Goal: Task Accomplishment & Management: Manage account settings

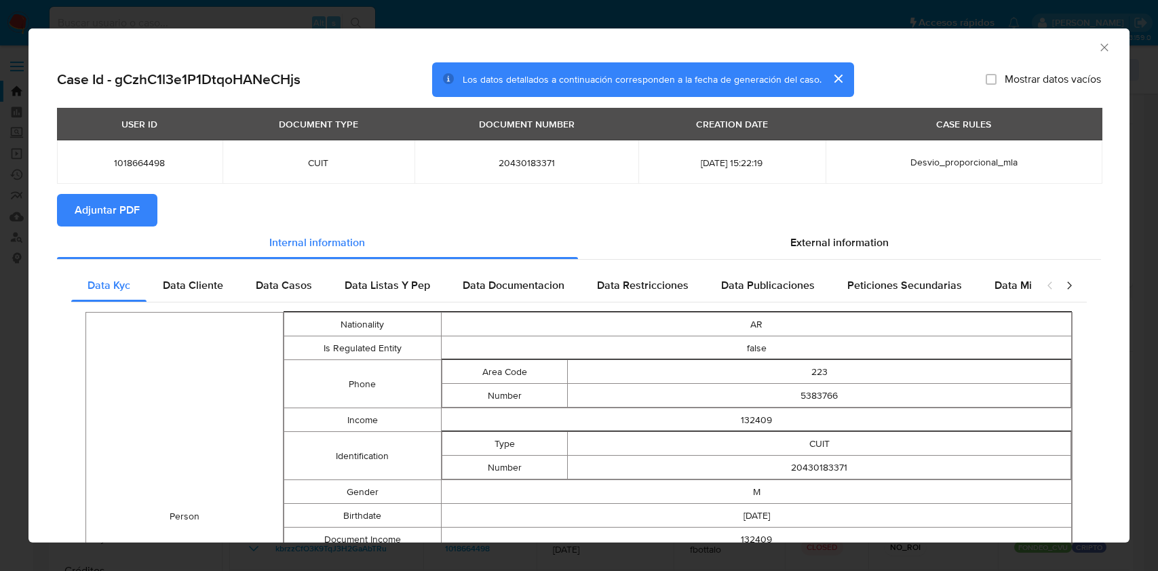
select select "10"
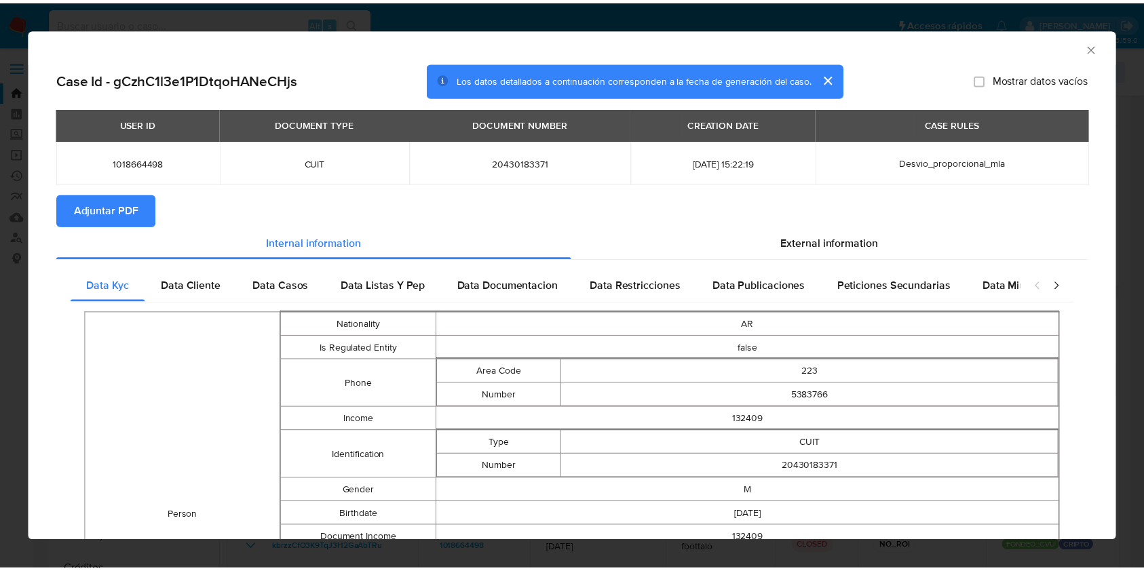
scroll to position [271, 0]
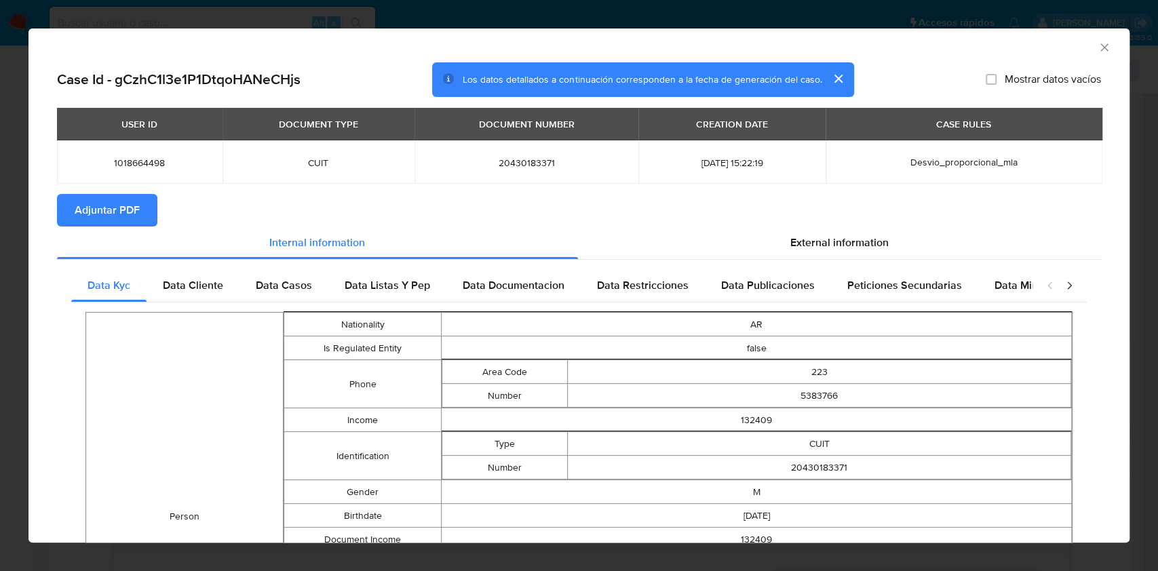
click at [1098, 43] on icon "Cerrar ventana" at bounding box center [1105, 48] width 14 height 14
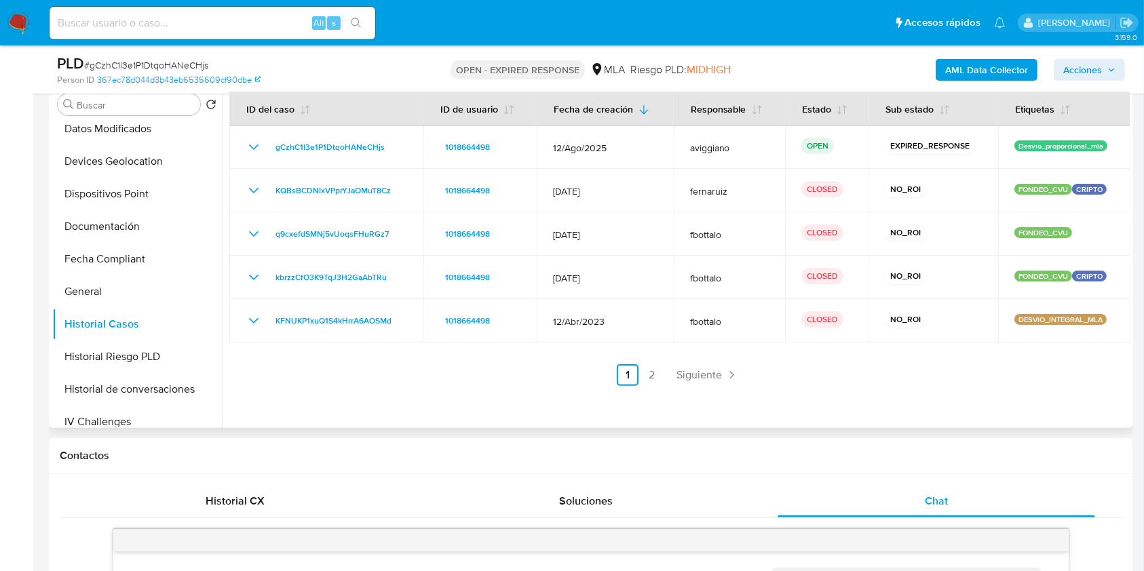
scroll to position [0, 0]
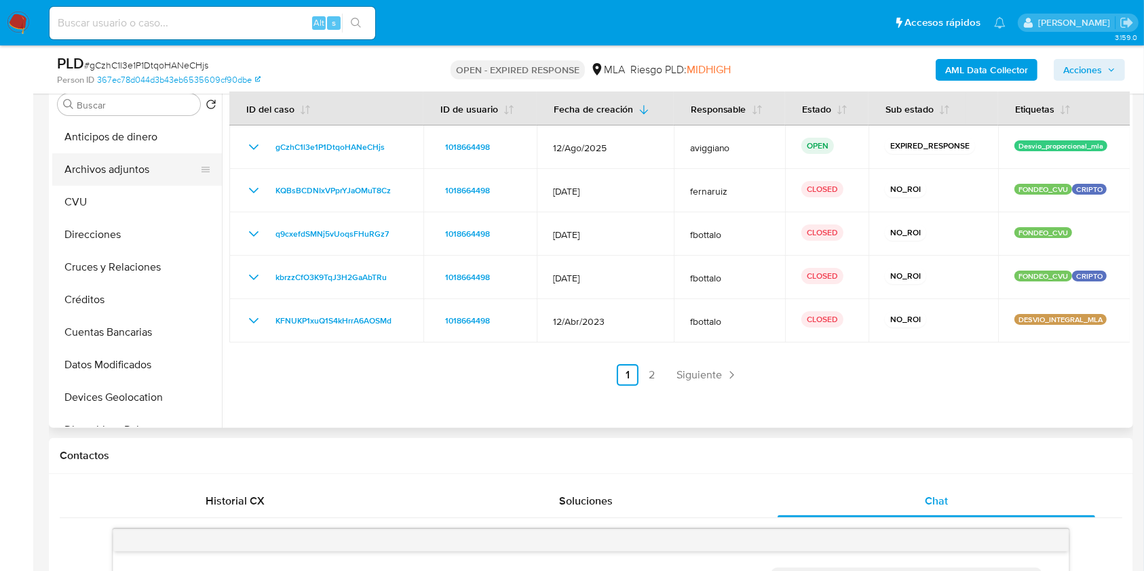
click at [151, 155] on button "Archivos adjuntos" at bounding box center [131, 169] width 159 height 33
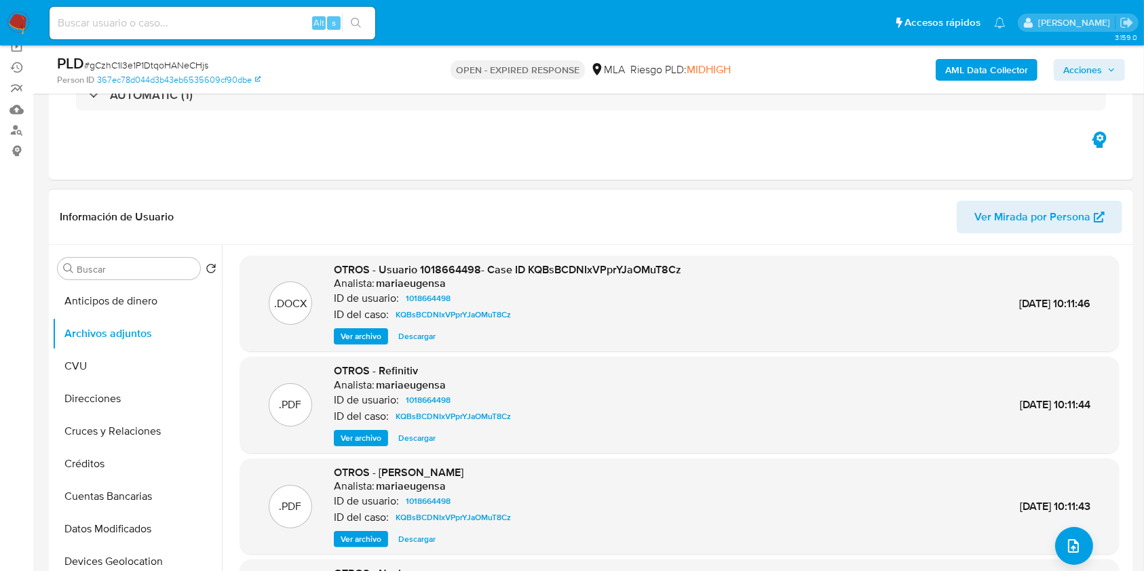
scroll to position [90, 0]
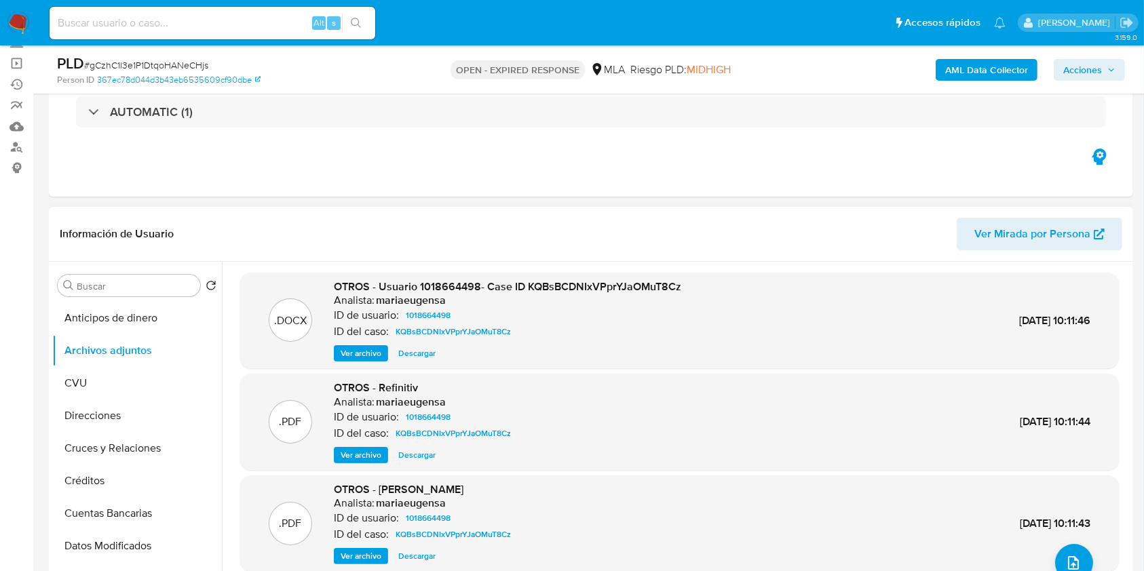
click at [999, 246] on span "Ver Mirada por Persona" at bounding box center [1032, 234] width 116 height 33
click at [1108, 75] on span "Acciones" at bounding box center [1089, 69] width 52 height 19
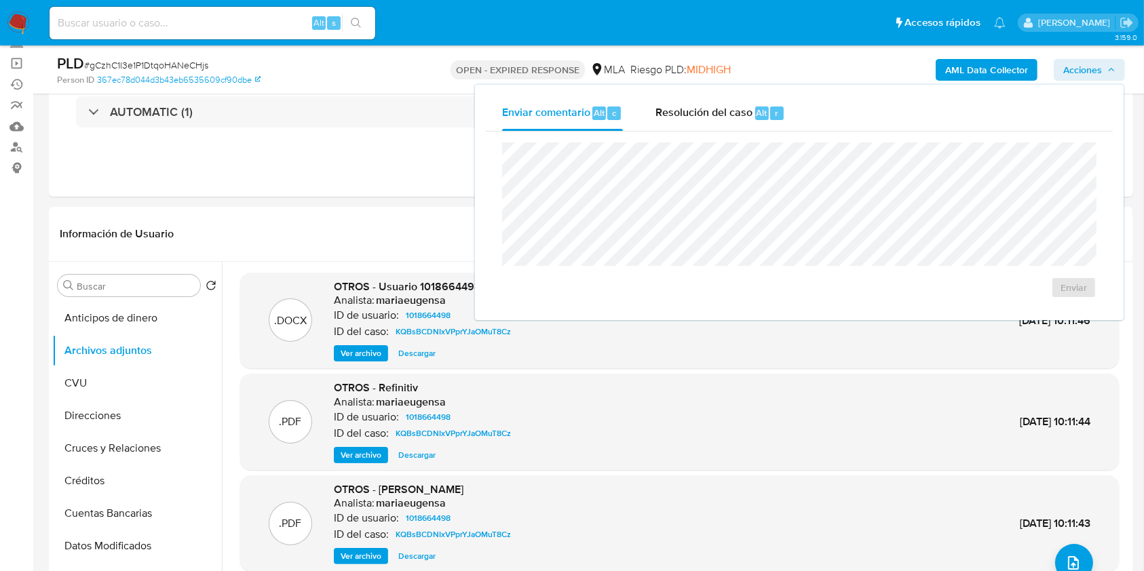
drag, startPoint x: 307, startPoint y: 166, endPoint x: 832, endPoint y: 89, distance: 530.6
click at [339, 150] on div "Eventos ( 1 ) Acciones AUTOMATIC (1)" at bounding box center [591, 115] width 1084 height 163
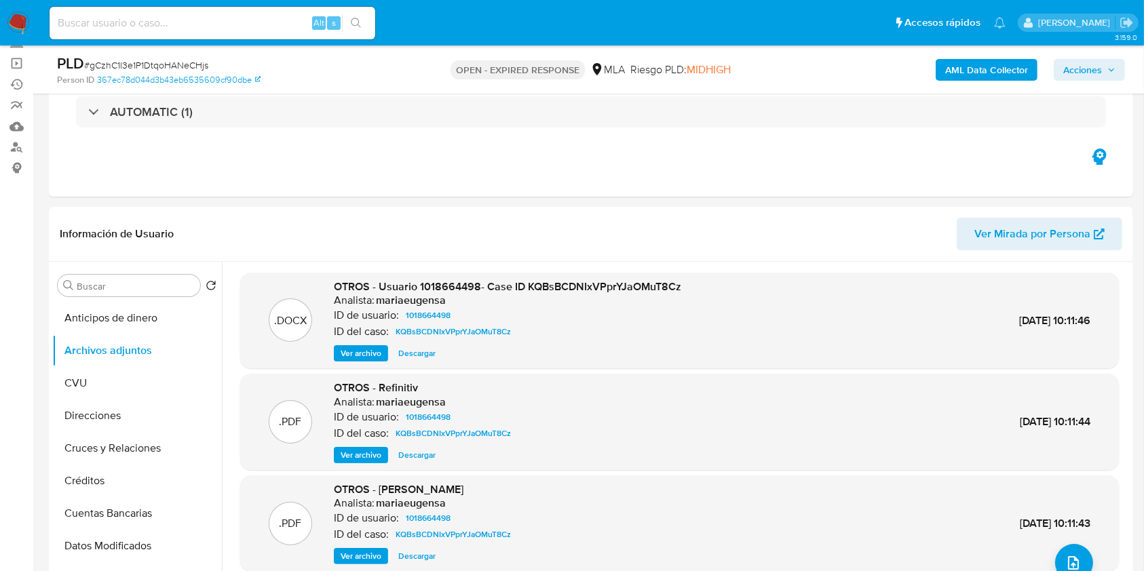
click at [991, 69] on b "AML Data Collector" at bounding box center [986, 70] width 83 height 22
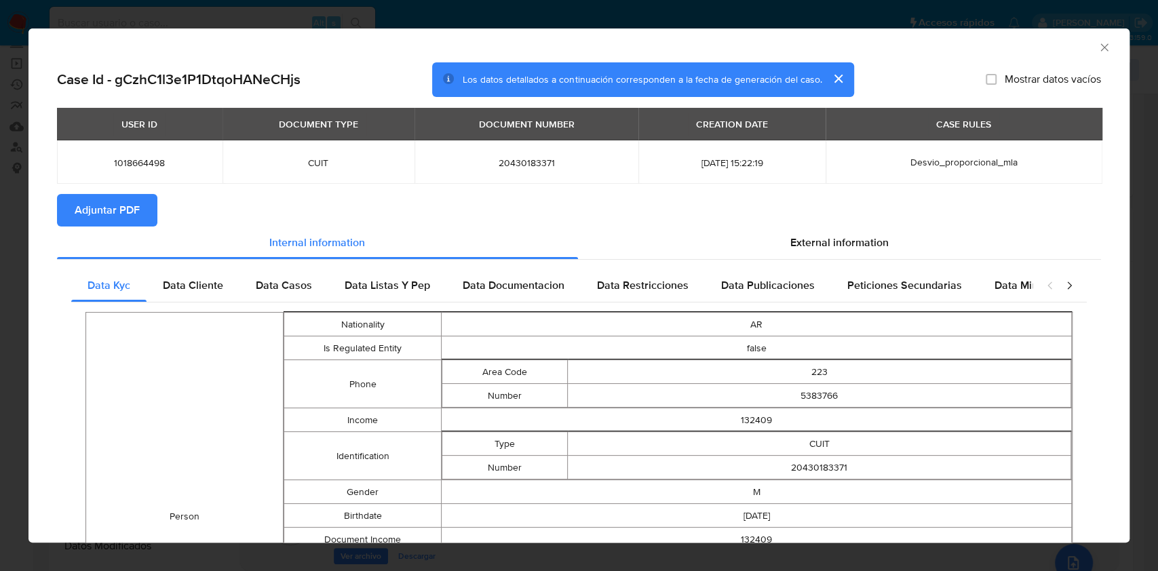
click at [130, 220] on span "Adjuntar PDF" at bounding box center [107, 210] width 65 height 30
click at [1098, 45] on icon "Cerrar ventana" at bounding box center [1105, 48] width 14 height 14
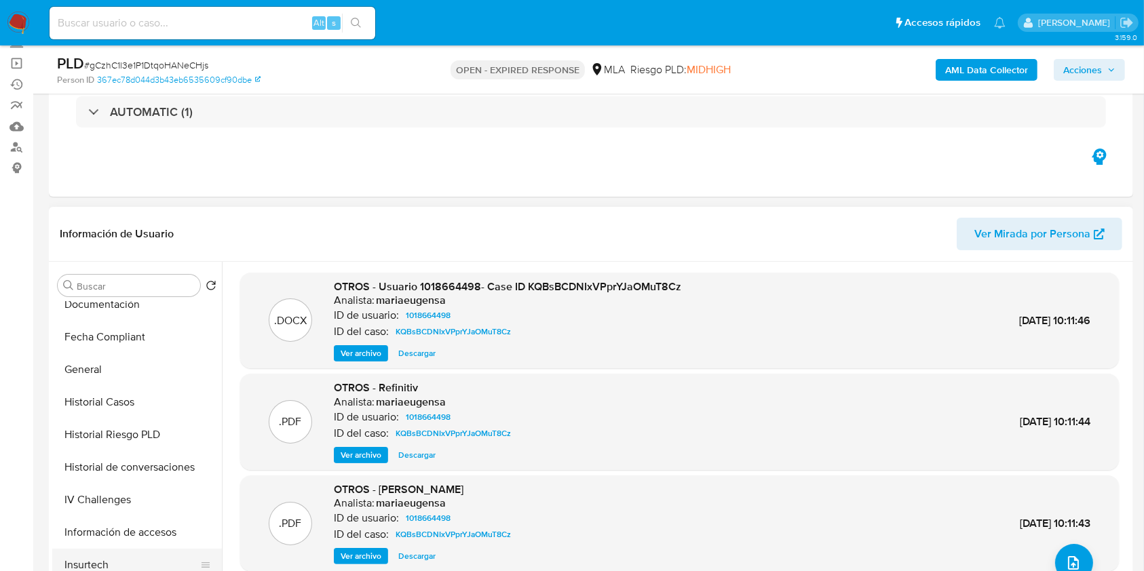
scroll to position [452, 0]
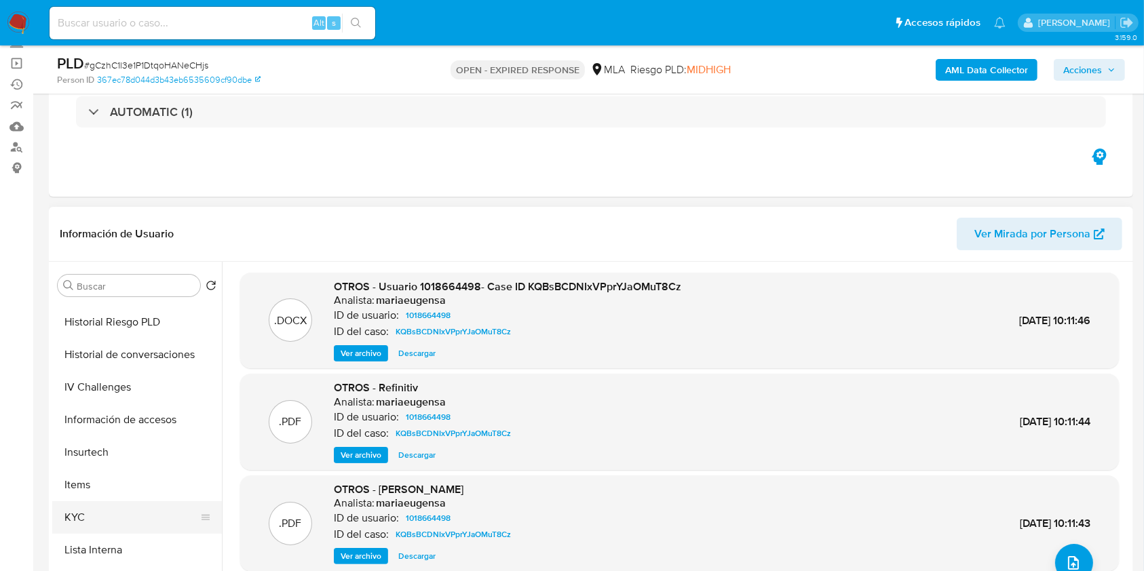
click at [142, 509] on button "KYC" at bounding box center [131, 517] width 159 height 33
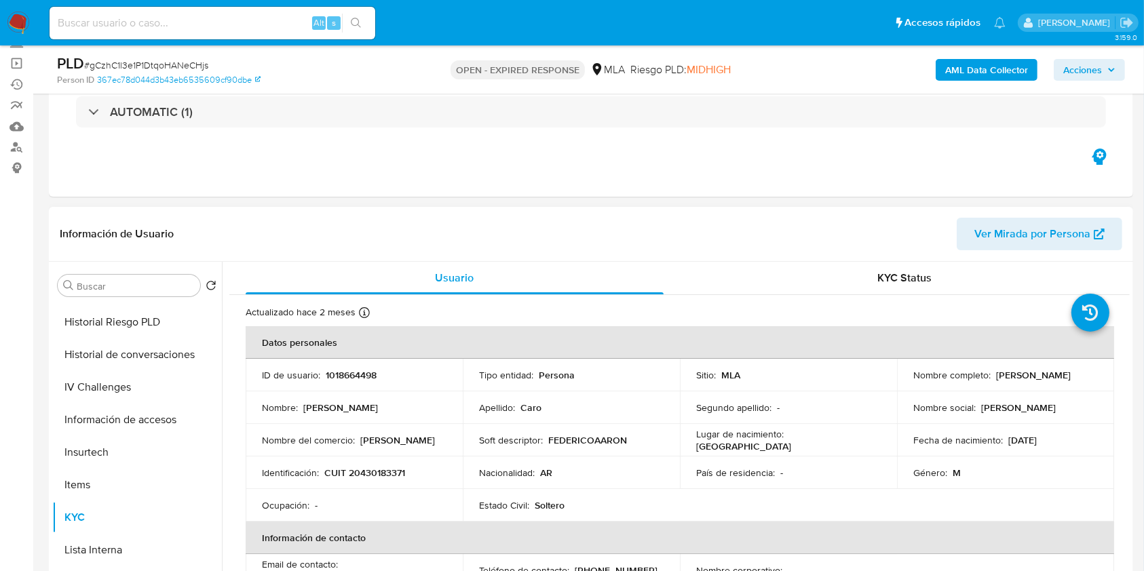
click at [389, 455] on td "Nombre del comercio : Federico Caro" at bounding box center [354, 440] width 217 height 33
click at [381, 464] on td "Identificación : CUIT 20430183371" at bounding box center [354, 473] width 217 height 33
click at [379, 469] on p "CUIT 20430183371" at bounding box center [364, 473] width 81 height 12
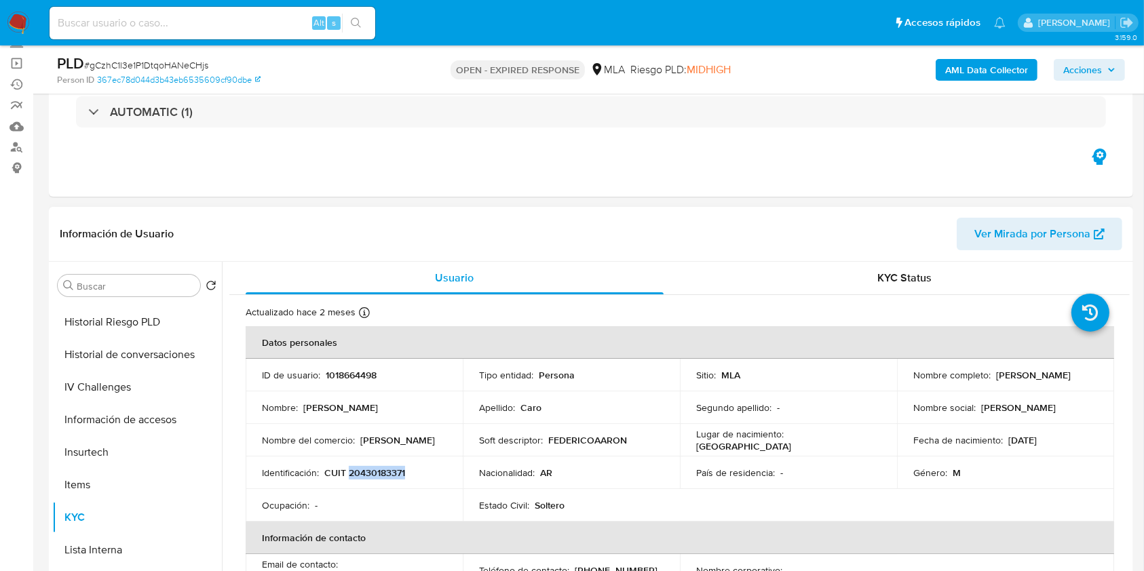
copy p "20430183371"
click at [341, 380] on p "1018664498" at bounding box center [351, 375] width 51 height 12
copy p "1018664498"
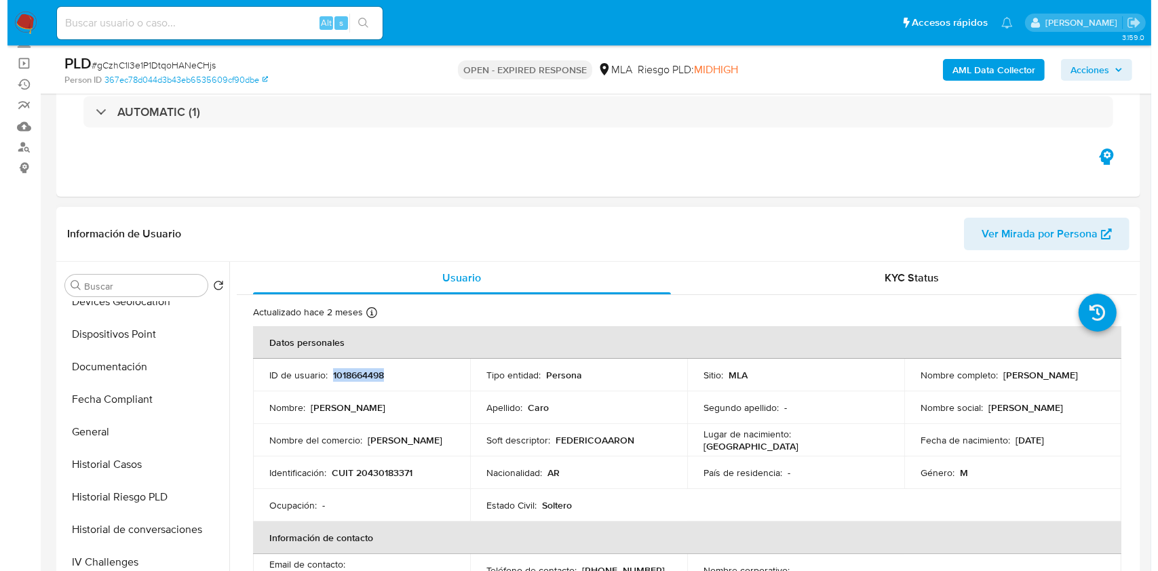
scroll to position [0, 0]
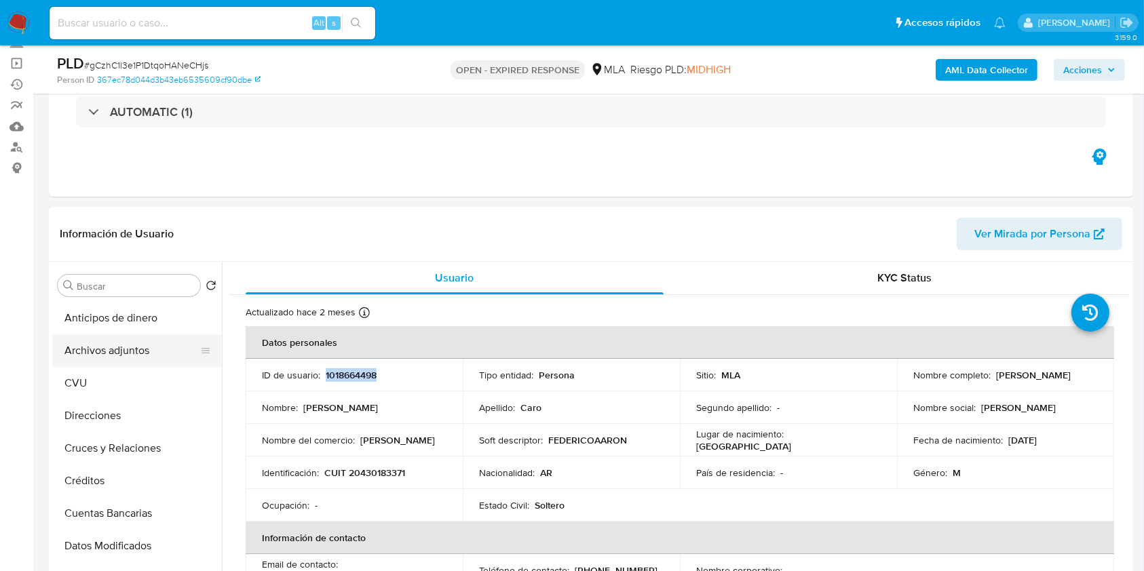
click at [124, 343] on button "Archivos adjuntos" at bounding box center [131, 350] width 159 height 33
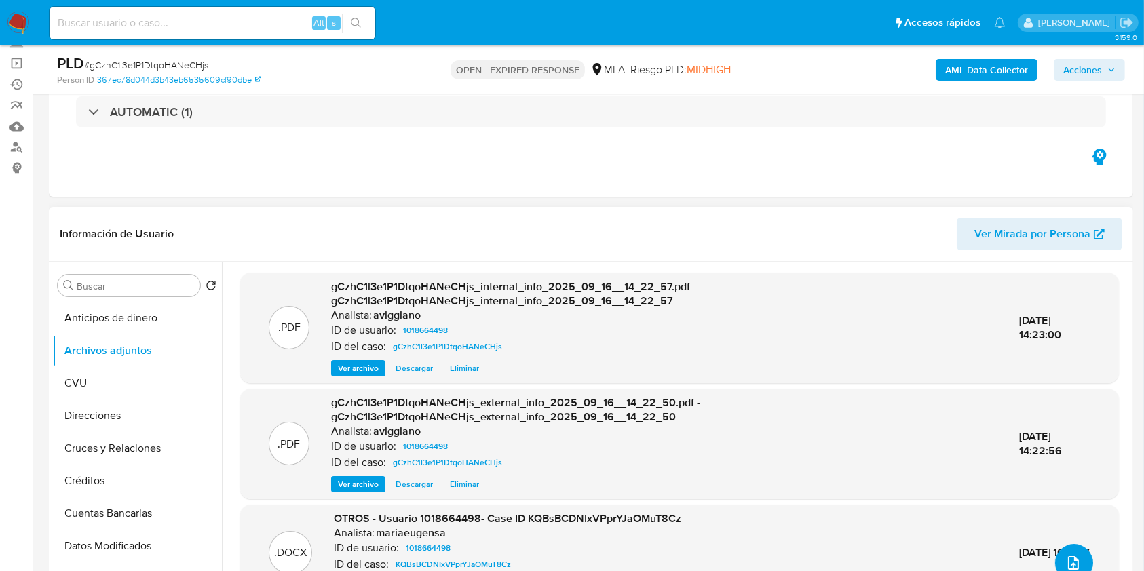
click at [1070, 558] on icon "upload-file" at bounding box center [1073, 563] width 16 height 16
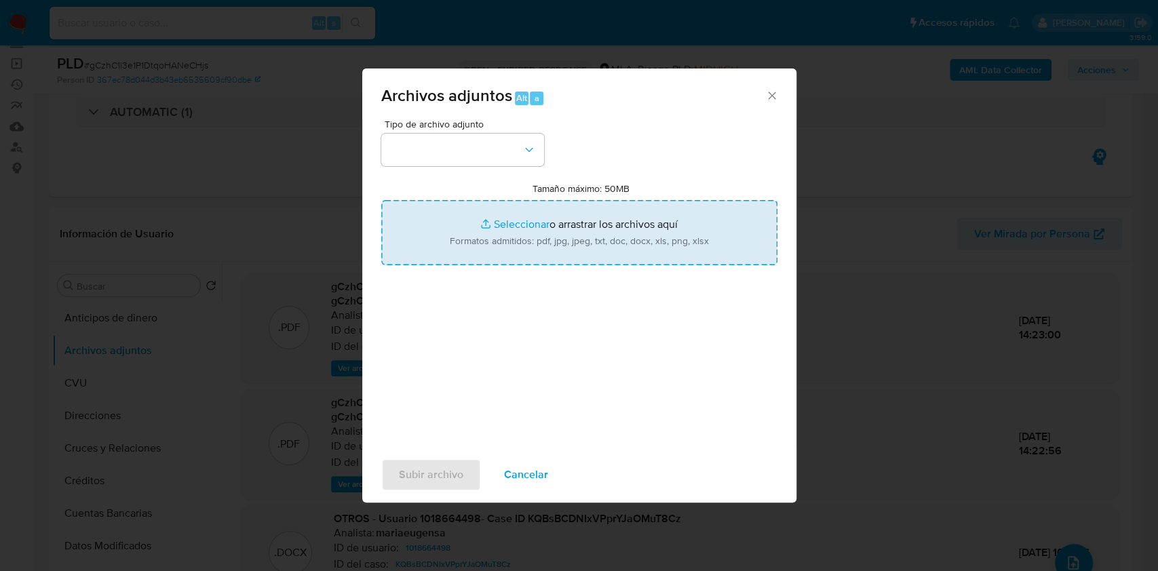
click at [646, 258] on input "Tamaño máximo: 50MB Seleccionar archivos" at bounding box center [579, 232] width 396 height 65
type input "C:\fakepath\Nosis - 1018664498.pdf"
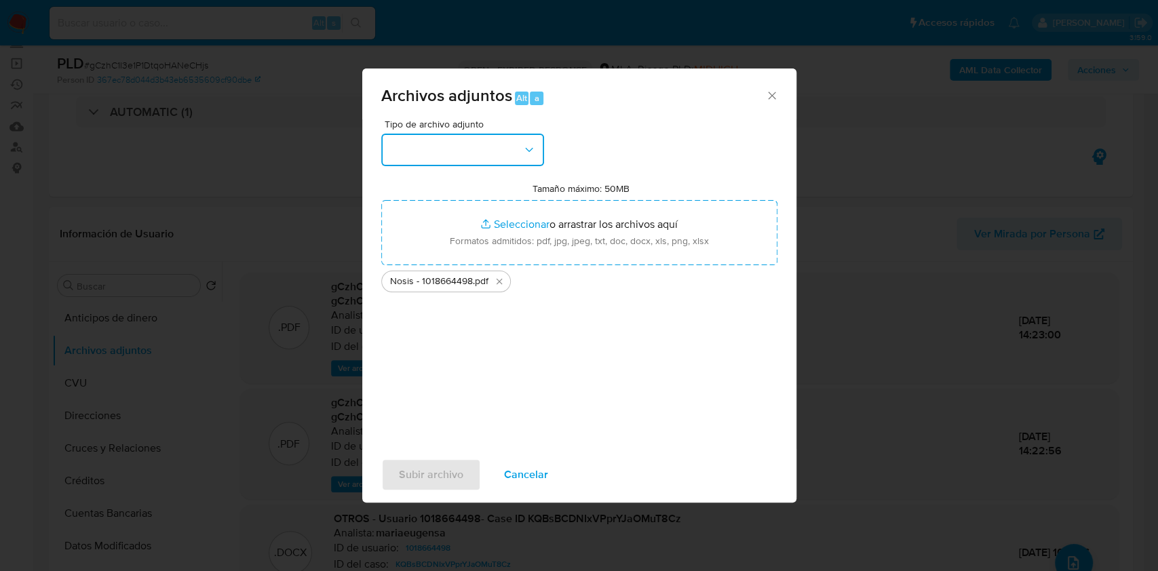
click at [478, 157] on button "button" at bounding box center [462, 150] width 163 height 33
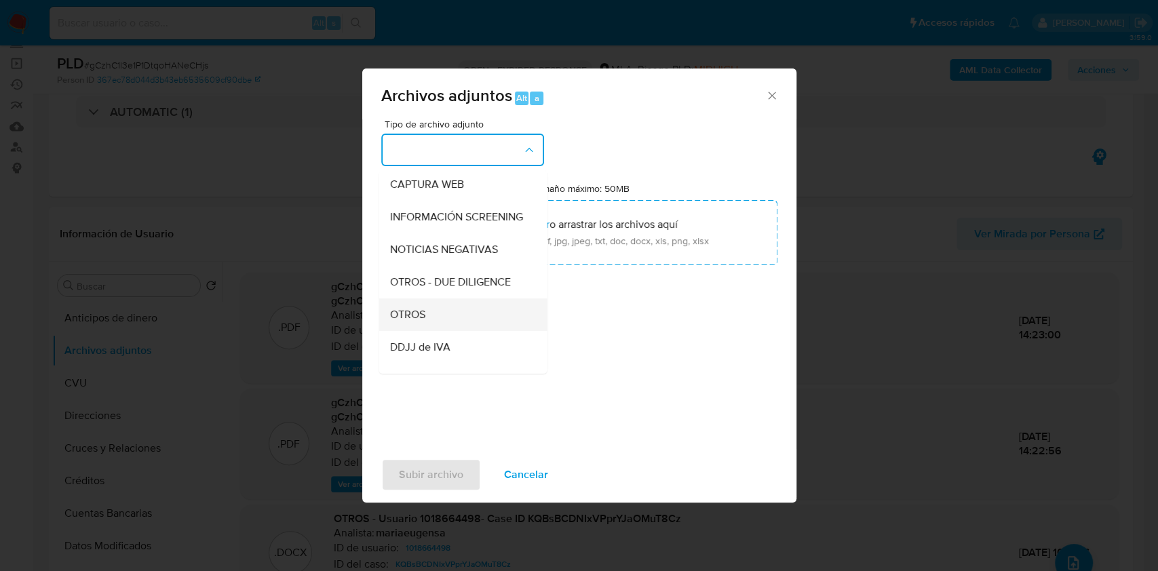
scroll to position [161, 0]
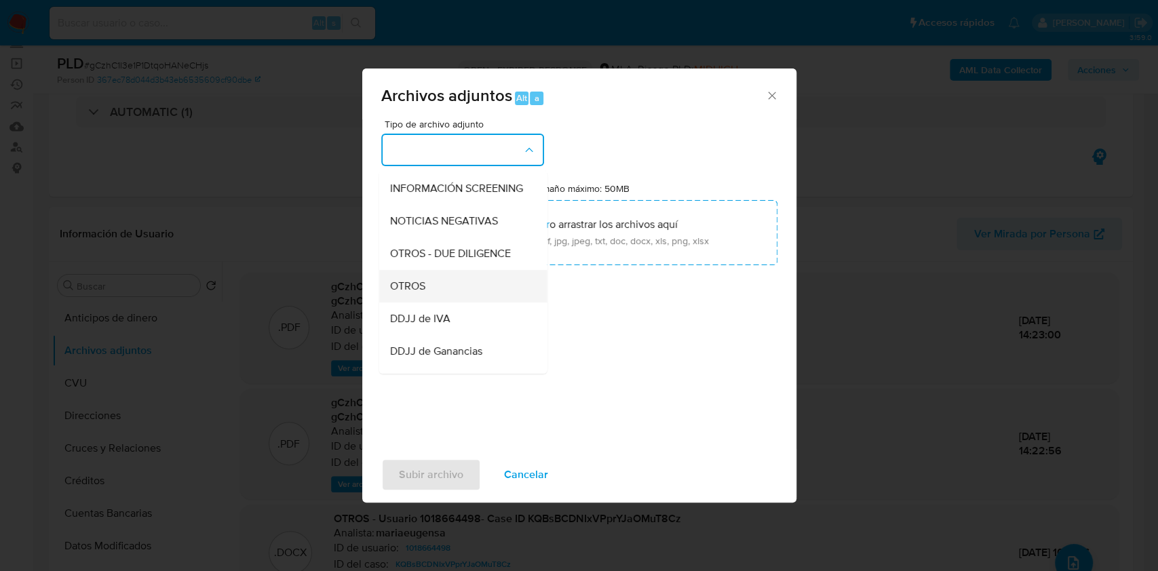
click at [409, 303] on div "OTROS" at bounding box center [458, 286] width 138 height 33
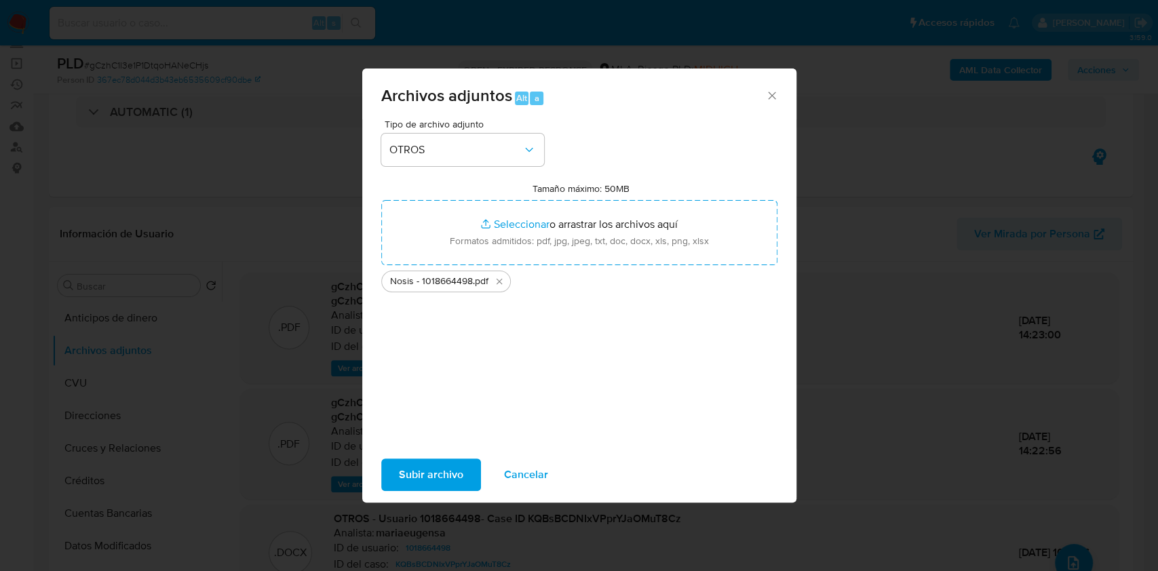
click at [445, 467] on span "Subir archivo" at bounding box center [431, 475] width 64 height 30
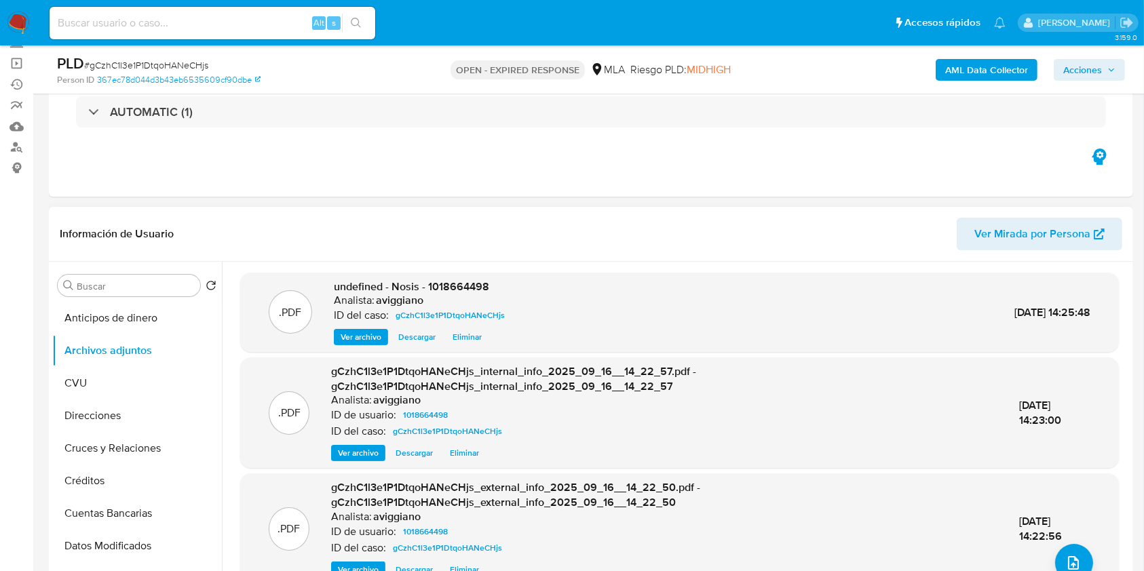
click at [464, 273] on div ".PDF undefined - Nosis - 1018664498 Analista: aviggiano ID del caso: gCzhC1l3e1…" at bounding box center [679, 313] width 878 height 80
click at [465, 270] on div ".PDF undefined - Nosis - 1018664498 Analista: aviggiano ID del caso: gCzhC1l3e1…" at bounding box center [676, 435] width 908 height 347
copy span "1018664498"
click at [1063, 550] on button "upload-file" at bounding box center [1074, 563] width 38 height 38
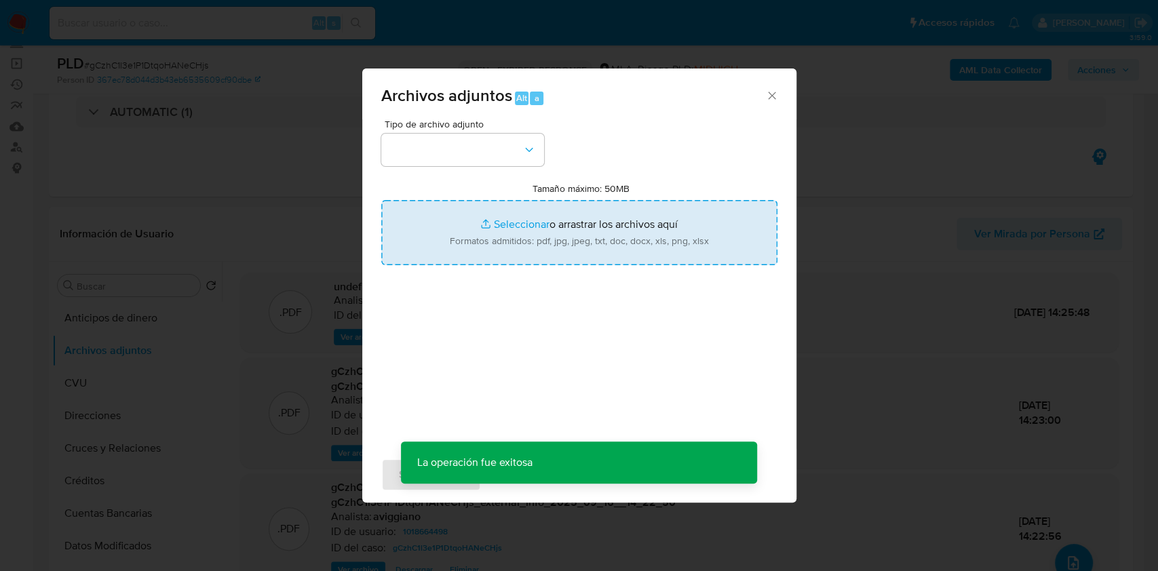
click at [642, 251] on input "Tamaño máximo: 50MB Seleccionar archivos" at bounding box center [579, 232] width 396 height 65
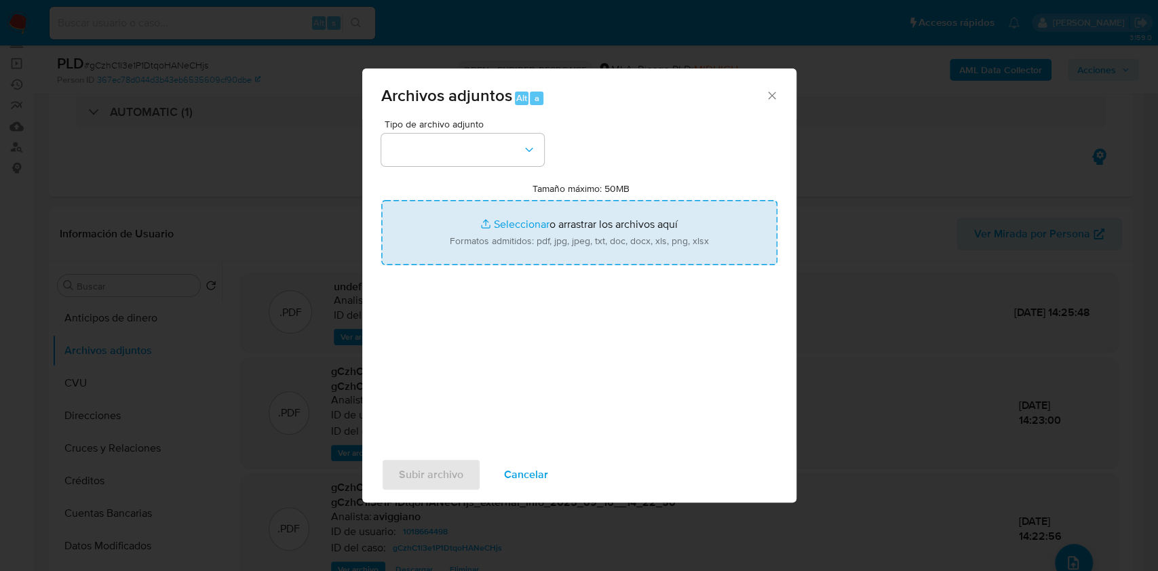
type input "C:\fakepath\Movimientos-Aladdin-v10_3 - 1018664498.xlsx"
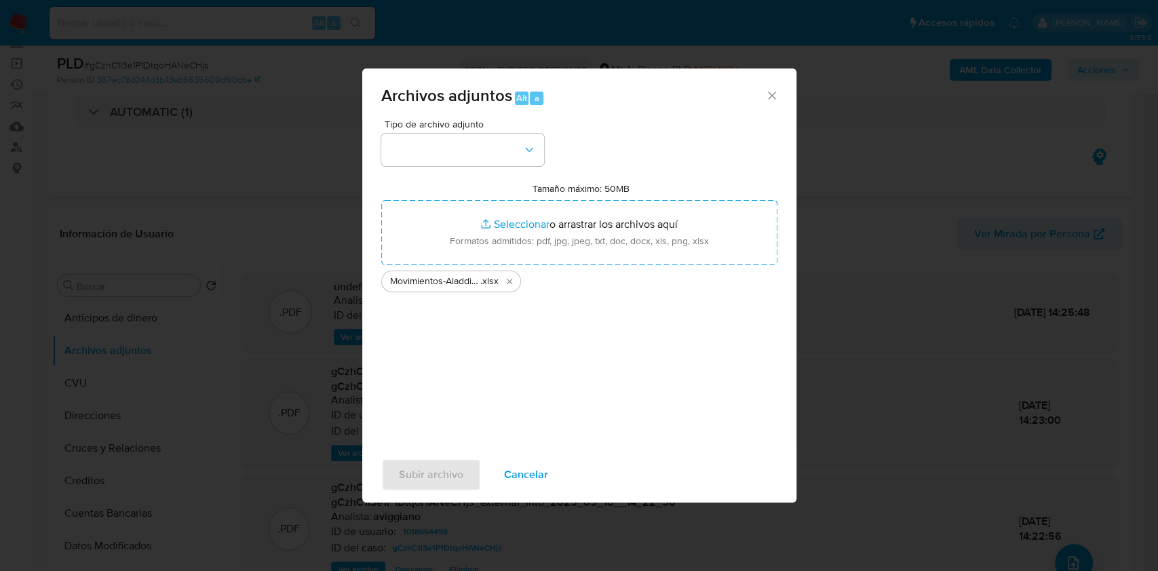
click at [518, 125] on span "Tipo de archivo adjunto" at bounding box center [466, 123] width 163 height 9
click at [517, 138] on button "button" at bounding box center [462, 150] width 163 height 33
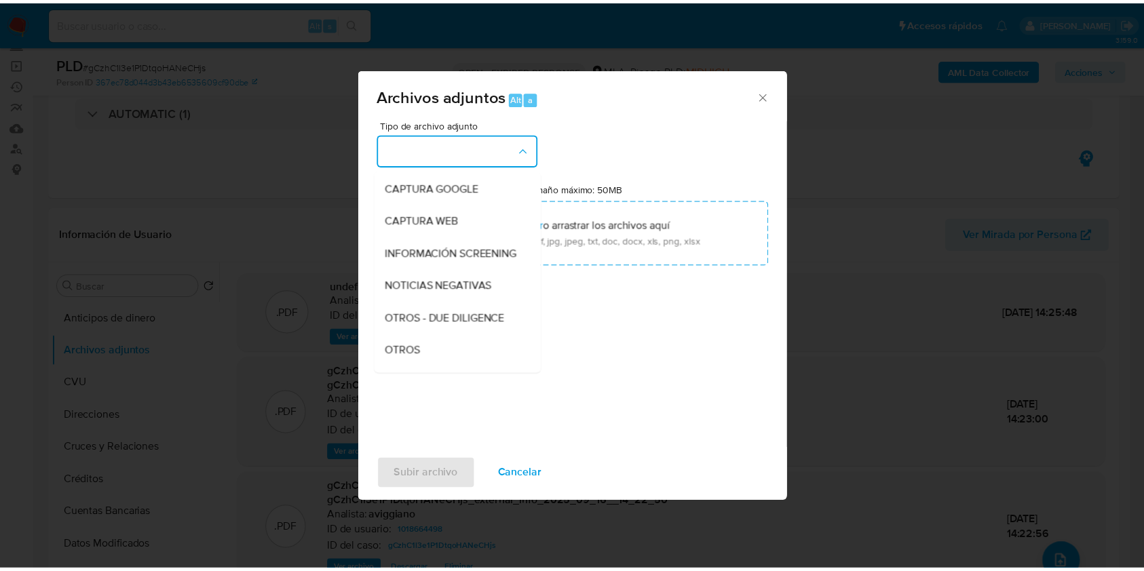
scroll to position [271, 0]
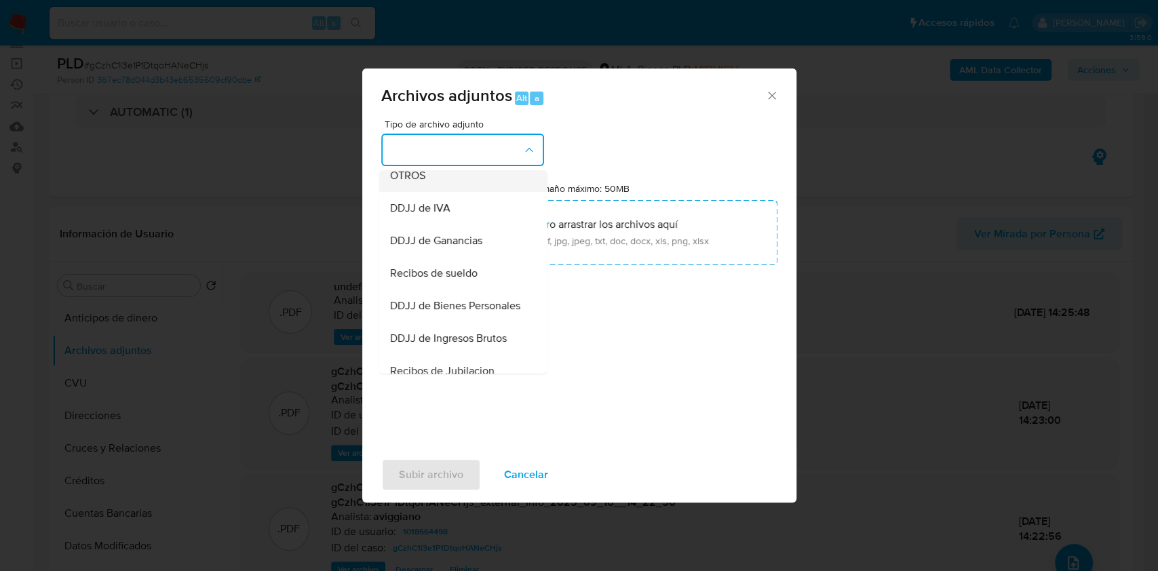
click at [453, 191] on div "OTROS" at bounding box center [458, 175] width 138 height 33
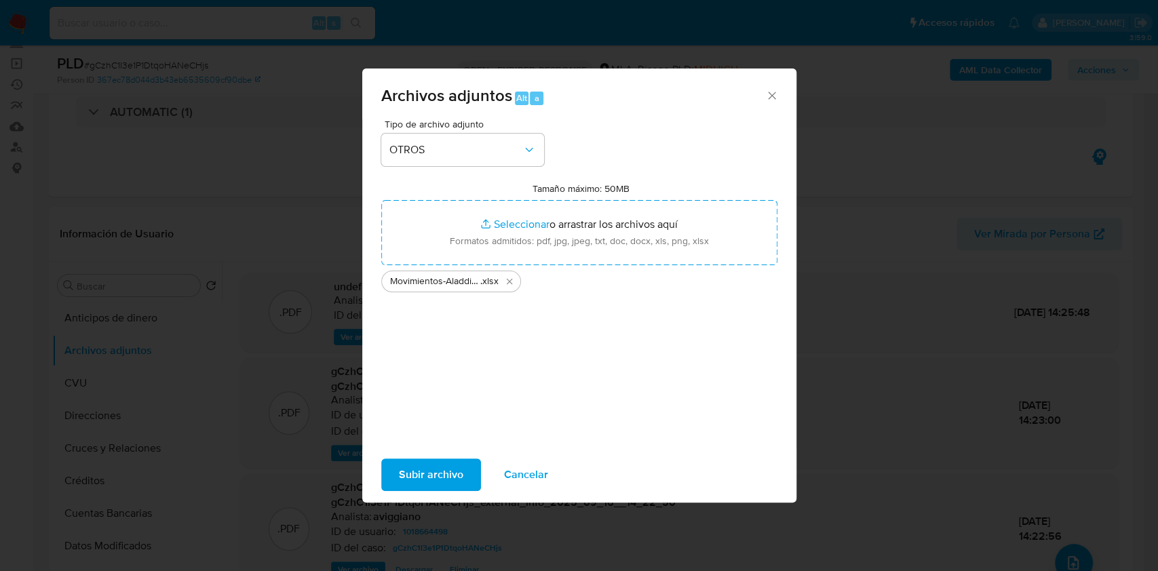
click at [440, 465] on span "Subir archivo" at bounding box center [431, 475] width 64 height 30
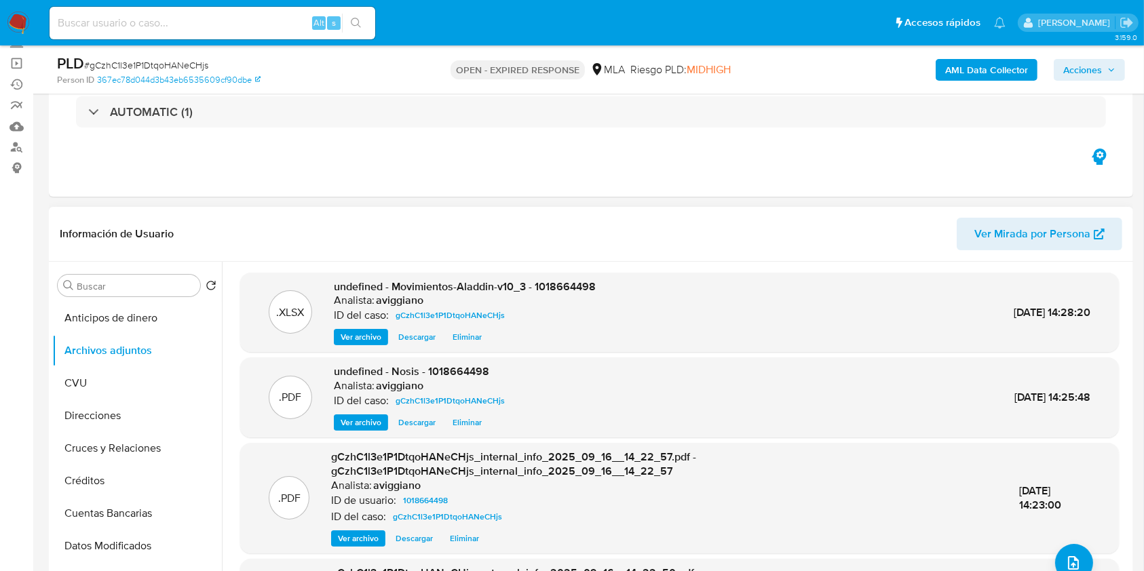
click at [547, 290] on span "undefined - Movimientos-Aladdin-v10_3 - 1018664498" at bounding box center [465, 287] width 262 height 16
copy span "1018664498"
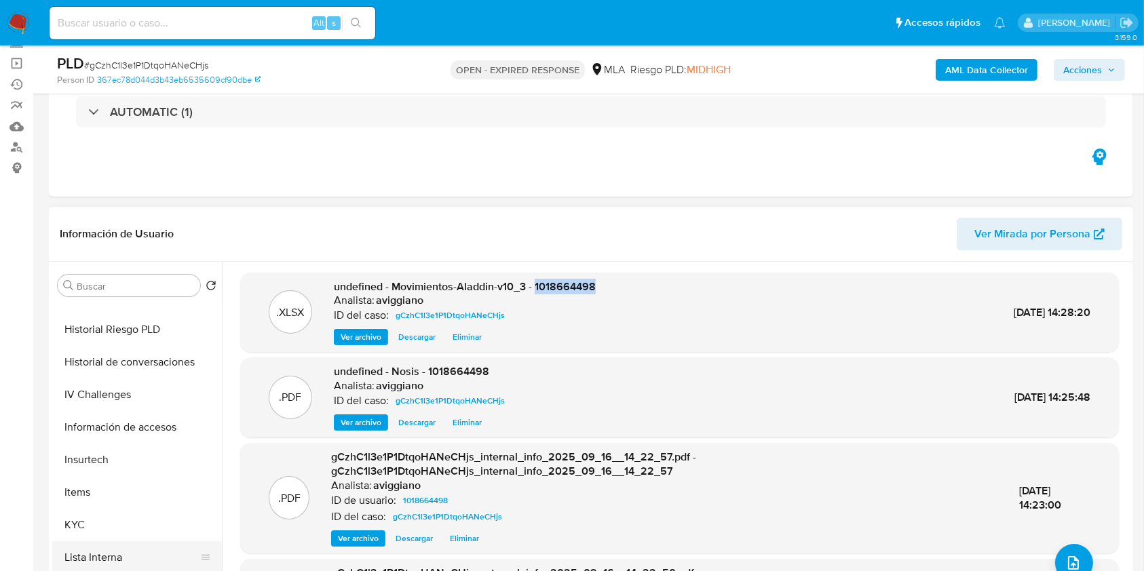
scroll to position [543, 0]
click at [95, 423] on button "KYC" at bounding box center [131, 426] width 159 height 33
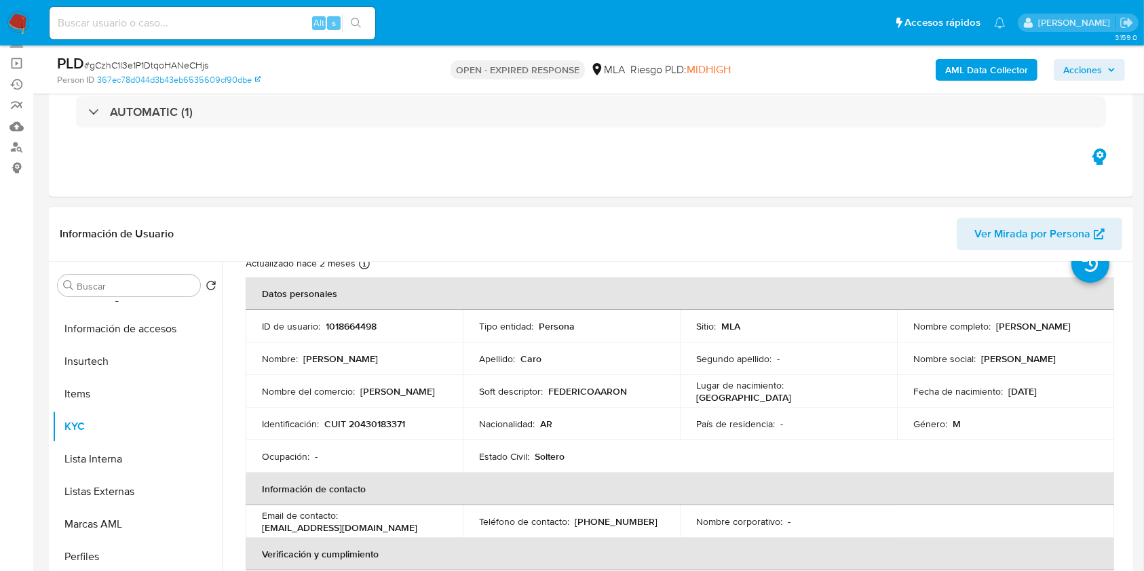
scroll to position [90, 0]
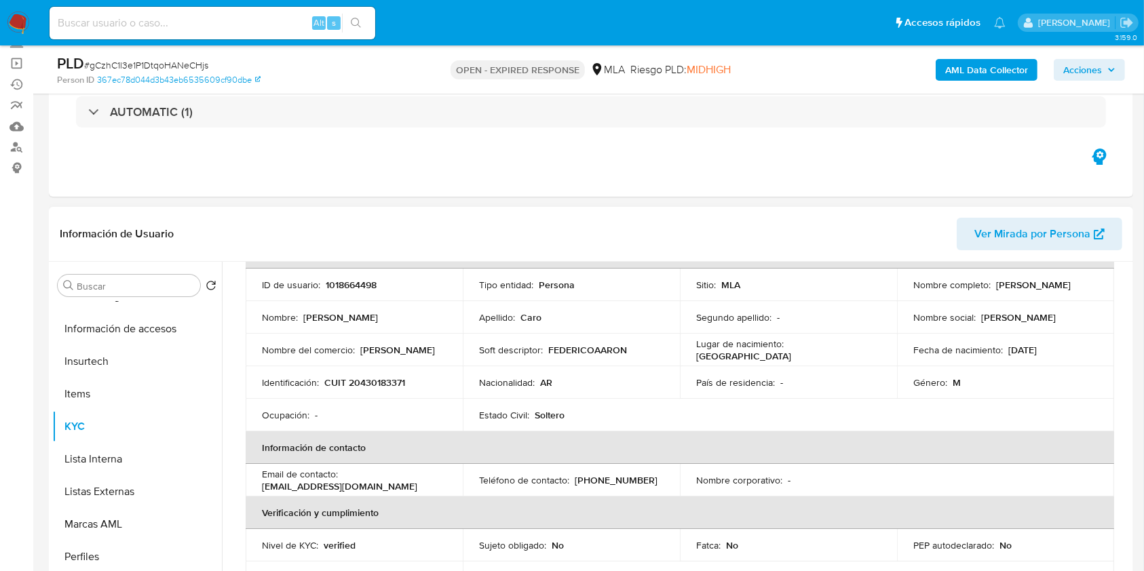
click at [362, 379] on p "CUIT 20430183371" at bounding box center [364, 382] width 81 height 12
copy p "20430183371"
drag, startPoint x: 990, startPoint y: 282, endPoint x: 1082, endPoint y: 279, distance: 92.3
click at [1082, 279] on div "Nombre completo : Federico Aaron Caro" at bounding box center [1005, 285] width 185 height 12
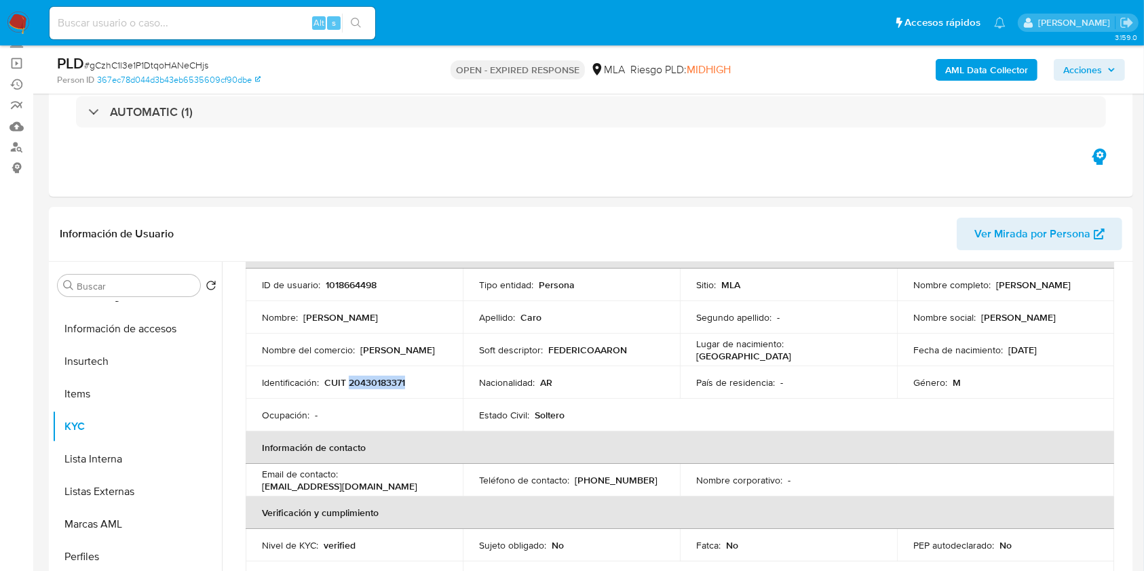
copy div "[PERSON_NAME]"
click at [381, 387] on p "CUIT 20430183371" at bounding box center [364, 382] width 81 height 12
click at [380, 386] on p "CUIT 20430183371" at bounding box center [364, 382] width 81 height 12
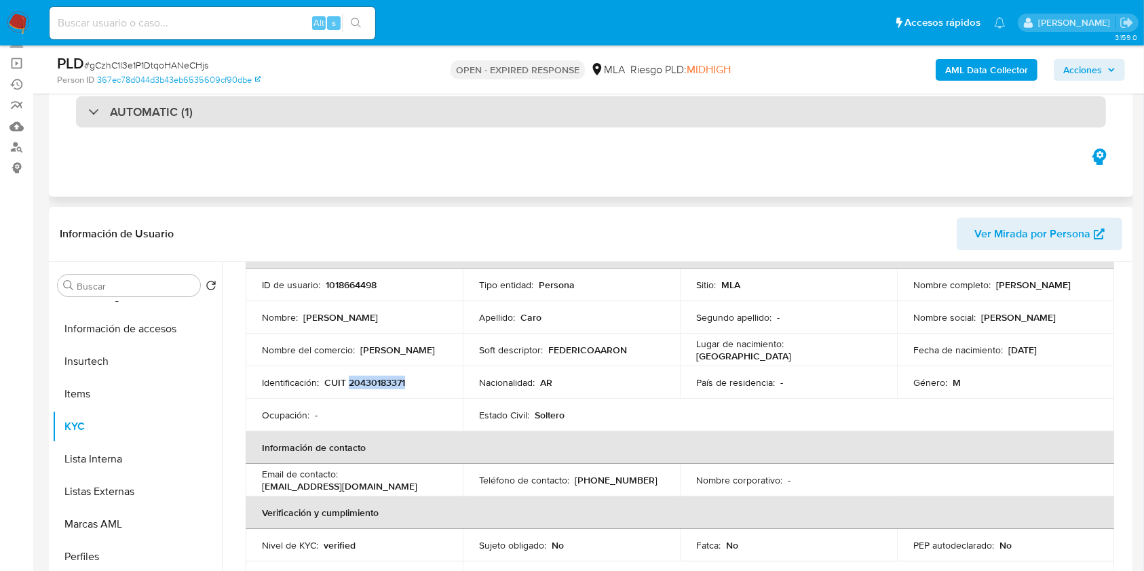
copy p "20430183371"
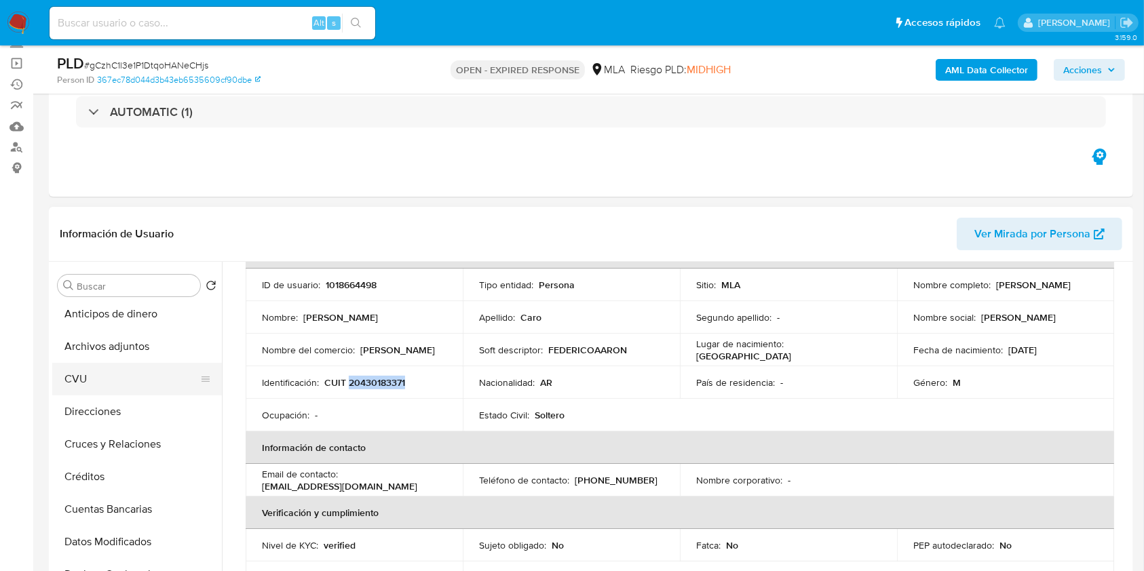
scroll to position [0, 0]
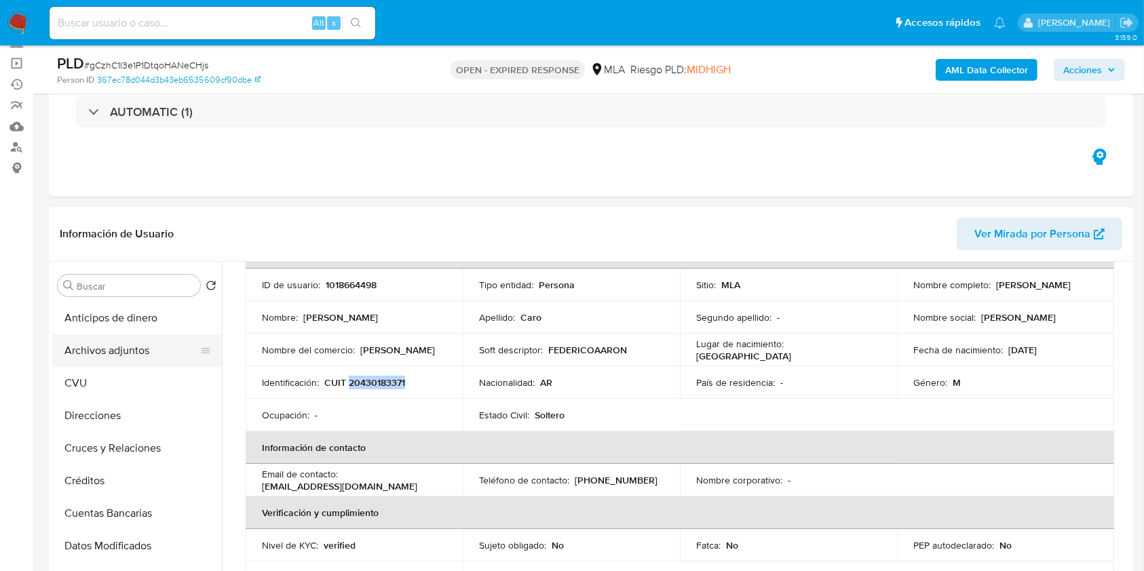
click at [157, 361] on button "Archivos adjuntos" at bounding box center [131, 350] width 159 height 33
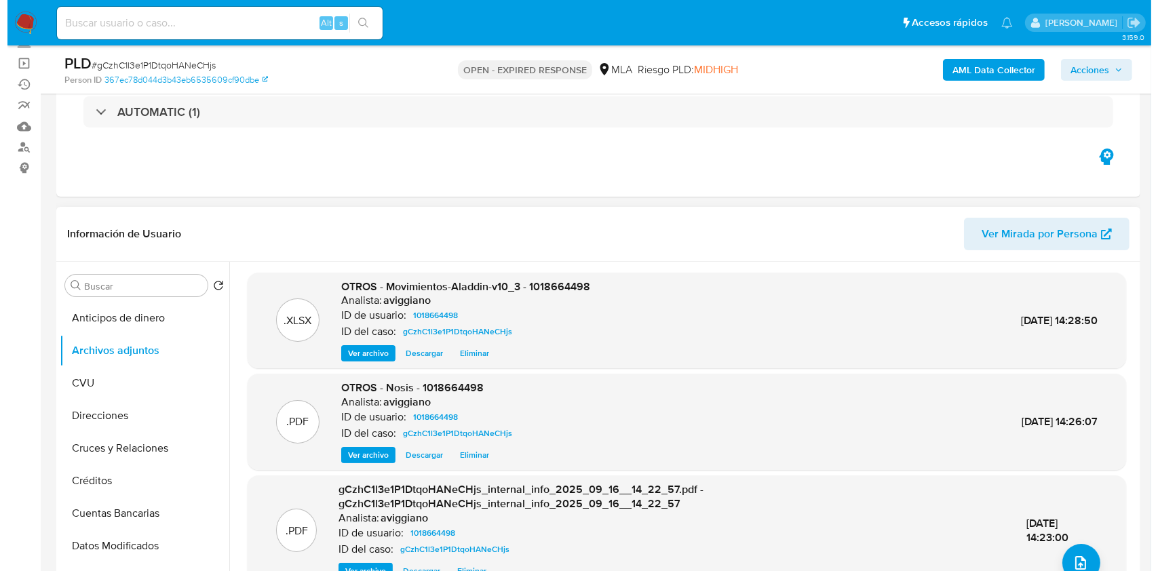
scroll to position [143, 0]
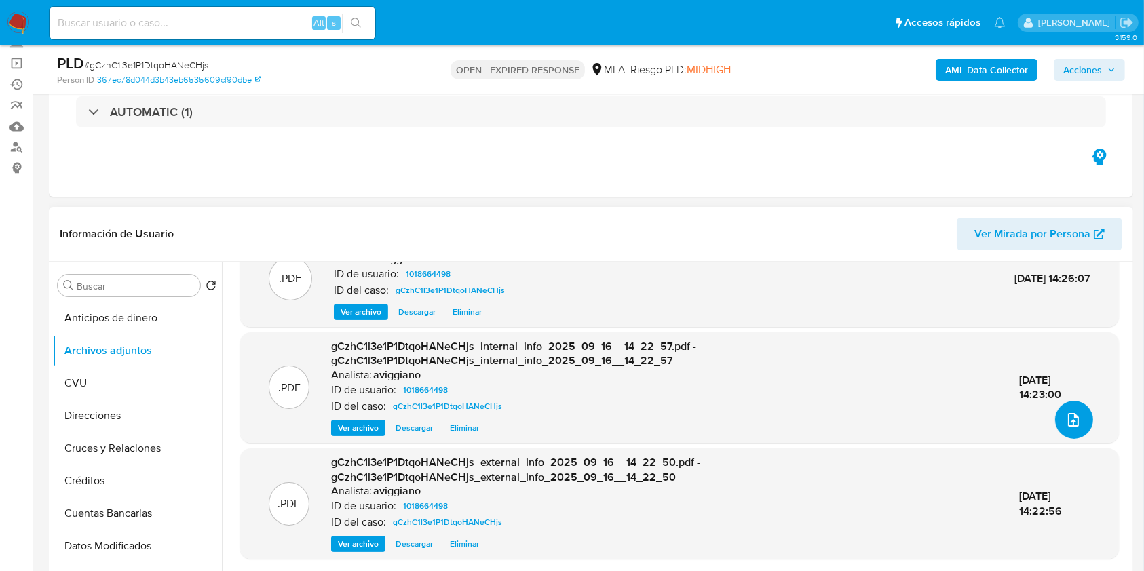
click at [1056, 411] on button "upload-file" at bounding box center [1074, 420] width 38 height 38
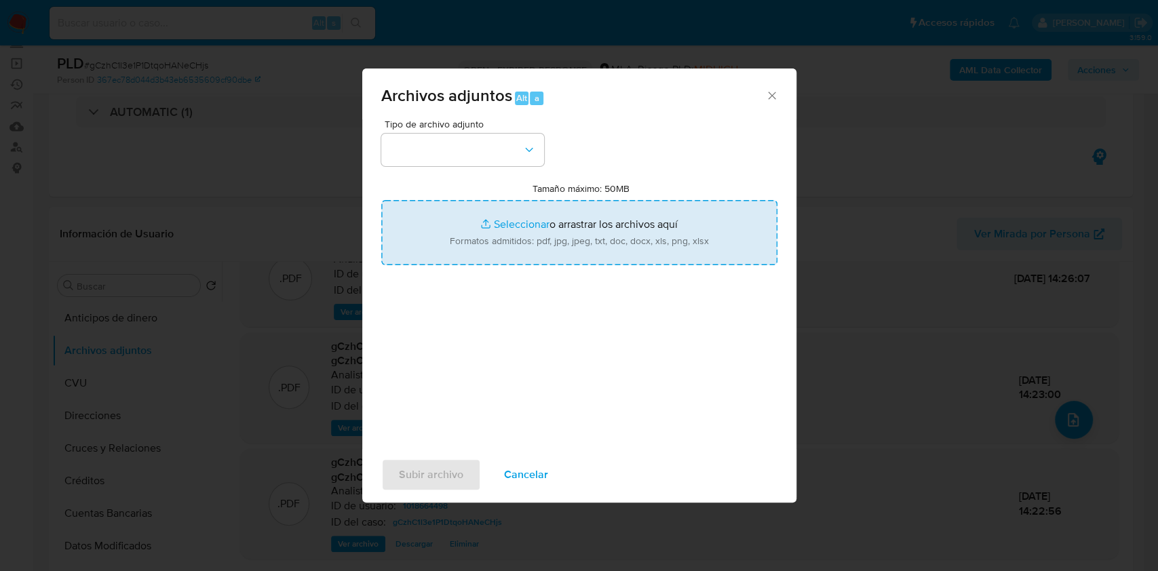
click at [674, 253] on input "Tamaño máximo: 50MB Seleccionar archivos" at bounding box center [579, 232] width 396 height 65
type input "C:\fakepath\Caselog gCzhC1l3e1P1DtqoHANeCHjs_2025_08_18_23_54_55.docx"
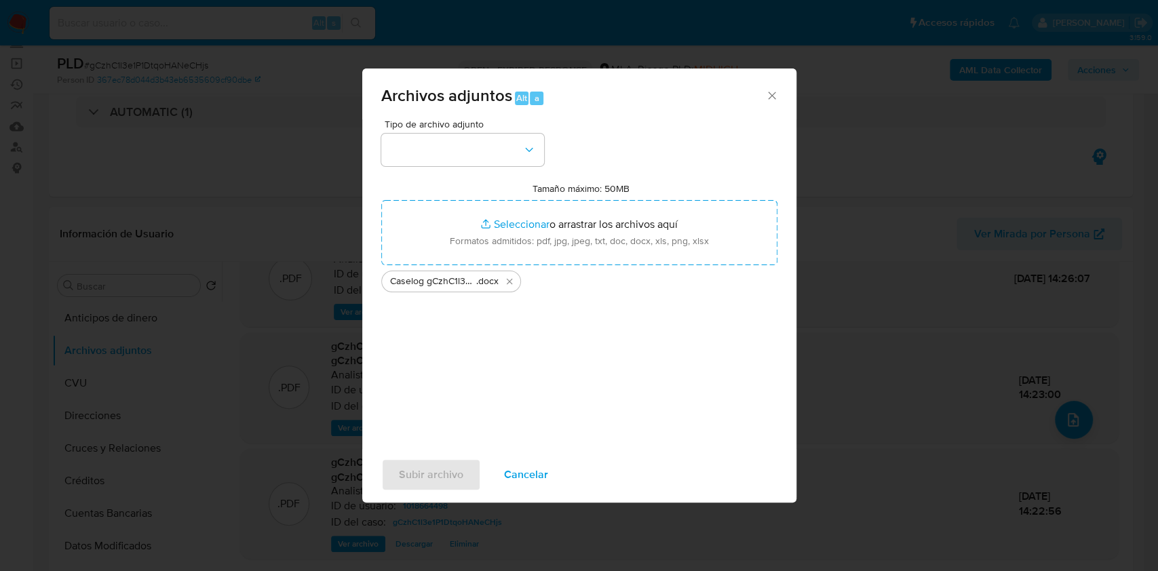
click at [522, 169] on div "Tipo de archivo adjunto Tamaño máximo: 50MB Seleccionar archivos Seleccionar o …" at bounding box center [579, 279] width 396 height 320
click at [525, 161] on button "button" at bounding box center [462, 150] width 163 height 33
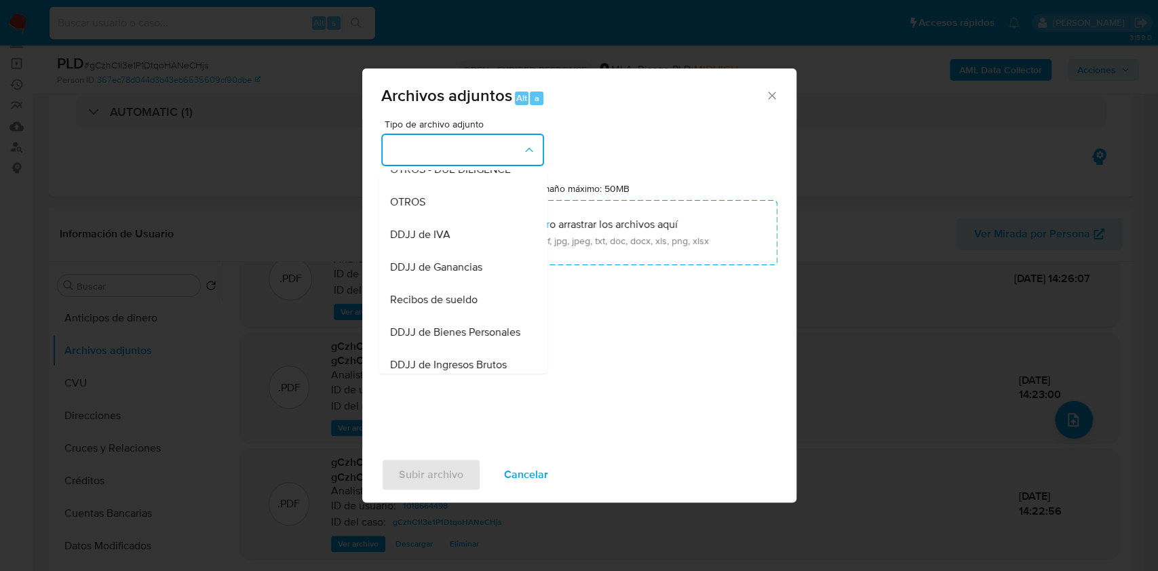
scroll to position [271, 0]
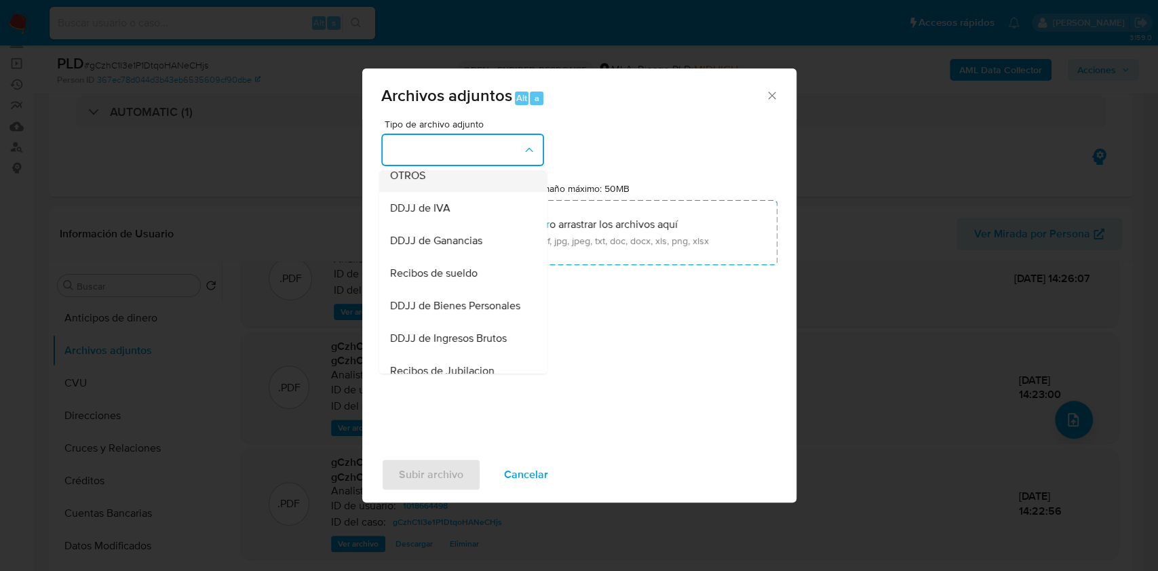
click at [481, 192] on div "OTROS" at bounding box center [458, 175] width 138 height 33
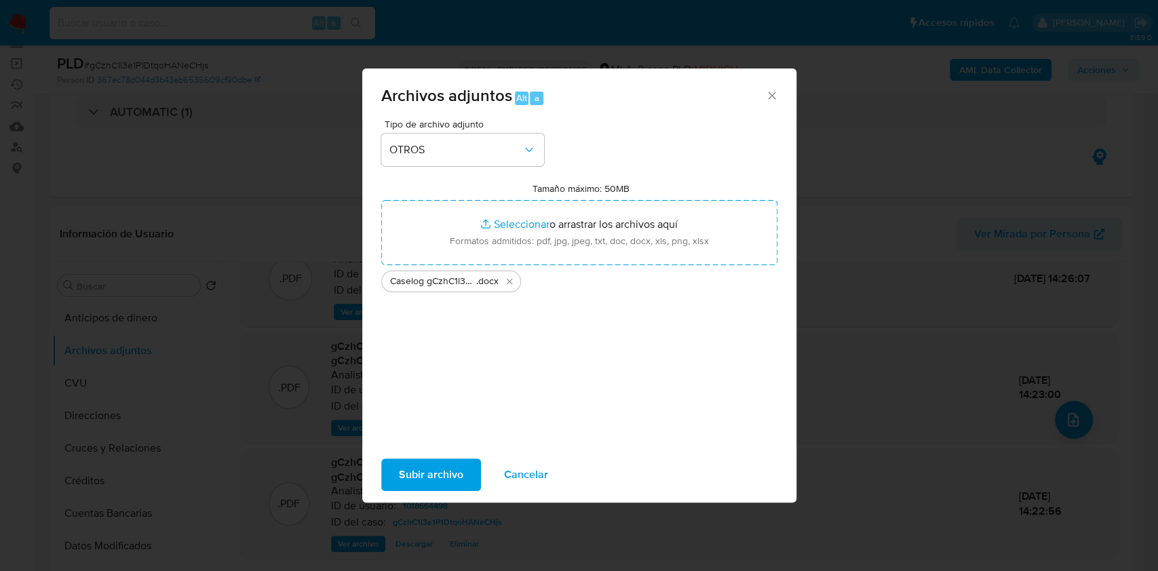
click at [450, 464] on span "Subir archivo" at bounding box center [431, 475] width 64 height 30
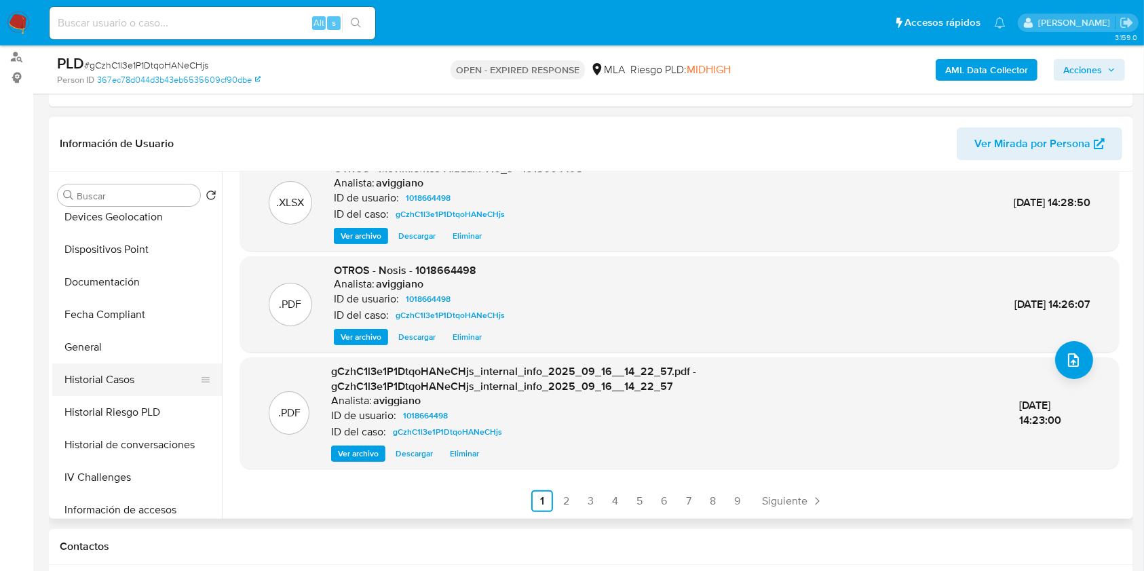
click at [119, 379] on button "Historial Casos" at bounding box center [131, 380] width 159 height 33
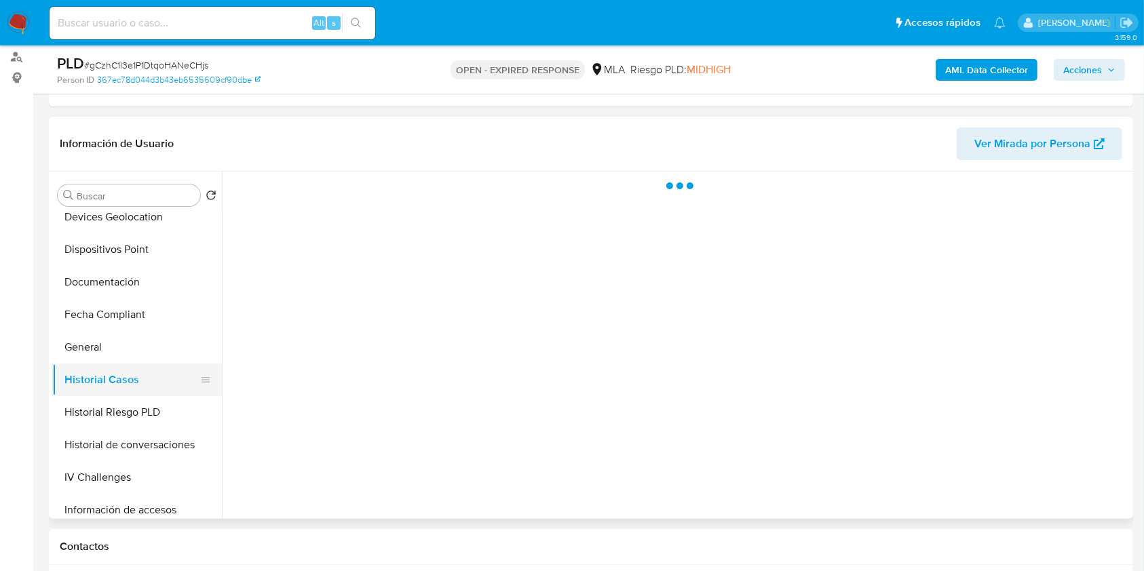
scroll to position [0, 0]
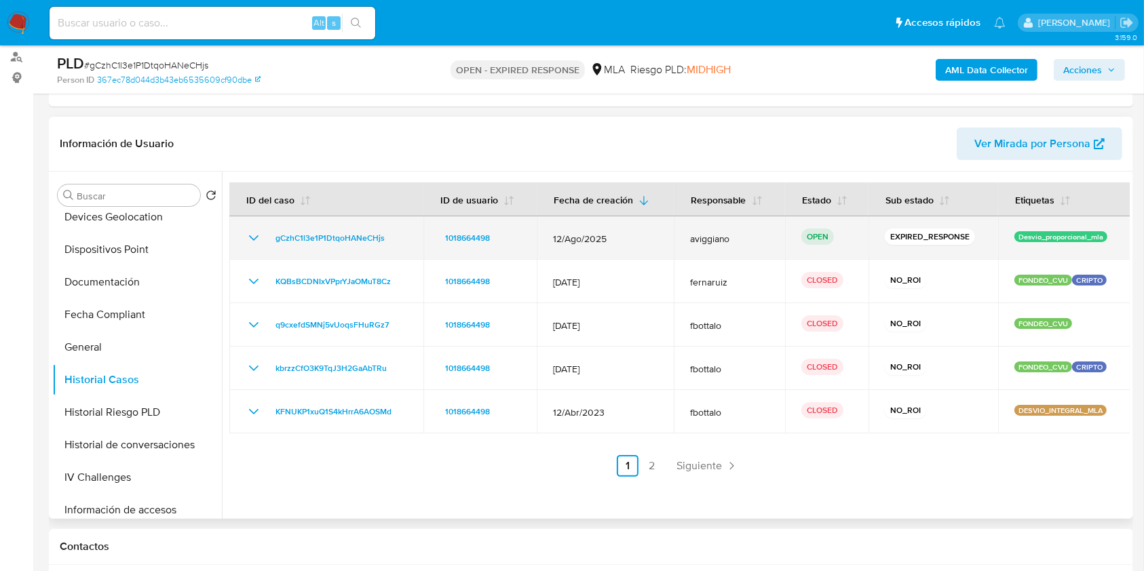
drag, startPoint x: 392, startPoint y: 229, endPoint x: 270, endPoint y: 224, distance: 122.2
click at [270, 224] on td "gCzhC1l3e1P1DtqoHANeCHjs" at bounding box center [326, 237] width 194 height 43
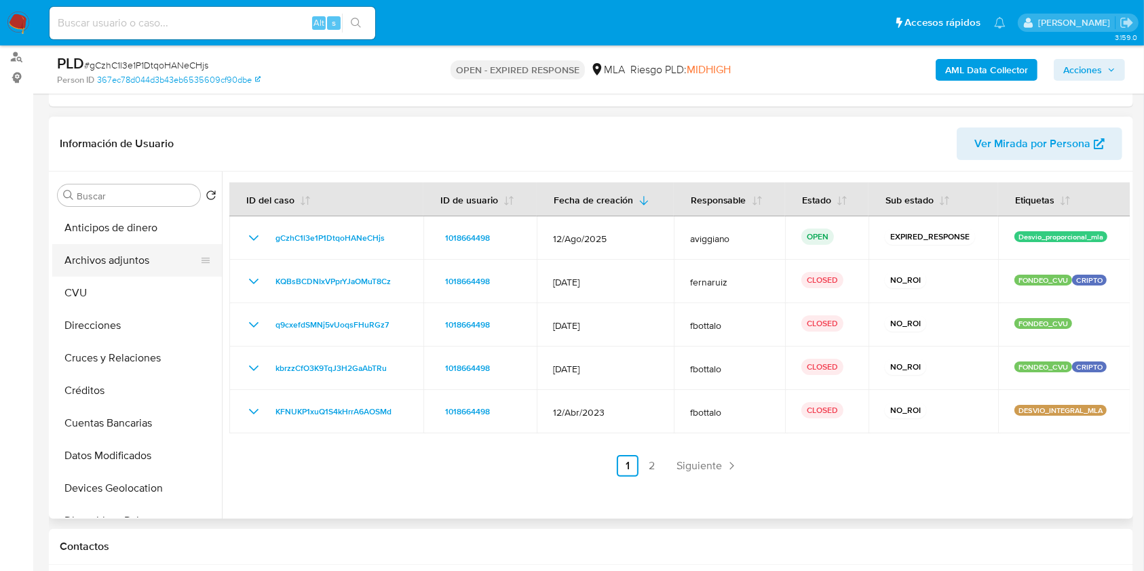
click at [103, 244] on button "Archivos adjuntos" at bounding box center [131, 260] width 159 height 33
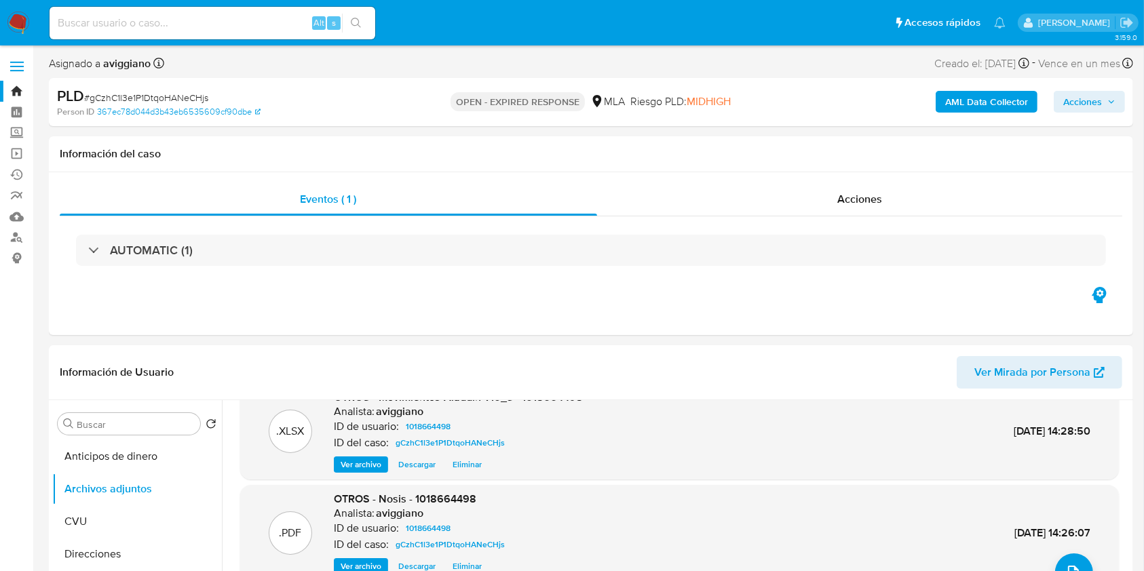
click at [16, 88] on link "Bandeja" at bounding box center [80, 91] width 161 height 21
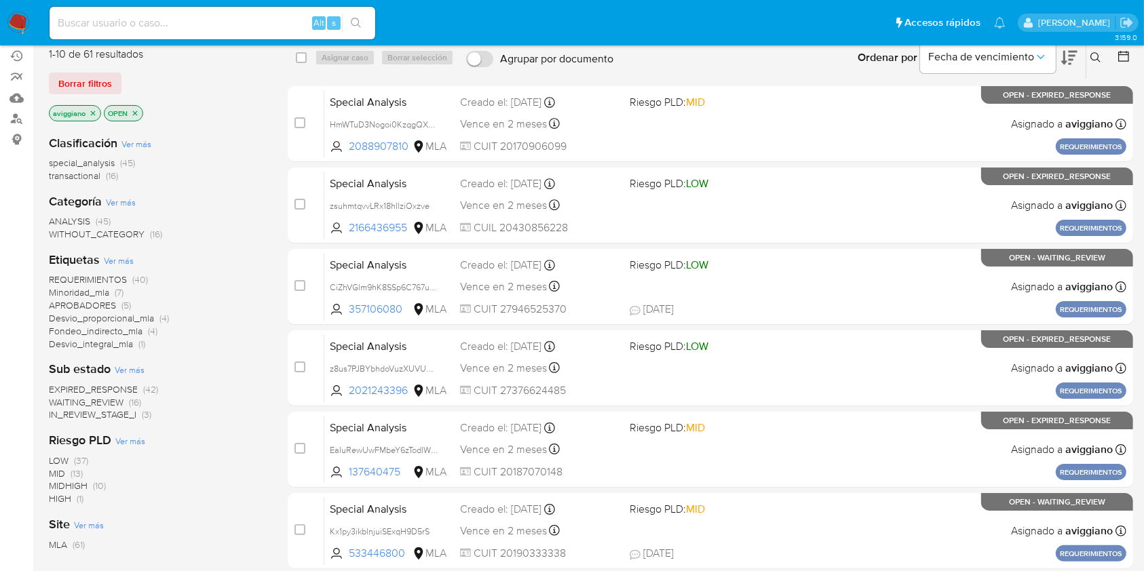
scroll to position [90, 0]
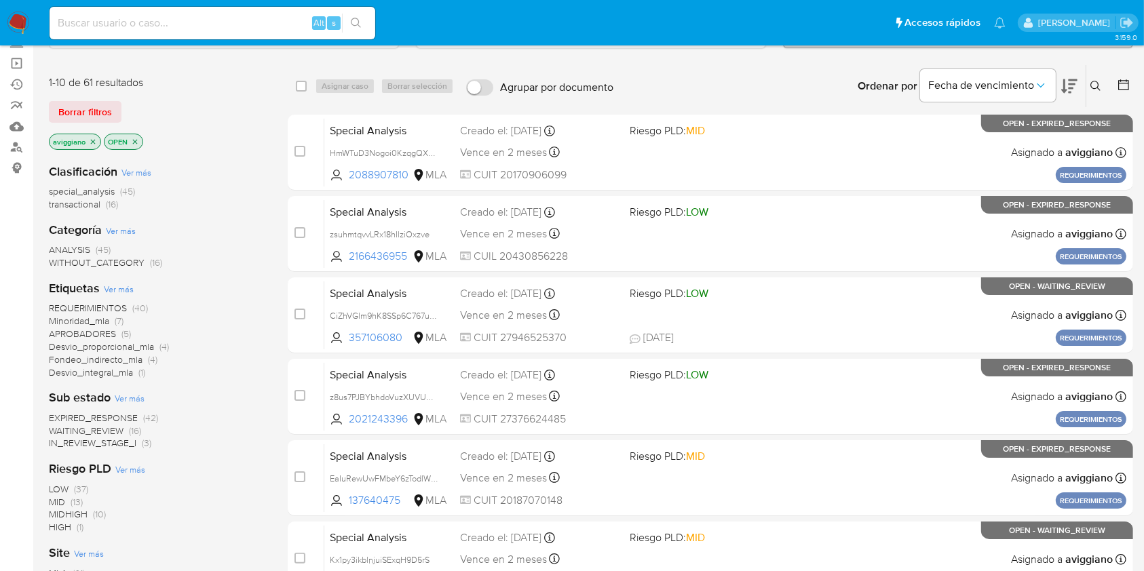
click at [92, 138] on icon "close-filter" at bounding box center [93, 142] width 8 height 8
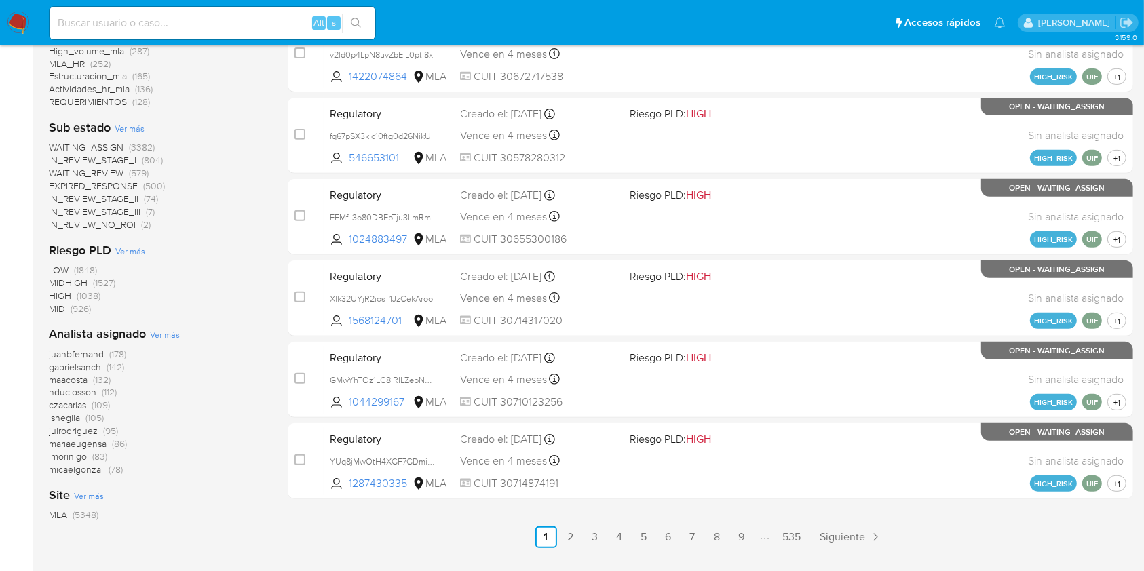
scroll to position [543, 0]
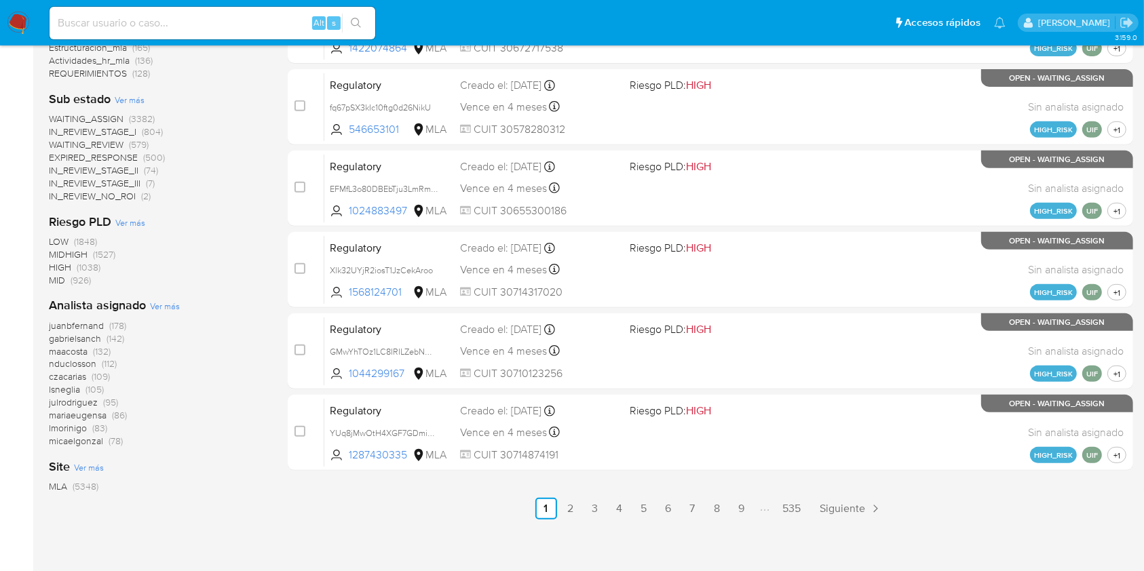
click at [176, 306] on span "Ver más" at bounding box center [165, 306] width 30 height 12
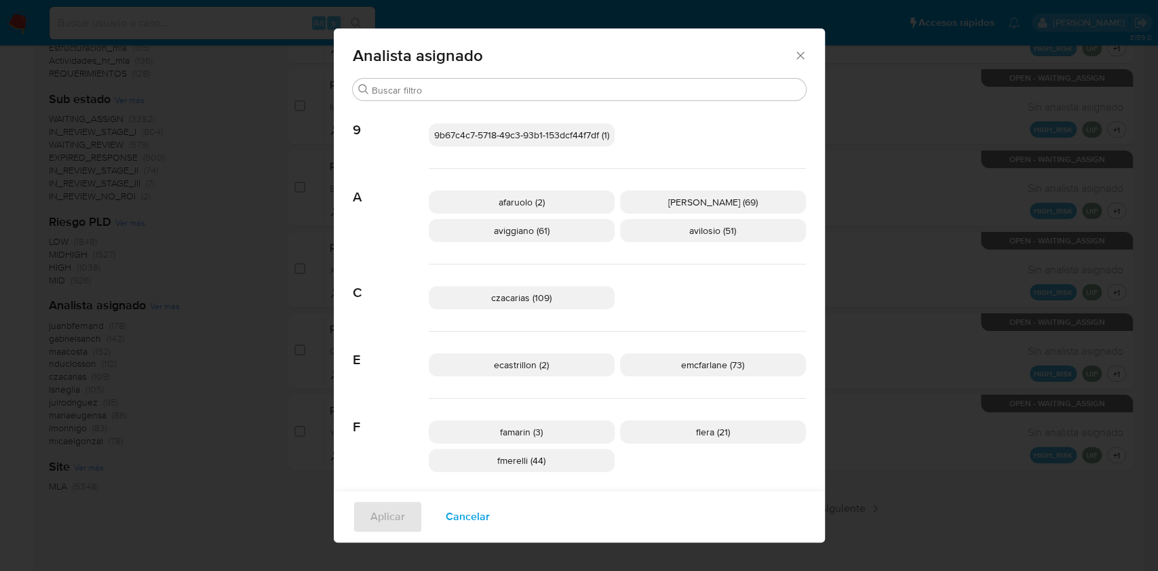
click at [795, 60] on icon "Cerrar" at bounding box center [801, 56] width 14 height 14
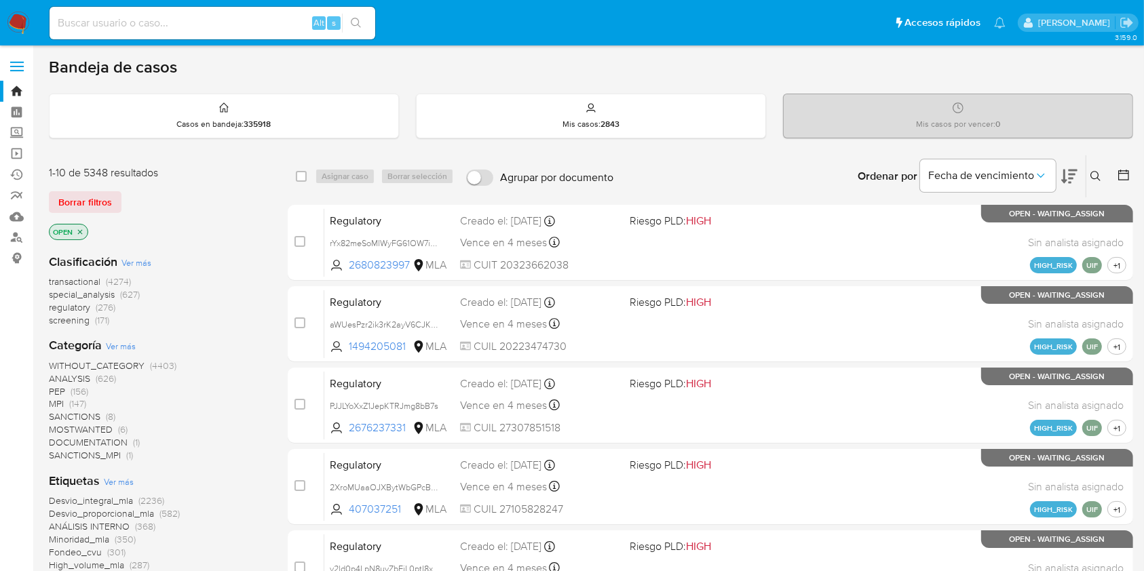
scroll to position [0, 0]
click at [27, 241] on link "Buscador de personas" at bounding box center [80, 237] width 161 height 21
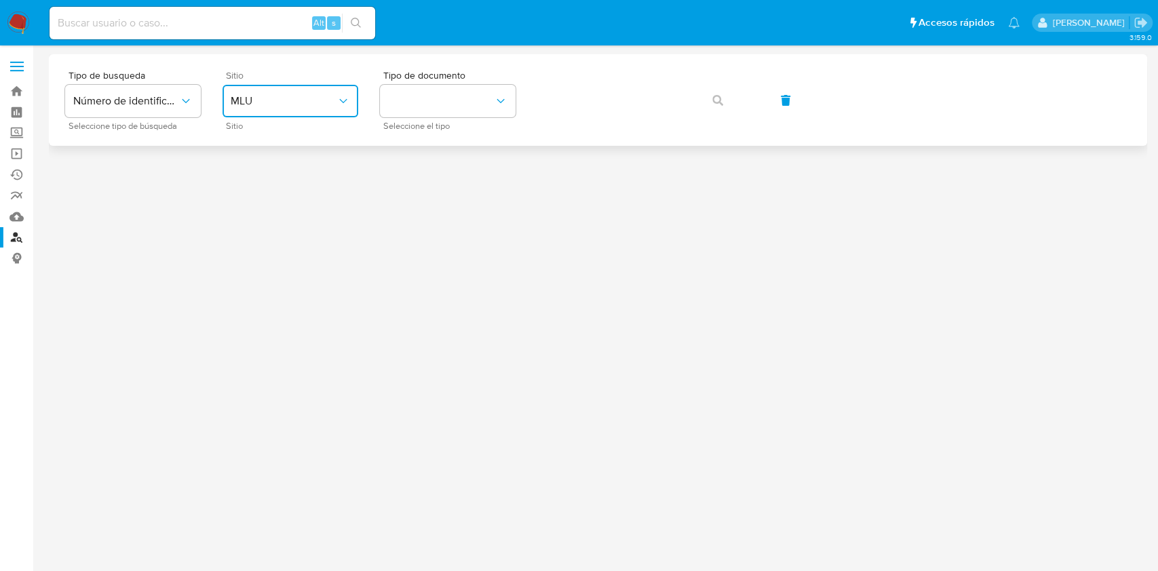
click at [281, 92] on button "MLU" at bounding box center [290, 101] width 136 height 33
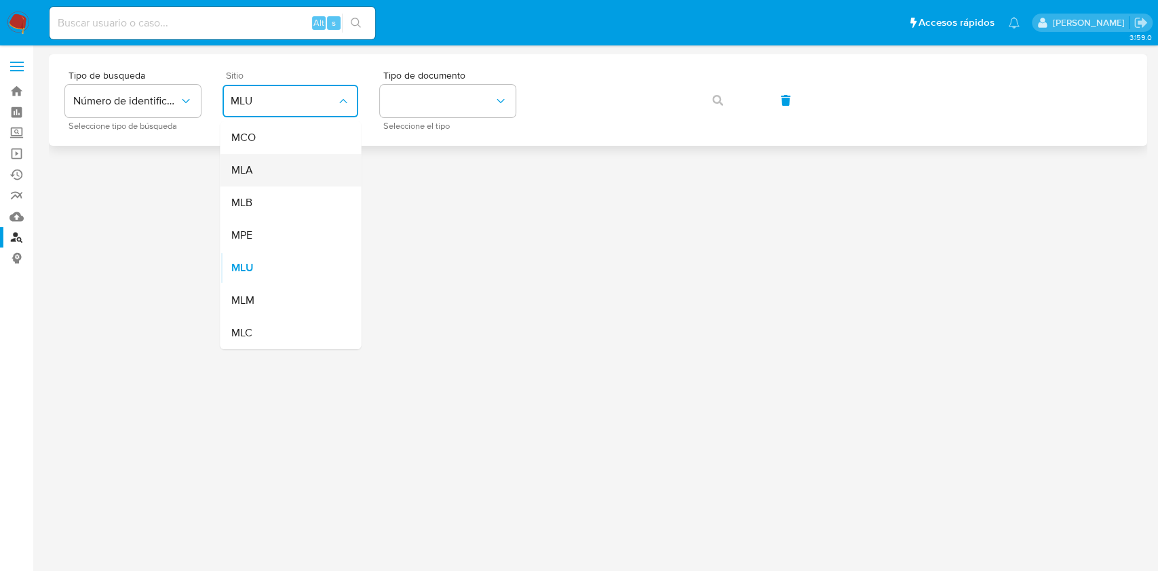
click at [254, 169] on div "MLA" at bounding box center [286, 170] width 111 height 33
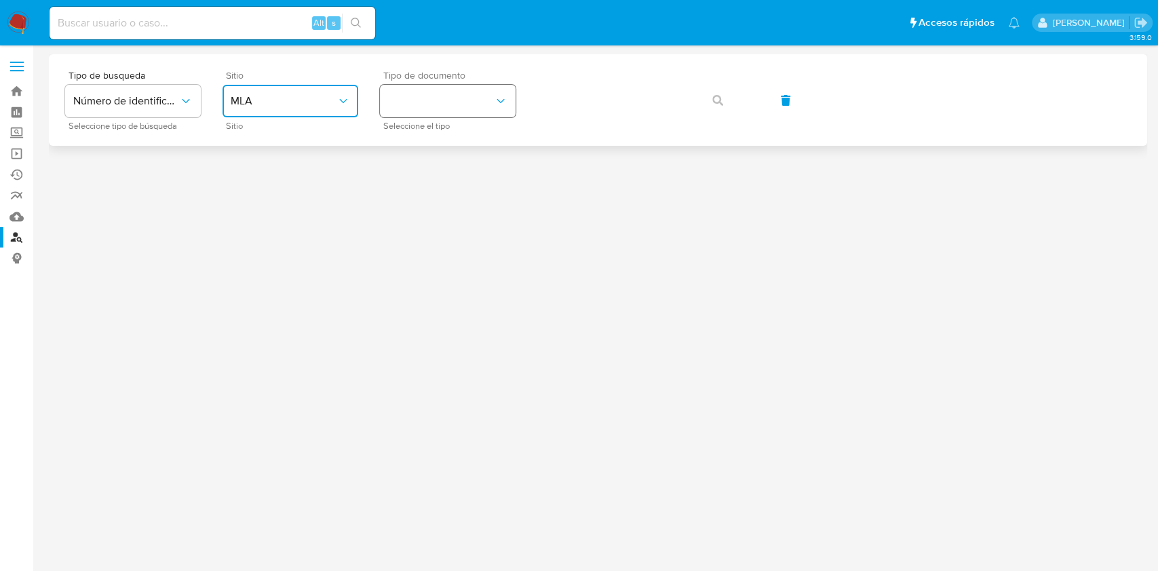
click at [395, 111] on button "identificationType" at bounding box center [448, 101] width 136 height 33
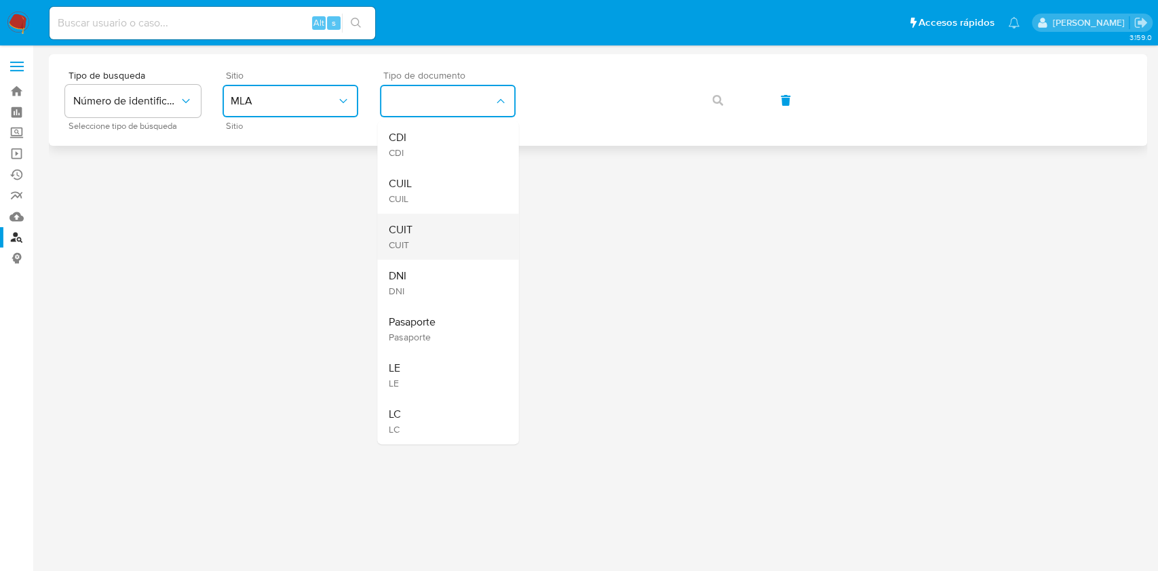
click at [382, 248] on li "CUIT CUIT" at bounding box center [447, 237] width 141 height 46
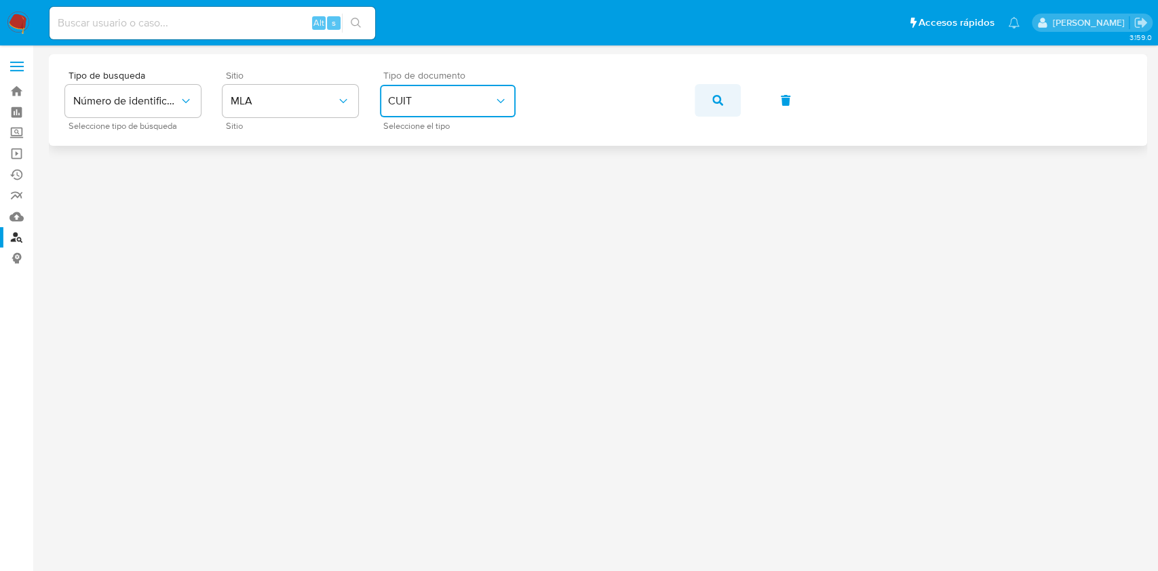
click at [701, 85] on button "button" at bounding box center [718, 100] width 46 height 33
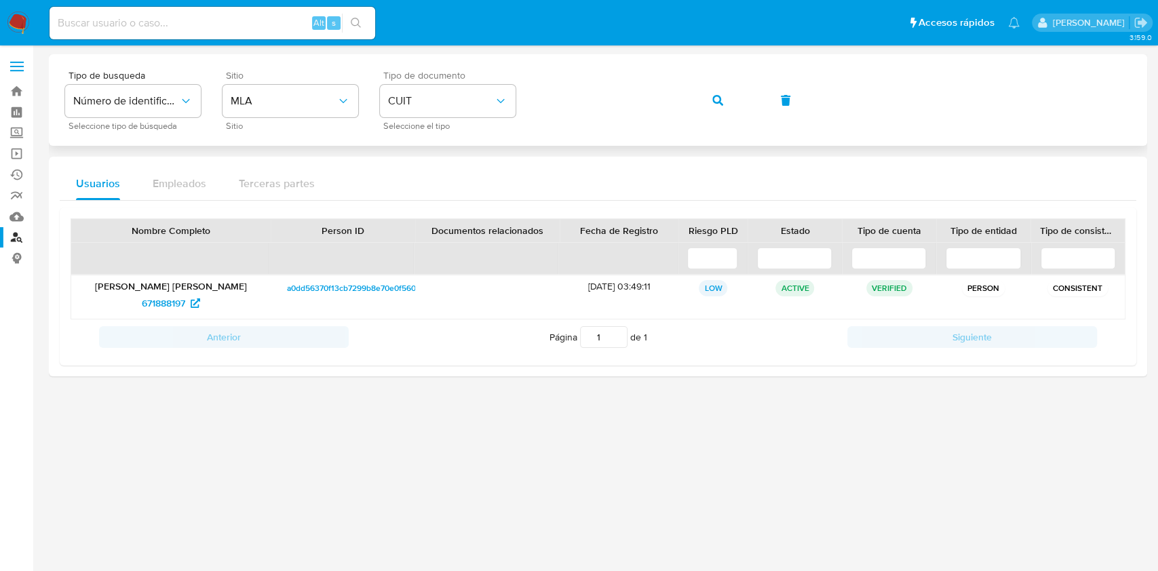
click at [708, 100] on button "button" at bounding box center [718, 100] width 46 height 33
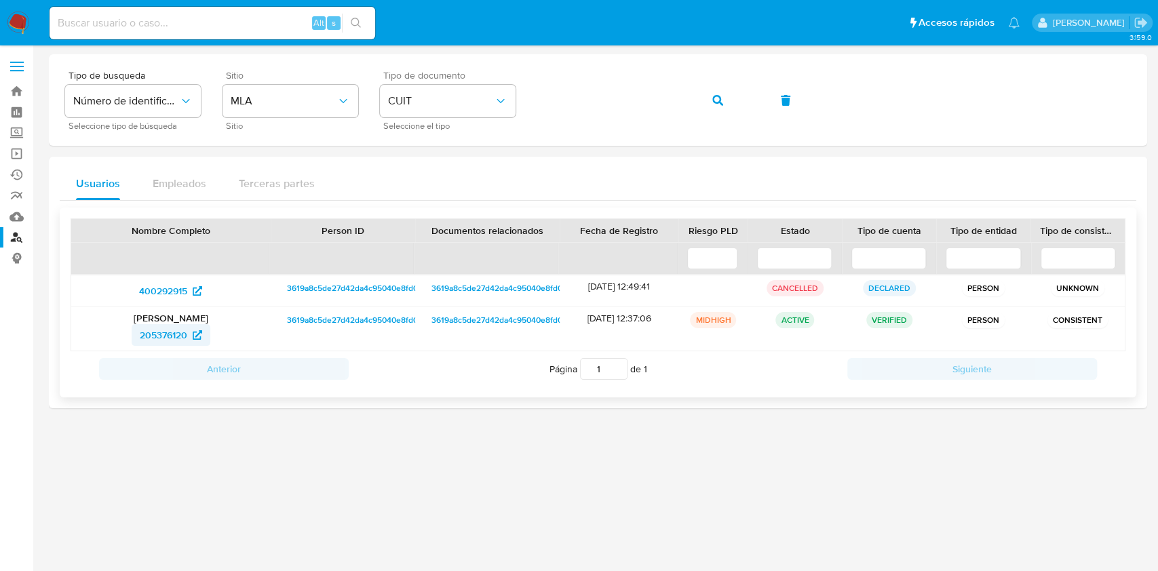
click at [147, 328] on span "205376120" at bounding box center [163, 335] width 47 height 22
click at [275, 18] on input at bounding box center [213, 23] width 326 height 18
paste input "mGoCfqCJjBDVzGQrUAB51nWu"
type input "mGoCfqCJjBDVzGQrUAB51nWu"
click at [355, 24] on icon "search-icon" at bounding box center [356, 23] width 11 height 11
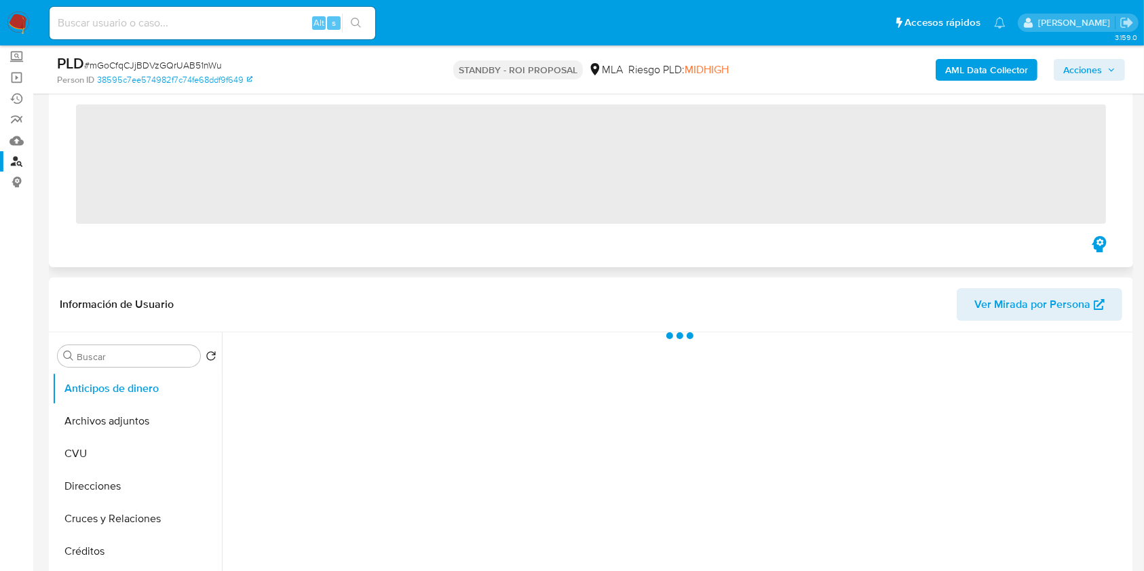
scroll to position [180, 0]
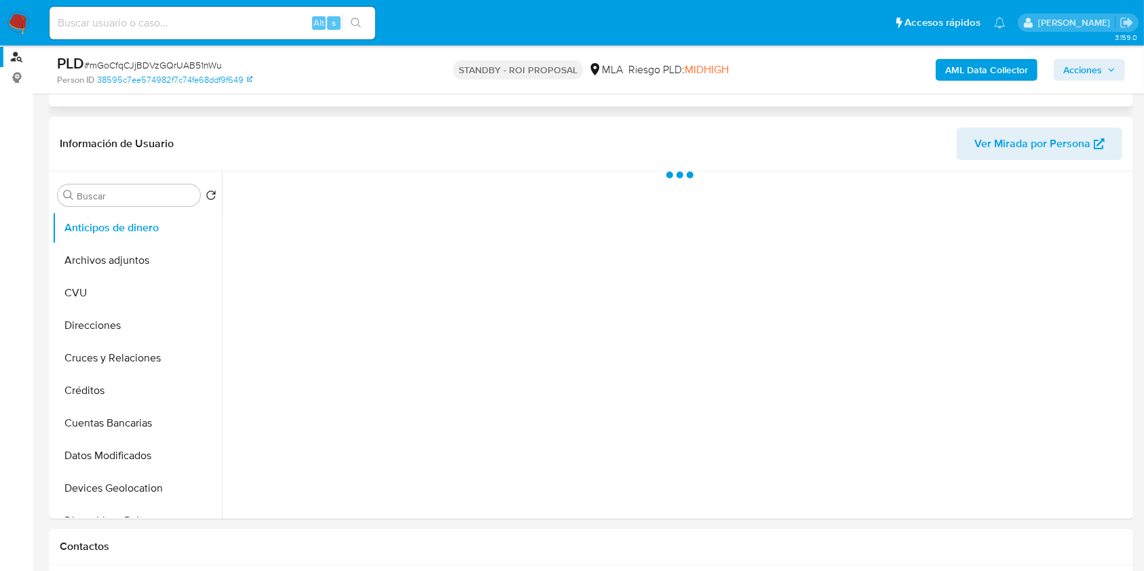
select select "10"
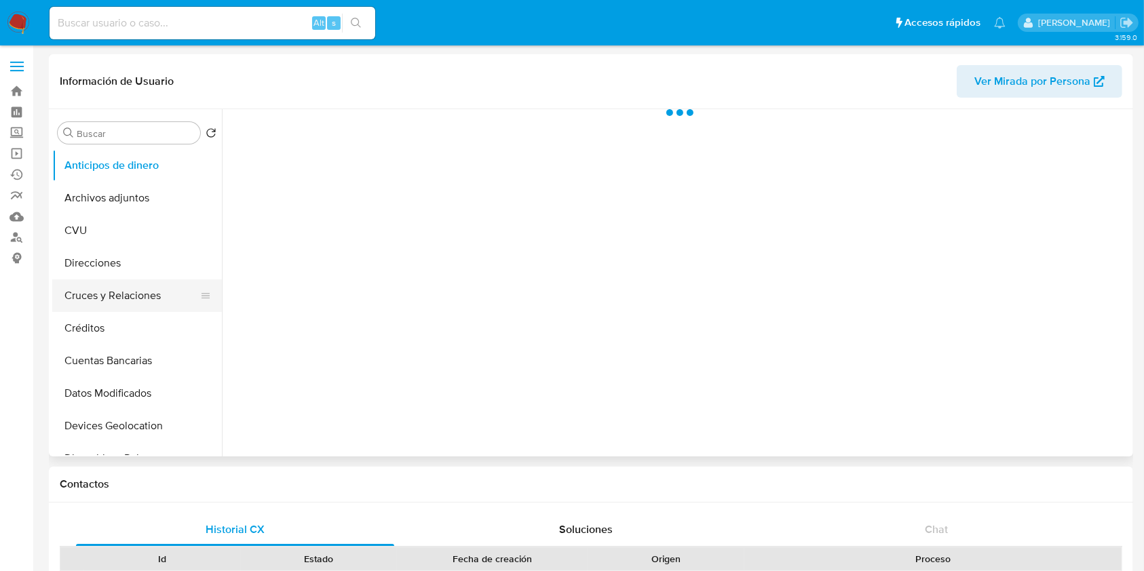
scroll to position [271, 0]
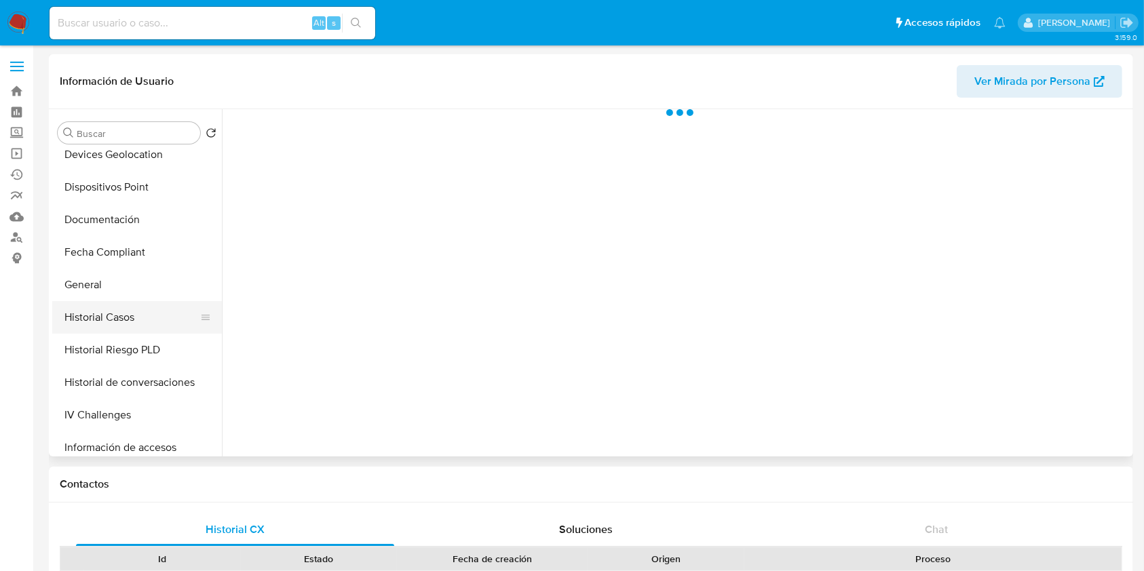
select select "10"
click at [142, 328] on button "Historial Casos" at bounding box center [131, 317] width 159 height 33
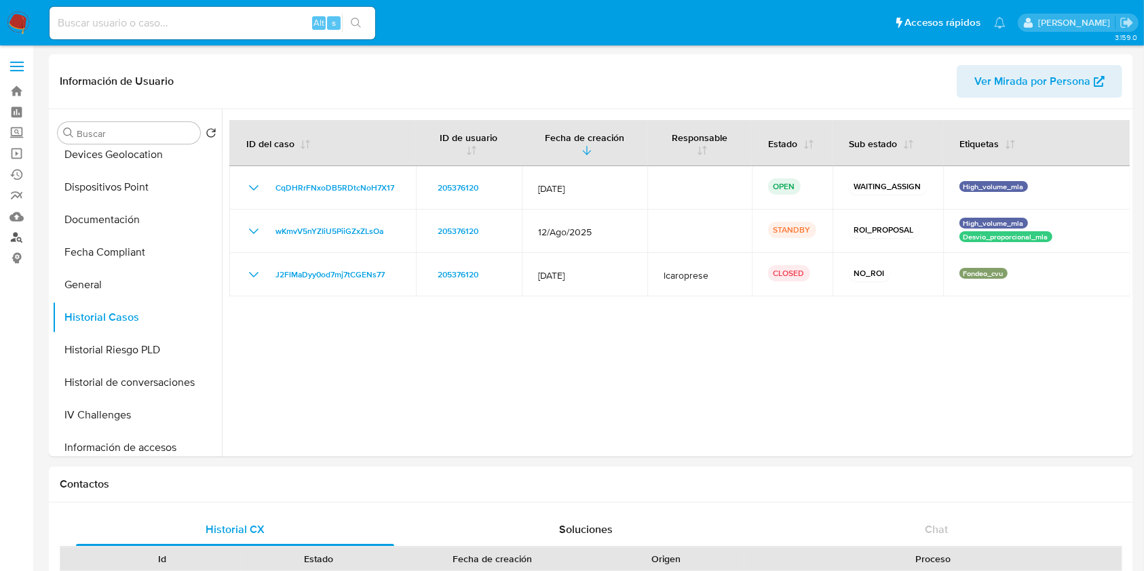
click at [19, 236] on link "Buscador de personas" at bounding box center [80, 237] width 161 height 21
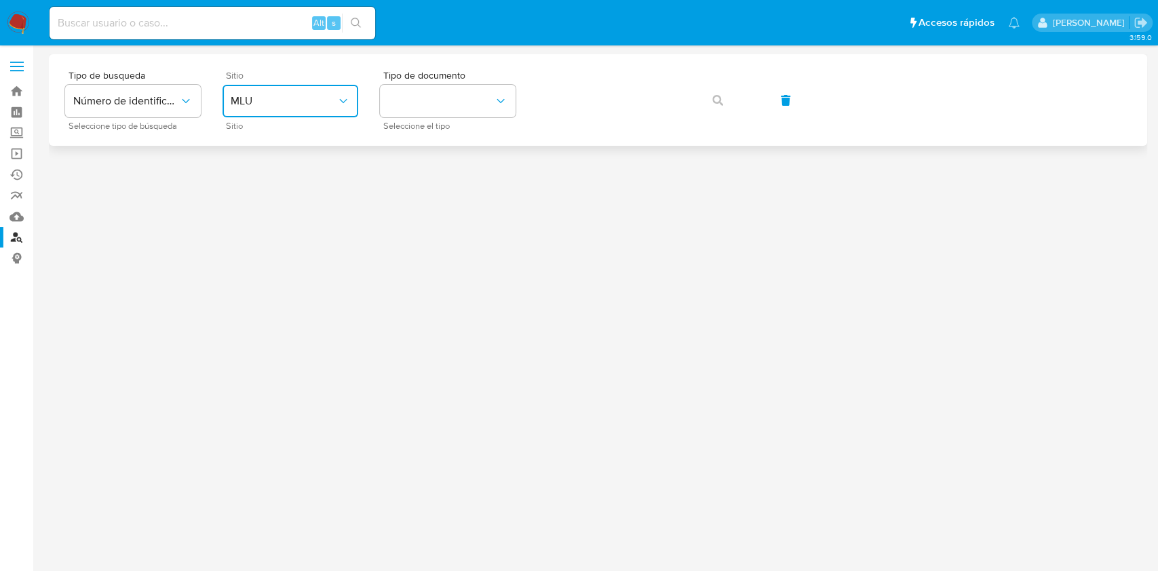
click at [324, 109] on button "MLU" at bounding box center [290, 101] width 136 height 33
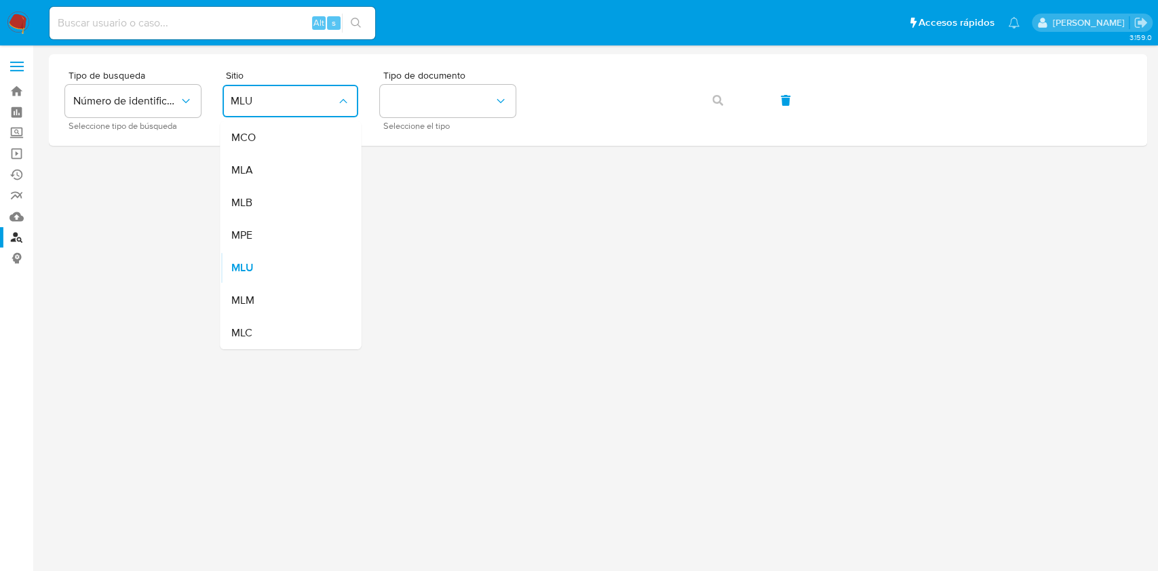
click at [277, 188] on div "MLB" at bounding box center [286, 203] width 111 height 33
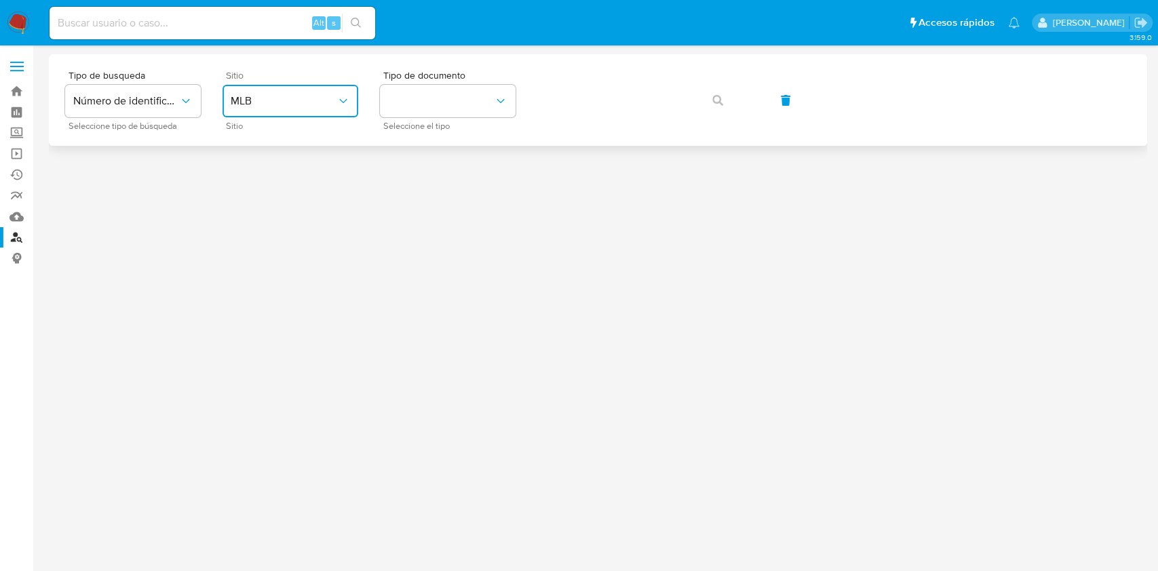
drag, startPoint x: 295, startPoint y: 101, endPoint x: 295, endPoint y: 113, distance: 12.2
click at [295, 102] on span "MLB" at bounding box center [284, 101] width 106 height 14
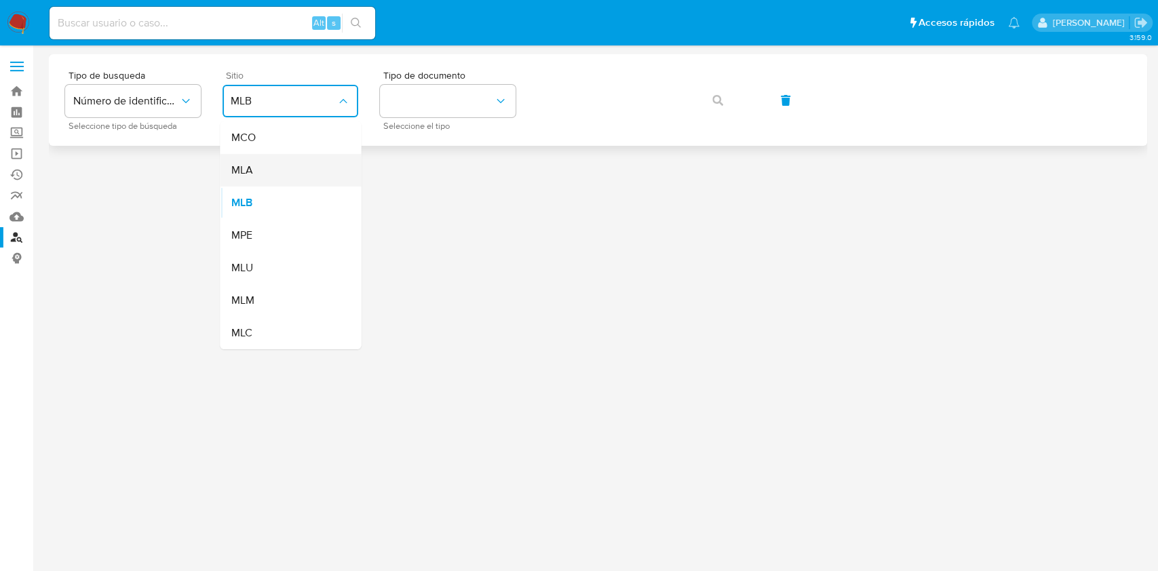
click at [272, 159] on div "MLA" at bounding box center [286, 170] width 111 height 33
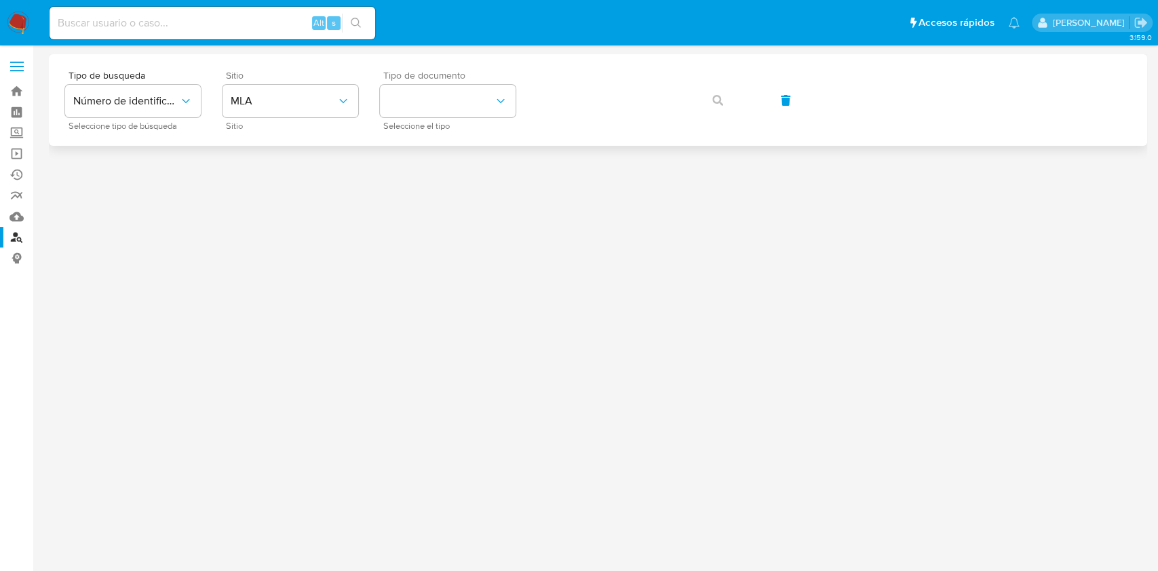
click at [471, 80] on div "Tipo de documento Seleccione el tipo" at bounding box center [448, 100] width 136 height 59
click at [464, 108] on button "identificationType" at bounding box center [448, 101] width 136 height 33
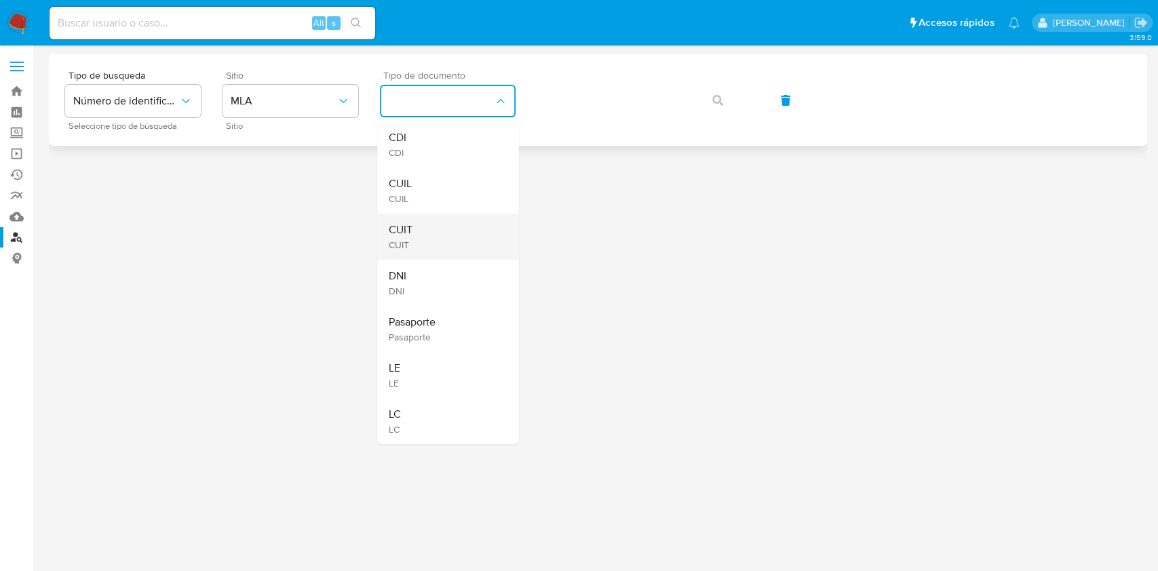
click at [429, 241] on div "CUIT CUIT" at bounding box center [443, 237] width 111 height 46
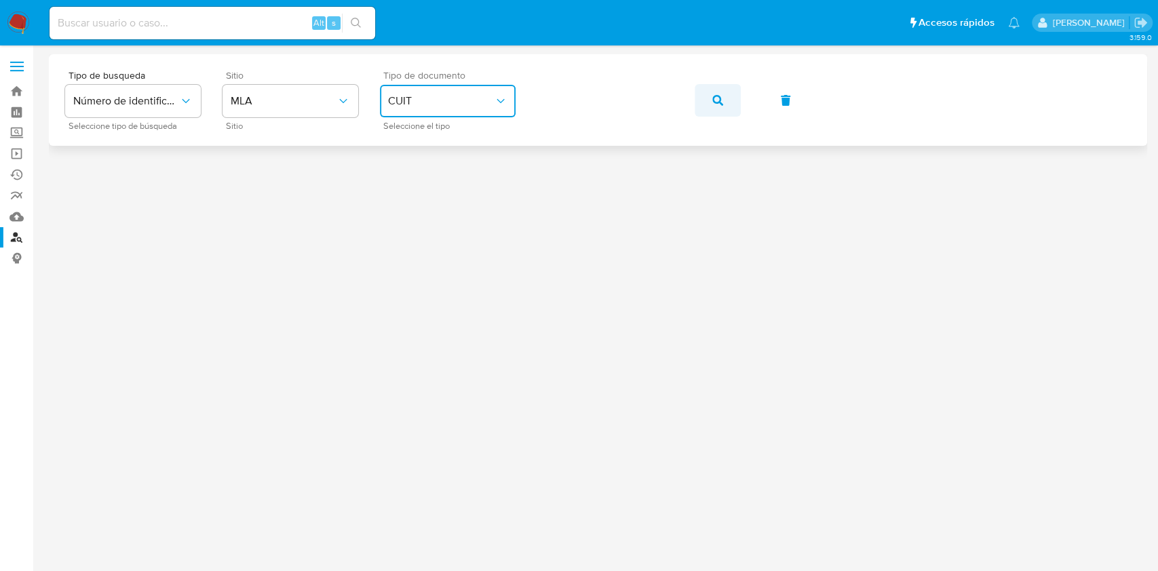
click at [713, 88] on span "button" at bounding box center [717, 100] width 11 height 30
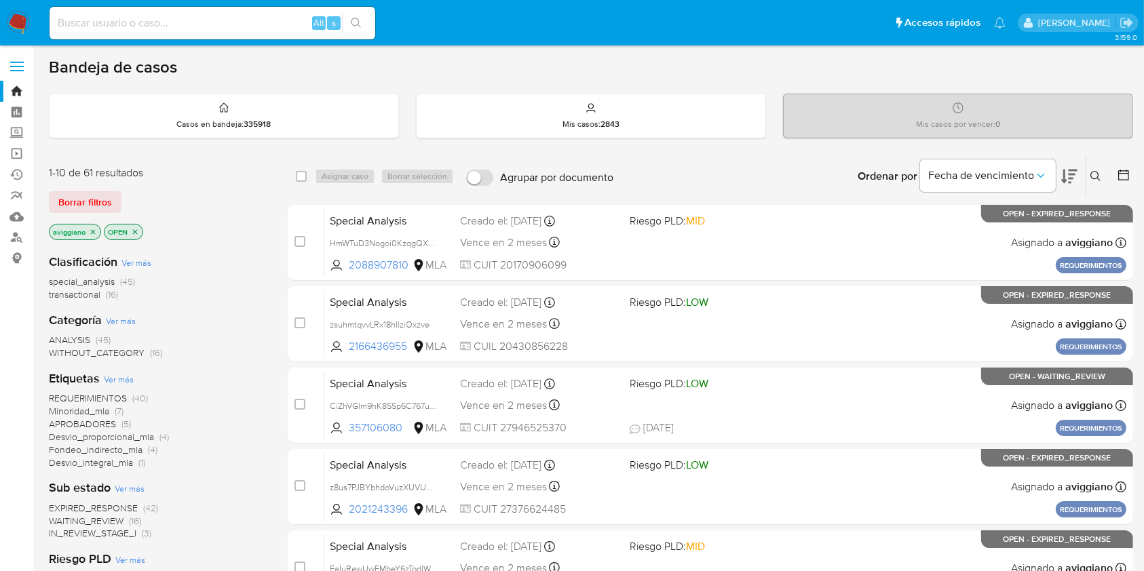
click at [1097, 181] on button at bounding box center [1097, 176] width 22 height 16
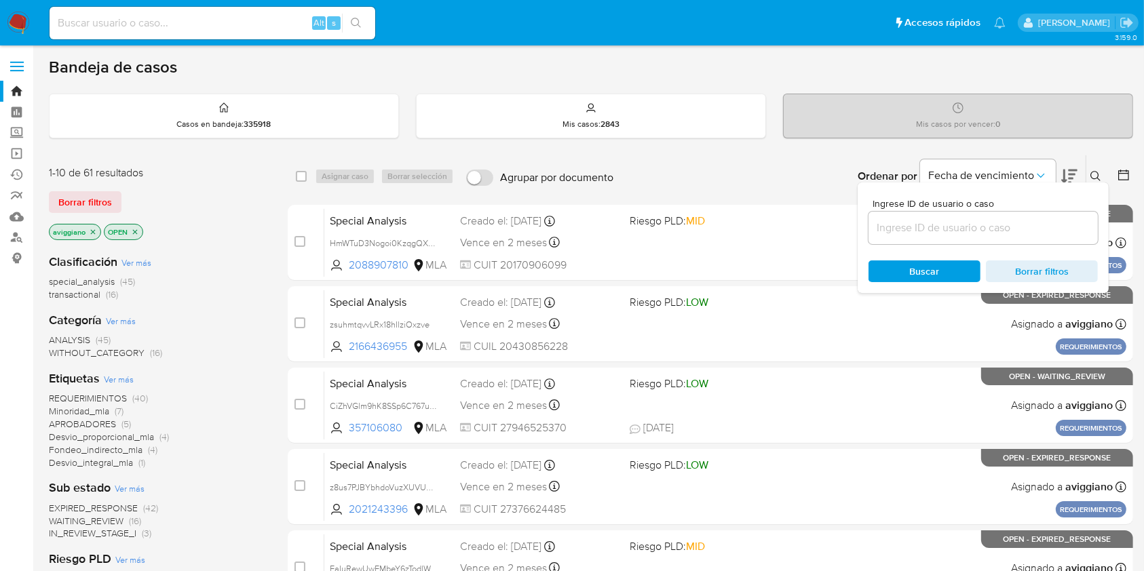
click at [1055, 225] on input at bounding box center [982, 228] width 229 height 18
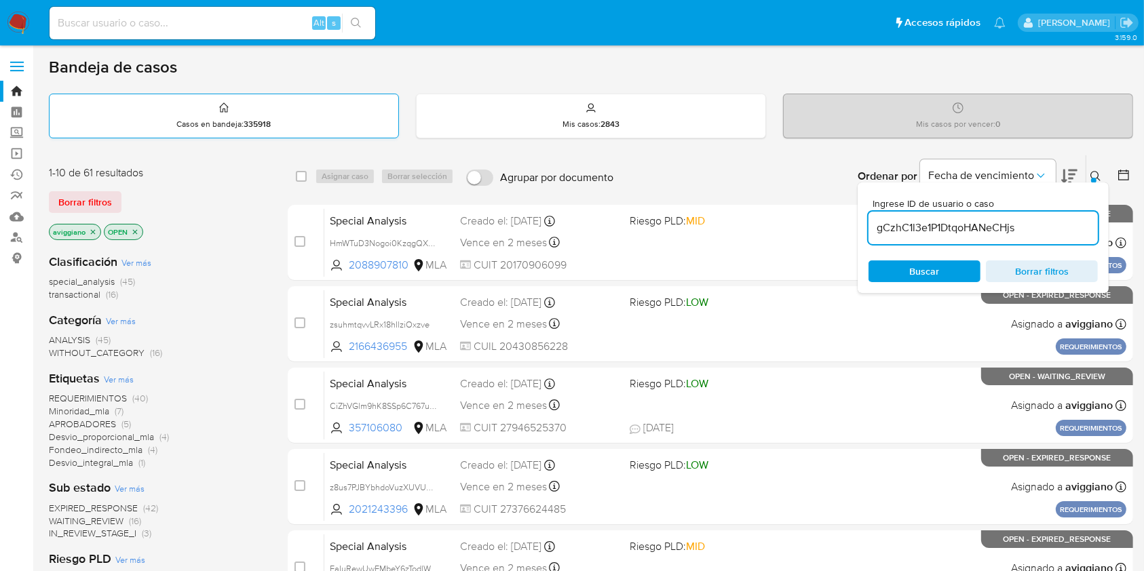
type input "gCzhC1l3e1P1DtqoHANeCHjs"
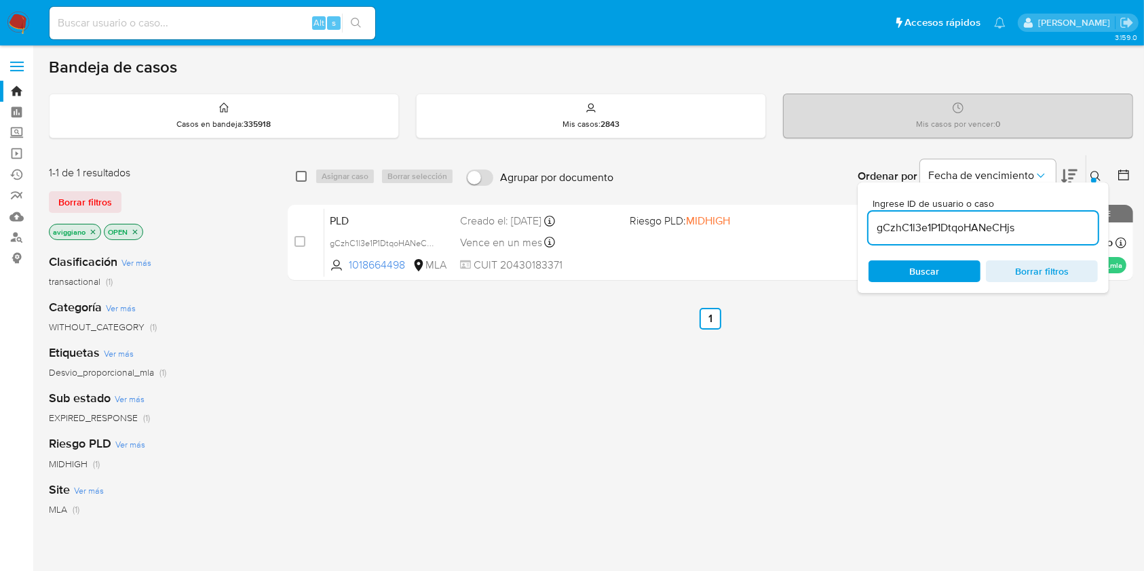
click at [305, 174] on input "checkbox" at bounding box center [301, 176] width 11 height 11
checkbox input "true"
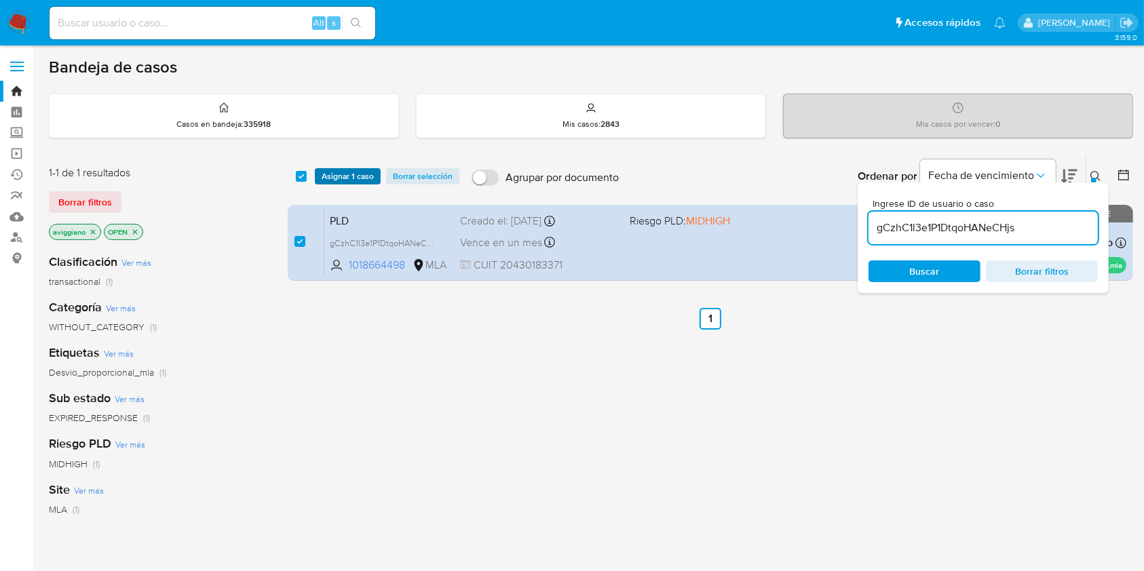
click at [328, 172] on span "Asignar 1 caso" at bounding box center [348, 177] width 52 height 14
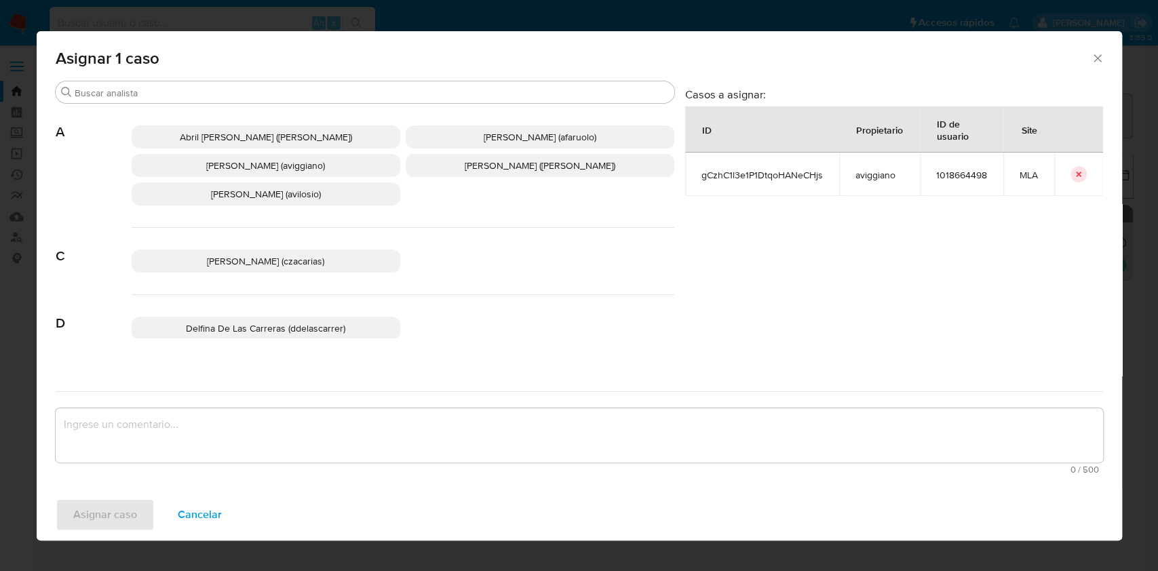
drag, startPoint x: 312, startPoint y: 171, endPoint x: 302, endPoint y: 187, distance: 19.2
click at [311, 171] on span "[PERSON_NAME] (aviggiano)" at bounding box center [265, 166] width 119 height 14
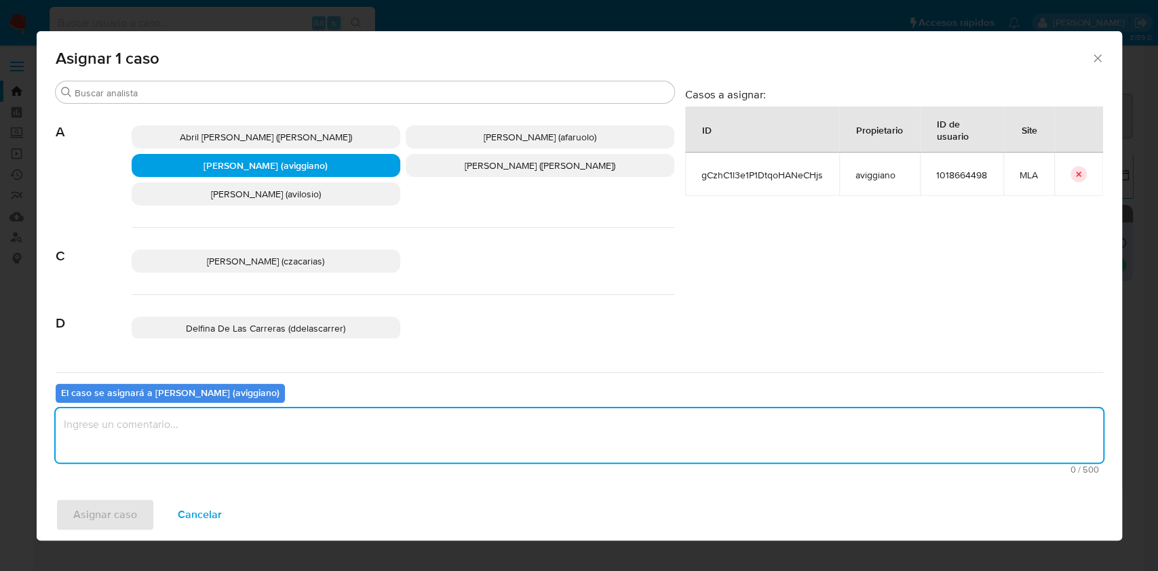
click at [230, 420] on textarea "assign-modal" at bounding box center [579, 435] width 1047 height 54
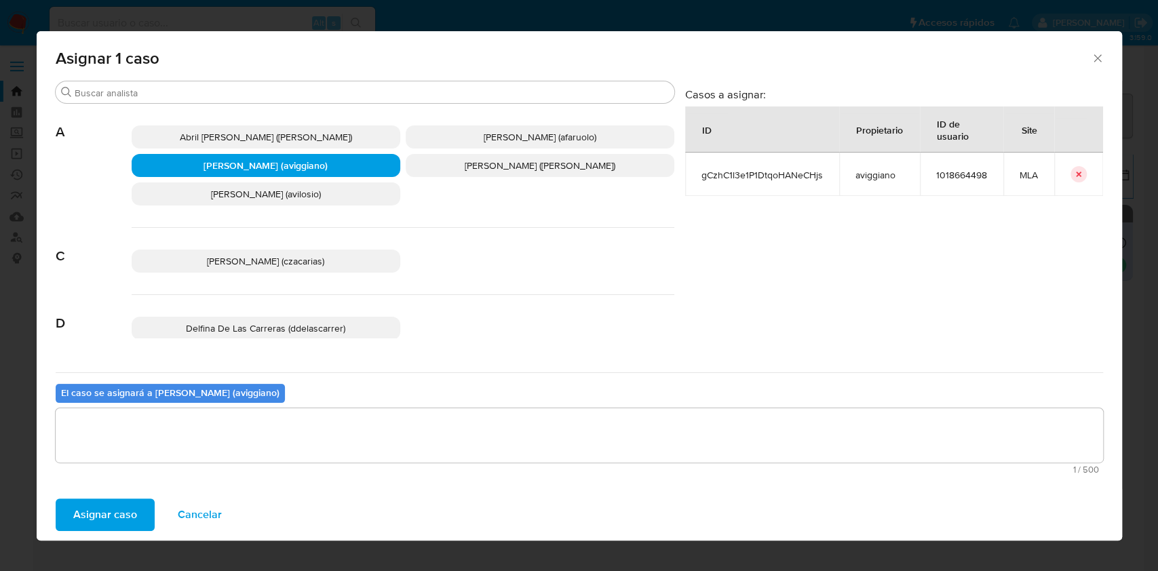
click at [124, 503] on span "Asignar caso" at bounding box center [105, 515] width 64 height 30
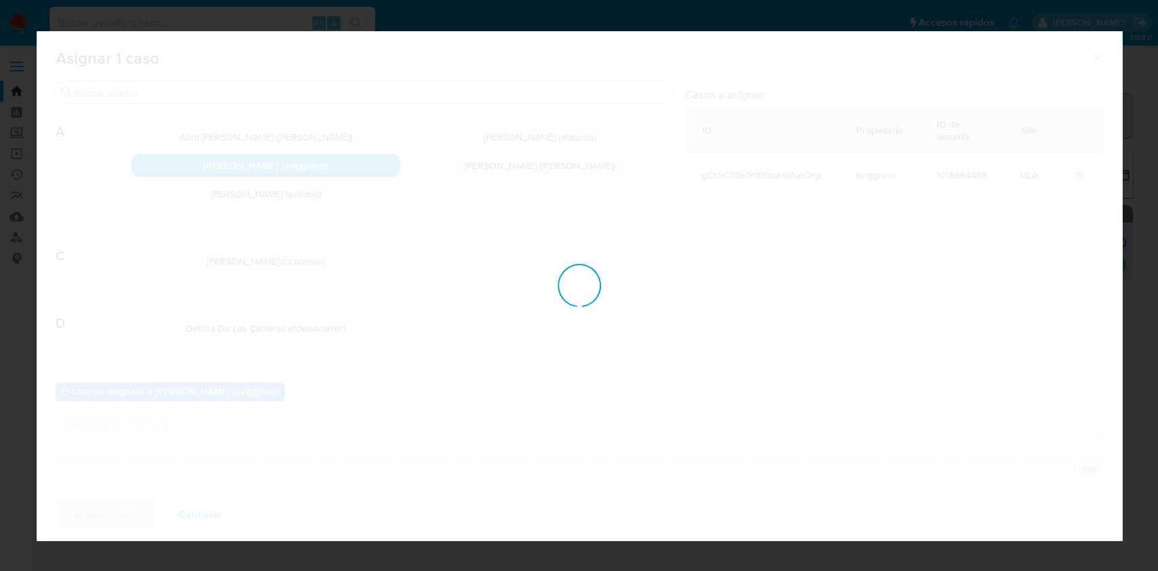
checkbox input "false"
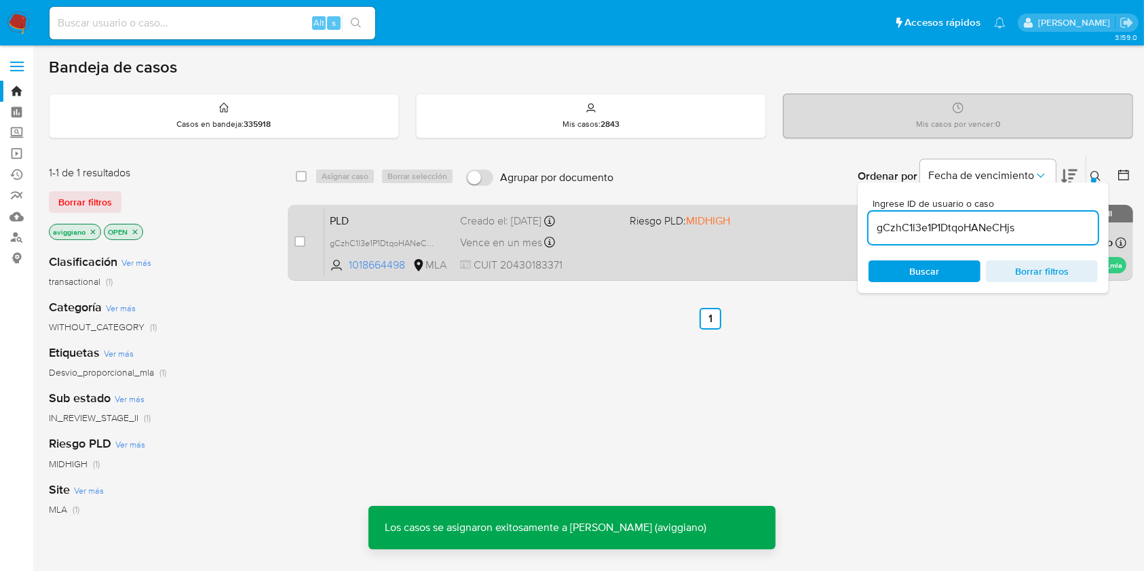
click at [641, 252] on div "PLD gCzhC1l3e1P1DtqoHANeCHjs 1018664498 MLA Riesgo PLD: MIDHIGH Creado el: [DAT…" at bounding box center [725, 242] width 802 height 69
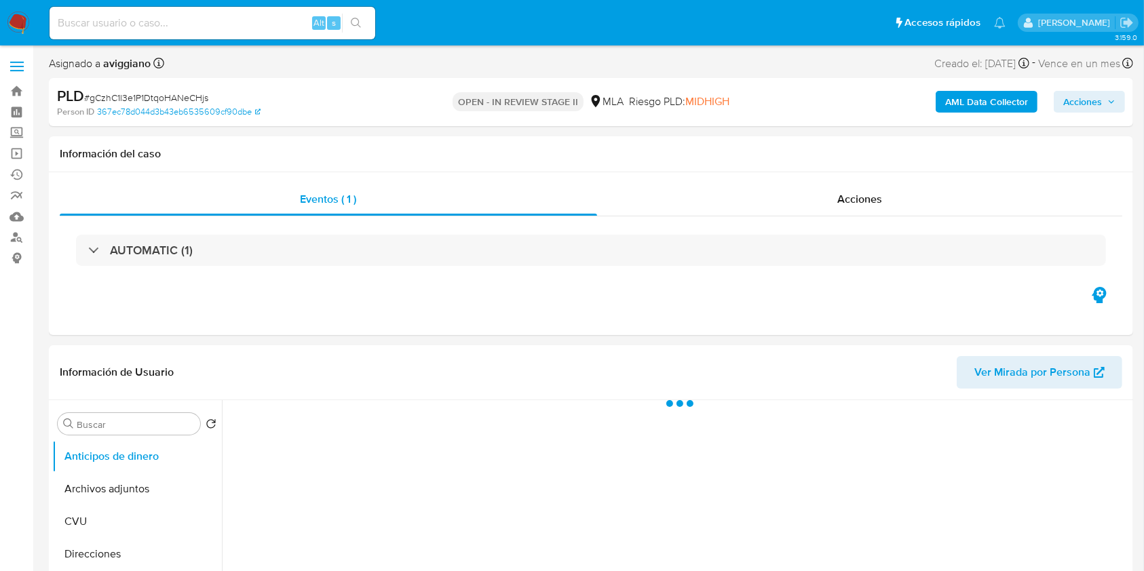
select select "10"
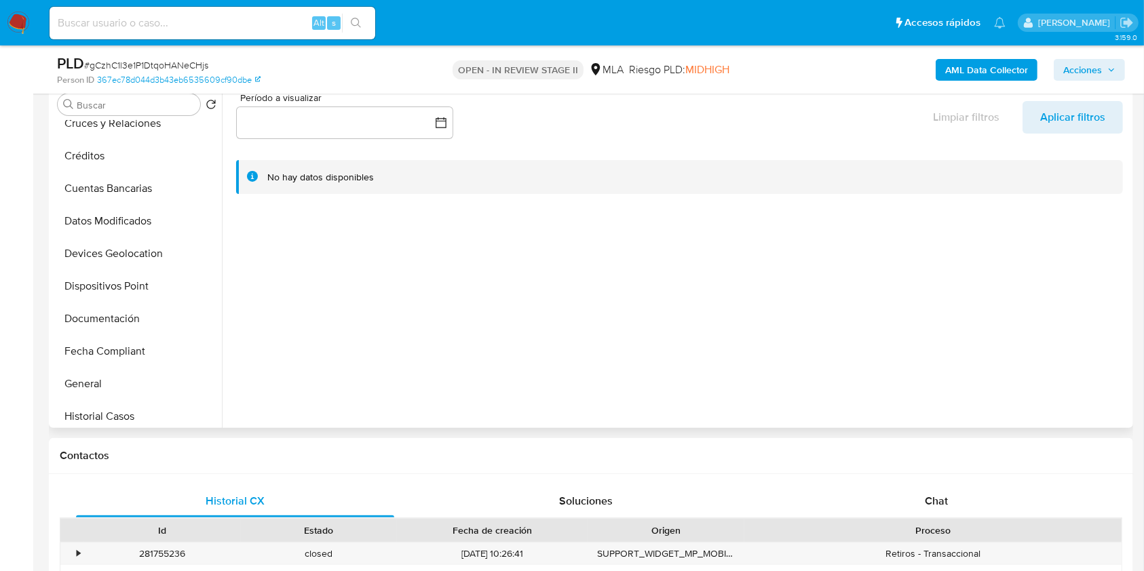
scroll to position [271, 0]
click at [128, 282] on button "Historial Casos" at bounding box center [131, 289] width 159 height 33
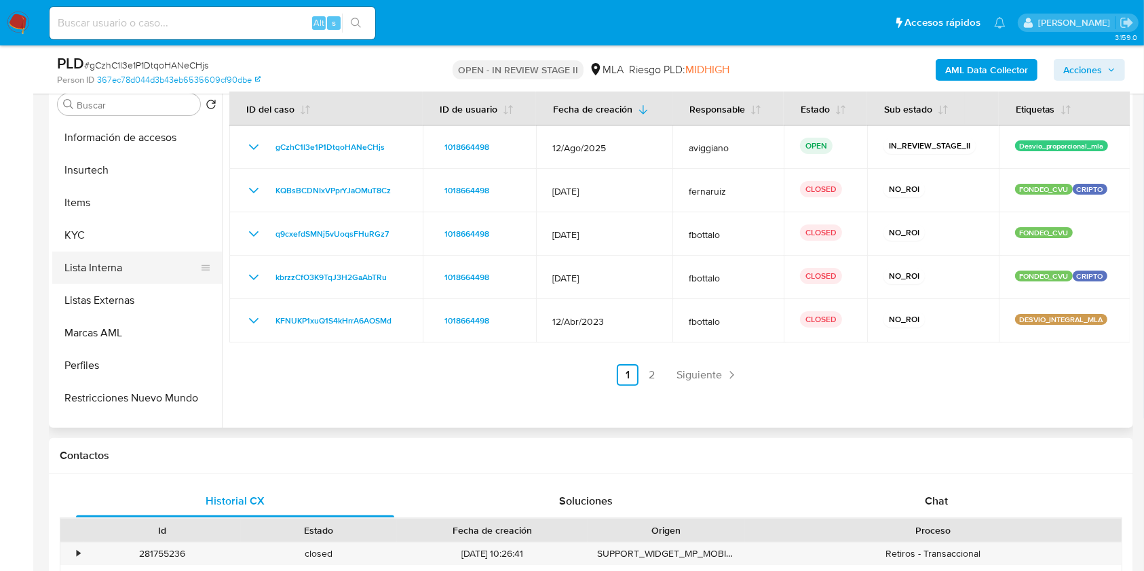
scroll to position [633, 0]
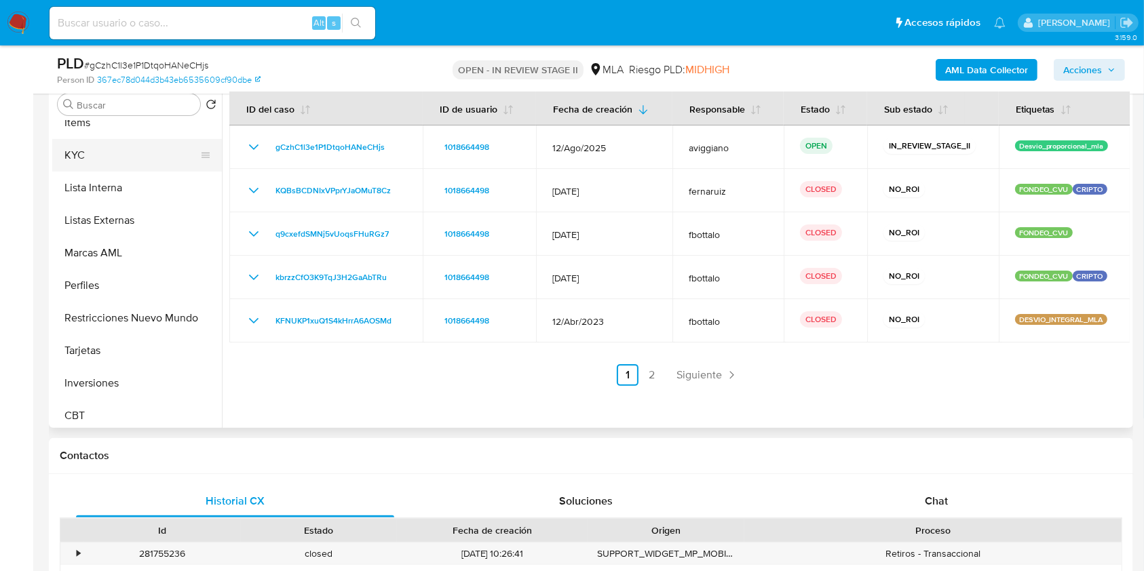
click at [142, 151] on button "KYC" at bounding box center [131, 155] width 159 height 33
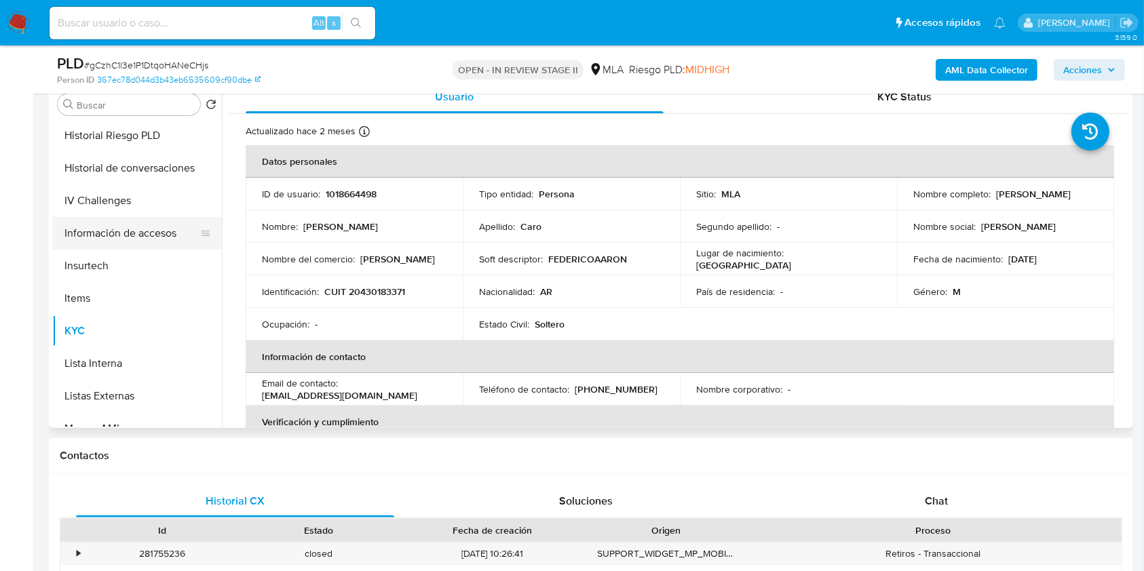
scroll to position [367, 0]
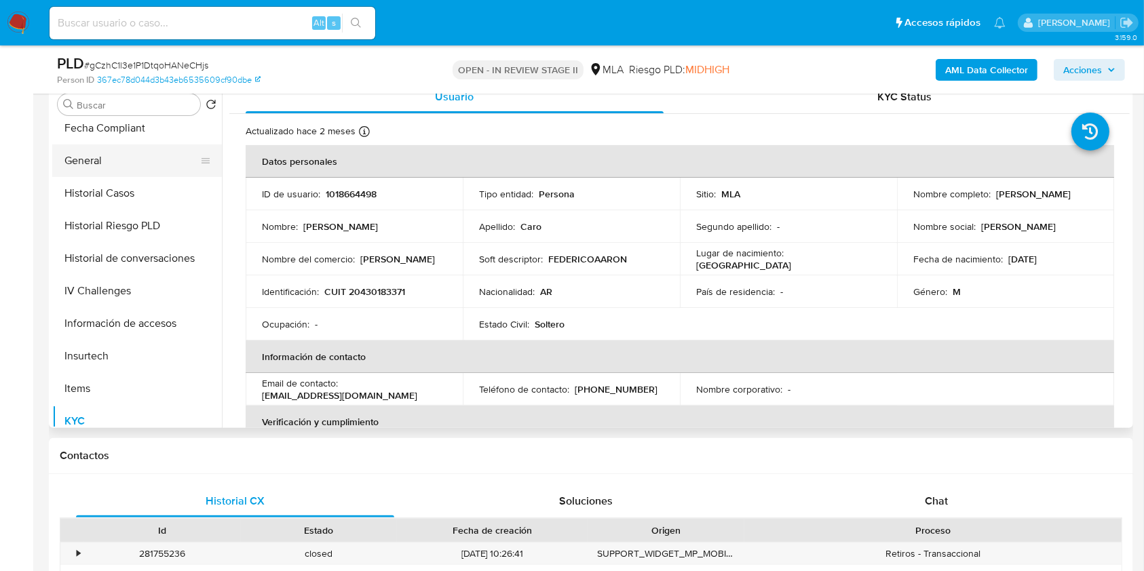
click at [112, 175] on button "General" at bounding box center [131, 160] width 159 height 33
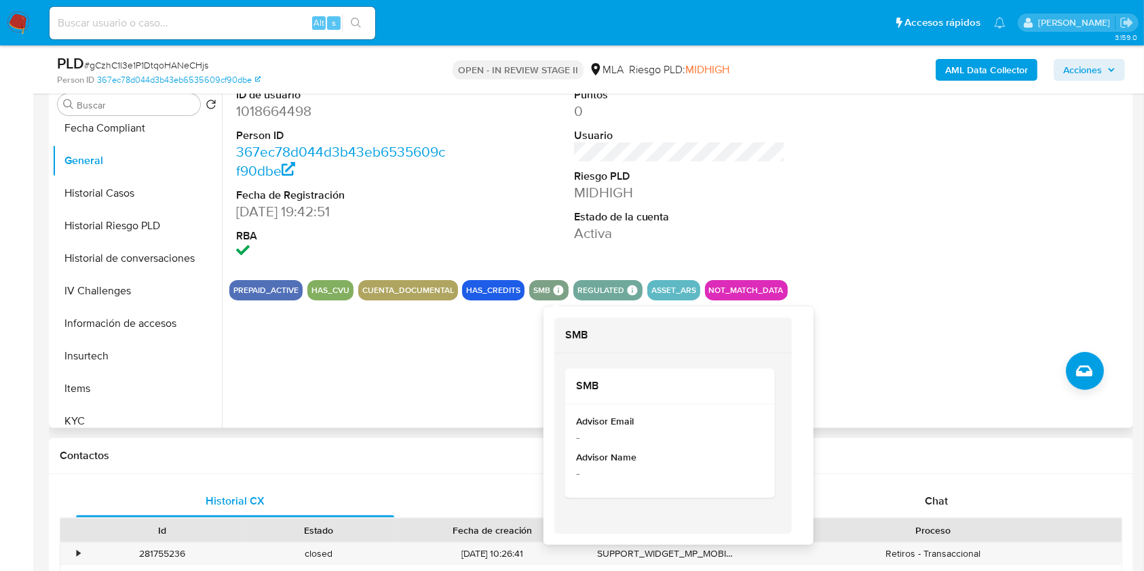
click at [554, 290] on icon at bounding box center [559, 290] width 10 height 10
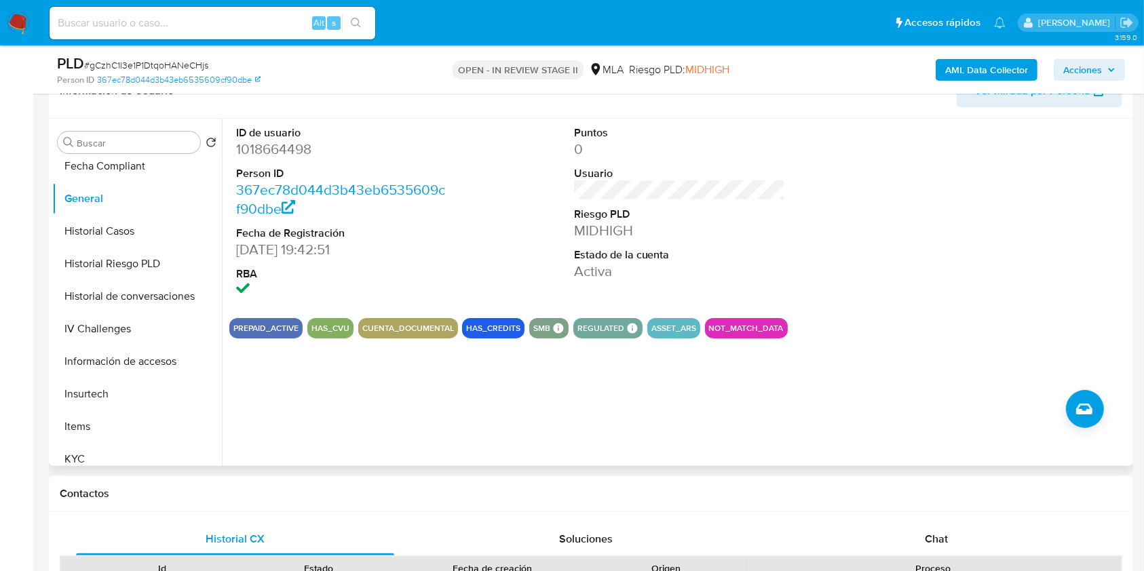
scroll to position [452, 0]
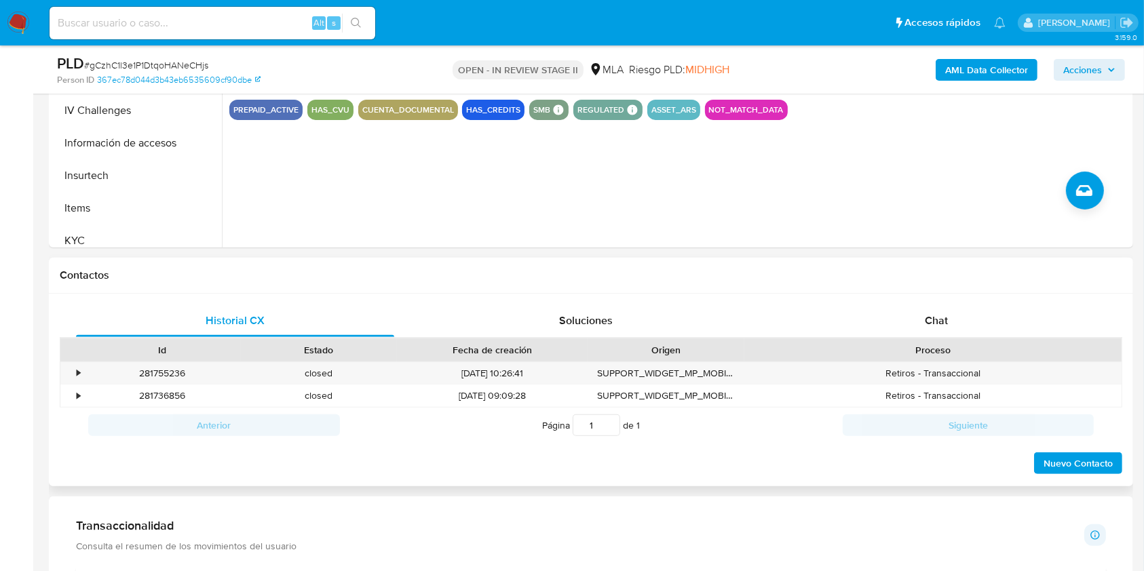
click at [923, 342] on div "Proceso" at bounding box center [932, 349] width 377 height 23
click at [916, 330] on div "Chat" at bounding box center [936, 321] width 318 height 33
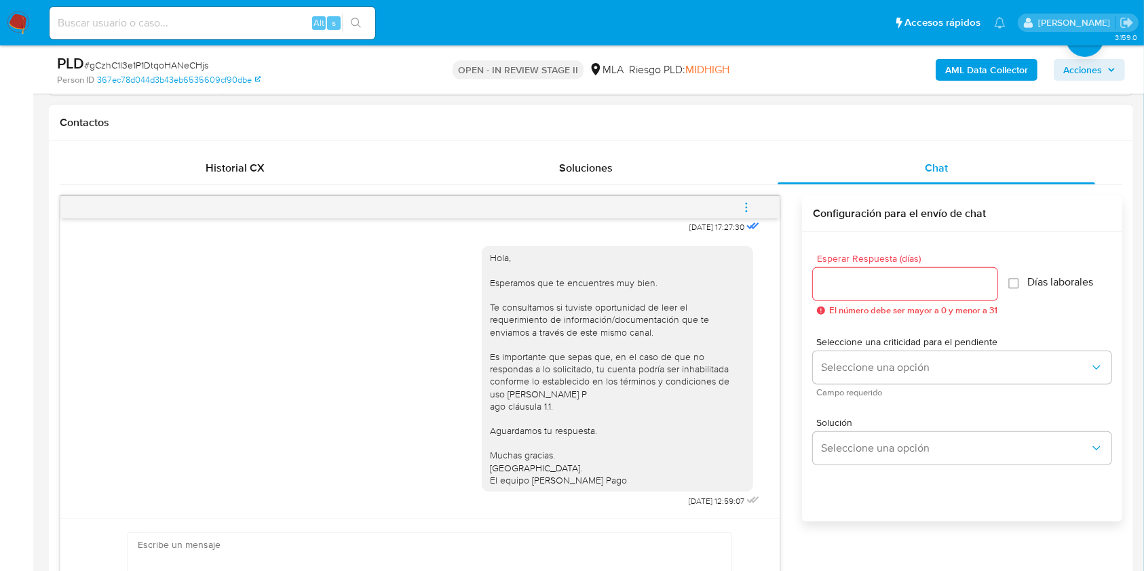
scroll to position [633, 0]
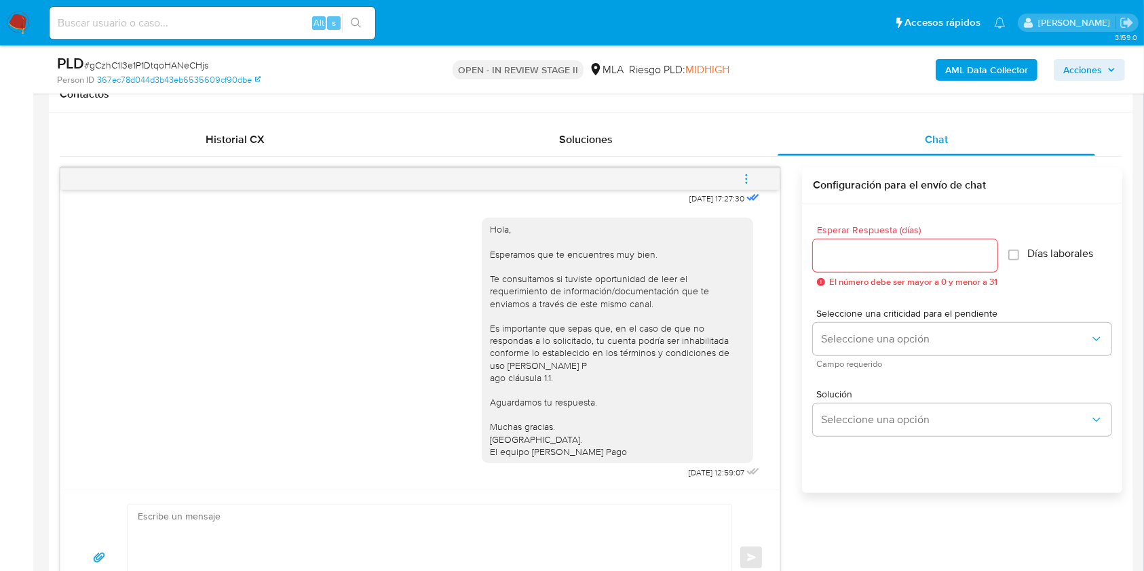
click at [753, 182] on button "menu-action" at bounding box center [746, 179] width 45 height 33
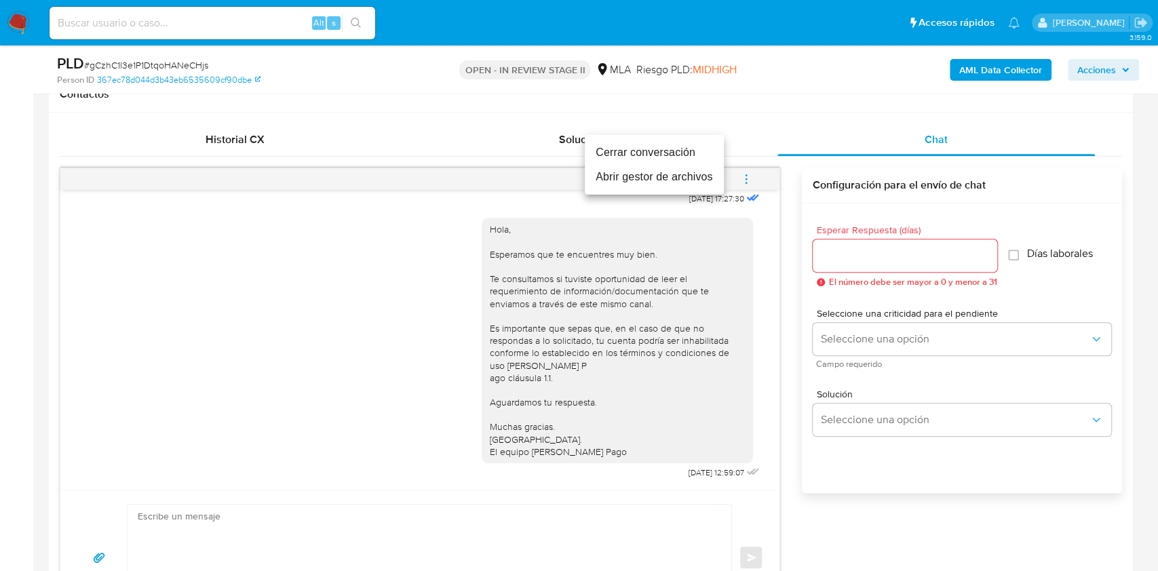
click at [645, 155] on li "Cerrar conversación" at bounding box center [654, 152] width 139 height 24
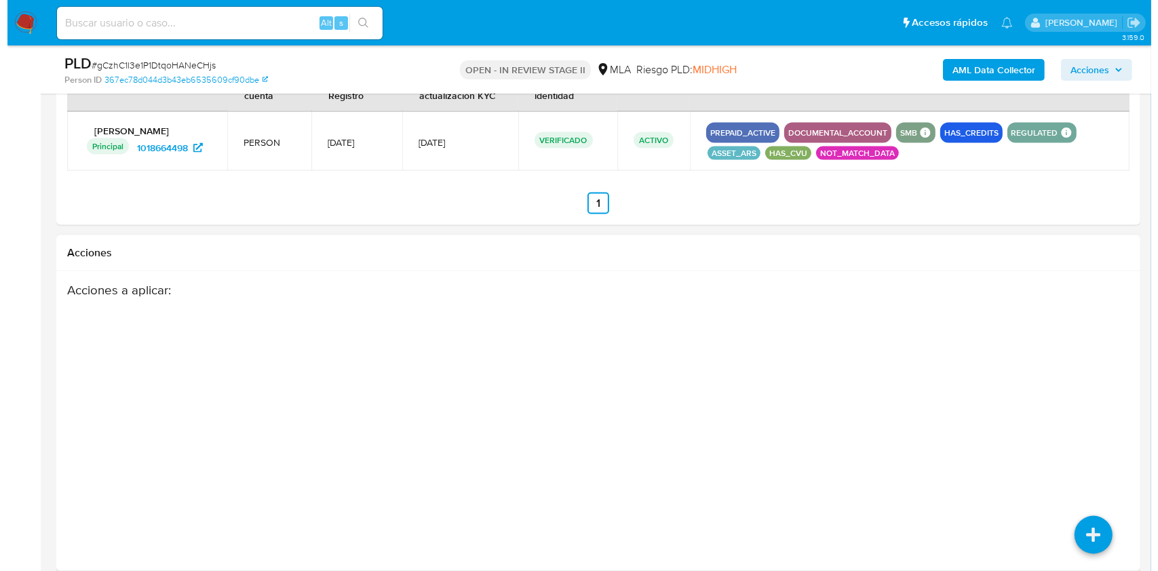
scroll to position [2104, 0]
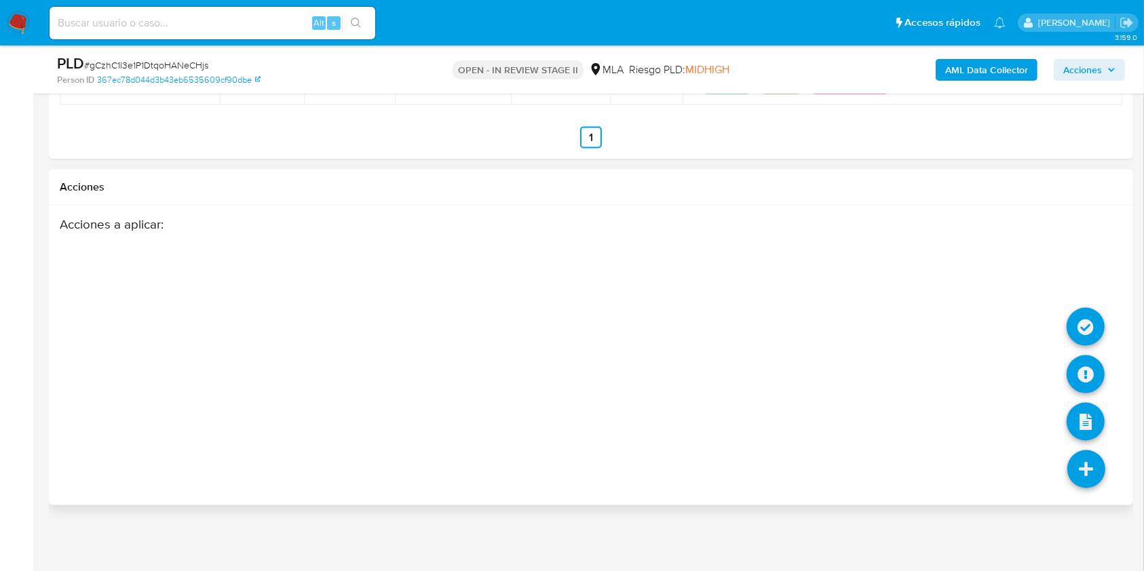
click at [1087, 469] on icon at bounding box center [1086, 469] width 38 height 38
click at [1080, 379] on icon at bounding box center [1085, 374] width 38 height 38
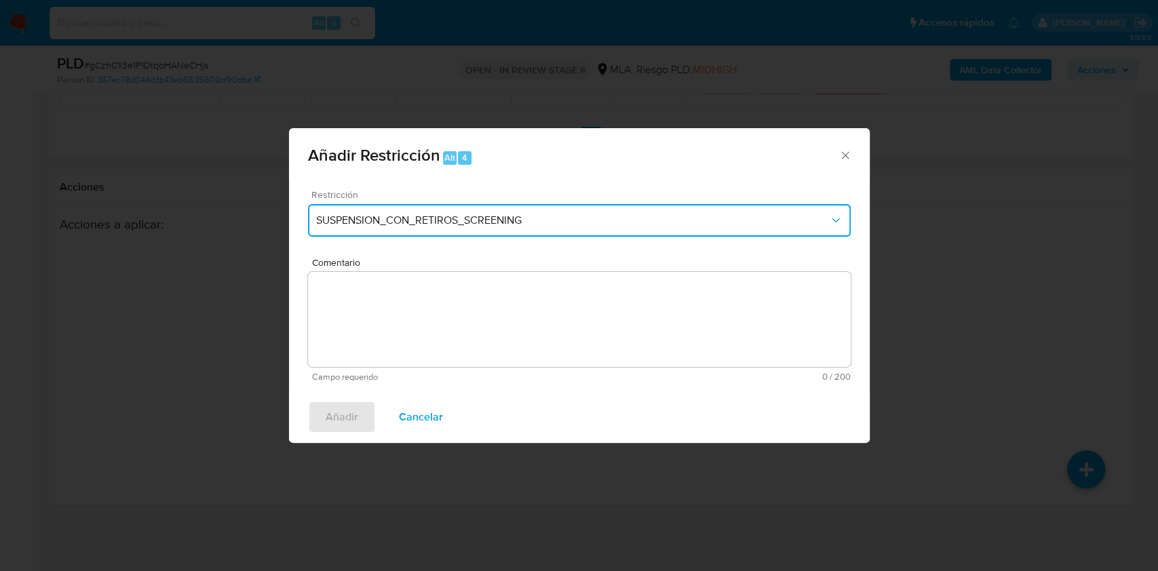
click at [526, 215] on span "SUSPENSION_CON_RETIROS_SCREENING" at bounding box center [572, 221] width 513 height 14
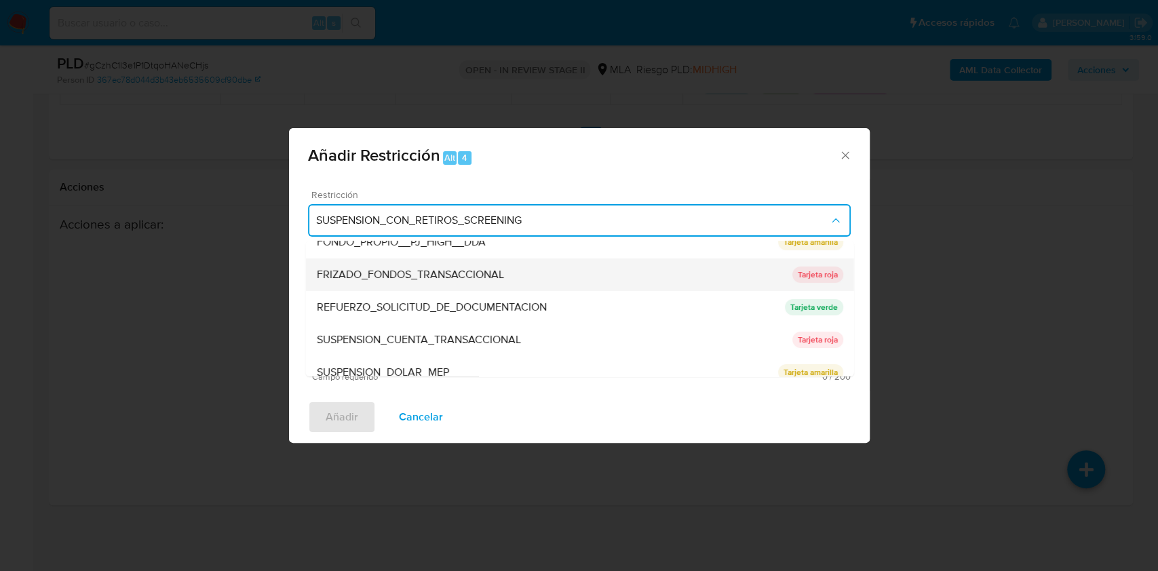
scroll to position [271, 0]
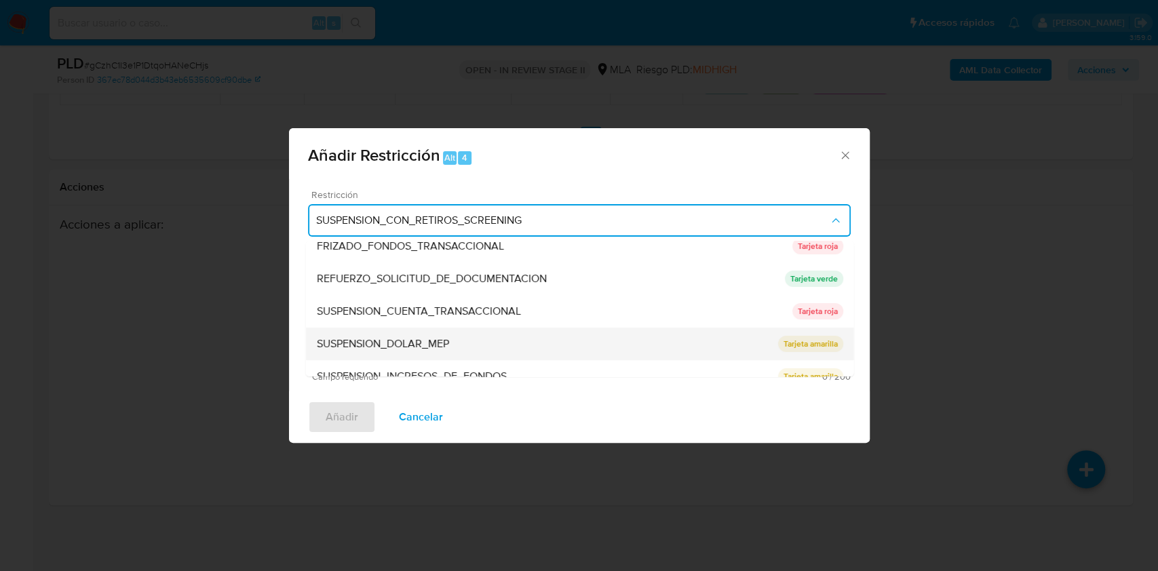
click at [445, 344] on span "SUSPENSION_DOLAR_MEP" at bounding box center [382, 344] width 132 height 14
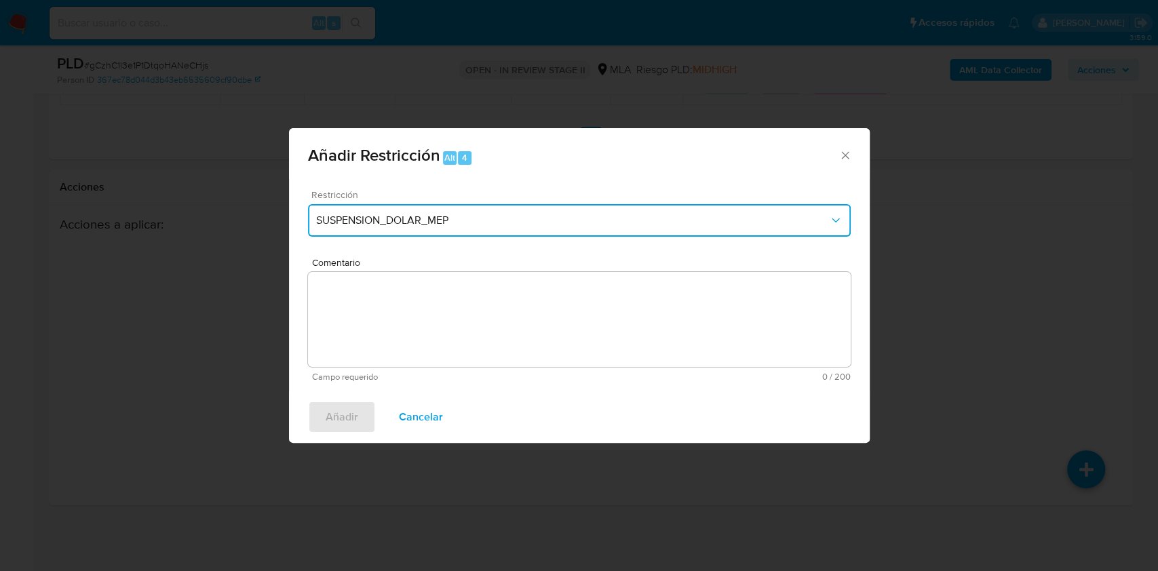
click at [458, 233] on button "SUSPENSION_DOLAR_MEP" at bounding box center [579, 220] width 543 height 33
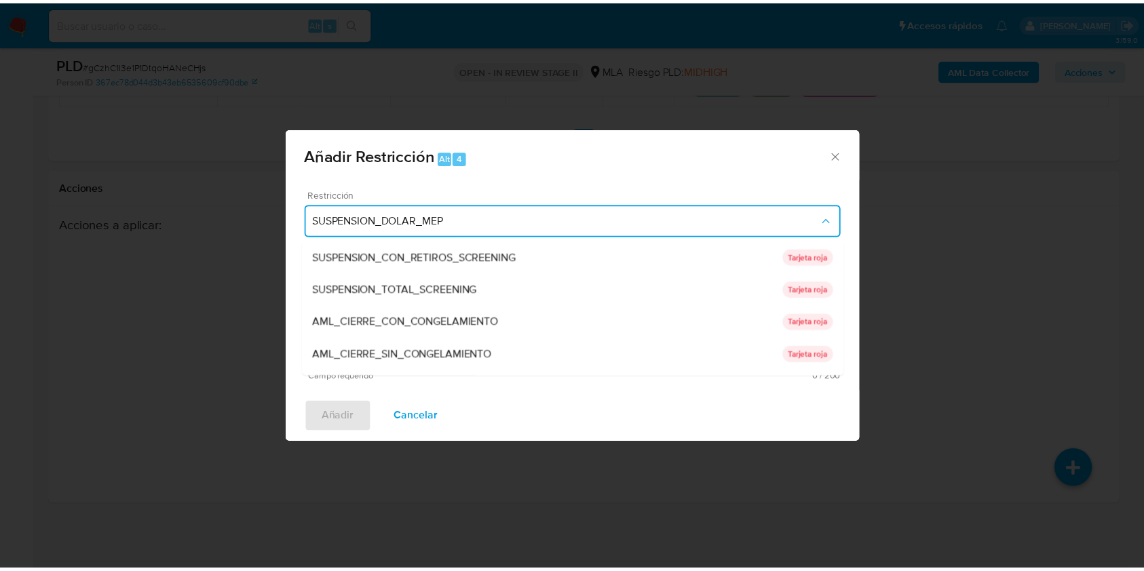
scroll to position [288, 0]
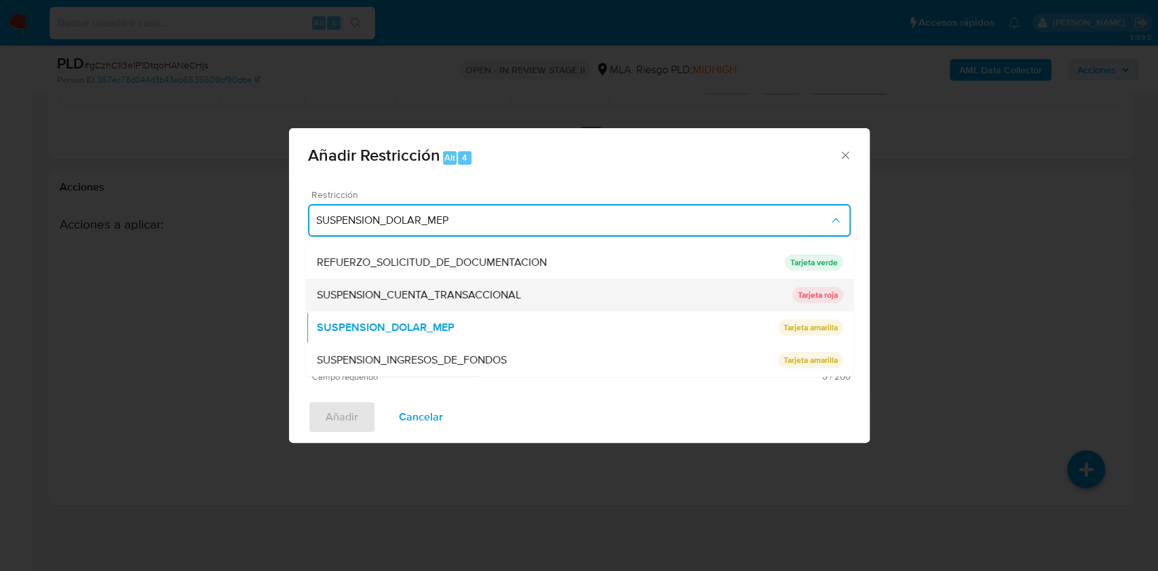
click at [406, 301] on span "SUSPENSION_CUENTA_TRANSACCIONAL" at bounding box center [418, 295] width 204 height 14
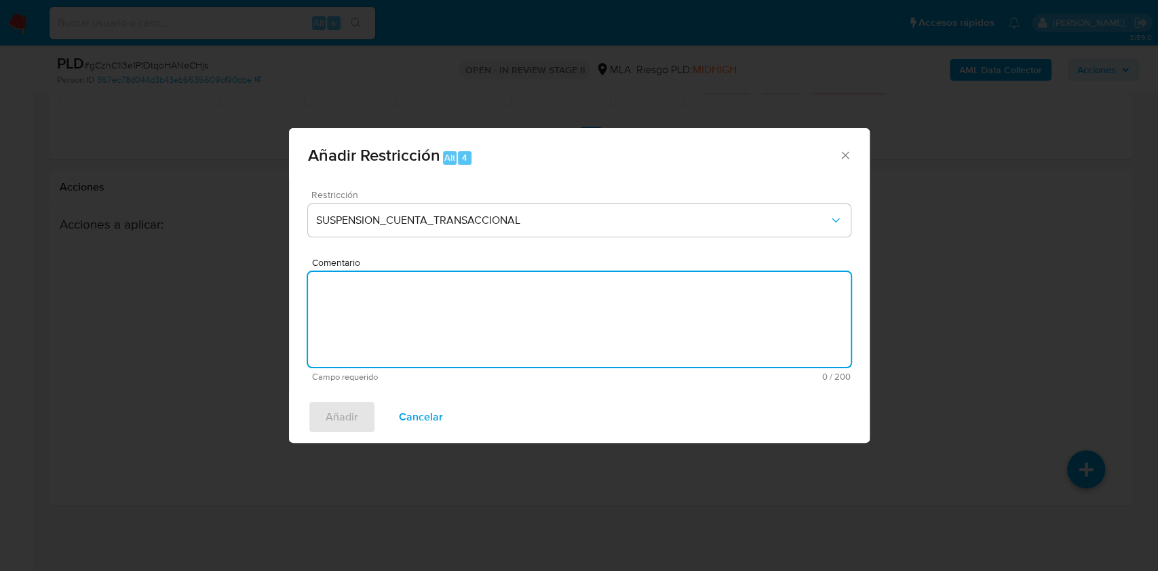
click at [410, 315] on textarea "Comentario" at bounding box center [579, 319] width 543 height 95
type textarea "AML"
click at [353, 421] on span "Añadir" at bounding box center [342, 417] width 33 height 30
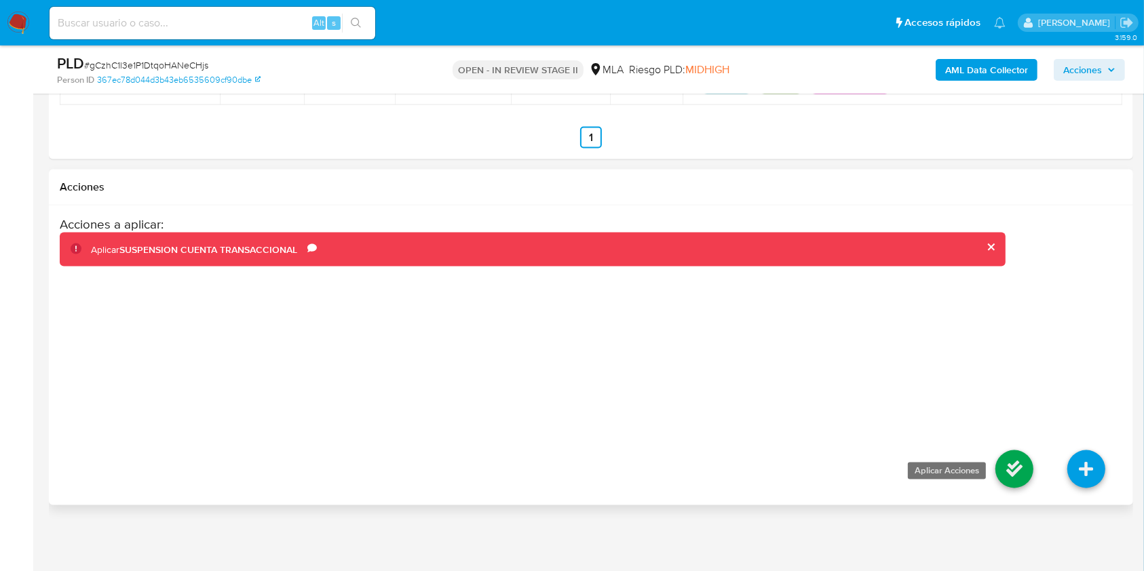
click at [1027, 480] on icon at bounding box center [1014, 469] width 38 height 38
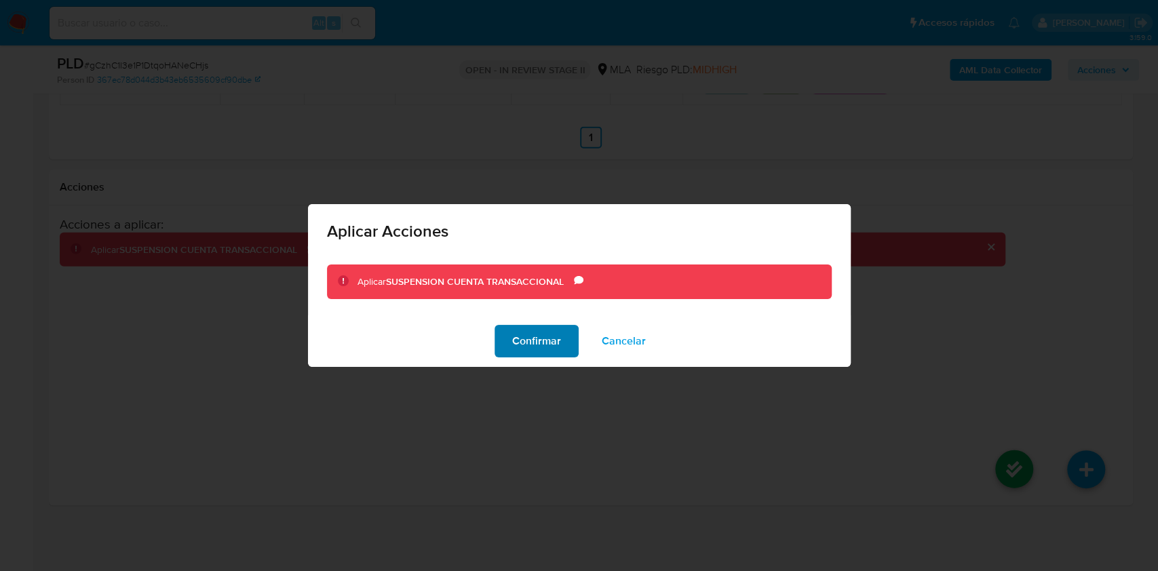
click at [535, 351] on span "Confirmar" at bounding box center [536, 341] width 49 height 30
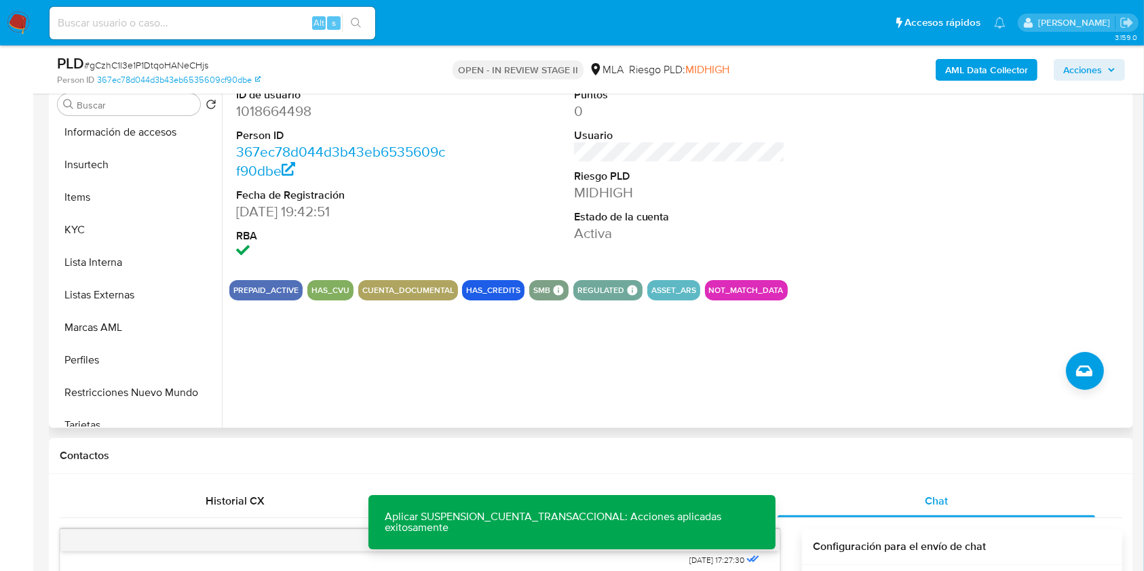
scroll to position [638, 0]
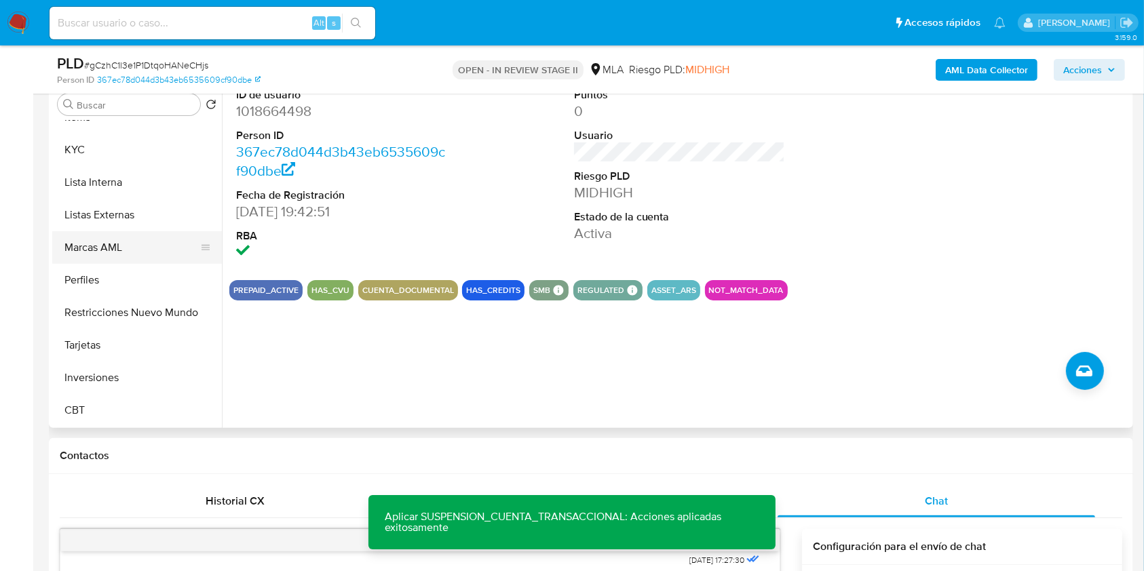
click at [101, 231] on button "Marcas AML" at bounding box center [131, 247] width 159 height 33
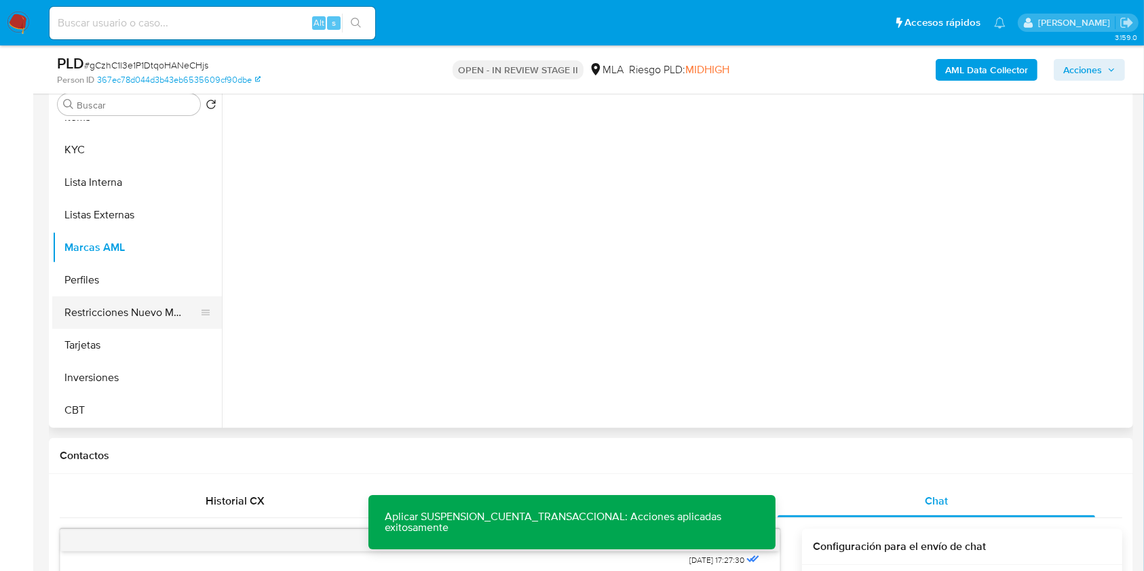
click at [69, 325] on button "Restricciones Nuevo Mundo" at bounding box center [131, 312] width 159 height 33
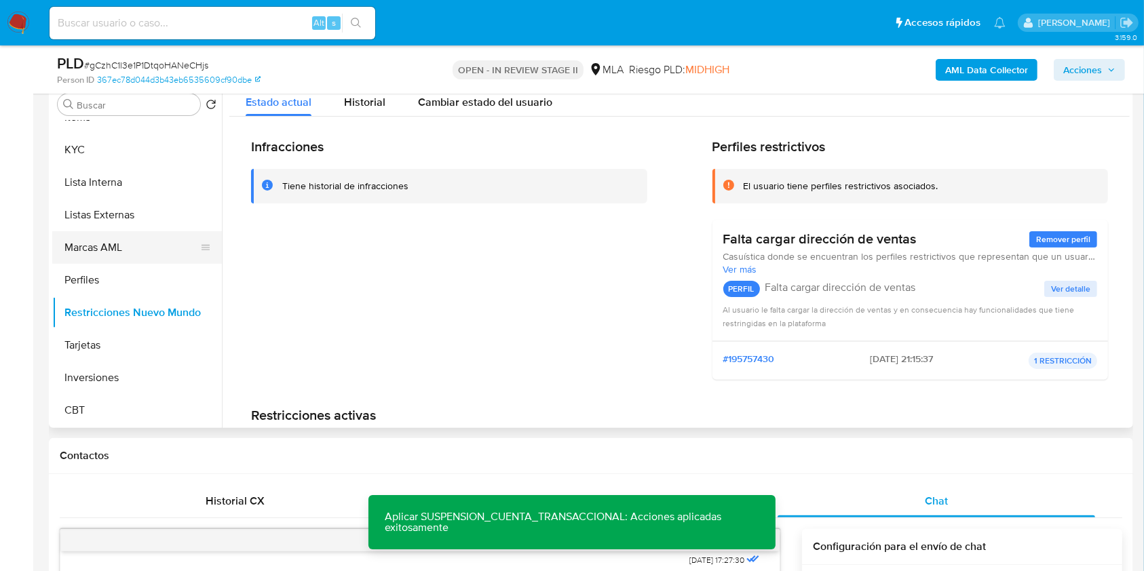
click at [125, 256] on button "Marcas AML" at bounding box center [131, 247] width 159 height 33
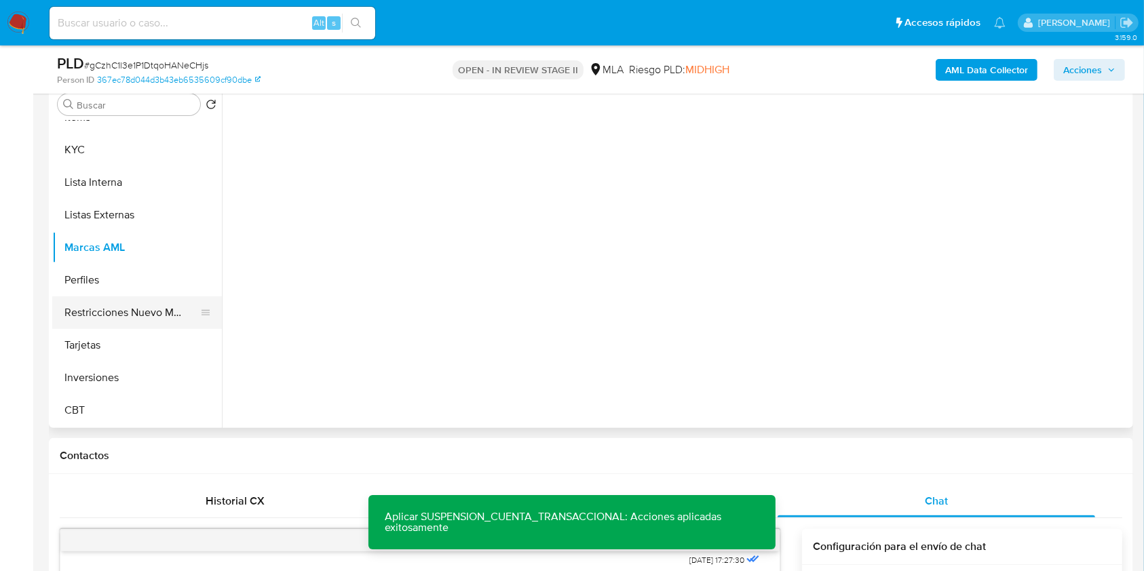
click at [98, 303] on button "Restricciones Nuevo Mundo" at bounding box center [131, 312] width 159 height 33
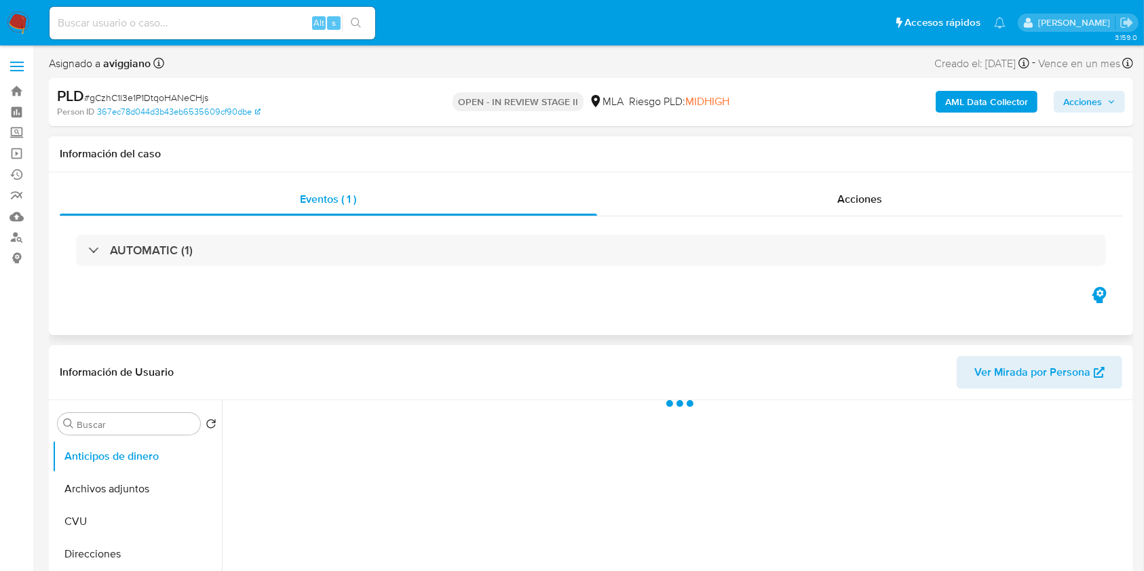
select select "10"
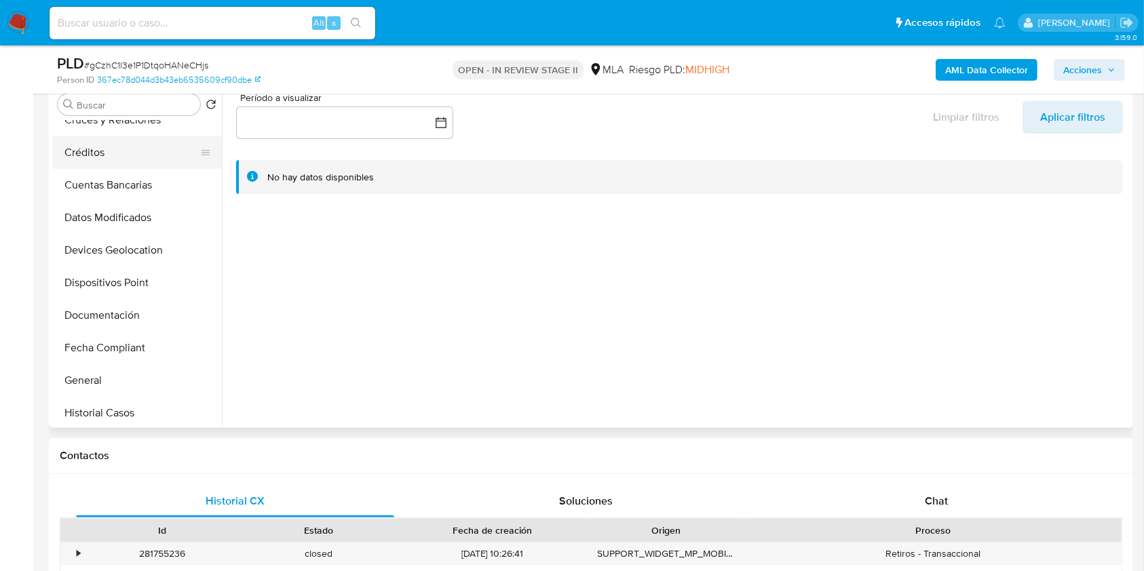
scroll to position [362, 0]
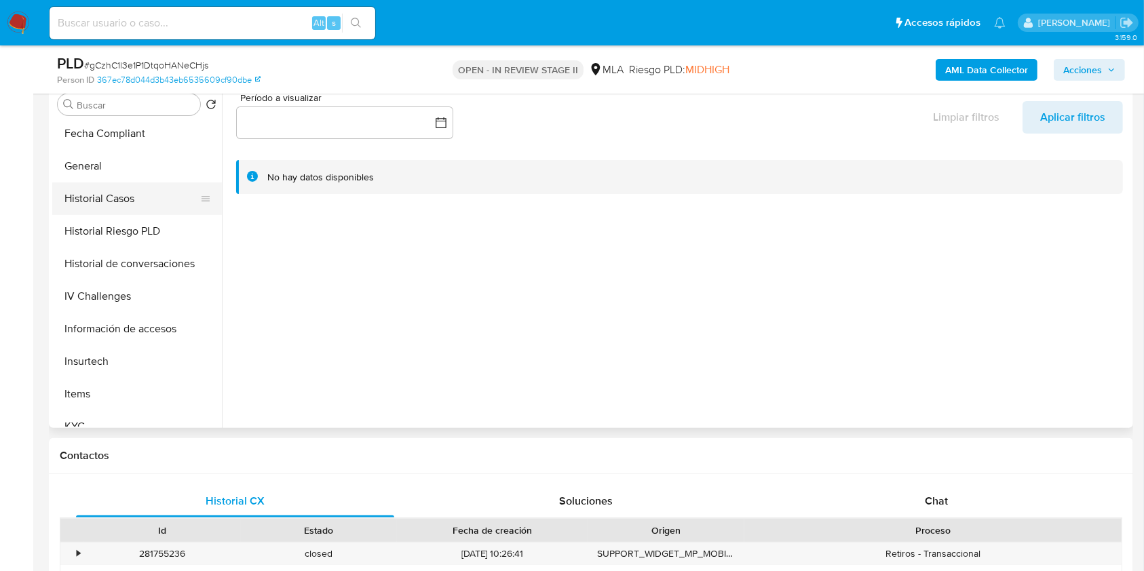
click at [138, 191] on button "Historial Casos" at bounding box center [131, 198] width 159 height 33
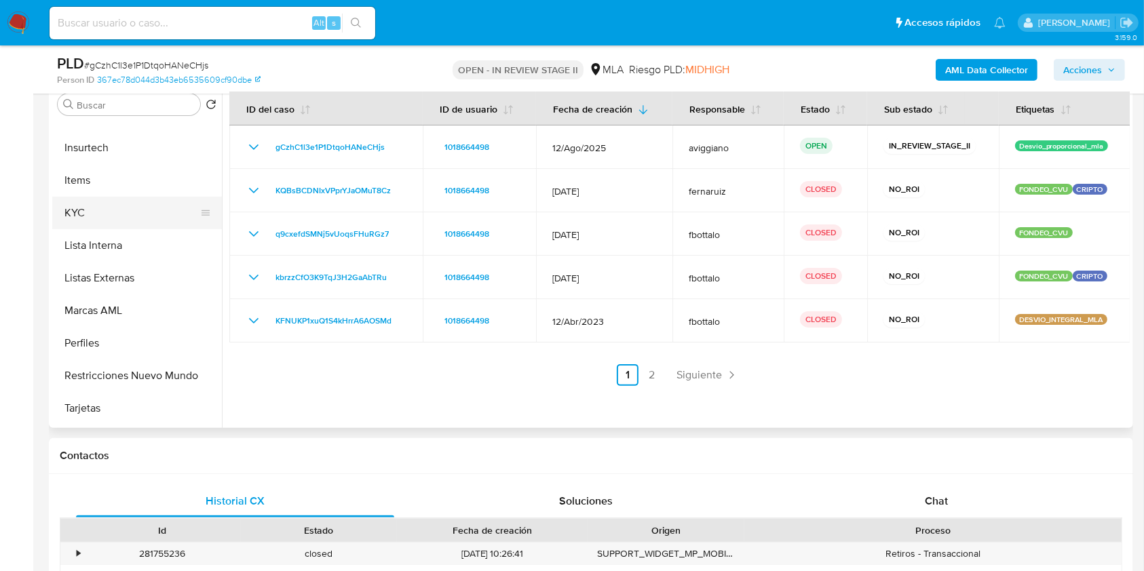
scroll to position [638, 0]
click at [146, 322] on button "Restricciones Nuevo Mundo" at bounding box center [131, 312] width 159 height 33
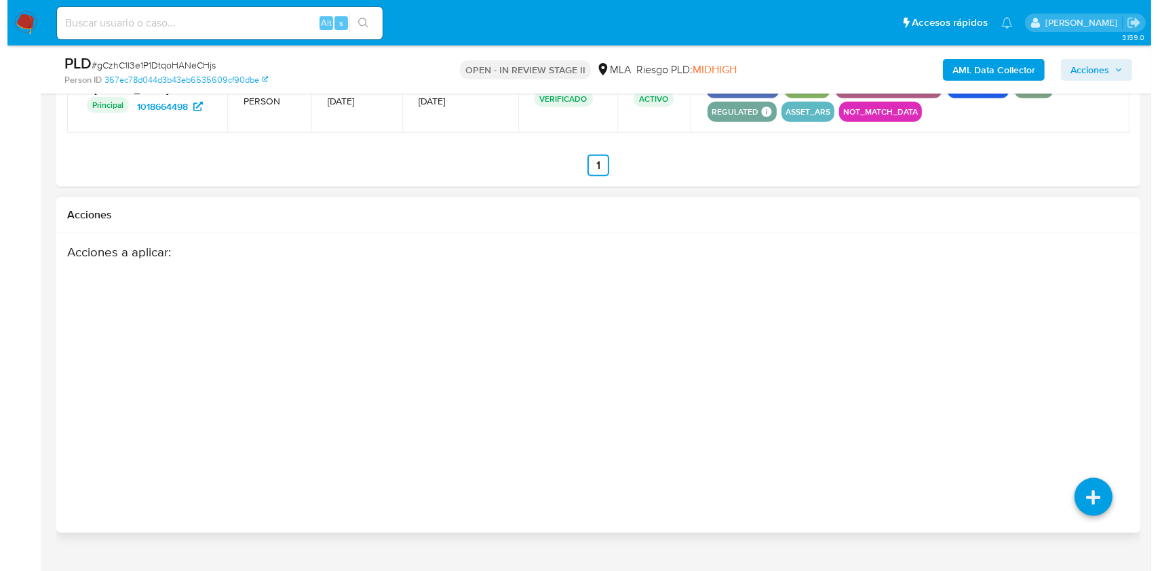
scroll to position [1780, 0]
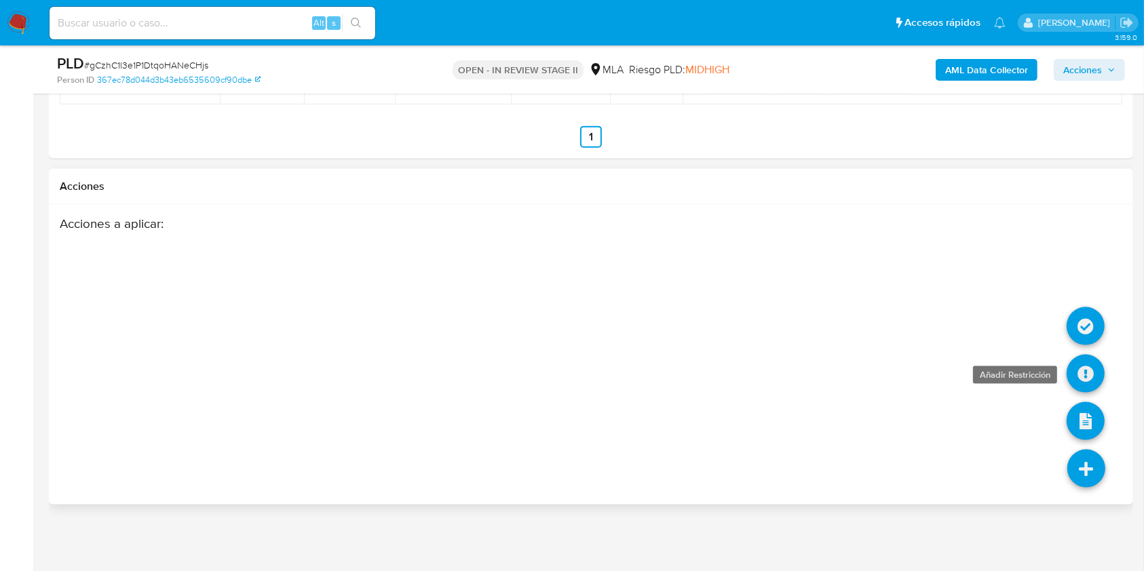
click at [1083, 369] on icon at bounding box center [1085, 374] width 38 height 38
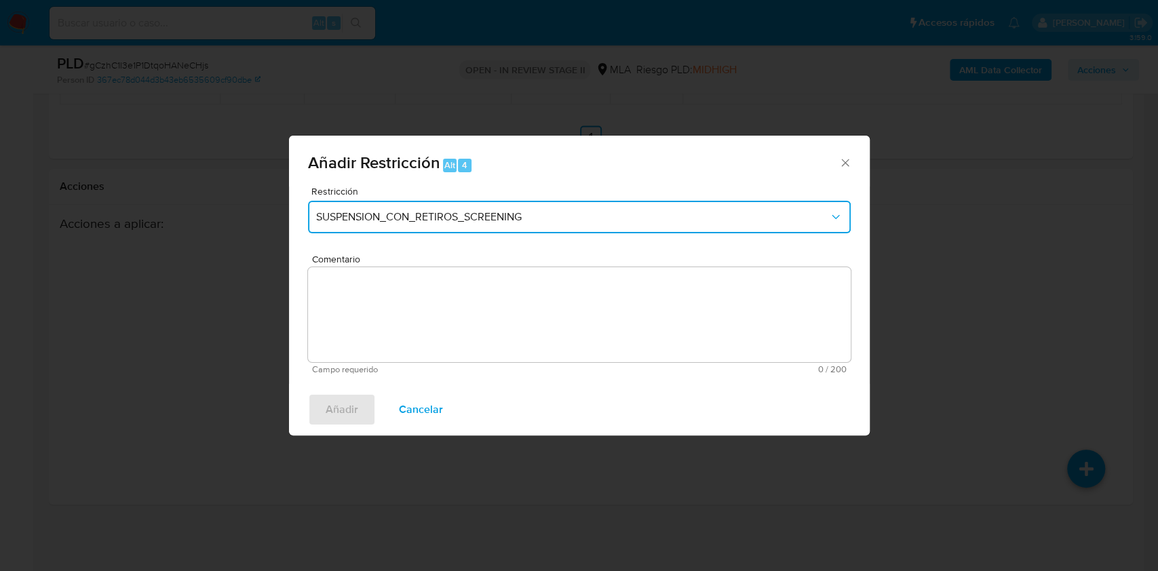
click at [390, 225] on button "SUSPENSION_CON_RETIROS_SCREENING" at bounding box center [579, 217] width 543 height 33
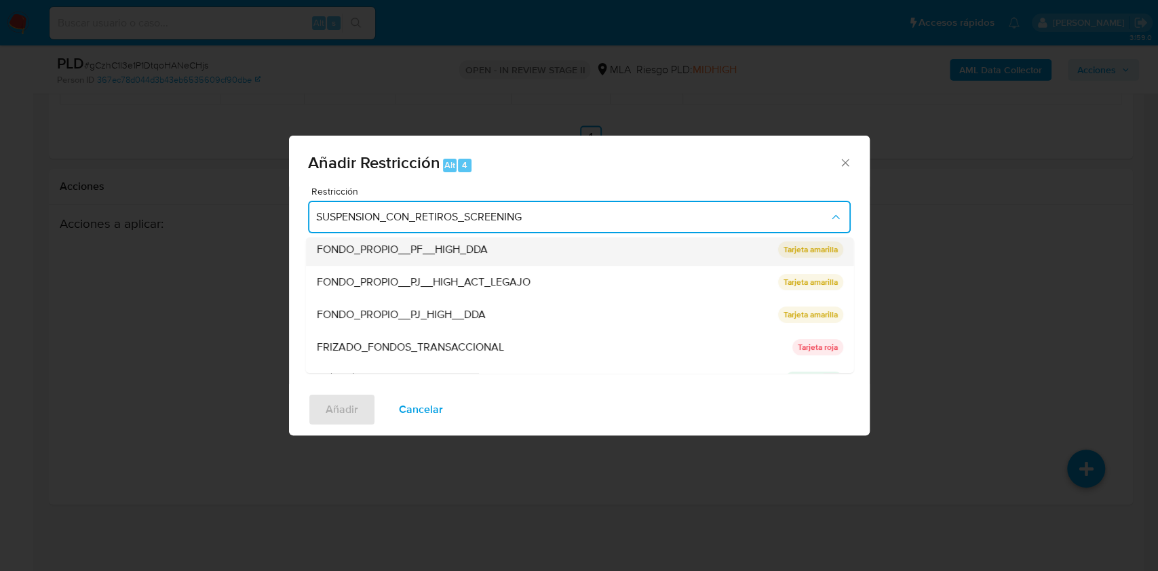
scroll to position [271, 0]
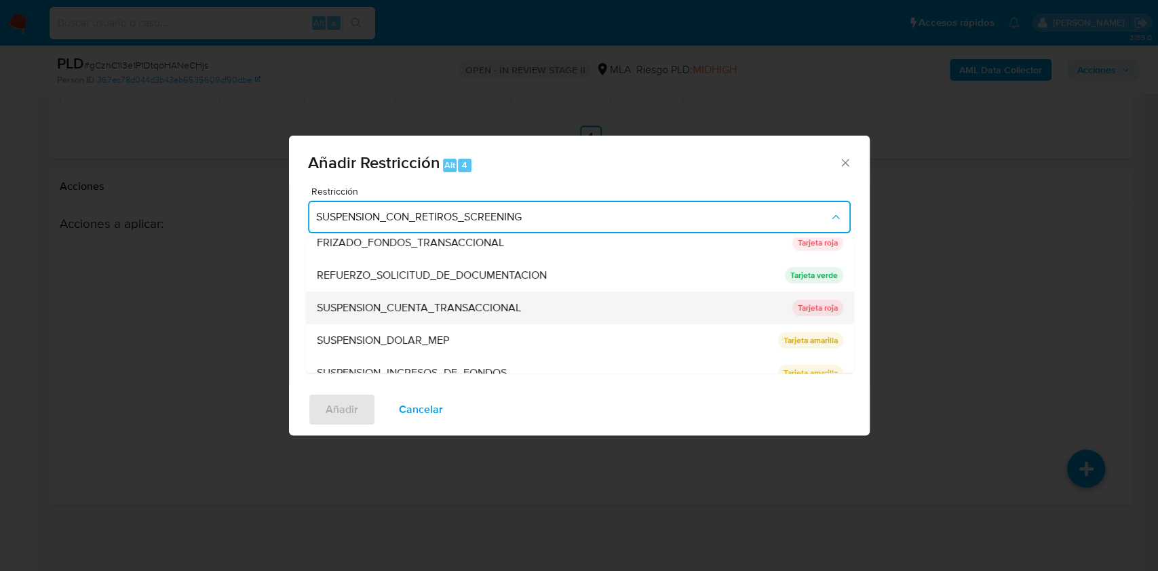
click at [381, 313] on span "SUSPENSION_CUENTA_TRANSACCIONAL" at bounding box center [418, 308] width 204 height 14
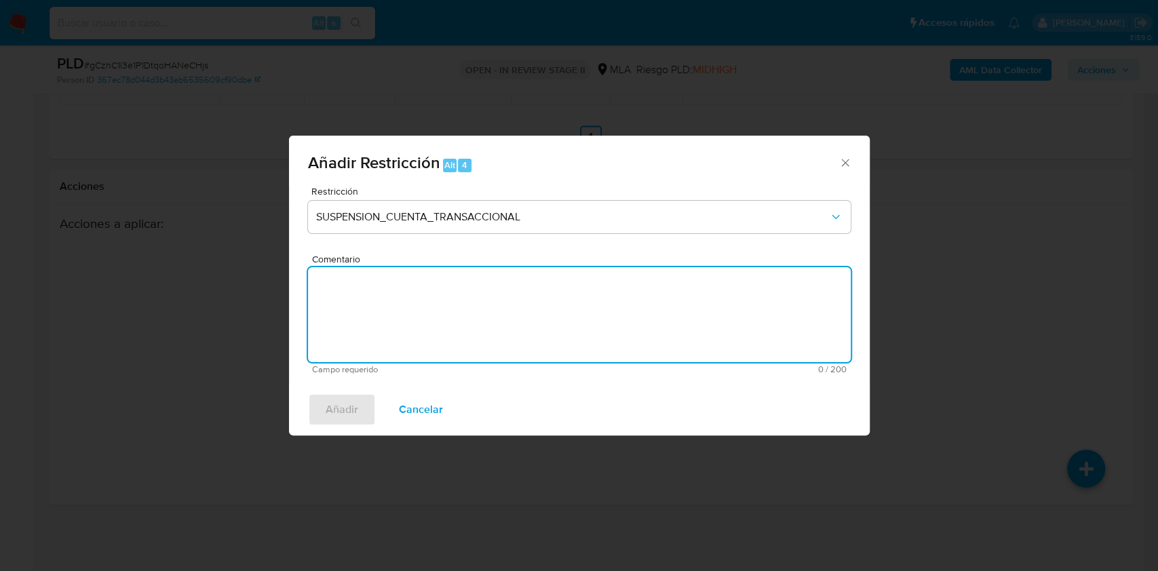
click at [381, 313] on textarea "Comentario" at bounding box center [579, 314] width 543 height 95
type textarea "AML"
click at [307, 448] on div "Añadir Restricción Alt 4 Restricción SUSPENSION_CUENTA_TRANSACCIONAL Comentario…" at bounding box center [579, 285] width 1158 height 571
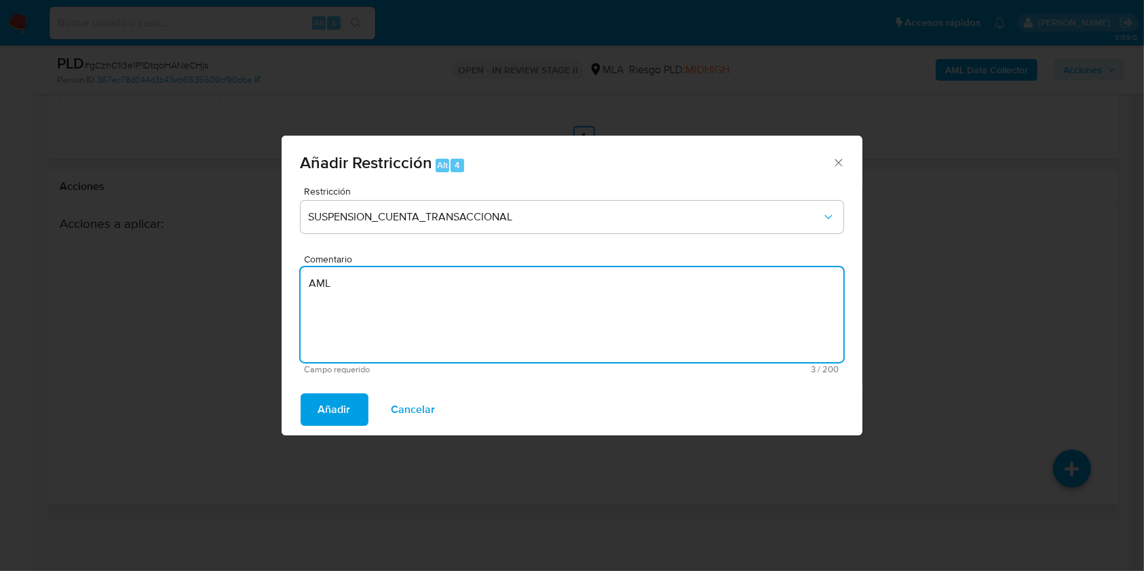
click at [322, 418] on div "Acciones a aplicar :" at bounding box center [526, 324] width 933 height 217
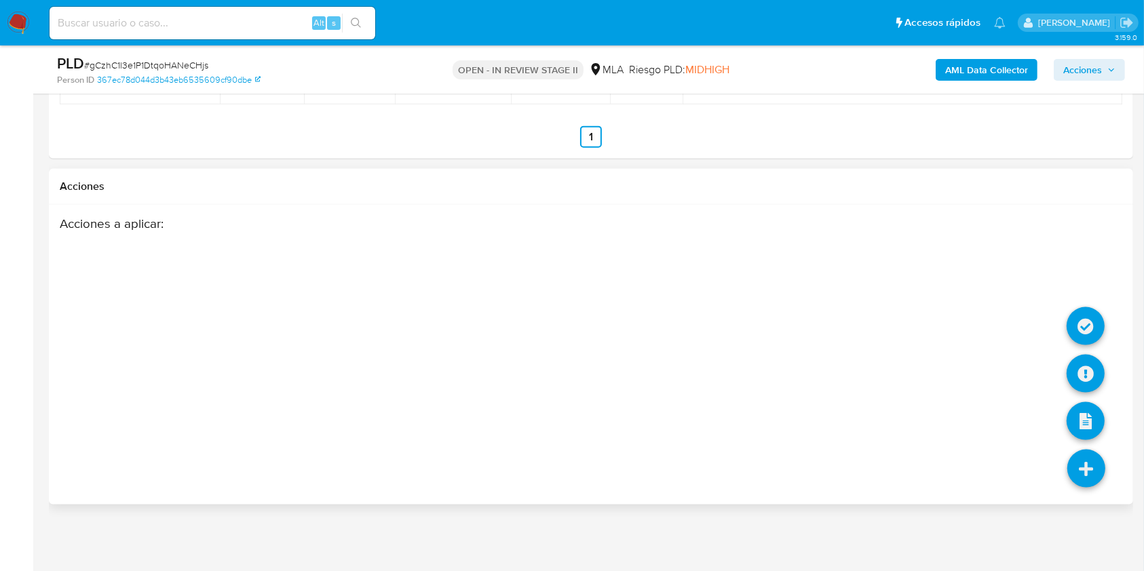
click at [1081, 464] on icon at bounding box center [1086, 469] width 38 height 38
click at [1084, 371] on icon at bounding box center [1085, 374] width 38 height 38
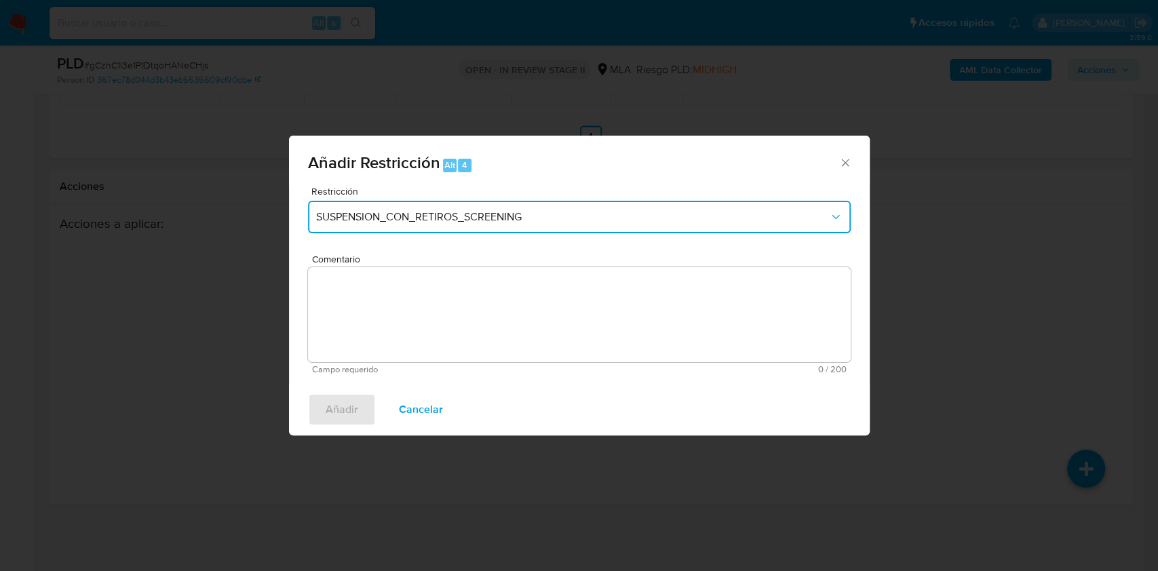
click at [398, 227] on button "SUSPENSION_CON_RETIROS_SCREENING" at bounding box center [579, 217] width 543 height 33
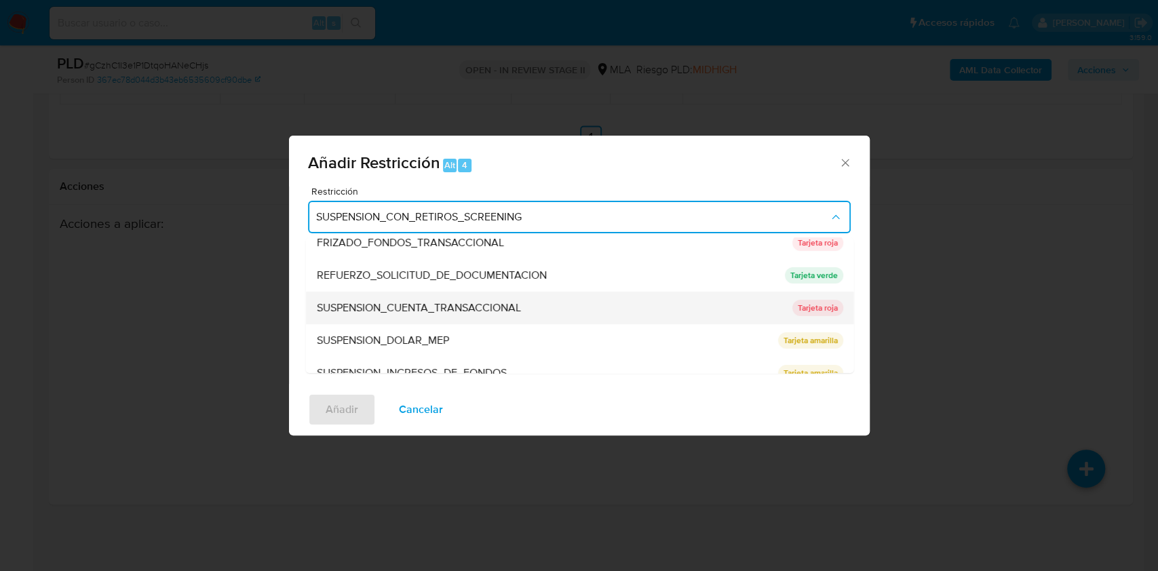
click at [408, 316] on div "SUSPENSION_CUENTA_TRANSACCIONAL" at bounding box center [549, 308] width 467 height 33
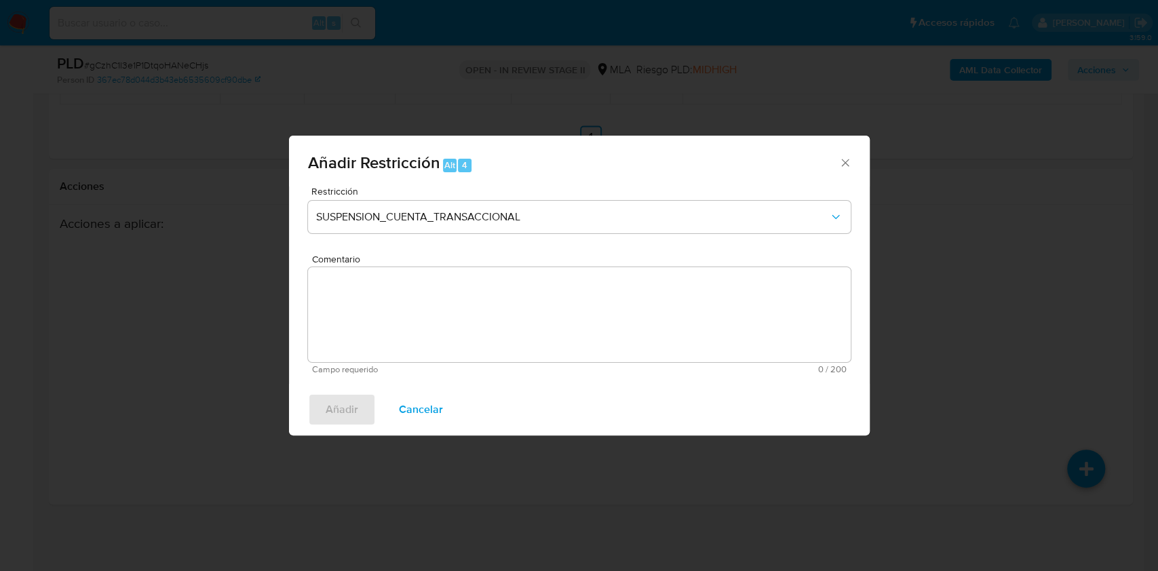
click at [408, 316] on textarea "Comentario" at bounding box center [579, 314] width 543 height 95
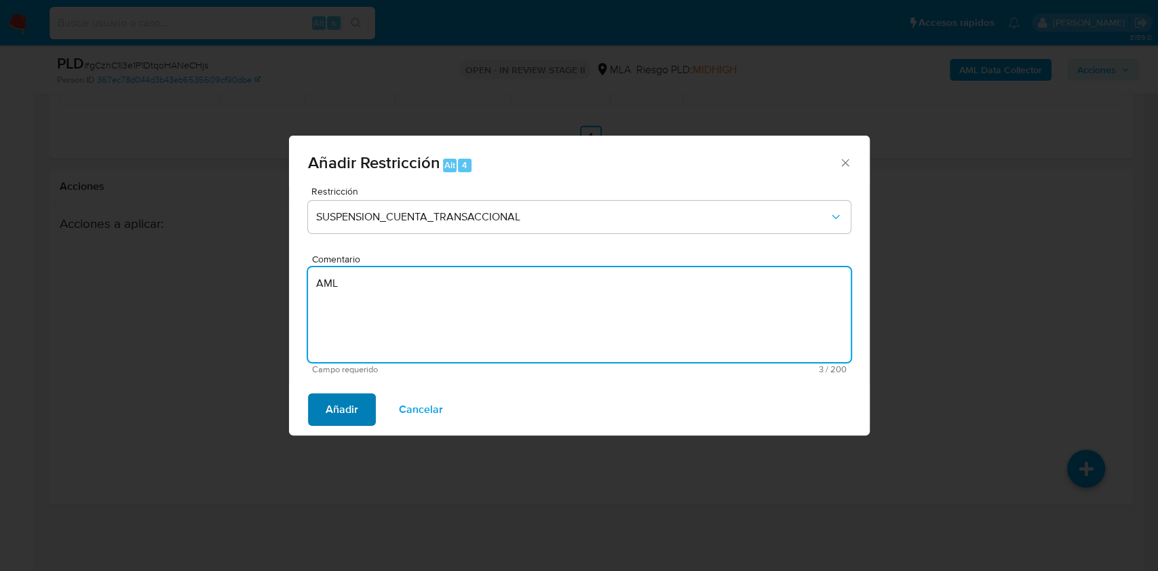
type textarea "AML"
click at [338, 403] on span "Añadir" at bounding box center [342, 410] width 33 height 30
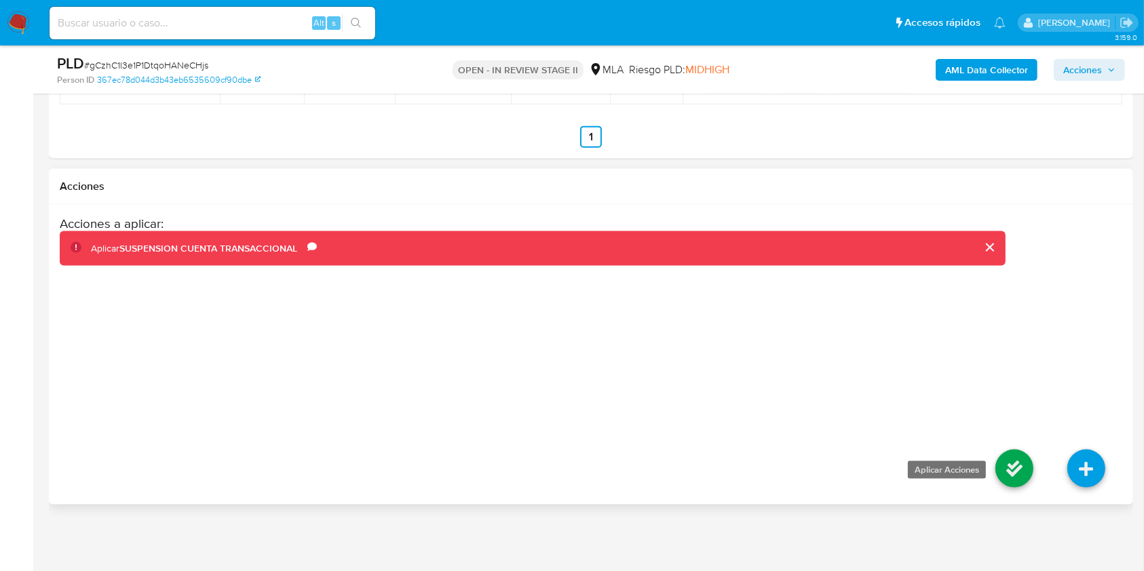
click at [1007, 469] on icon at bounding box center [1014, 469] width 38 height 38
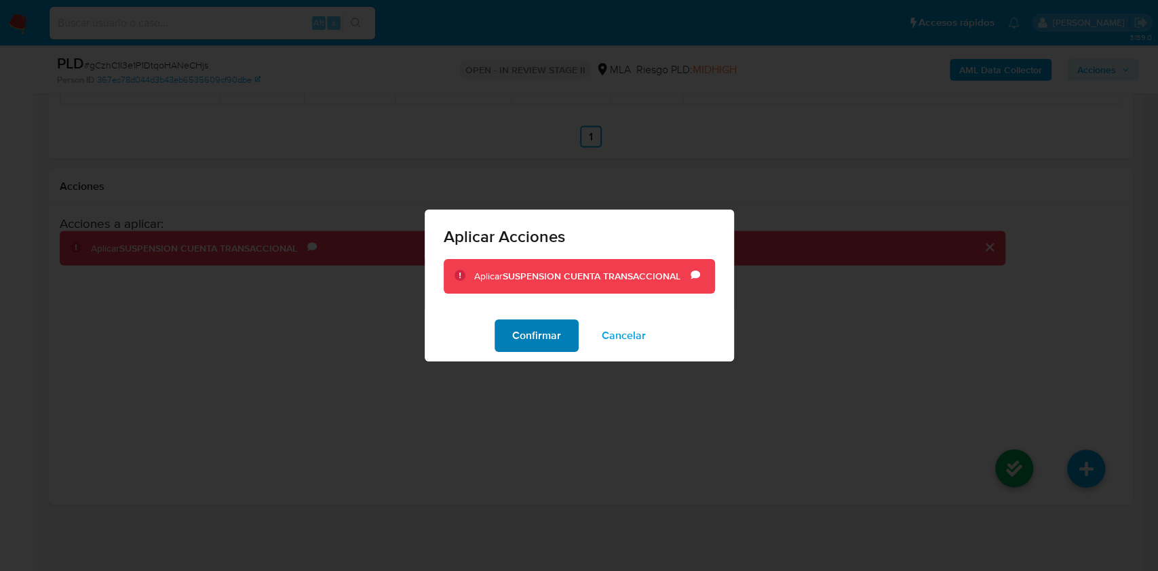
click at [545, 343] on span "Confirmar" at bounding box center [536, 336] width 49 height 30
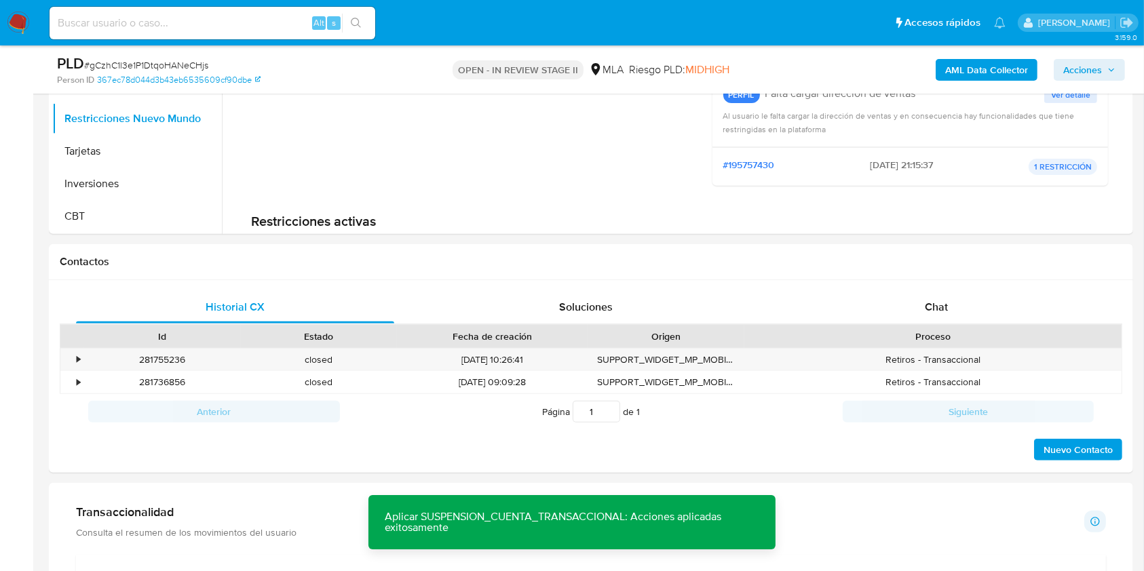
scroll to position [333, 0]
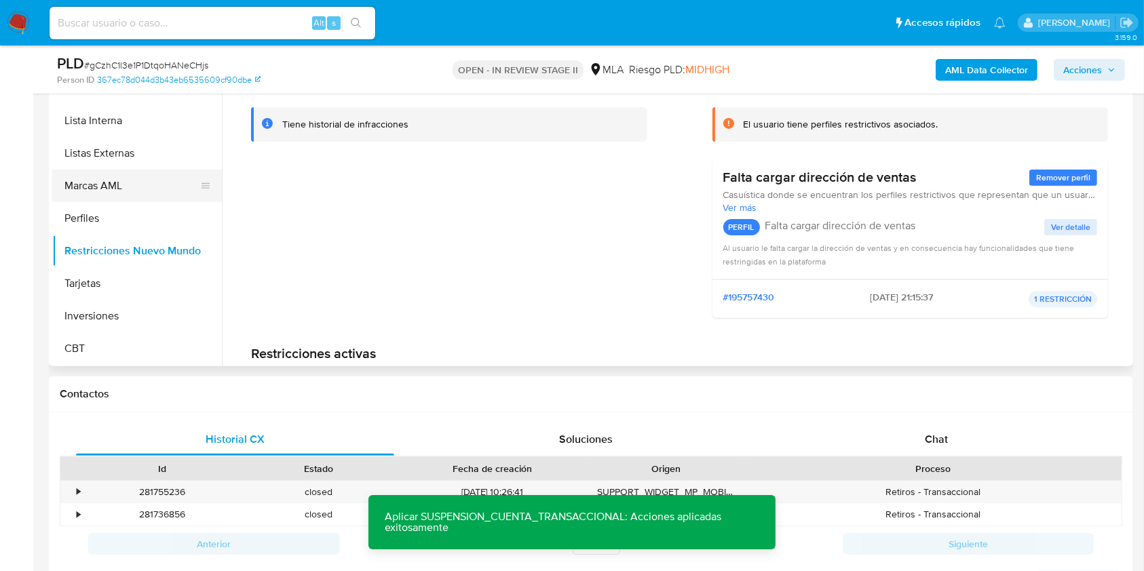
click at [149, 189] on button "Marcas AML" at bounding box center [131, 186] width 159 height 33
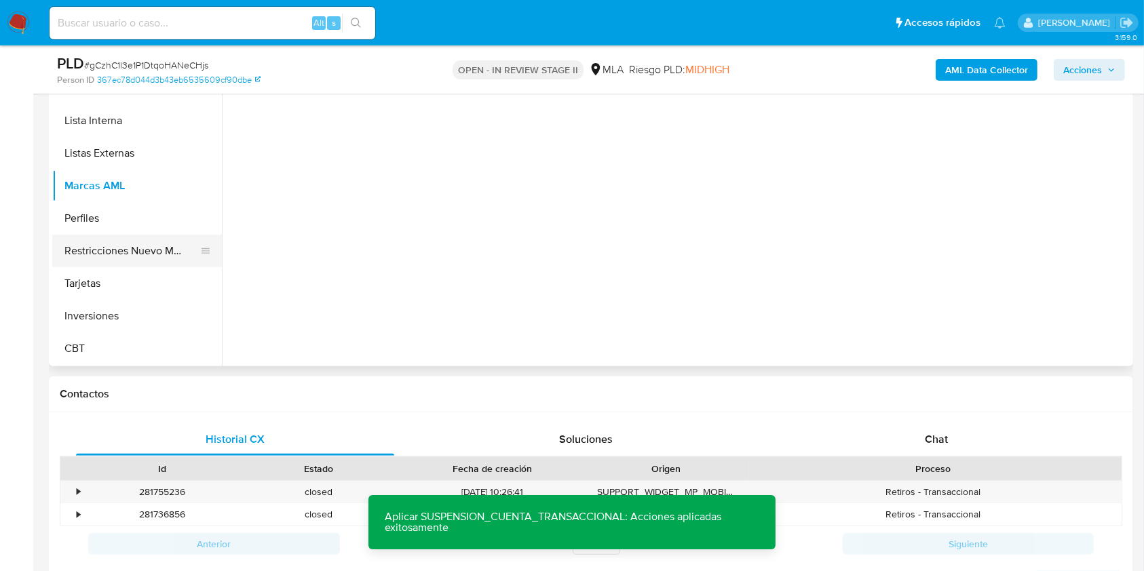
click at [136, 243] on button "Restricciones Nuevo Mundo" at bounding box center [131, 251] width 159 height 33
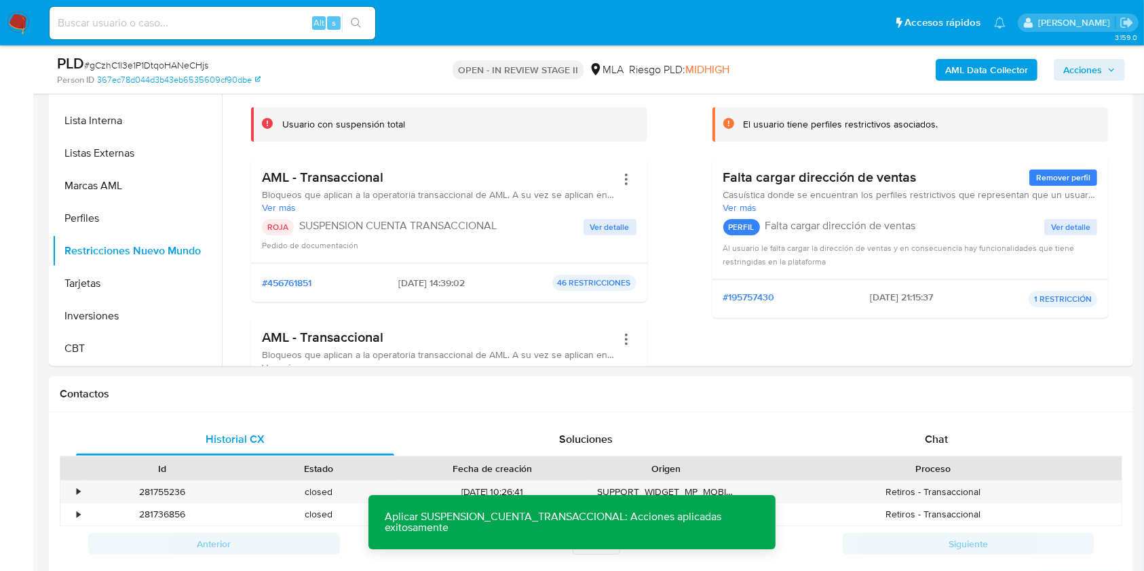
click at [1079, 75] on span "Acciones" at bounding box center [1082, 70] width 39 height 22
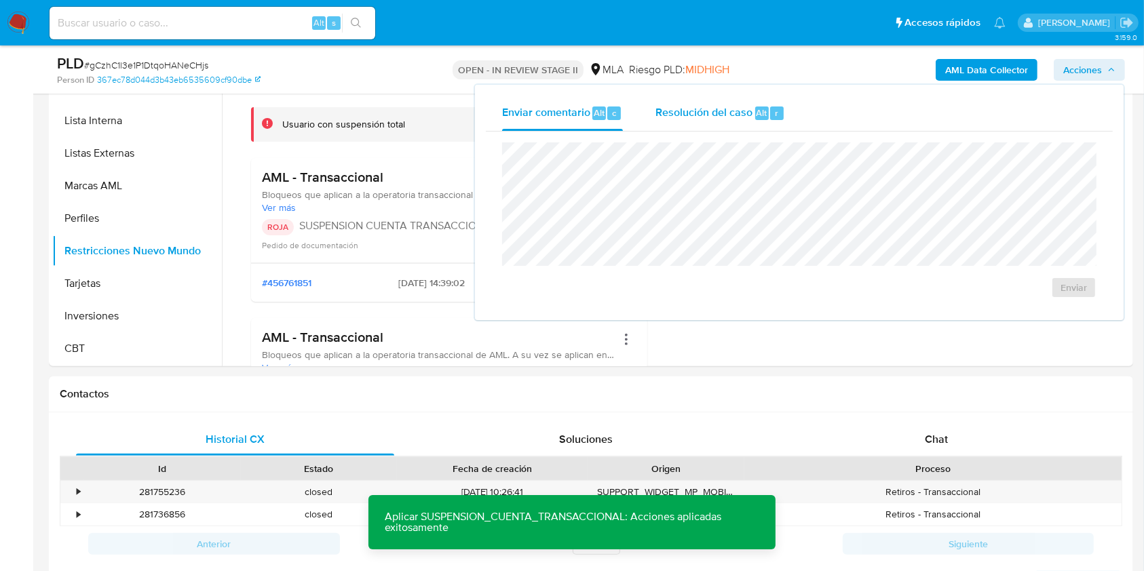
drag, startPoint x: 680, startPoint y: 123, endPoint x: 666, endPoint y: 137, distance: 19.2
click at [679, 125] on div "Resolución del caso Alt r" at bounding box center [720, 113] width 130 height 35
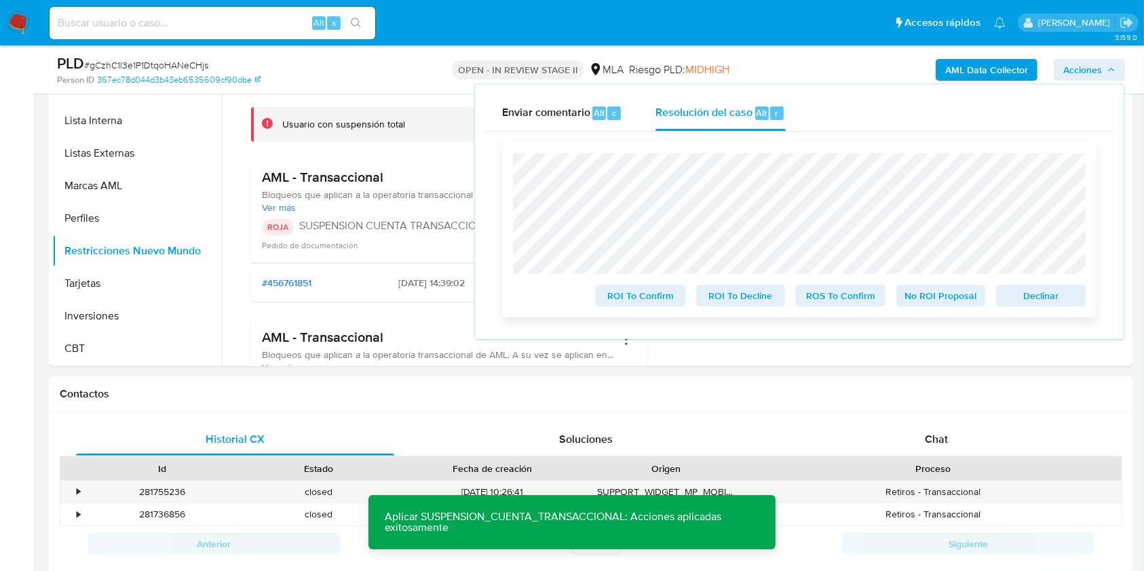
click at [1035, 299] on span "Declinar" at bounding box center [1040, 295] width 71 height 19
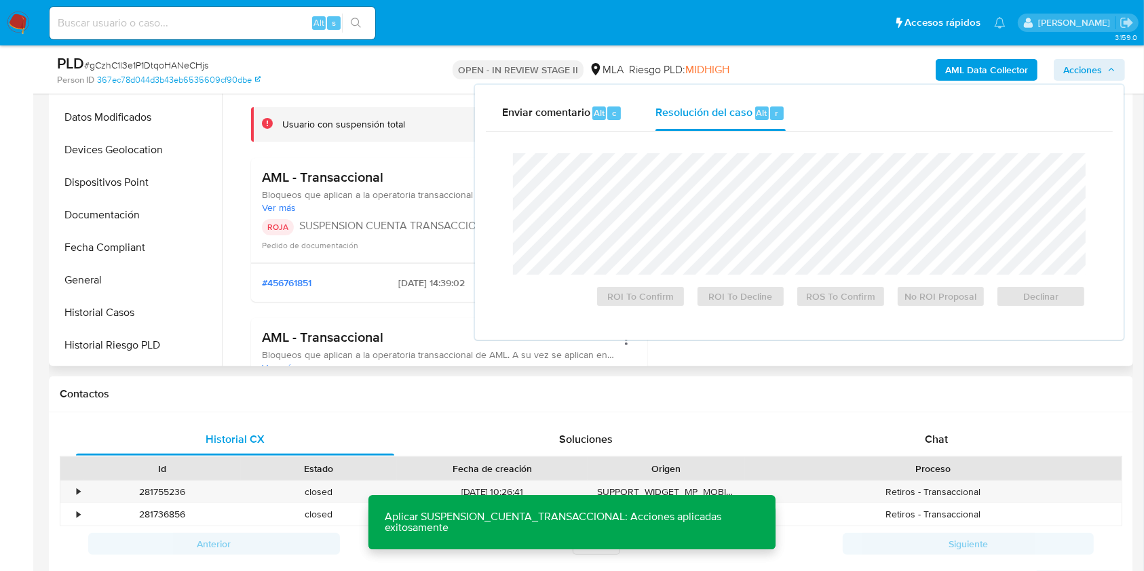
scroll to position [0, 0]
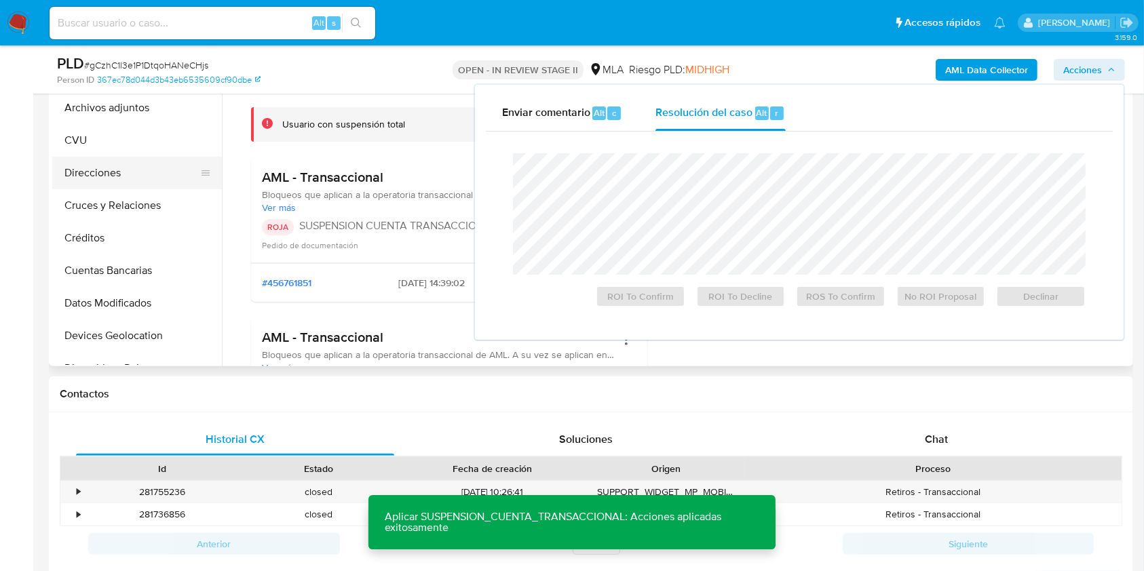
click at [100, 167] on button "Direcciones" at bounding box center [131, 173] width 159 height 33
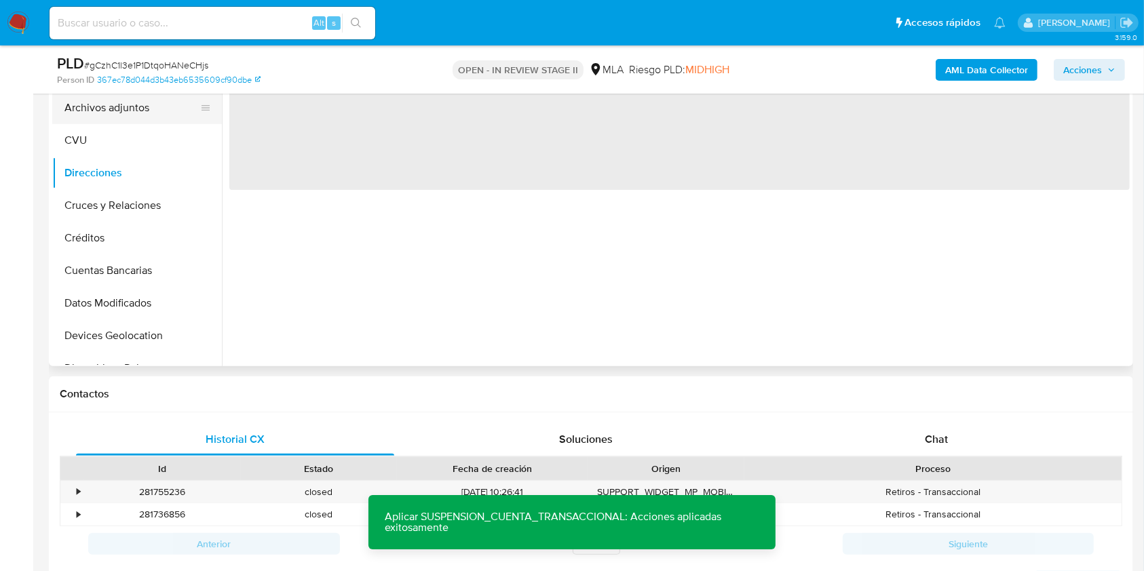
click at [96, 115] on button "Archivos adjuntos" at bounding box center [131, 108] width 159 height 33
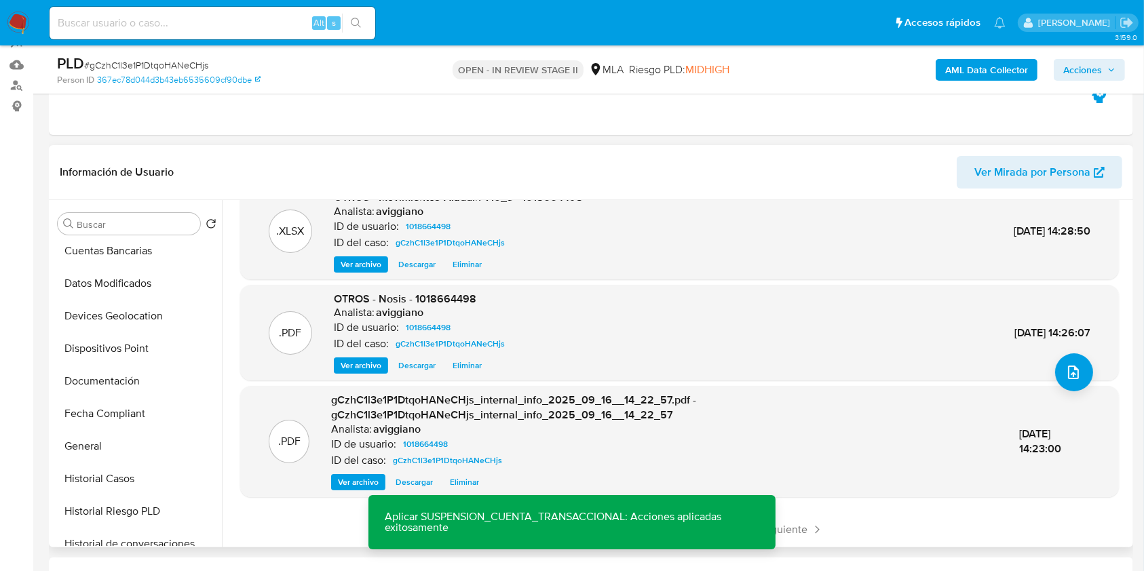
scroll to position [362, 0]
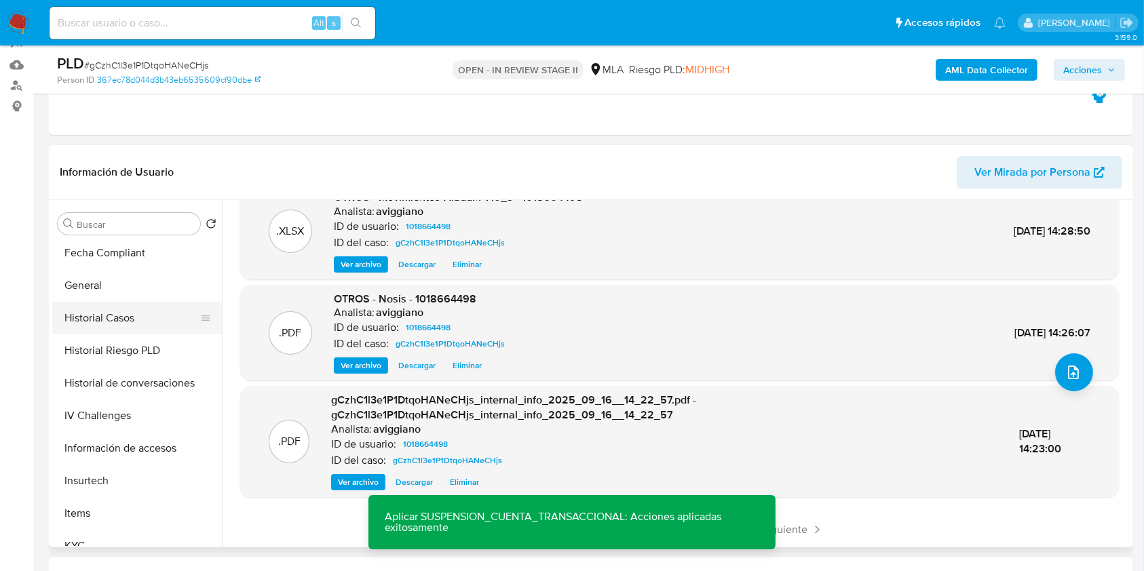
click at [114, 331] on button "Historial Casos" at bounding box center [131, 318] width 159 height 33
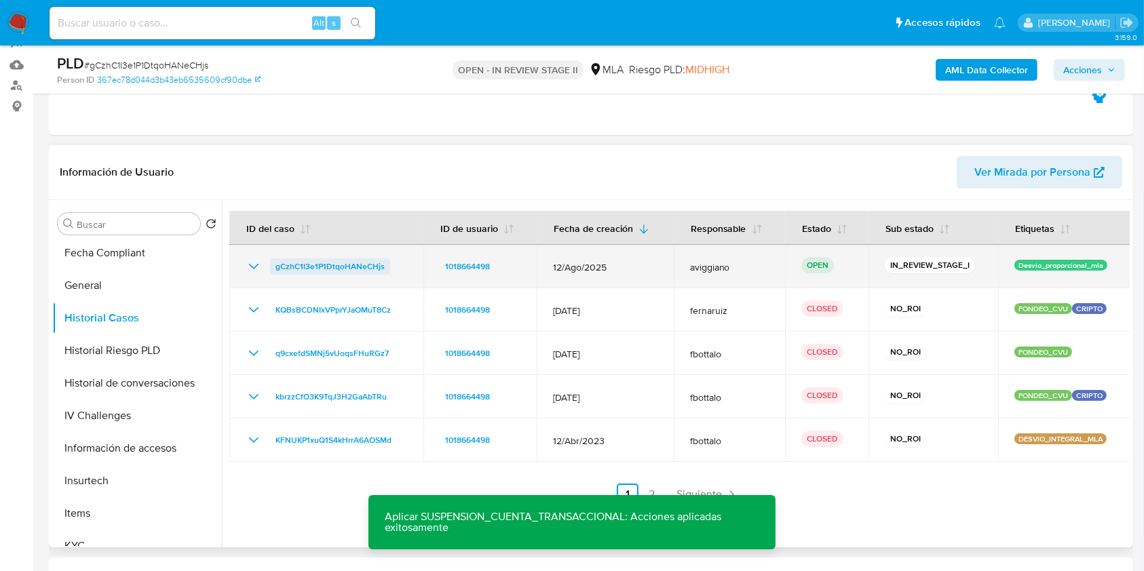
click at [331, 260] on span "gCzhC1l3e1P1DtqoHANeCHjs" at bounding box center [329, 266] width 109 height 16
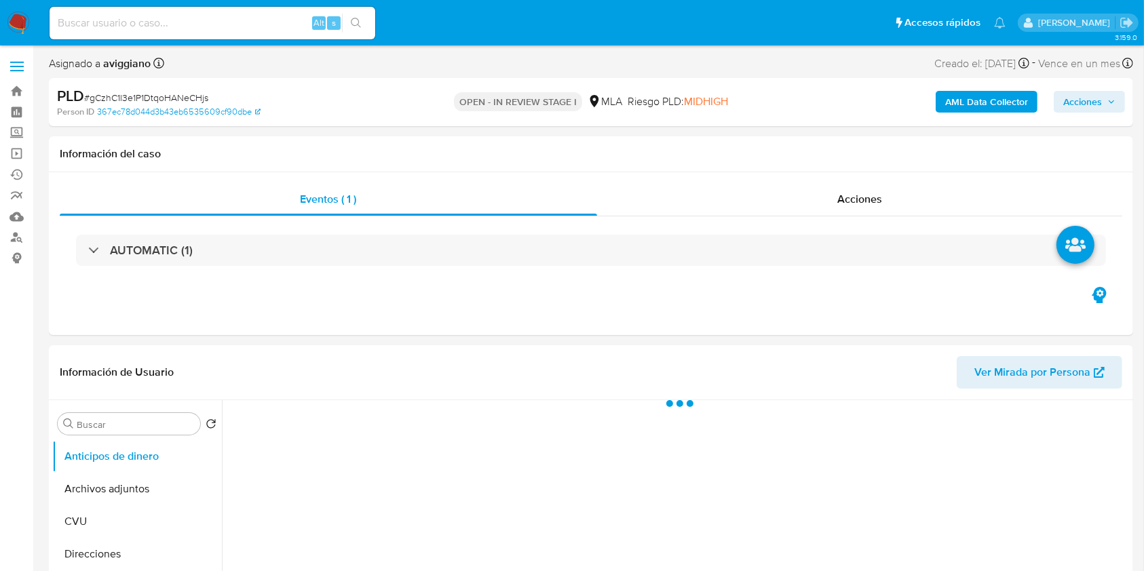
select select "10"
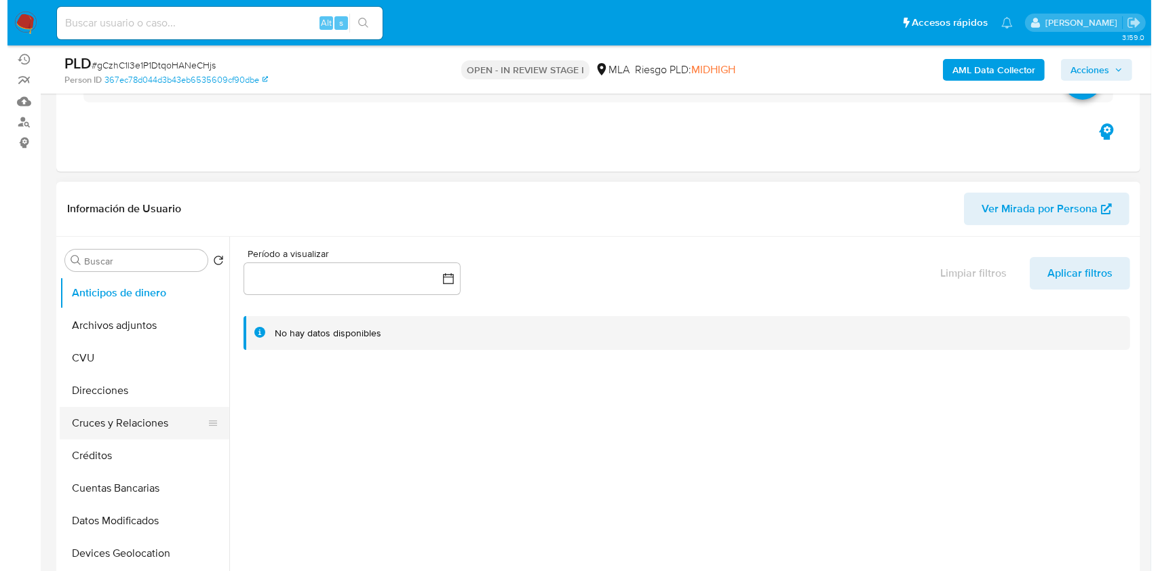
scroll to position [180, 0]
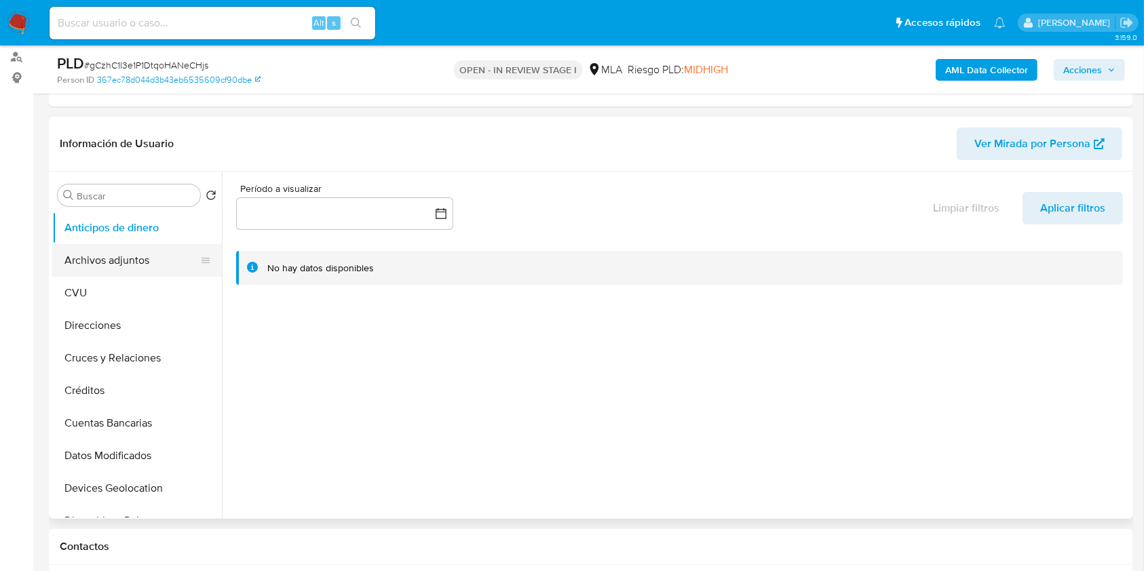
click at [121, 271] on button "Archivos adjuntos" at bounding box center [131, 260] width 159 height 33
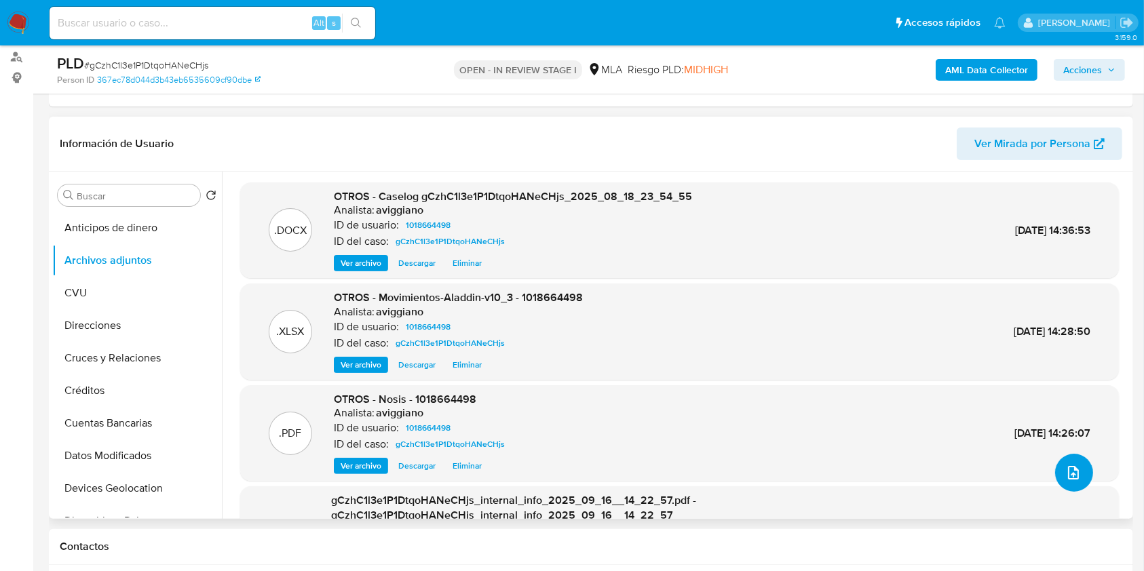
click at [1060, 467] on button "upload-file" at bounding box center [1074, 473] width 38 height 38
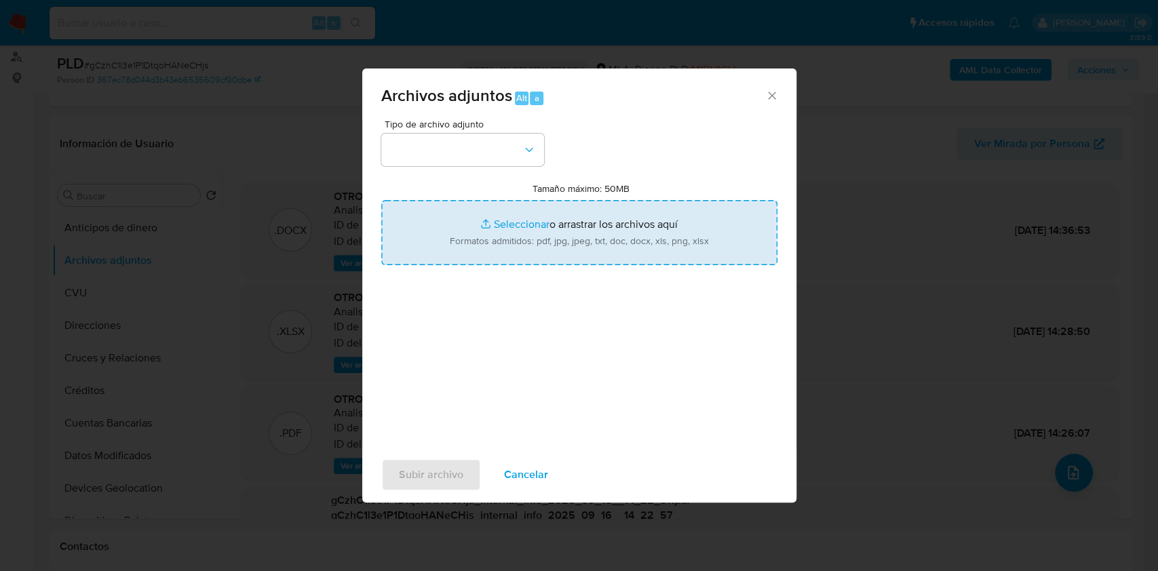
click at [586, 248] on input "Tamaño máximo: 50MB Seleccionar archivos" at bounding box center [579, 232] width 396 height 65
type input "C:\fakepath\Caselog gCzhC1l3e1P1DtqoHANeCHjs_2025_08_18_23_54_55 (1).docx"
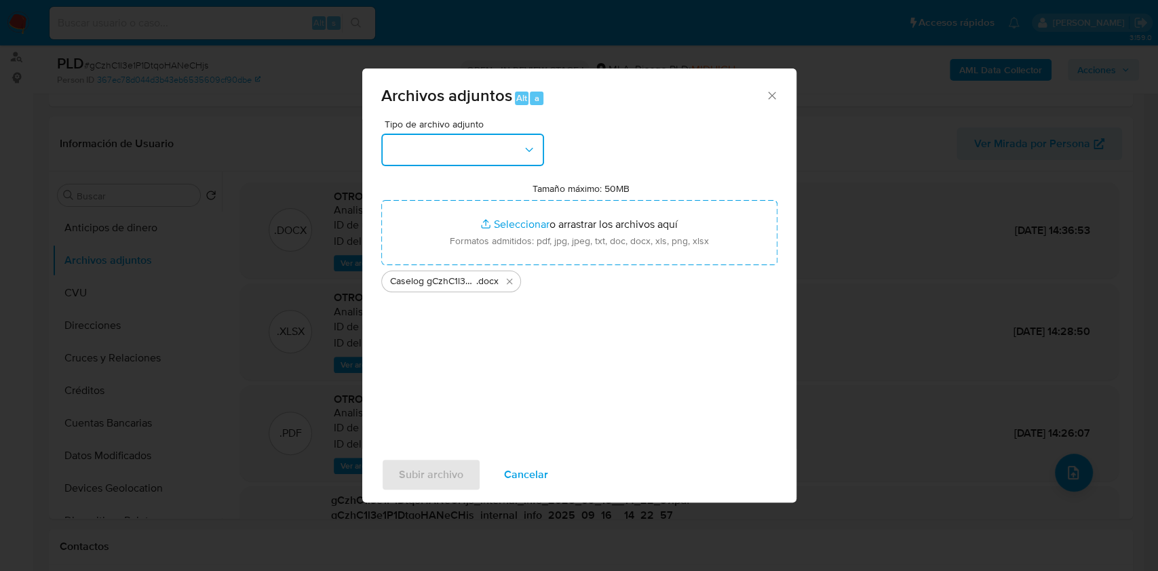
click at [410, 153] on button "button" at bounding box center [462, 150] width 163 height 33
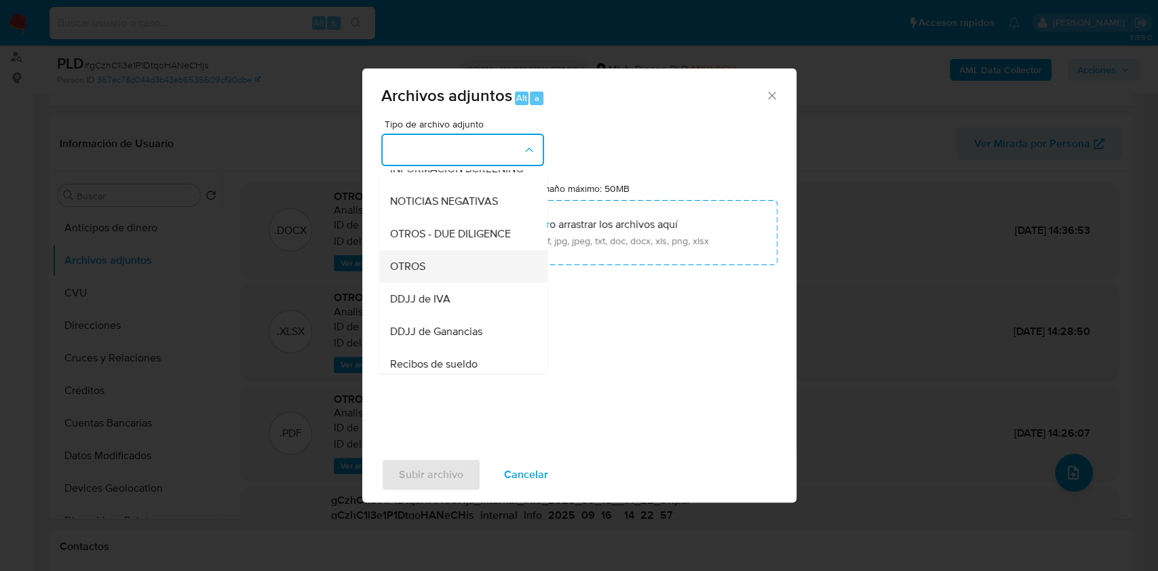
click at [435, 279] on div "OTROS" at bounding box center [458, 266] width 138 height 33
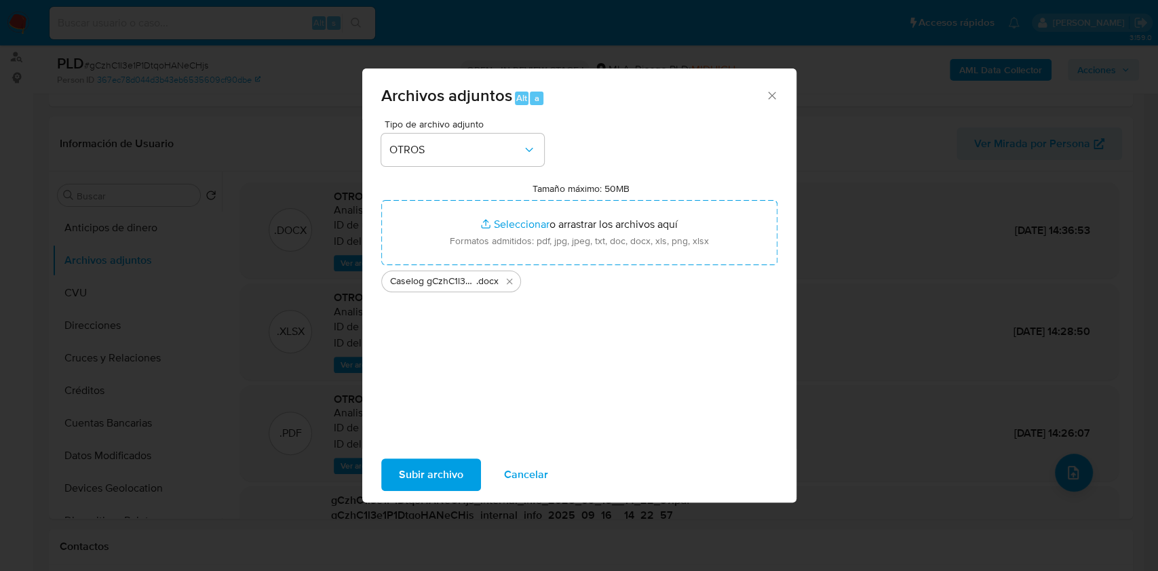
click at [422, 482] on span "Subir archivo" at bounding box center [431, 475] width 64 height 30
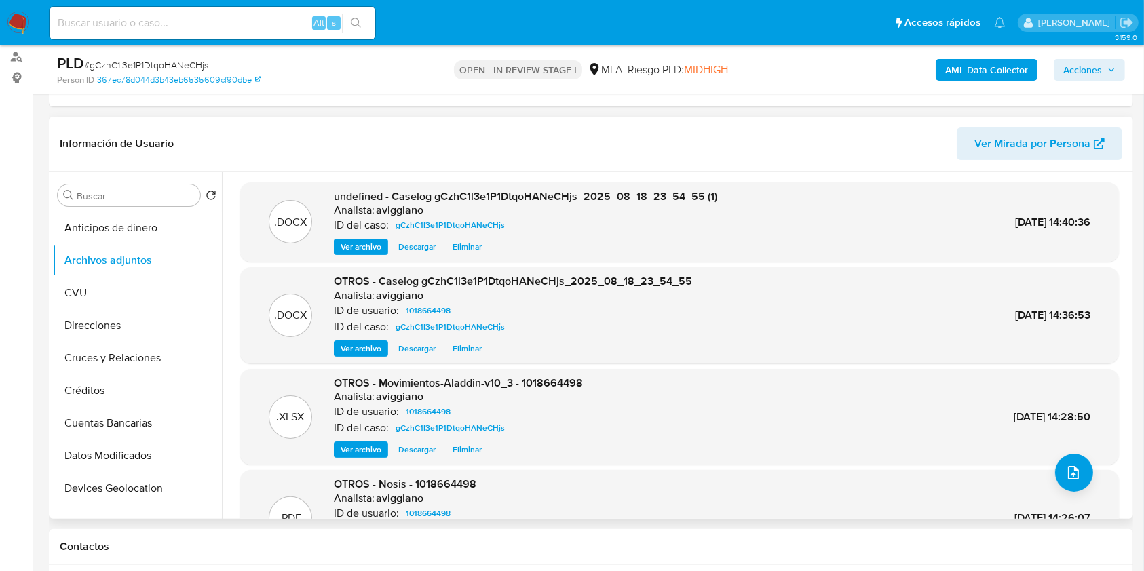
click at [467, 345] on span "Eliminar" at bounding box center [466, 349] width 29 height 14
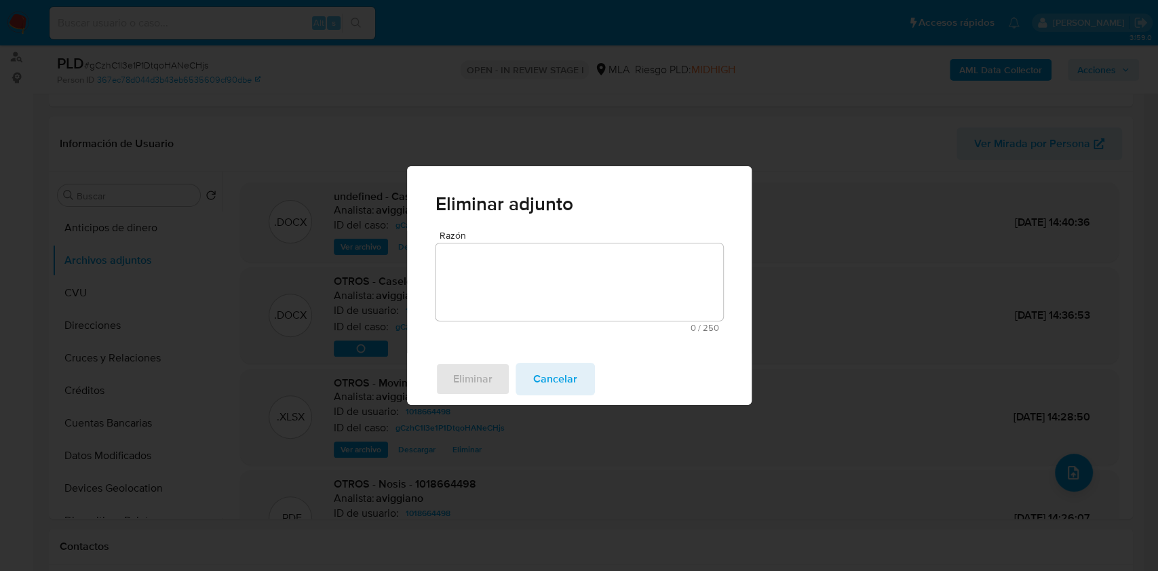
click at [479, 282] on textarea "Razón" at bounding box center [579, 282] width 288 height 77
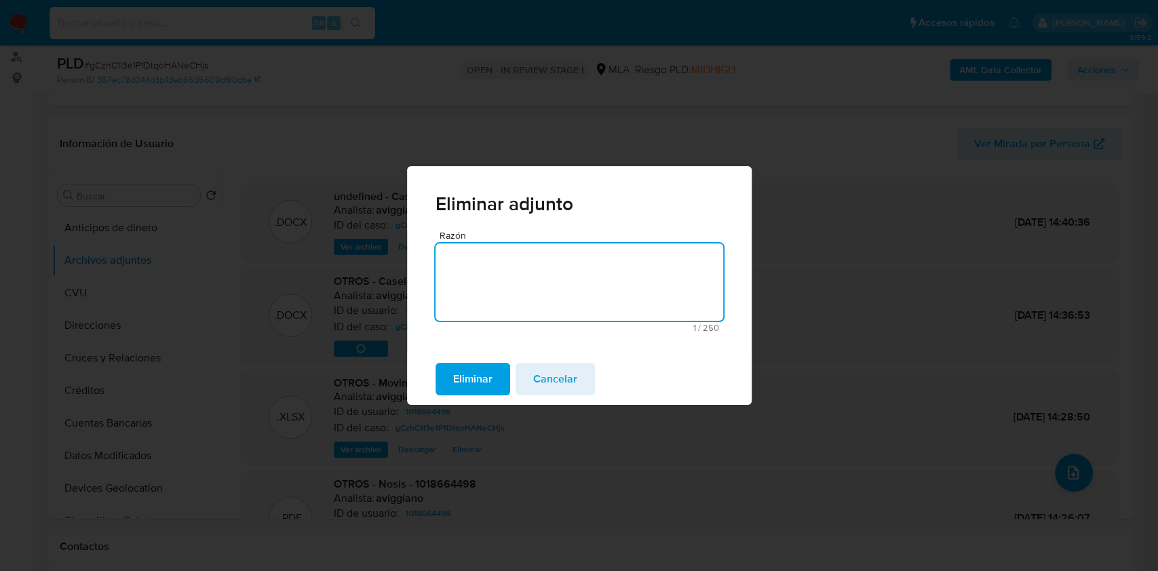
click at [459, 367] on span "Eliminar" at bounding box center [472, 379] width 39 height 30
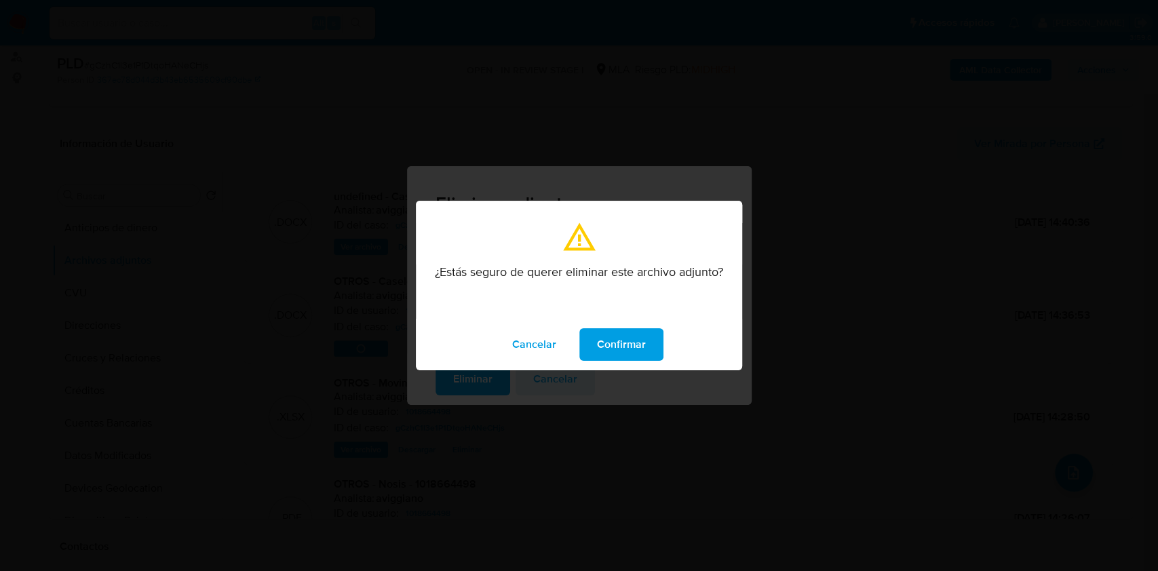
click at [591, 338] on button "Confirmar" at bounding box center [621, 344] width 84 height 33
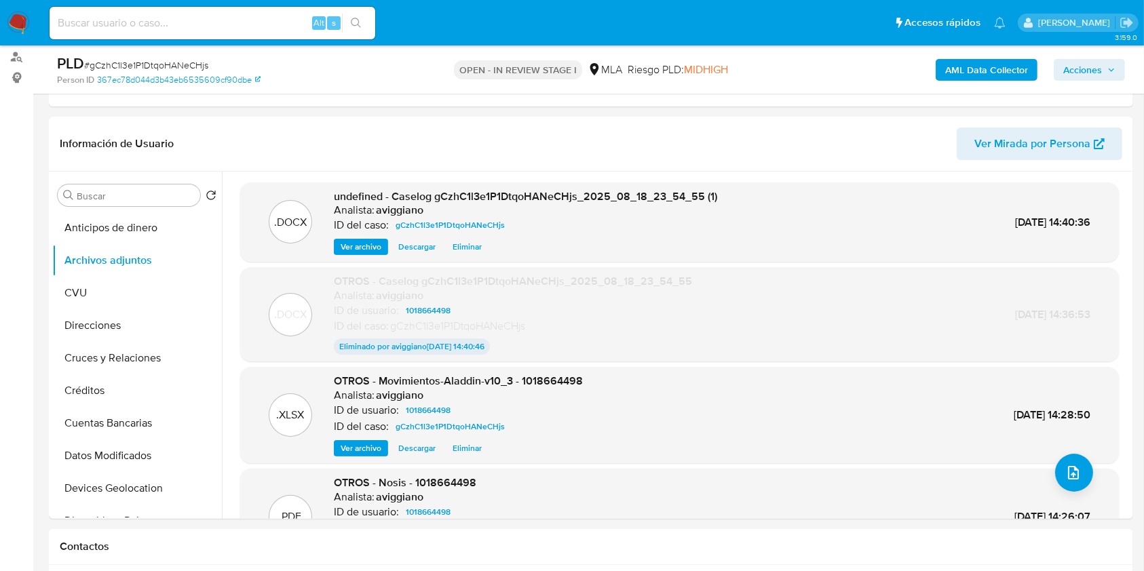
click at [1061, 72] on button "Acciones" at bounding box center [1088, 70] width 71 height 22
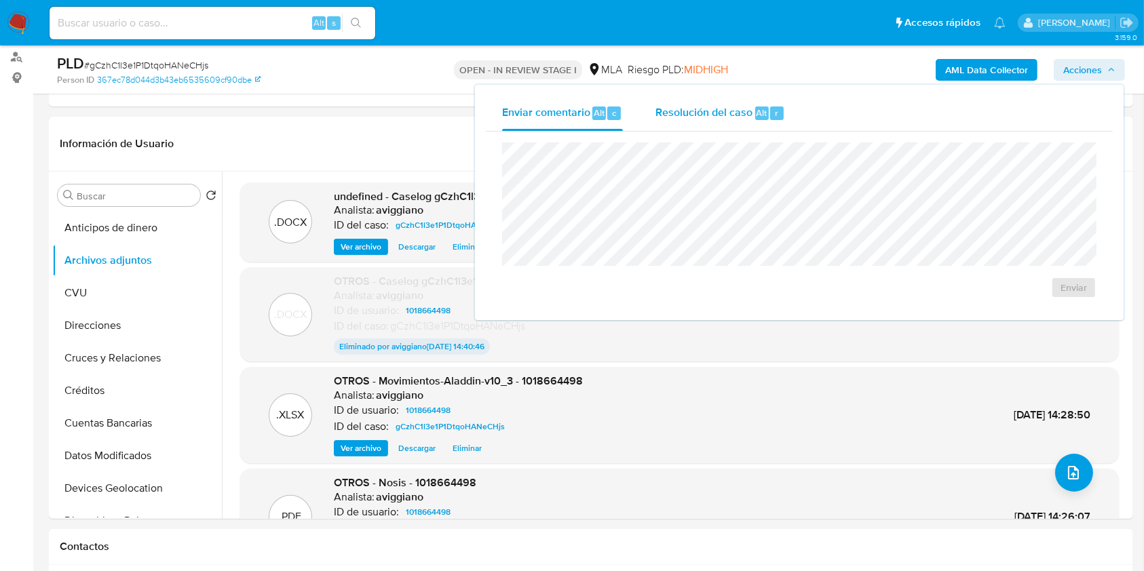
click at [701, 107] on span "Resolución del caso" at bounding box center [703, 112] width 97 height 16
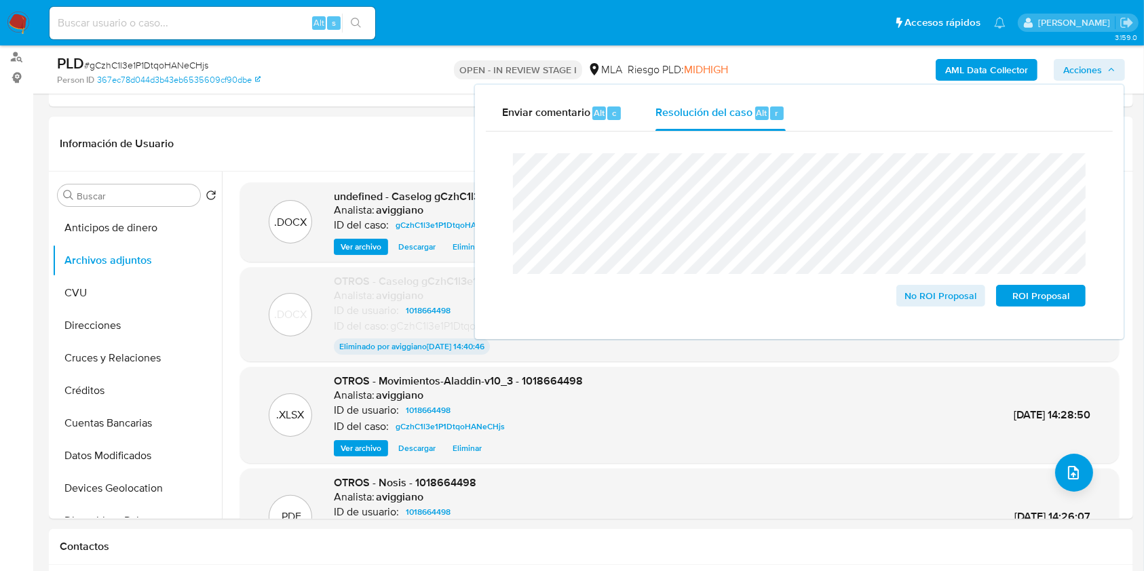
click at [1092, 4] on nav "Pausado Ver notificaciones Alt s Accesos rápidos Presiona las siguientes teclas…" at bounding box center [572, 22] width 1144 height 45
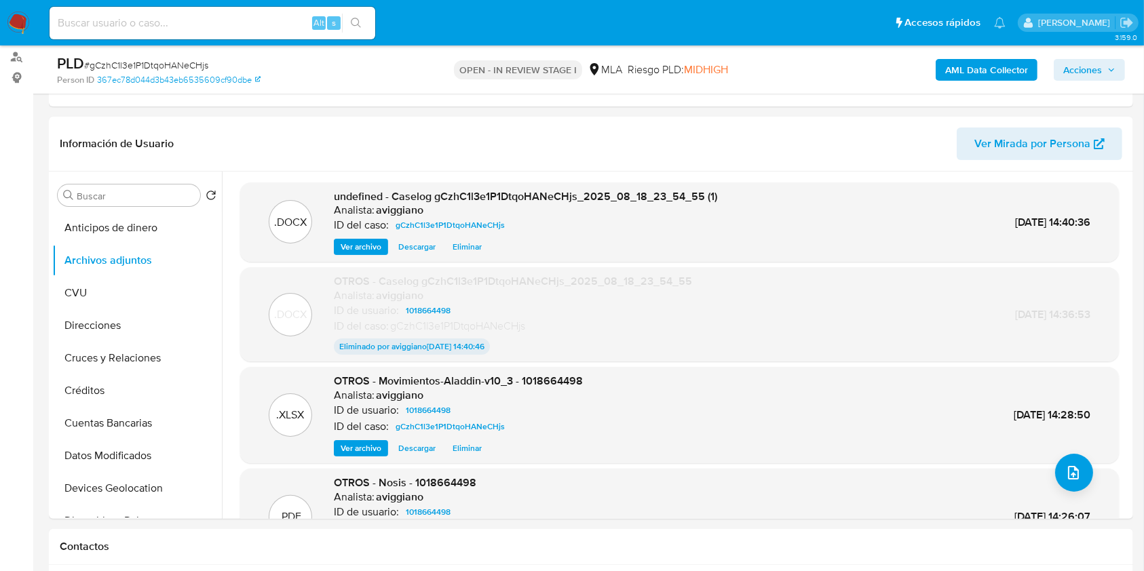
click at [1100, 75] on span "Acciones" at bounding box center [1082, 70] width 39 height 22
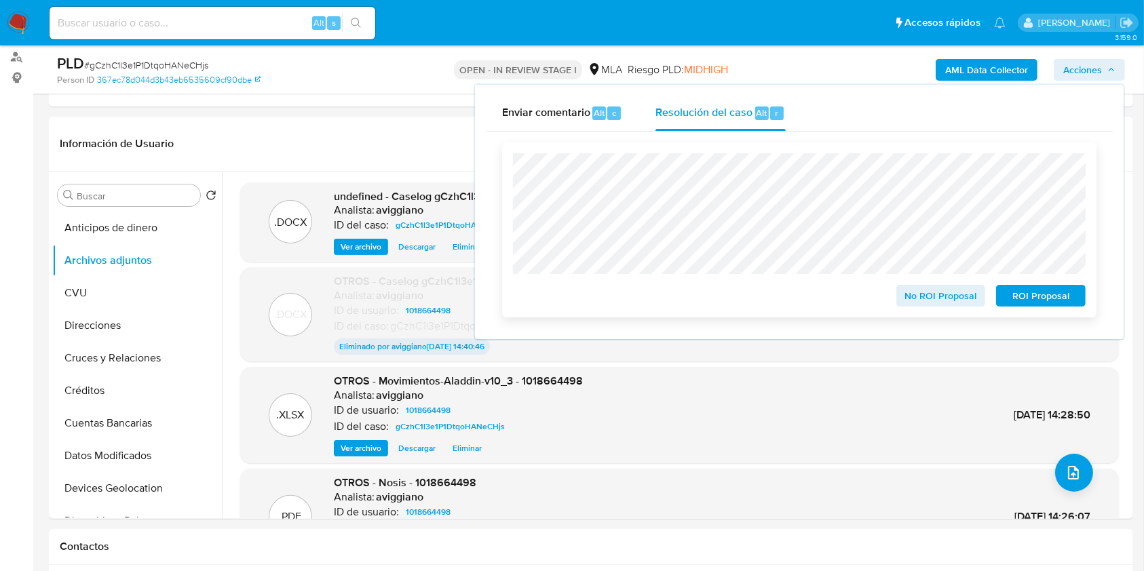
click at [1053, 292] on span "ROI Proposal" at bounding box center [1040, 295] width 71 height 19
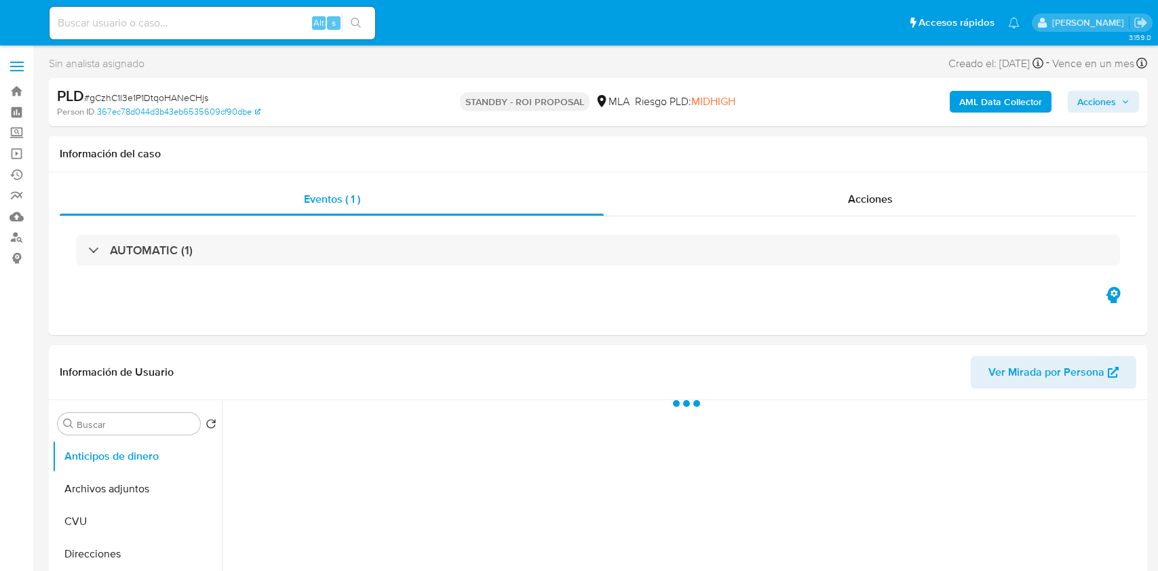
select select "10"
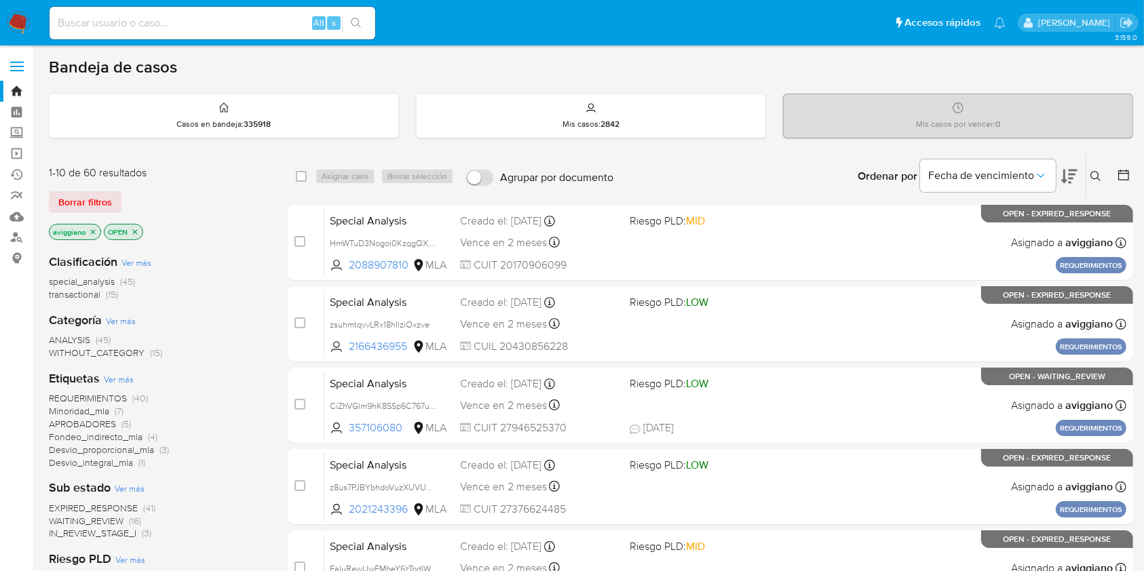
click at [90, 233] on icon "close-filter" at bounding box center [93, 232] width 8 height 8
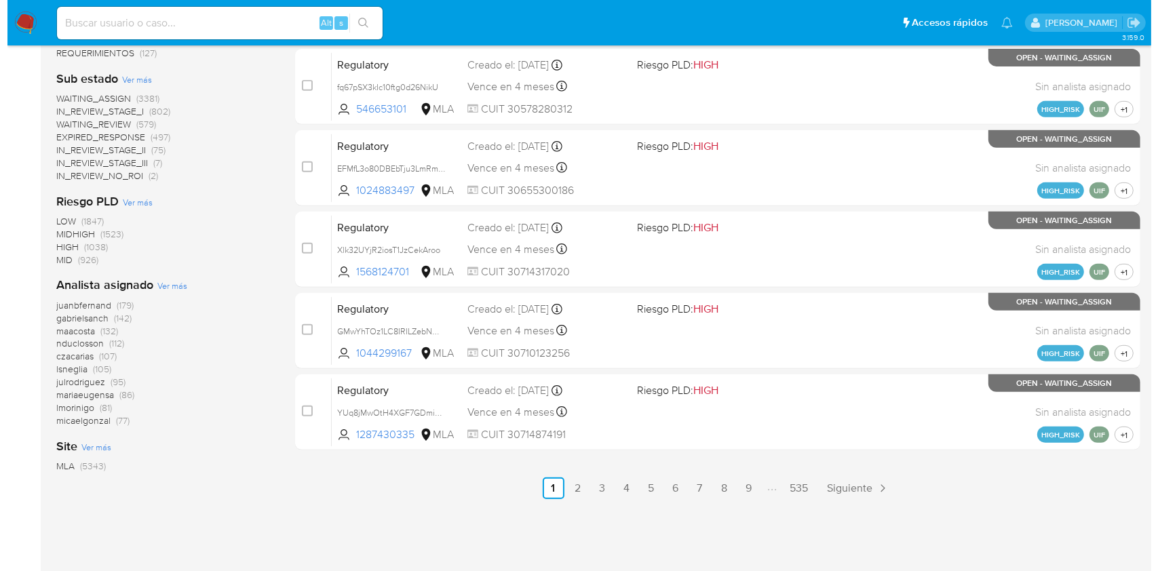
scroll to position [586, 0]
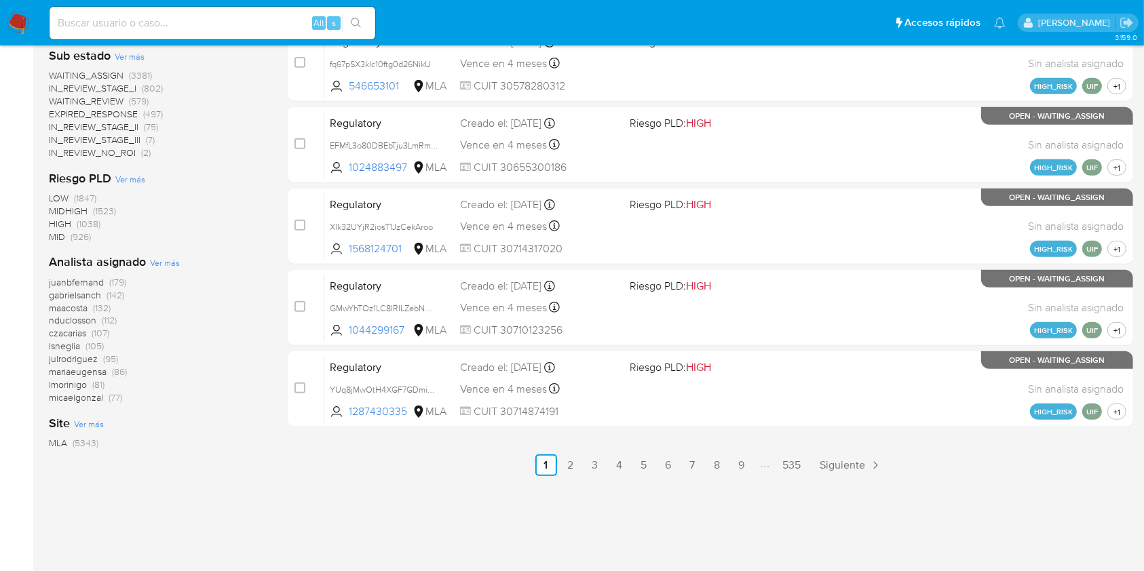
click at [159, 267] on span "Ver más" at bounding box center [165, 262] width 30 height 12
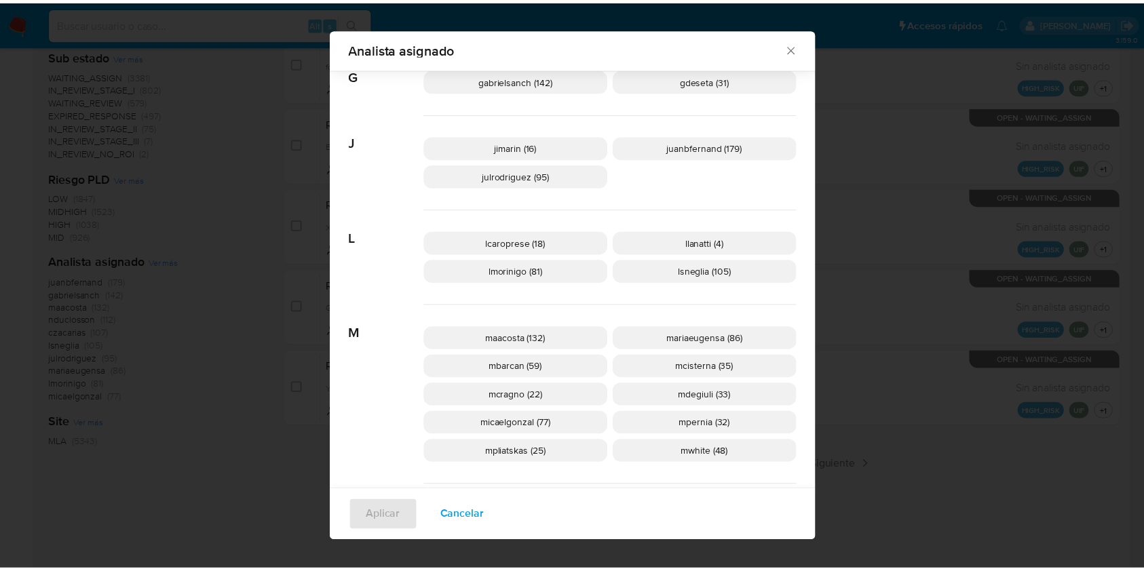
scroll to position [442, 0]
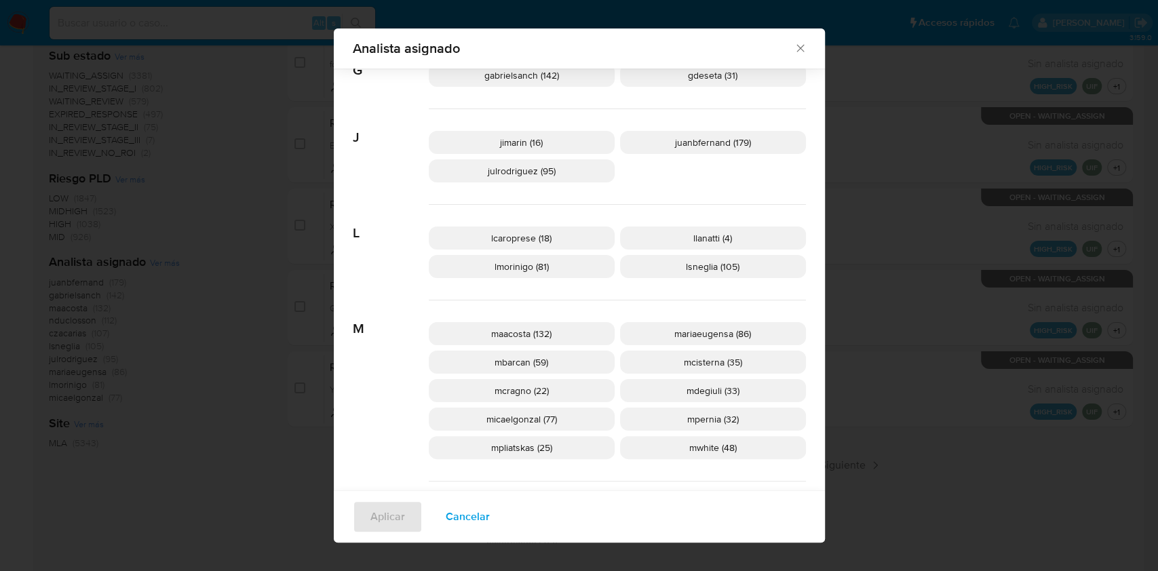
click at [794, 41] on icon "Cerrar" at bounding box center [801, 48] width 14 height 14
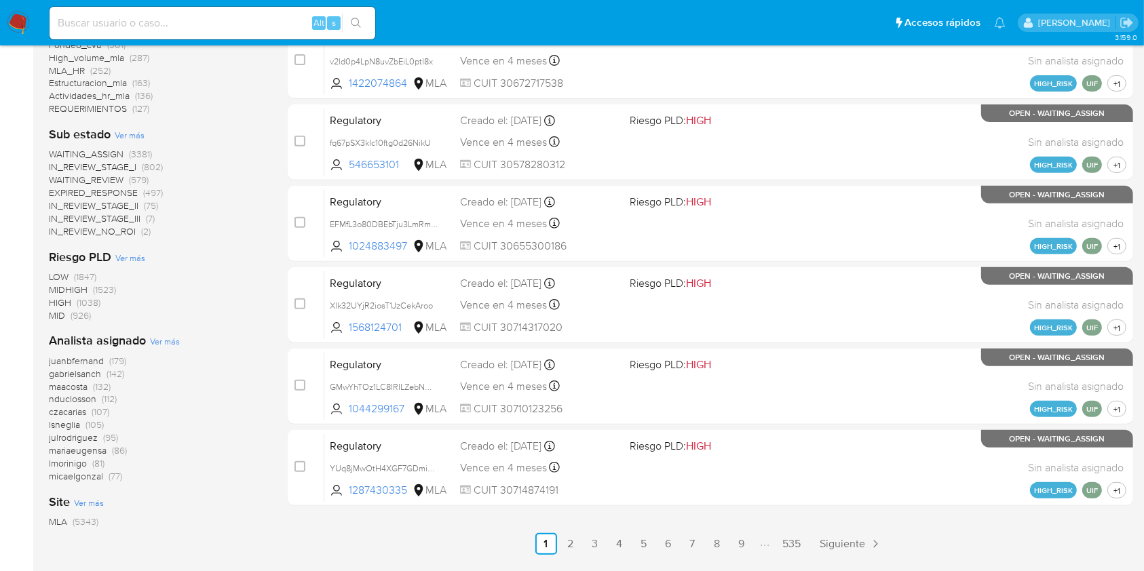
scroll to position [586, 0]
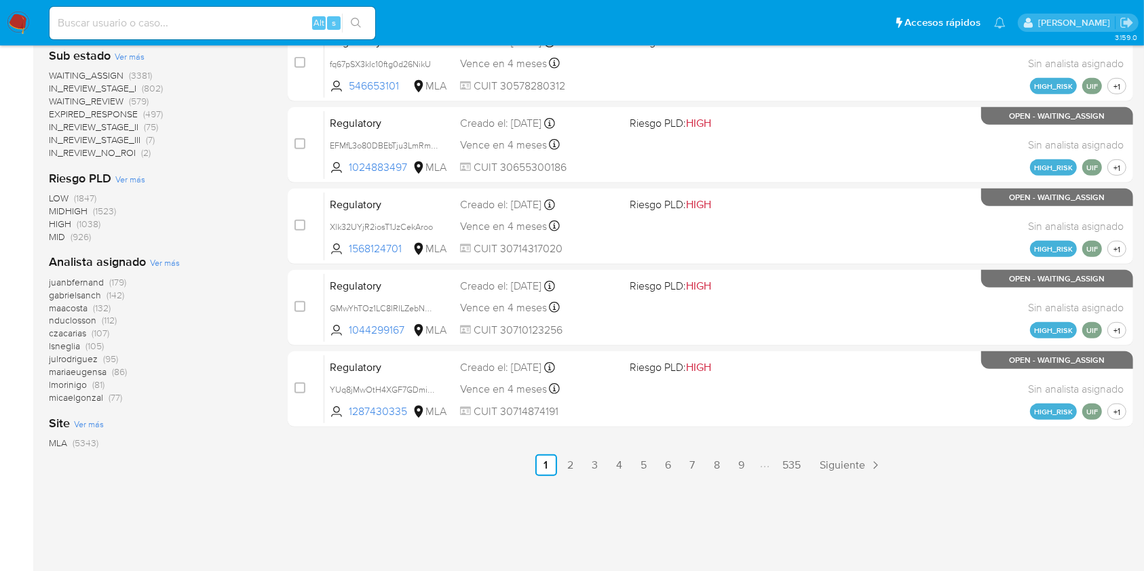
click at [170, 260] on span "Ver más" at bounding box center [165, 262] width 30 height 12
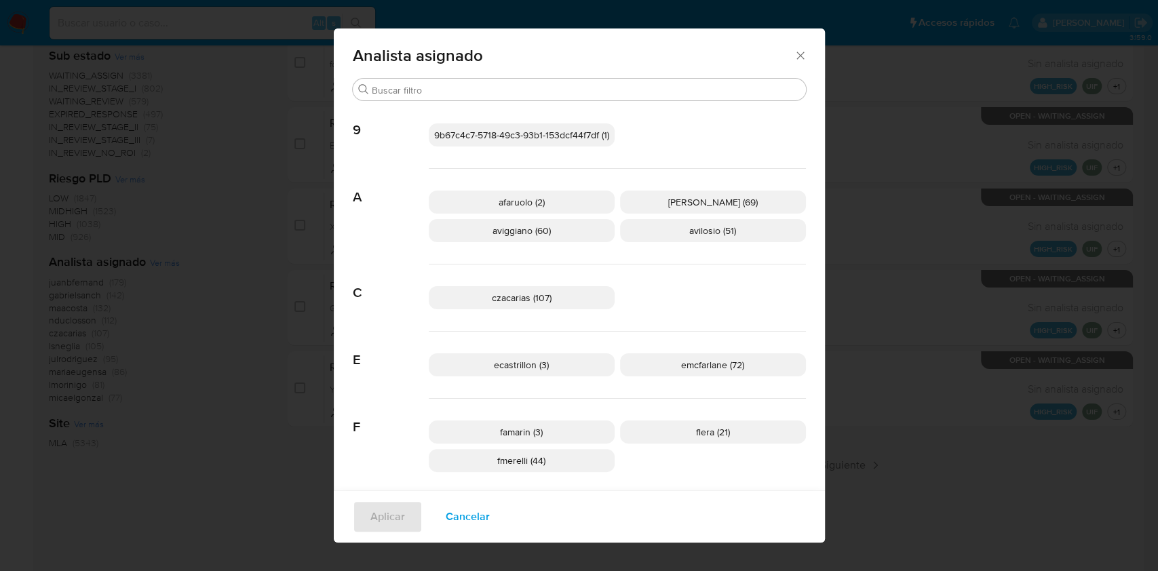
click at [794, 57] on icon "Cerrar" at bounding box center [801, 56] width 14 height 14
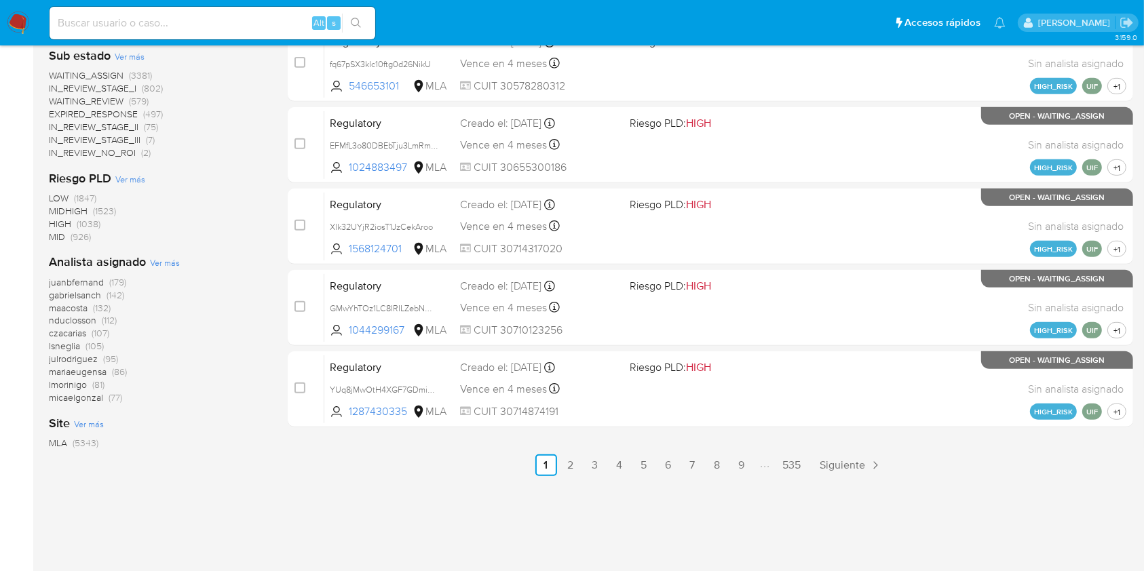
click at [201, 24] on input at bounding box center [213, 23] width 326 height 18
paste input "xa9l3YG9jtgi556BHTmXsI0I"
click at [341, 20] on input "xa9l3YG9jtgi556BHTmXsI0I" at bounding box center [213, 23] width 326 height 18
type input "xa9l3YG9jtgi556BHTmXsI0I"
click at [351, 26] on icon "search-icon" at bounding box center [356, 23] width 11 height 11
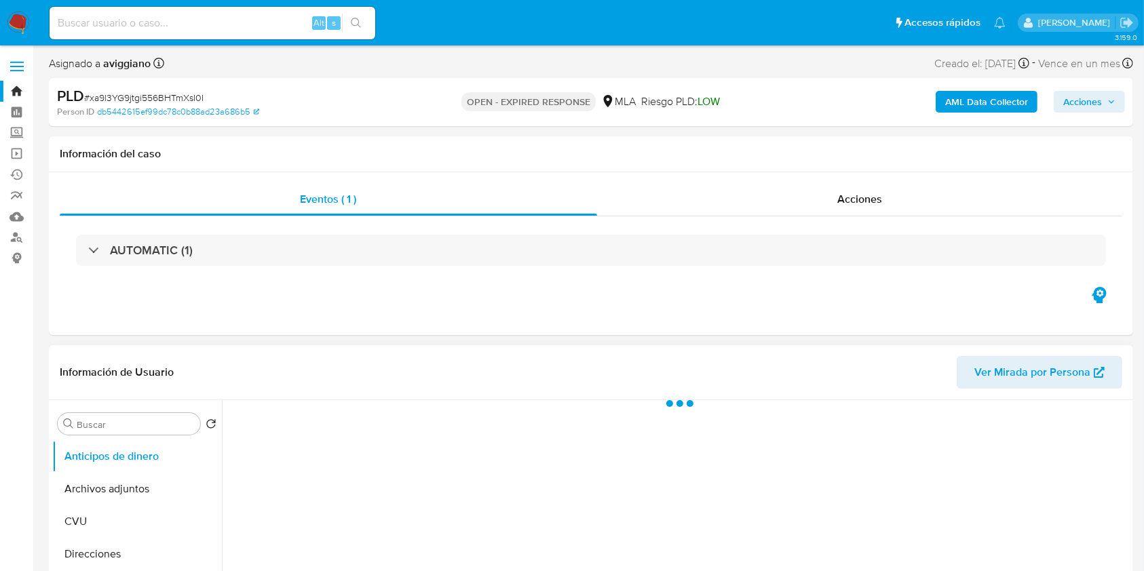
select select "10"
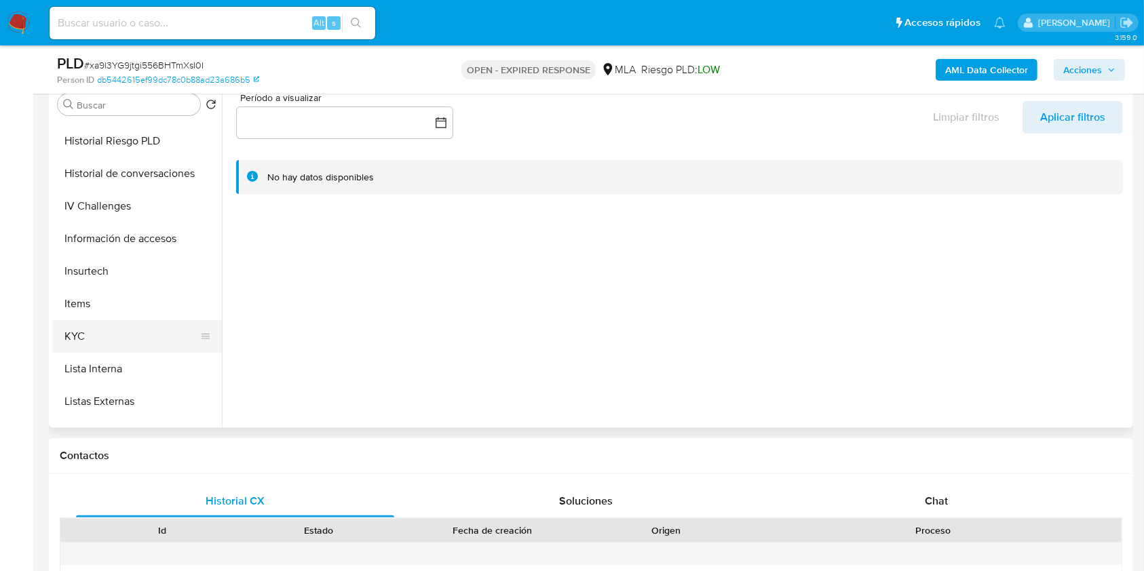
scroll to position [633, 0]
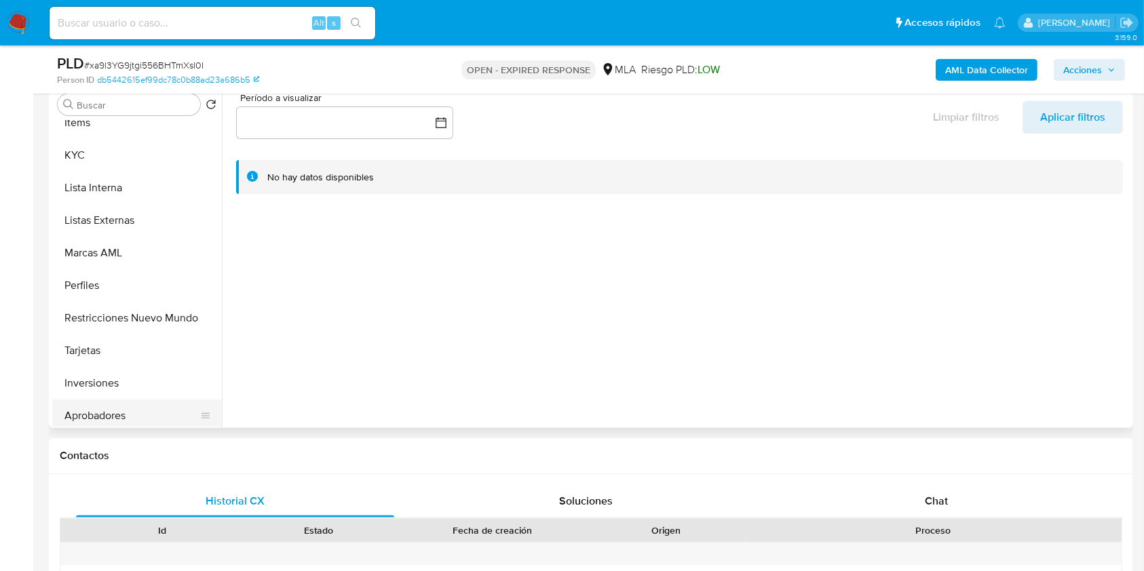
click at [117, 423] on button "Aprobadores" at bounding box center [131, 416] width 159 height 33
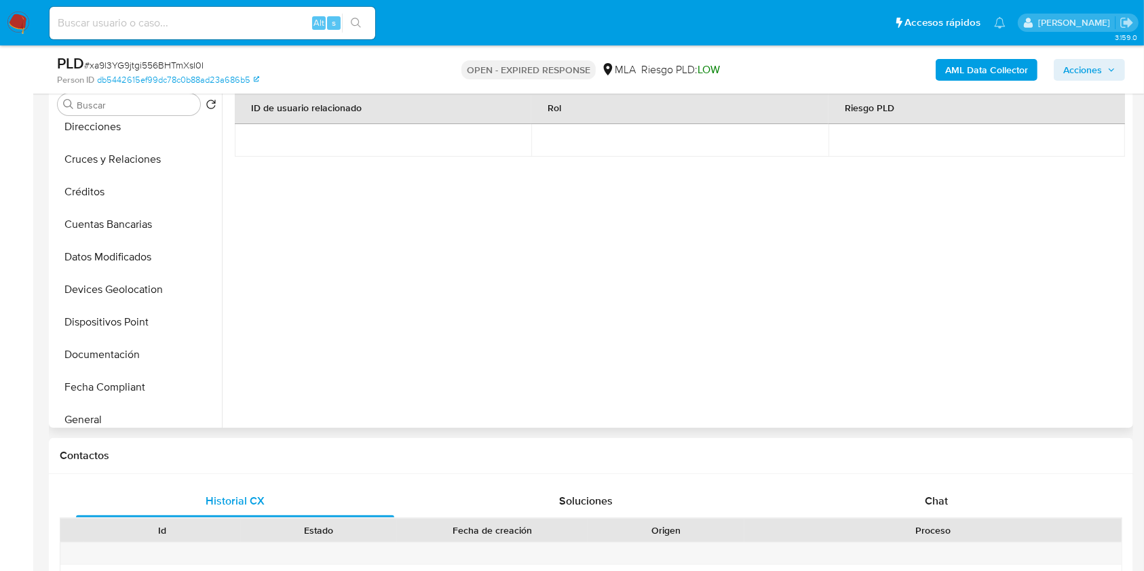
scroll to position [90, 0]
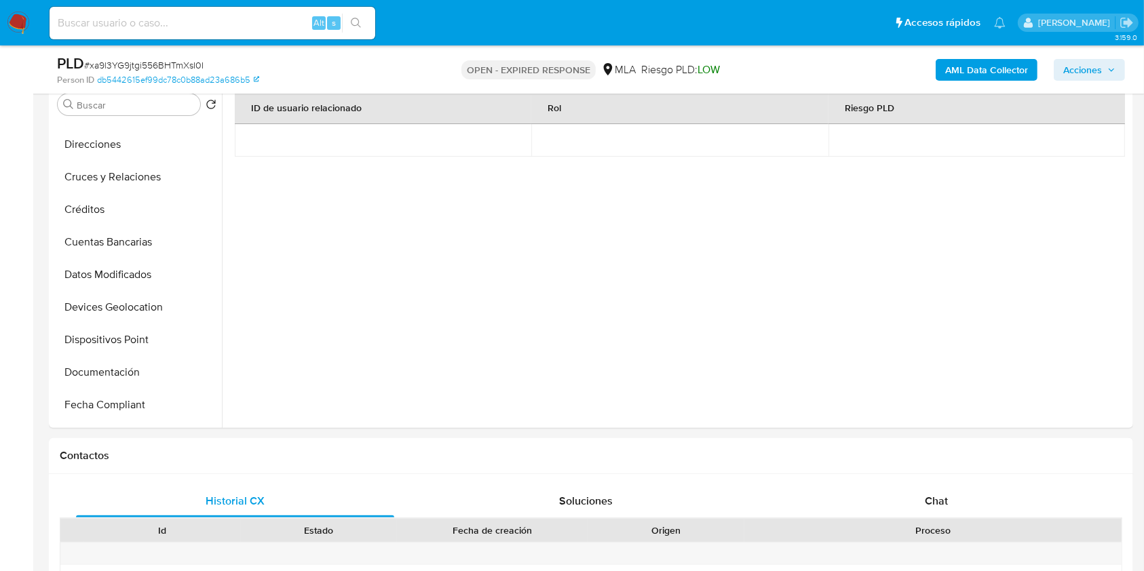
click at [935, 68] on div "AML Data Collector Acciones" at bounding box center [949, 70] width 352 height 32
click at [940, 83] on div "AML Data Collector Acciones" at bounding box center [949, 70] width 352 height 32
click at [952, 70] on b "AML Data Collector" at bounding box center [986, 70] width 83 height 22
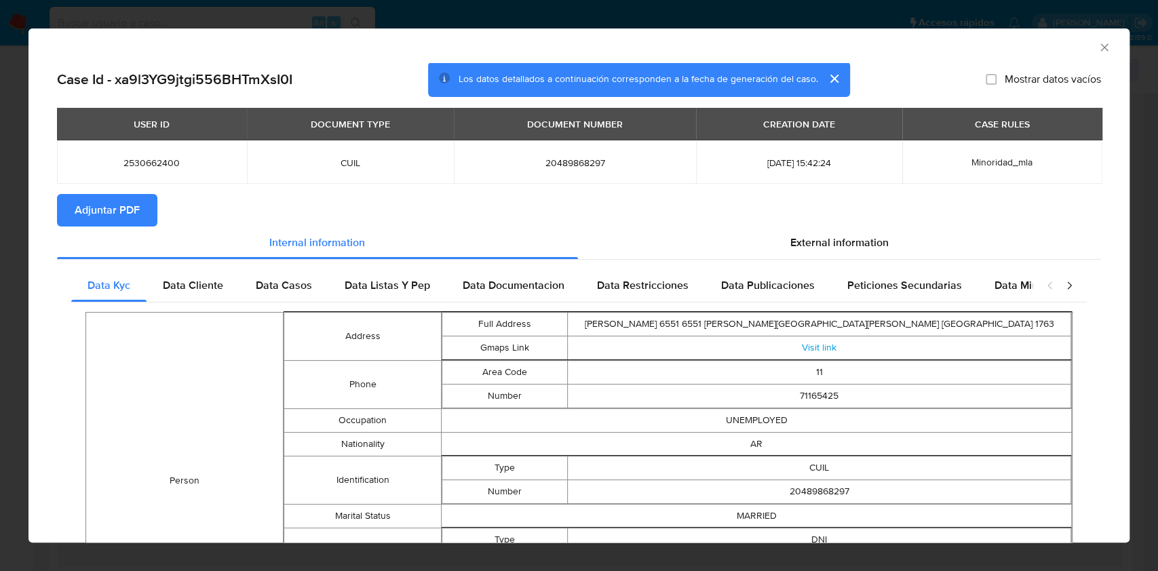
click at [135, 195] on span "Adjuntar PDF" at bounding box center [107, 210] width 65 height 30
click at [1098, 53] on icon "Cerrar ventana" at bounding box center [1105, 48] width 14 height 14
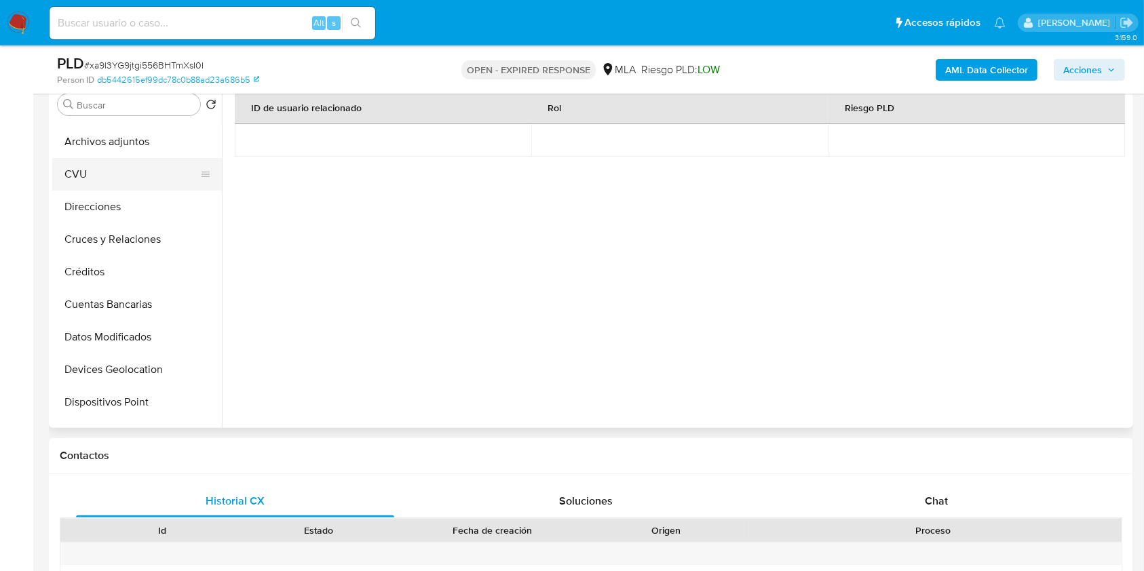
scroll to position [0, 0]
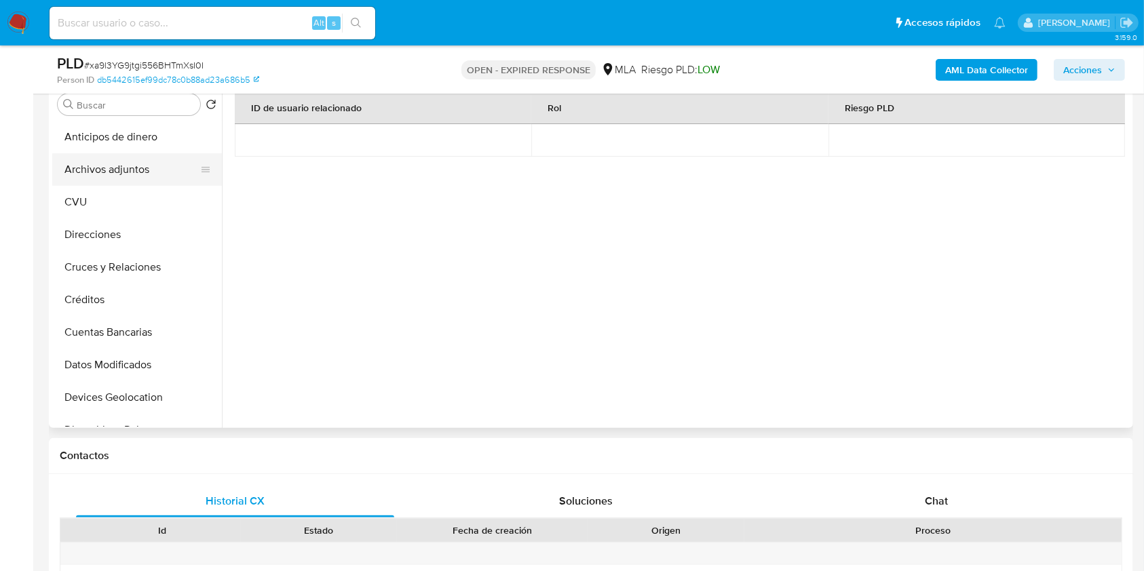
click at [107, 163] on button "Archivos adjuntos" at bounding box center [131, 169] width 159 height 33
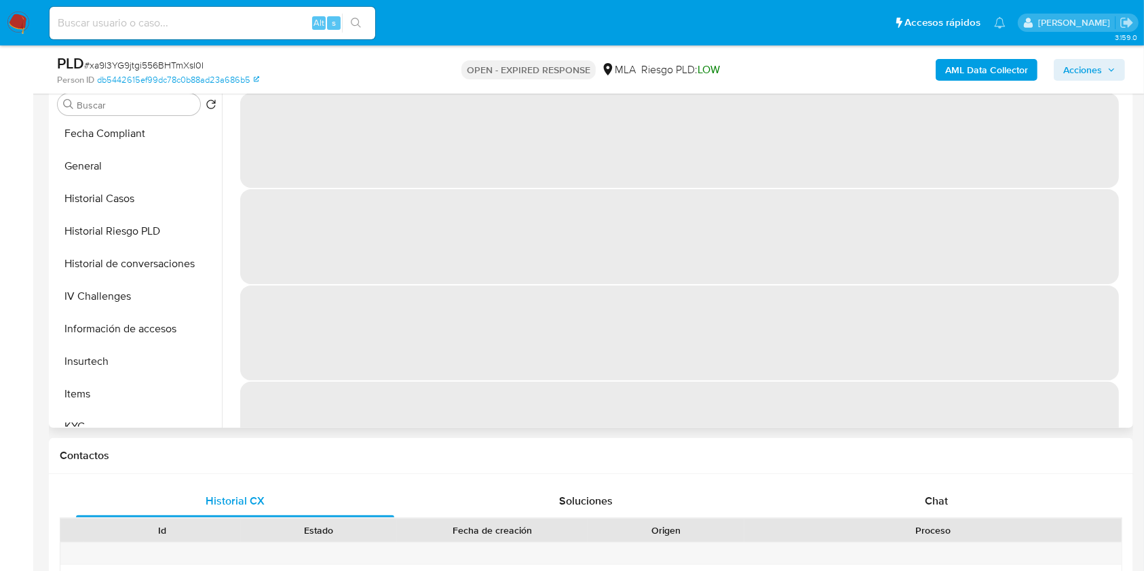
scroll to position [543, 0]
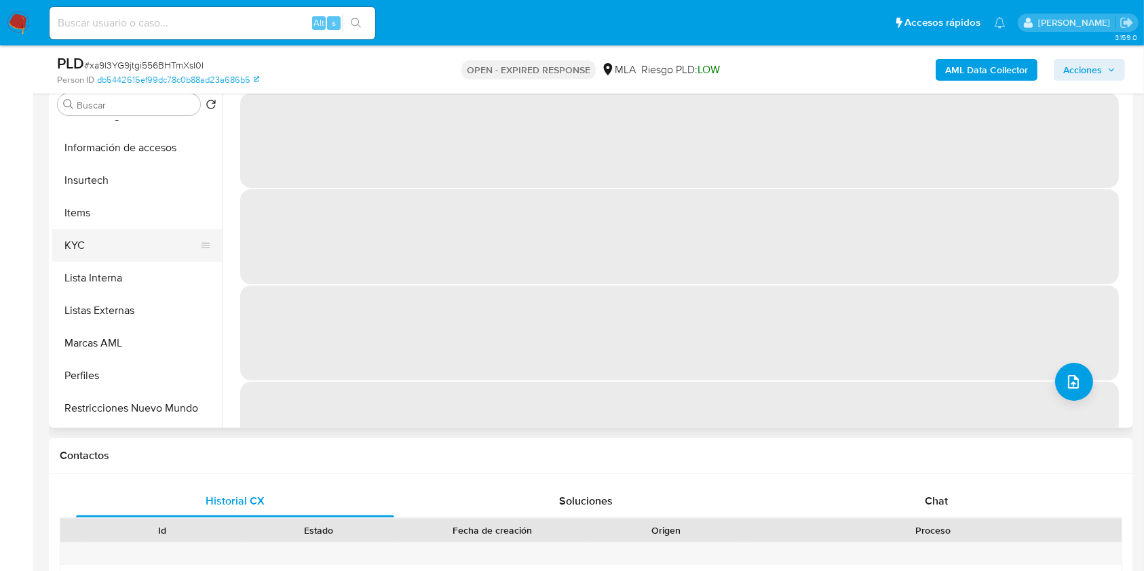
click at [82, 254] on button "KYC" at bounding box center [131, 245] width 159 height 33
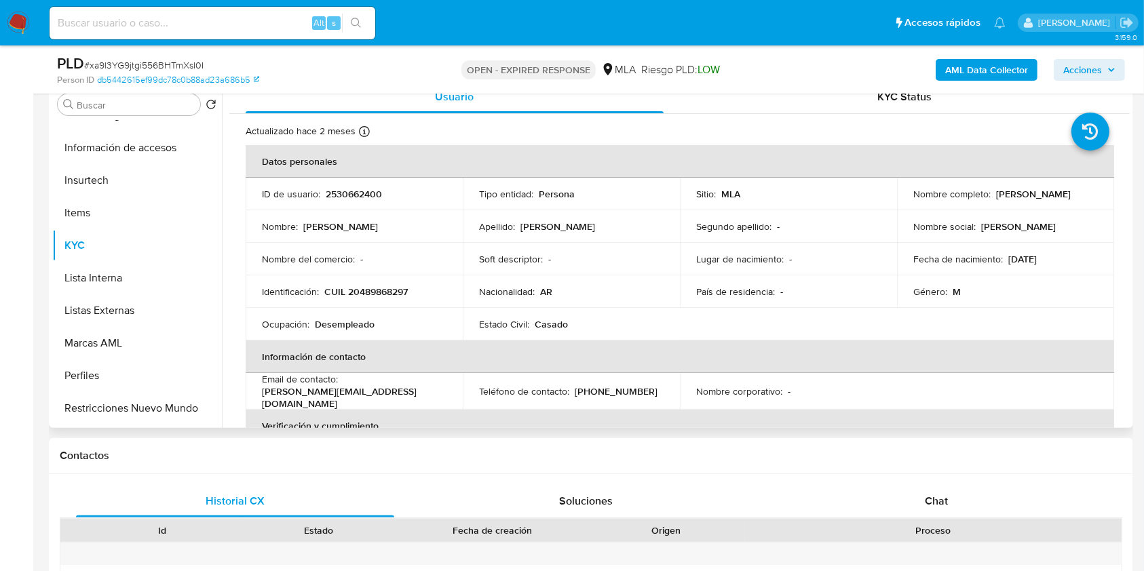
click at [358, 296] on p "CUIL 20489868297" at bounding box center [365, 292] width 83 height 12
copy p "20489868297"
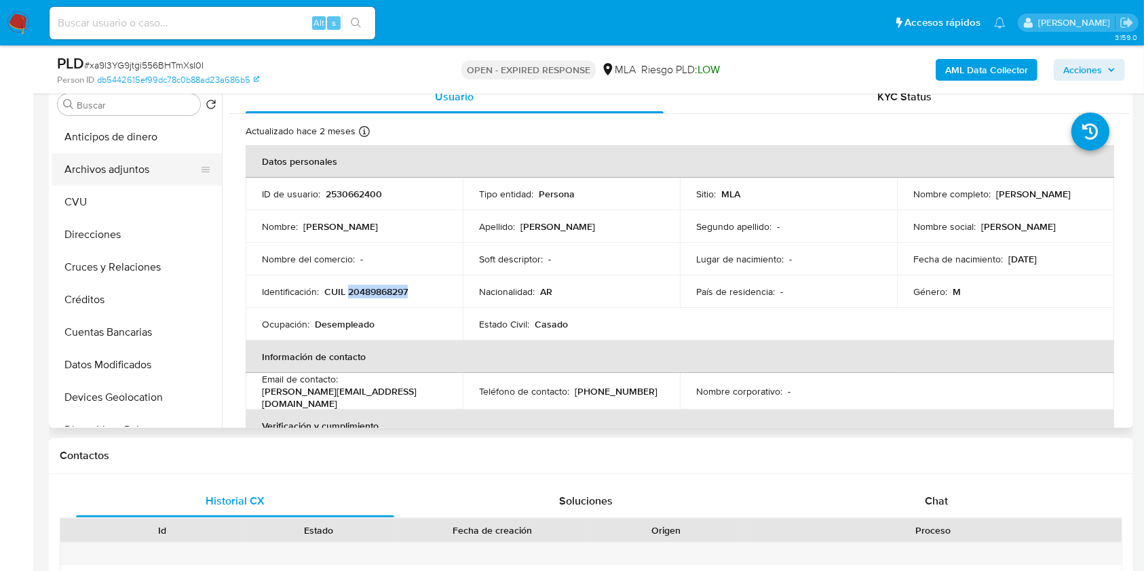
click at [127, 166] on button "Archivos adjuntos" at bounding box center [131, 169] width 159 height 33
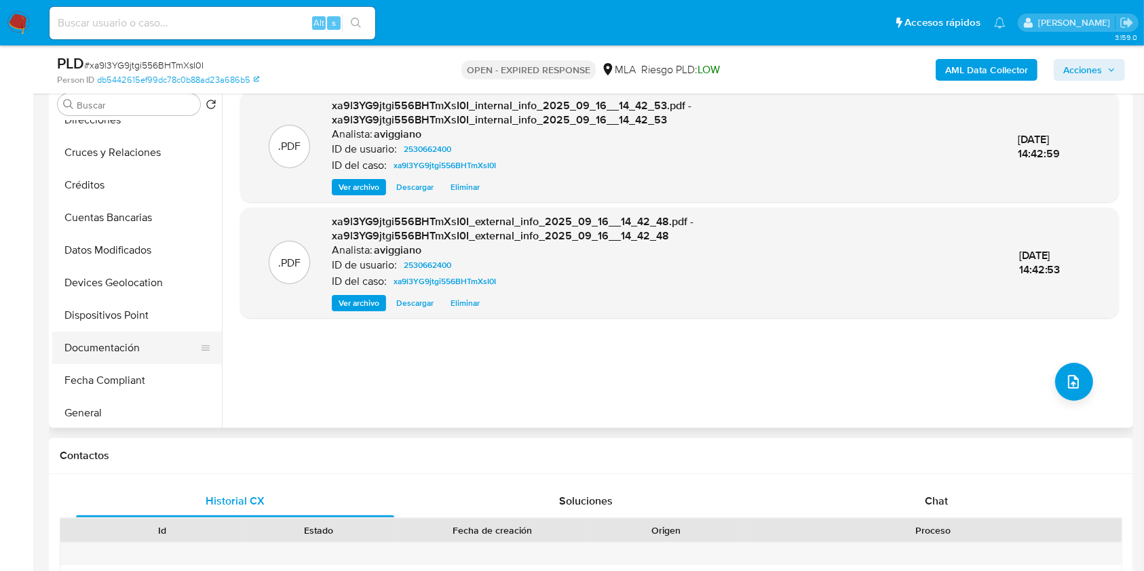
scroll to position [180, 0]
click at [77, 351] on button "General" at bounding box center [131, 347] width 159 height 33
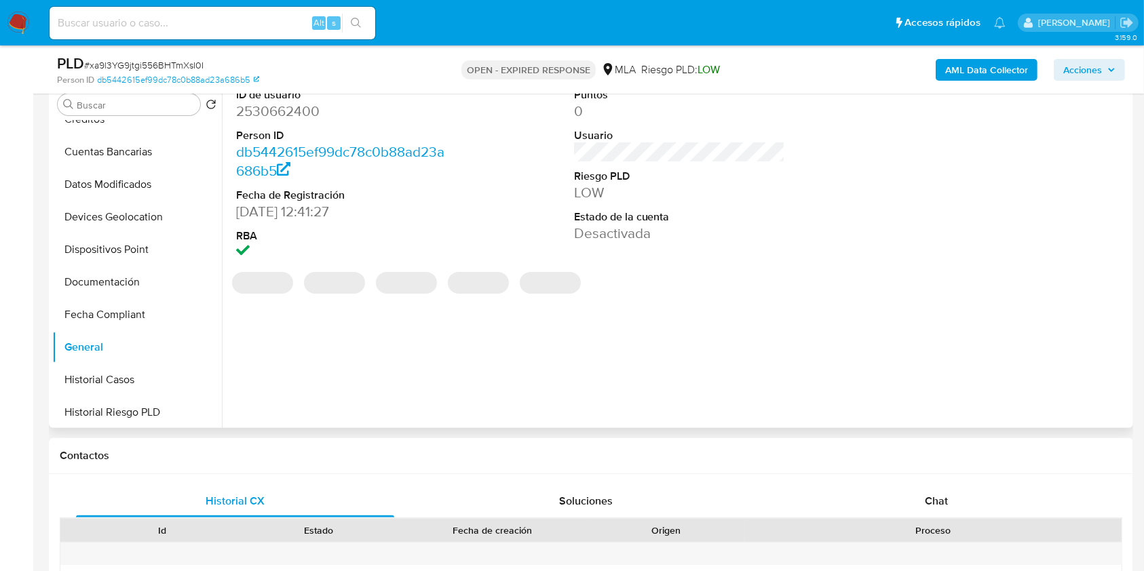
click at [275, 111] on dd "2530662400" at bounding box center [342, 111] width 212 height 19
copy dd "2530662400"
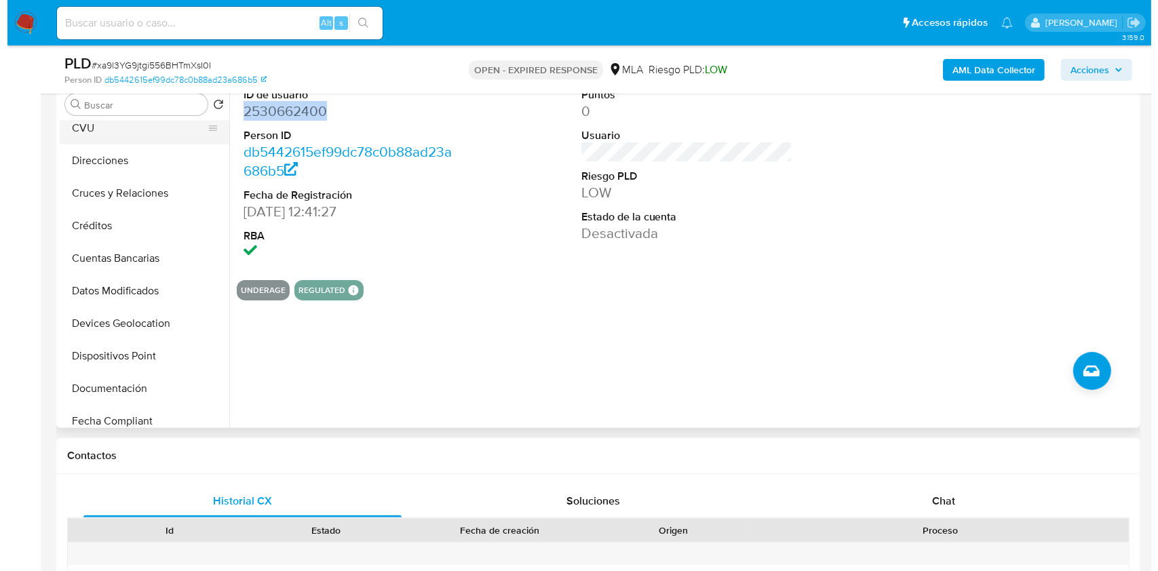
scroll to position [0, 0]
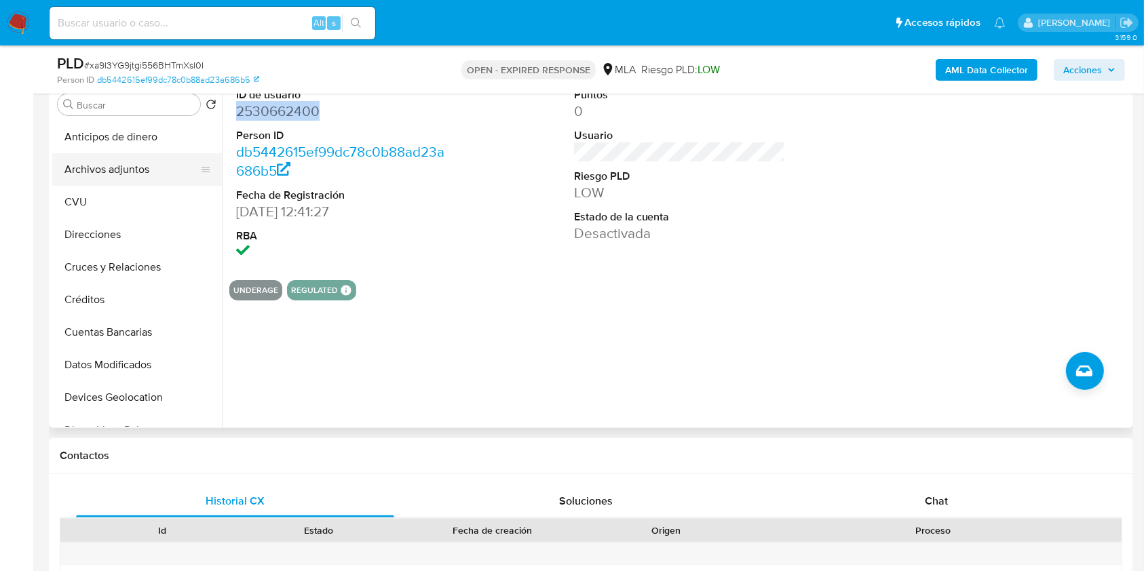
click at [119, 163] on button "Archivos adjuntos" at bounding box center [131, 169] width 159 height 33
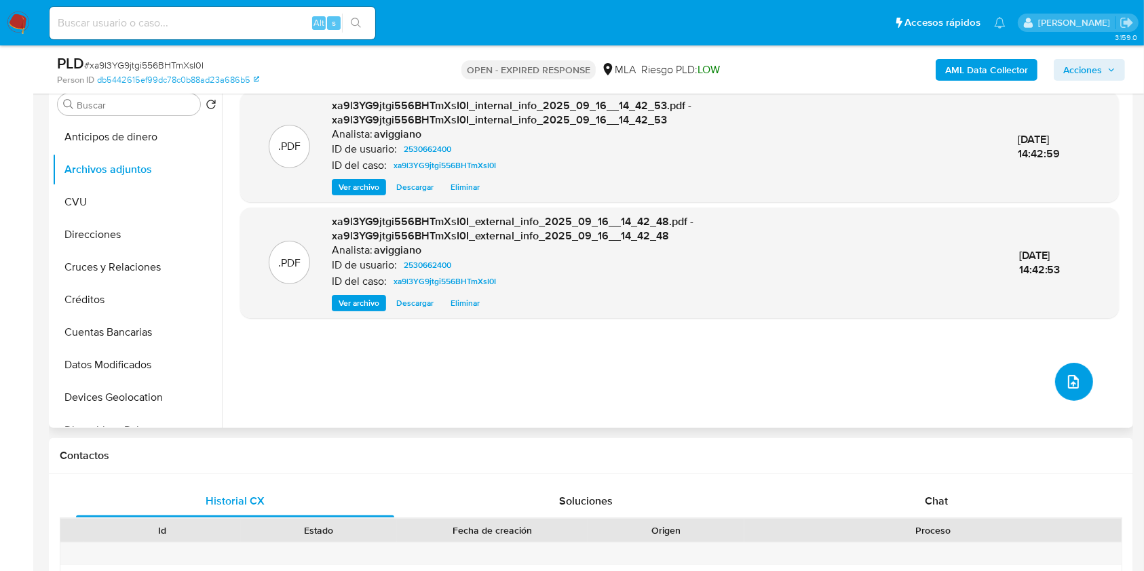
click at [1069, 383] on icon "upload-file" at bounding box center [1073, 382] width 11 height 14
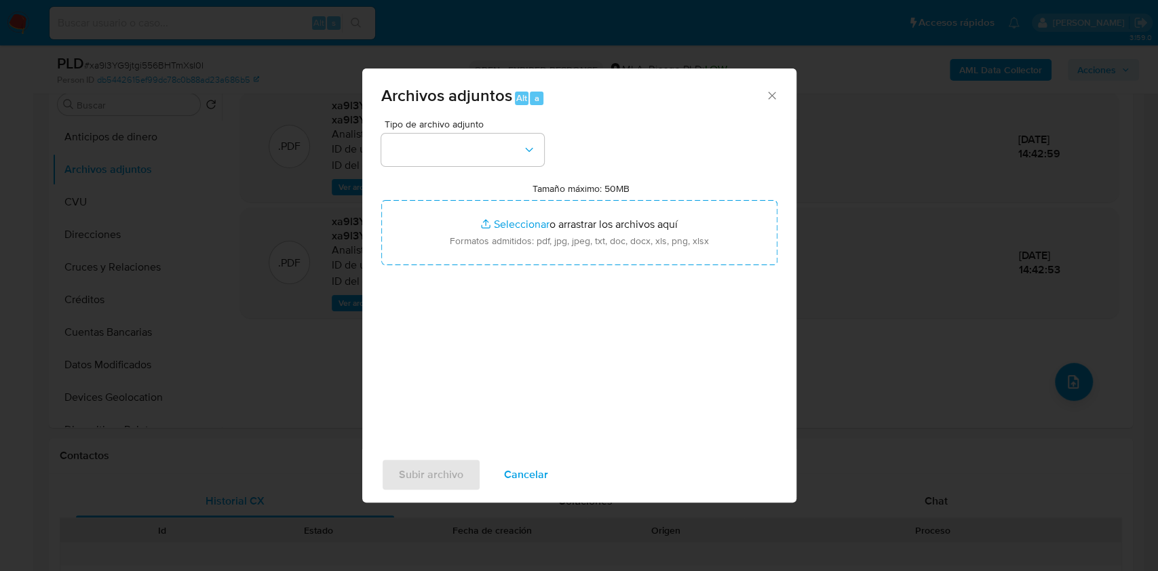
click at [608, 193] on label "Tamaño máximo: 50MB Seleccionar archivos" at bounding box center [580, 188] width 97 height 12
click at [608, 200] on input "Tamaño máximo: 50MB Seleccionar archivos" at bounding box center [579, 232] width 396 height 65
type input "C:\fakepath\Nosis Manager - 2530662400.pdf"
drag, startPoint x: 457, startPoint y: 152, endPoint x: 461, endPoint y: 165, distance: 13.7
click at [456, 151] on button "button" at bounding box center [462, 150] width 163 height 33
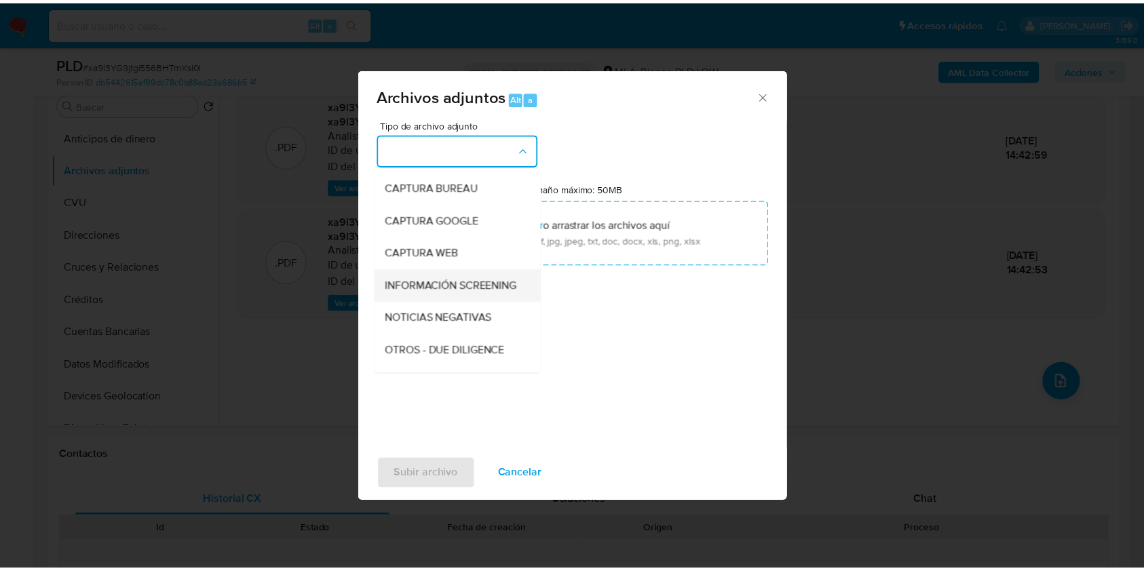
scroll to position [90, 0]
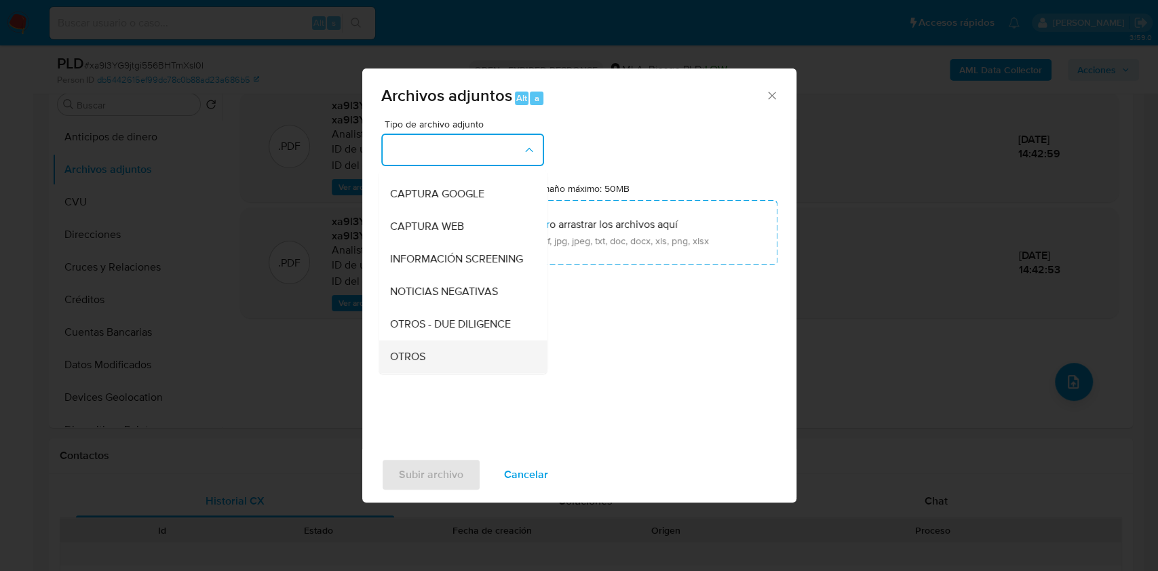
click at [387, 356] on li "OTROS" at bounding box center [463, 357] width 168 height 33
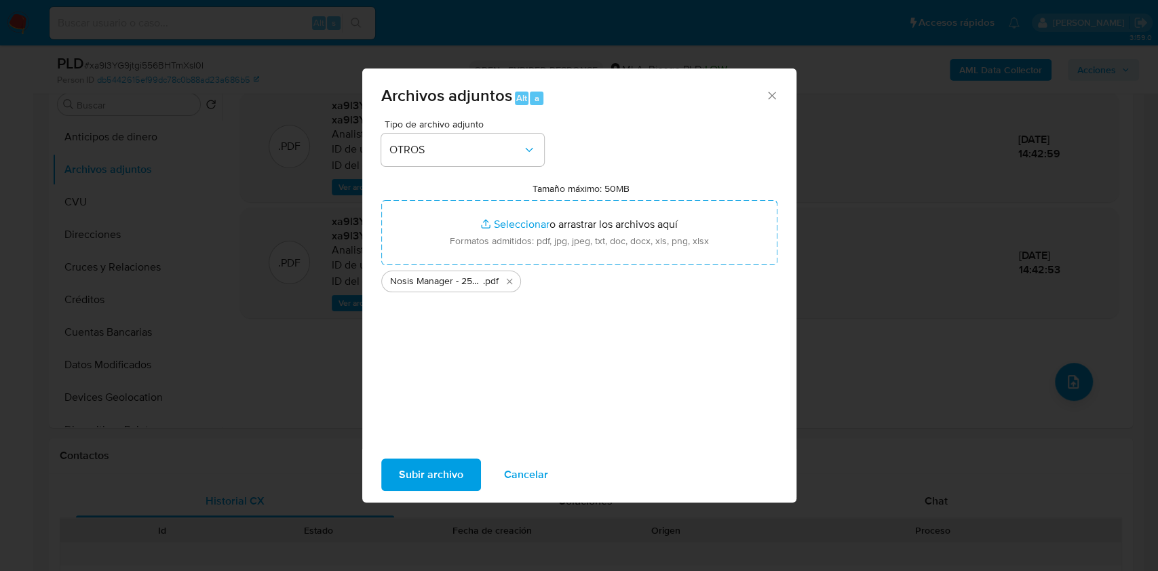
click at [416, 461] on span "Subir archivo" at bounding box center [431, 475] width 64 height 30
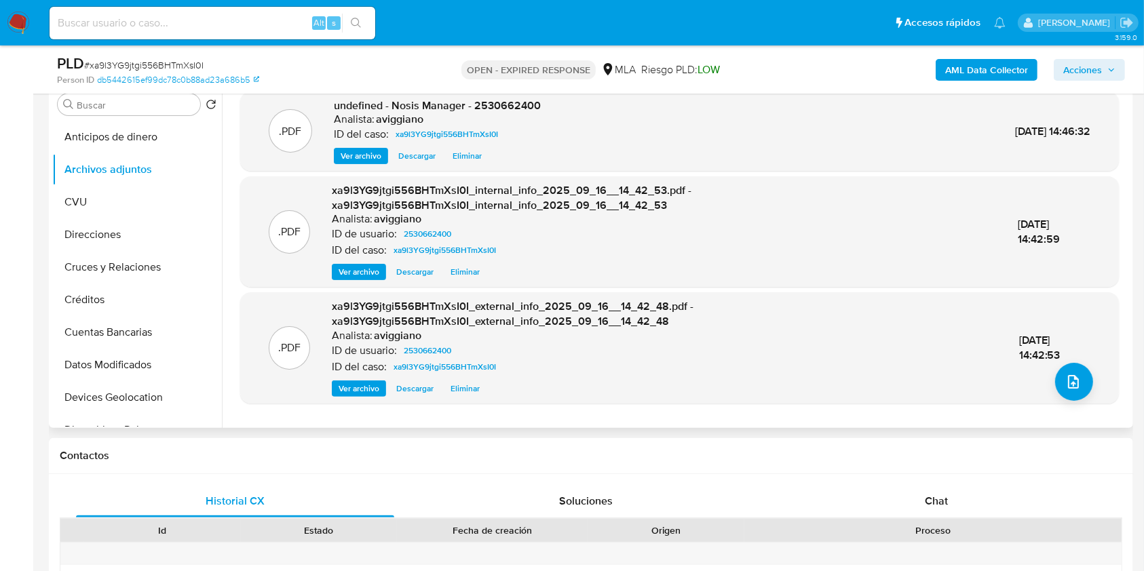
click at [503, 109] on span "undefined - Nosis Manager - 2530662400" at bounding box center [437, 106] width 207 height 16
copy span "2530662400"
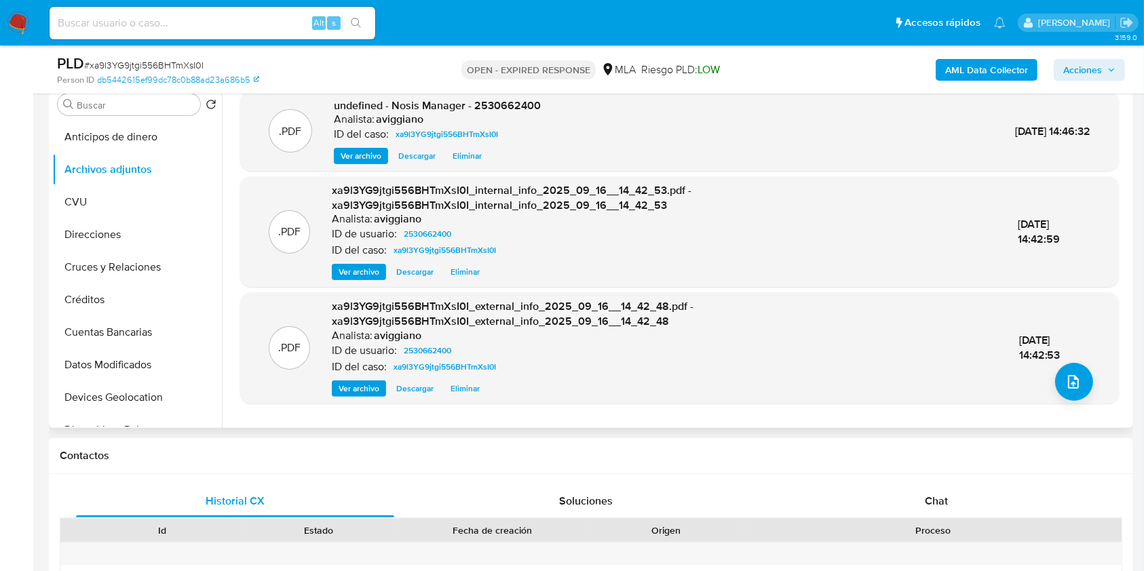
click at [238, 163] on div ".PDF undefined - Nosis Manager - 2530662400 Analista: aviggiano ID del caso: xa…" at bounding box center [679, 255] width 900 height 326
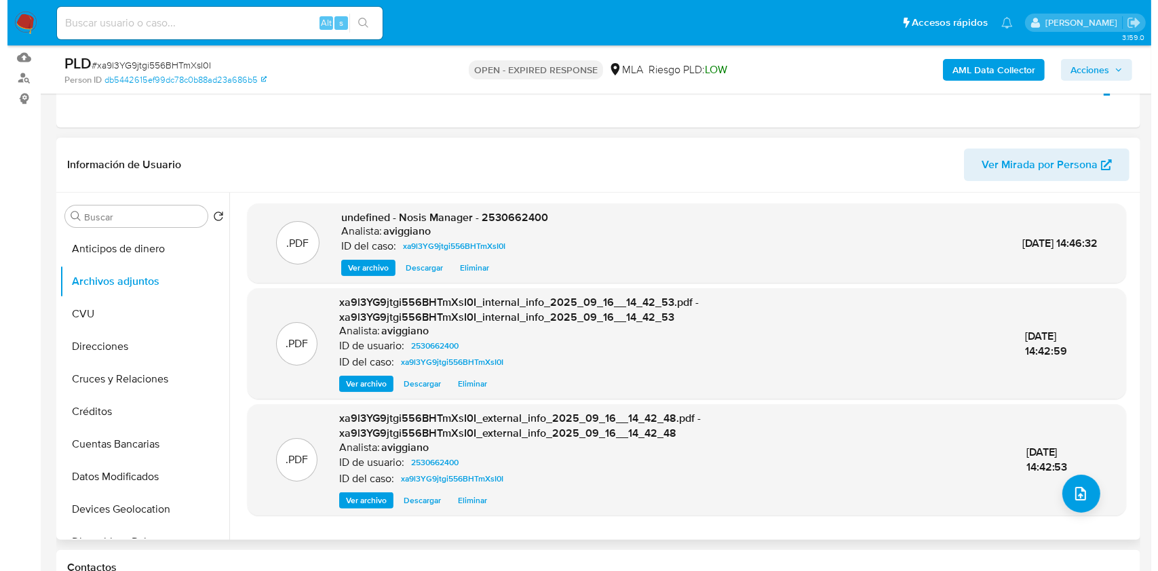
scroll to position [271, 0]
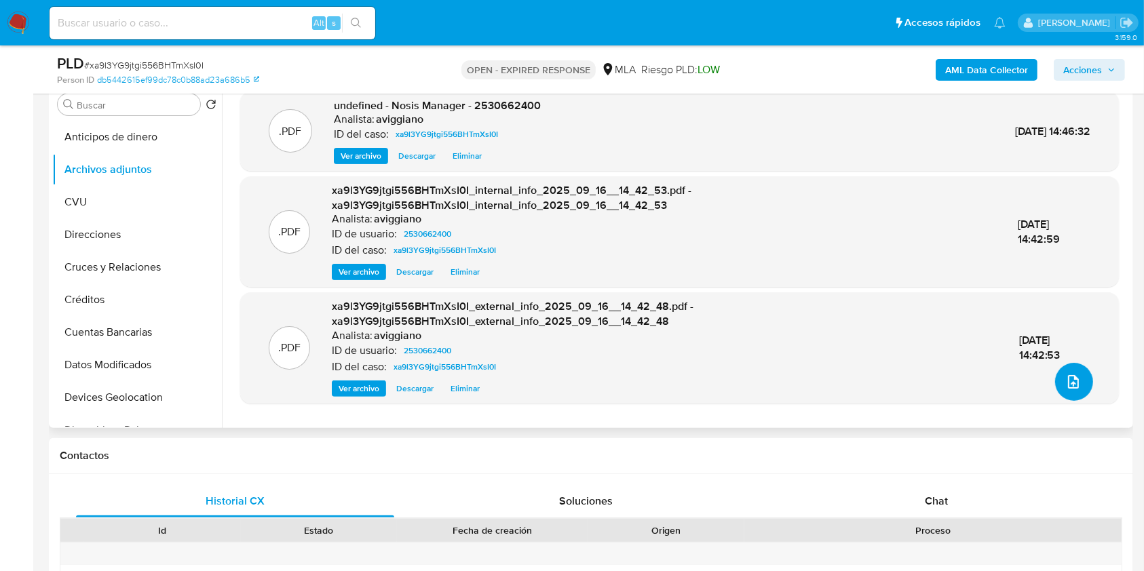
click at [1065, 375] on icon "upload-file" at bounding box center [1073, 382] width 16 height 16
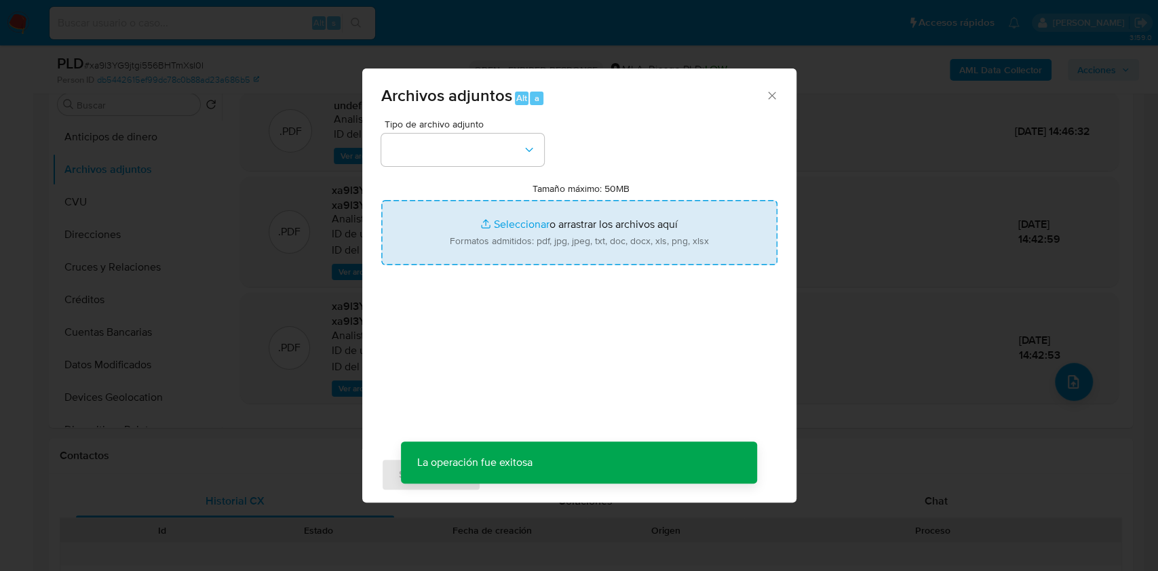
click at [688, 256] on input "Tamaño máximo: 50MB Seleccionar archivos" at bounding box center [579, 232] width 396 height 65
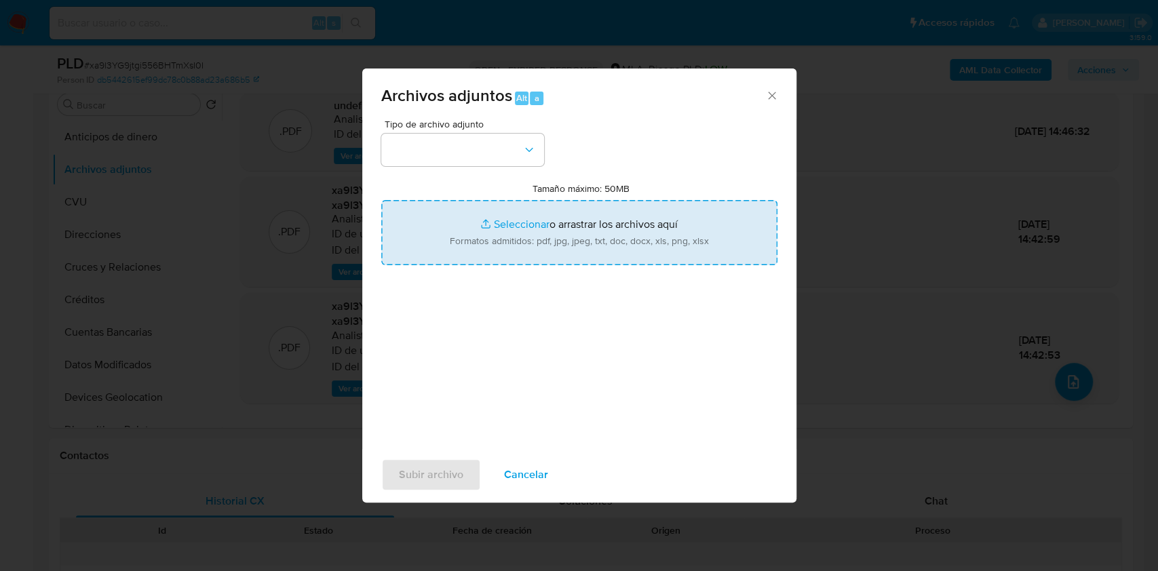
type input "C:\fakepath\Movimientos-Aladdin-v10_3 - 2530662400.xlsx"
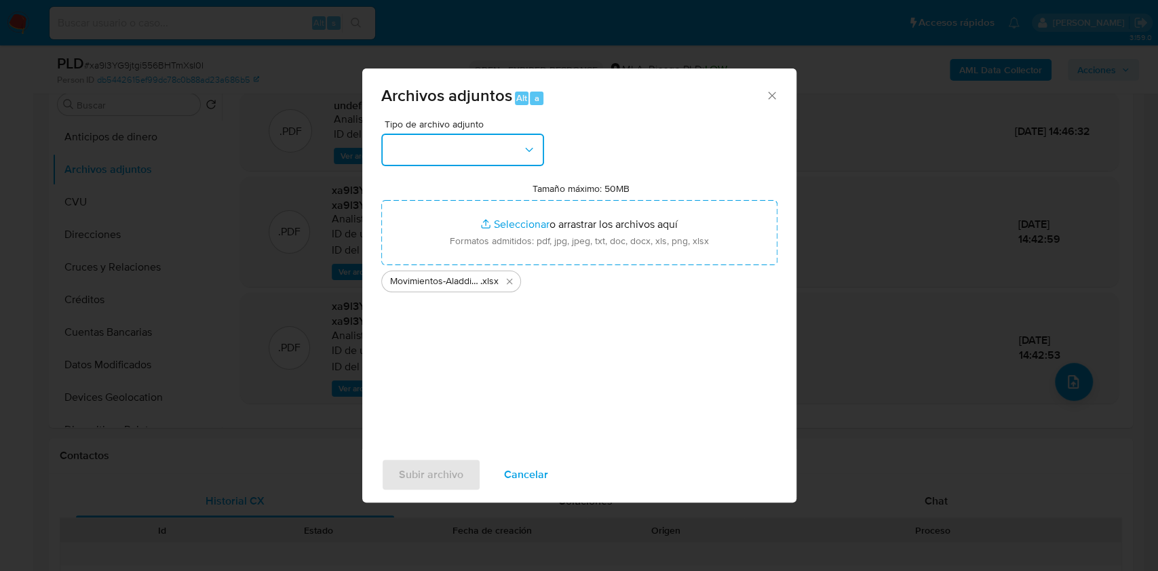
click at [486, 134] on button "button" at bounding box center [462, 150] width 163 height 33
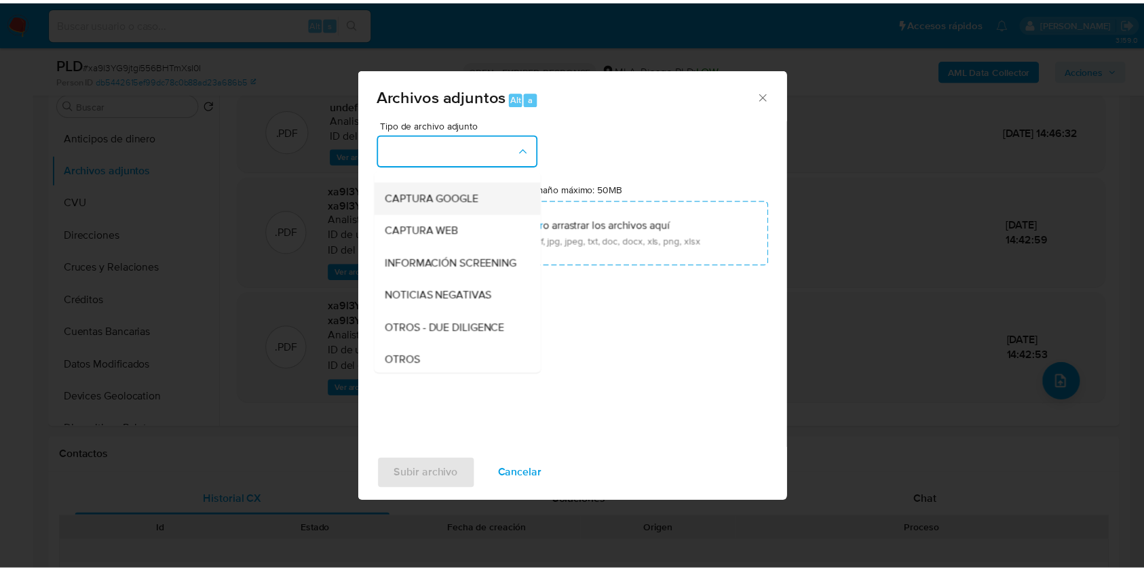
scroll to position [180, 0]
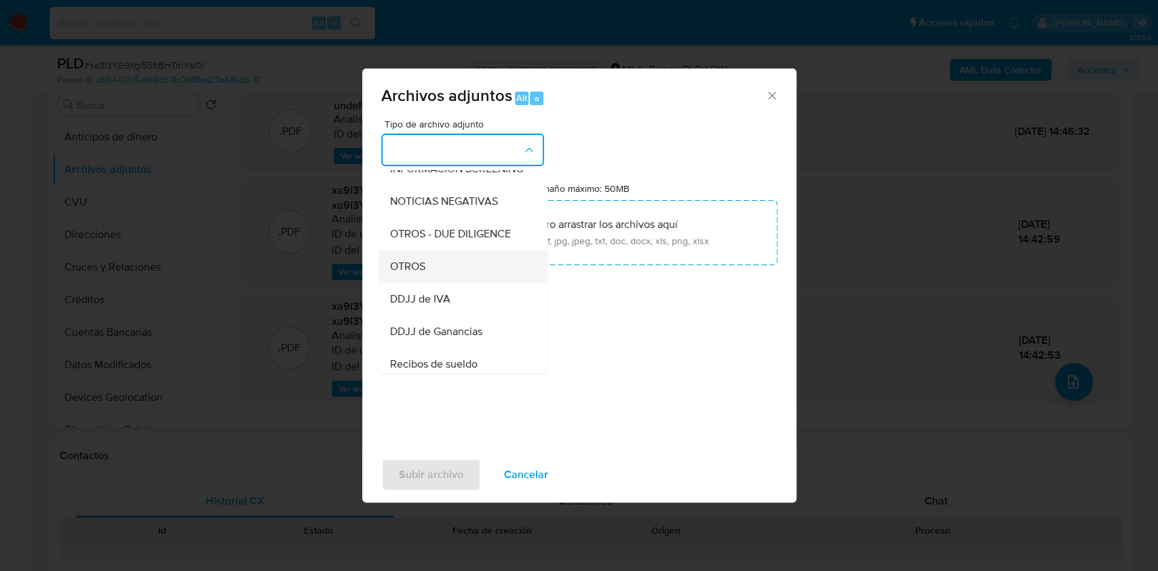
click at [422, 283] on div "OTROS" at bounding box center [458, 266] width 138 height 33
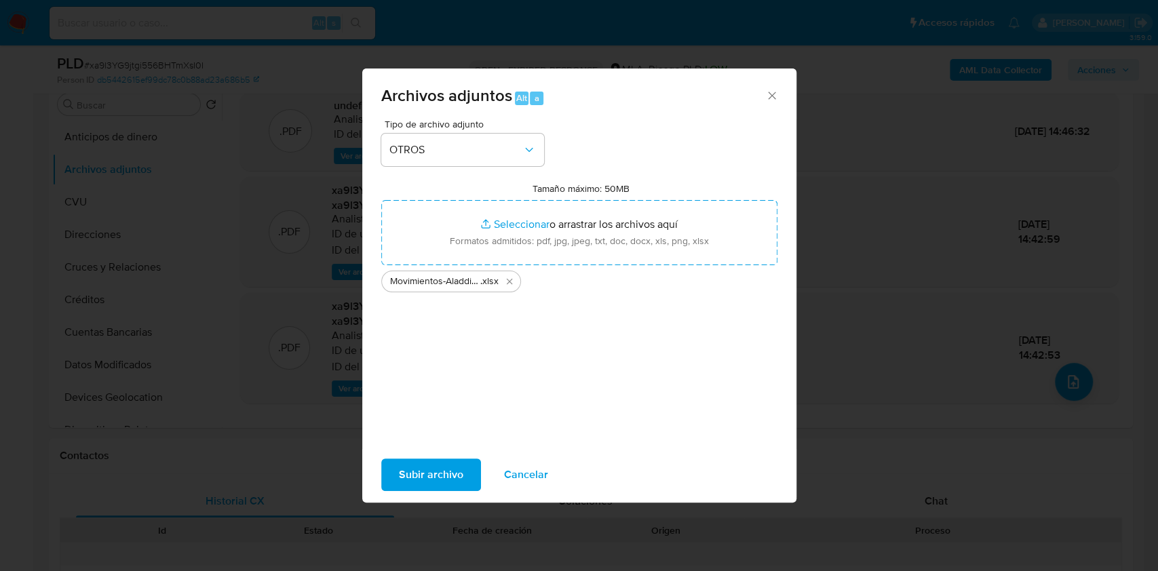
click at [435, 465] on span "Subir archivo" at bounding box center [431, 475] width 64 height 30
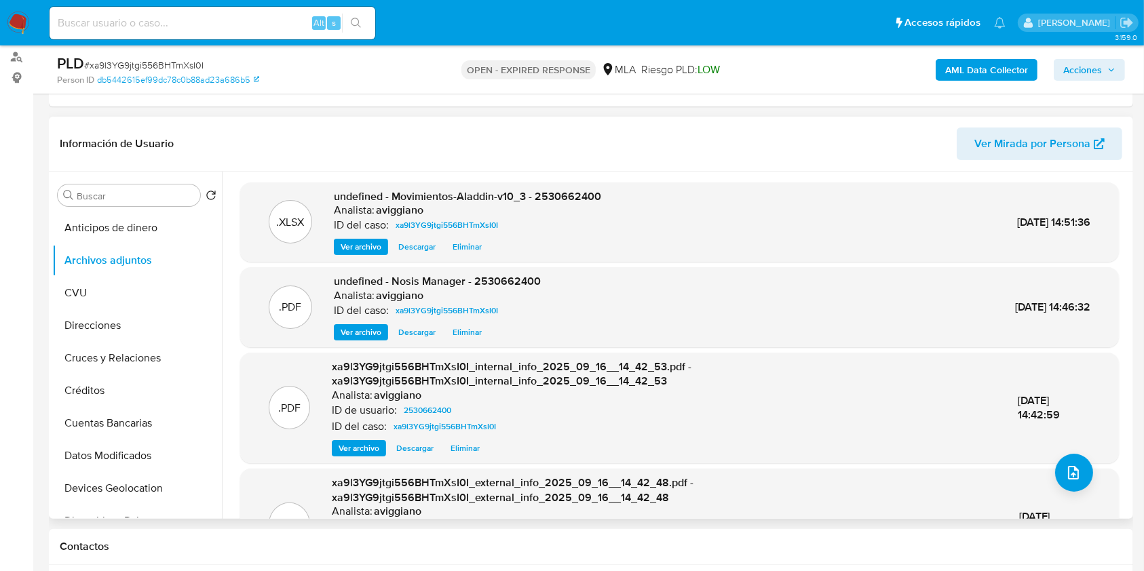
click at [564, 199] on span "undefined - Movimientos-Aladdin-v10_3 - 2530662400" at bounding box center [467, 197] width 267 height 16
click at [564, 198] on span "undefined - Movimientos-Aladdin-v10_3 - 2530662400" at bounding box center [467, 197] width 267 height 16
copy span "2530662400"
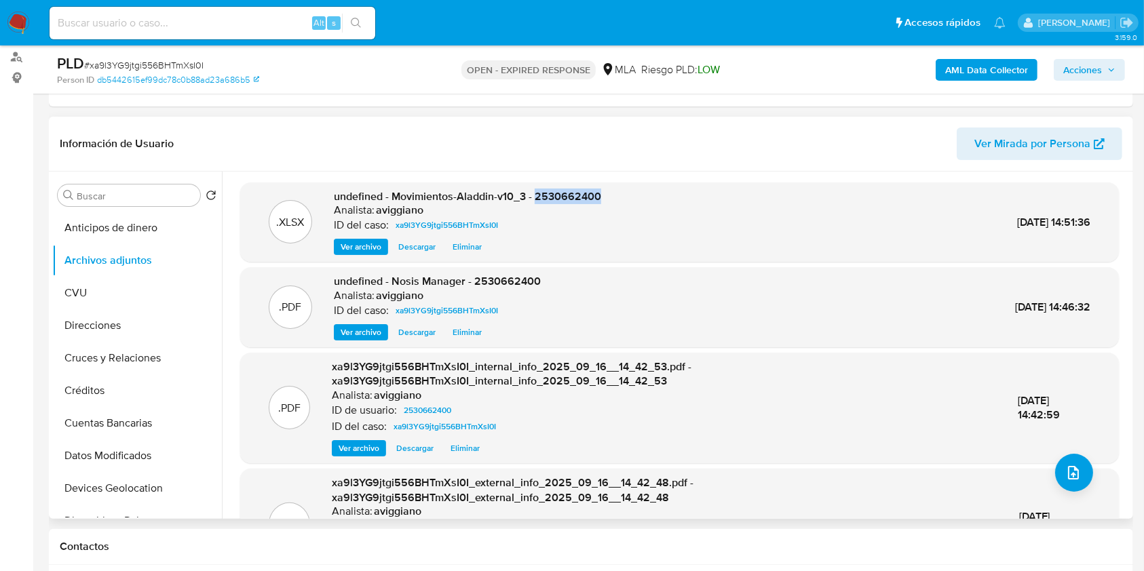
click at [452, 242] on span "Eliminar" at bounding box center [466, 247] width 29 height 14
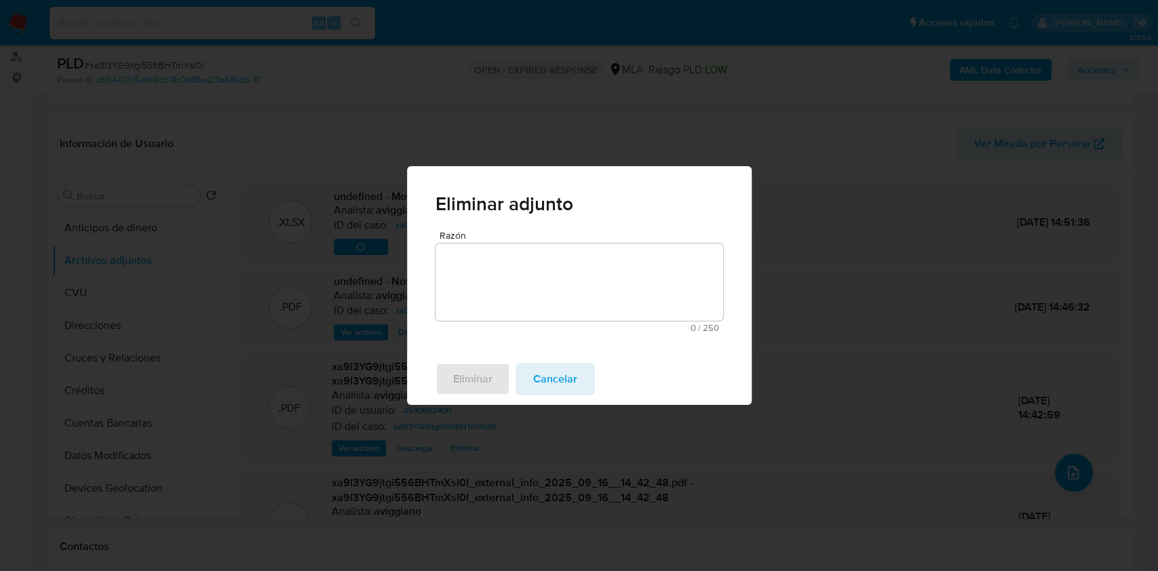
click at [469, 300] on textarea "Razón" at bounding box center [579, 282] width 288 height 77
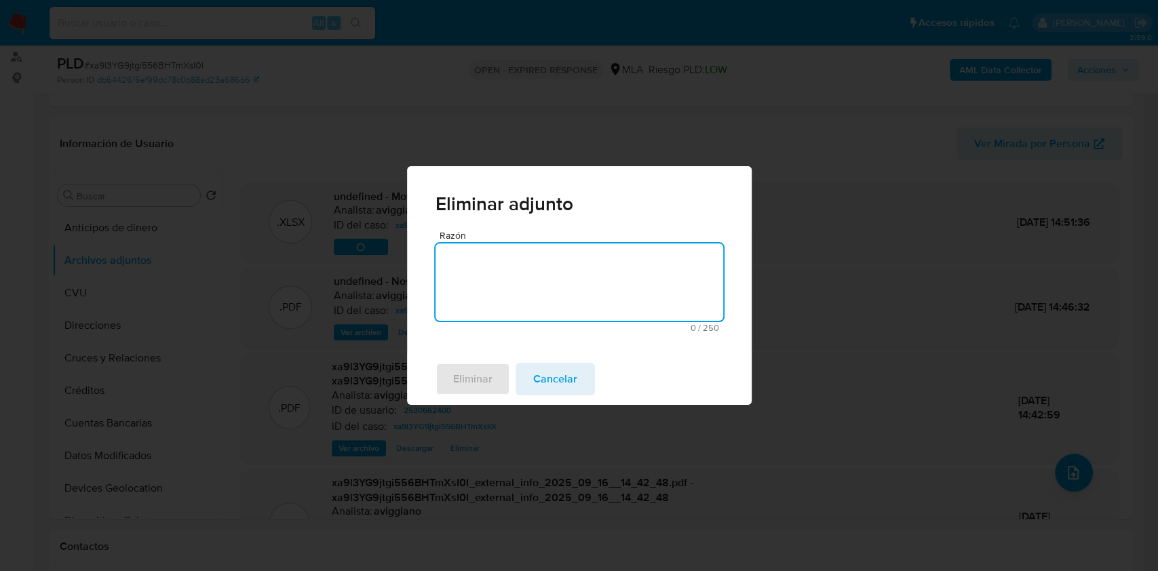
type textarea "v"
click at [473, 368] on span "Eliminar" at bounding box center [472, 379] width 39 height 30
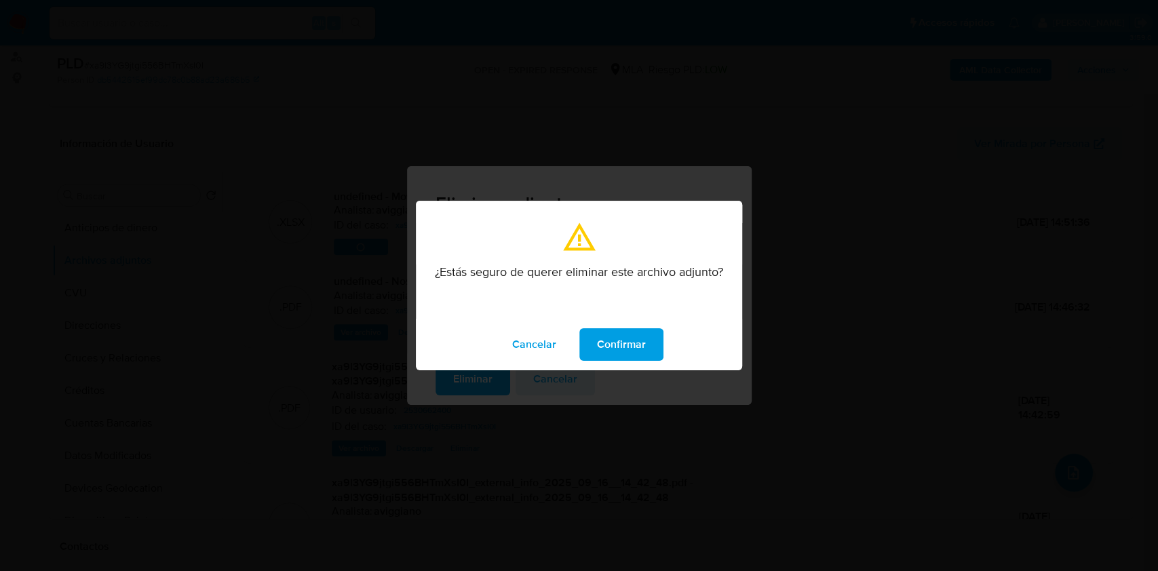
click at [579, 328] on div "Cancelar Confirmar" at bounding box center [579, 345] width 326 height 52
click at [587, 337] on button "Confirmar" at bounding box center [621, 344] width 84 height 33
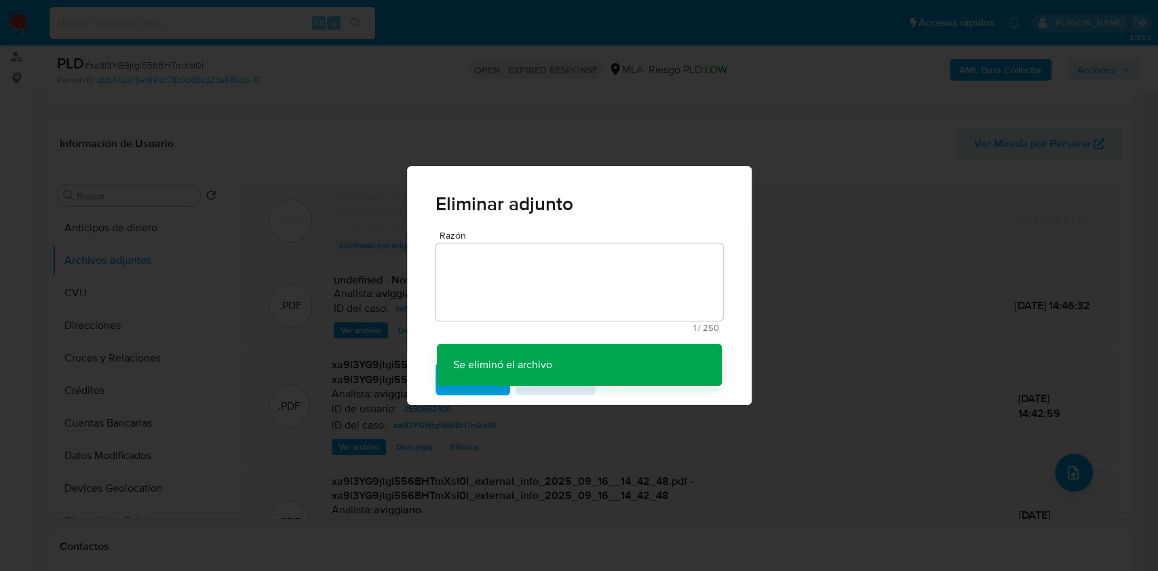
click at [1070, 472] on div "Eliminar adjunto Razón 1 / 250 249 caracteres restantes Se eliminó el archivo S…" at bounding box center [579, 285] width 1158 height 571
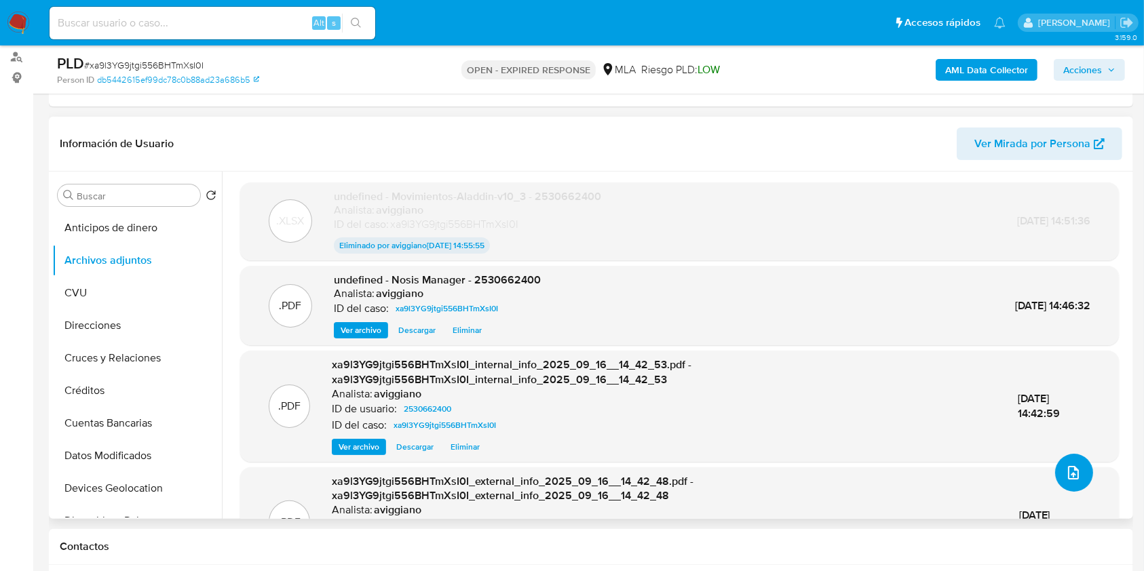
click at [1073, 459] on button "upload-file" at bounding box center [1074, 473] width 38 height 38
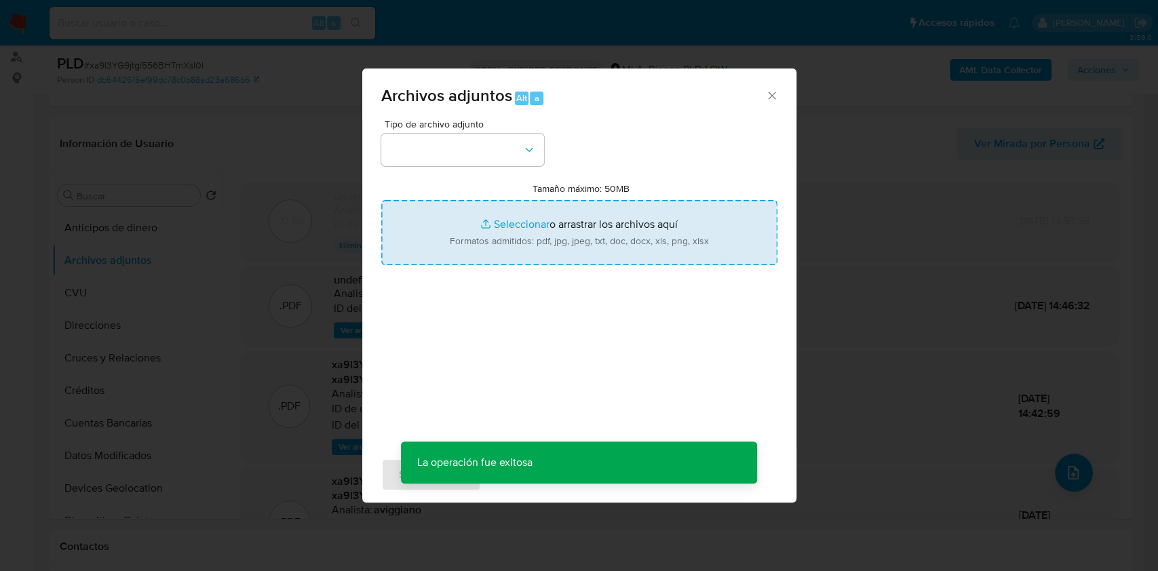
click at [625, 252] on input "Tamaño máximo: 50MB Seleccionar archivos" at bounding box center [579, 232] width 396 height 65
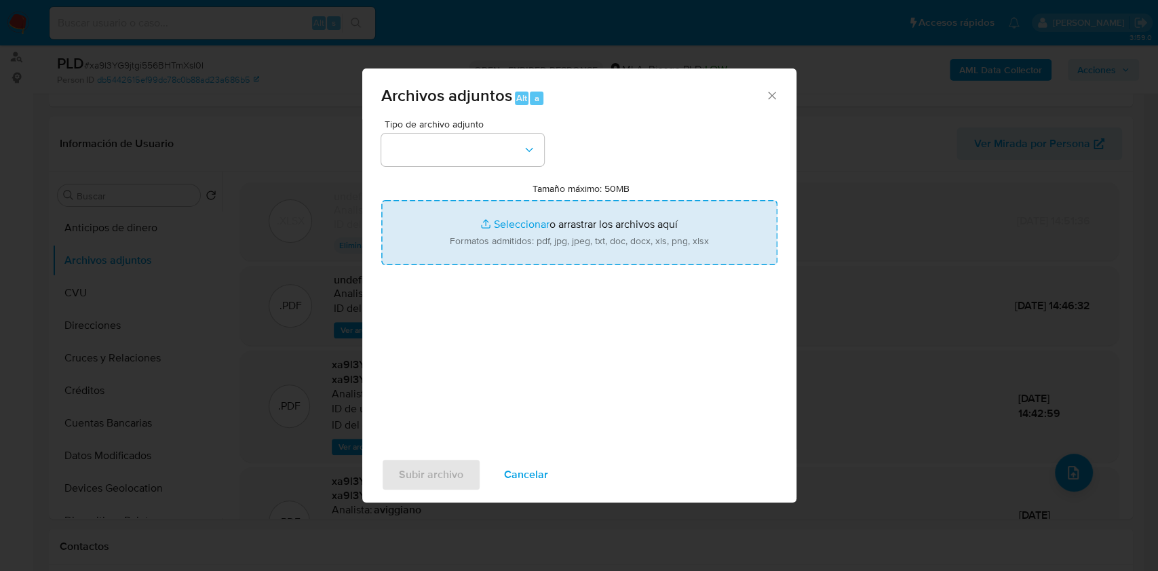
type input "C:\fakepath\Movimientos-Aladdin-v10_3 - Otaño.xlsx"
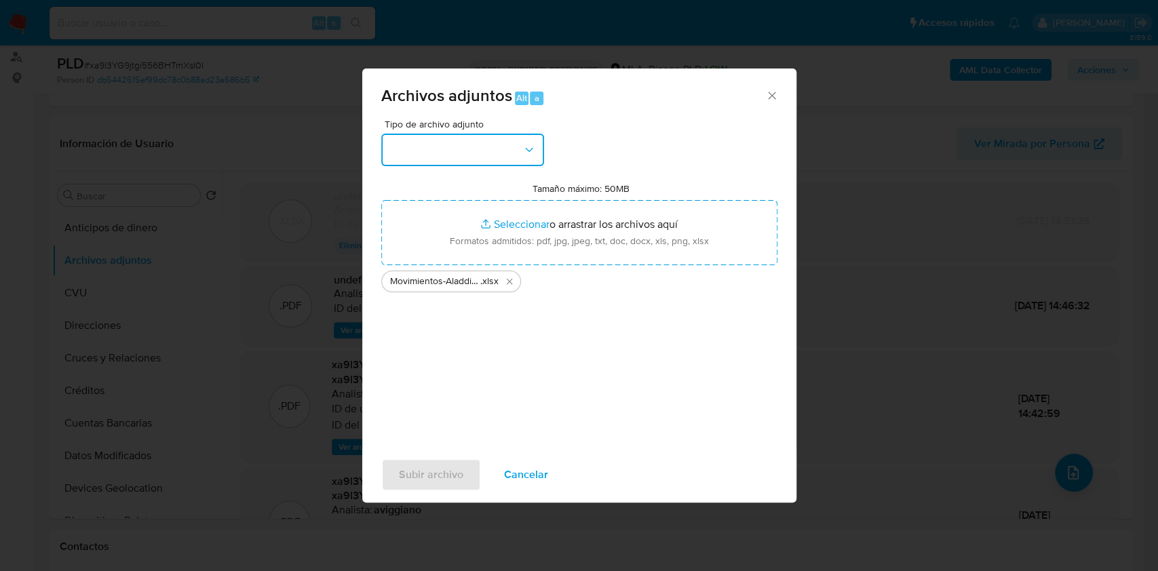
click at [474, 158] on button "button" at bounding box center [462, 150] width 163 height 33
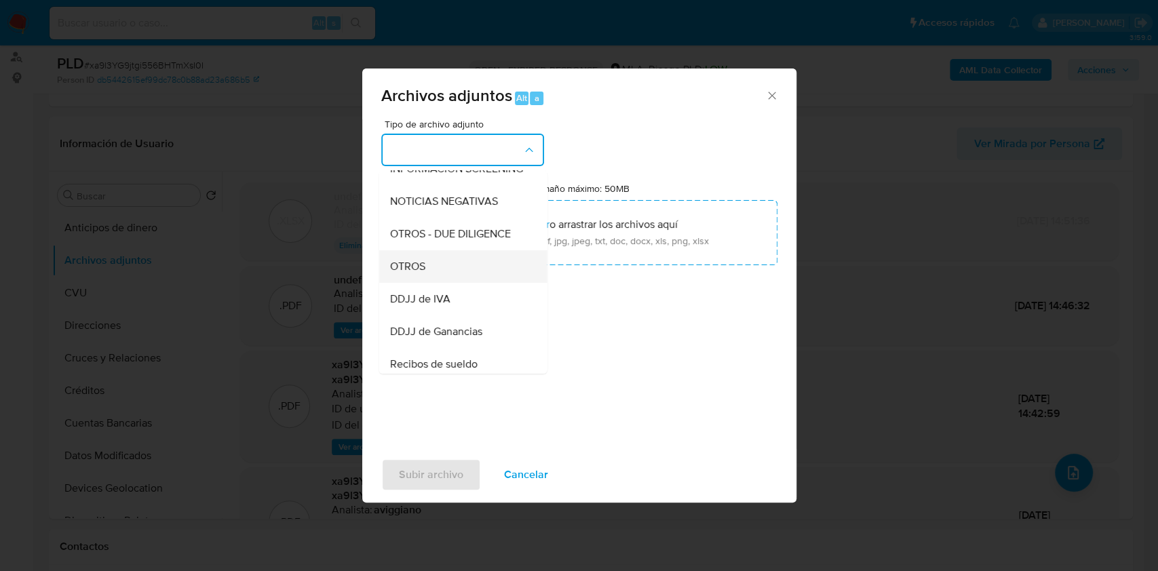
click at [420, 273] on span "OTROS" at bounding box center [406, 267] width 35 height 14
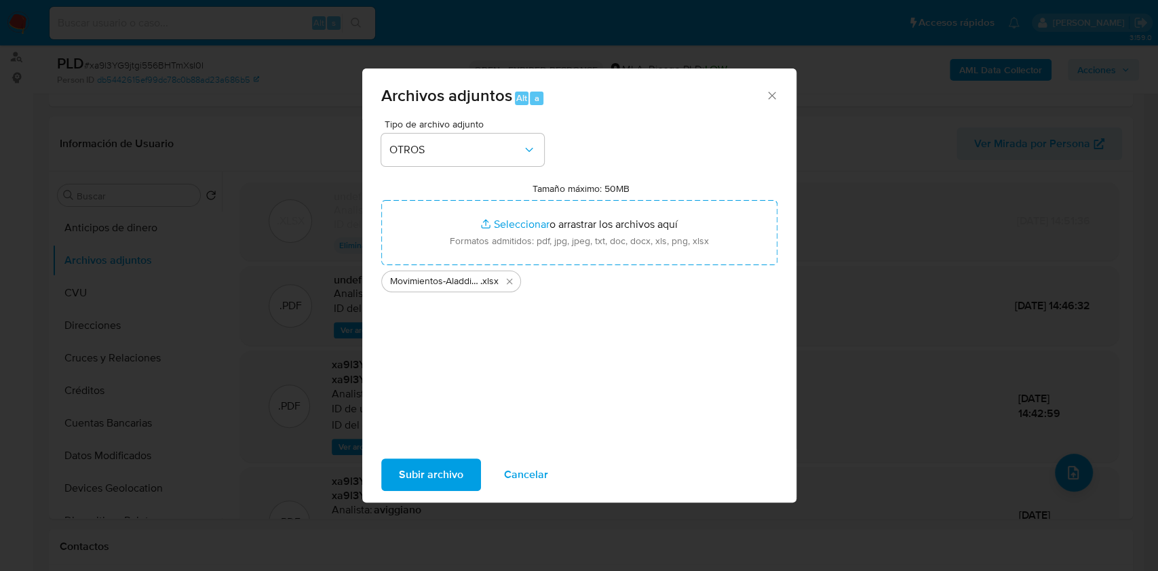
click at [423, 464] on span "Subir archivo" at bounding box center [431, 475] width 64 height 30
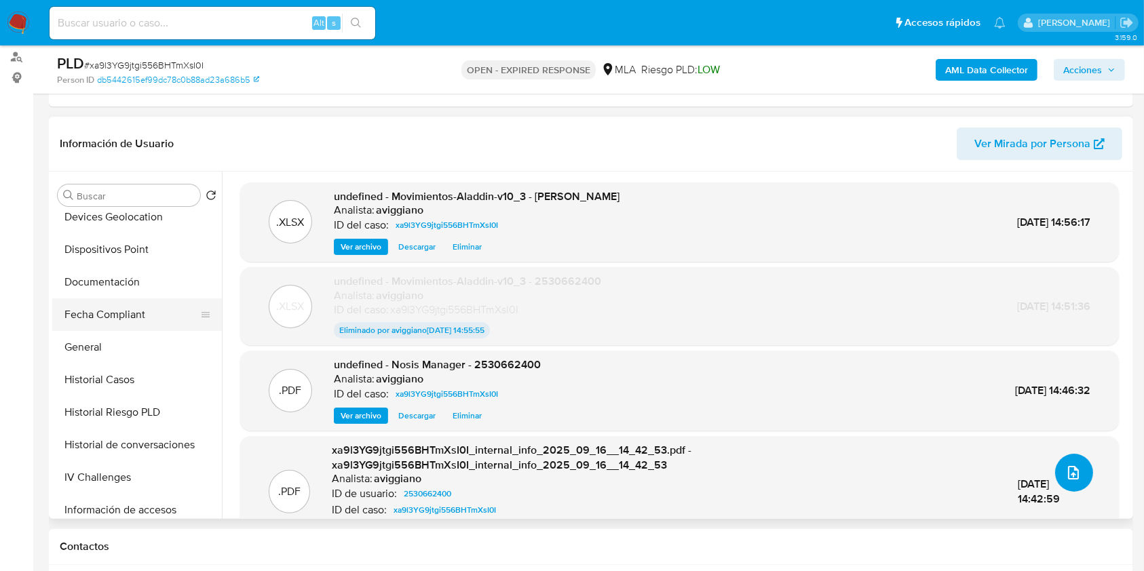
scroll to position [452, 0]
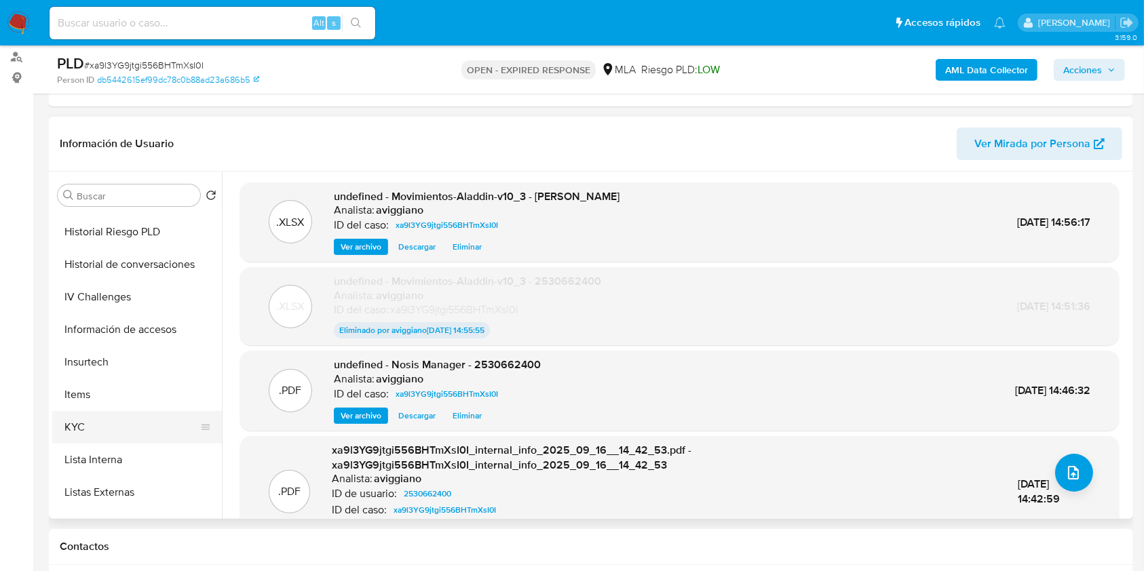
click at [134, 437] on button "KYC" at bounding box center [131, 427] width 159 height 33
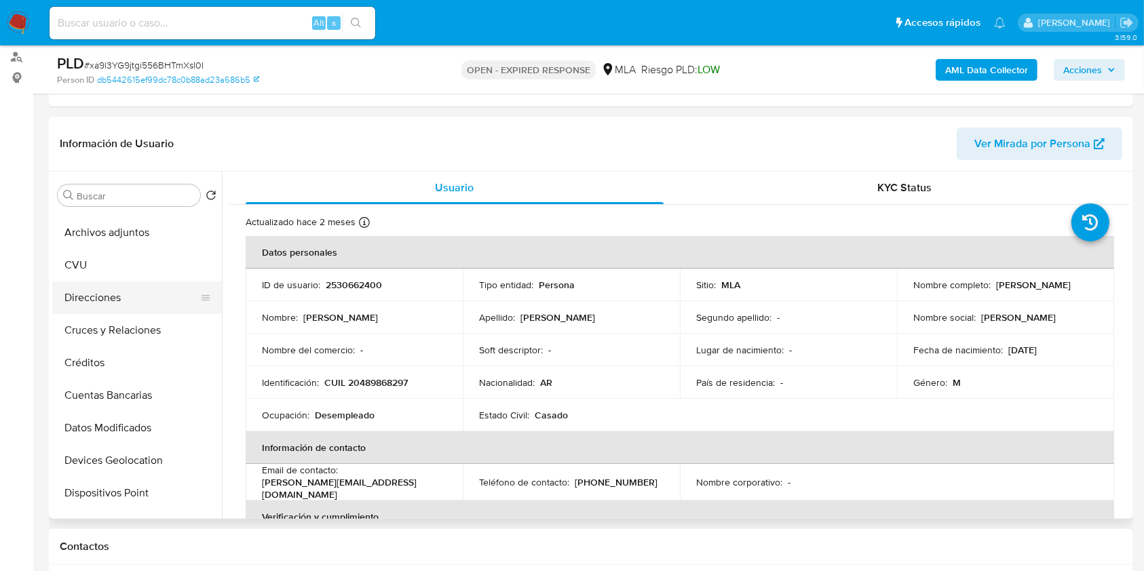
scroll to position [0, 0]
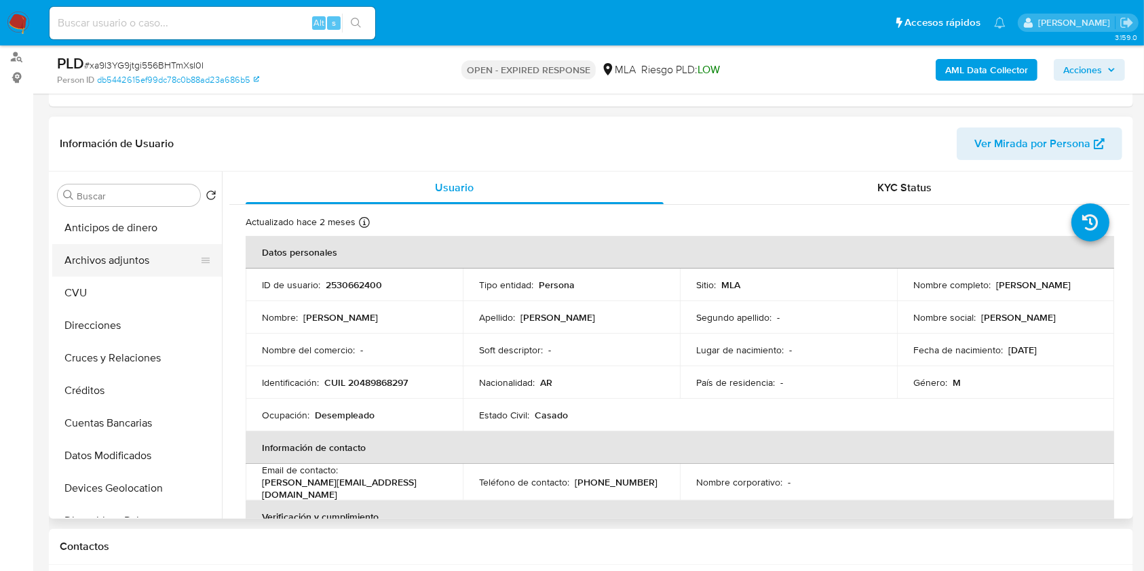
click at [115, 262] on button "Archivos adjuntos" at bounding box center [131, 260] width 159 height 33
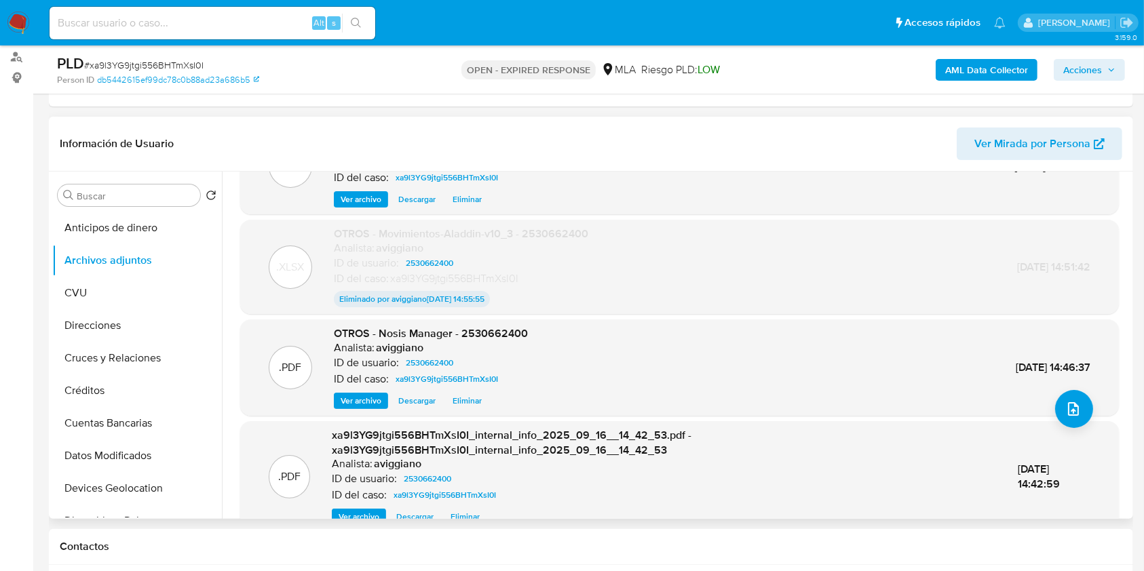
scroll to position [127, 0]
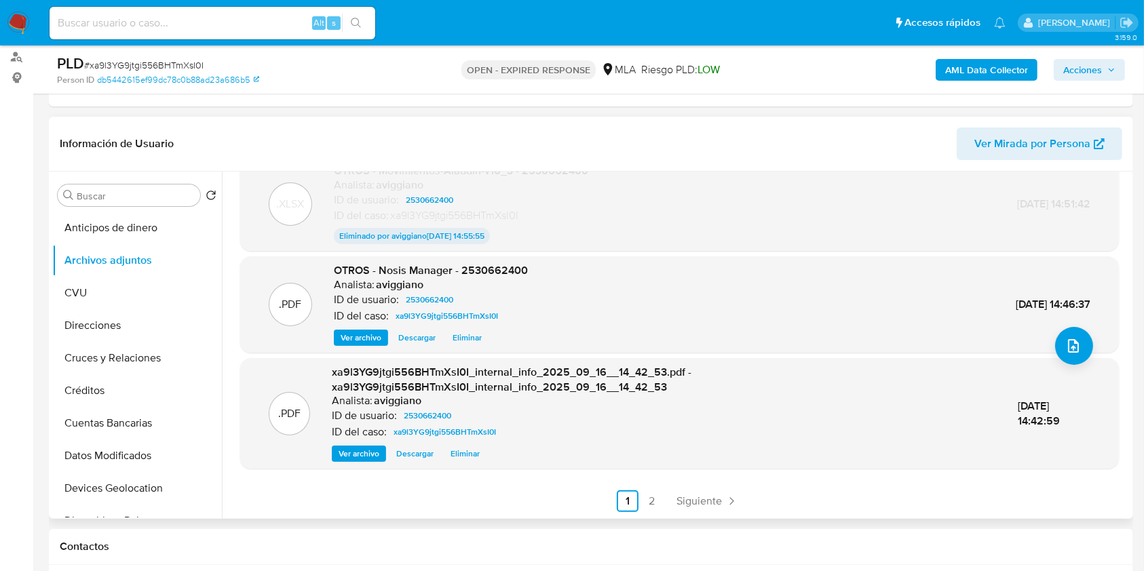
click at [503, 271] on span "OTROS - Nosis Manager - 2530662400" at bounding box center [431, 271] width 194 height 16
click at [504, 271] on span "OTROS - Nosis Manager - 2530662400" at bounding box center [431, 271] width 194 height 16
copy span "2530662400"
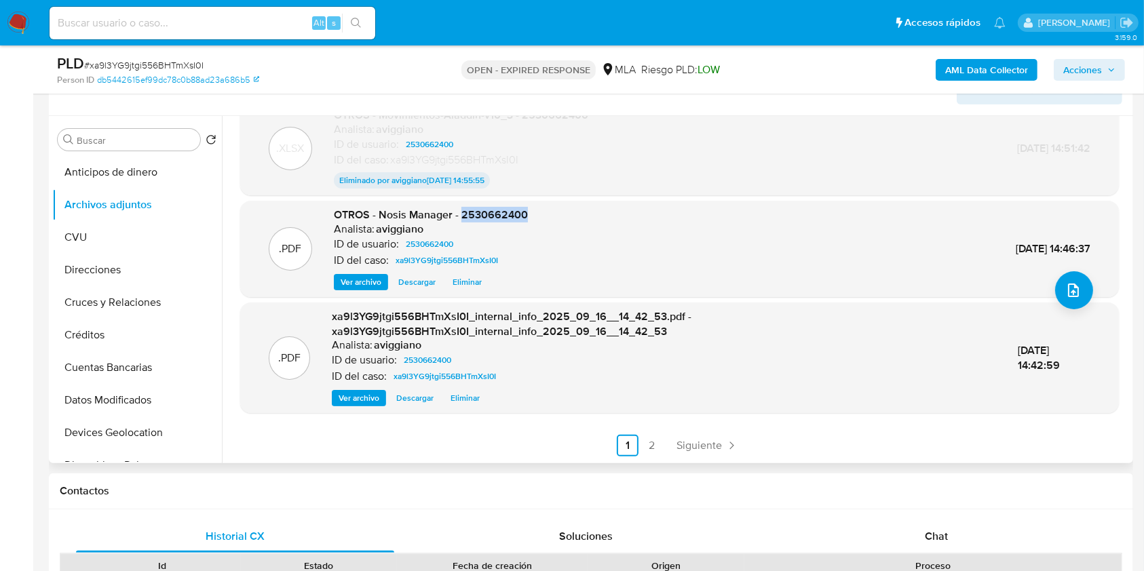
scroll to position [543, 0]
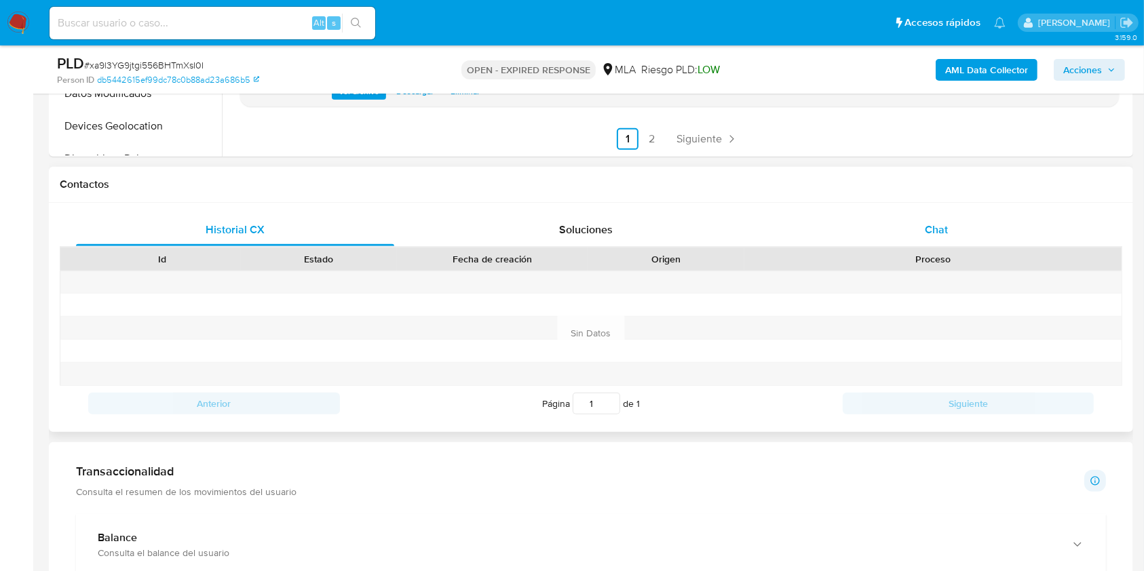
click at [952, 225] on div "Chat" at bounding box center [936, 230] width 318 height 33
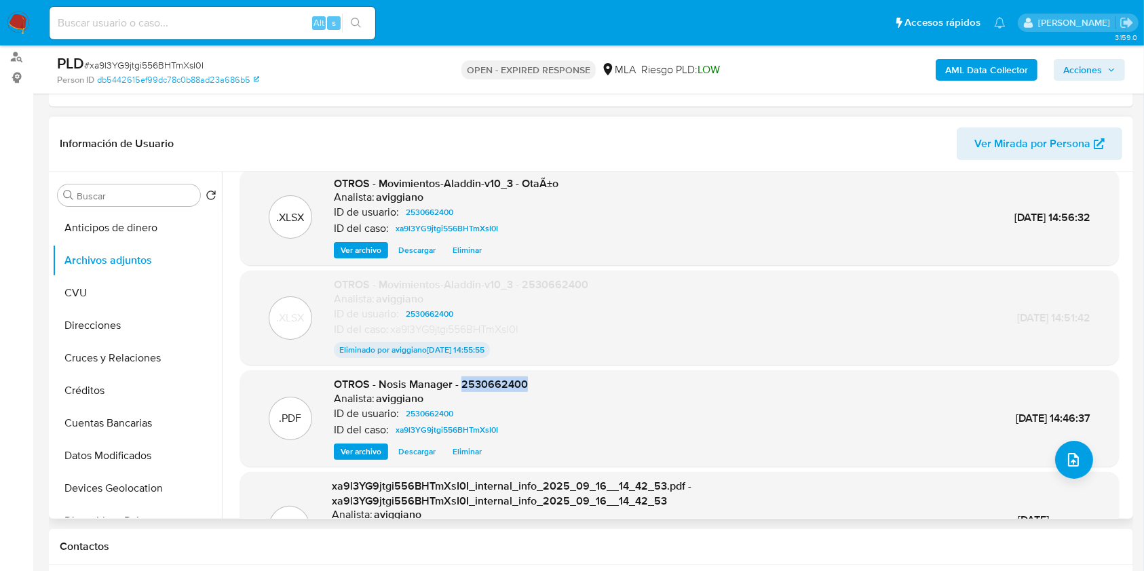
scroll to position [0, 0]
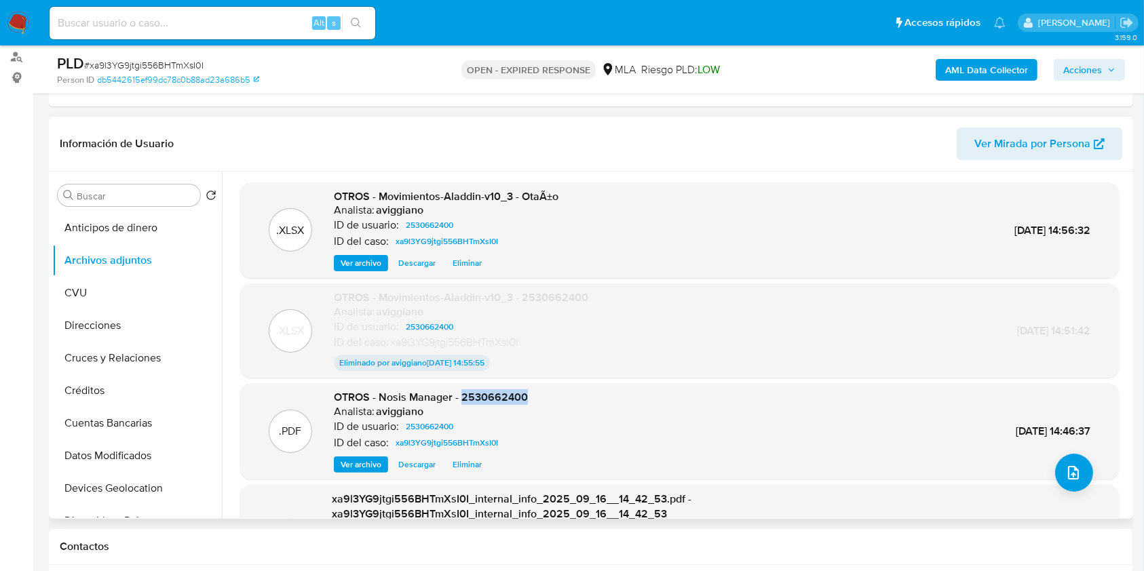
copy span "2530662400"
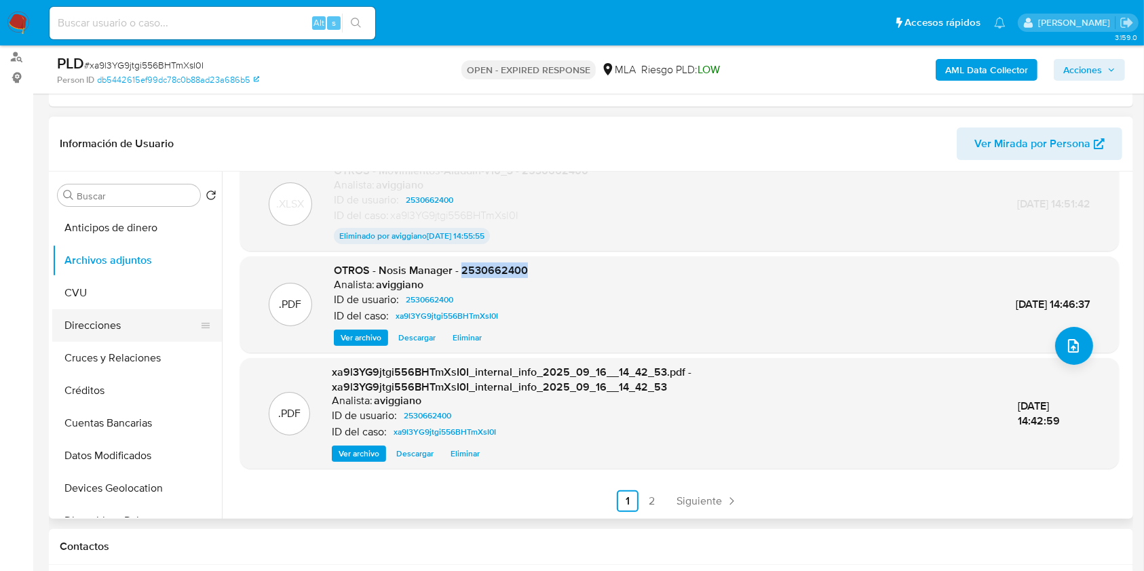
scroll to position [452, 0]
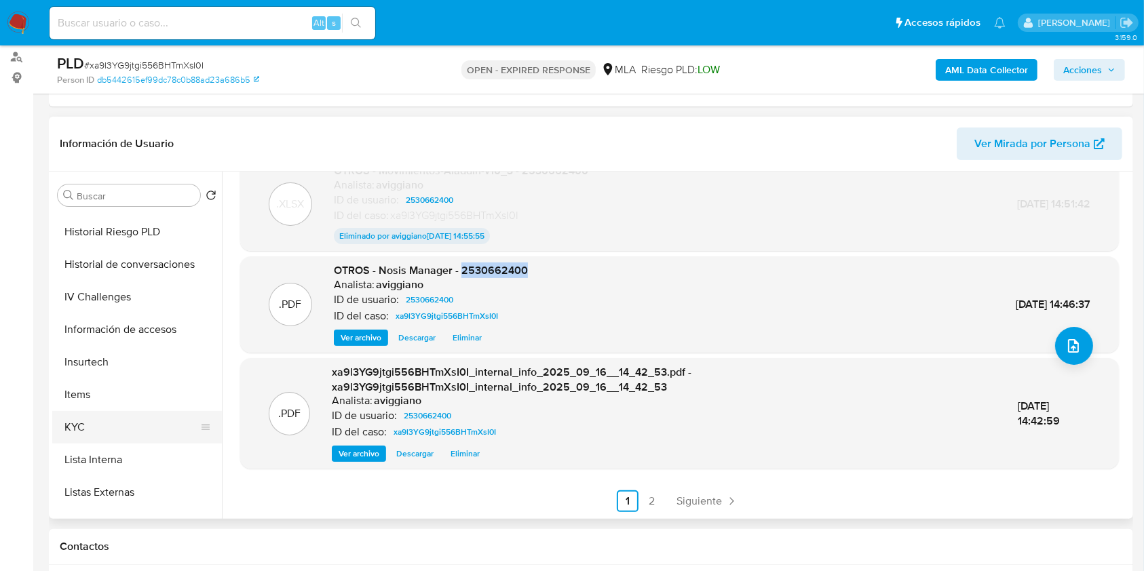
click at [112, 429] on button "KYC" at bounding box center [131, 427] width 159 height 33
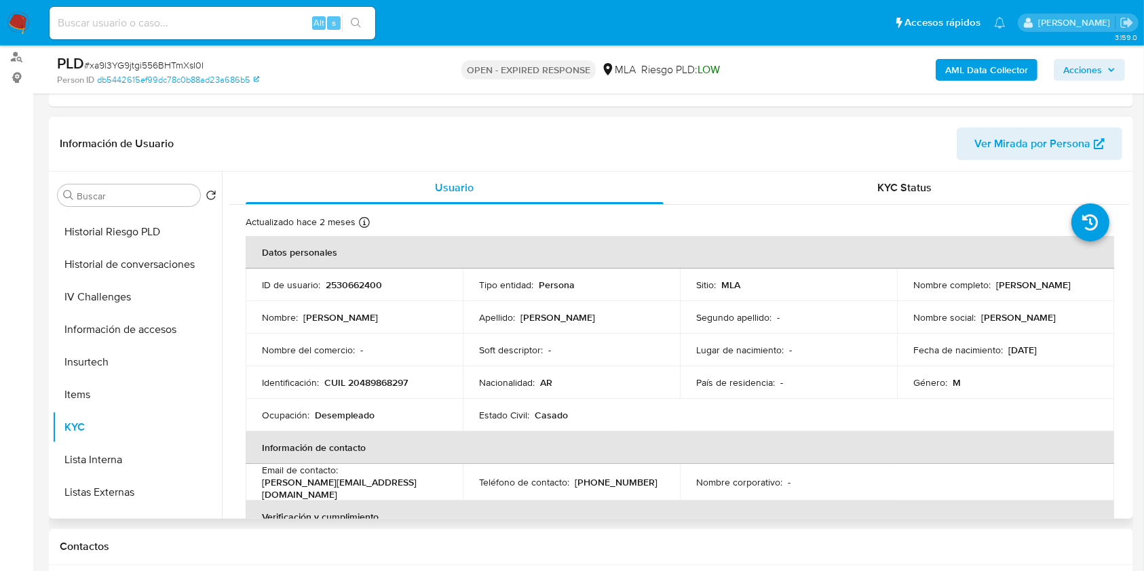
click at [338, 279] on p "2530662400" at bounding box center [354, 285] width 56 height 12
click at [368, 381] on p "CUIL 20489868297" at bounding box center [365, 382] width 83 height 12
drag, startPoint x: 989, startPoint y: 287, endPoint x: 1102, endPoint y: 286, distance: 112.6
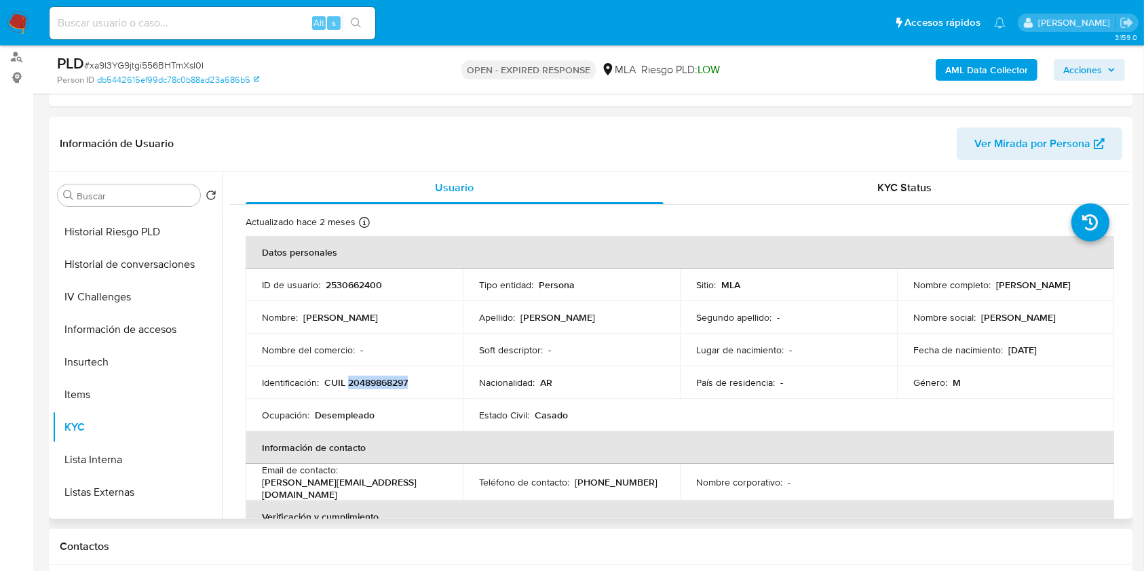
click at [1102, 286] on td "Nombre completo : Ignacio Agustin Otaño" at bounding box center [1005, 285] width 217 height 33
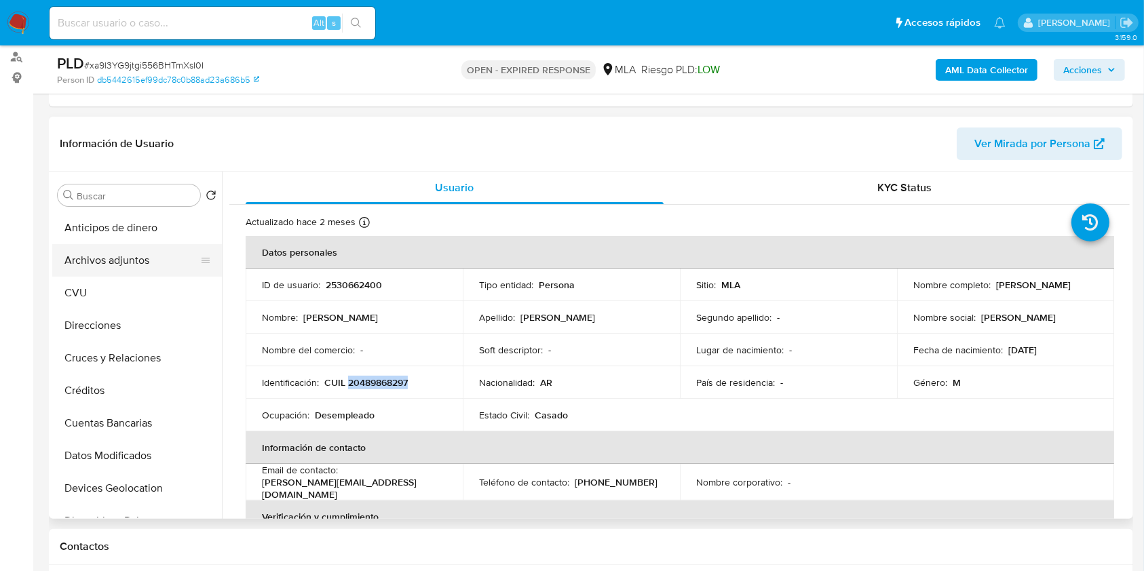
click at [134, 246] on button "Archivos adjuntos" at bounding box center [131, 260] width 159 height 33
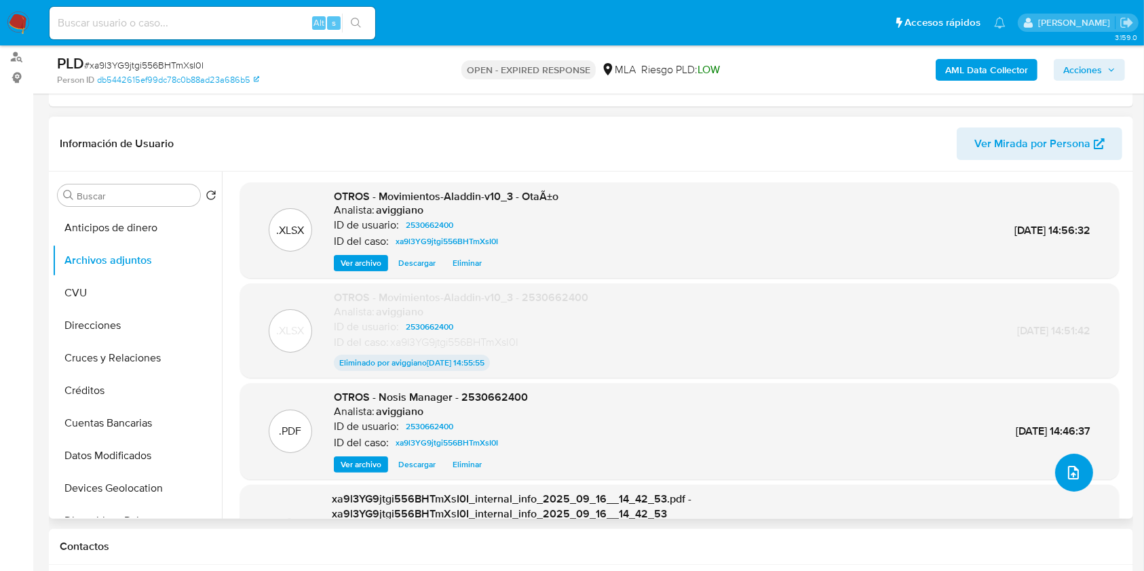
click at [1058, 482] on button "upload-file" at bounding box center [1074, 473] width 38 height 38
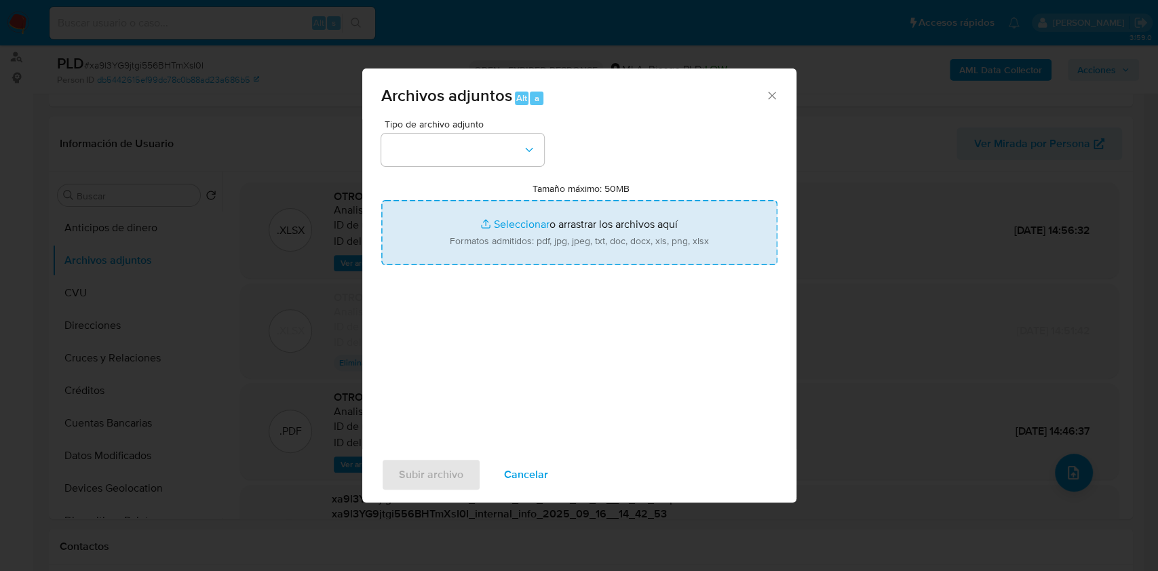
drag, startPoint x: 560, startPoint y: 237, endPoint x: 556, endPoint y: 216, distance: 22.1
click at [556, 216] on input "Tamaño máximo: 50MB Seleccionar archivos" at bounding box center [579, 232] width 396 height 65
click at [662, 221] on input "Tamaño máximo: 50MB Seleccionar archivos" at bounding box center [579, 232] width 396 height 65
type input "C:\fakepath\Caselog xa9l3YG9jtgi556BHTmXsI0I_2025_08_18_21_34_22.docx"
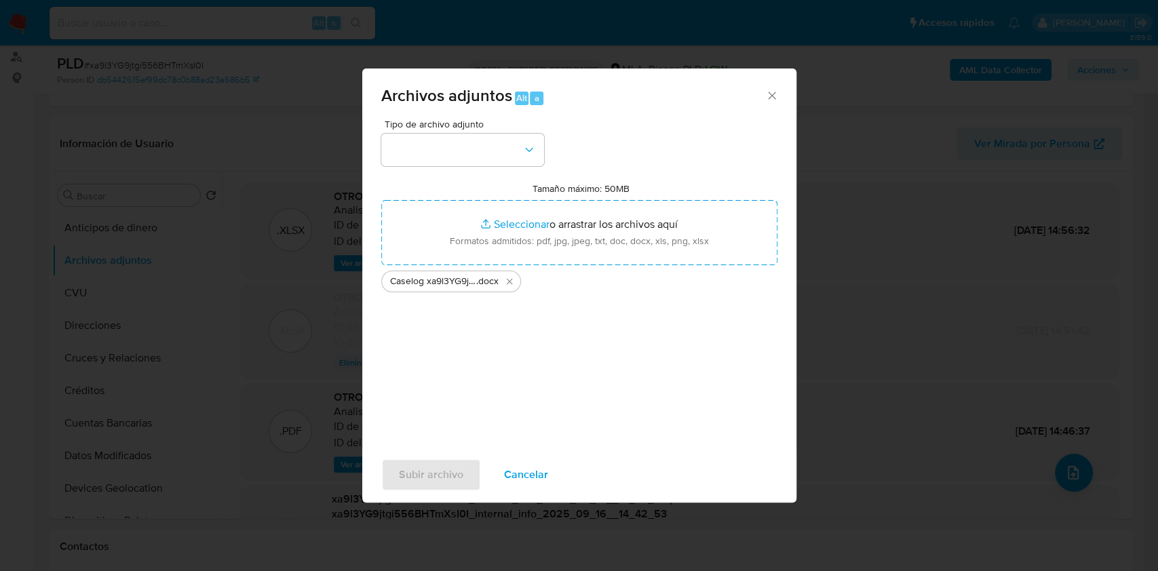
click at [557, 511] on div "Archivos adjuntos Alt a Tipo de archivo adjunto Tamaño máximo: 50MB Seleccionar…" at bounding box center [579, 285] width 1158 height 571
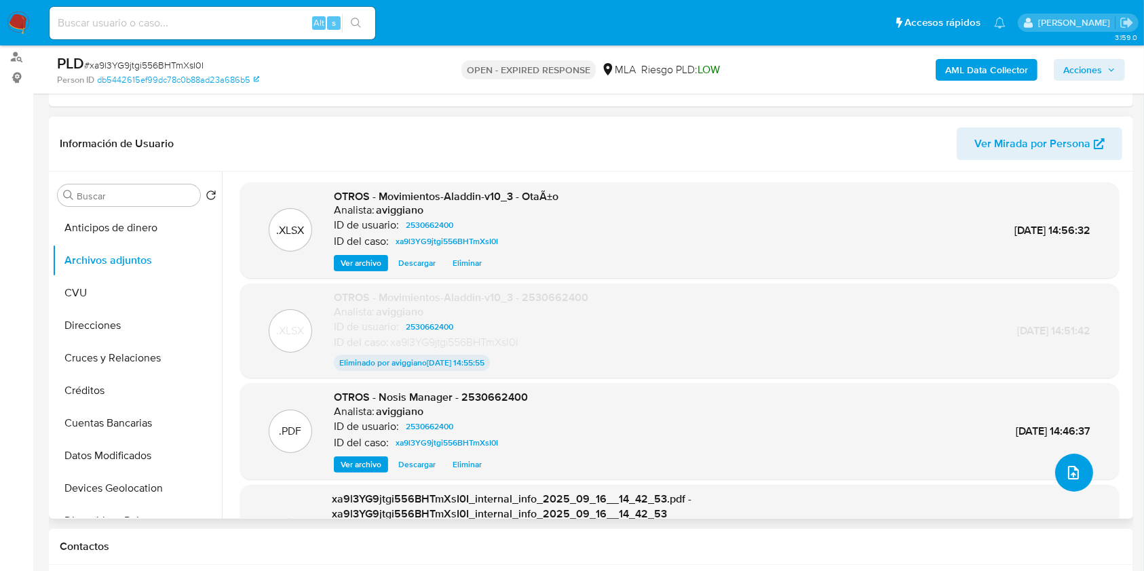
click at [1072, 478] on icon "upload-file" at bounding box center [1073, 473] width 16 height 16
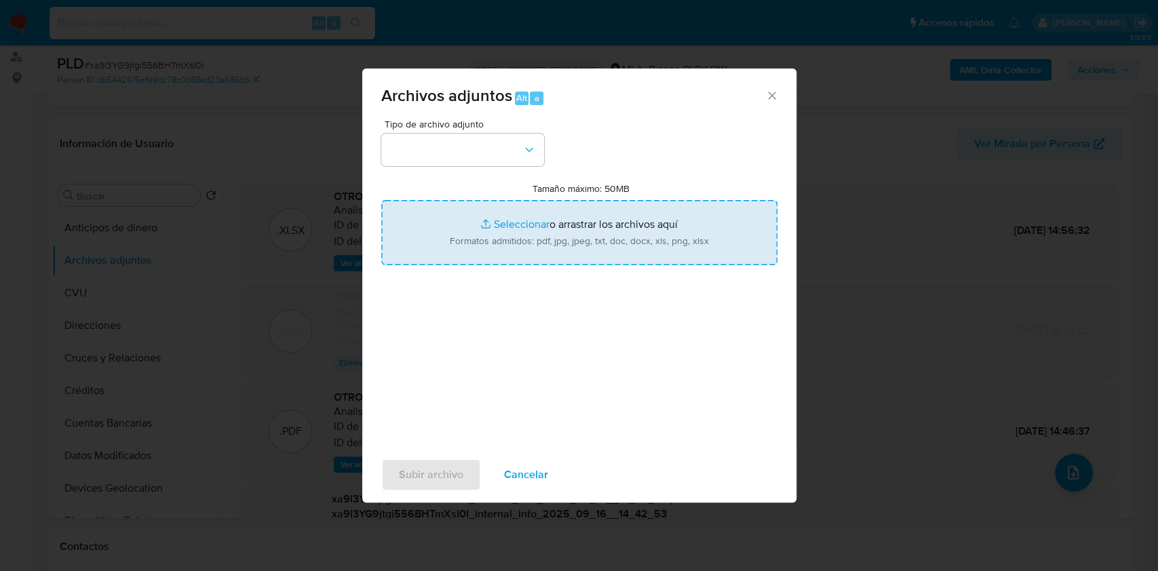
click at [638, 259] on input "Tamaño máximo: 50MB Seleccionar archivos" at bounding box center [579, 232] width 396 height 65
type input "C:\fakepath\Caselog xa9l3YG9jtgi556BHTmXsI0I_2025_08_18_21_34_22.docx"
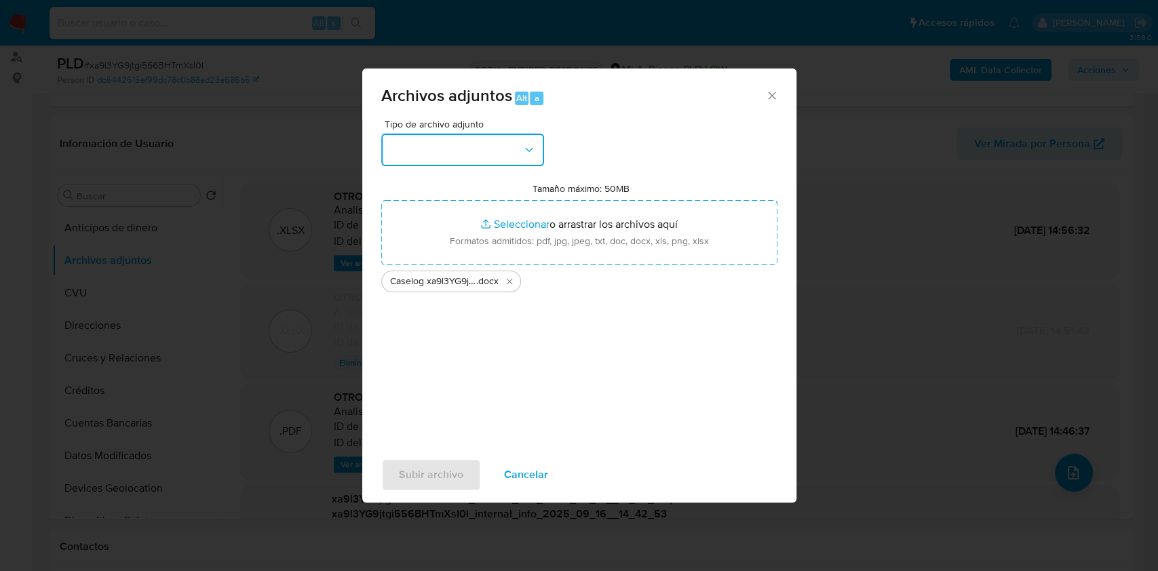
click at [512, 148] on button "button" at bounding box center [462, 150] width 163 height 33
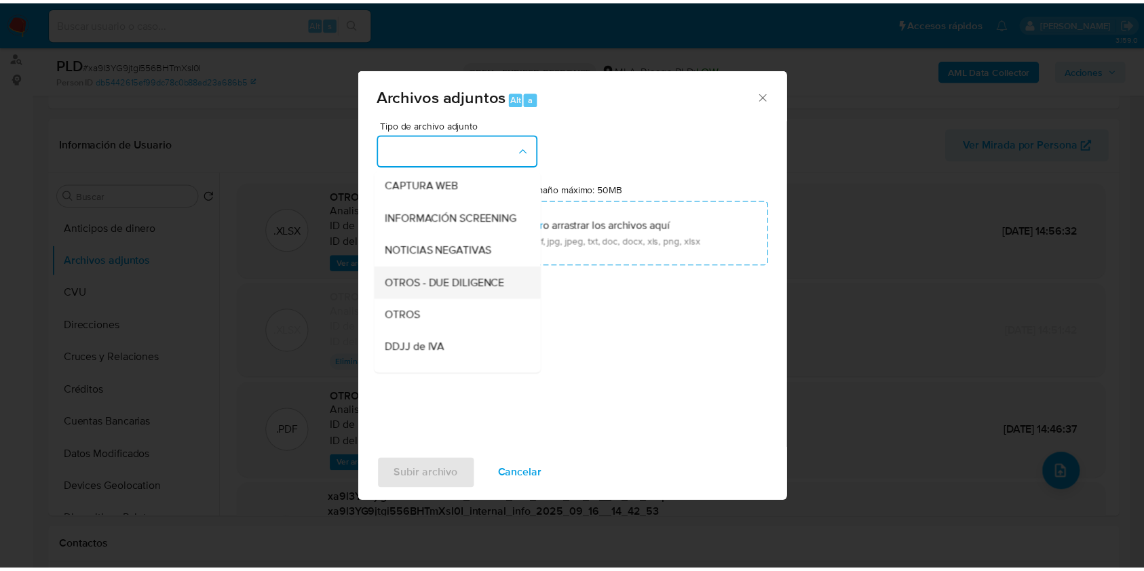
scroll to position [180, 0]
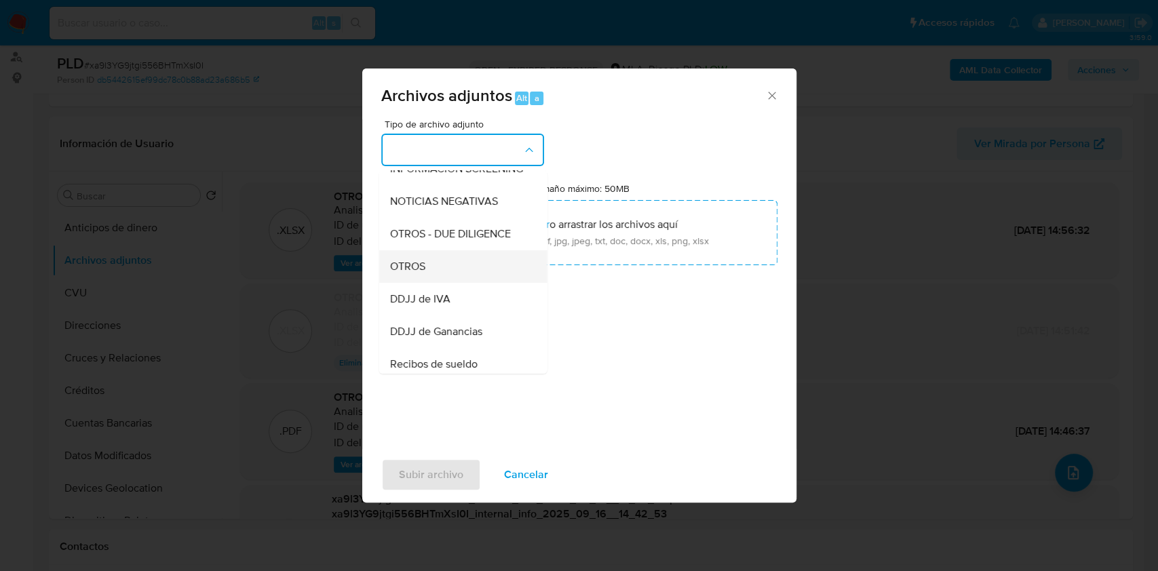
click at [444, 277] on div "OTROS" at bounding box center [458, 266] width 138 height 33
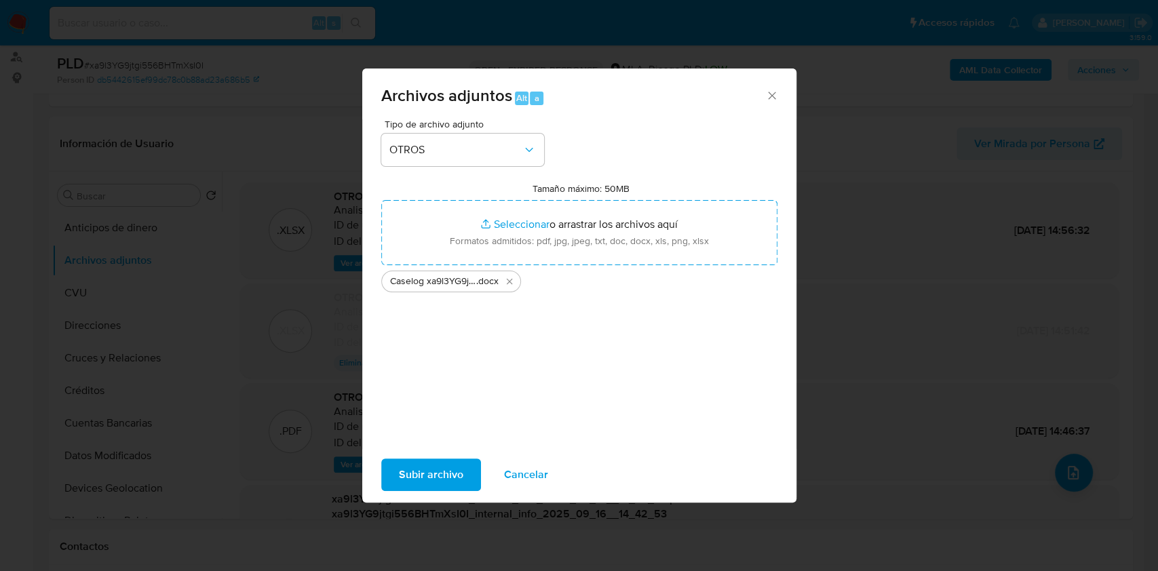
click at [434, 486] on span "Subir archivo" at bounding box center [431, 475] width 64 height 30
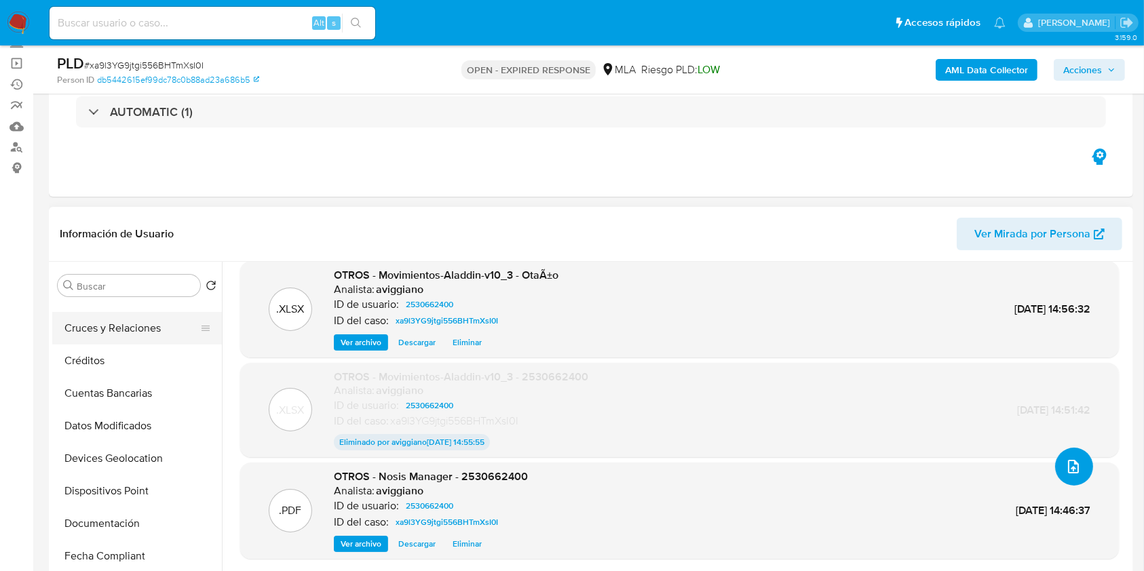
scroll to position [271, 0]
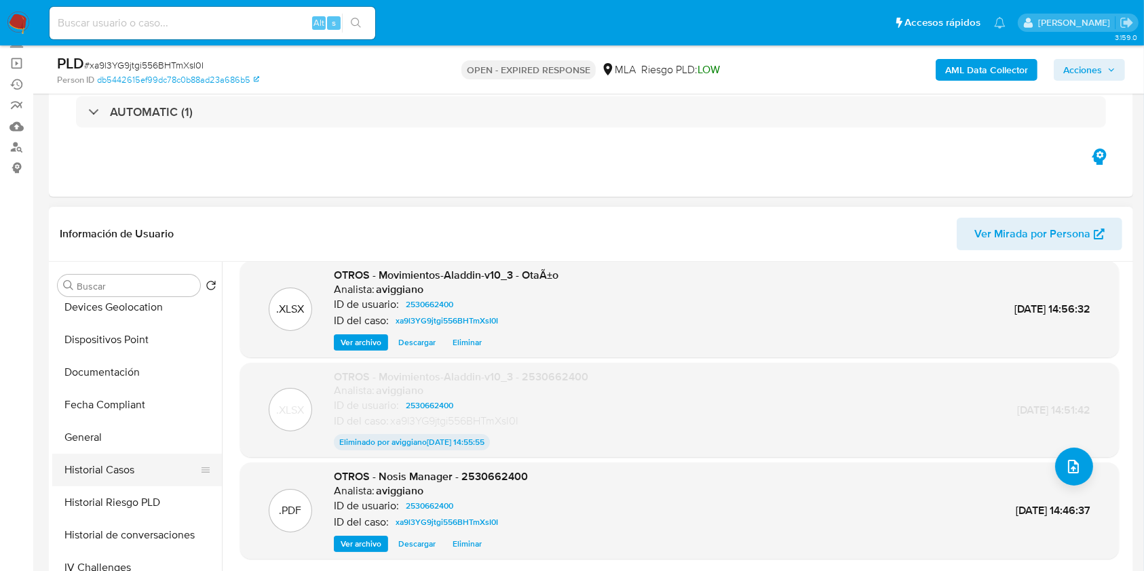
click at [109, 471] on button "Historial Casos" at bounding box center [131, 470] width 159 height 33
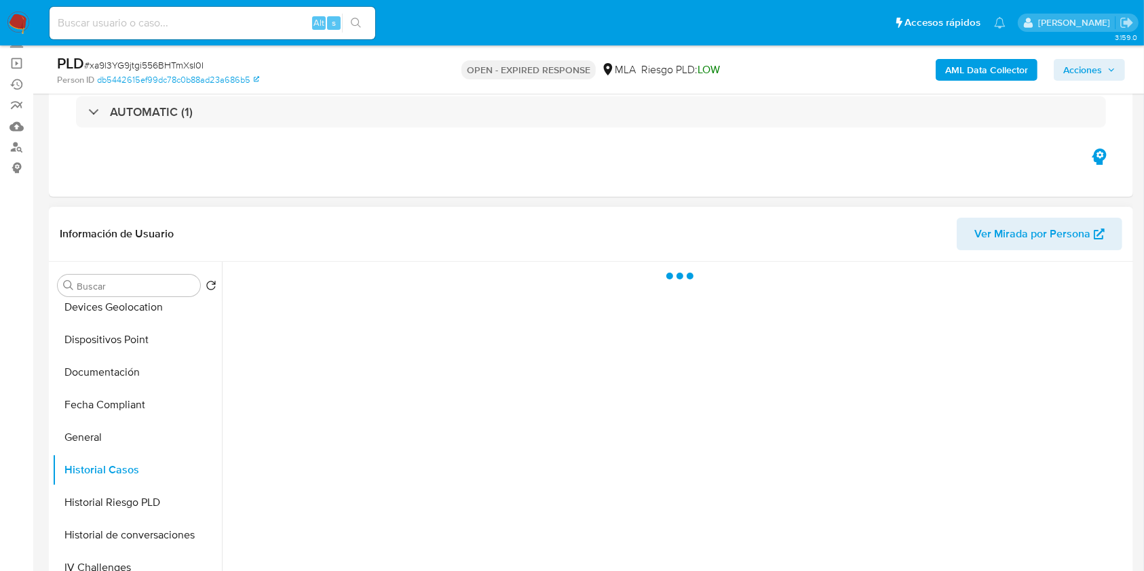
scroll to position [0, 0]
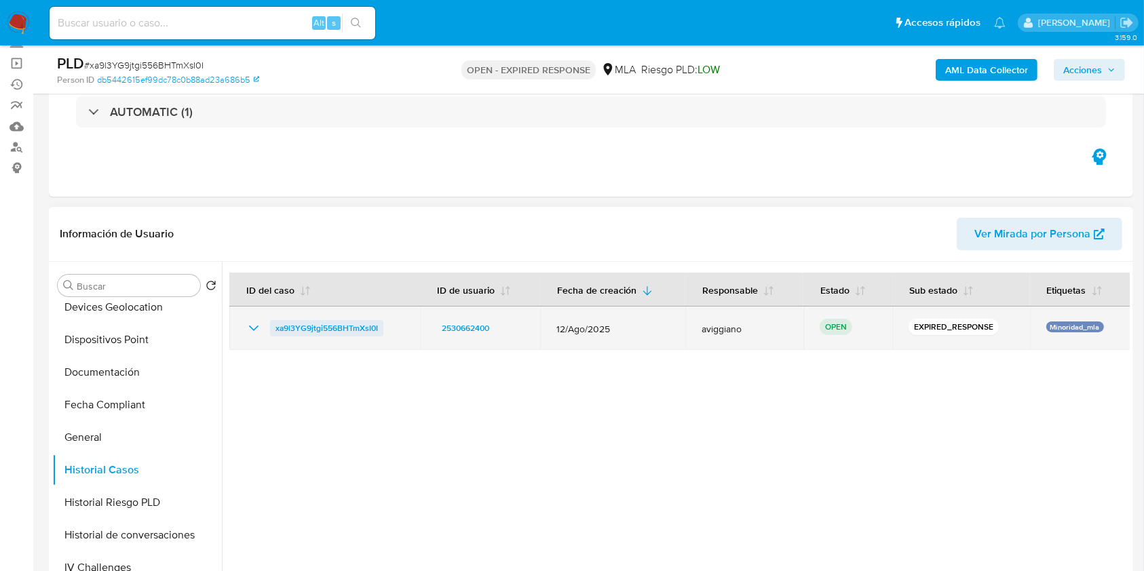
drag, startPoint x: 386, startPoint y: 327, endPoint x: 275, endPoint y: 328, distance: 111.3
click at [275, 328] on div "xa9l3YG9jtgi556BHTmXsI0I" at bounding box center [325, 328] width 158 height 16
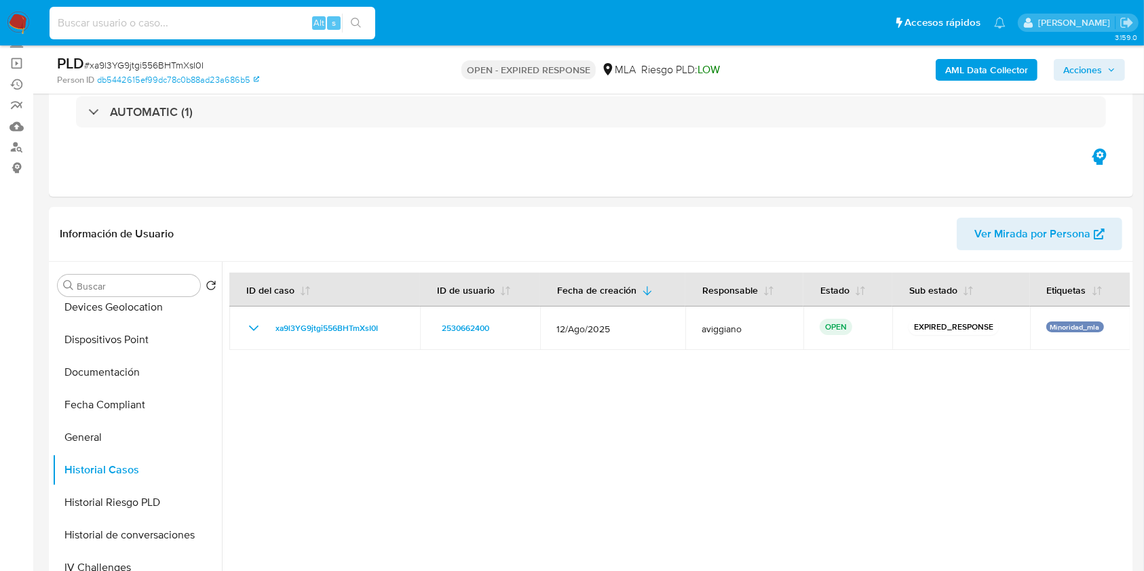
drag, startPoint x: 134, startPoint y: 9, endPoint x: 77, endPoint y: 21, distance: 58.1
paste input "VvgQWNlaqEGTOw8MMxidNH8P"
type input "VvgQWNlaqEGTOw8MMxidNH8P"
click at [355, 28] on icon "search-icon" at bounding box center [356, 23] width 11 height 11
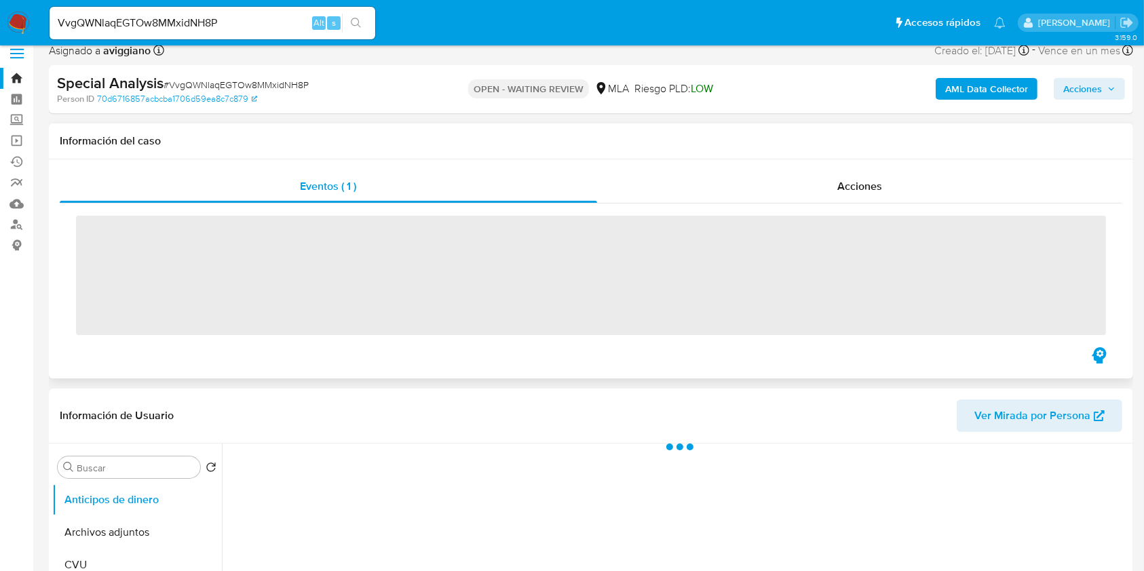
scroll to position [271, 0]
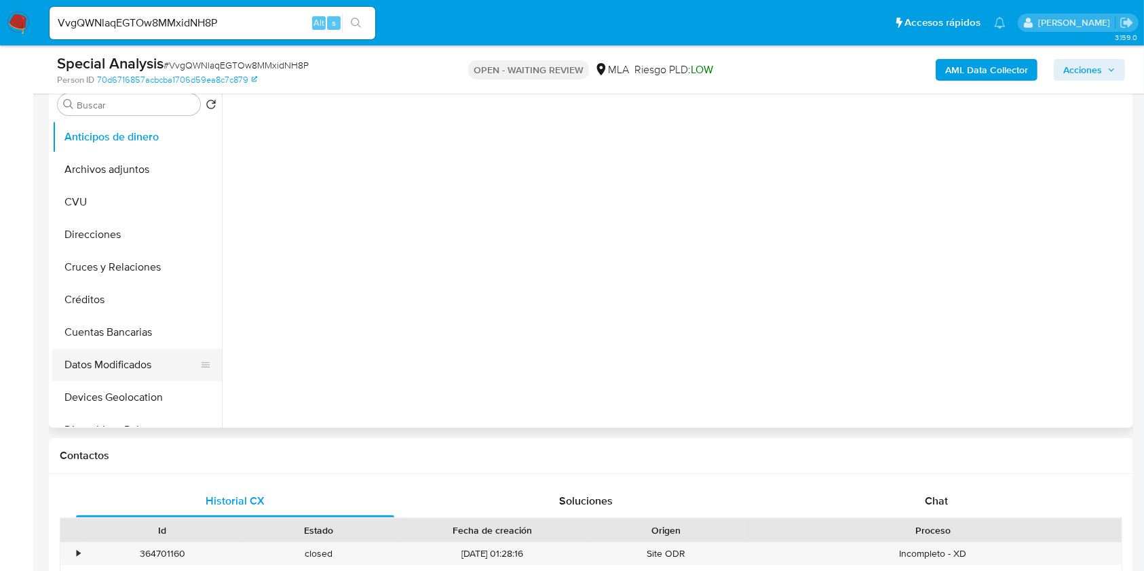
select select "10"
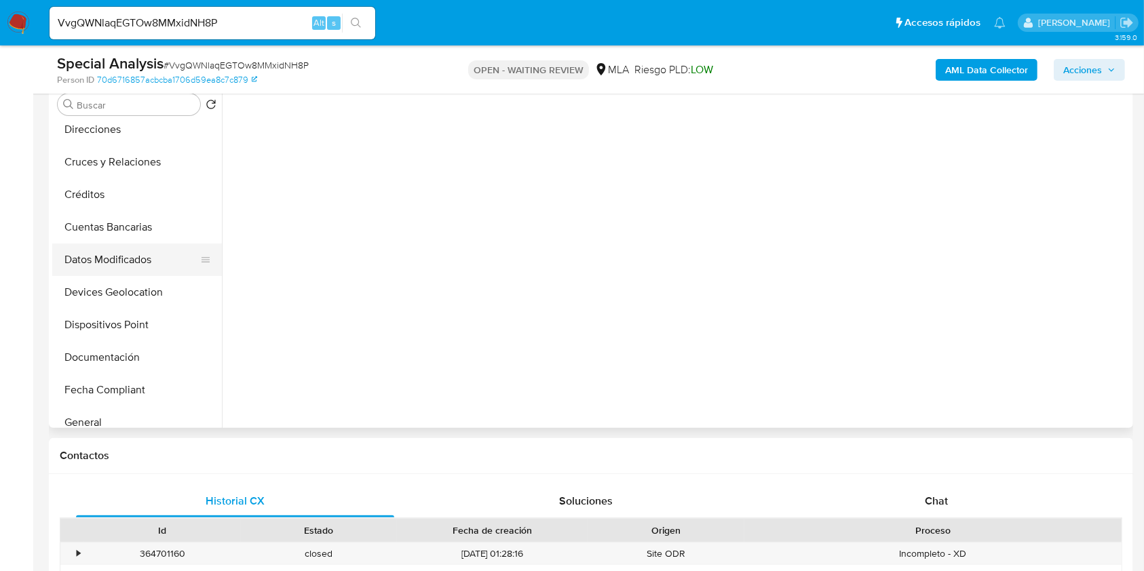
scroll to position [180, 0]
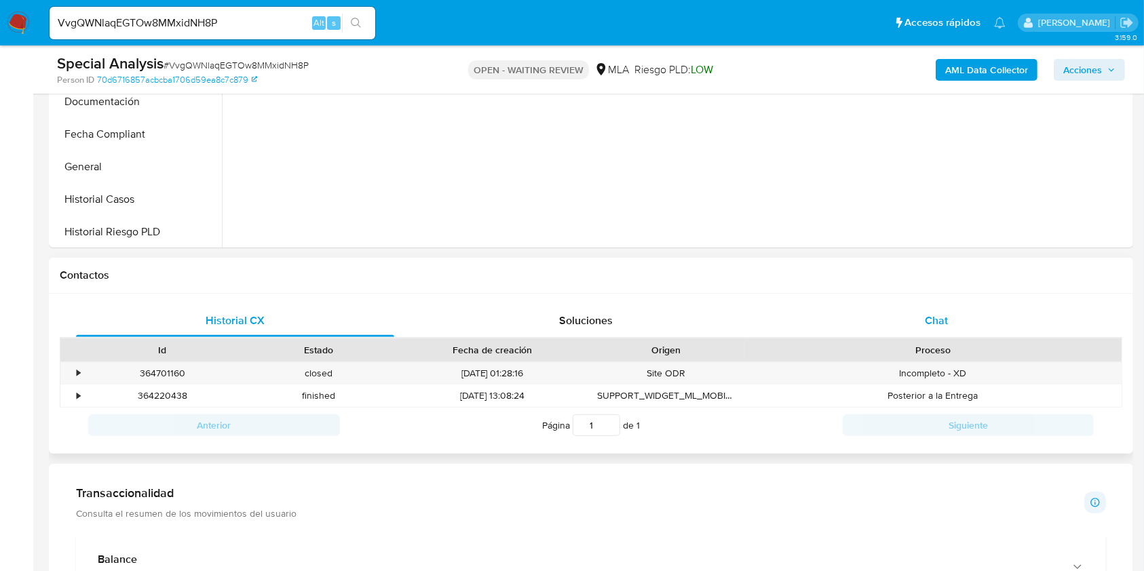
click at [941, 308] on div "Chat" at bounding box center [936, 321] width 318 height 33
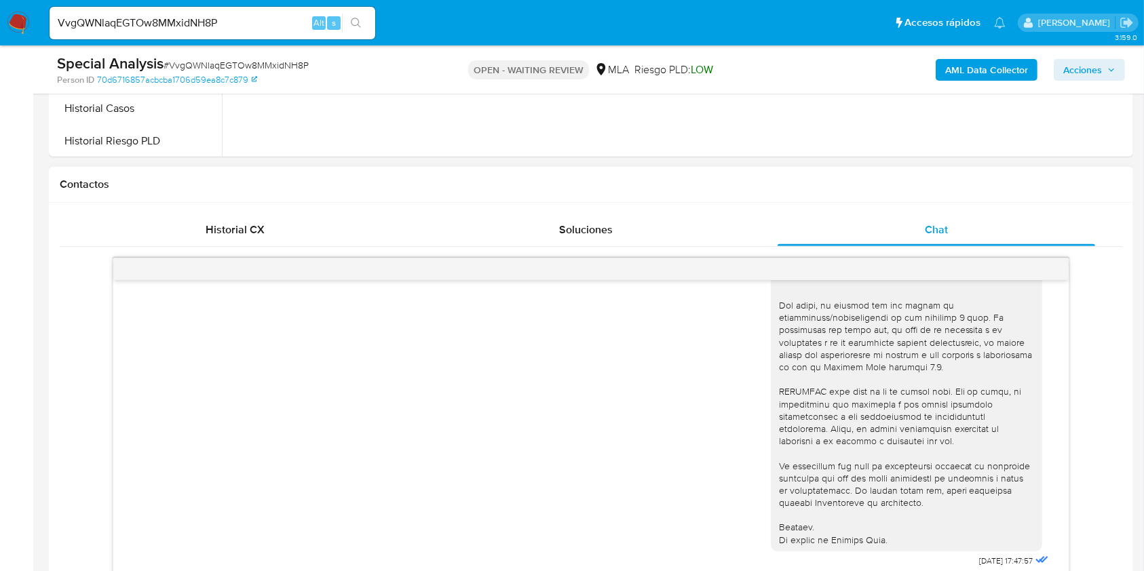
scroll to position [723, 0]
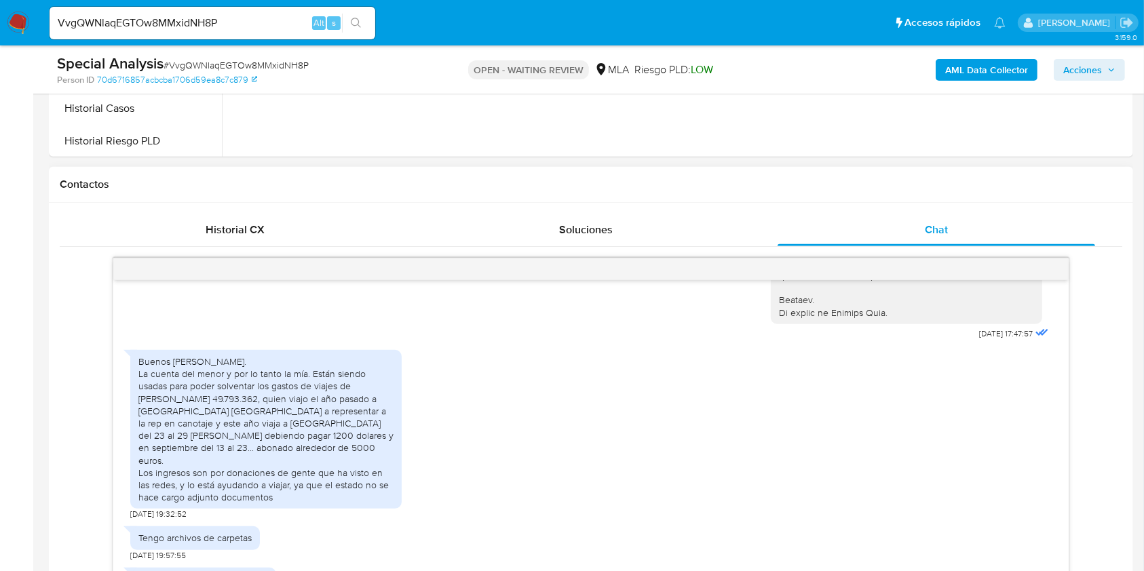
drag, startPoint x: 363, startPoint y: 382, endPoint x: 374, endPoint y: 381, distance: 11.6
click at [371, 382] on div "Buenos días. La cuenta del menor y por lo tanto la mía. Están siendo usadas par…" at bounding box center [265, 429] width 255 height 148
click at [168, 28] on input "VvgQWNlaqEGTOw8MMxidNH8P" at bounding box center [213, 23] width 326 height 18
paste input "MhjsWXxZZt0VSOIOAYcK3I0W"
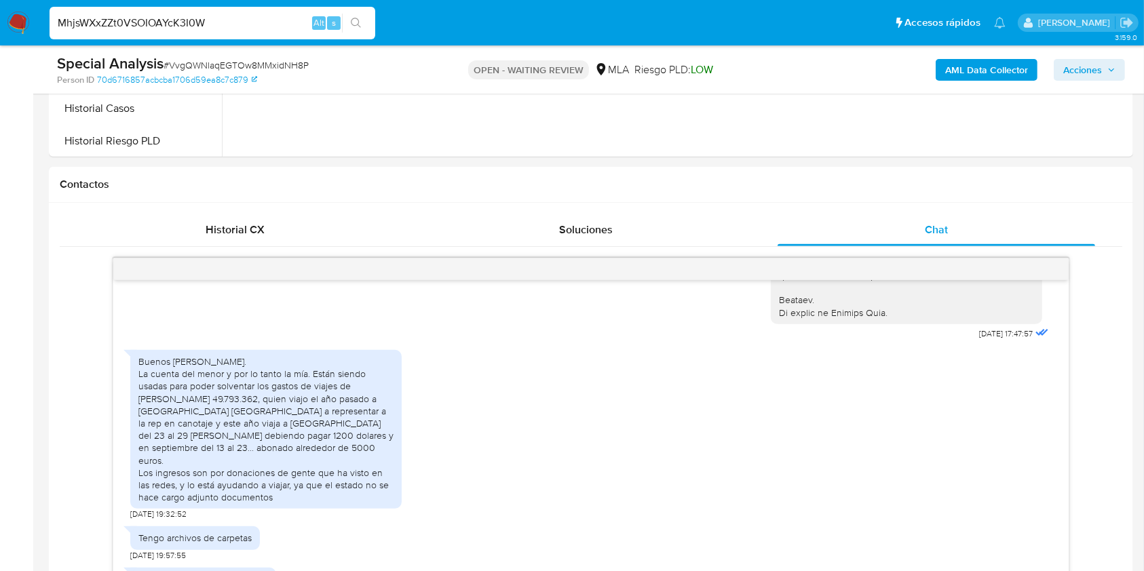
type input "MhjsWXxZZt0VSOIOAYcK3I0W"
click at [351, 21] on icon "search-icon" at bounding box center [356, 23] width 10 height 10
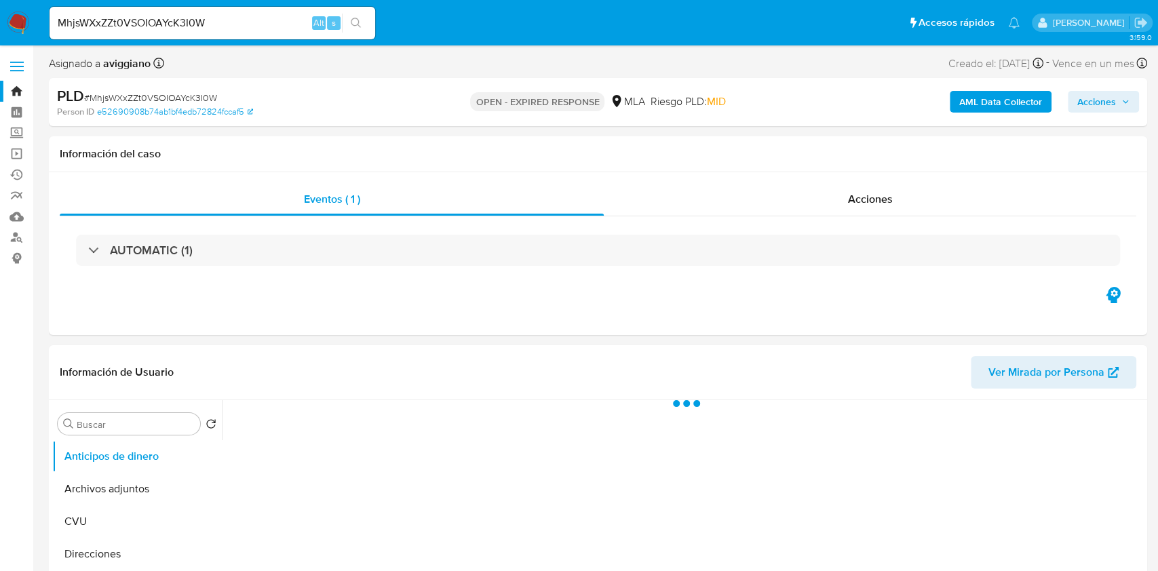
select select "10"
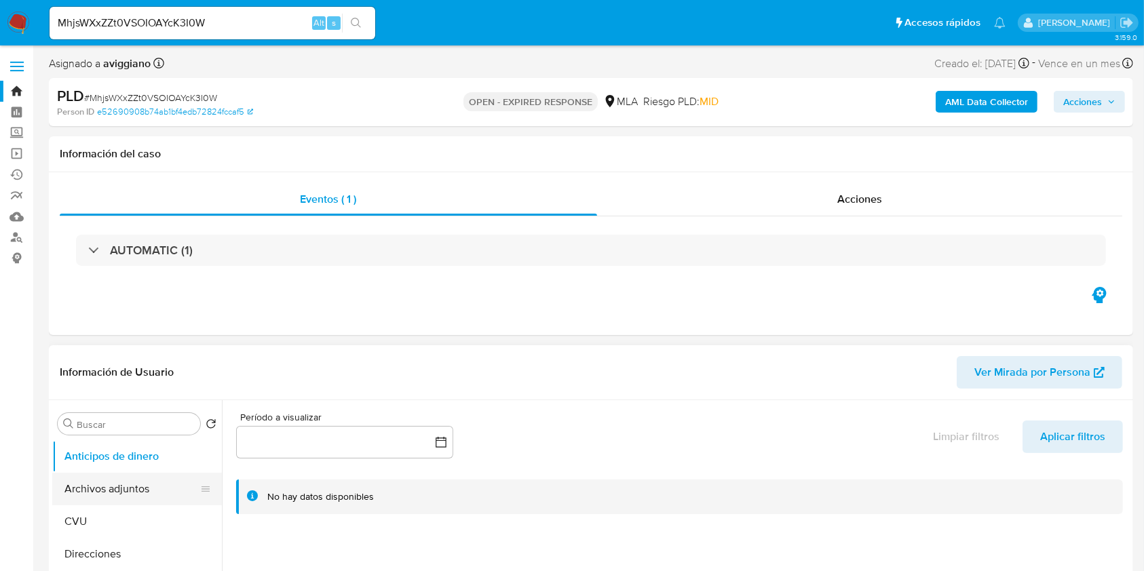
click at [128, 475] on button "Archivos adjuntos" at bounding box center [131, 489] width 159 height 33
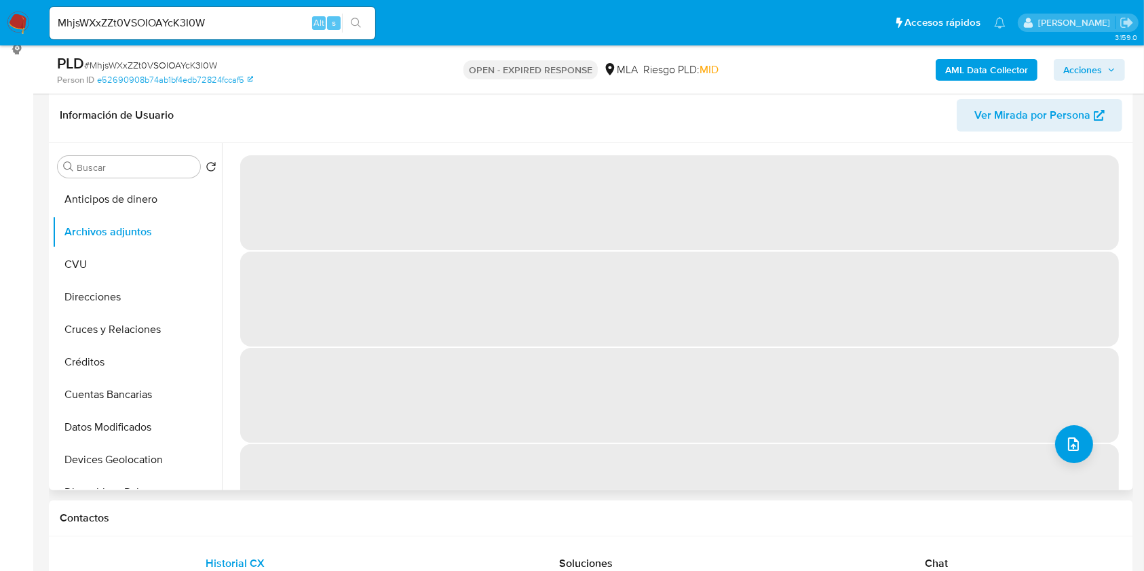
scroll to position [180, 0]
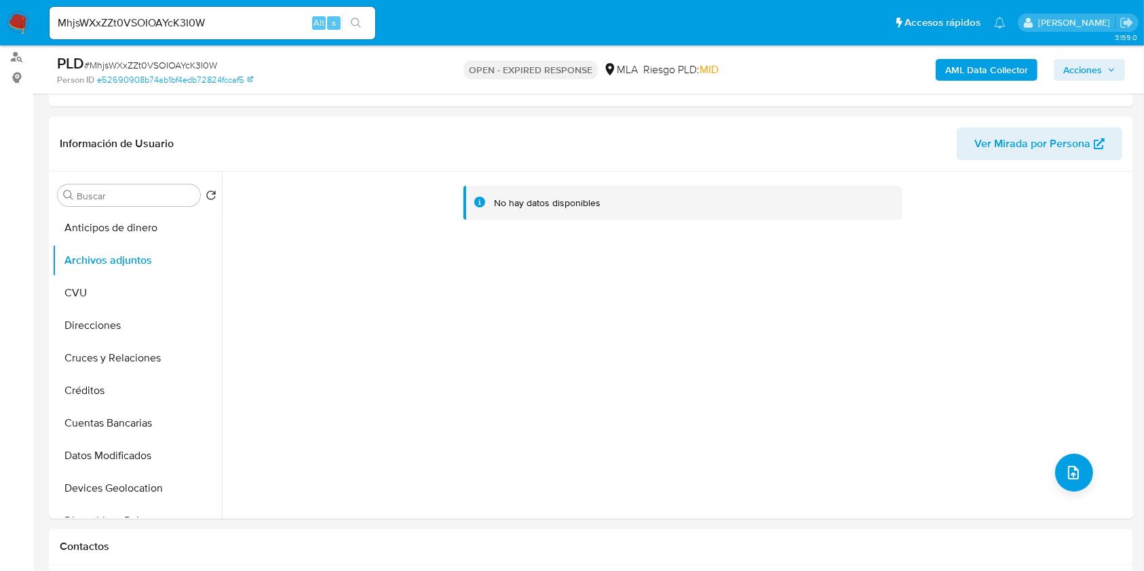
click at [994, 64] on b "AML Data Collector" at bounding box center [986, 70] width 83 height 22
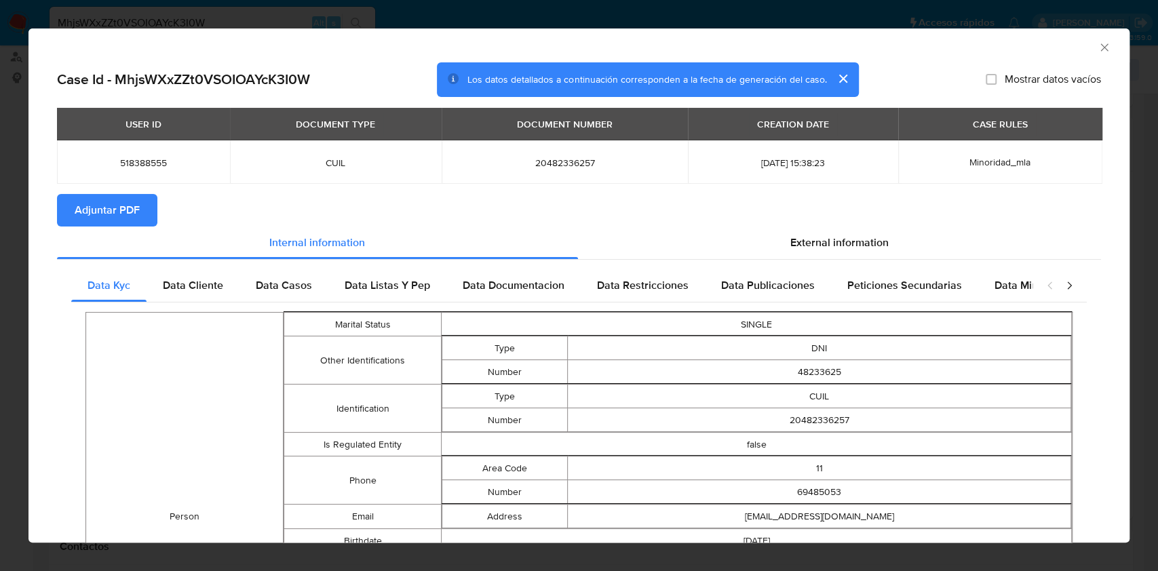
click at [98, 208] on span "Adjuntar PDF" at bounding box center [107, 210] width 65 height 30
click at [1096, 48] on div "AML Data Collector" at bounding box center [578, 45] width 1101 height 34
click at [1098, 46] on icon "Cerrar ventana" at bounding box center [1105, 48] width 14 height 14
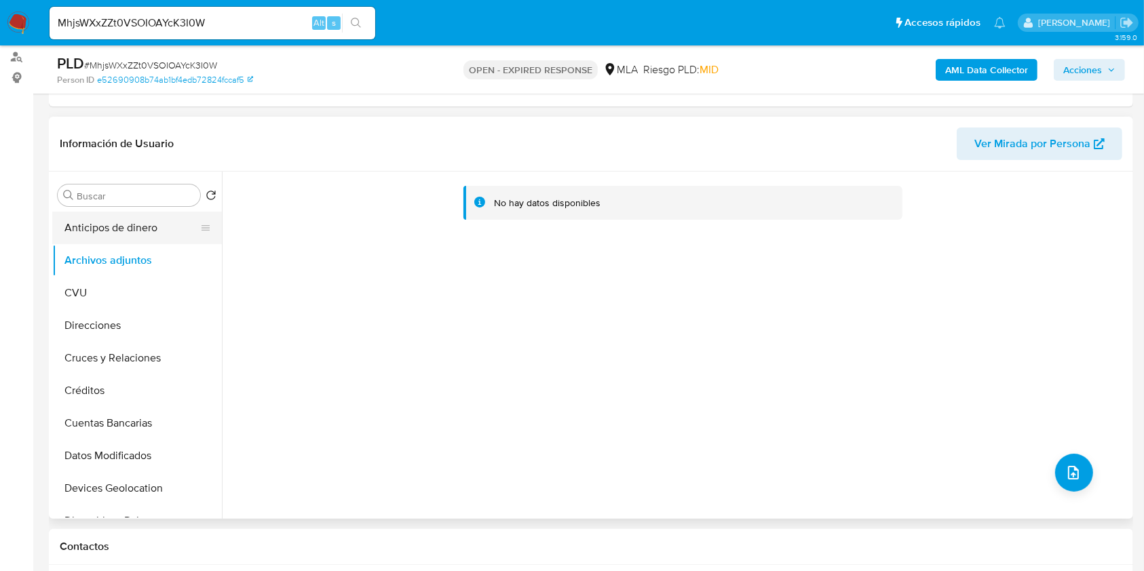
drag, startPoint x: 141, startPoint y: 222, endPoint x: 144, endPoint y: 238, distance: 16.0
click at [141, 225] on button "Anticipos de dinero" at bounding box center [131, 228] width 159 height 33
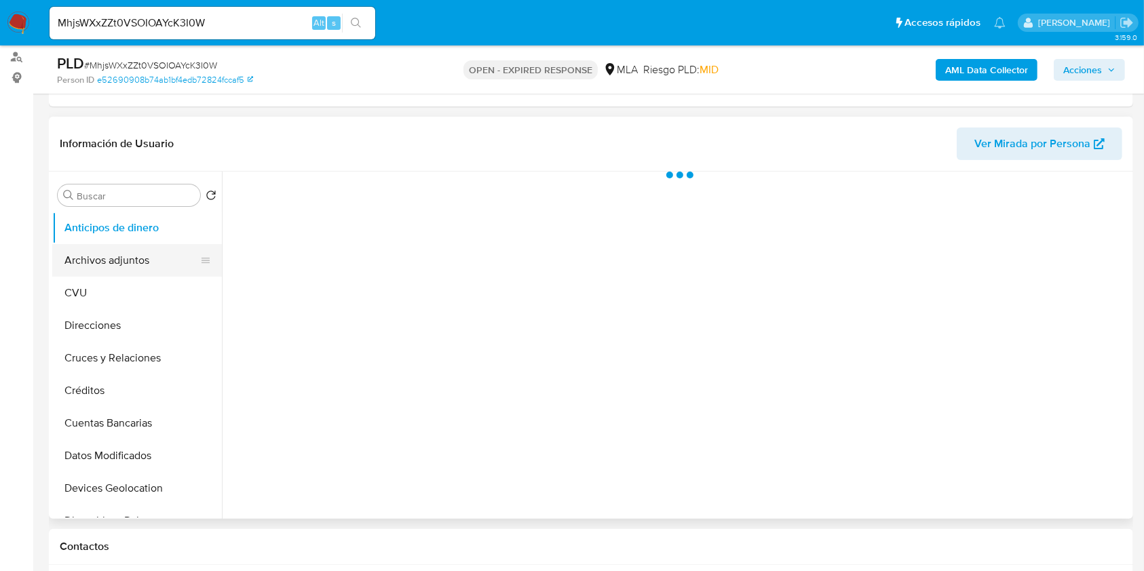
click at [136, 256] on button "Archivos adjuntos" at bounding box center [131, 260] width 159 height 33
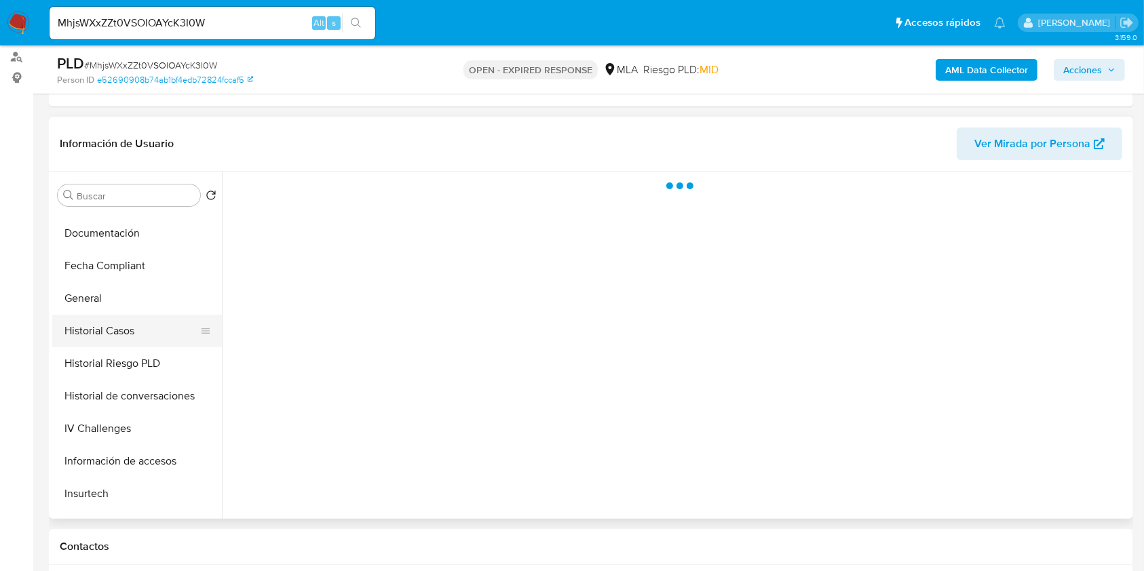
scroll to position [362, 0]
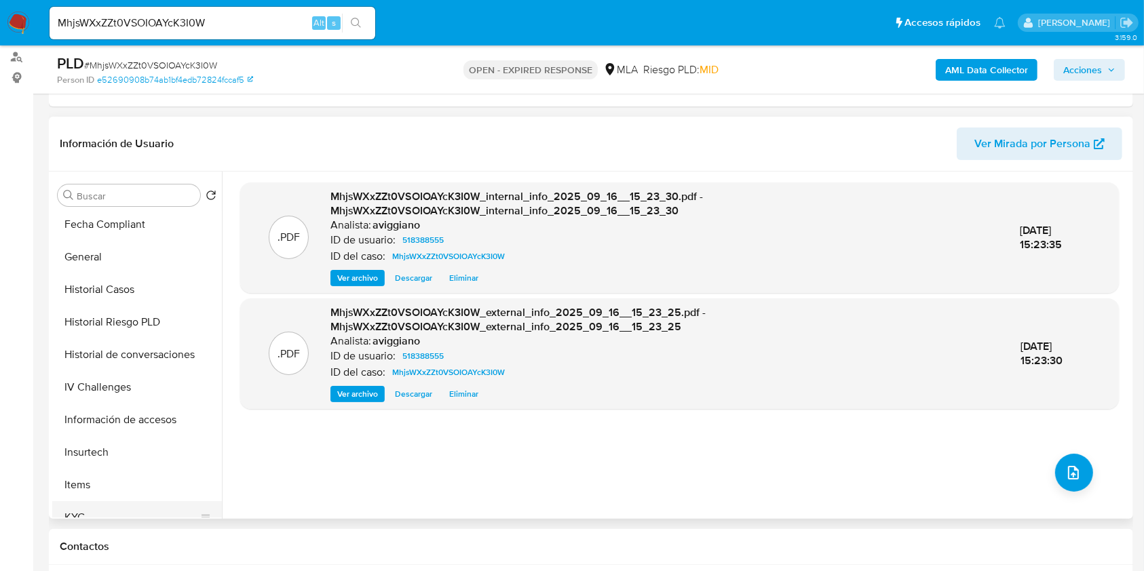
click at [68, 514] on button "KYC" at bounding box center [131, 517] width 159 height 33
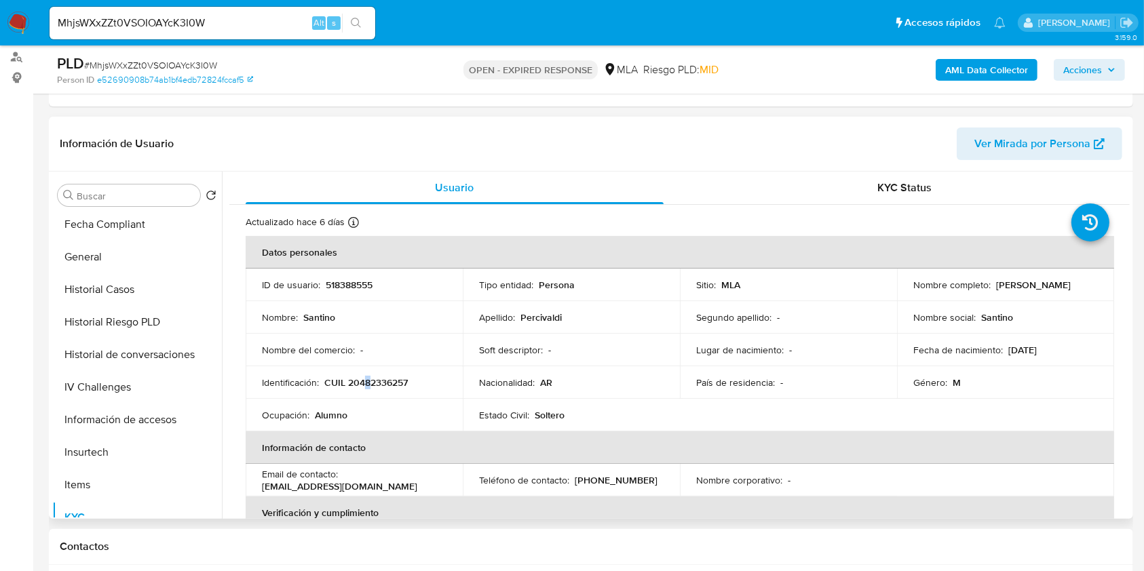
click at [366, 379] on p "CUIL 20482336257" at bounding box center [365, 382] width 83 height 12
click at [365, 379] on p "CUIL 20482336257" at bounding box center [365, 382] width 83 height 12
drag, startPoint x: 366, startPoint y: 379, endPoint x: 349, endPoint y: 383, distance: 17.0
click at [349, 383] on p "CUIL 20482336257" at bounding box center [365, 382] width 83 height 12
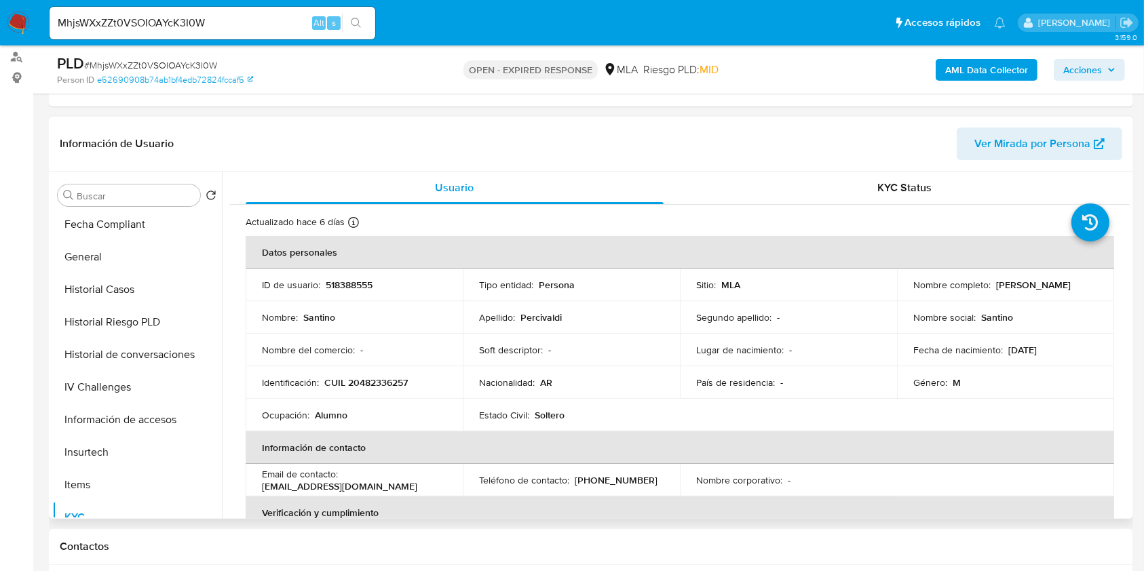
click at [345, 282] on p "518388555" at bounding box center [349, 285] width 47 height 12
click at [345, 280] on p "518388555" at bounding box center [349, 285] width 47 height 12
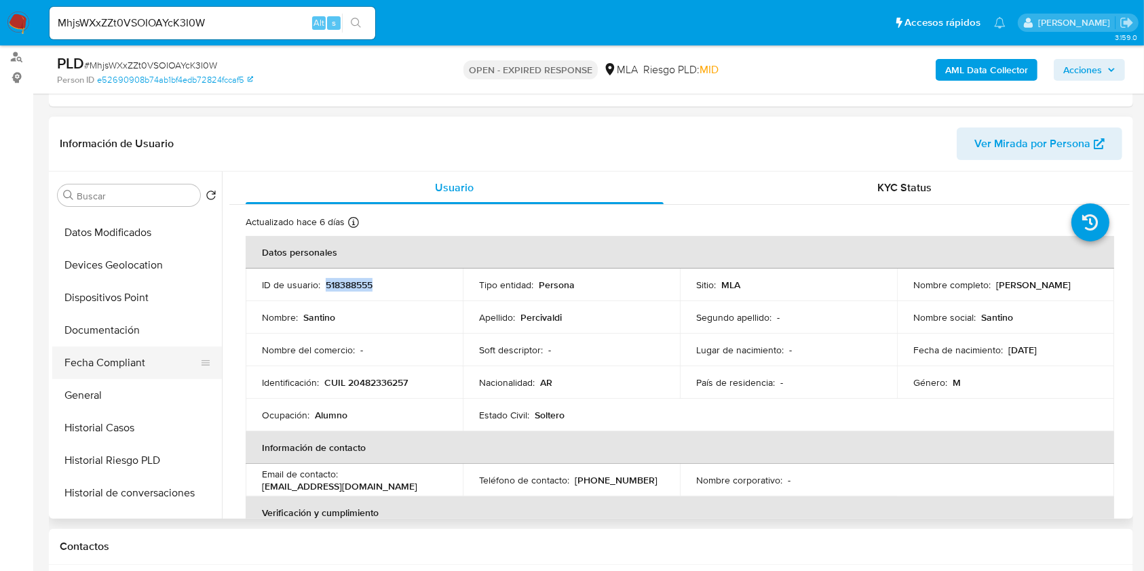
scroll to position [0, 0]
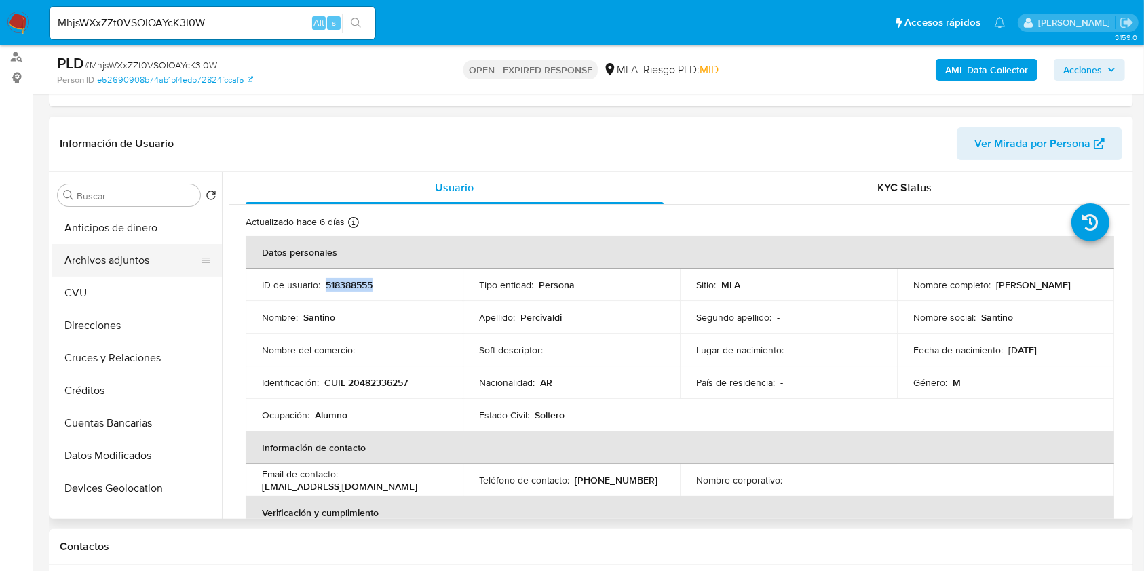
click at [134, 264] on button "Archivos adjuntos" at bounding box center [131, 260] width 159 height 33
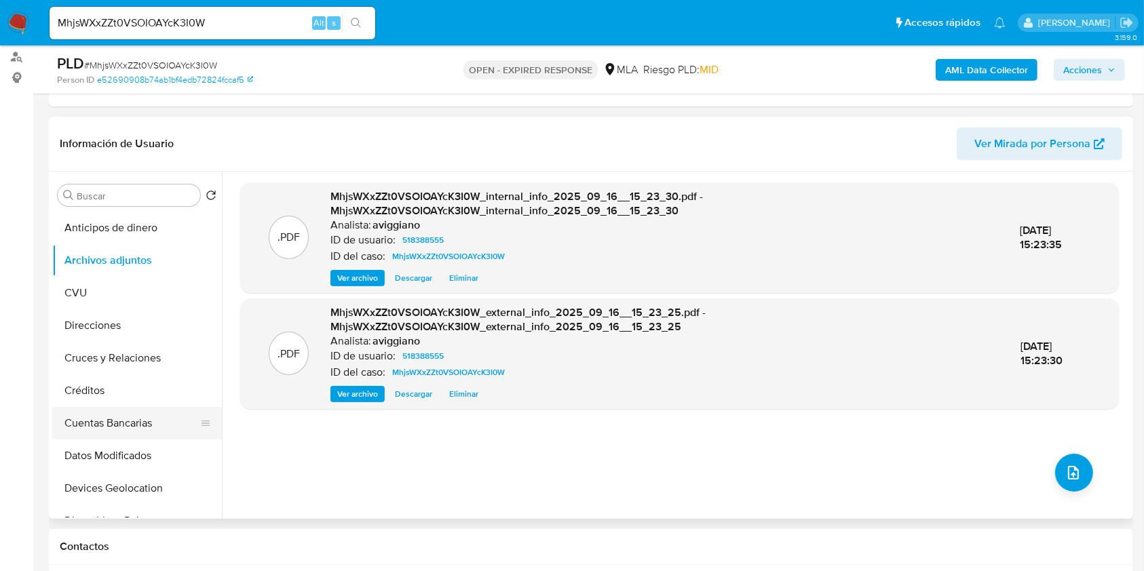
scroll to position [271, 0]
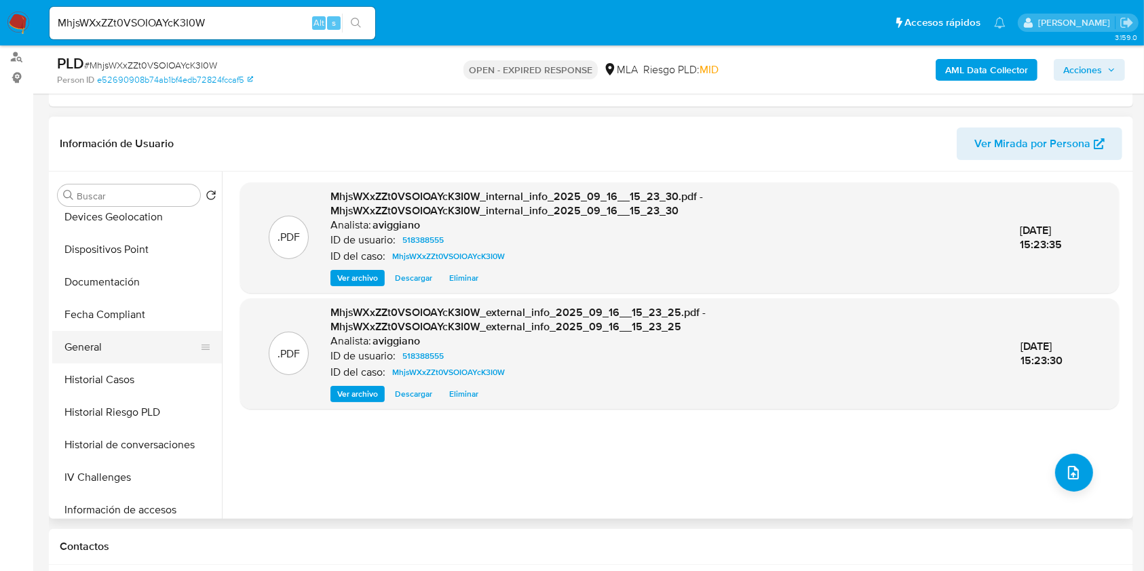
click at [115, 339] on button "General" at bounding box center [131, 347] width 159 height 33
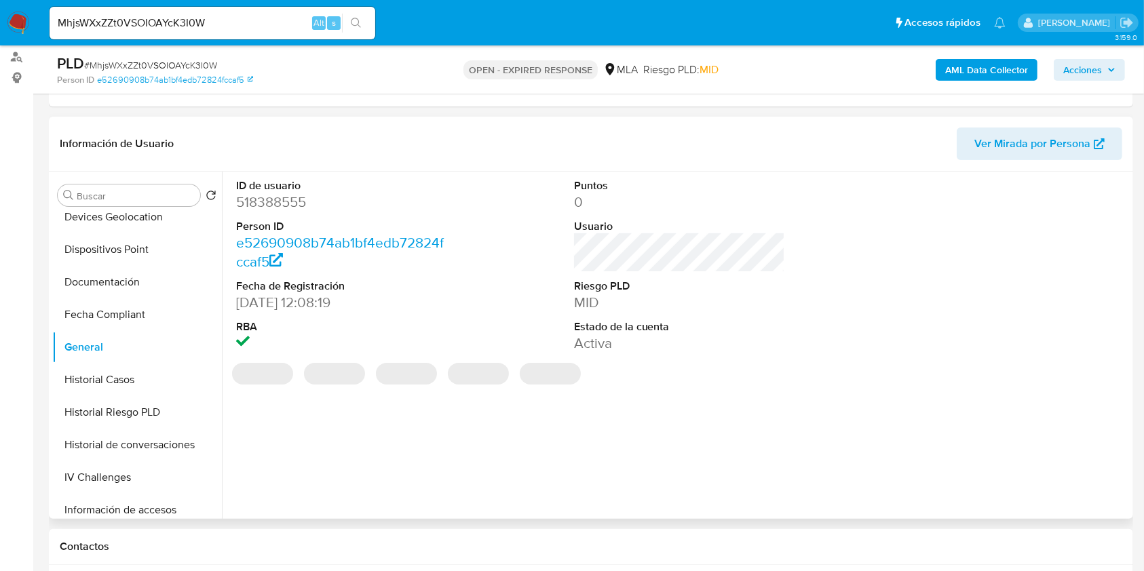
click at [271, 193] on dd "518388555" at bounding box center [342, 202] width 212 height 19
click at [267, 199] on dd "518388555" at bounding box center [342, 202] width 212 height 19
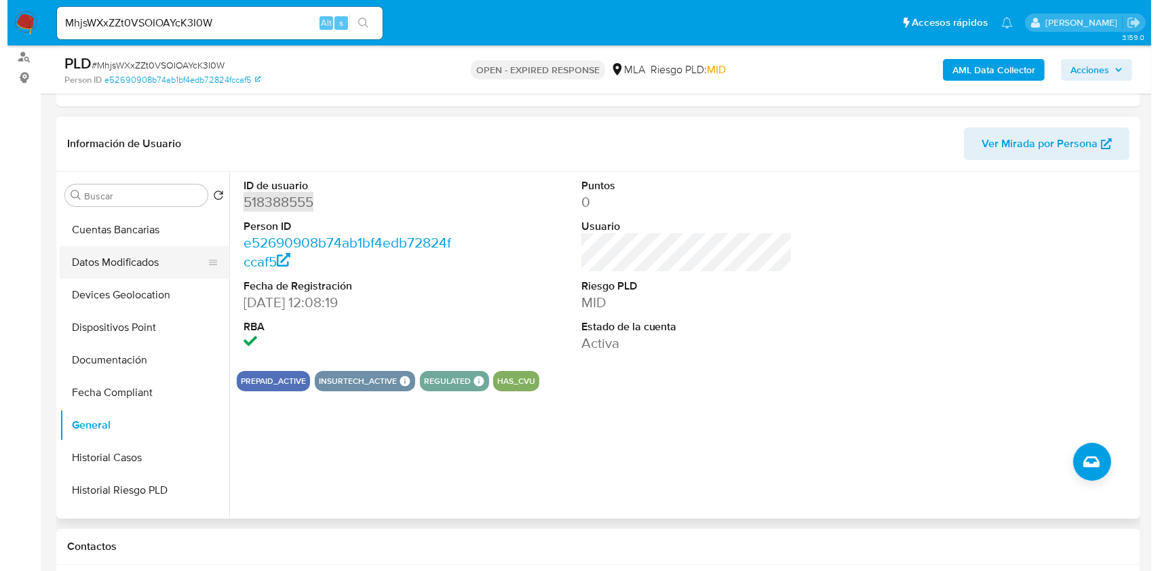
scroll to position [0, 0]
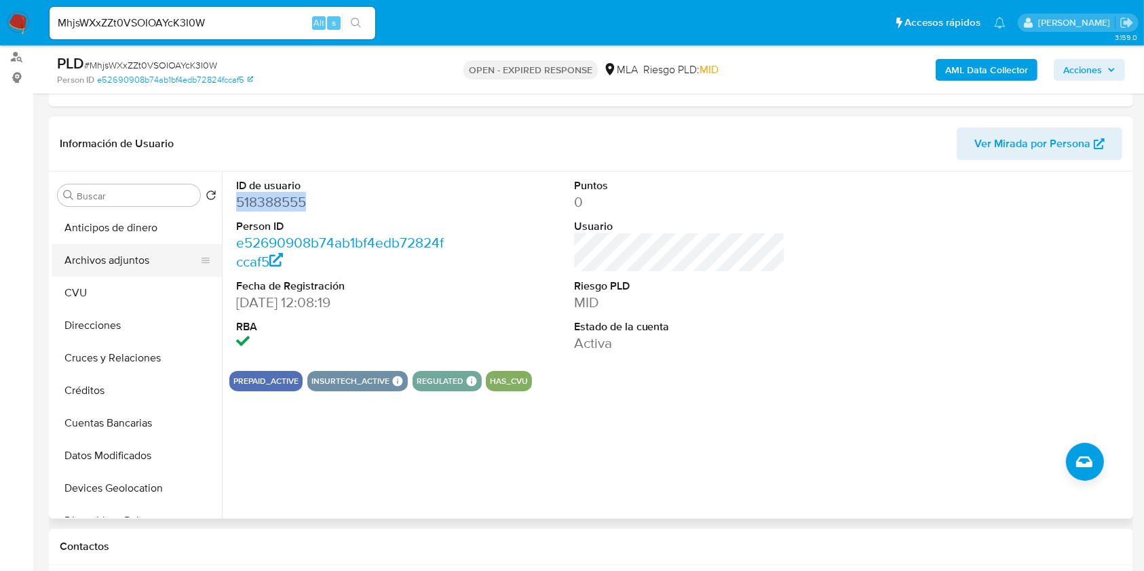
click at [151, 262] on button "Archivos adjuntos" at bounding box center [131, 260] width 159 height 33
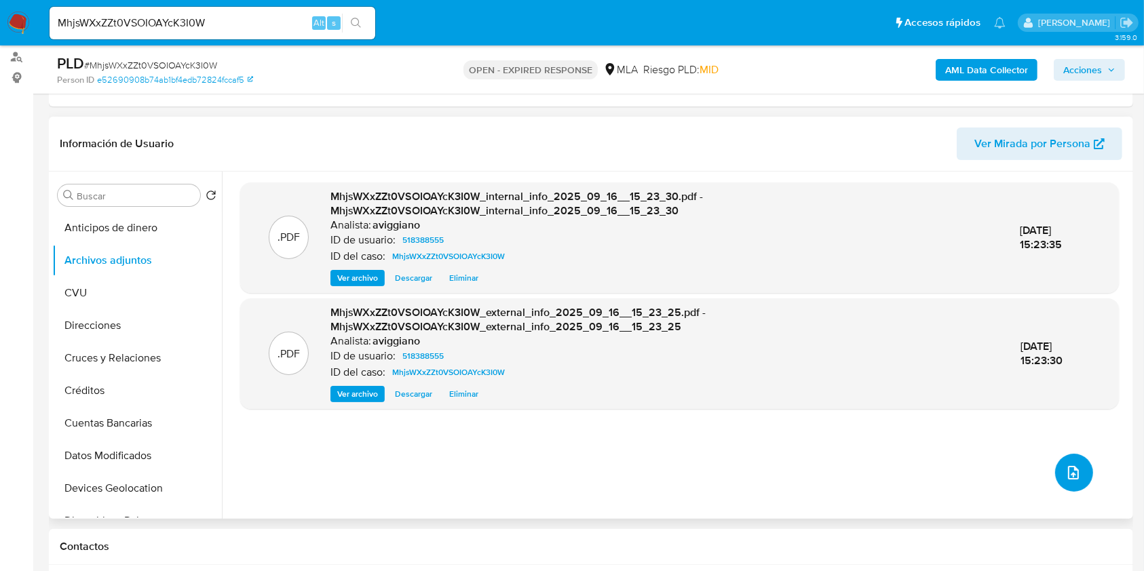
click at [1068, 472] on icon "upload-file" at bounding box center [1073, 473] width 11 height 14
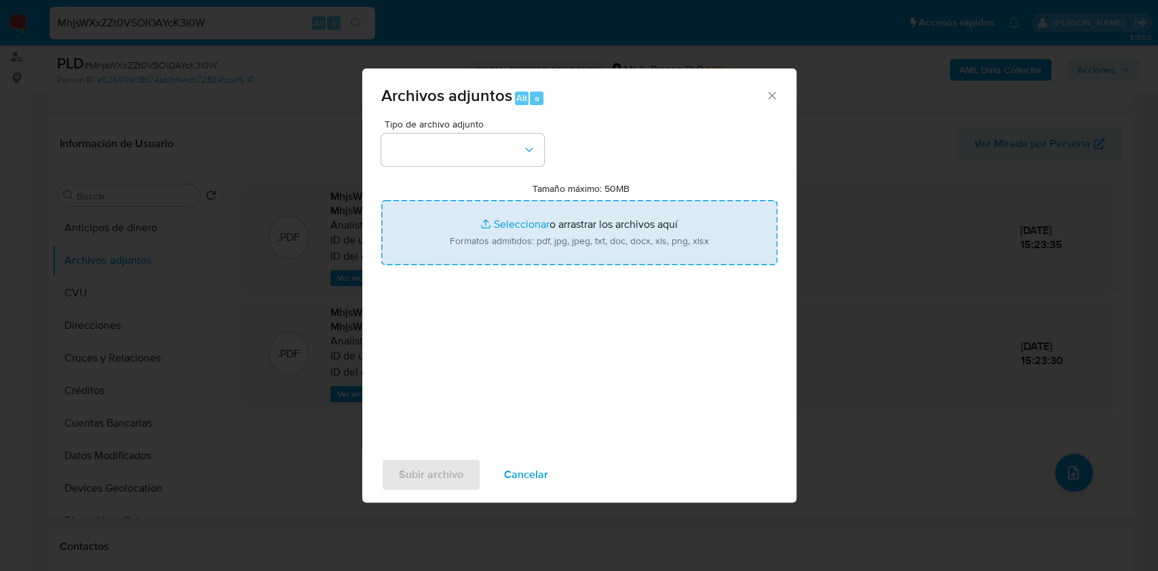
click at [644, 246] on input "Tamaño máximo: 50MB Seleccionar archivos" at bounding box center [579, 232] width 396 height 65
type input "C:\fakepath\Nosis - 518388555.pdf"
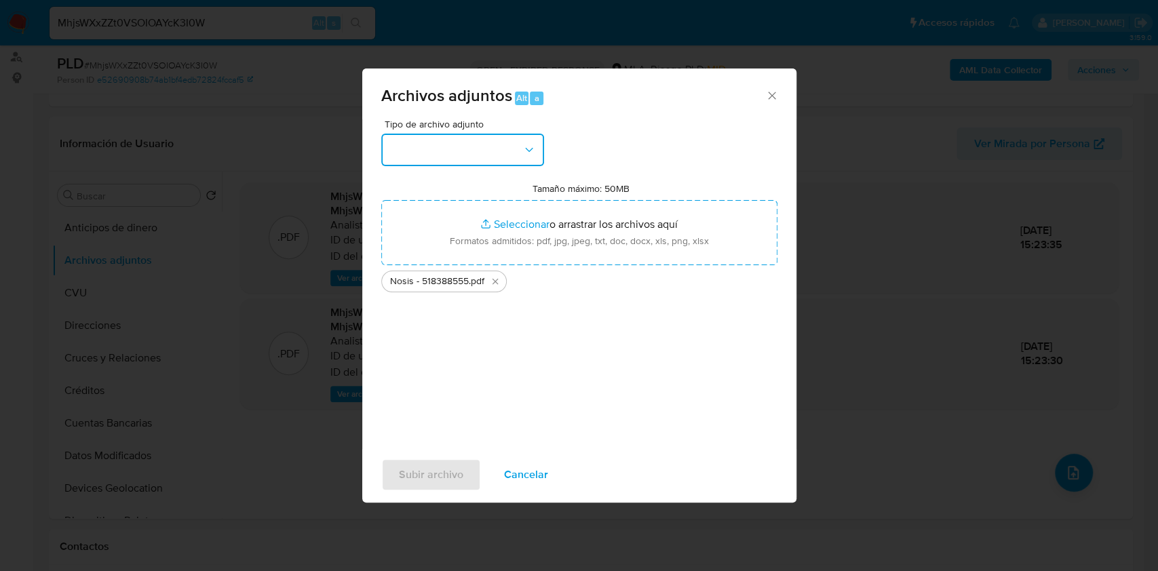
click at [512, 151] on button "button" at bounding box center [462, 150] width 163 height 33
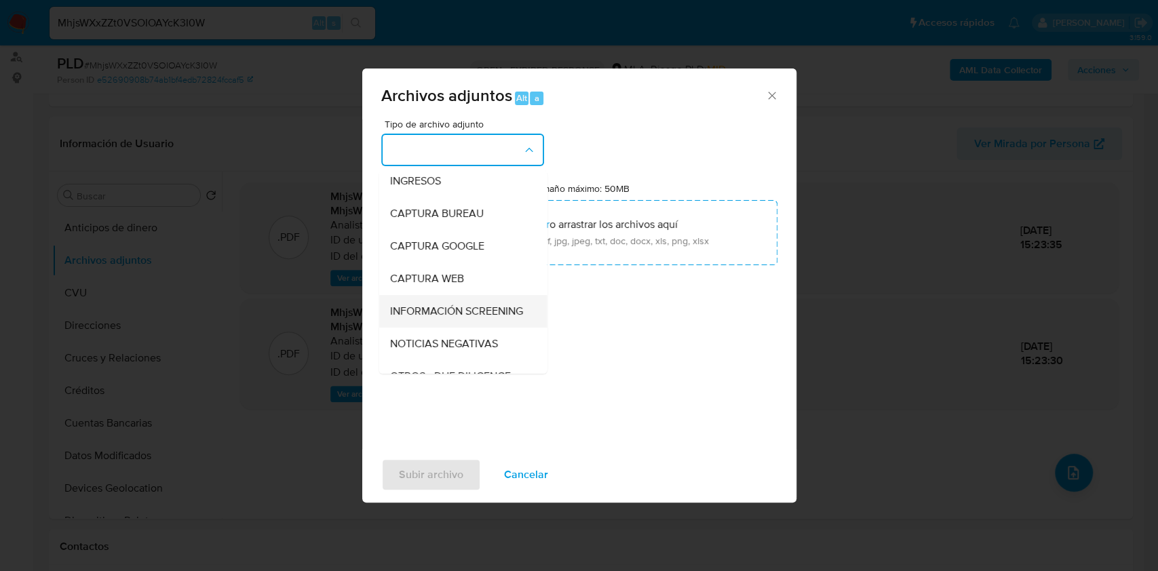
scroll to position [90, 0]
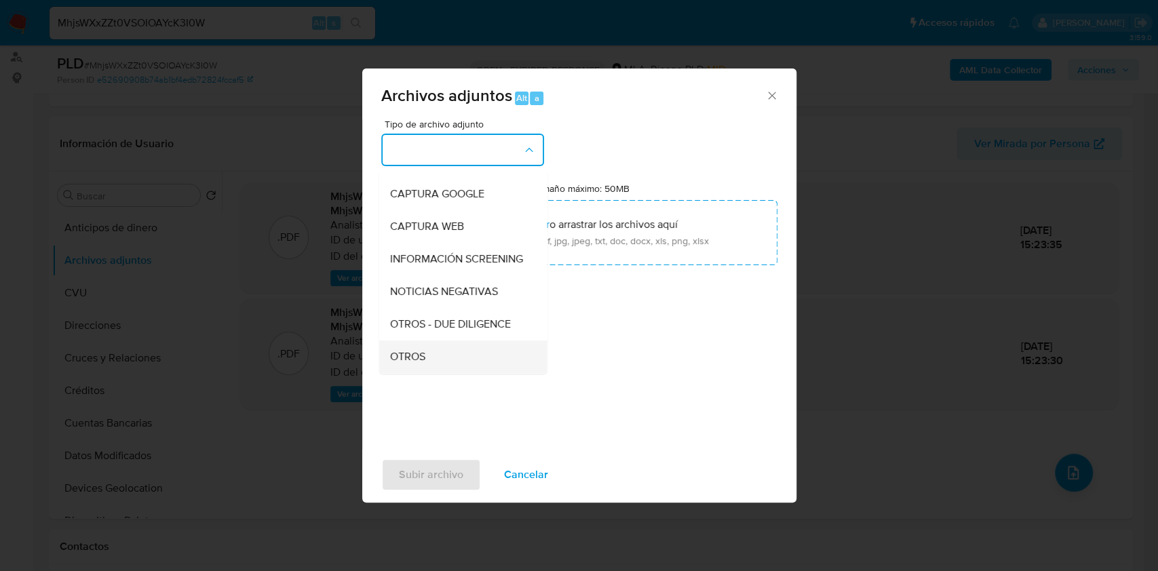
click at [416, 362] on span "OTROS" at bounding box center [406, 357] width 35 height 14
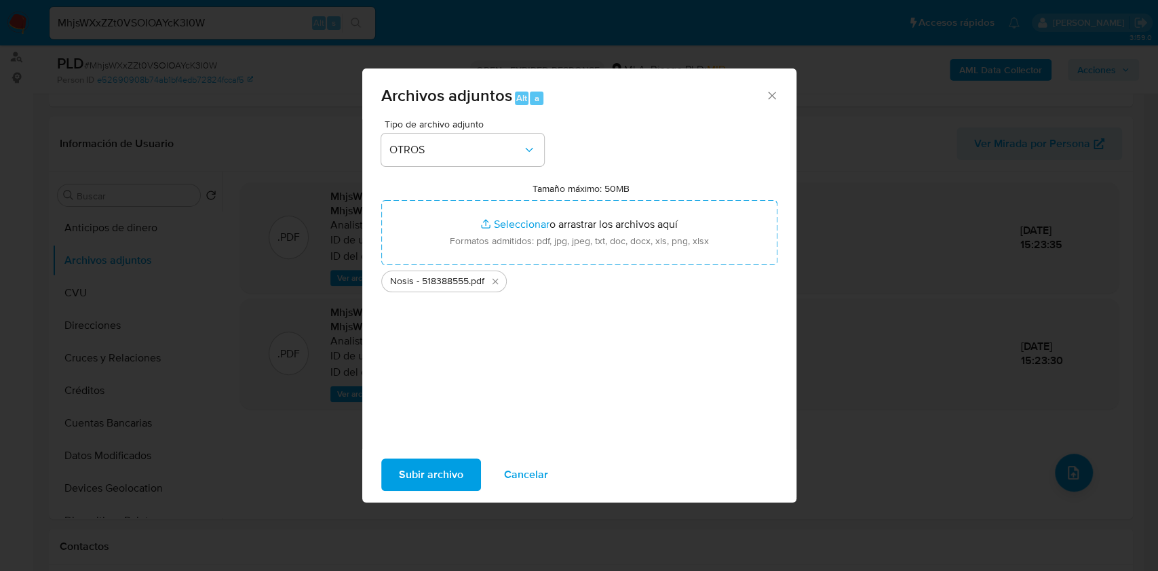
click at [417, 469] on span "Subir archivo" at bounding box center [431, 475] width 64 height 30
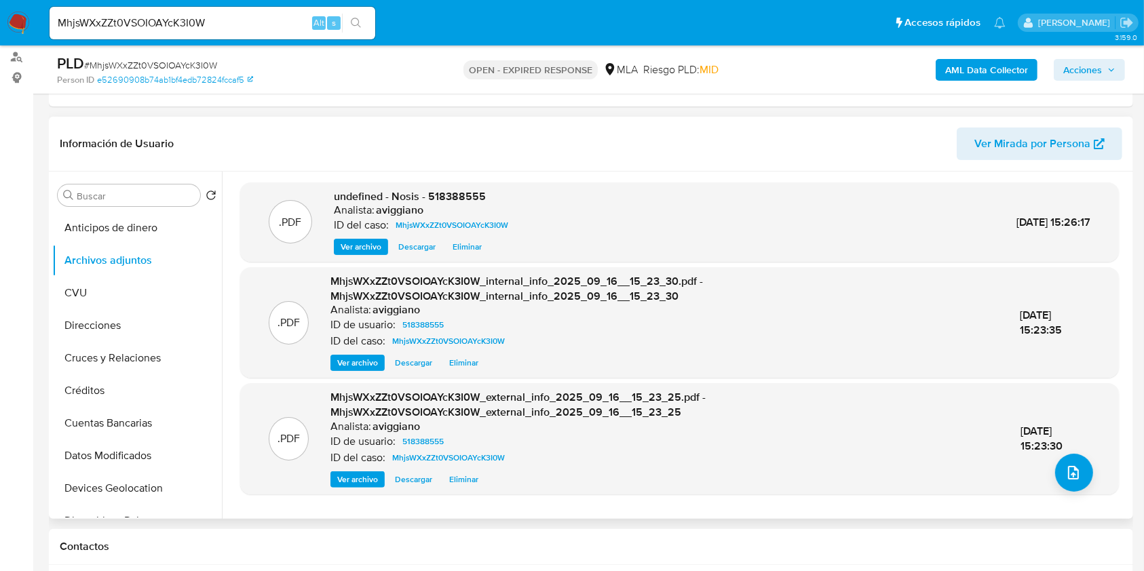
click at [476, 189] on span "undefined - Nosis - 518388555" at bounding box center [410, 197] width 152 height 16
click at [1047, 466] on div ".PDF MhjsWXxZZt0VSOIOAYcK3I0W_external_info_2025_09_16__15_23_25.pdf - MhjsWXxZ…" at bounding box center [679, 438] width 865 height 97
click at [1055, 467] on button "upload-file" at bounding box center [1074, 473] width 38 height 38
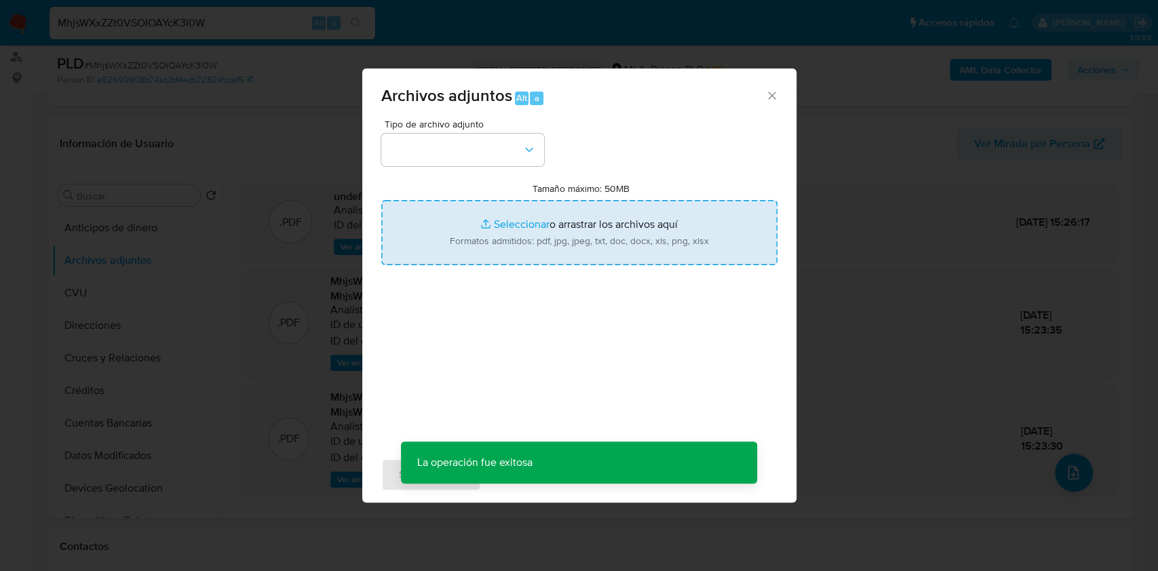
click at [573, 238] on input "Tamaño máximo: 50MB Seleccionar archivos" at bounding box center [579, 232] width 396 height 65
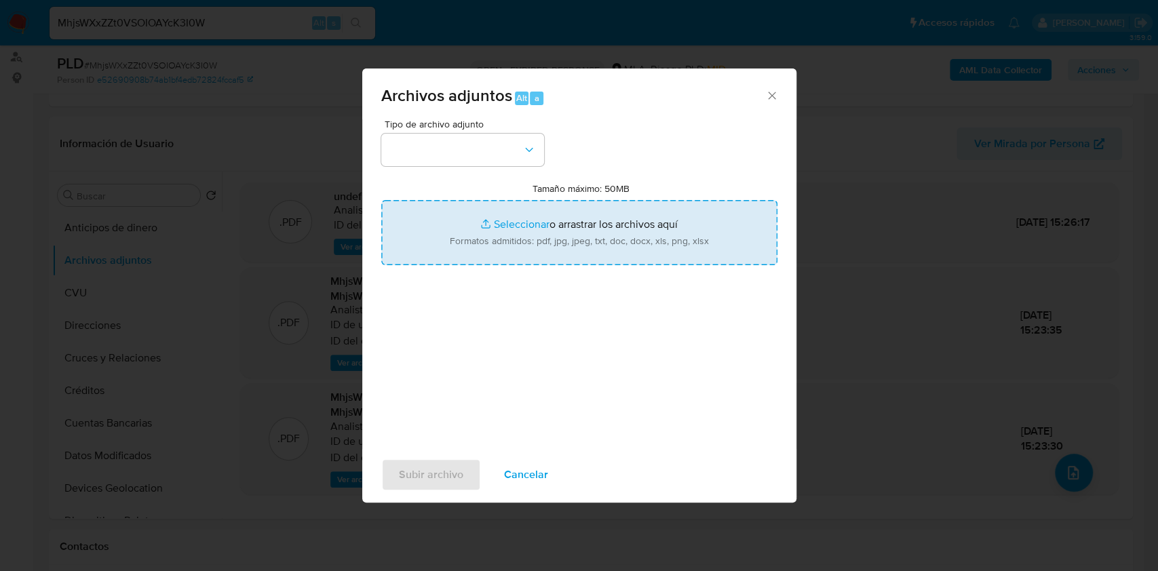
type input "C:\fakepath\Movimientos-Aladdin-v10_3 - 518388555.xlsx"
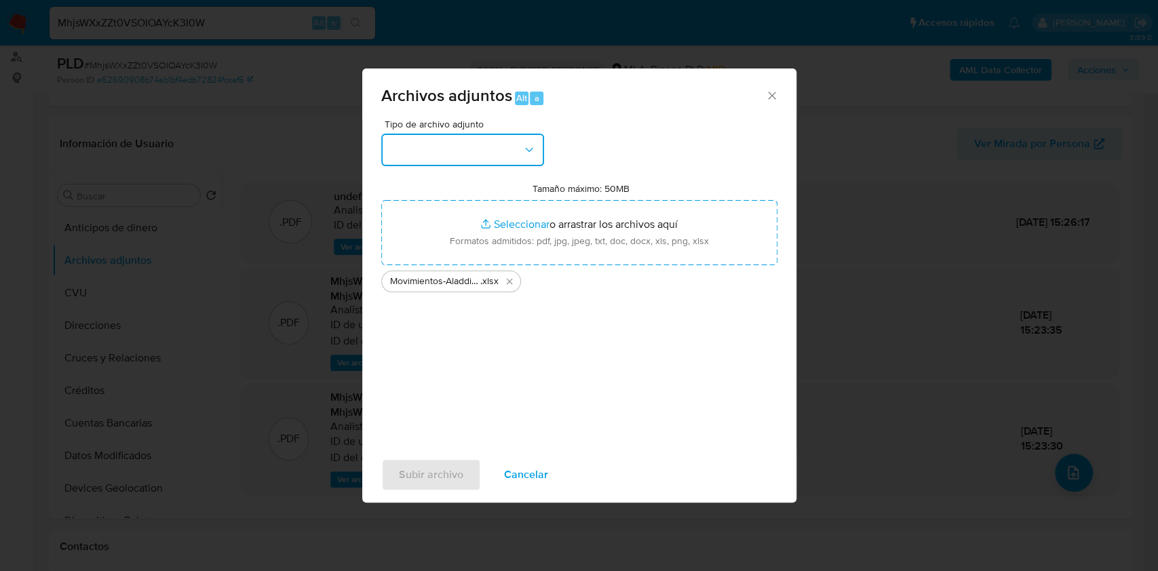
click at [507, 152] on button "button" at bounding box center [462, 150] width 163 height 33
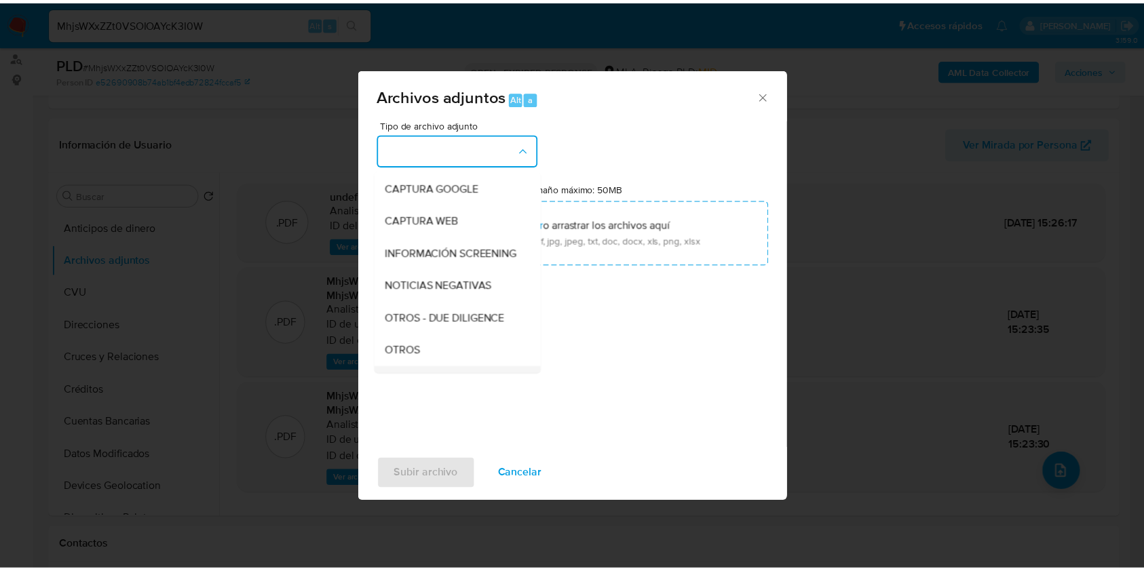
scroll to position [180, 0]
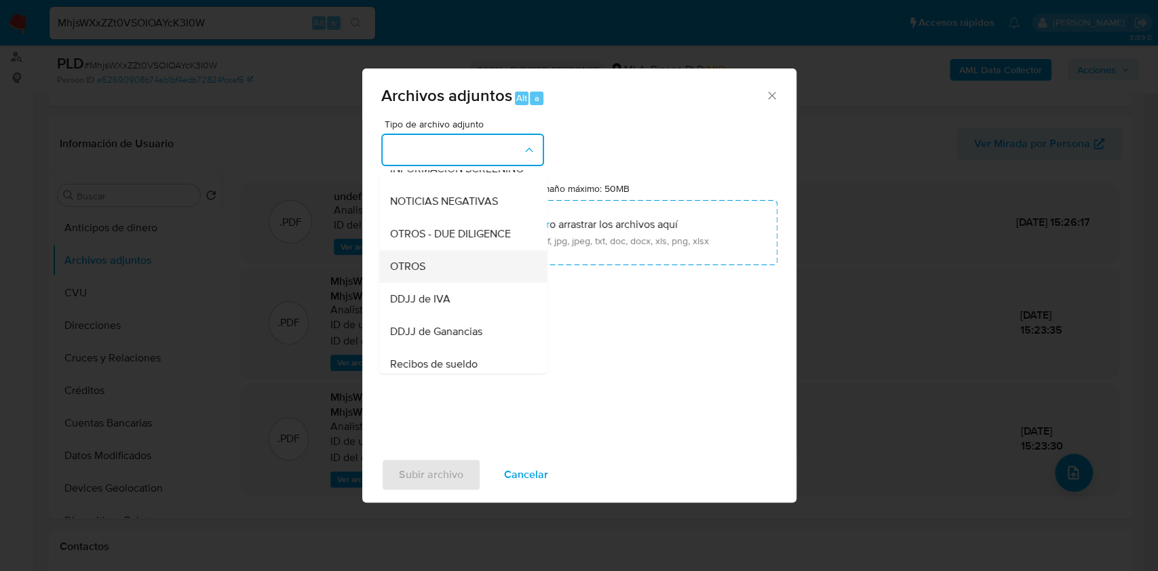
click at [438, 283] on div "OTROS" at bounding box center [458, 266] width 138 height 33
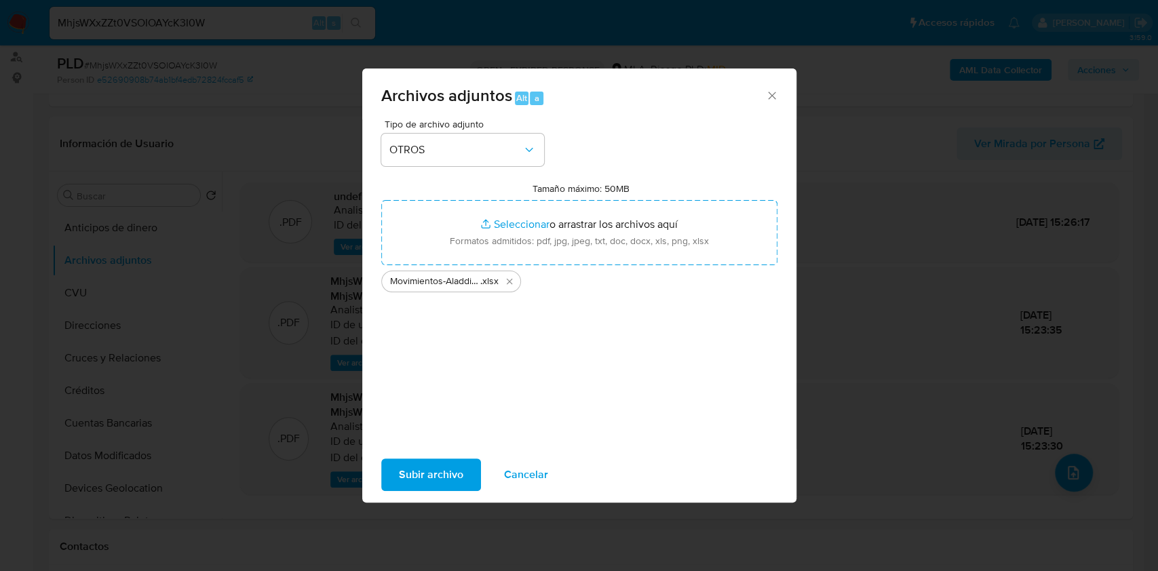
click at [438, 471] on span "Subir archivo" at bounding box center [431, 475] width 64 height 30
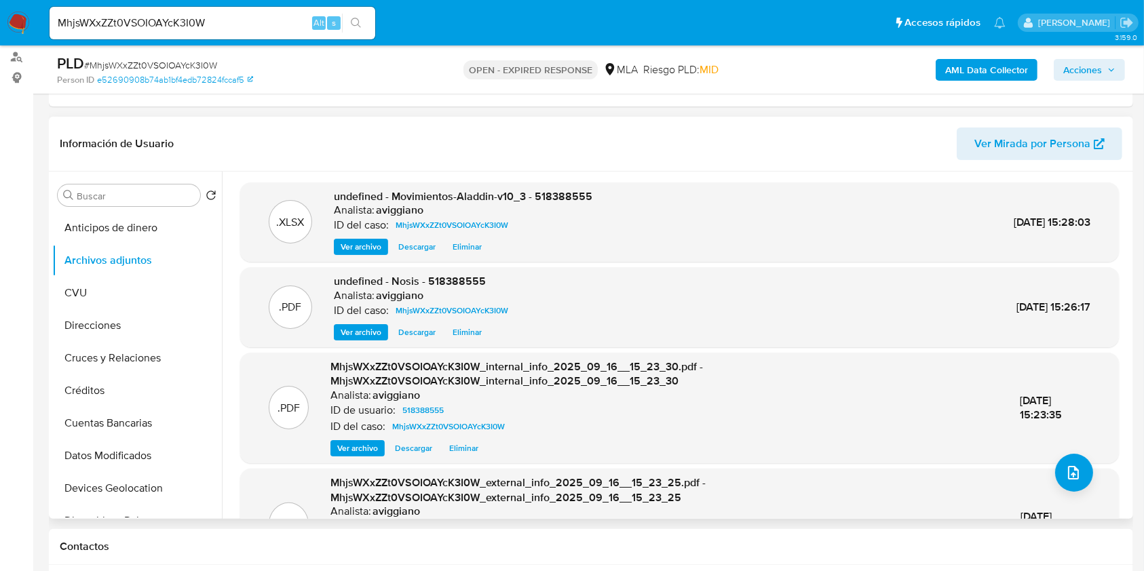
click at [574, 195] on span "undefined - Movimientos-Aladdin-v10_3 - 518388555" at bounding box center [463, 197] width 258 height 16
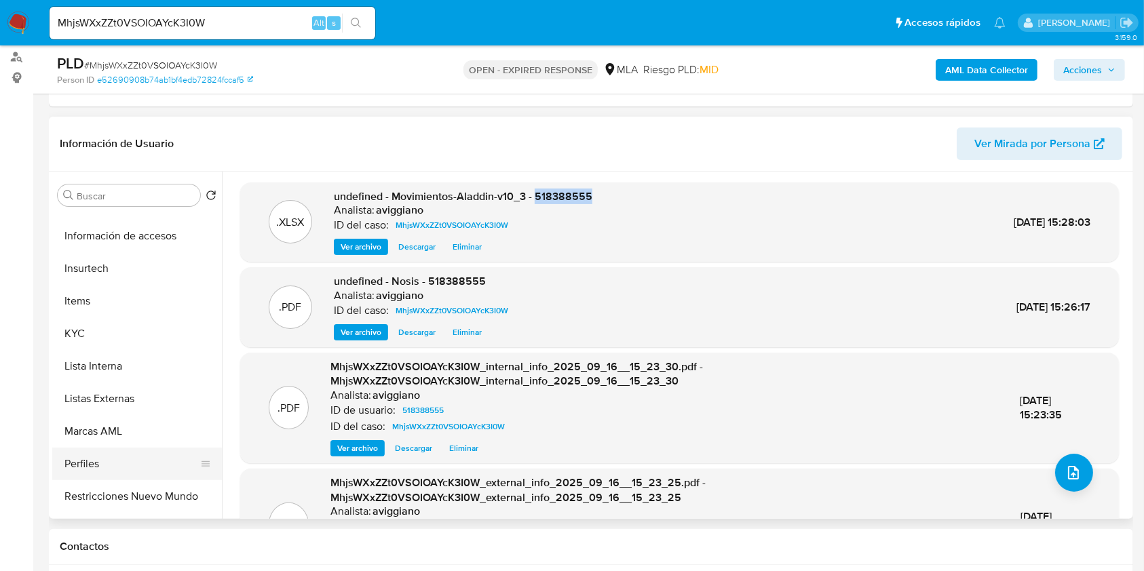
scroll to position [638, 0]
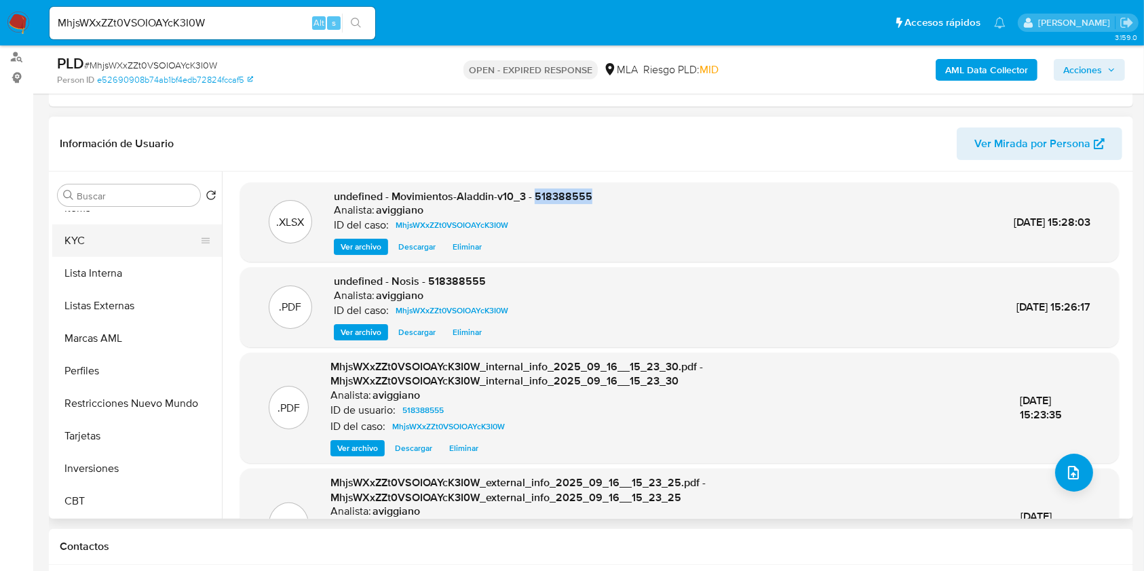
click at [83, 236] on button "KYC" at bounding box center [131, 241] width 159 height 33
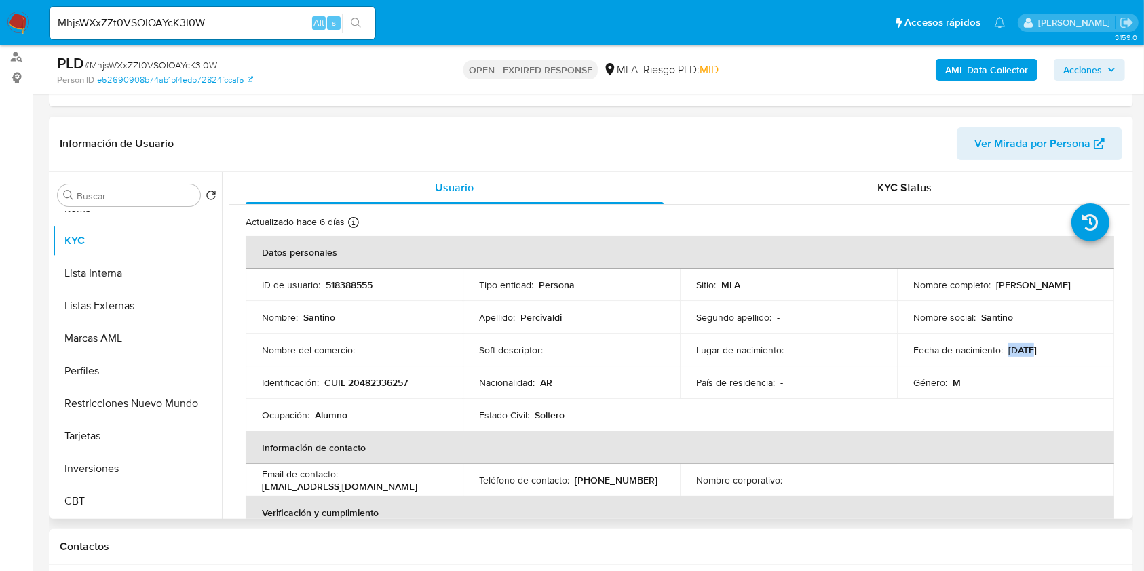
drag, startPoint x: 1004, startPoint y: 348, endPoint x: 1028, endPoint y: 351, distance: 23.9
click at [1028, 351] on p "28/07/2007" at bounding box center [1022, 350] width 28 height 12
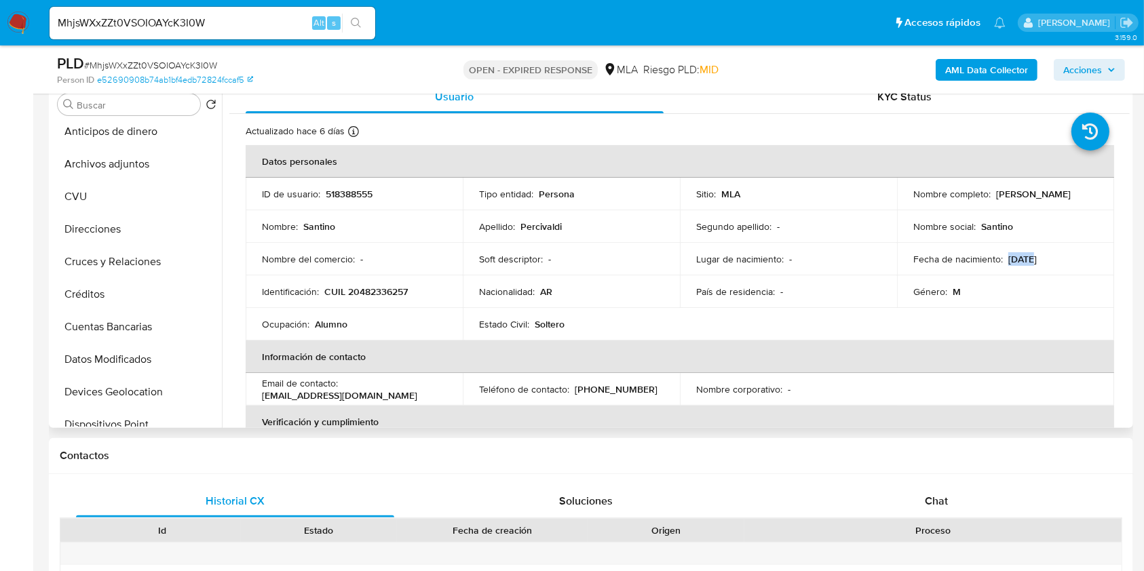
scroll to position [0, 0]
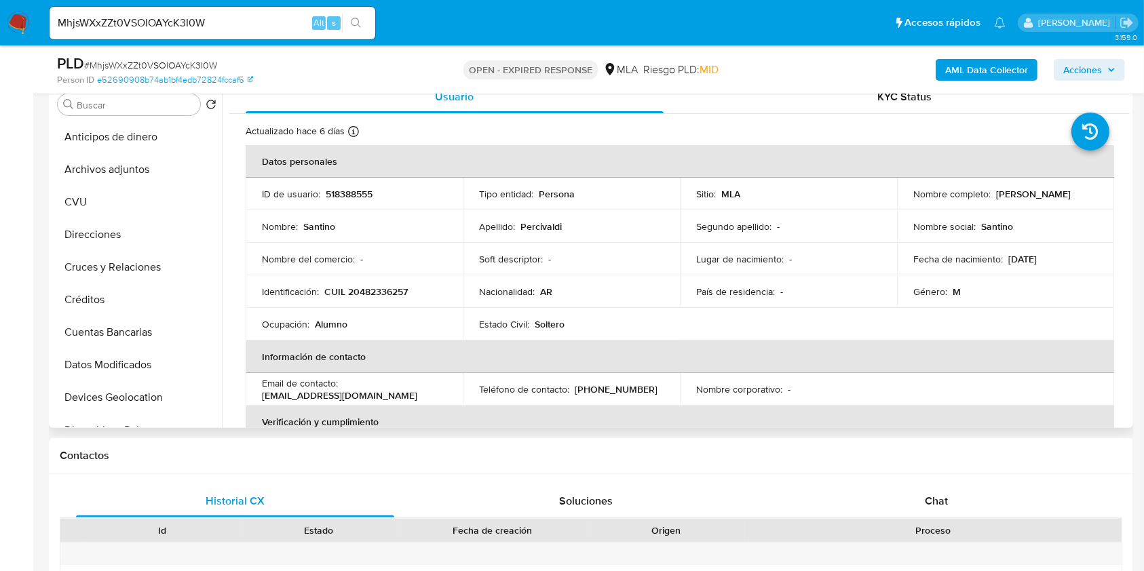
click at [365, 290] on p "CUIL 20482336257" at bounding box center [365, 292] width 83 height 12
drag, startPoint x: 993, startPoint y: 192, endPoint x: 1079, endPoint y: 201, distance: 85.9
click at [1079, 201] on td "Nombre completo : Santino Percivaldi" at bounding box center [1005, 194] width 217 height 33
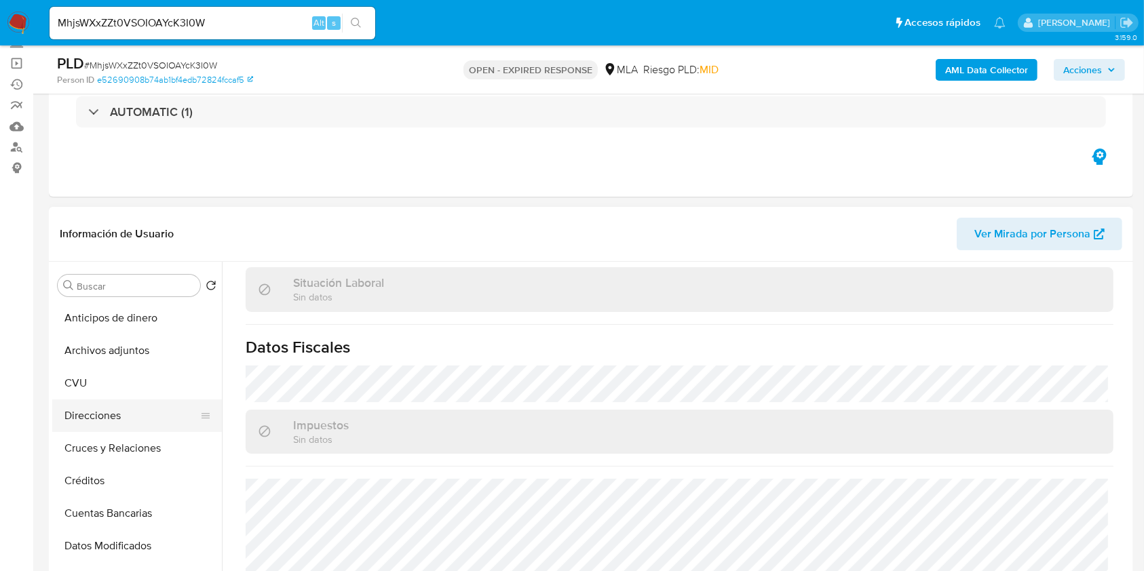
click at [141, 412] on button "Direcciones" at bounding box center [131, 416] width 159 height 33
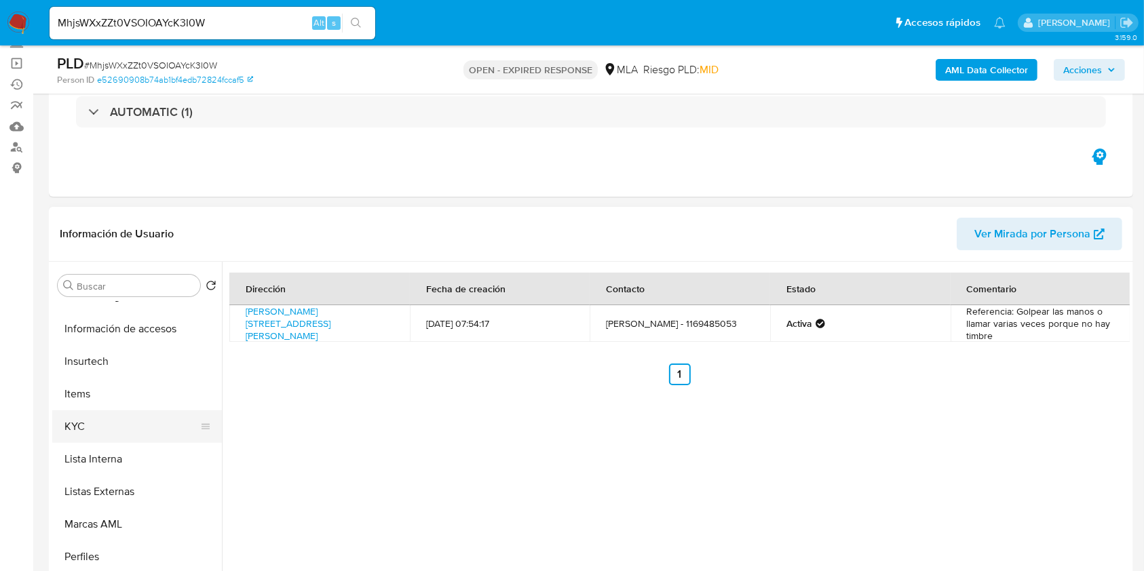
click at [153, 425] on button "KYC" at bounding box center [131, 426] width 159 height 33
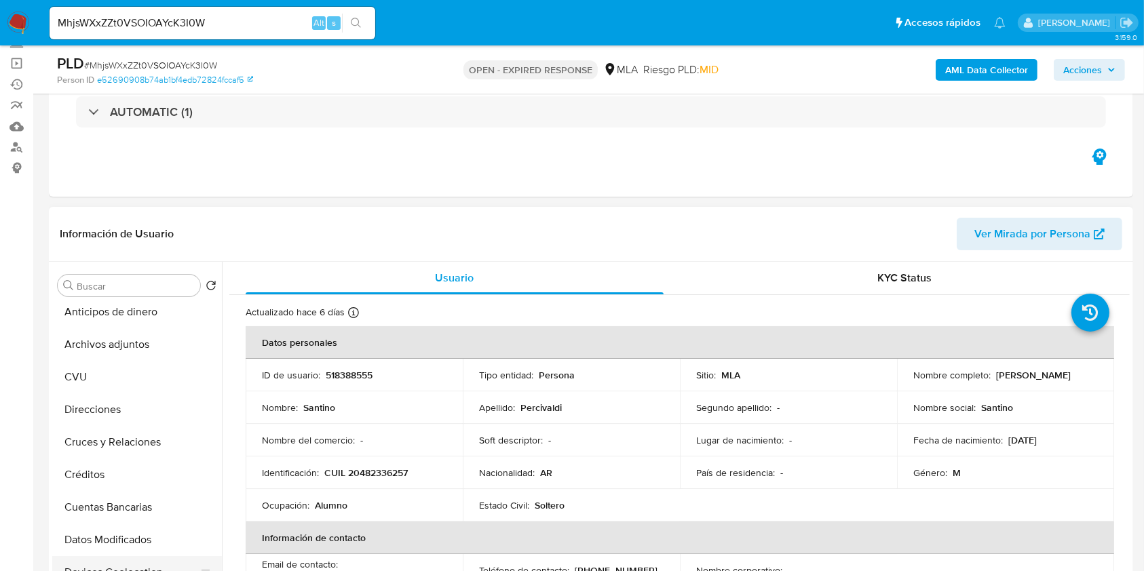
scroll to position [5, 0]
click at [111, 377] on button "CVU" at bounding box center [137, 378] width 170 height 33
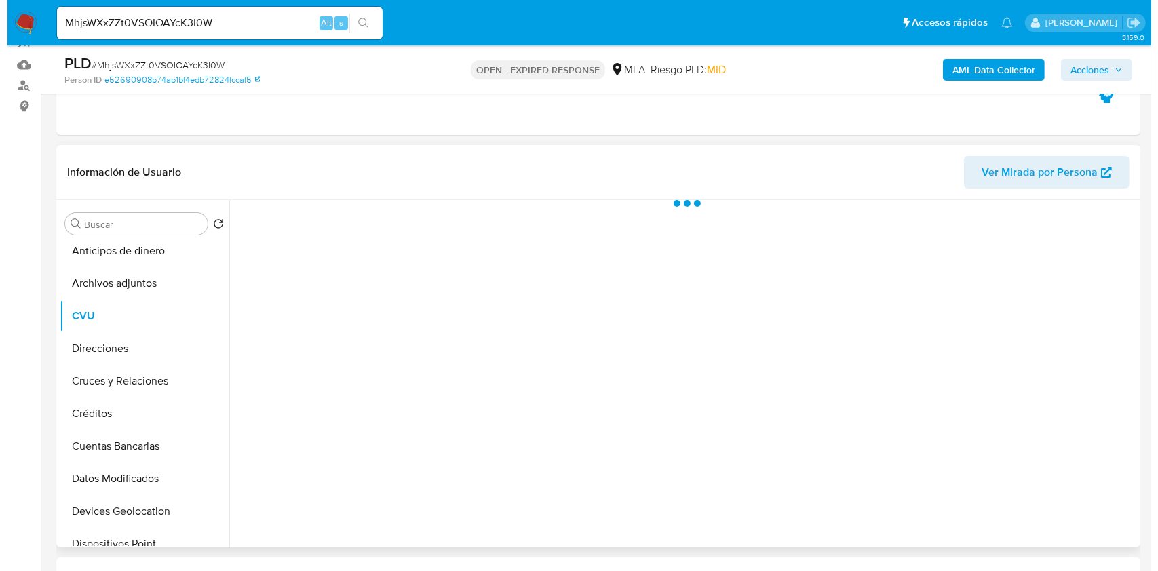
scroll to position [180, 0]
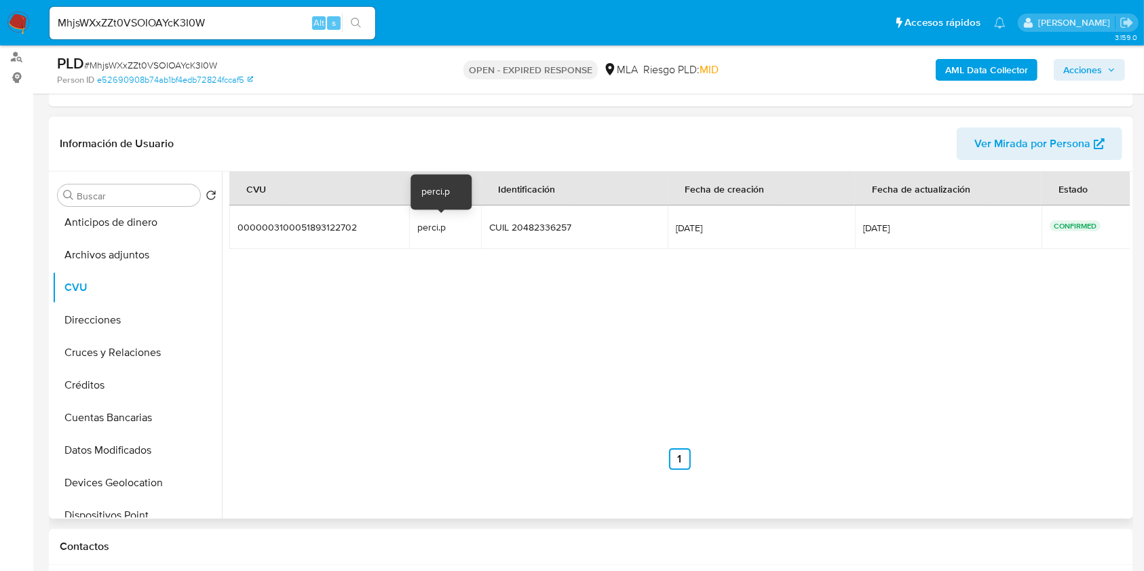
click at [419, 221] on div "perci.p" at bounding box center [445, 227] width 56 height 12
click at [136, 261] on button "Archivos adjuntos" at bounding box center [131, 255] width 159 height 33
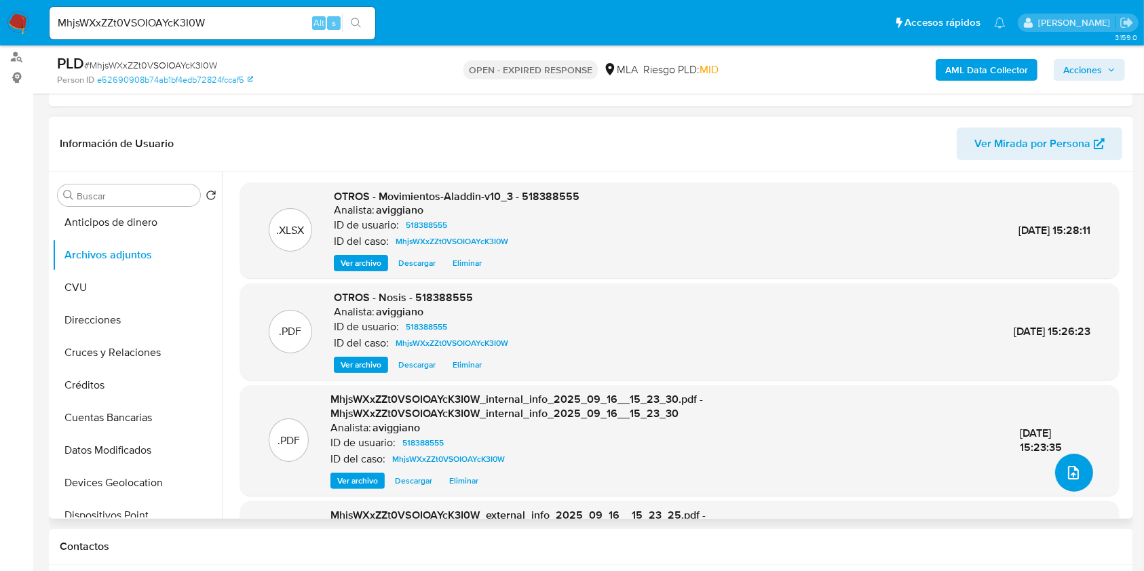
click at [1070, 473] on icon "upload-file" at bounding box center [1073, 473] width 16 height 16
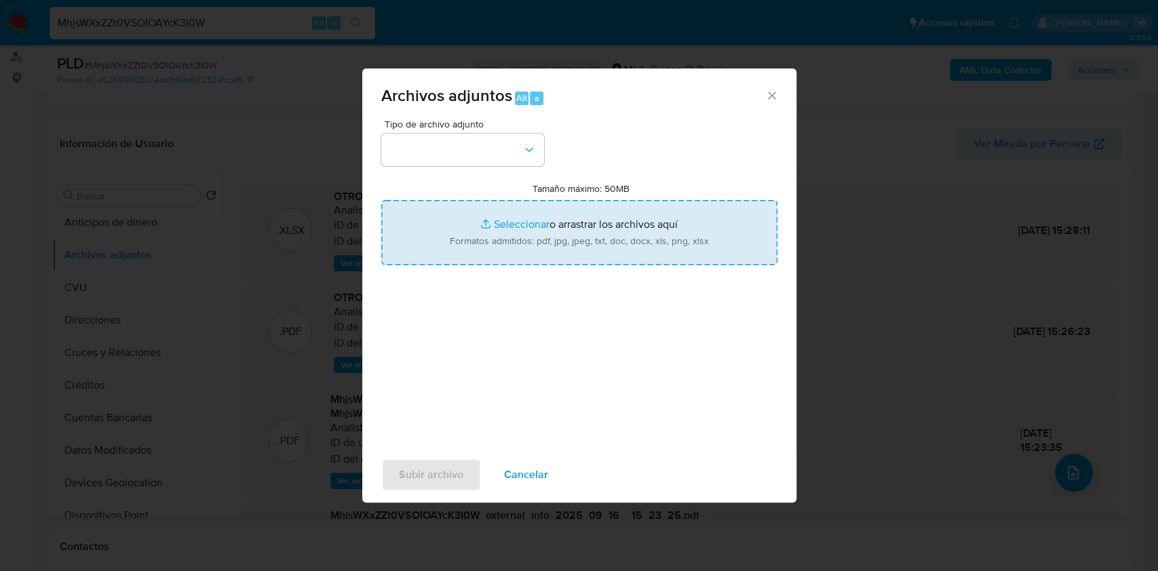
click at [625, 209] on input "Tamaño máximo: 50MB Seleccionar archivos" at bounding box center [579, 232] width 396 height 65
click at [478, 230] on input "Tamaño máximo: 50MB Seleccionar archivos" at bounding box center [579, 232] width 396 height 65
type input "C:\fakepath\Caselog MhjsWXxZZt0VSOIOAYcK3I0W_2025_08_19_00_33_02.docx"
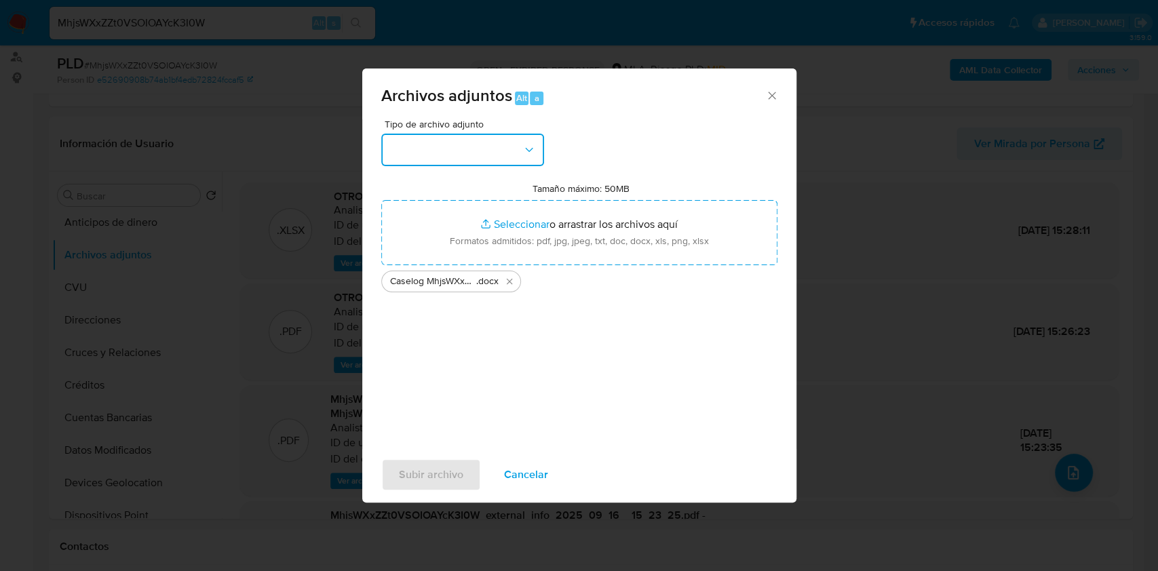
click at [444, 136] on button "button" at bounding box center [462, 150] width 163 height 33
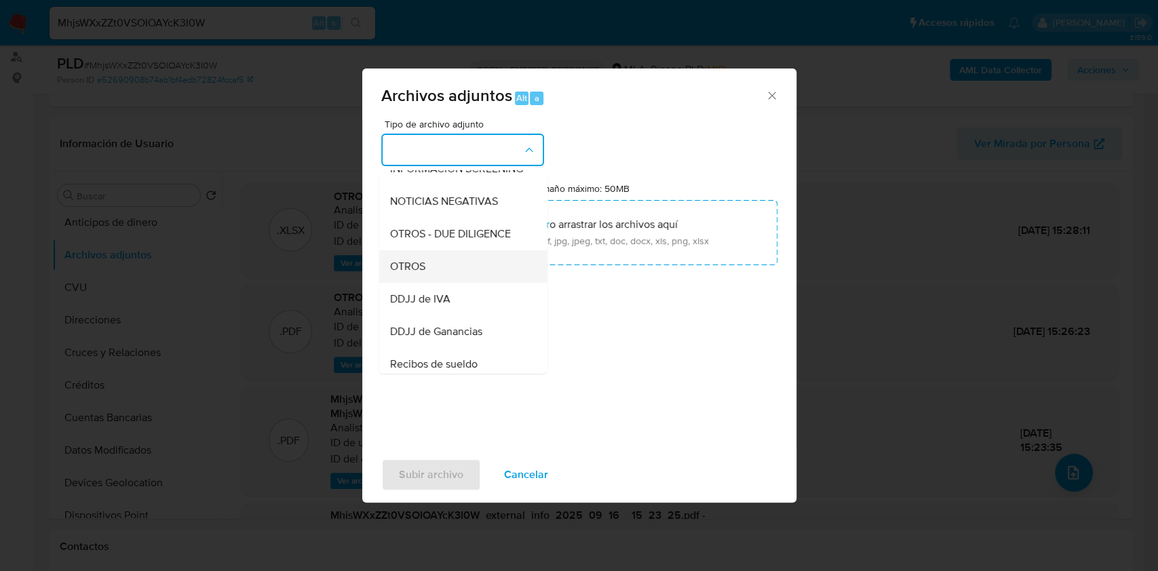
click at [437, 280] on div "OTROS" at bounding box center [458, 266] width 138 height 33
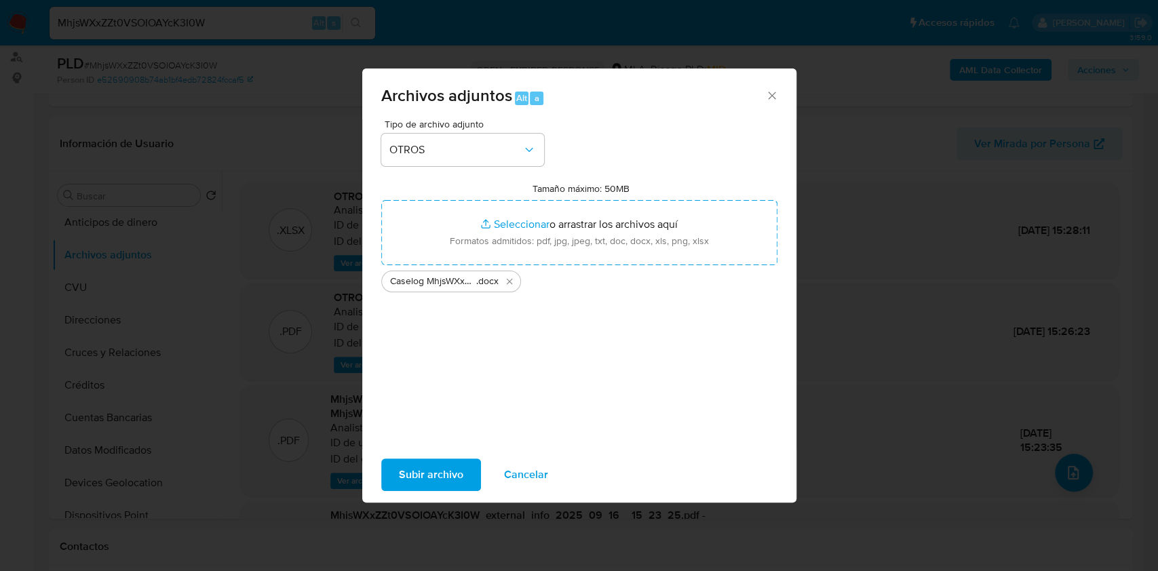
click at [410, 473] on span "Subir archivo" at bounding box center [431, 475] width 64 height 30
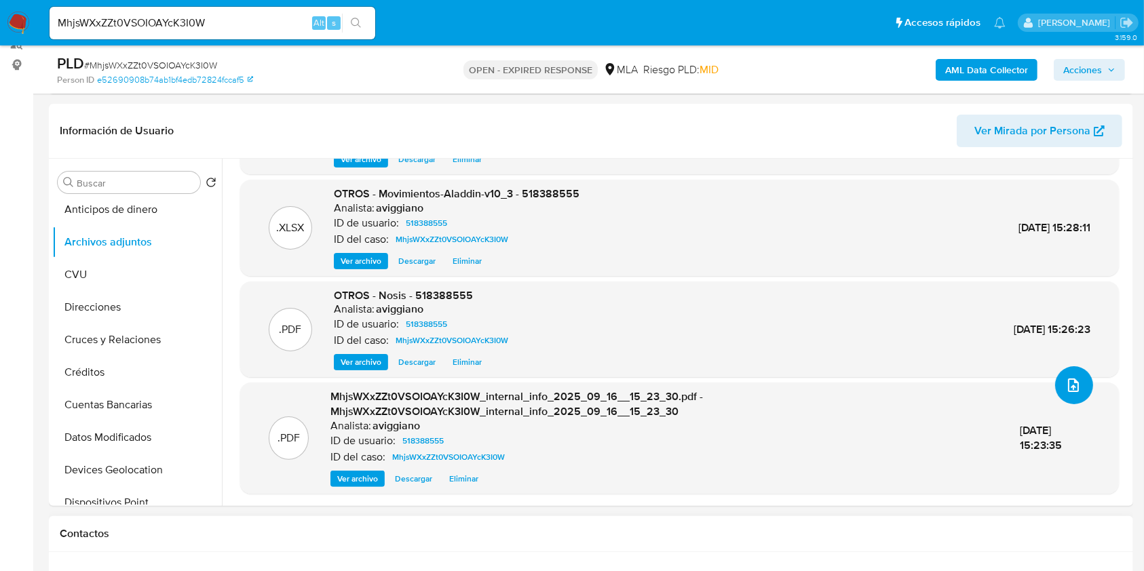
scroll to position [452, 0]
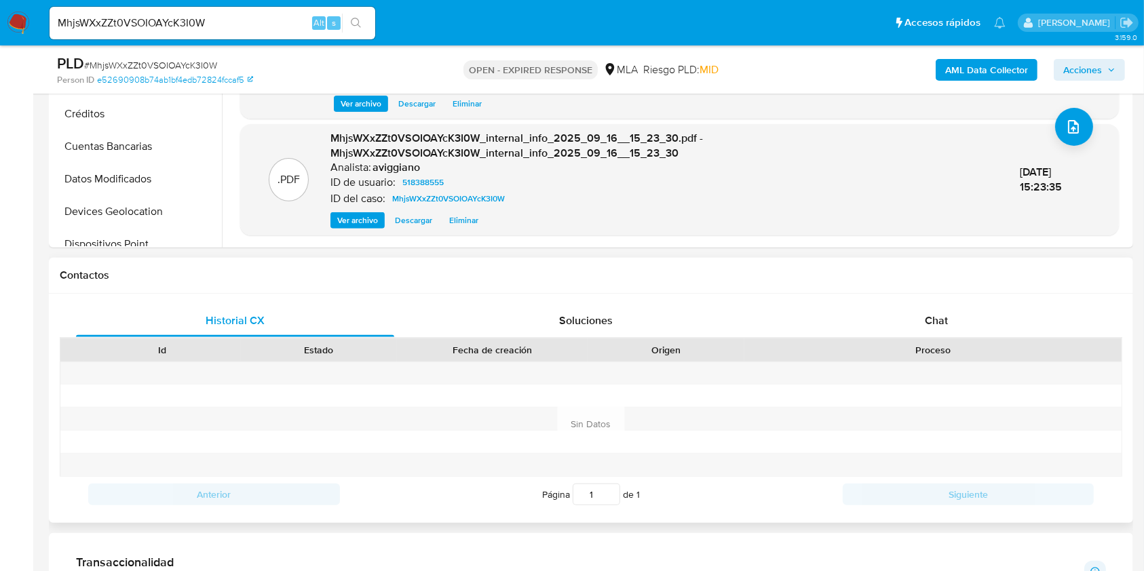
click at [918, 338] on div "Proceso" at bounding box center [932, 349] width 377 height 23
click at [928, 326] on span "Chat" at bounding box center [936, 321] width 23 height 16
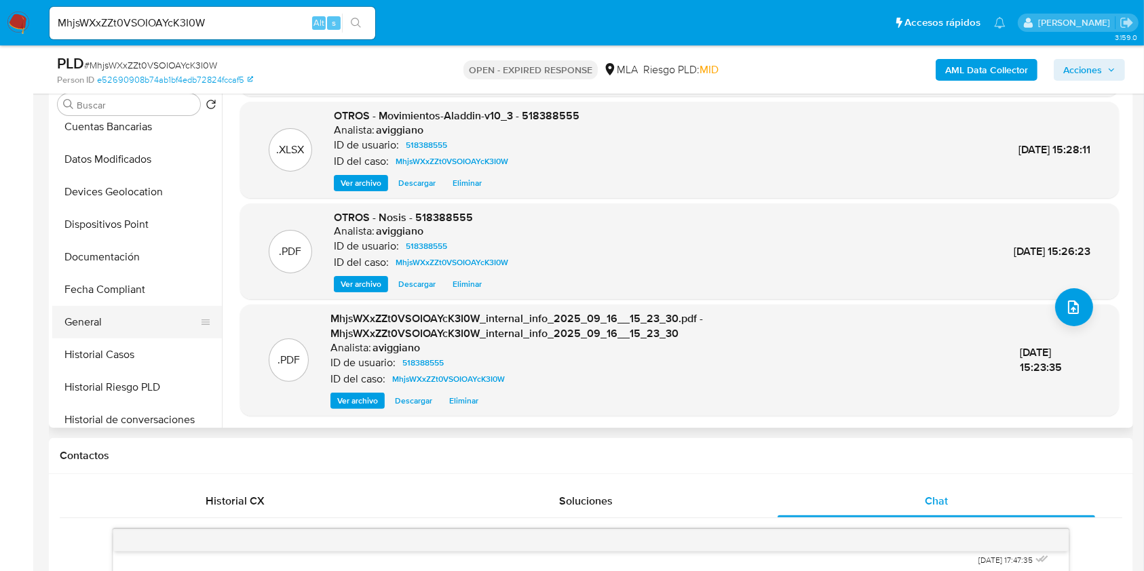
scroll to position [271, 0]
click at [125, 282] on button "Historial Casos" at bounding box center [131, 289] width 159 height 33
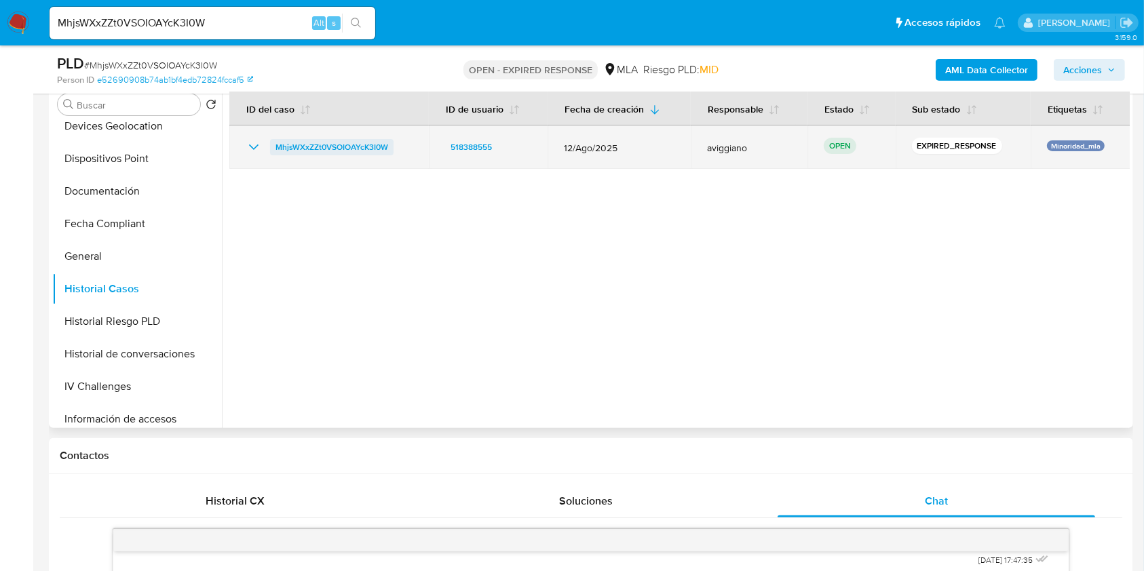
drag, startPoint x: 414, startPoint y: 138, endPoint x: 273, endPoint y: 145, distance: 140.6
click at [273, 145] on td "MhjsWXxZZt0VSOIOAYcK3I0W" at bounding box center [328, 146] width 199 height 43
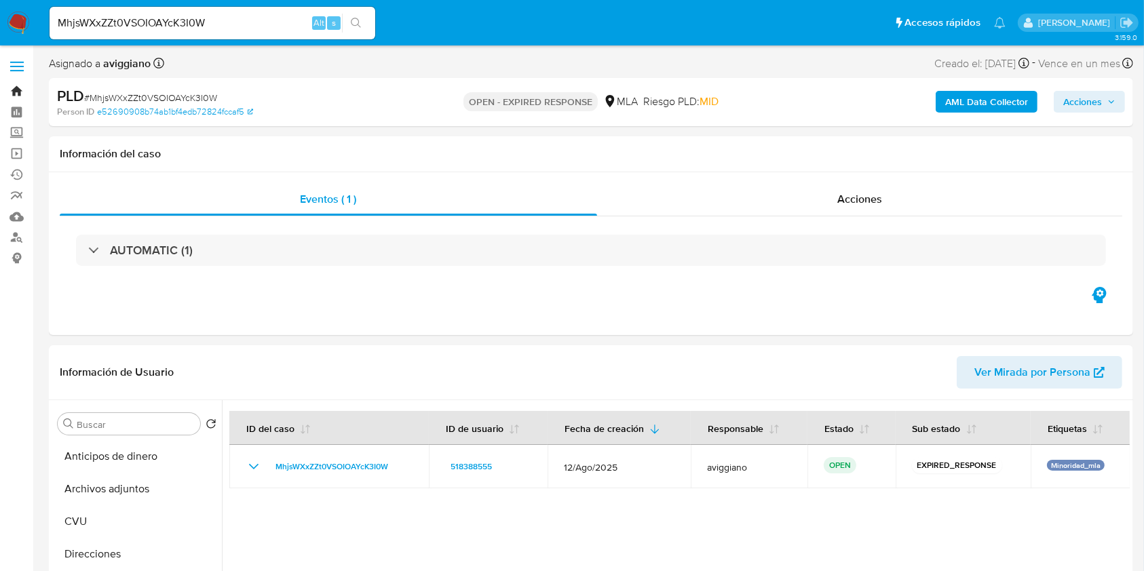
click at [11, 87] on link "Bandeja" at bounding box center [80, 91] width 161 height 21
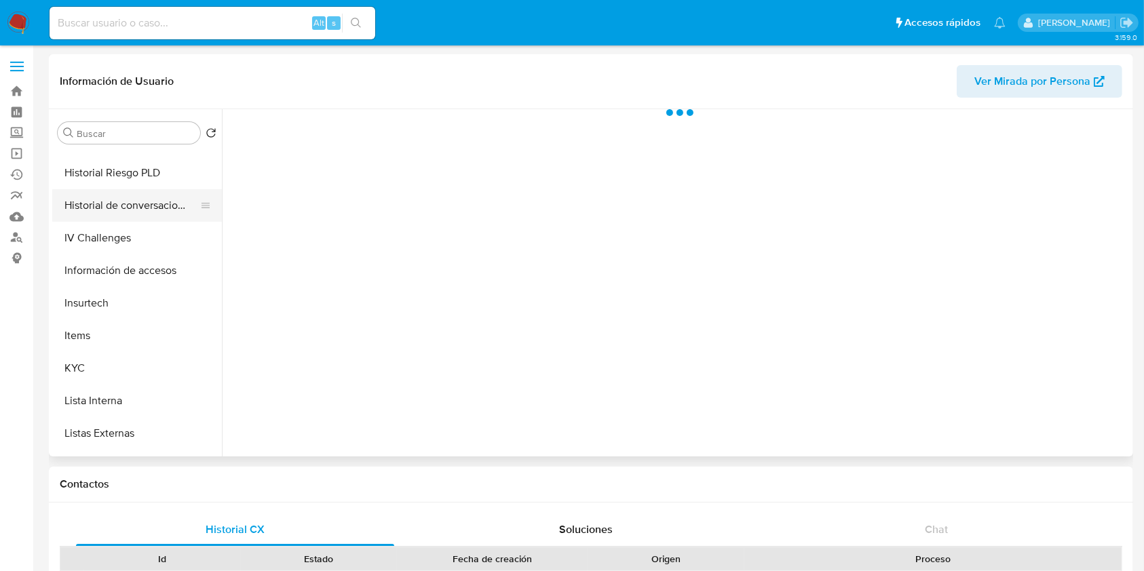
scroll to position [543, 0]
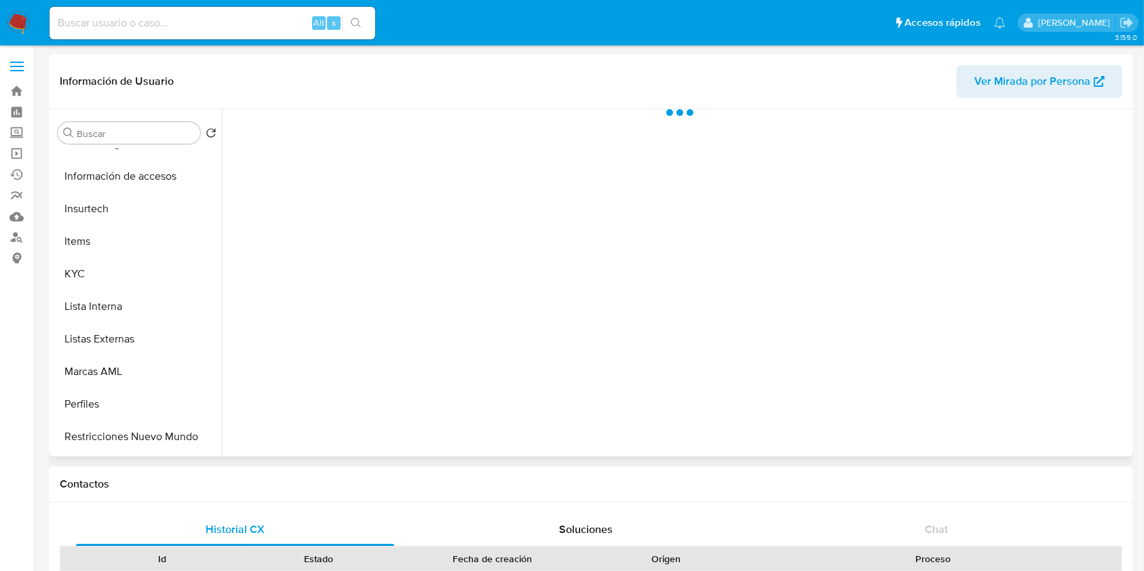
select select "10"
click at [128, 267] on button "KYC" at bounding box center [131, 274] width 159 height 33
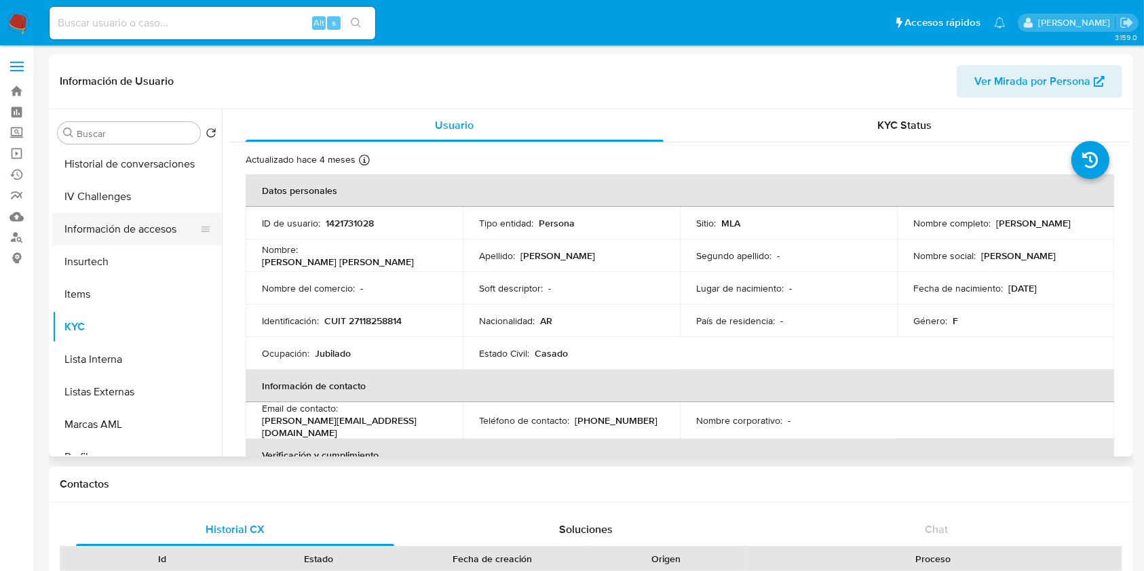
scroll to position [400, 0]
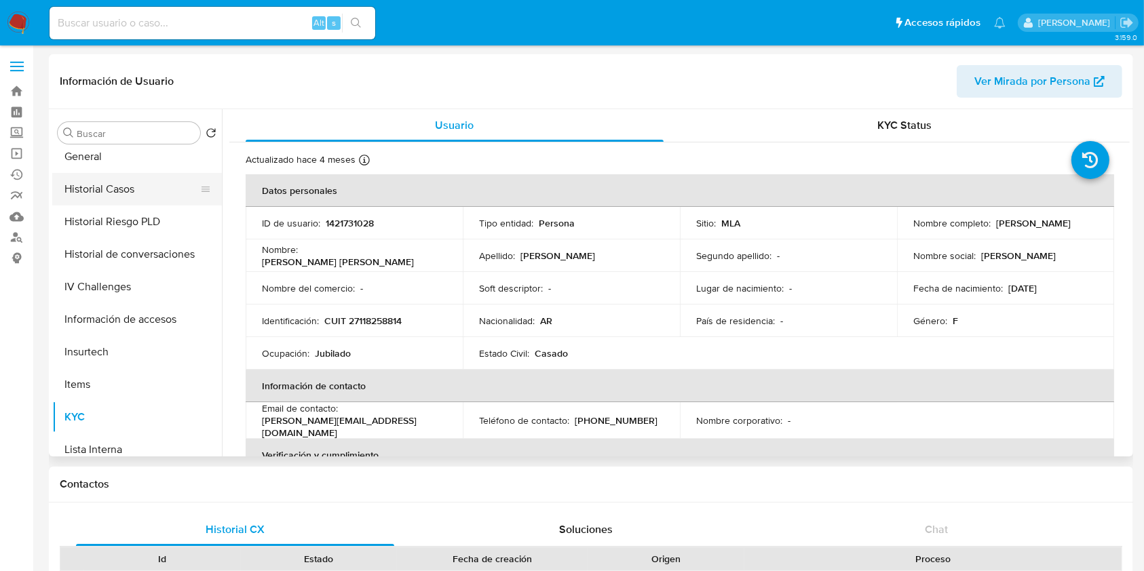
click at [137, 193] on button "Historial Casos" at bounding box center [131, 189] width 159 height 33
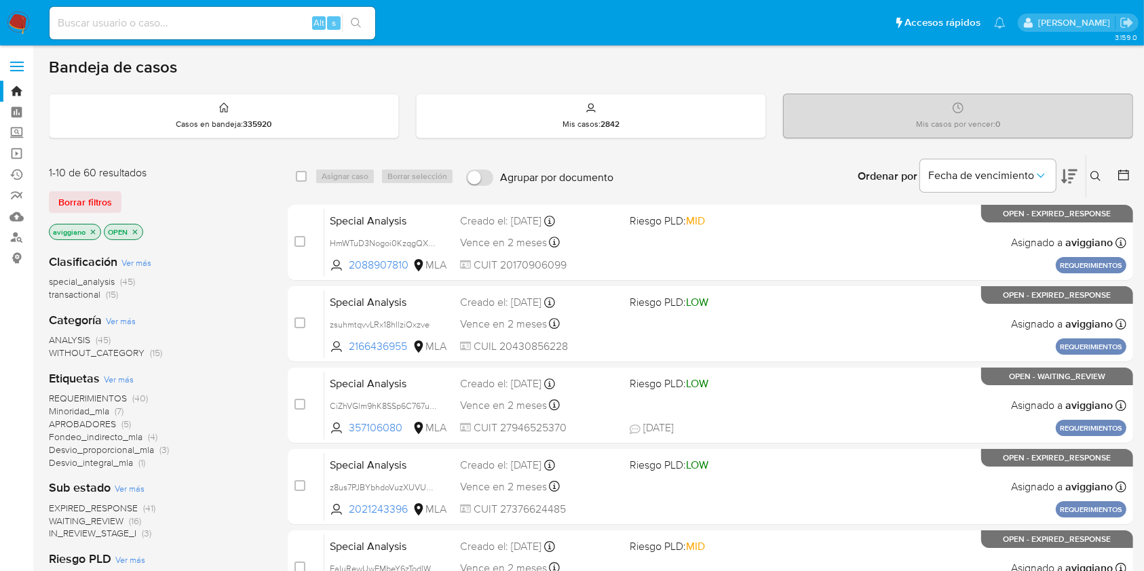
click at [1102, 174] on button at bounding box center [1097, 176] width 22 height 16
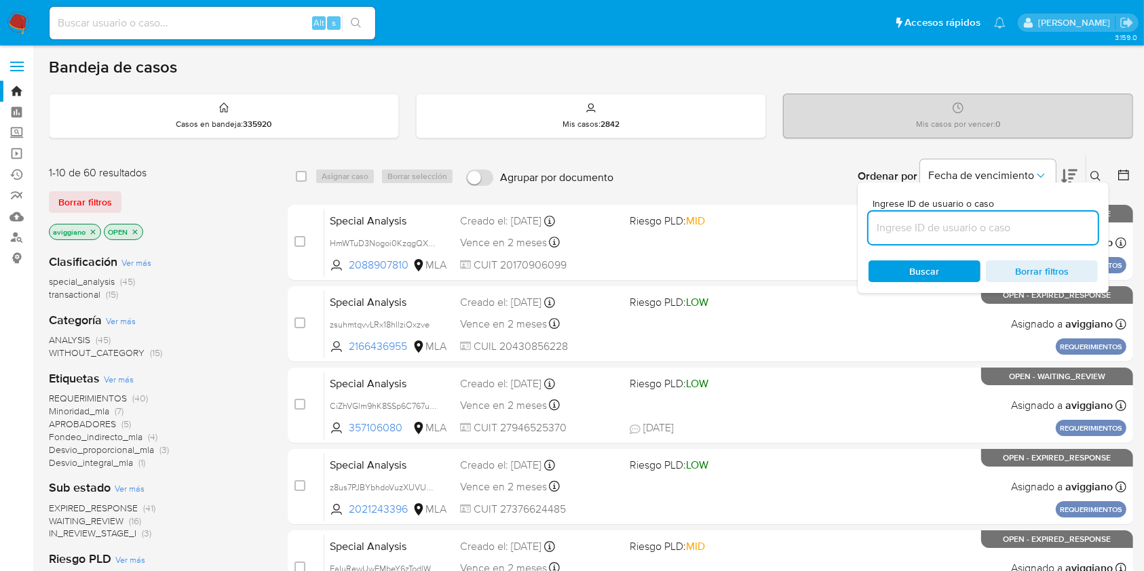
click at [1005, 235] on input at bounding box center [982, 228] width 229 height 18
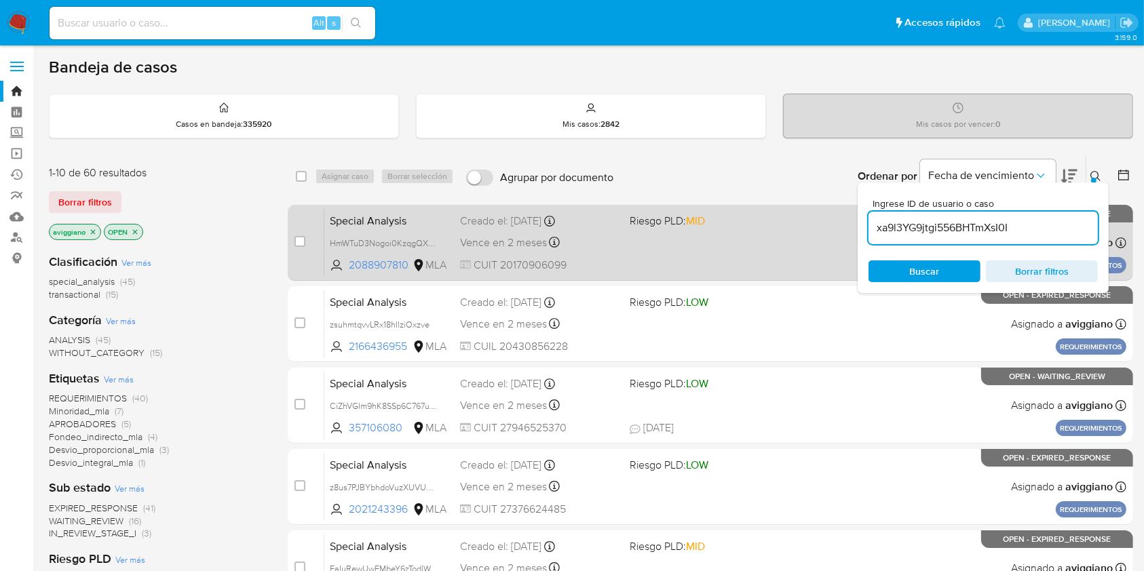
type input "xa9l3YG9jtgi556BHTmXsI0I"
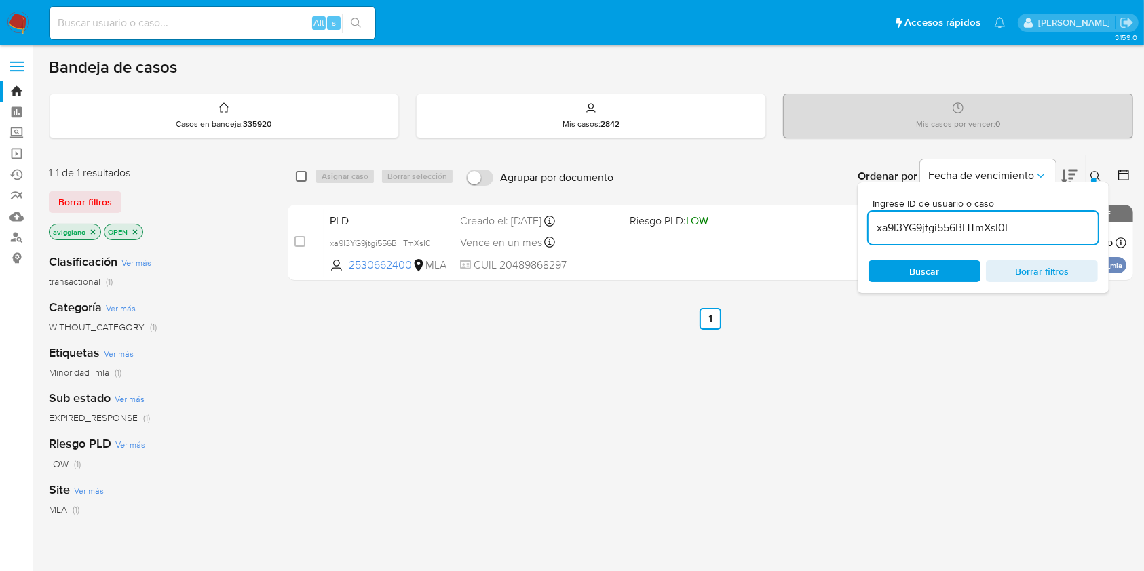
click at [299, 176] on input "checkbox" at bounding box center [301, 176] width 11 height 11
checkbox input "true"
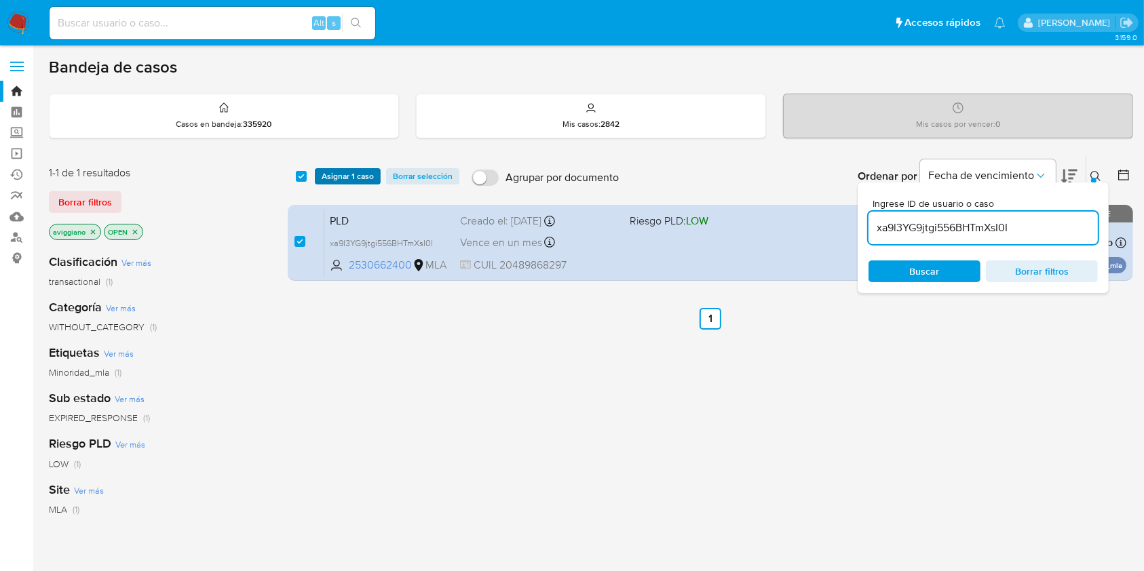
click at [328, 172] on span "Asignar 1 caso" at bounding box center [348, 177] width 52 height 14
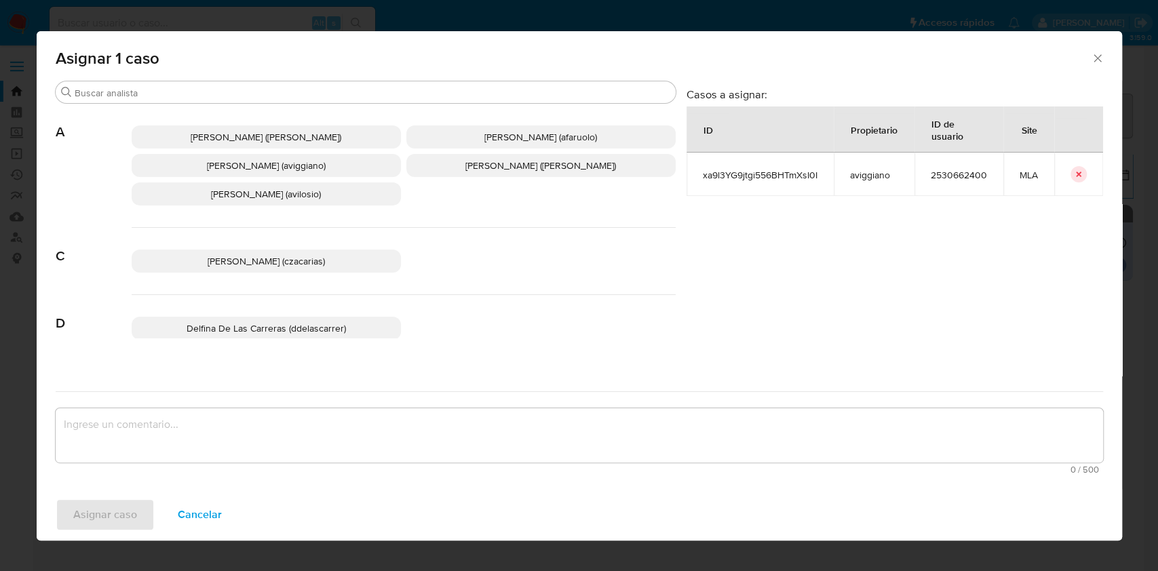
click at [313, 170] on span "Agustina Belen Viggiano (aviggiano)" at bounding box center [266, 166] width 119 height 14
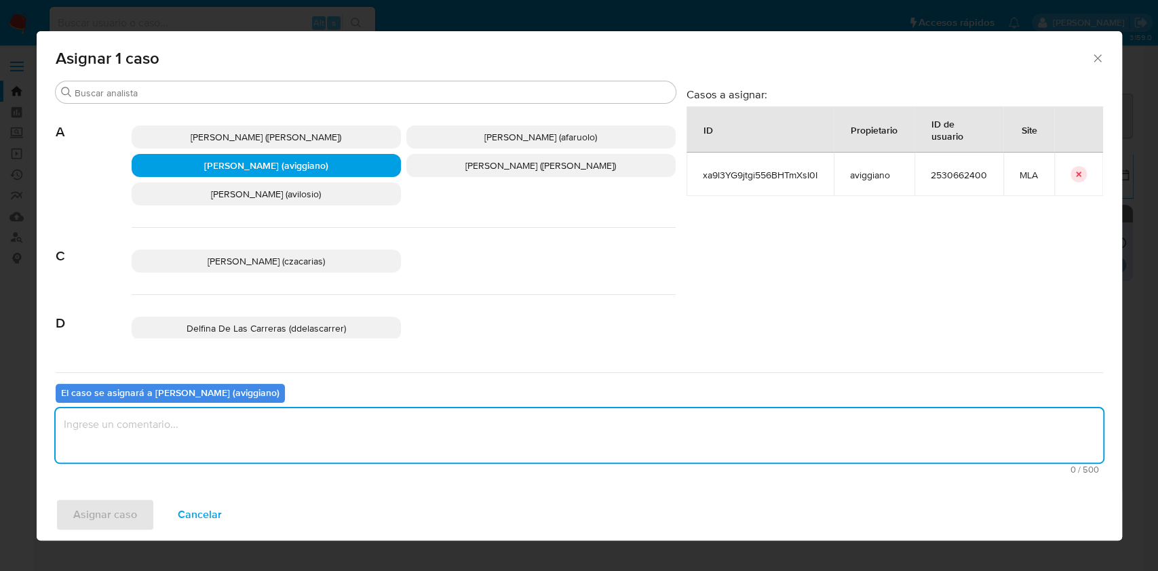
click at [252, 441] on textarea "assign-modal" at bounding box center [579, 435] width 1047 height 54
click at [136, 517] on button "Asignar caso" at bounding box center [105, 515] width 99 height 33
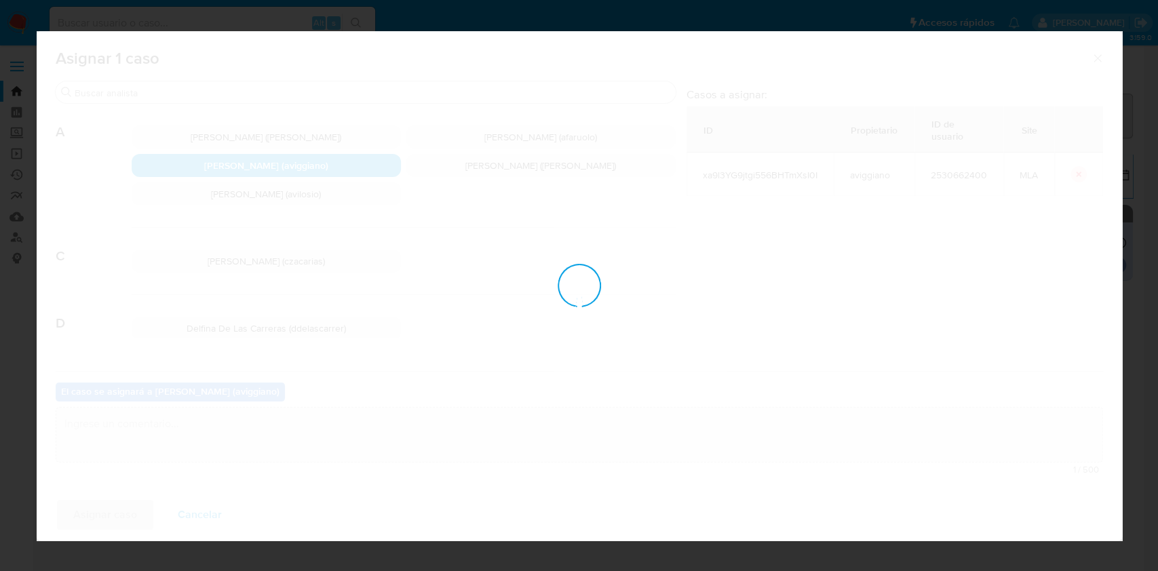
checkbox input "false"
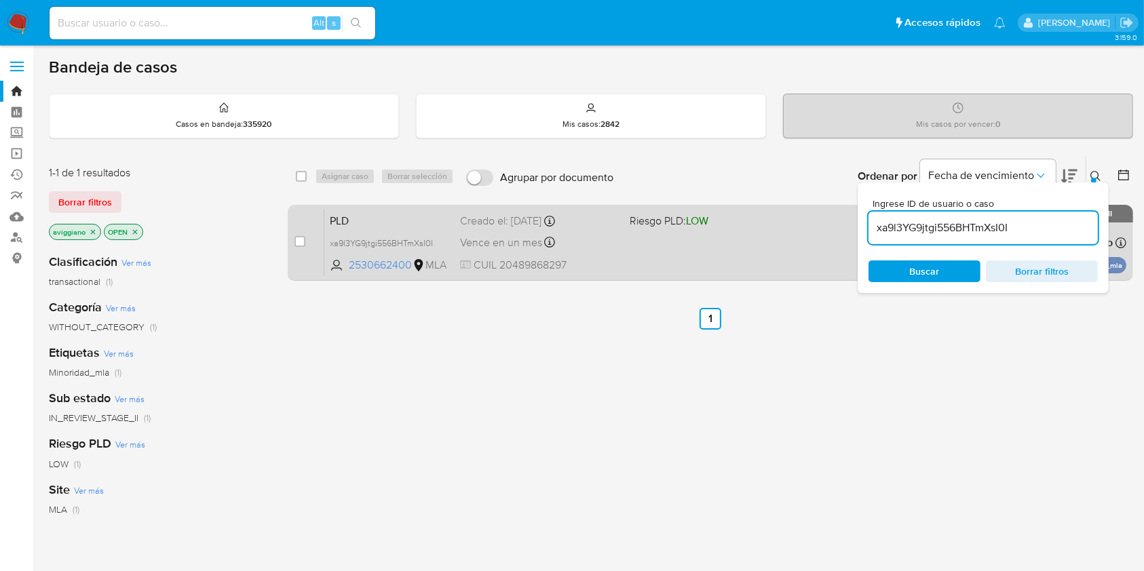
click at [686, 244] on div "PLD xa9l3YG9jtgi556BHTmXsI0I 2530662400 MLA Riesgo PLD: LOW Creado el: 12/08/20…" at bounding box center [725, 242] width 802 height 69
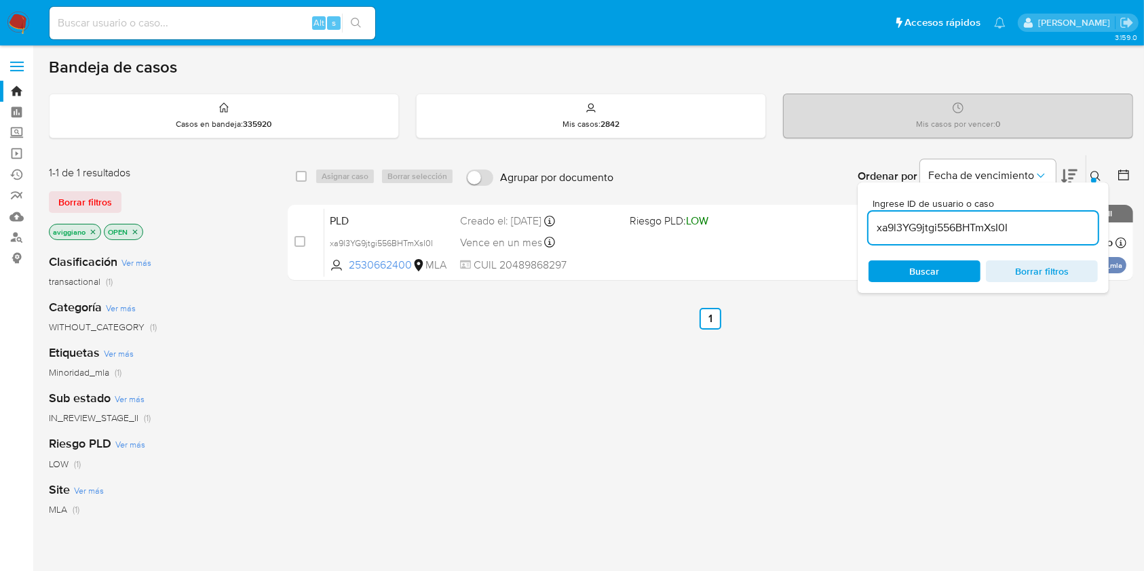
click at [950, 225] on input "xa9l3YG9jtgi556BHTmXsI0I" at bounding box center [982, 228] width 229 height 18
paste input "MhjsWXxZZt0VSOIOAYcK3I0W"
type input "MhjsWXxZZt0VSOIOAYcK3I0W"
click at [302, 176] on input "checkbox" at bounding box center [301, 176] width 11 height 11
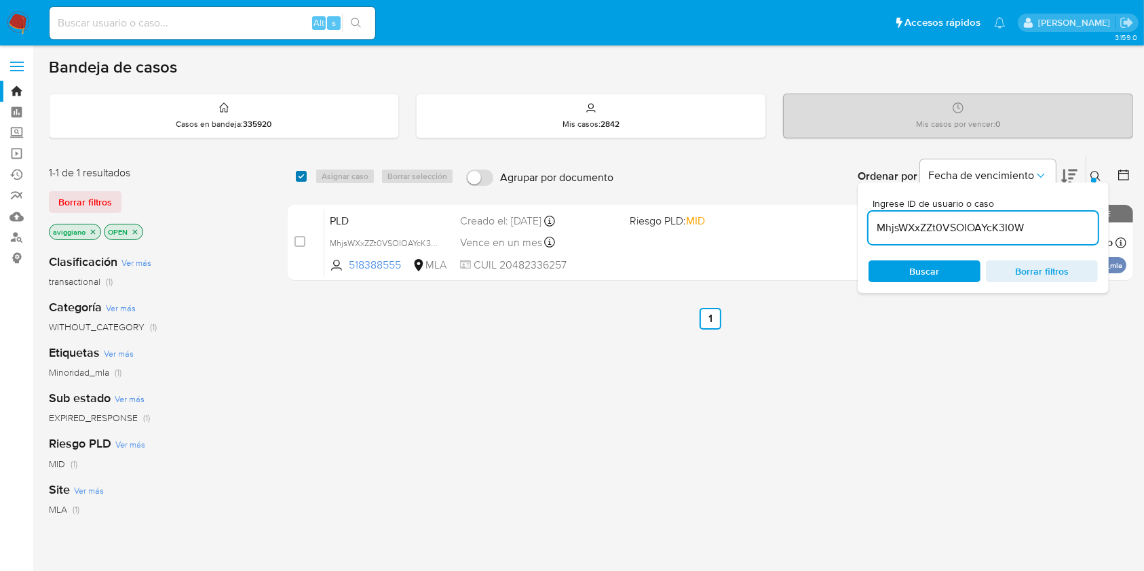
checkbox input "true"
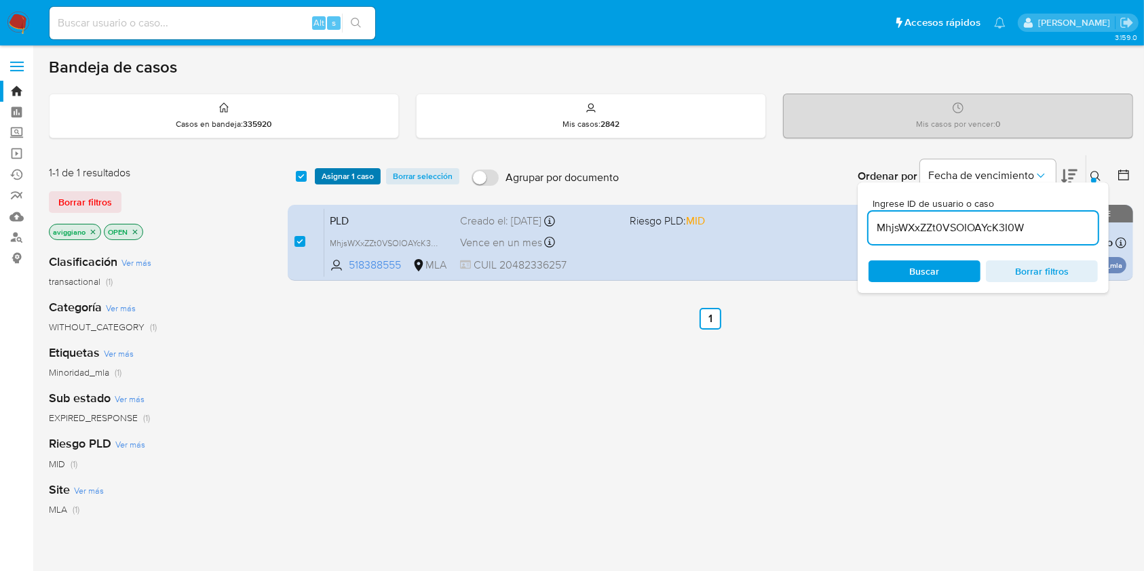
click at [340, 172] on span "Asignar 1 caso" at bounding box center [348, 177] width 52 height 14
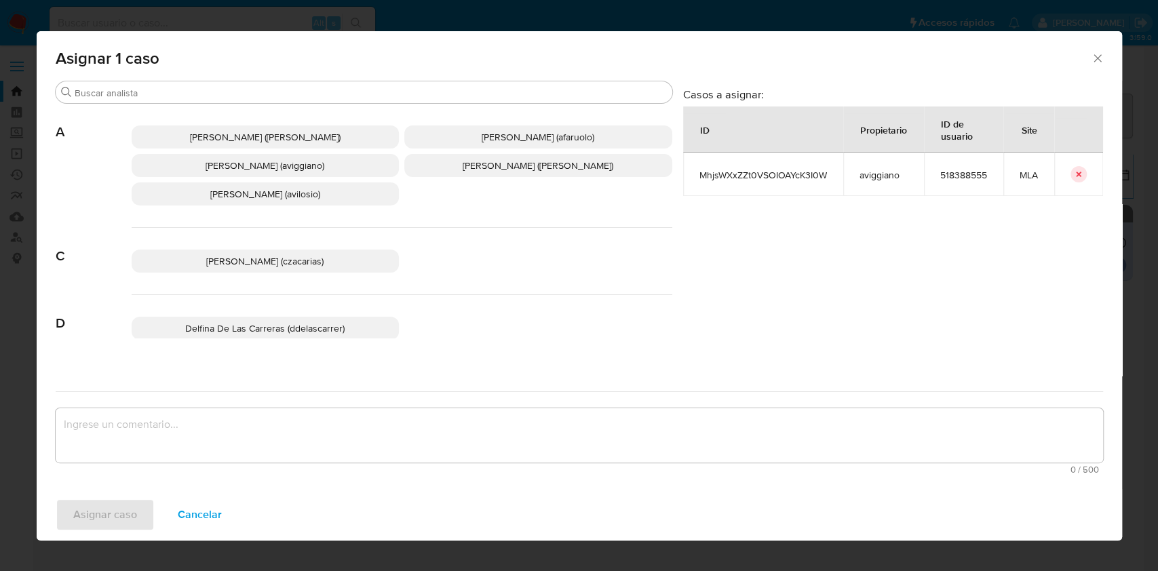
click at [228, 159] on span "Agustina Belen Viggiano (aviggiano)" at bounding box center [265, 166] width 119 height 14
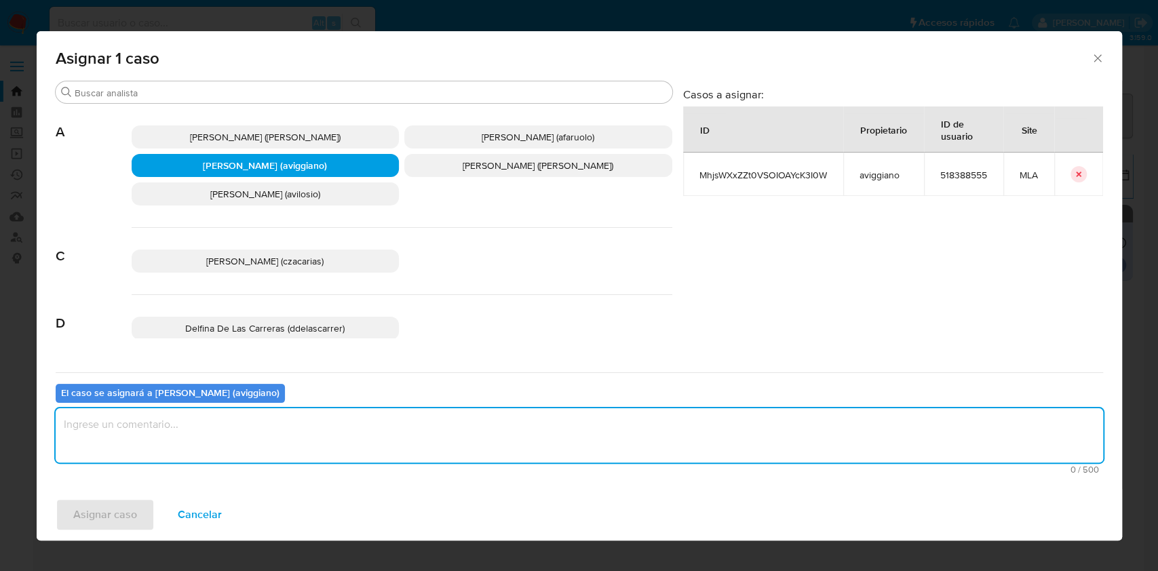
click at [125, 423] on textarea "assign-modal" at bounding box center [579, 435] width 1047 height 54
click at [103, 529] on span "Asignar caso" at bounding box center [105, 515] width 64 height 30
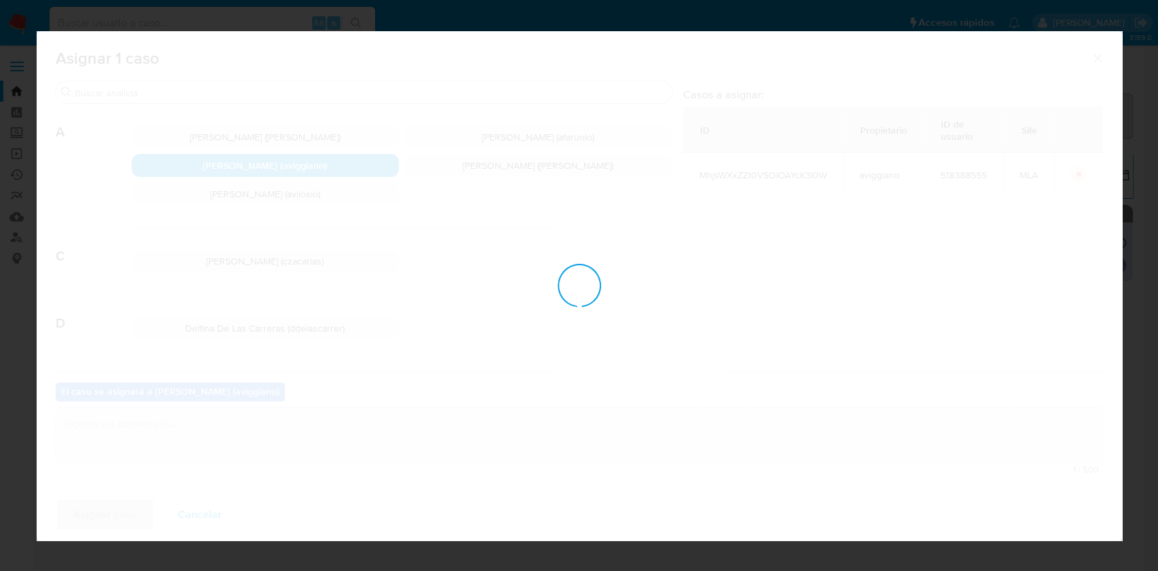
checkbox input "false"
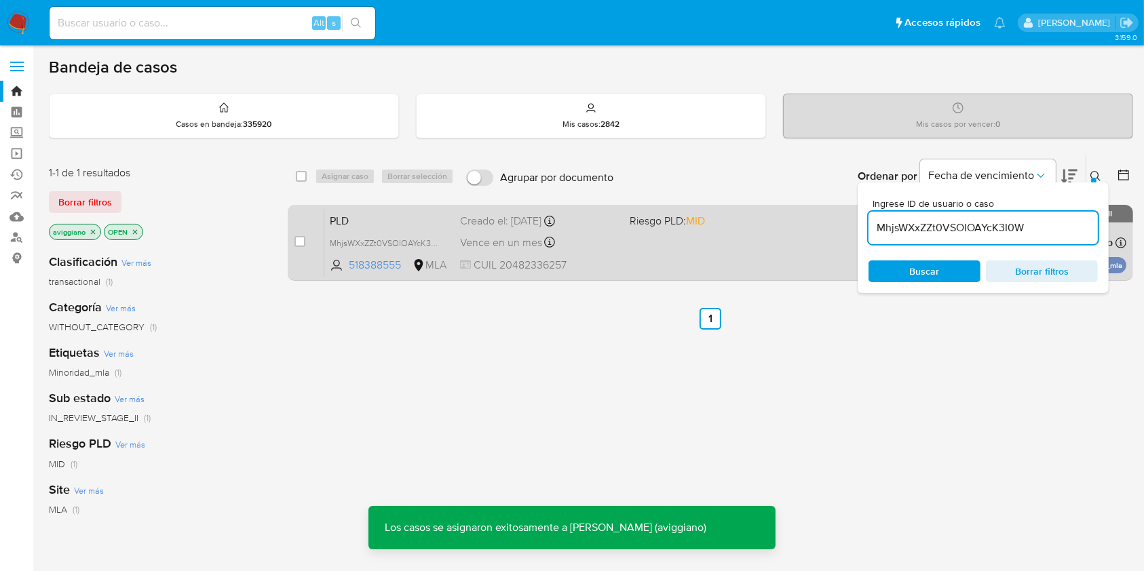
click at [659, 251] on div "PLD MhjsWXxZZt0VSOIOAYcK3I0W 518388555 MLA Riesgo PLD: MID Creado el: 12/08/202…" at bounding box center [725, 242] width 802 height 69
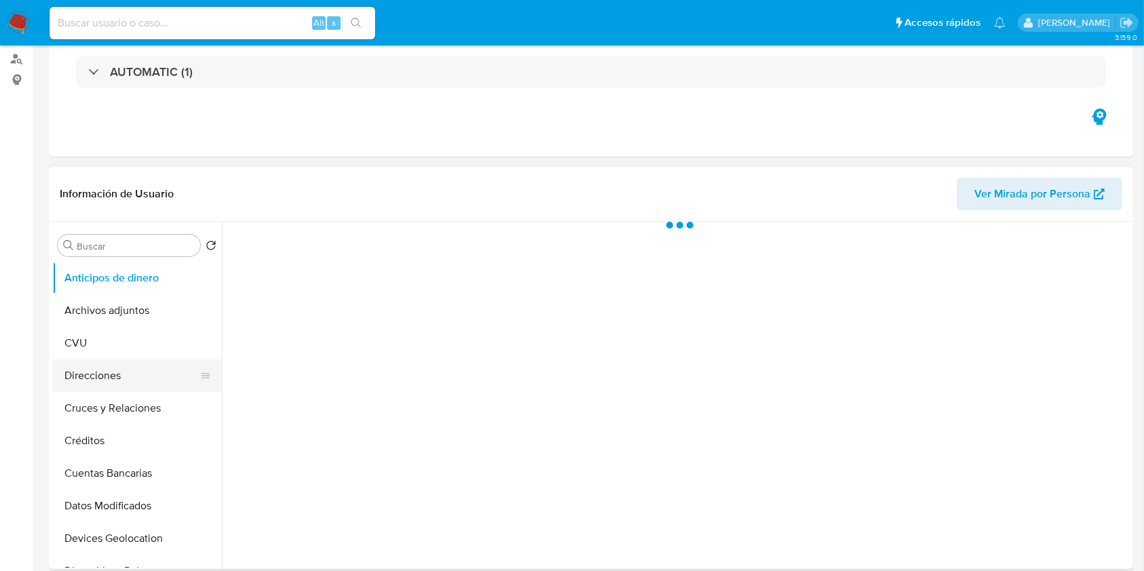
select select "10"
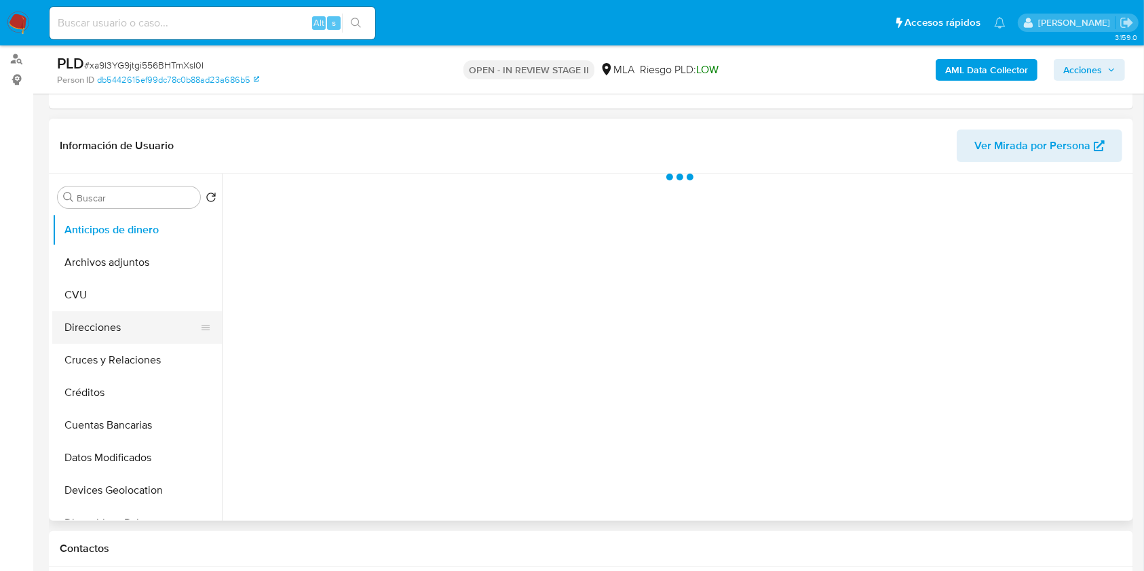
scroll to position [180, 0]
click at [142, 241] on button "Anticipos de dinero" at bounding box center [131, 228] width 159 height 33
click at [135, 256] on button "Archivos adjuntos" at bounding box center [131, 260] width 159 height 33
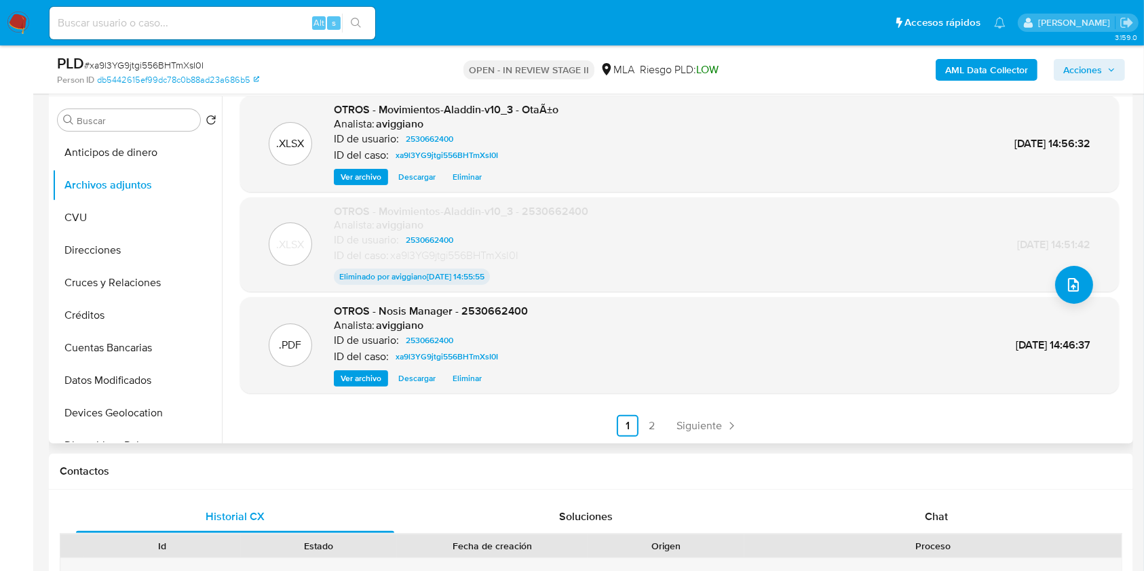
scroll to position [362, 0]
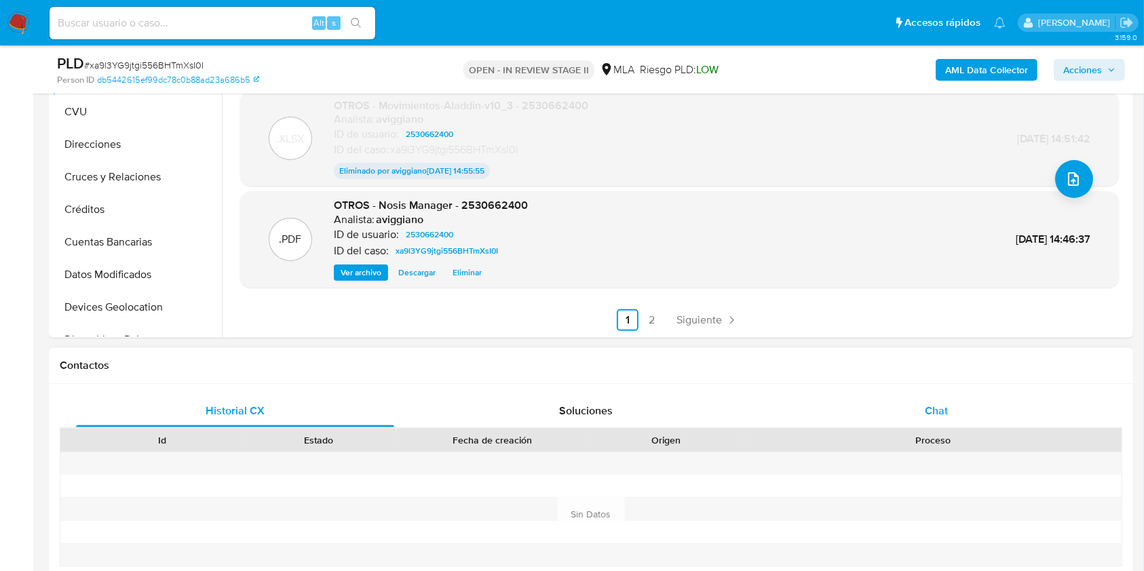
click at [900, 404] on div "Chat" at bounding box center [936, 411] width 318 height 33
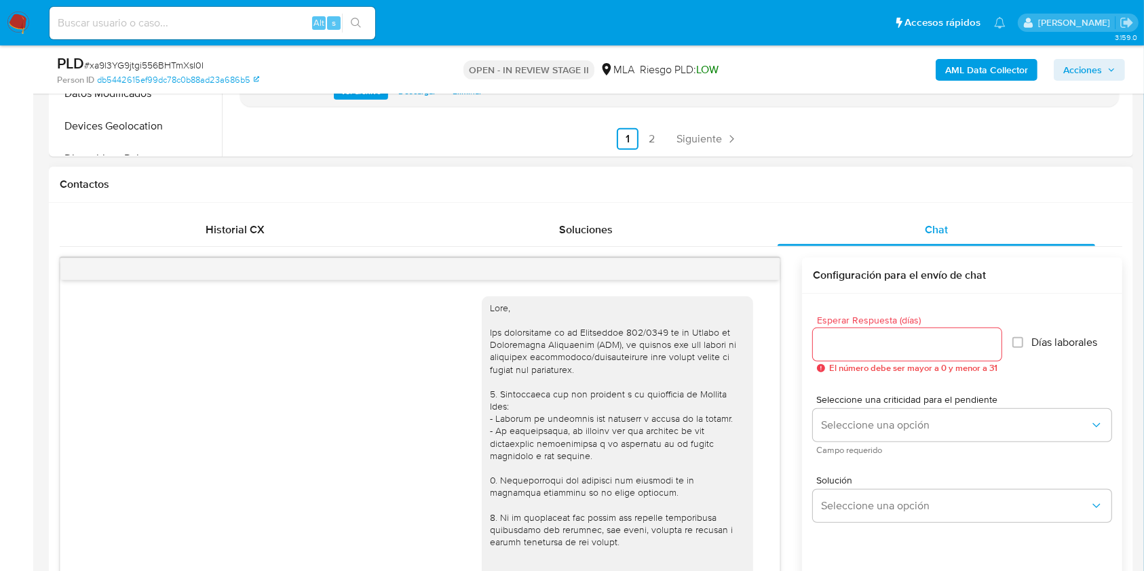
scroll to position [619, 0]
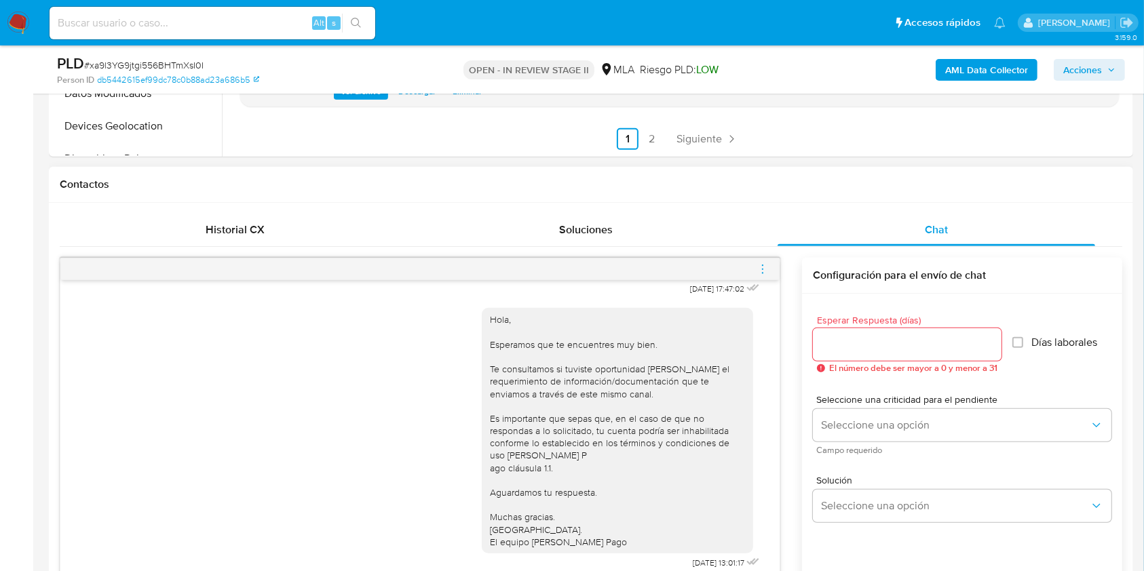
click at [768, 270] on icon "menu-action" at bounding box center [762, 269] width 12 height 12
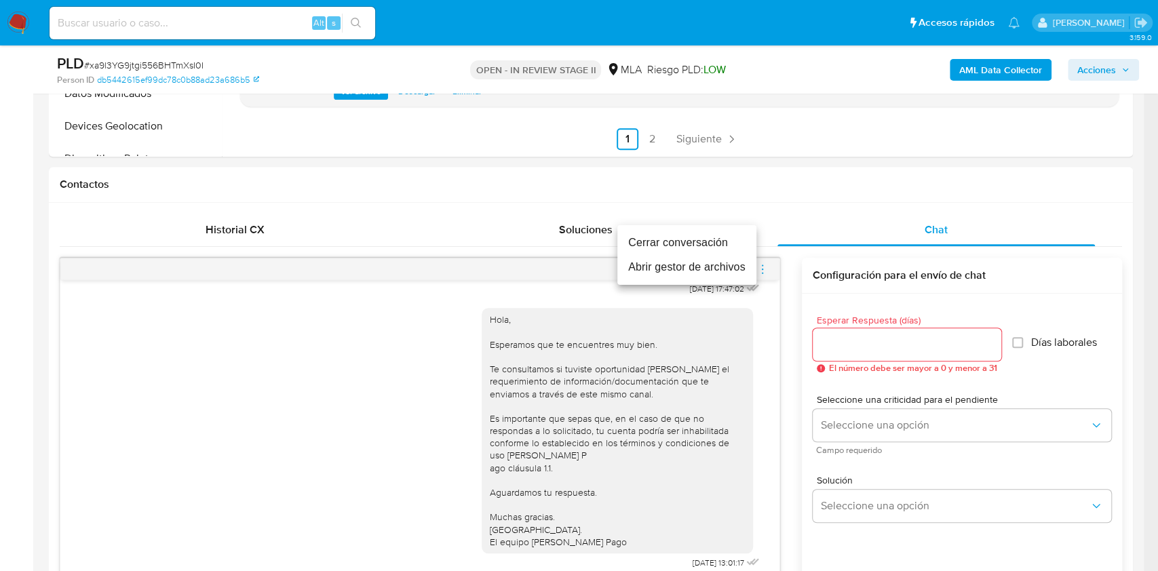
click at [681, 236] on li "Cerrar conversación" at bounding box center [686, 243] width 139 height 24
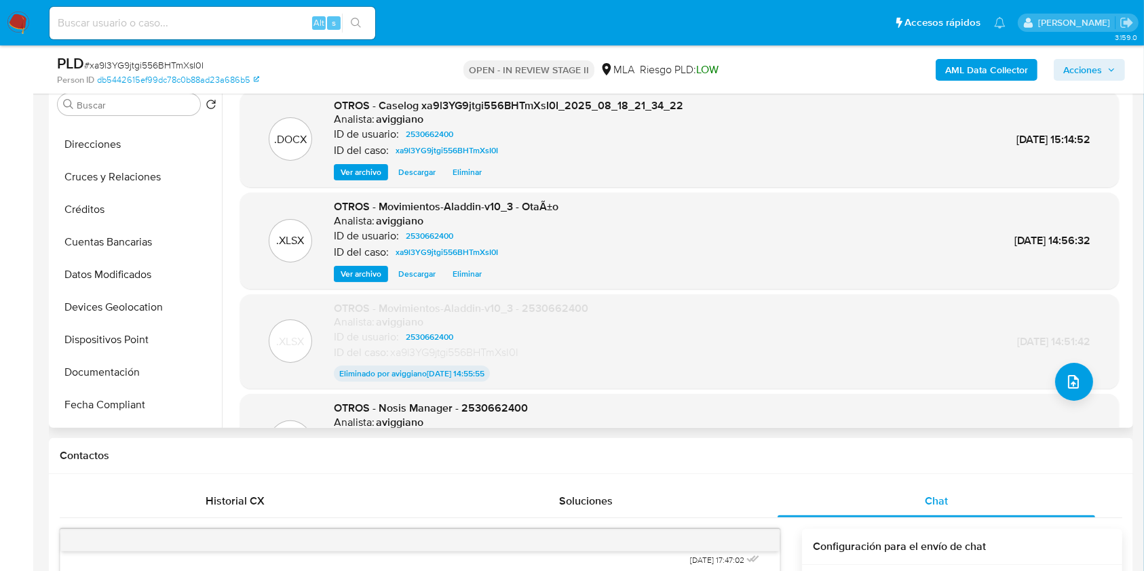
scroll to position [180, 0]
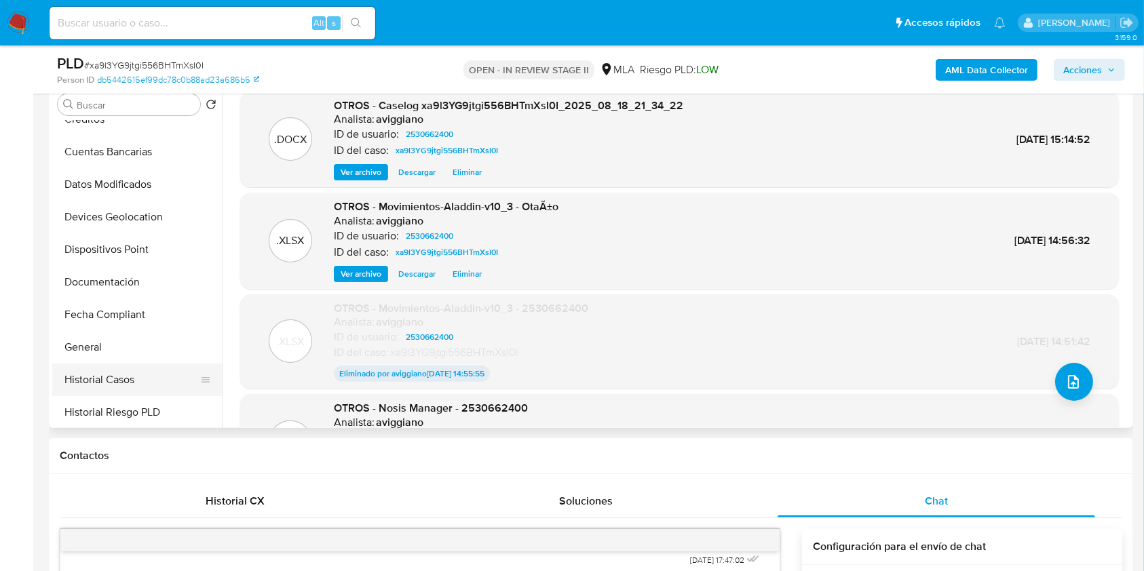
click at [142, 379] on button "Historial Casos" at bounding box center [131, 380] width 159 height 33
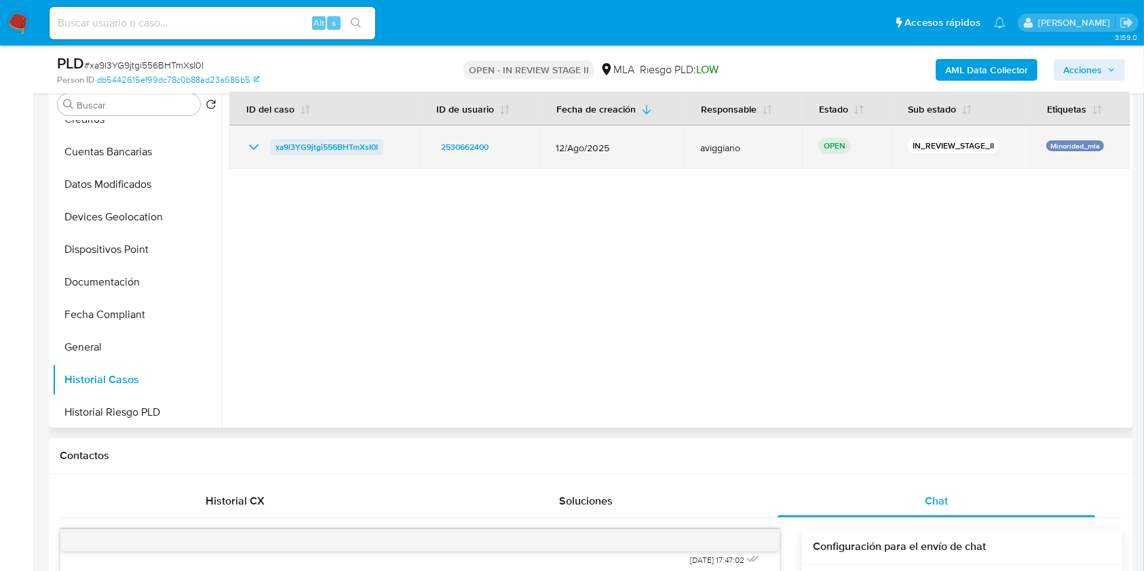
click at [353, 144] on span "xa9l3YG9jtgi556BHTmXsI0I" at bounding box center [326, 147] width 102 height 16
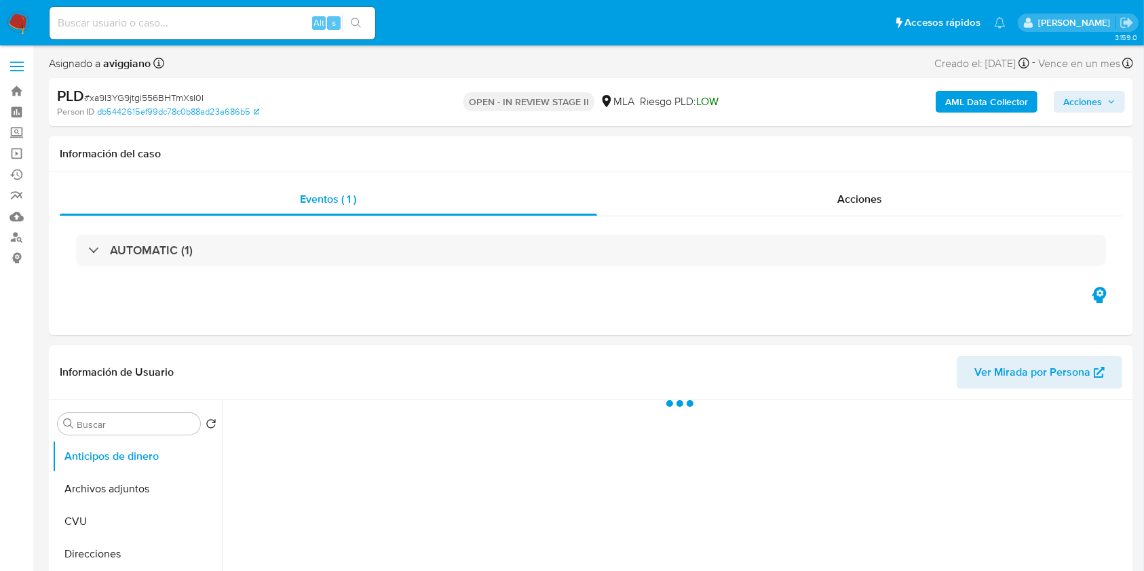
select select "10"
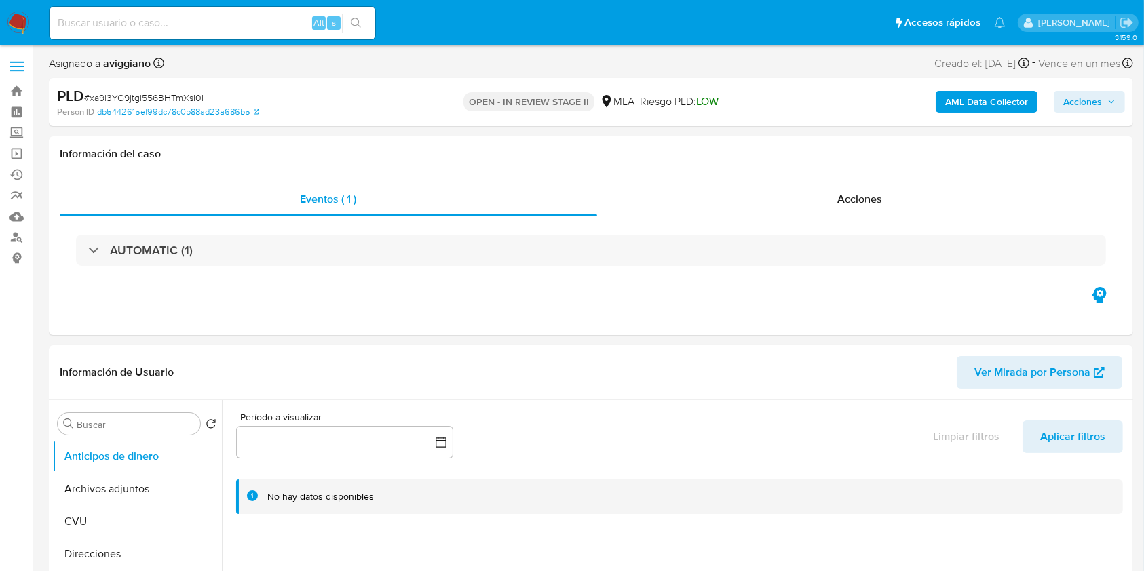
click at [1082, 104] on span "Acciones" at bounding box center [1082, 102] width 39 height 22
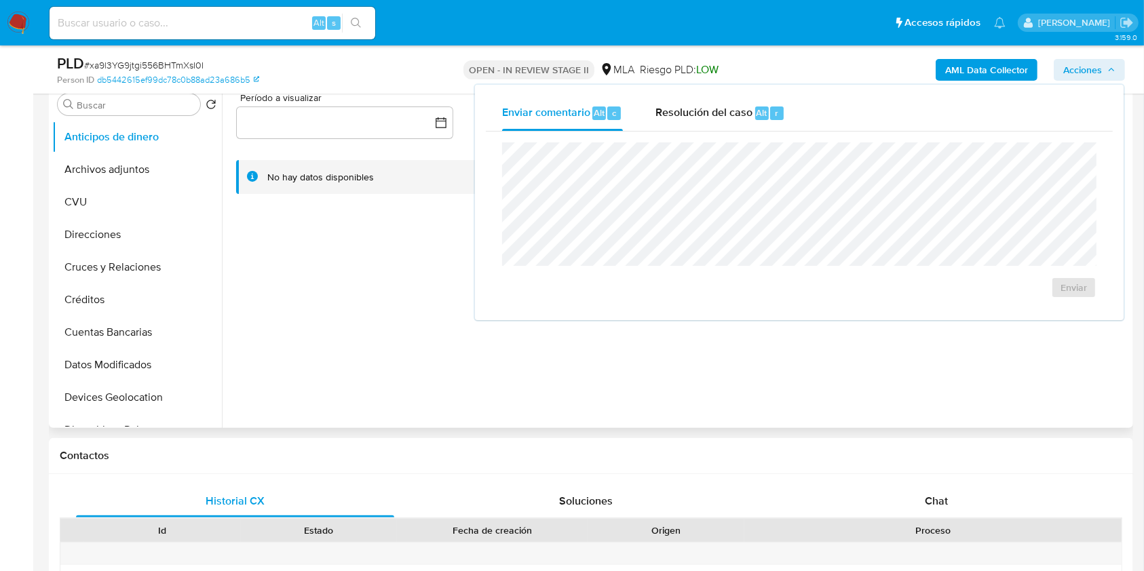
scroll to position [362, 0]
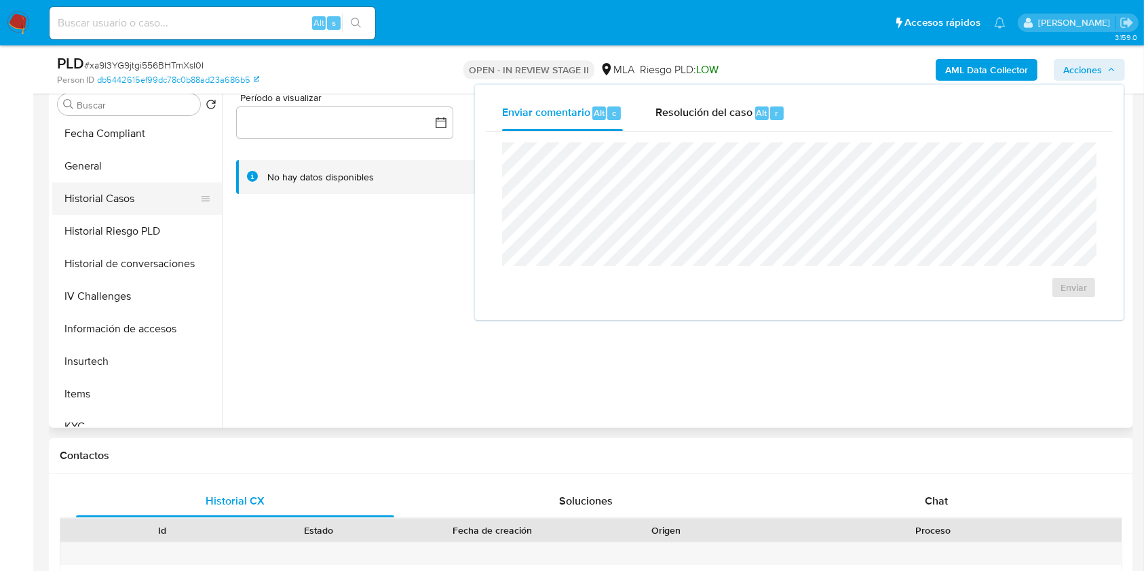
click at [129, 210] on button "Historial Casos" at bounding box center [131, 198] width 159 height 33
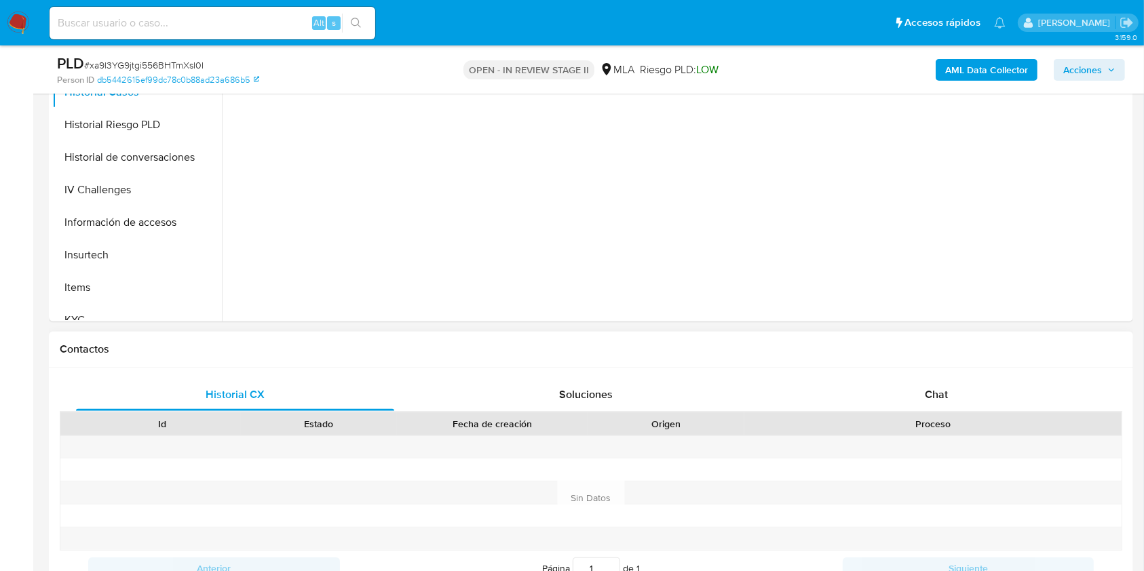
scroll to position [543, 0]
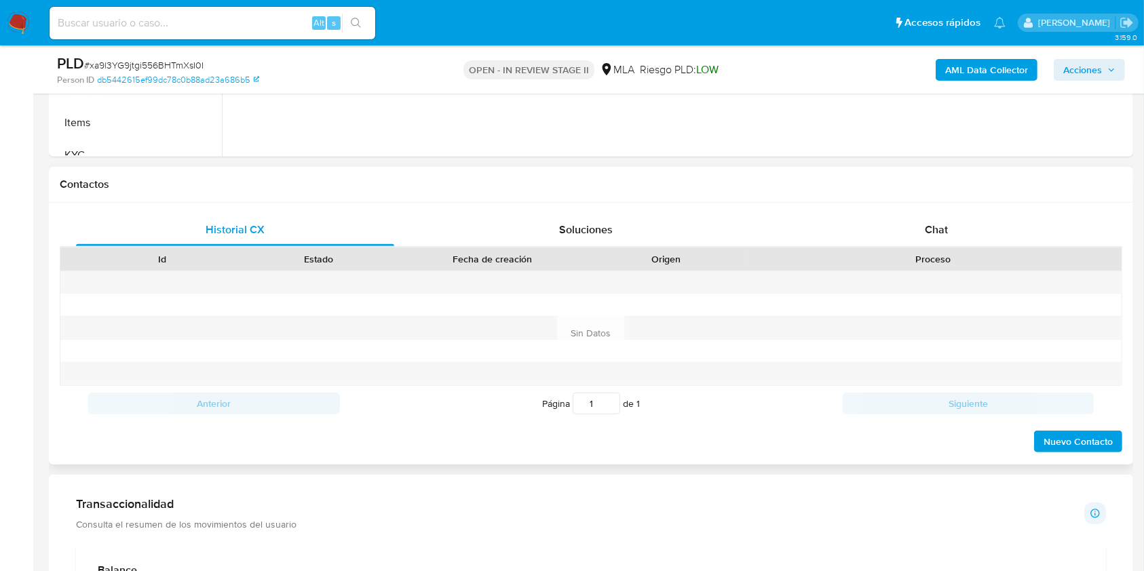
click at [932, 212] on div "Historial CX Soluciones Chat Id Estado Fecha de creación Origen Proceso Anterio…" at bounding box center [591, 334] width 1084 height 262
click at [939, 228] on span "Chat" at bounding box center [936, 230] width 23 height 16
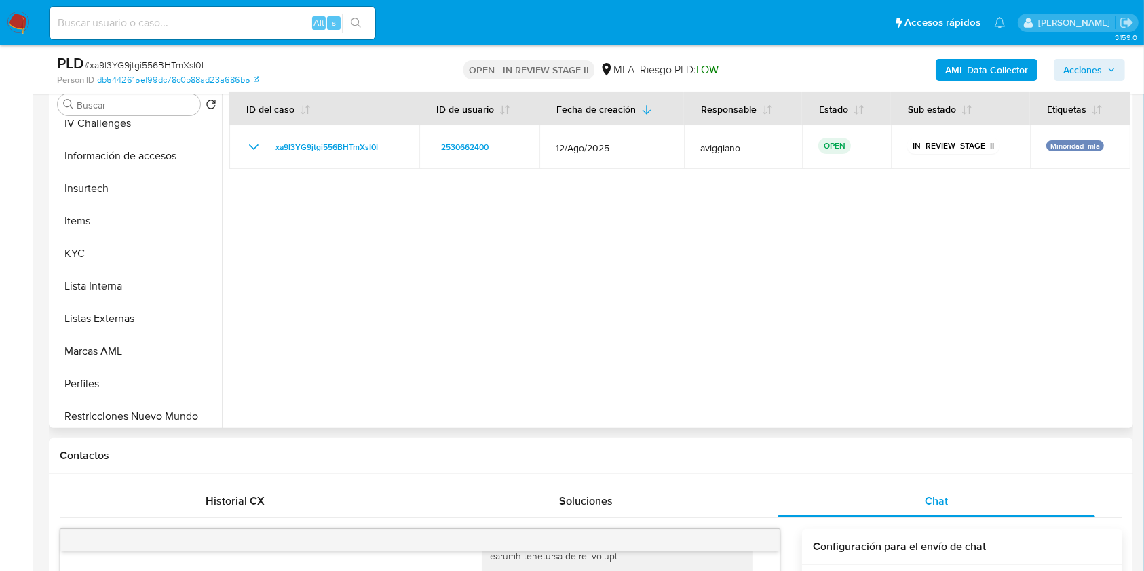
scroll to position [671, 0]
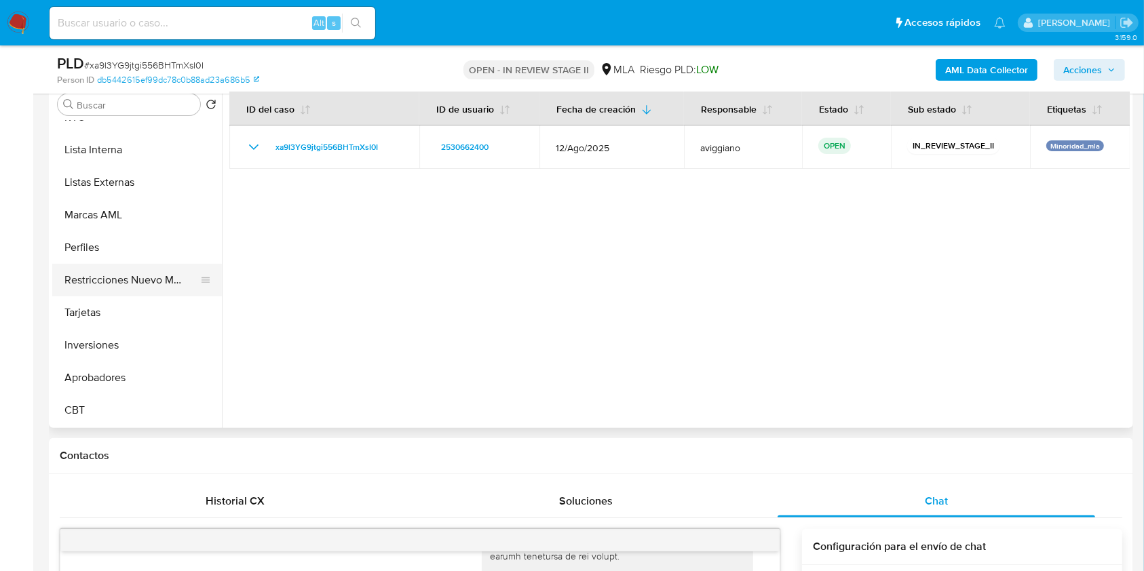
click at [130, 290] on button "Restricciones Nuevo Mundo" at bounding box center [131, 280] width 159 height 33
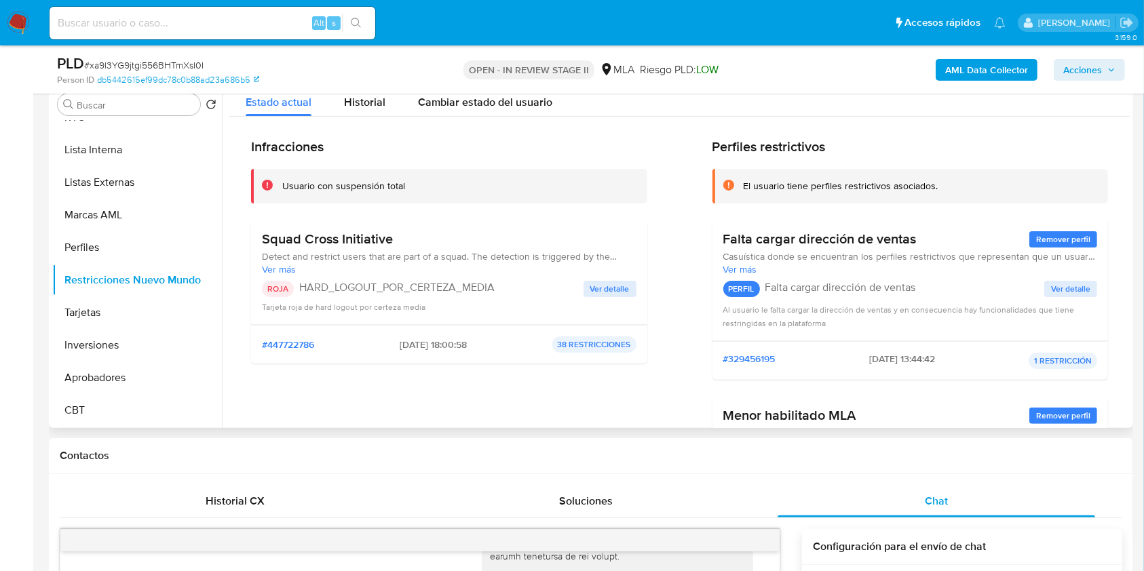
click at [586, 275] on div "Squad Cross Initiative Detect and restrict users that are part of a squad. The …" at bounding box center [449, 272] width 374 height 83
click at [591, 287] on span "Ver detalle" at bounding box center [609, 289] width 39 height 14
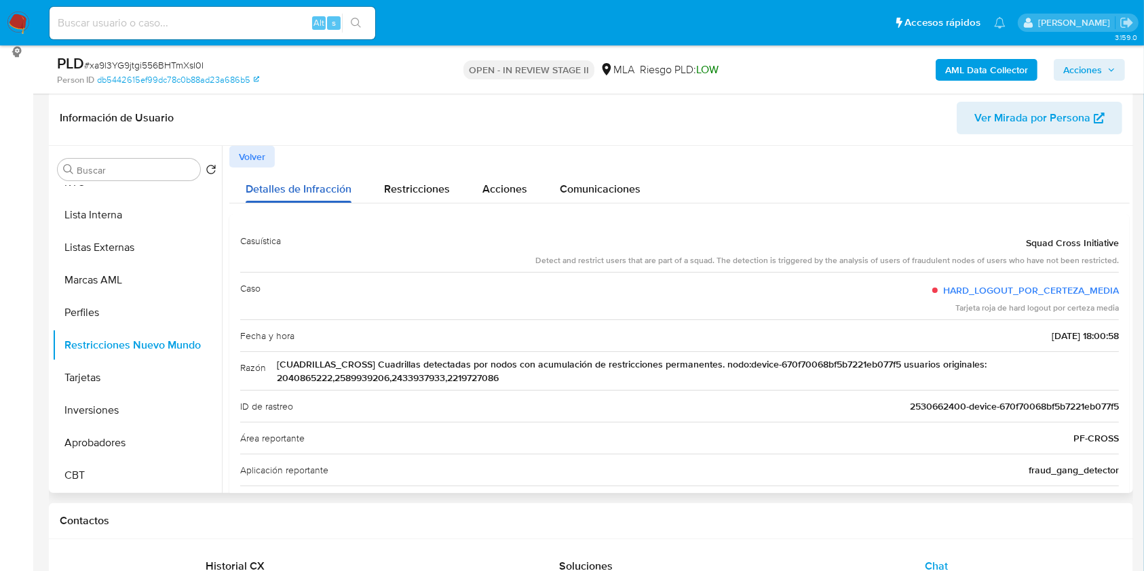
scroll to position [180, 0]
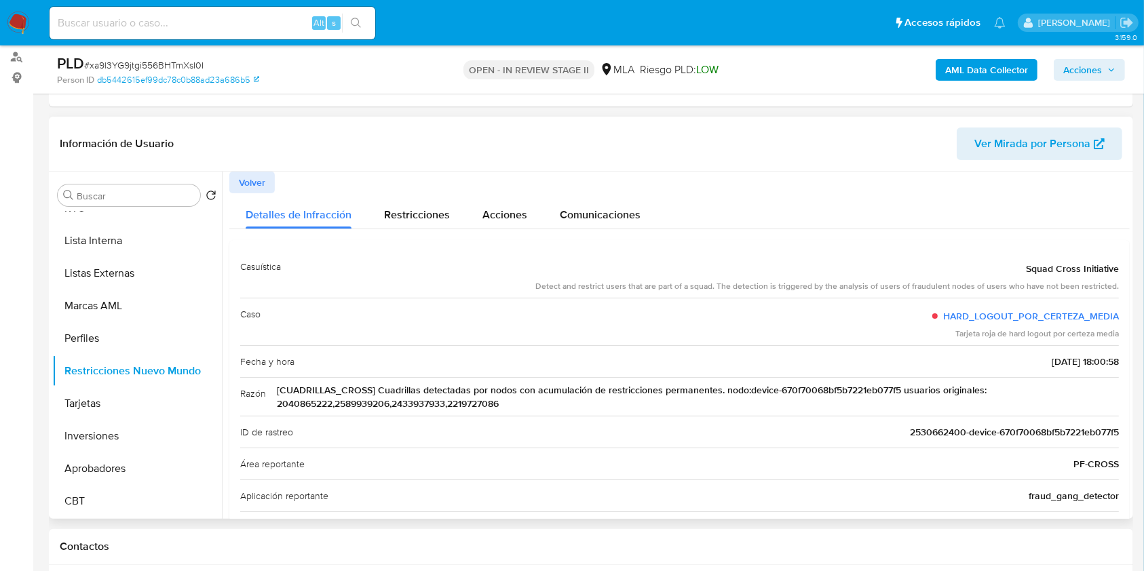
click at [263, 181] on span "Volver" at bounding box center [252, 182] width 26 height 19
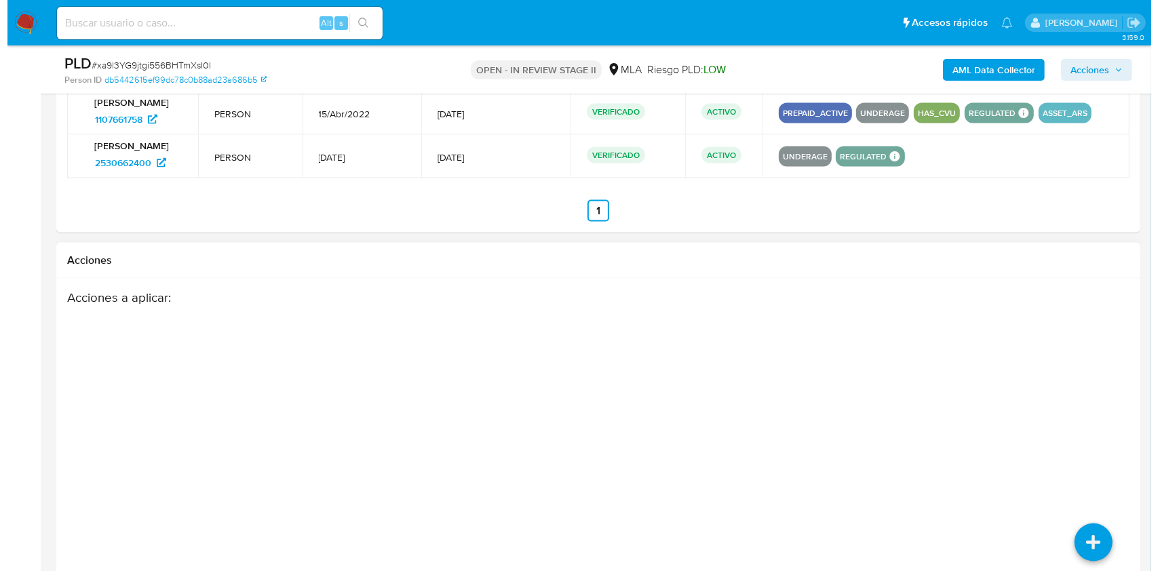
scroll to position [2119, 0]
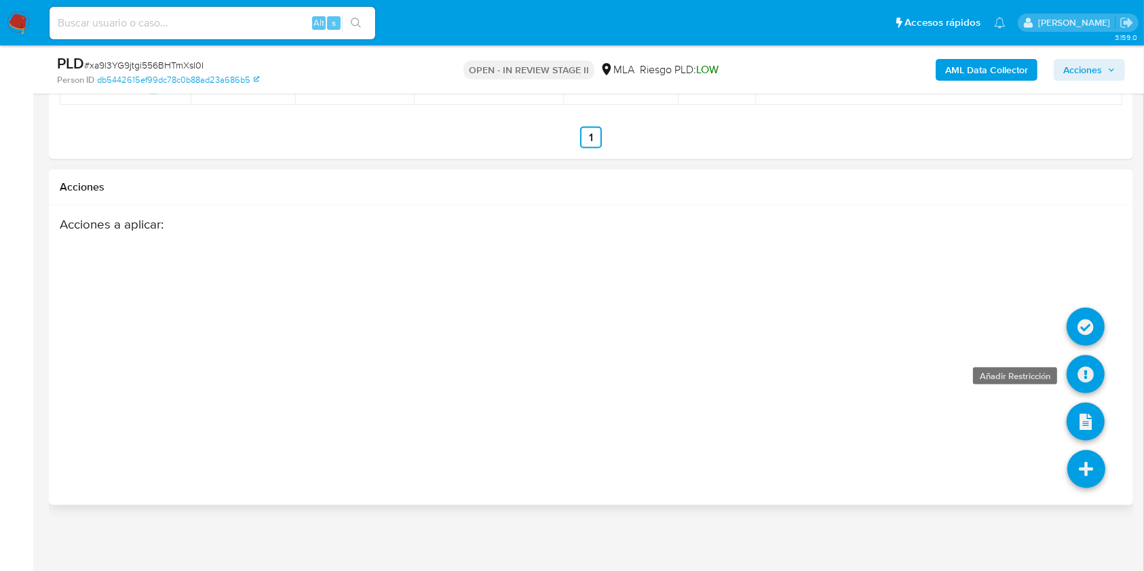
click at [1068, 372] on icon at bounding box center [1085, 374] width 38 height 38
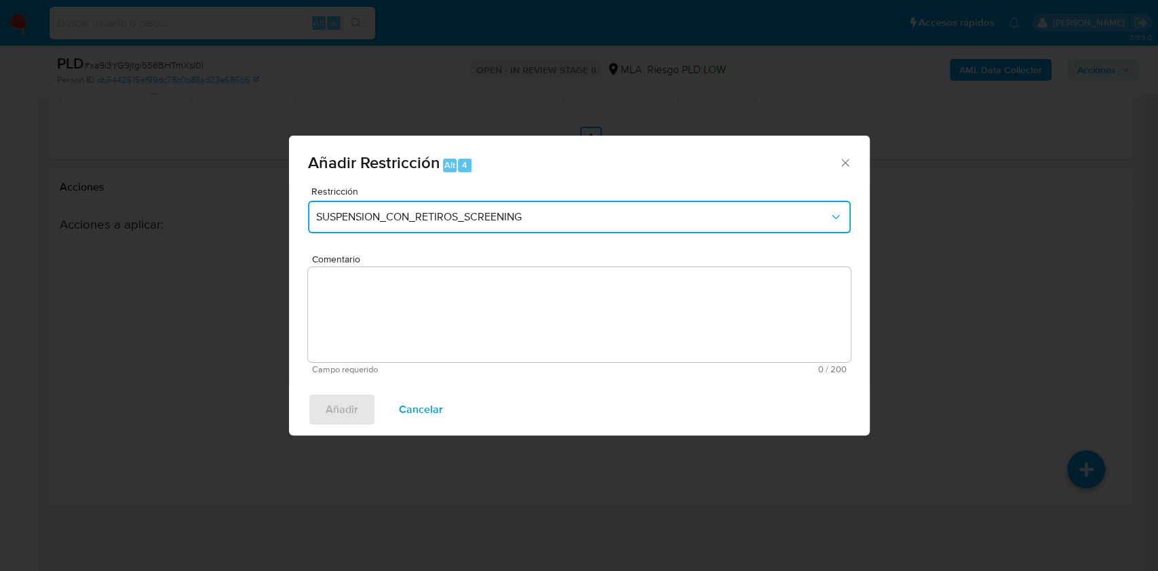
click at [488, 222] on span "SUSPENSION_CON_RETIROS_SCREENING" at bounding box center [572, 217] width 513 height 14
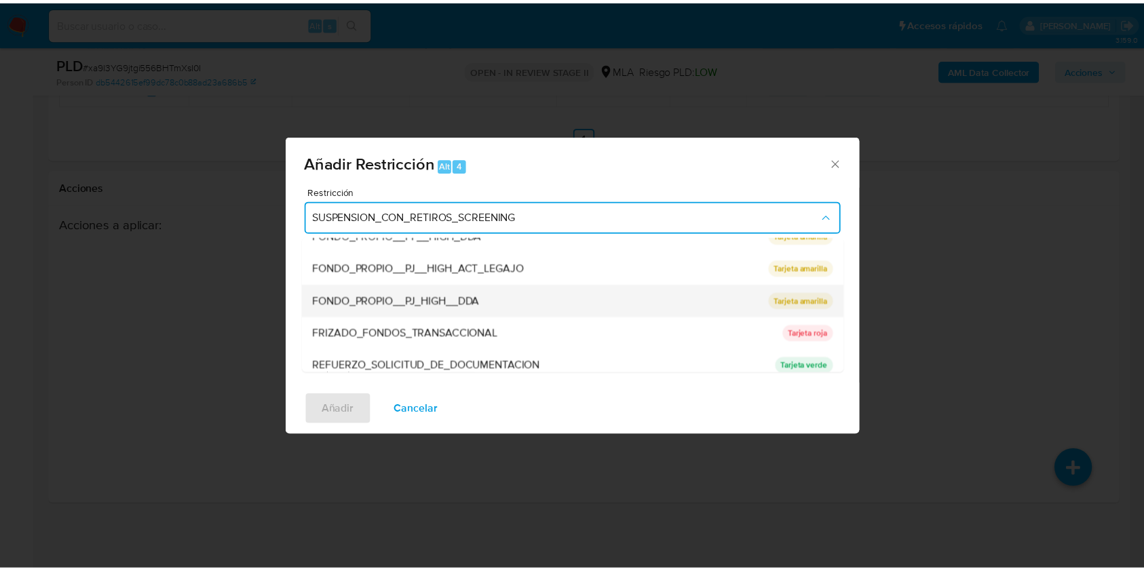
scroll to position [271, 0]
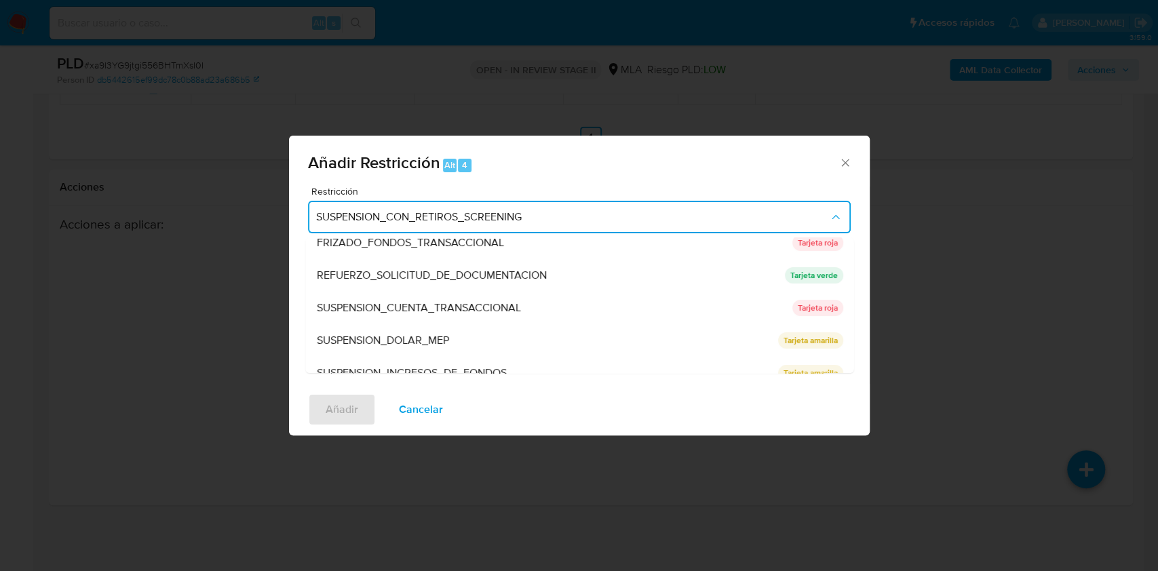
click at [463, 308] on span "SUSPENSION_CUENTA_TRANSACCIONAL" at bounding box center [418, 308] width 204 height 14
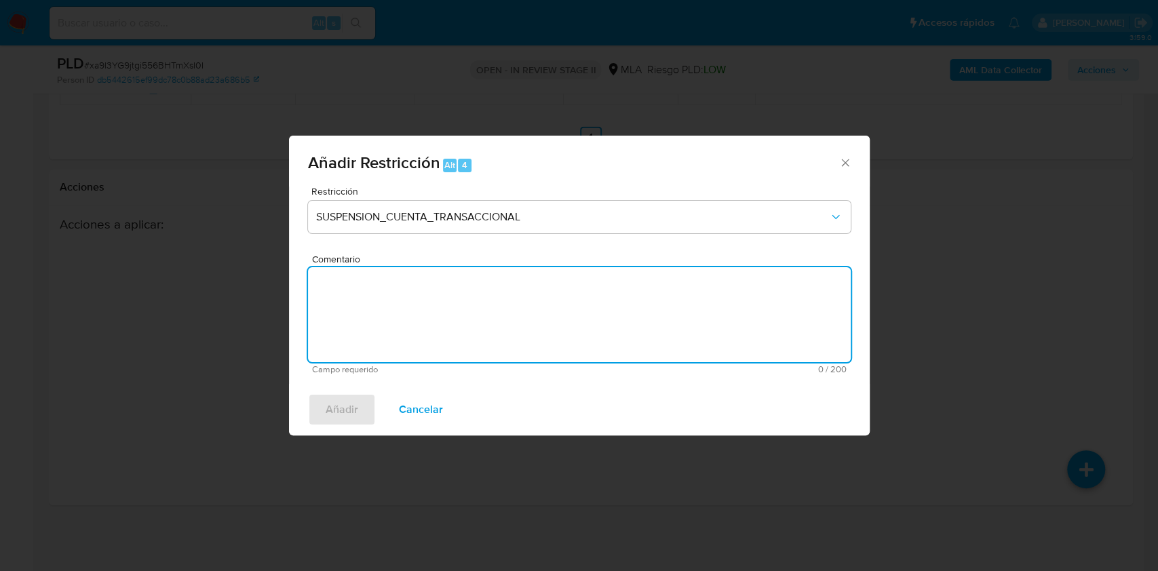
click at [461, 315] on textarea "Comentario" at bounding box center [579, 314] width 543 height 95
type textarea "M"
type textarea "AML"
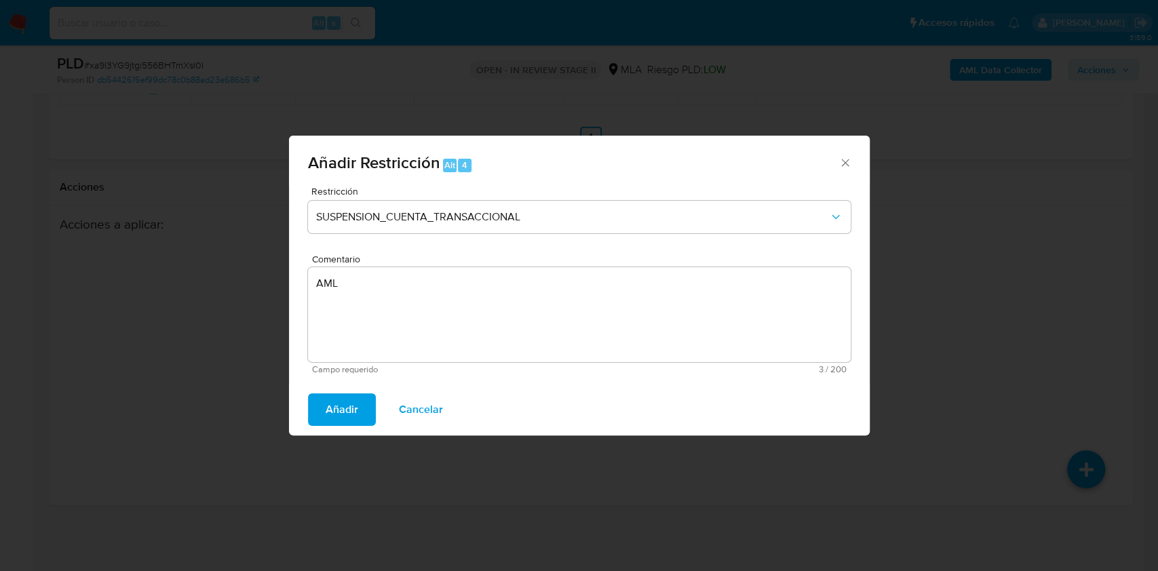
click at [355, 413] on span "Añadir" at bounding box center [342, 410] width 33 height 30
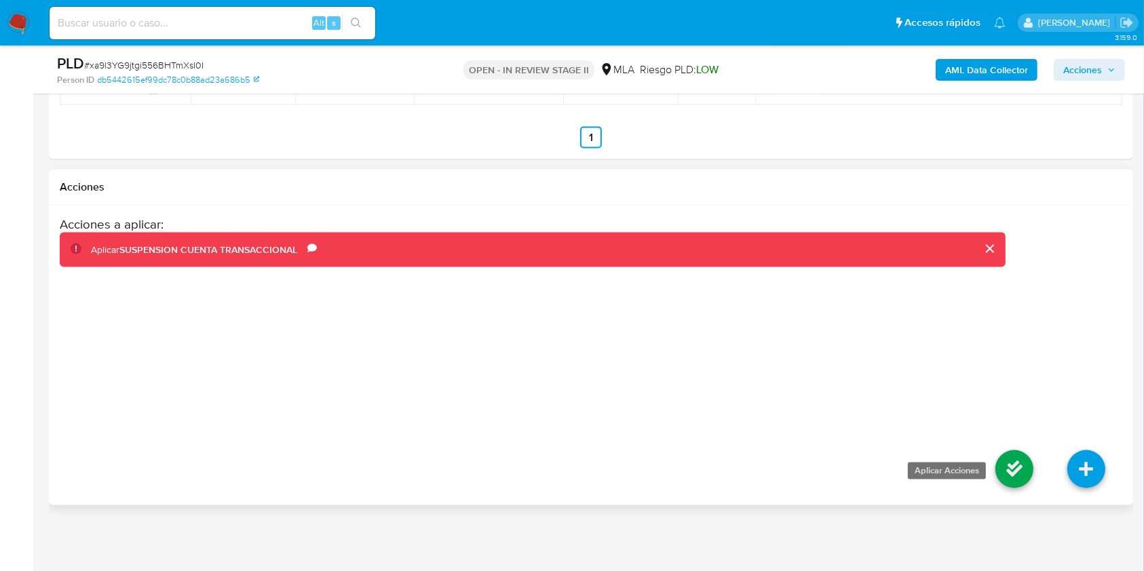
click at [1021, 478] on icon at bounding box center [1014, 469] width 38 height 38
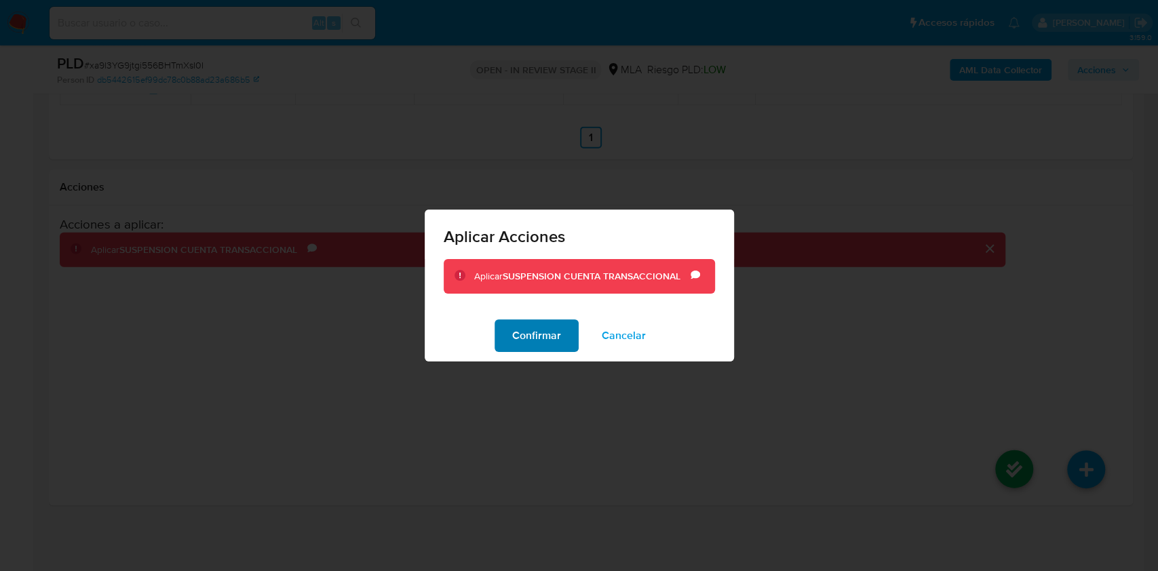
click at [562, 334] on button "Confirmar" at bounding box center [537, 335] width 84 height 33
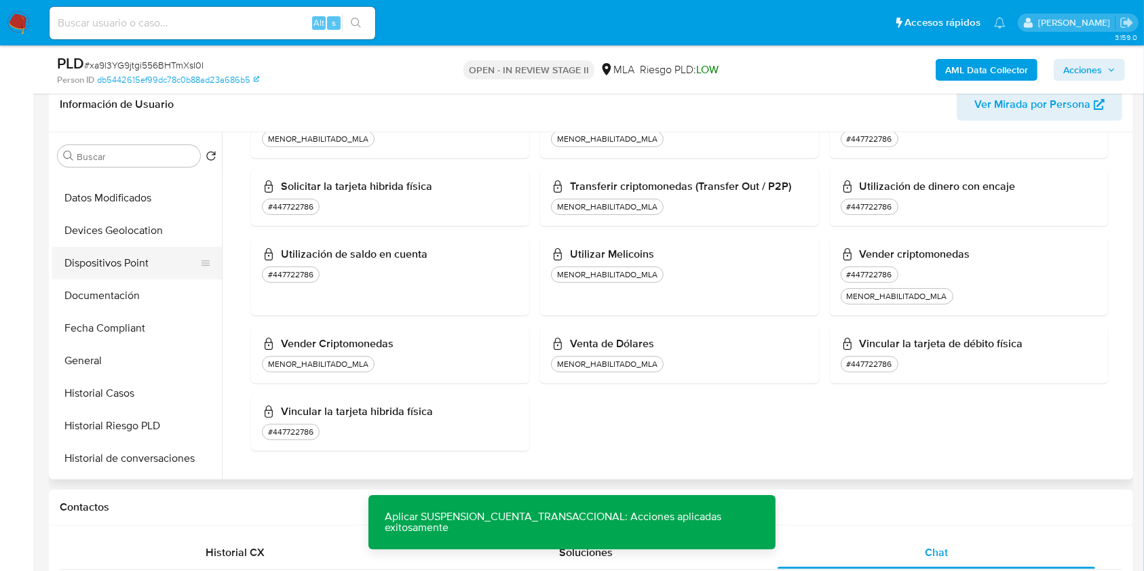
scroll to position [0, 0]
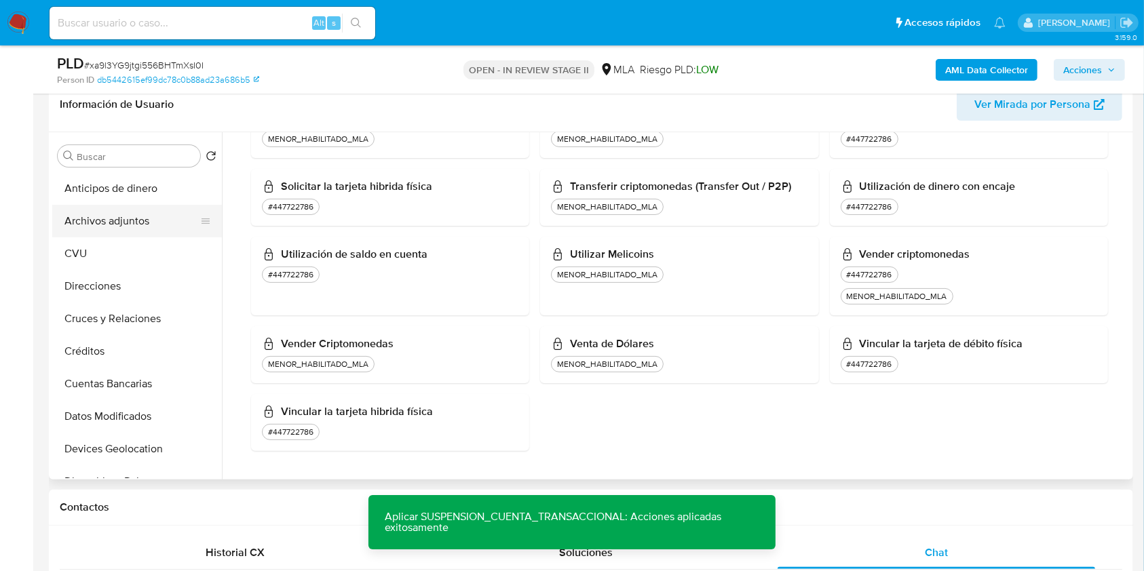
click at [125, 233] on button "Archivos adjuntos" at bounding box center [131, 221] width 159 height 33
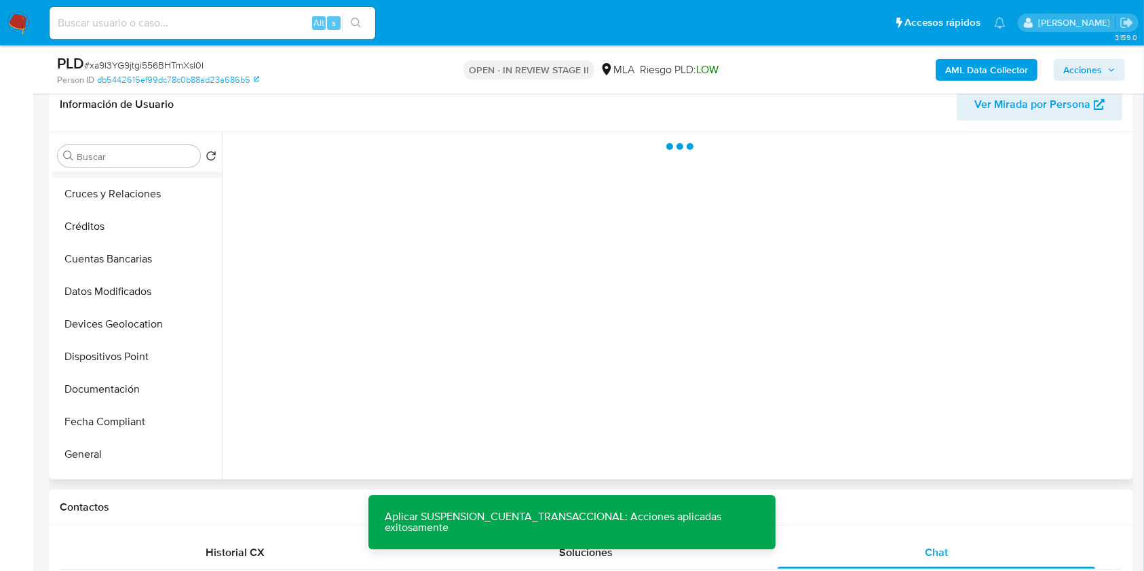
scroll to position [180, 0]
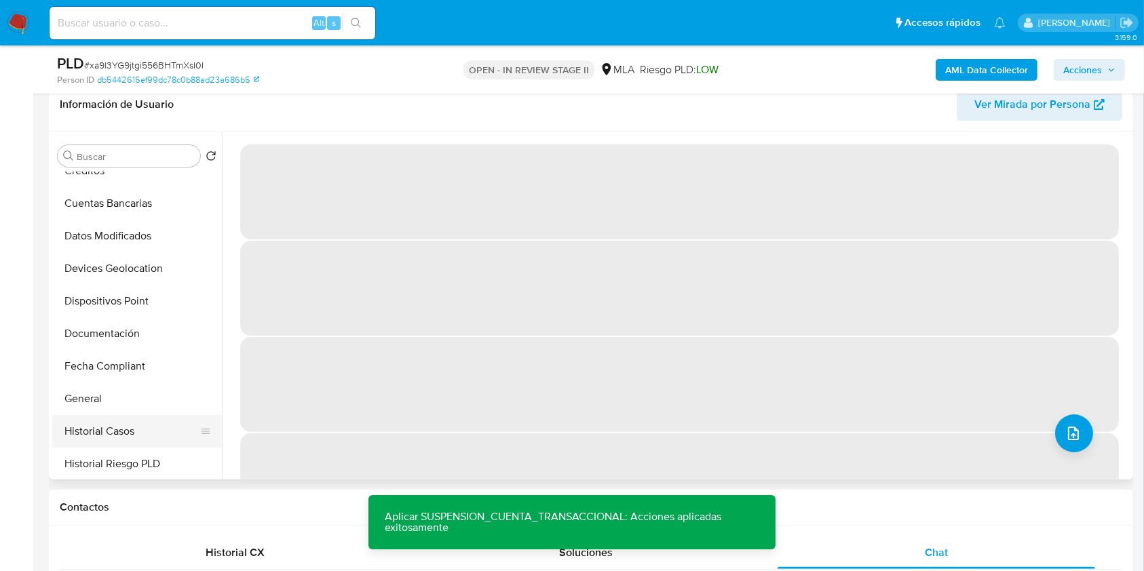
click at [102, 422] on button "Historial Casos" at bounding box center [131, 431] width 159 height 33
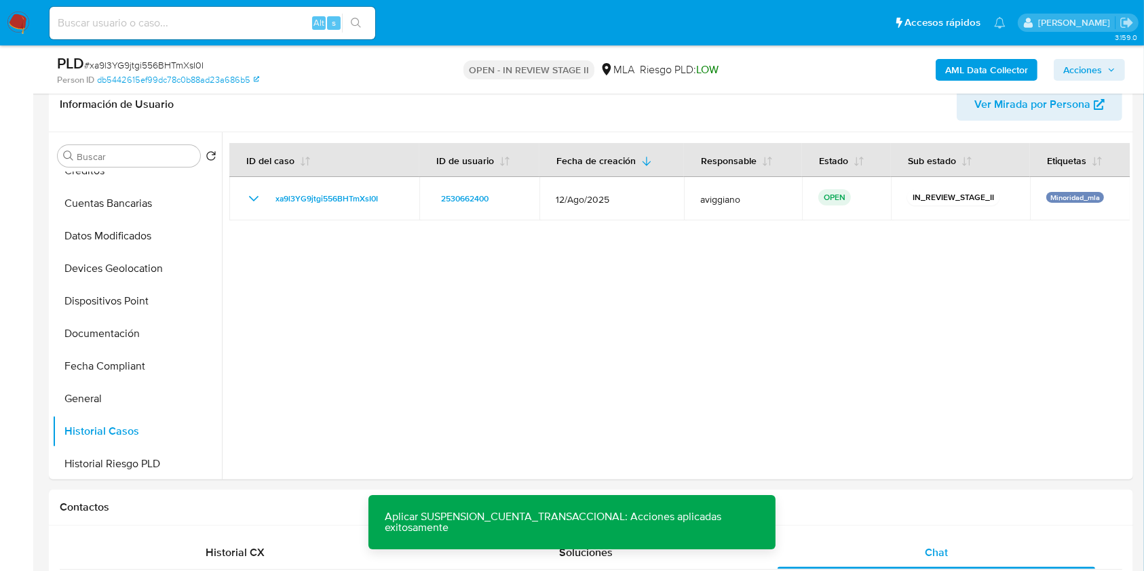
click at [1083, 71] on span "Acciones" at bounding box center [1082, 70] width 39 height 22
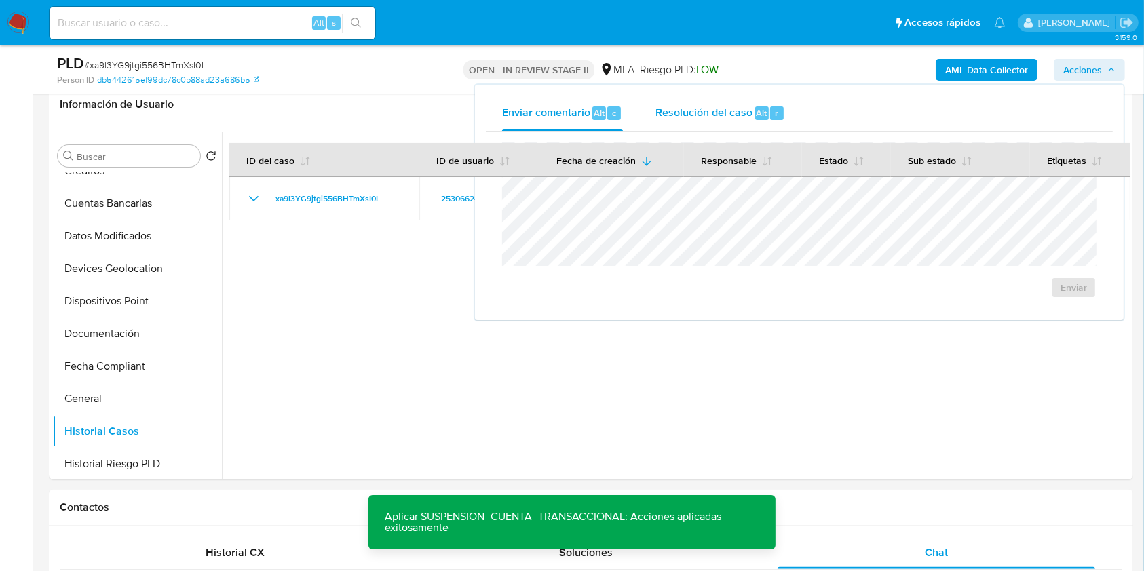
click at [676, 113] on span "Resolución del caso" at bounding box center [703, 112] width 97 height 16
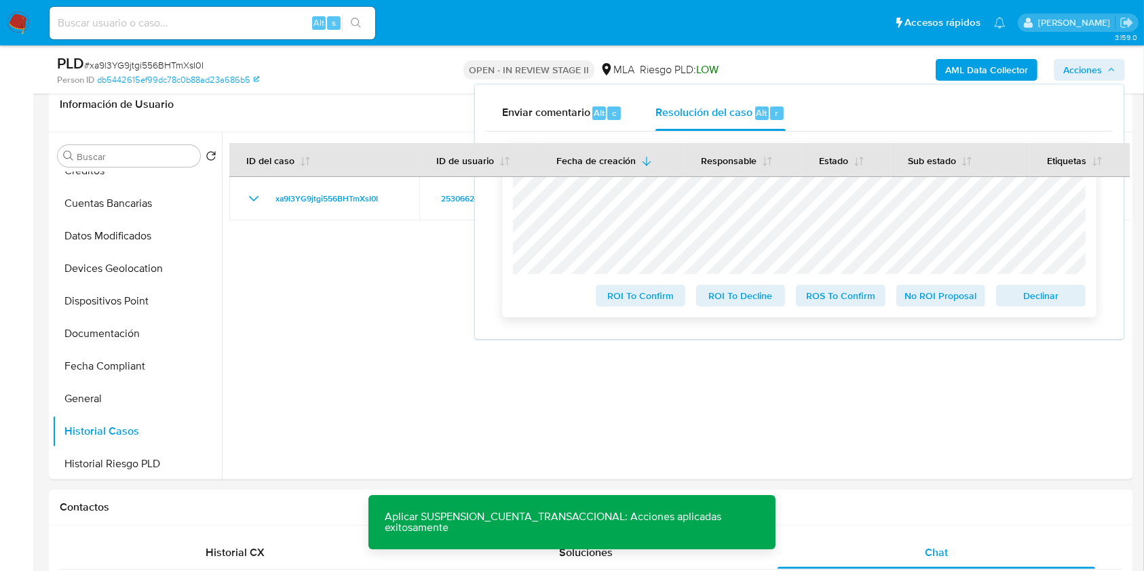
click at [1056, 291] on span "Declinar" at bounding box center [1040, 295] width 71 height 19
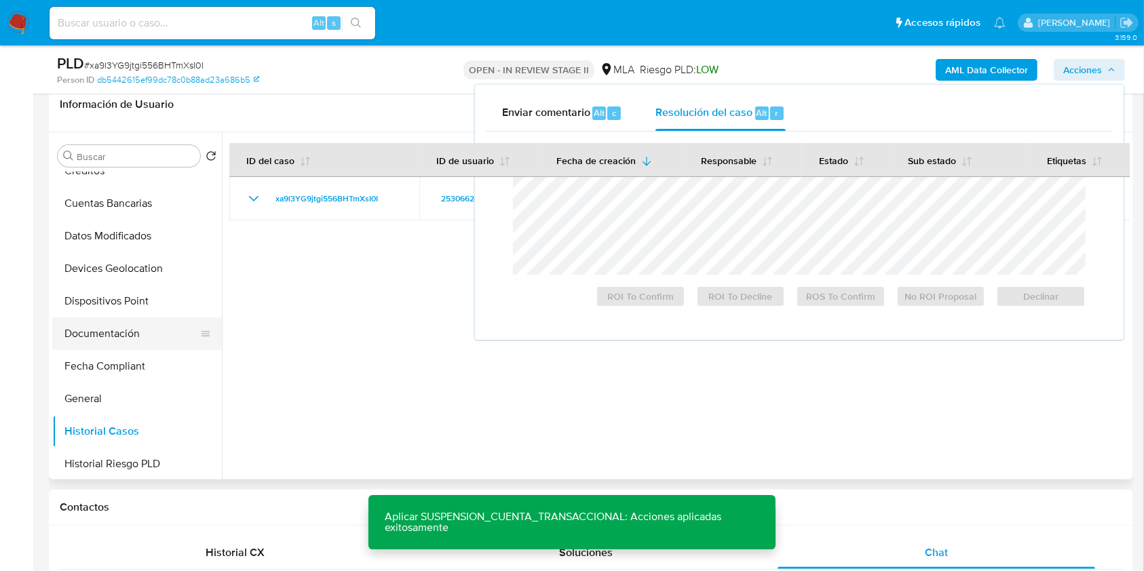
click at [78, 338] on button "Documentación" at bounding box center [131, 333] width 159 height 33
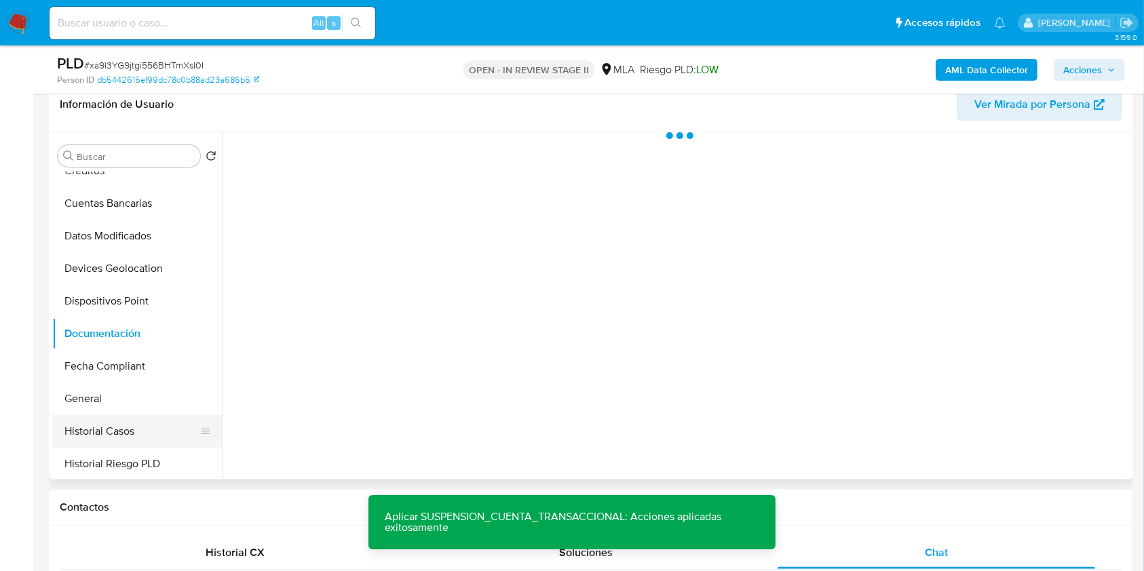
click at [83, 415] on button "Historial Casos" at bounding box center [131, 431] width 159 height 33
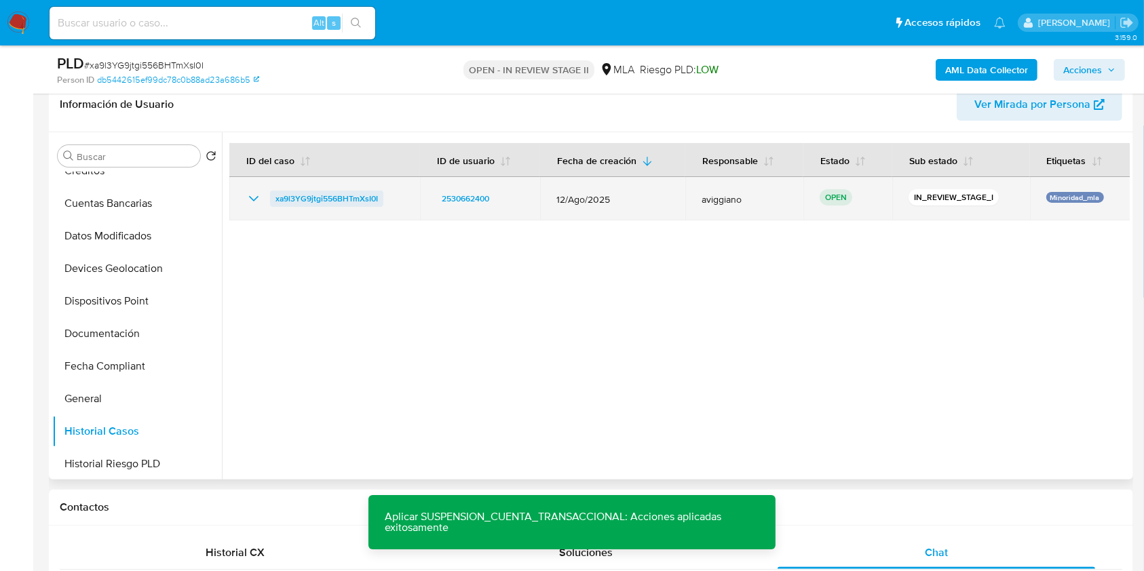
click at [338, 194] on span "xa9l3YG9jtgi556BHTmXsI0I" at bounding box center [326, 199] width 102 height 16
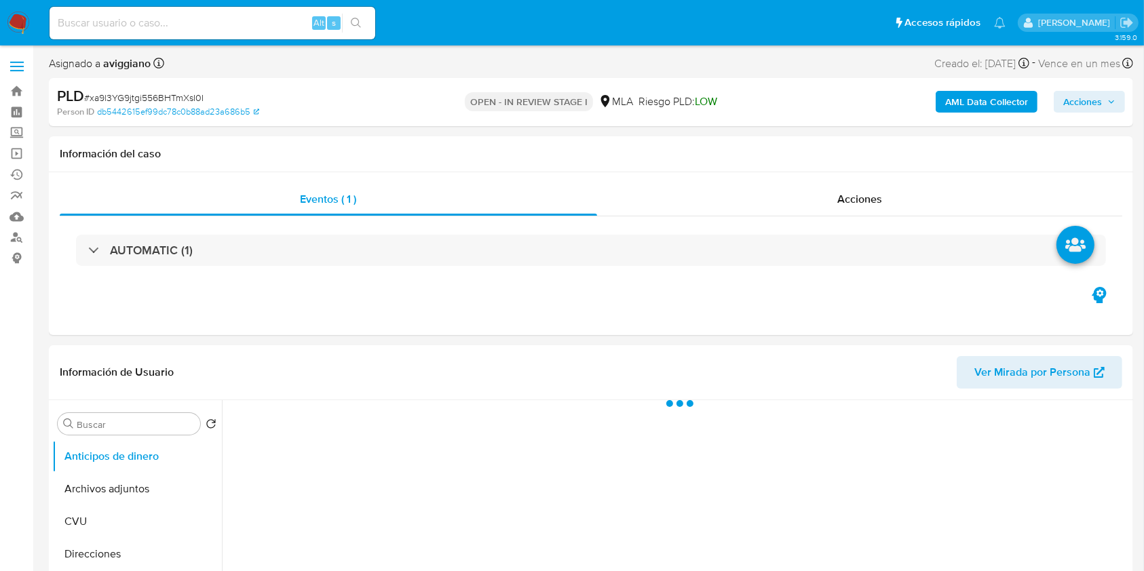
select select "10"
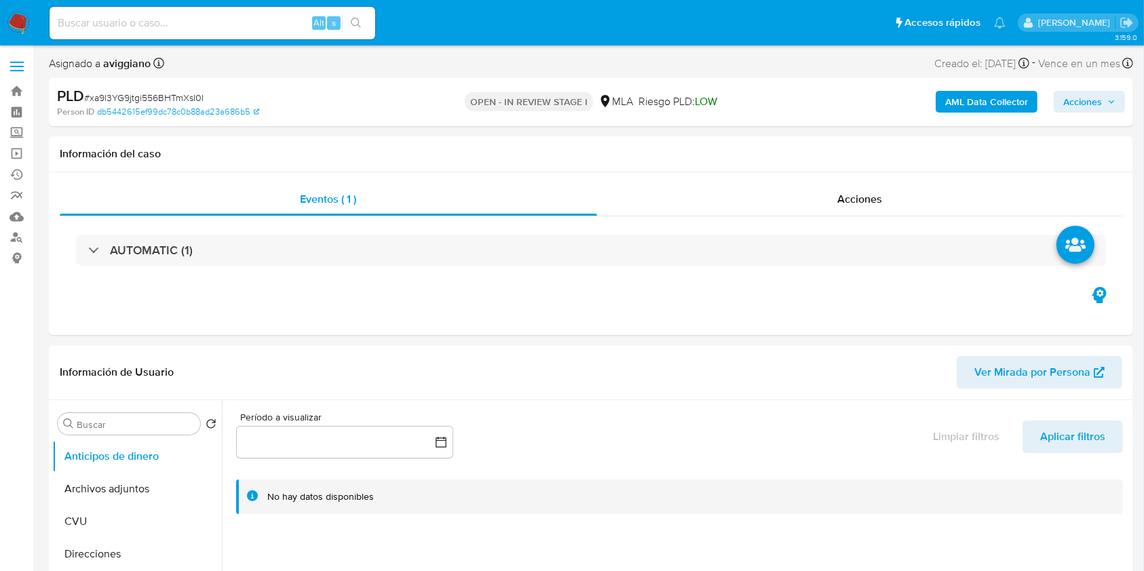
click at [1069, 104] on span "Acciones" at bounding box center [1082, 102] width 39 height 22
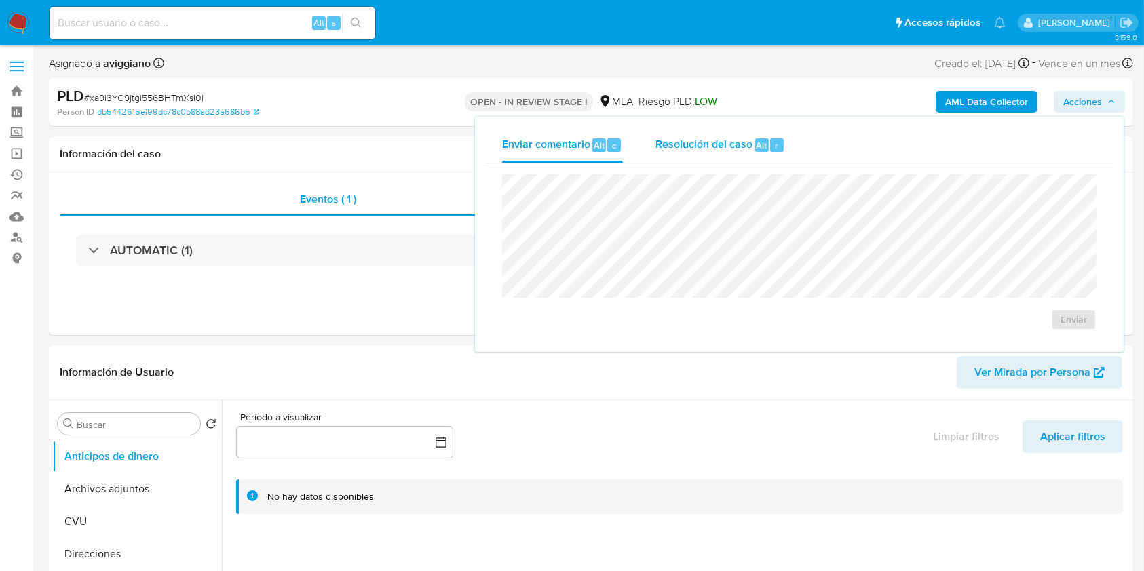
click at [741, 145] on span "Resolución del caso" at bounding box center [703, 145] width 97 height 16
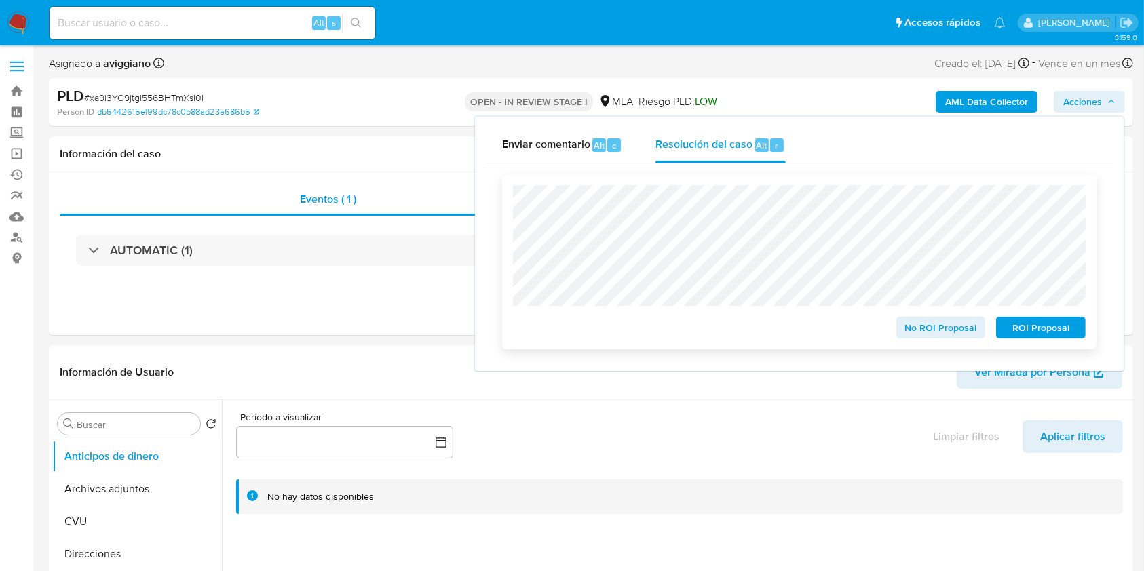
click at [1023, 332] on span "ROI Proposal" at bounding box center [1040, 327] width 71 height 19
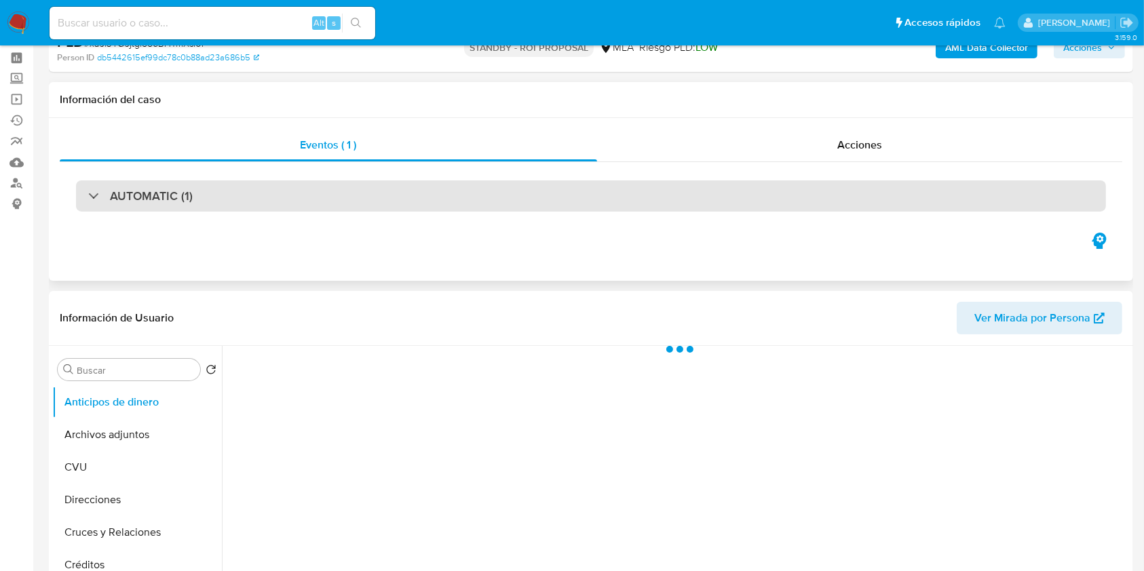
scroll to position [180, 0]
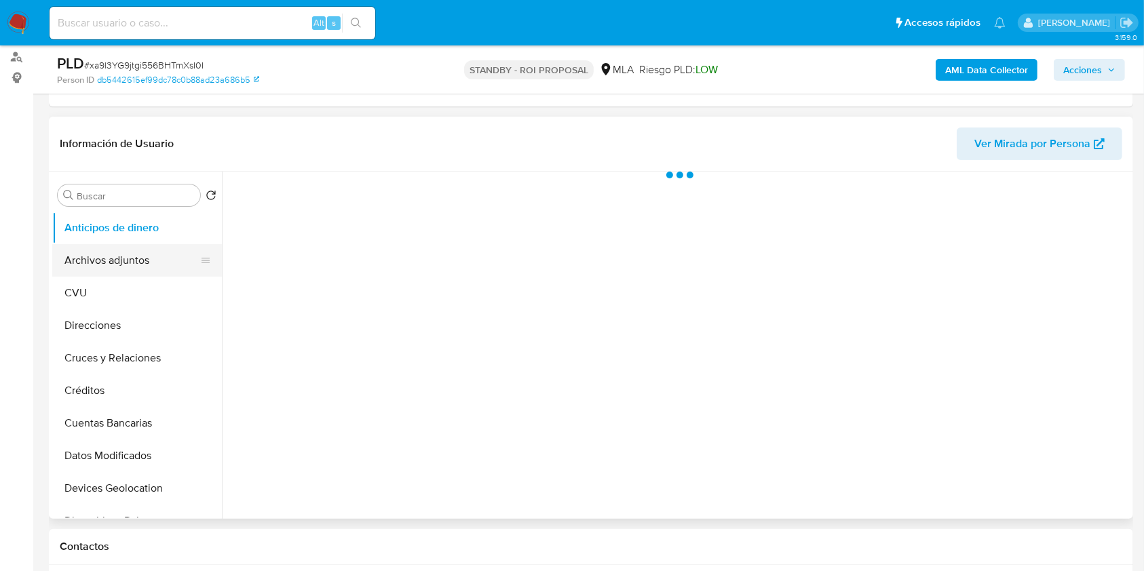
select select "10"
click at [121, 270] on button "Archivos adjuntos" at bounding box center [131, 260] width 159 height 33
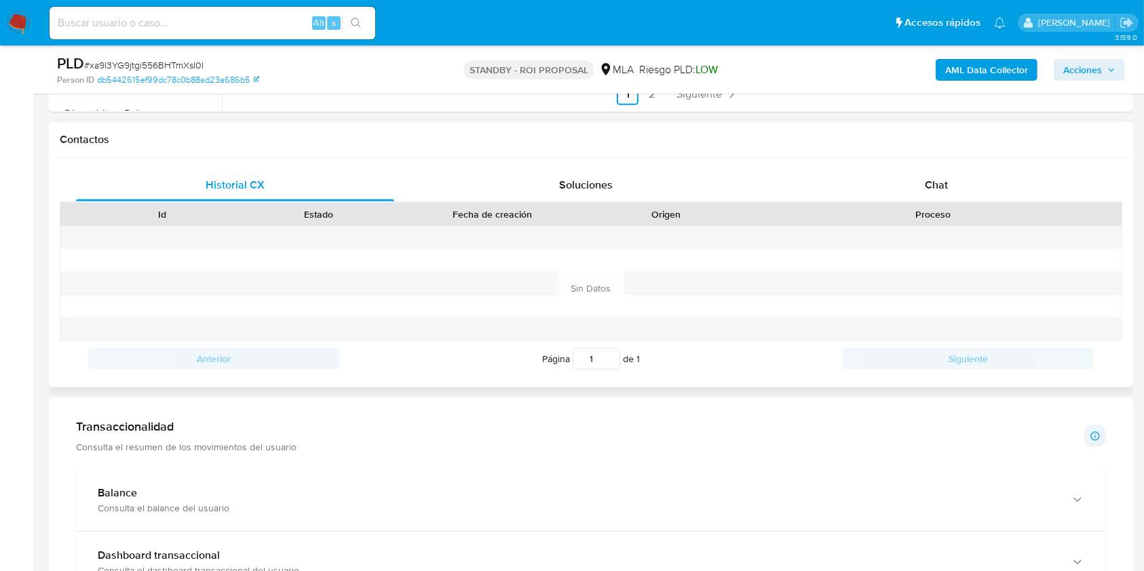
scroll to position [633, 0]
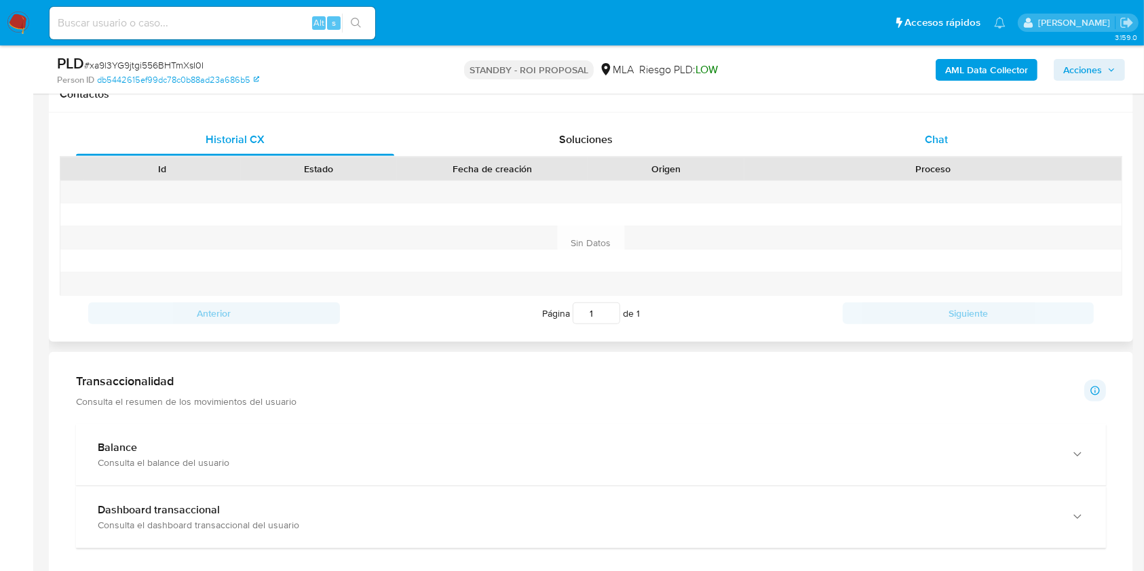
click at [942, 150] on div "Chat" at bounding box center [936, 139] width 318 height 33
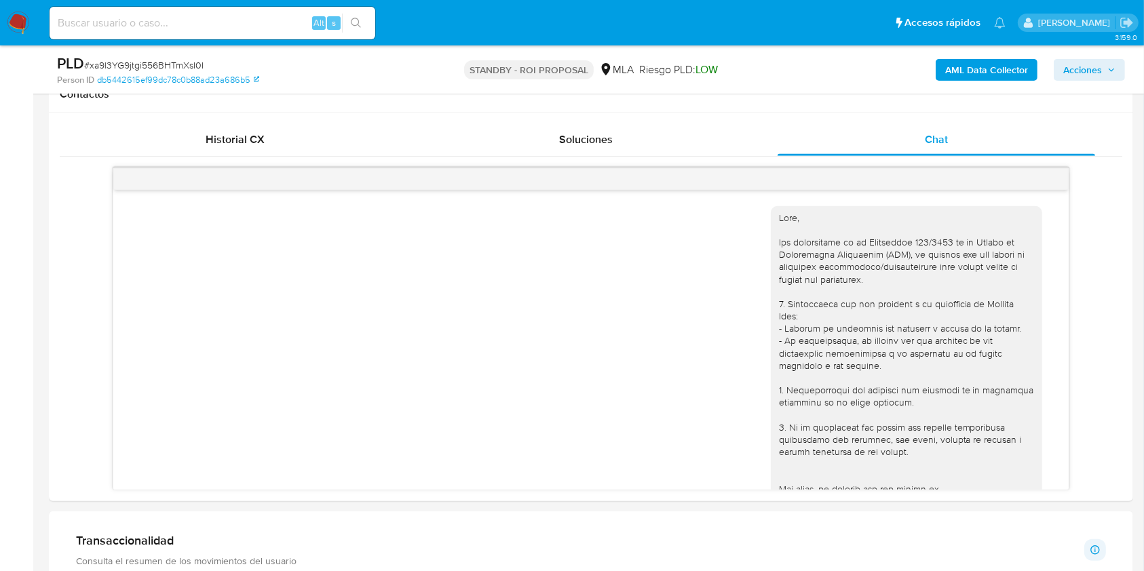
scroll to position [619, 0]
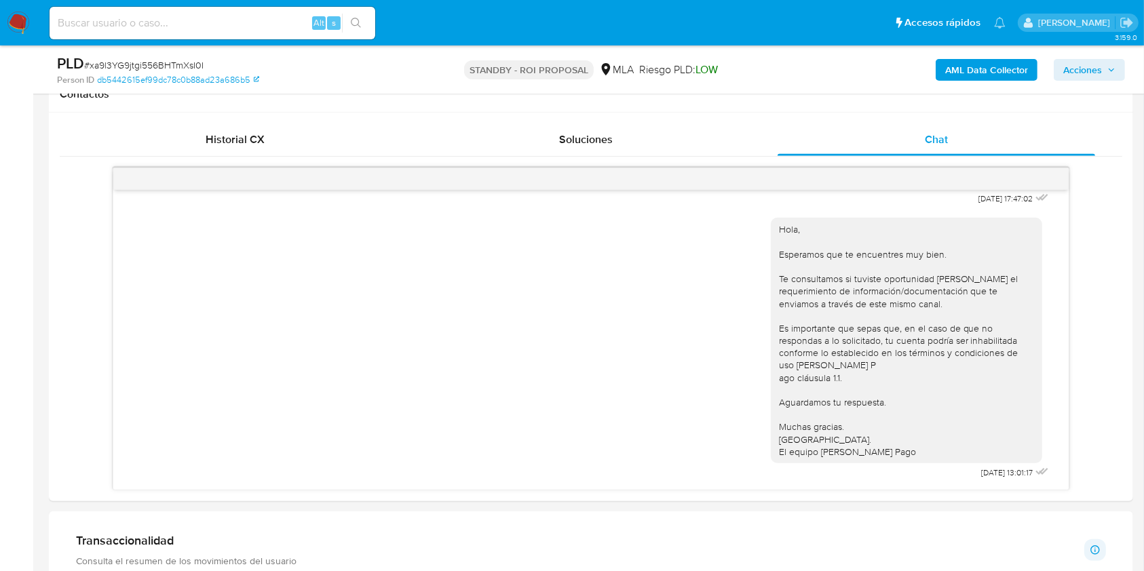
click at [1106, 69] on span "Acciones" at bounding box center [1089, 69] width 52 height 19
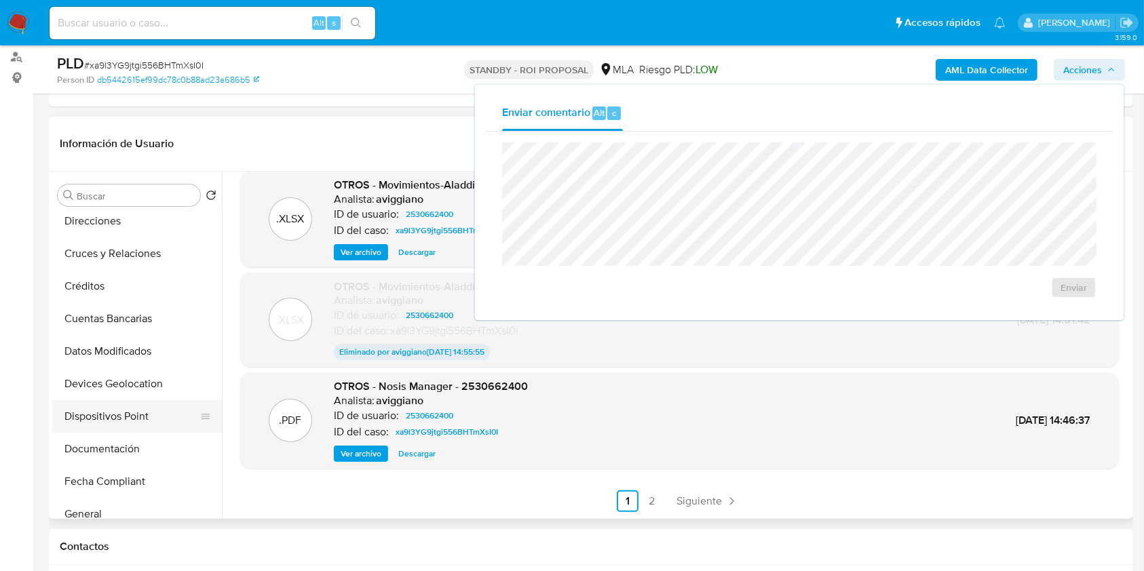
scroll to position [180, 0]
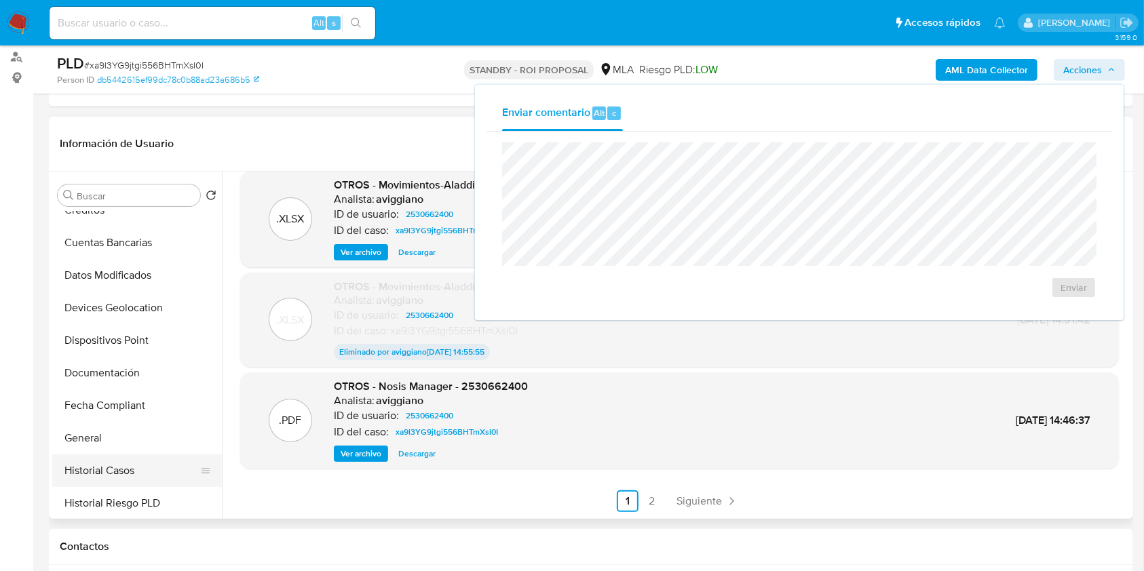
click at [90, 471] on button "Historial Casos" at bounding box center [131, 470] width 159 height 33
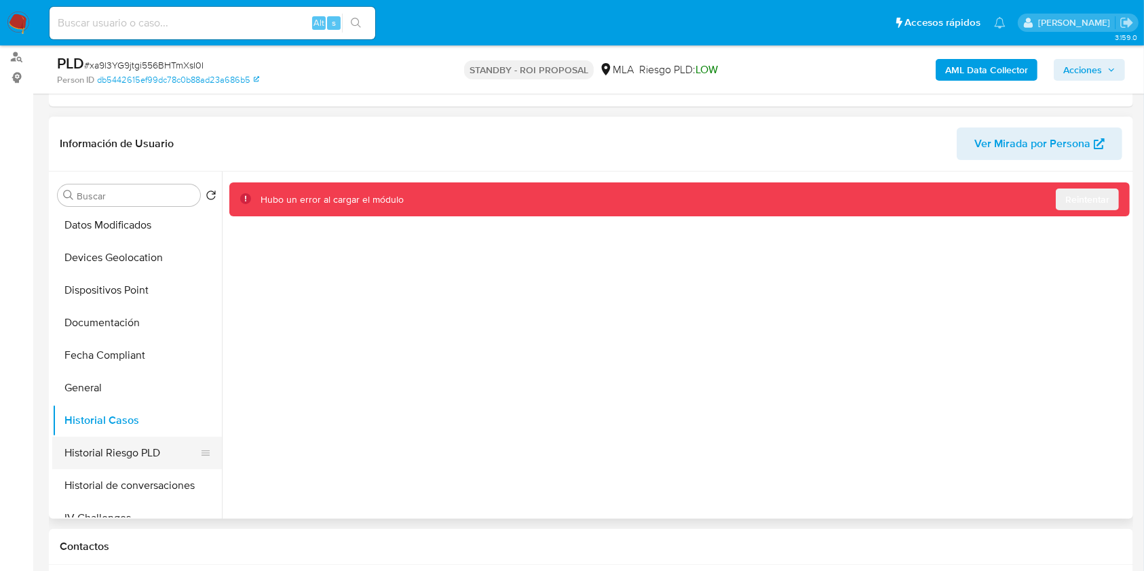
scroll to position [271, 0]
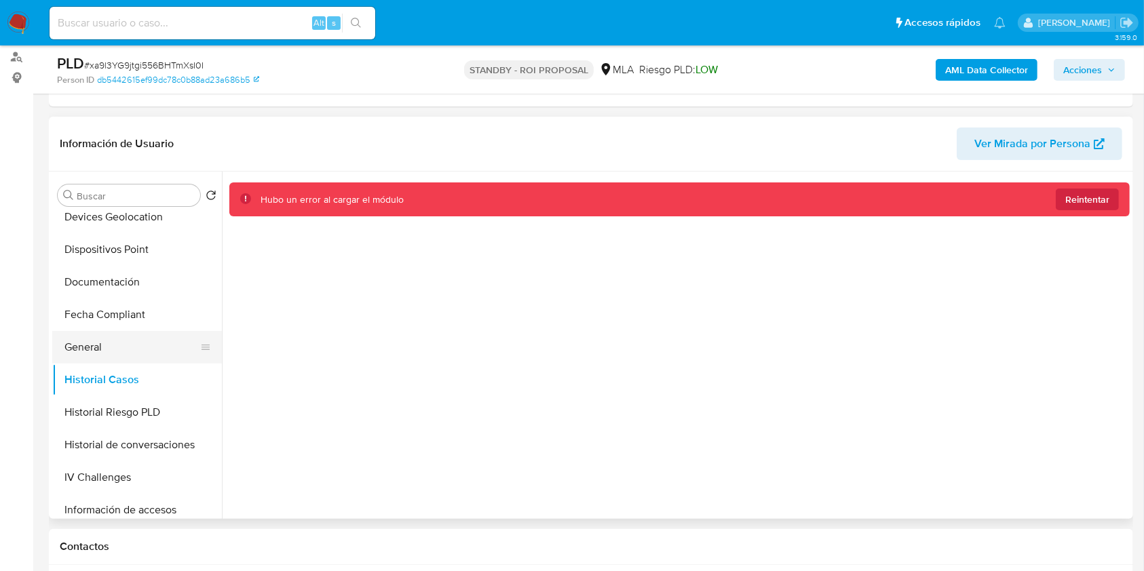
click at [104, 347] on button "General" at bounding box center [131, 347] width 159 height 33
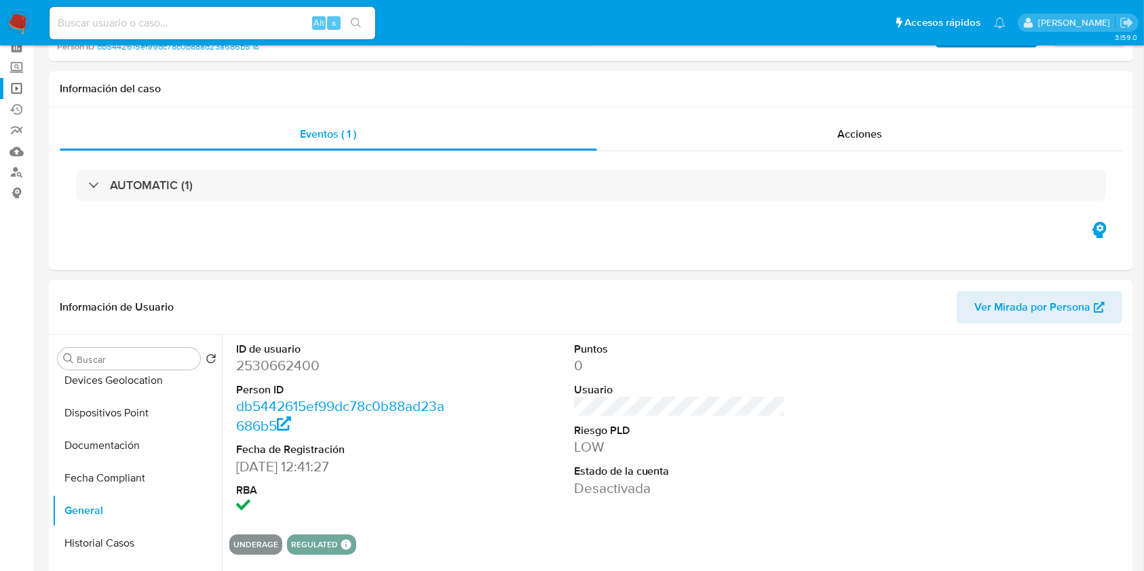
scroll to position [0, 0]
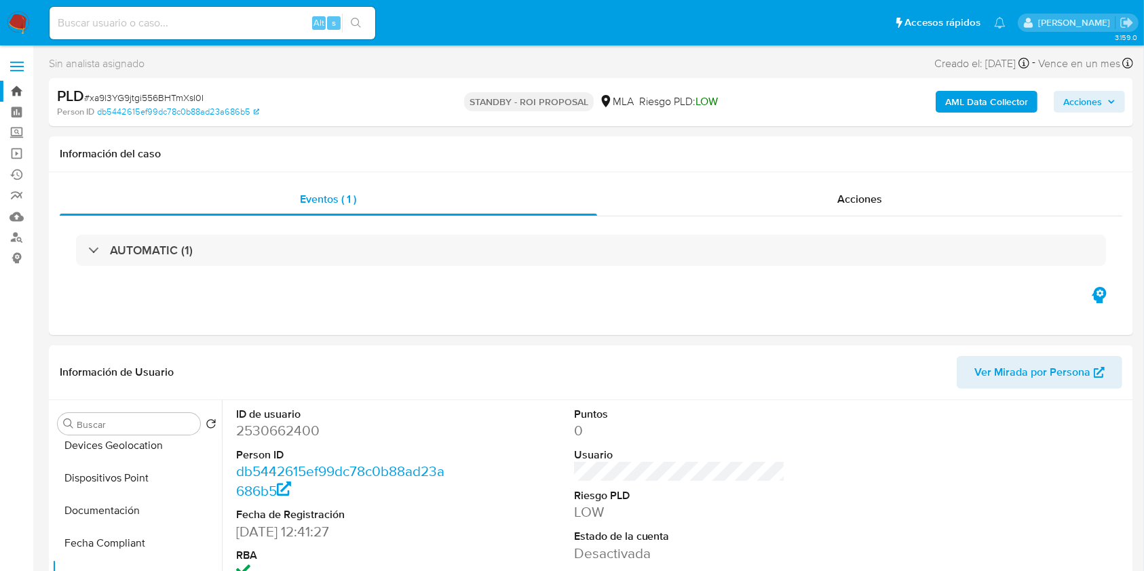
click at [24, 85] on link "Bandeja" at bounding box center [80, 91] width 161 height 21
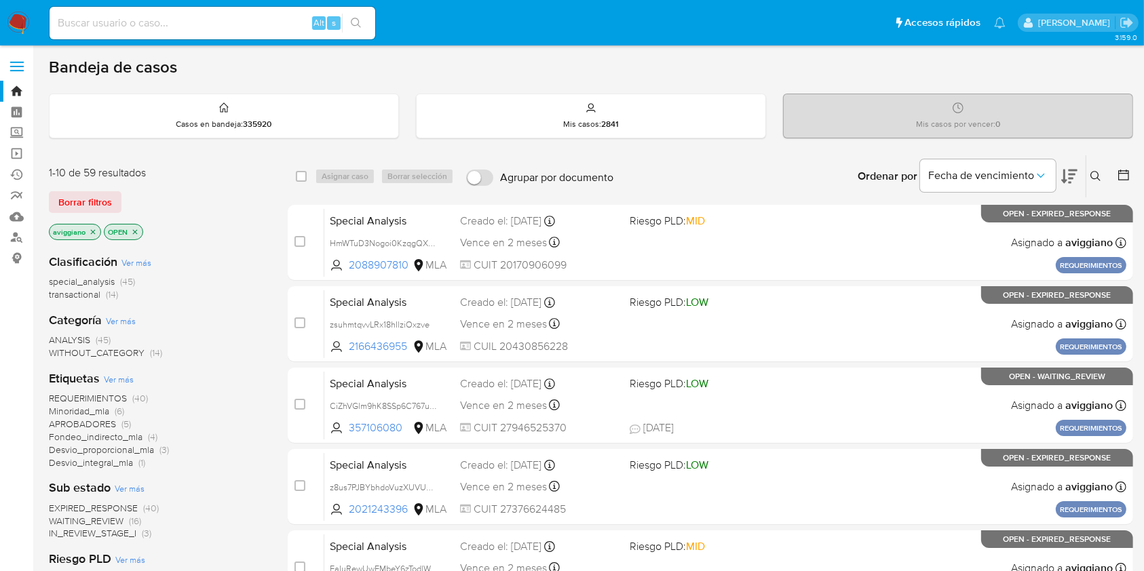
click at [96, 228] on icon "close-filter" at bounding box center [93, 232] width 8 height 8
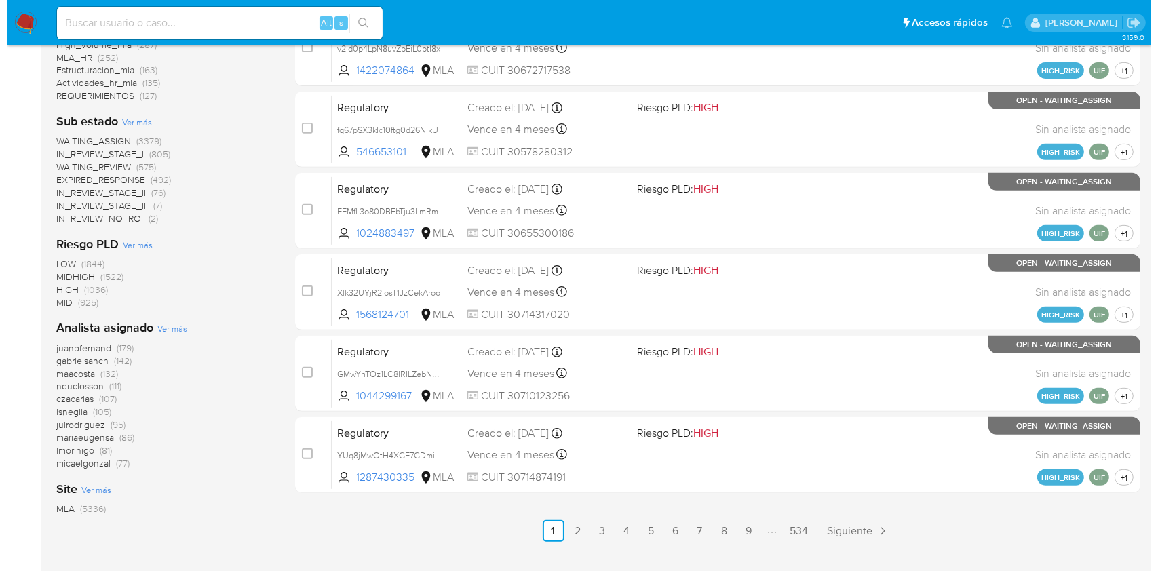
scroll to position [586, 0]
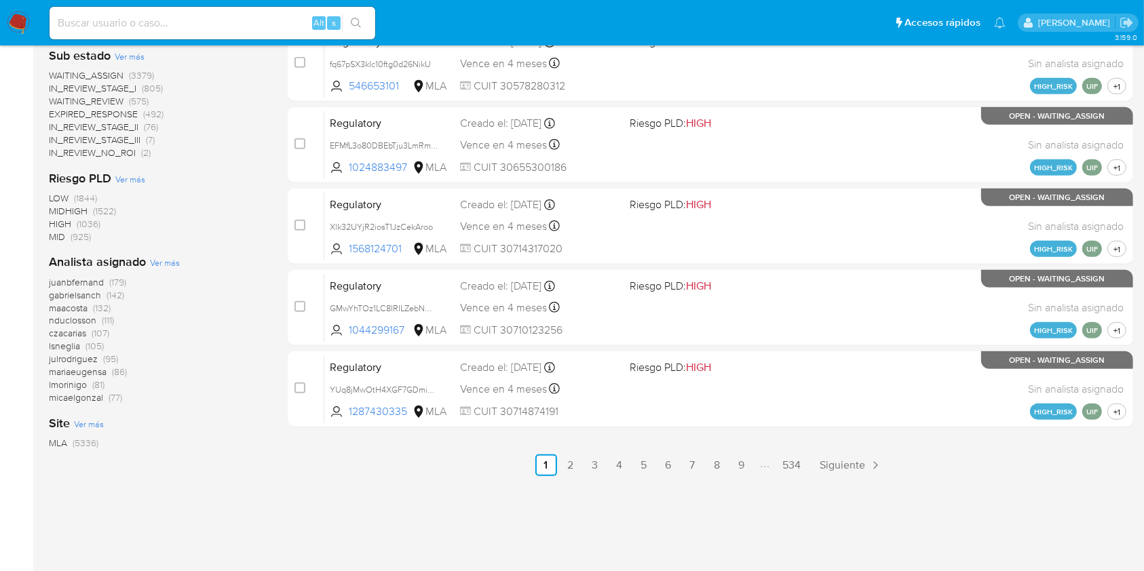
click at [169, 263] on span "Ver más" at bounding box center [165, 262] width 30 height 12
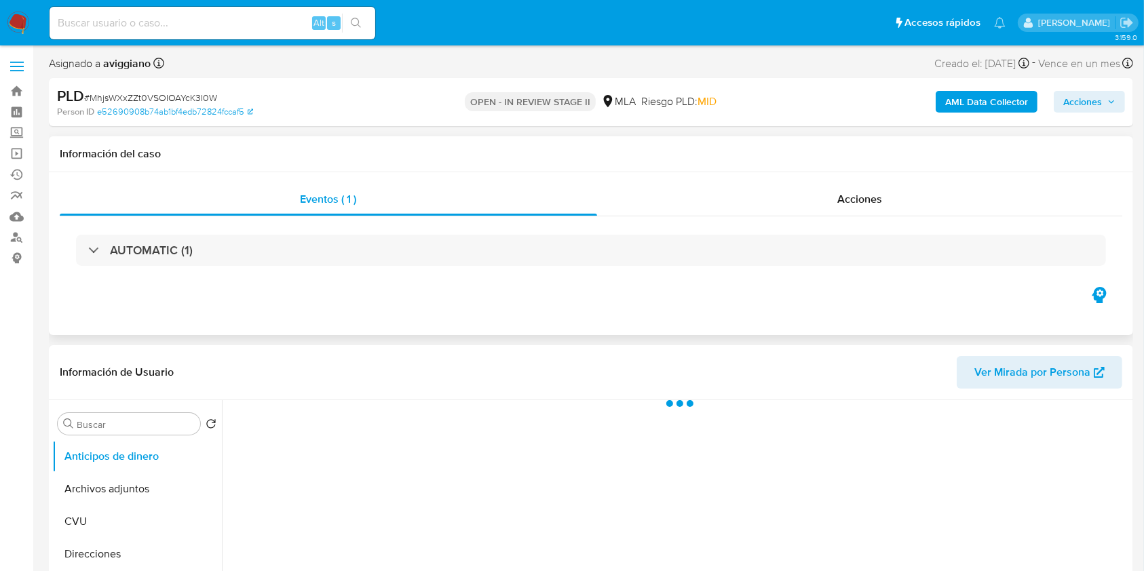
select select "10"
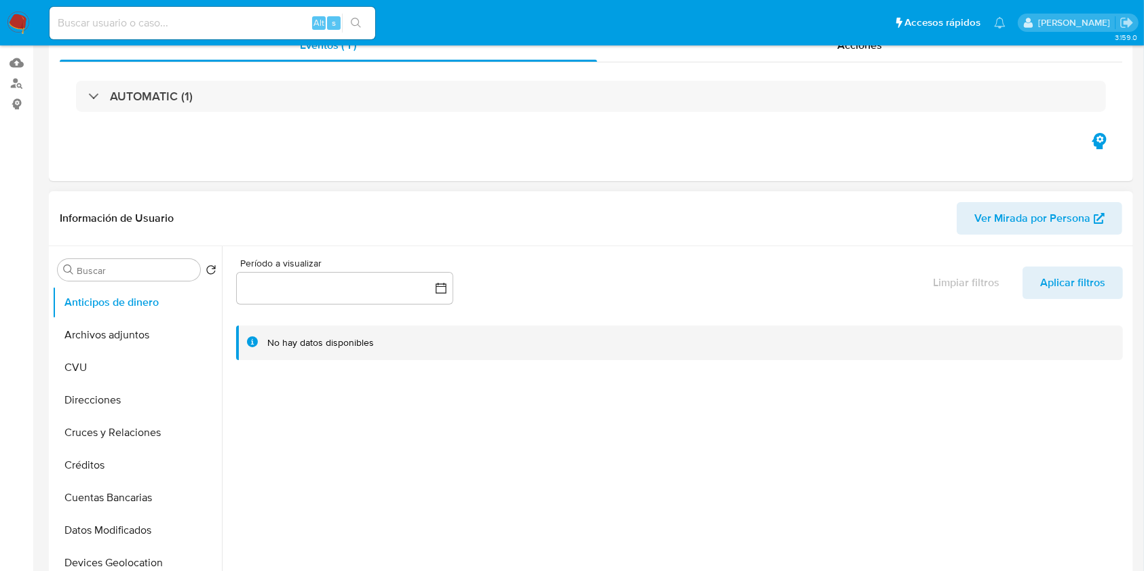
scroll to position [271, 0]
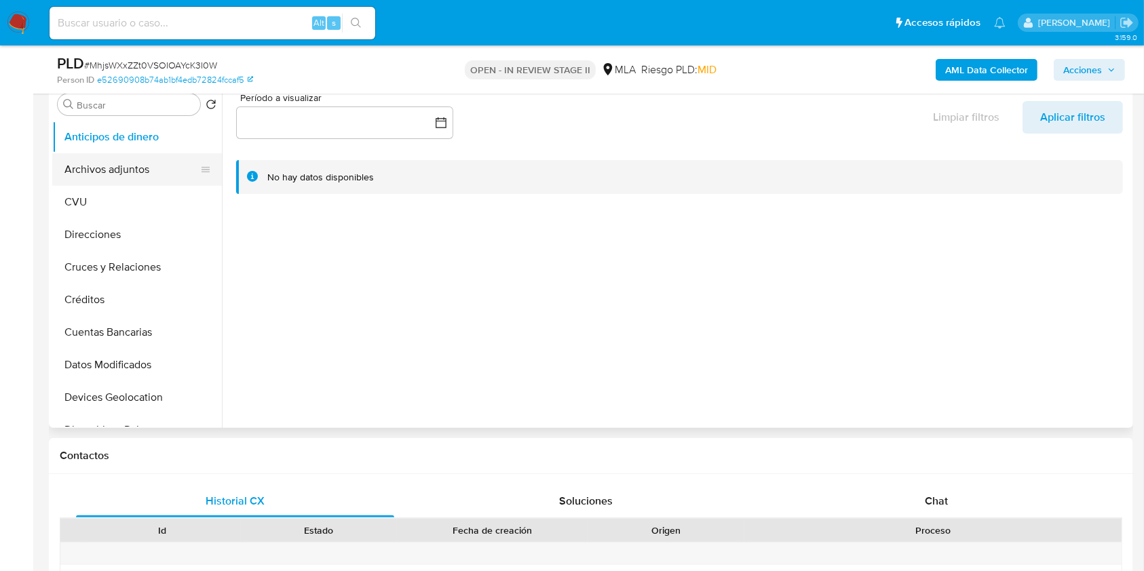
click at [148, 163] on button "Archivos adjuntos" at bounding box center [131, 169] width 159 height 33
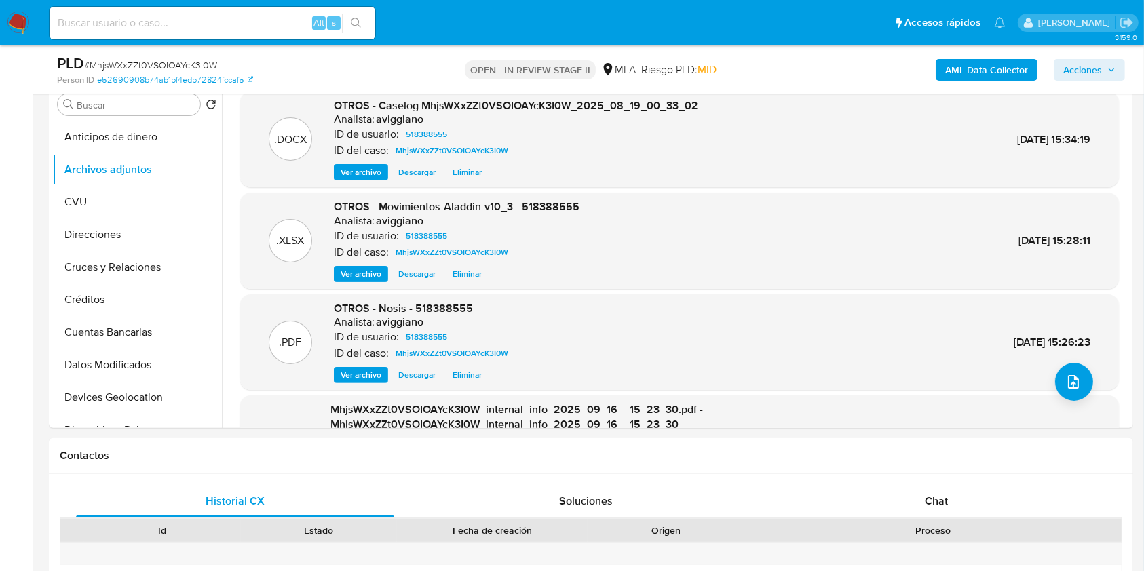
click at [1104, 64] on span "Acciones" at bounding box center [1089, 69] width 52 height 19
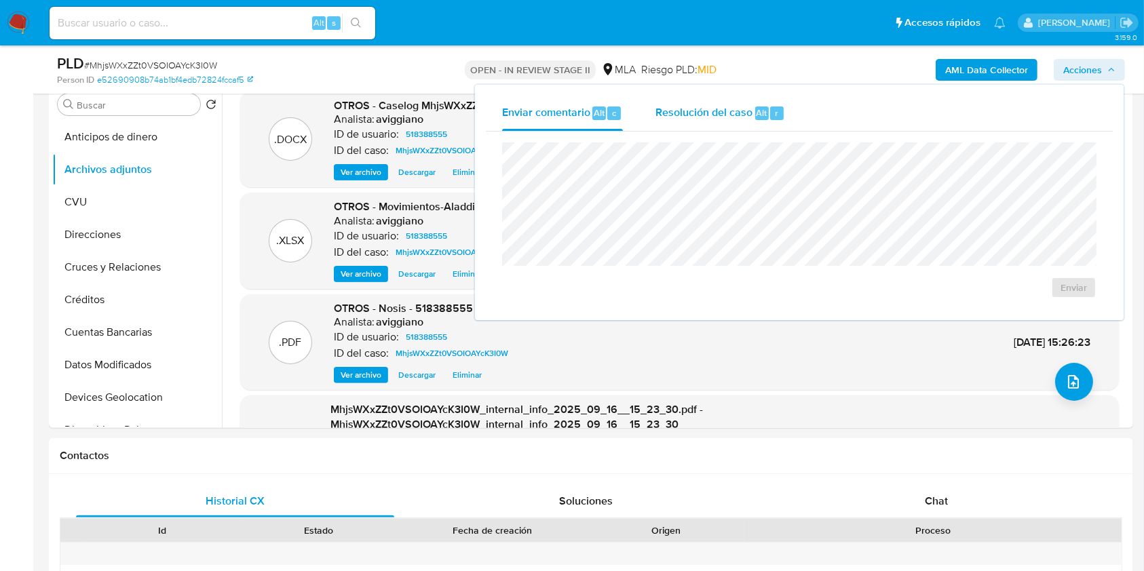
click at [716, 100] on div "Resolución del caso Alt r" at bounding box center [720, 113] width 130 height 35
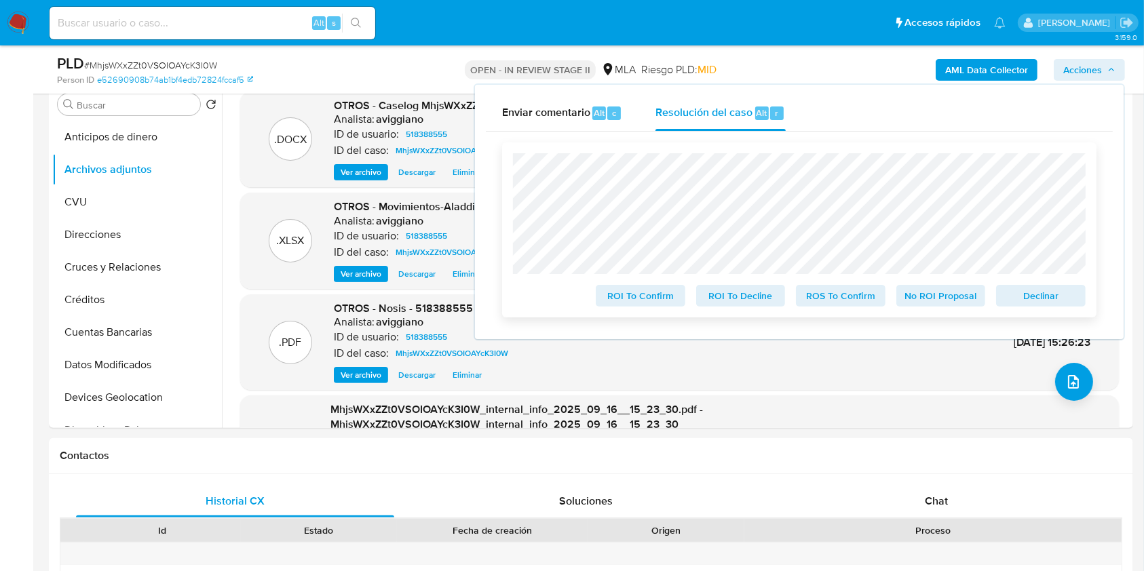
click at [1051, 298] on span "Declinar" at bounding box center [1040, 295] width 71 height 19
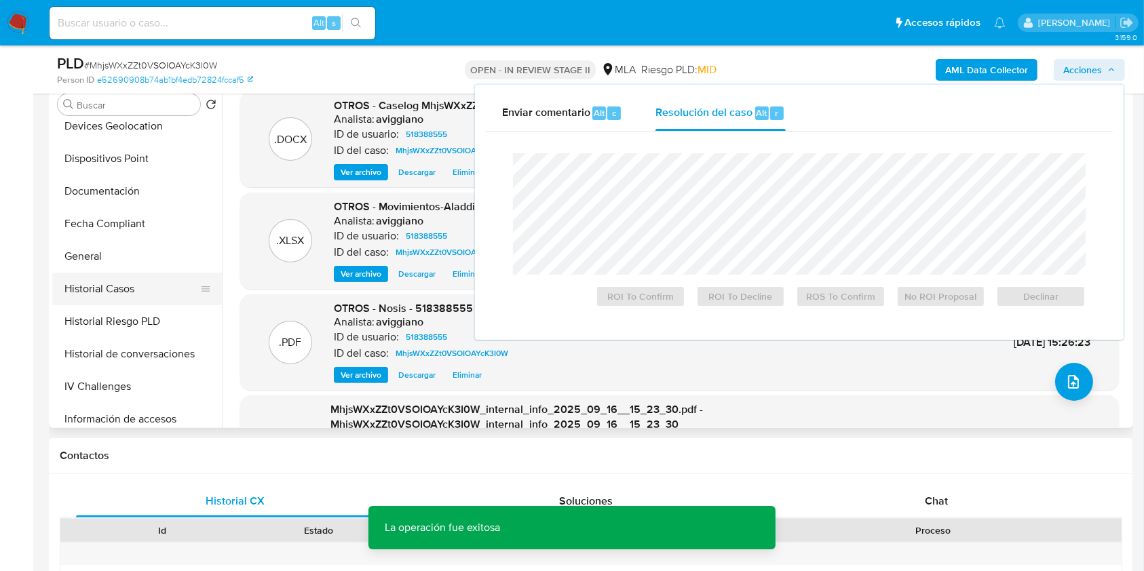
click at [125, 294] on button "Historial Casos" at bounding box center [131, 289] width 159 height 33
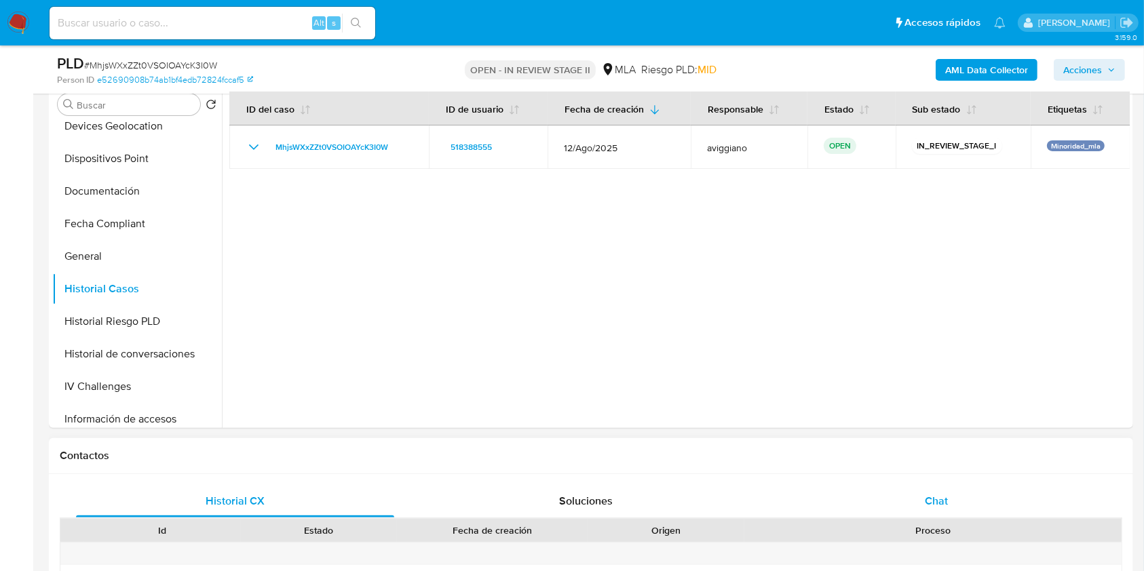
click at [937, 505] on span "Chat" at bounding box center [936, 501] width 23 height 16
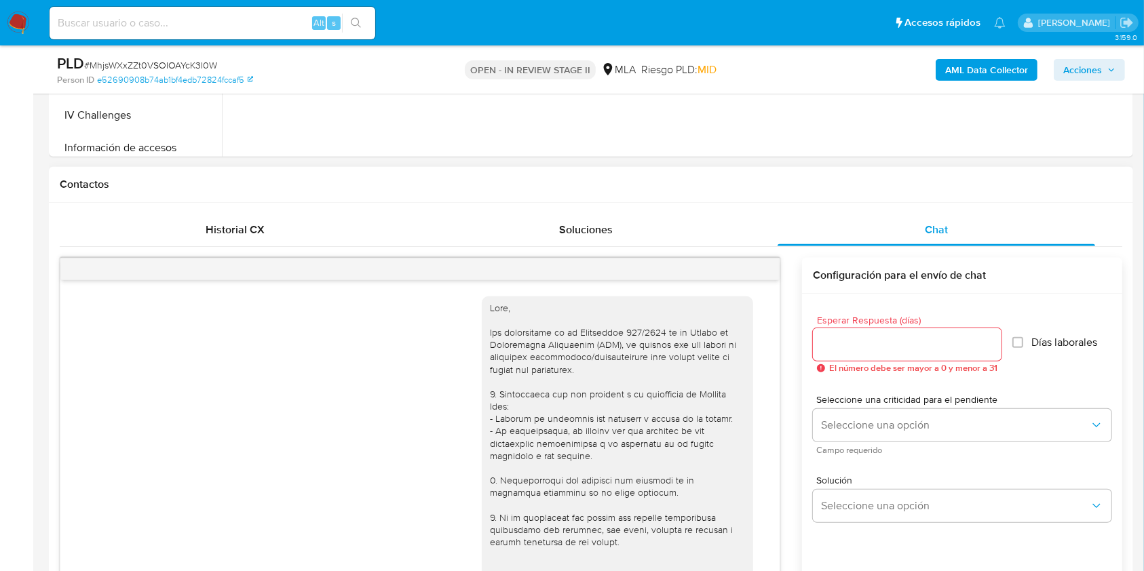
scroll to position [619, 0]
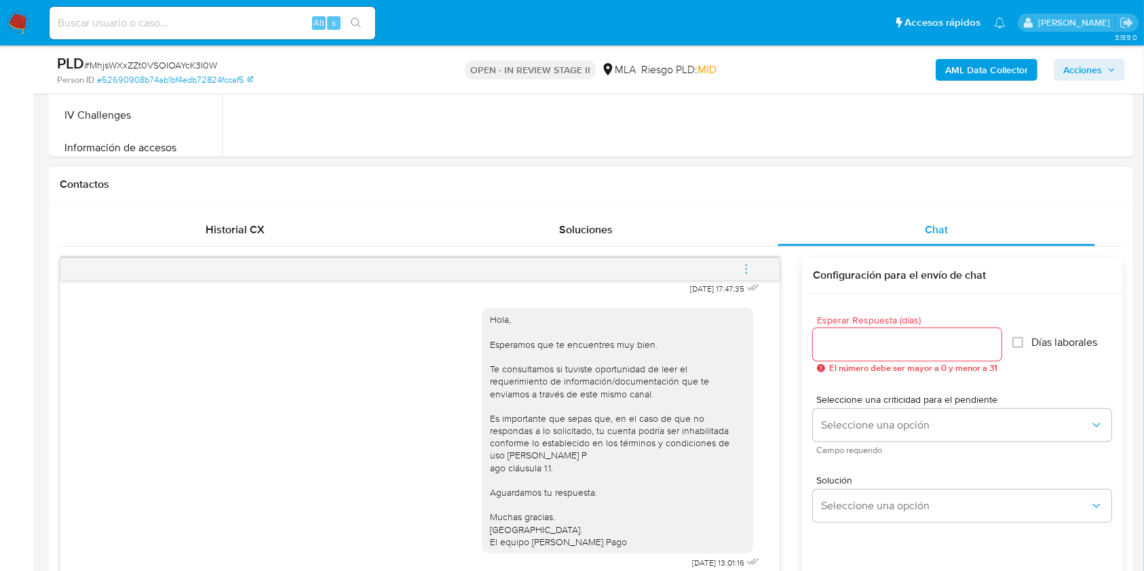
click at [754, 265] on button "menu-action" at bounding box center [746, 269] width 45 height 33
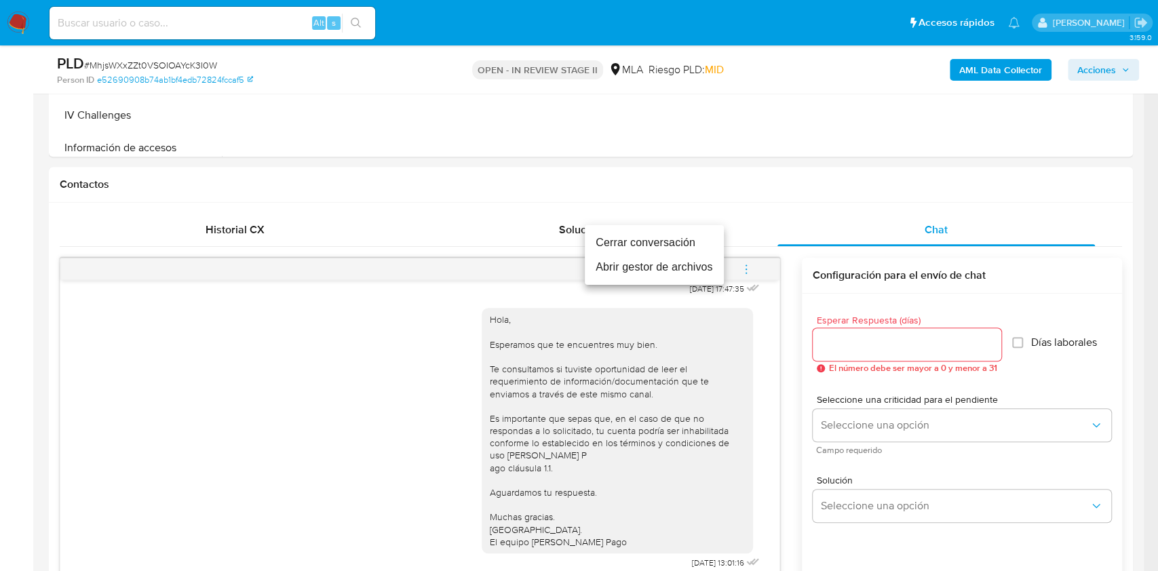
click at [613, 241] on li "Cerrar conversación" at bounding box center [654, 243] width 139 height 24
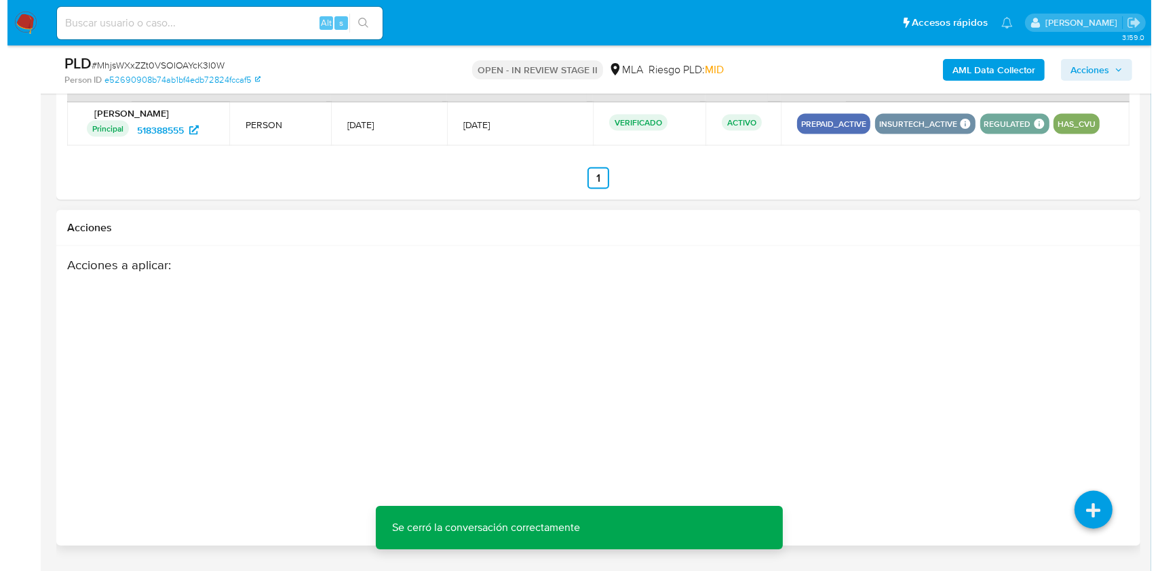
scroll to position [2089, 0]
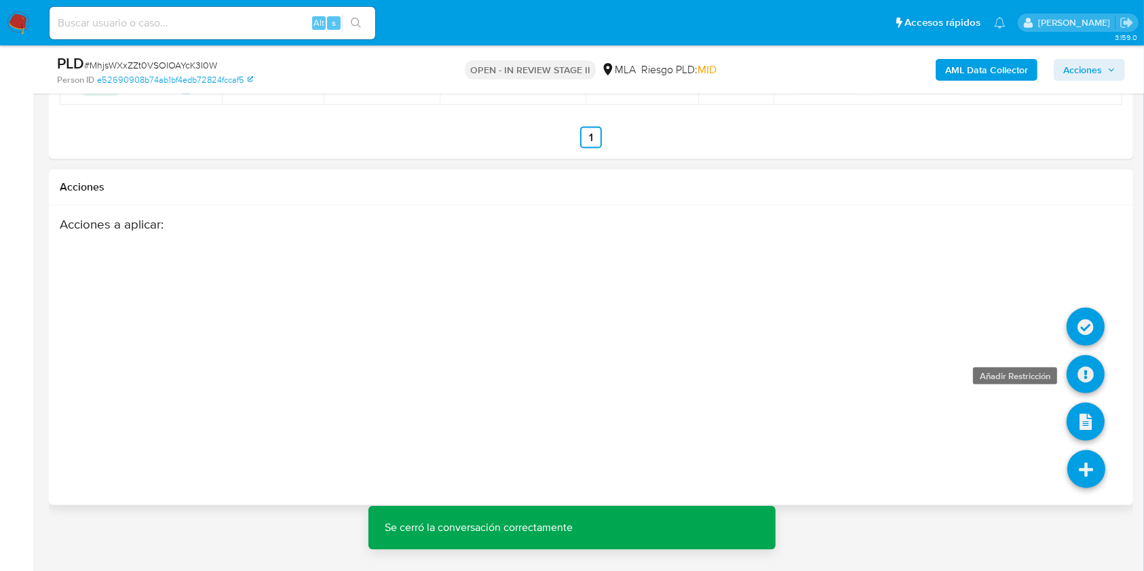
click at [1080, 370] on icon at bounding box center [1085, 374] width 38 height 38
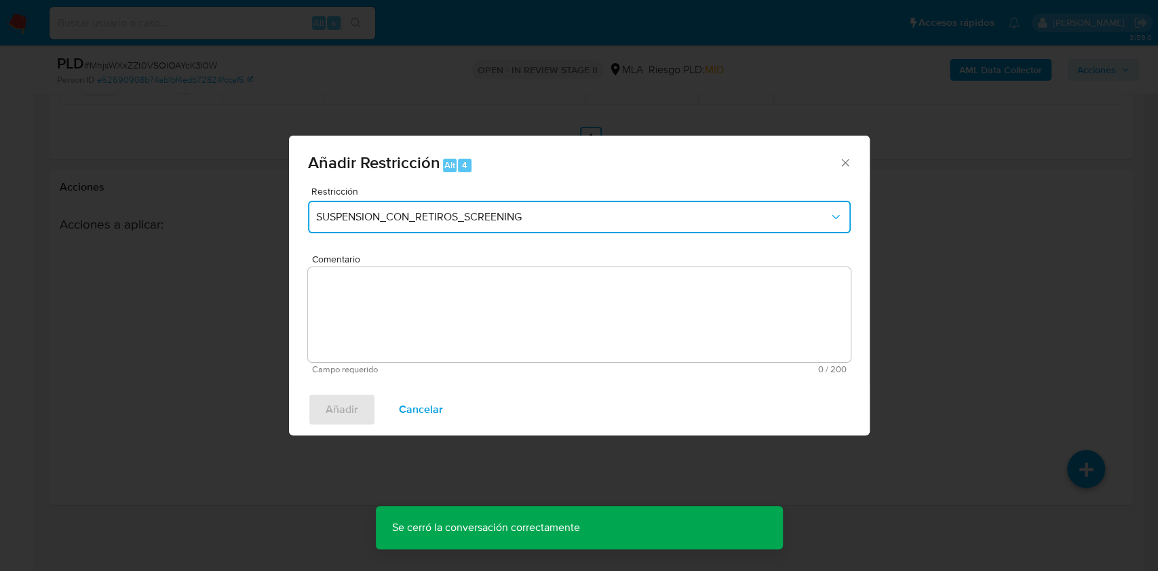
click at [449, 222] on span "SUSPENSION_CON_RETIROS_SCREENING" at bounding box center [572, 217] width 513 height 14
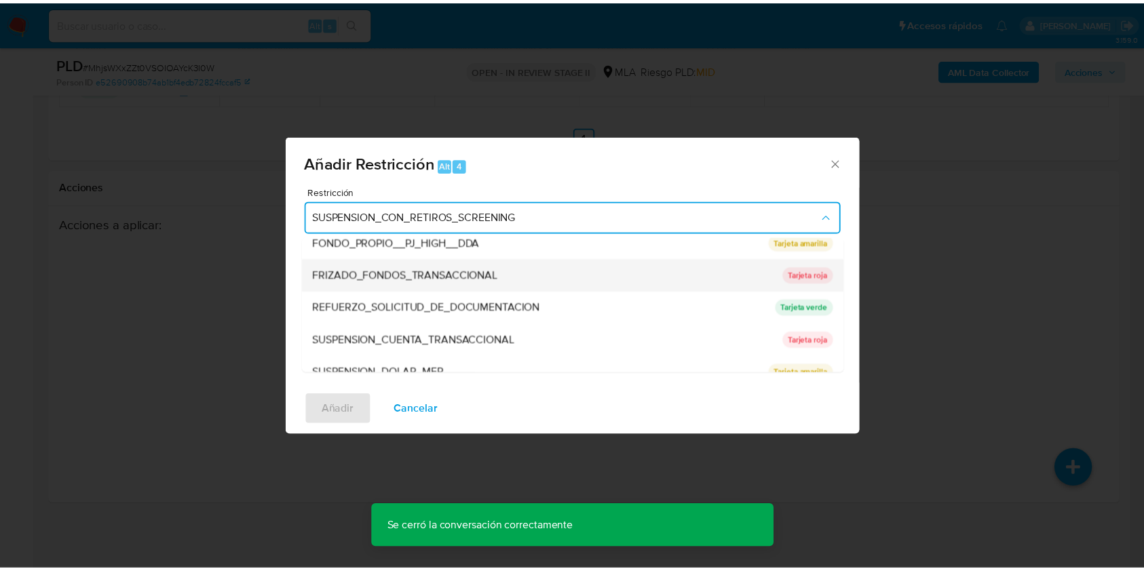
scroll to position [288, 0]
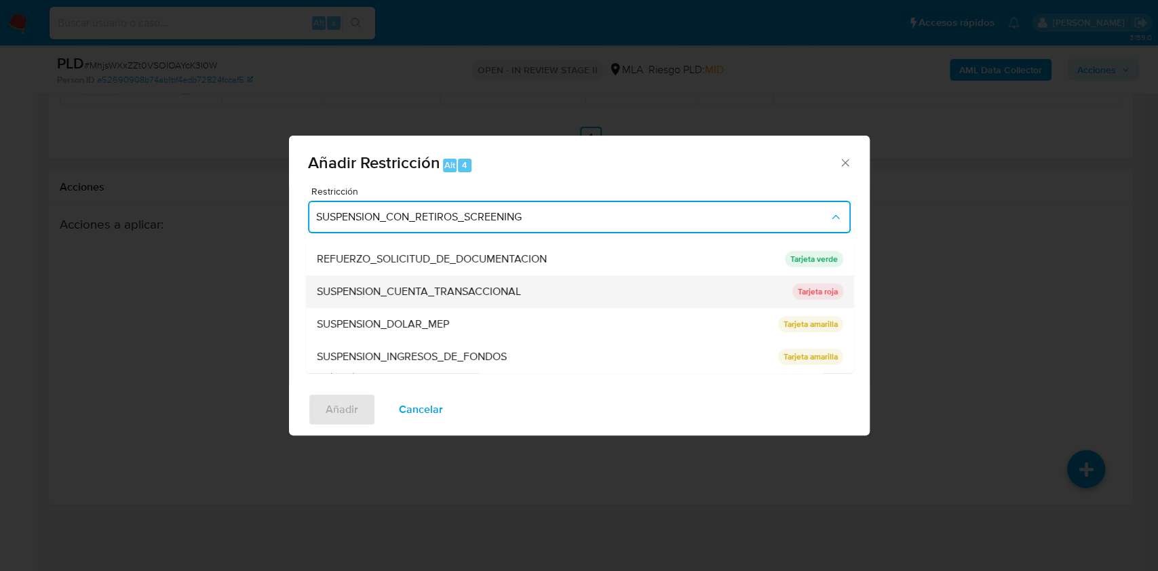
click at [399, 305] on div "SUSPENSION_CUENTA_TRANSACCIONAL" at bounding box center [549, 291] width 467 height 33
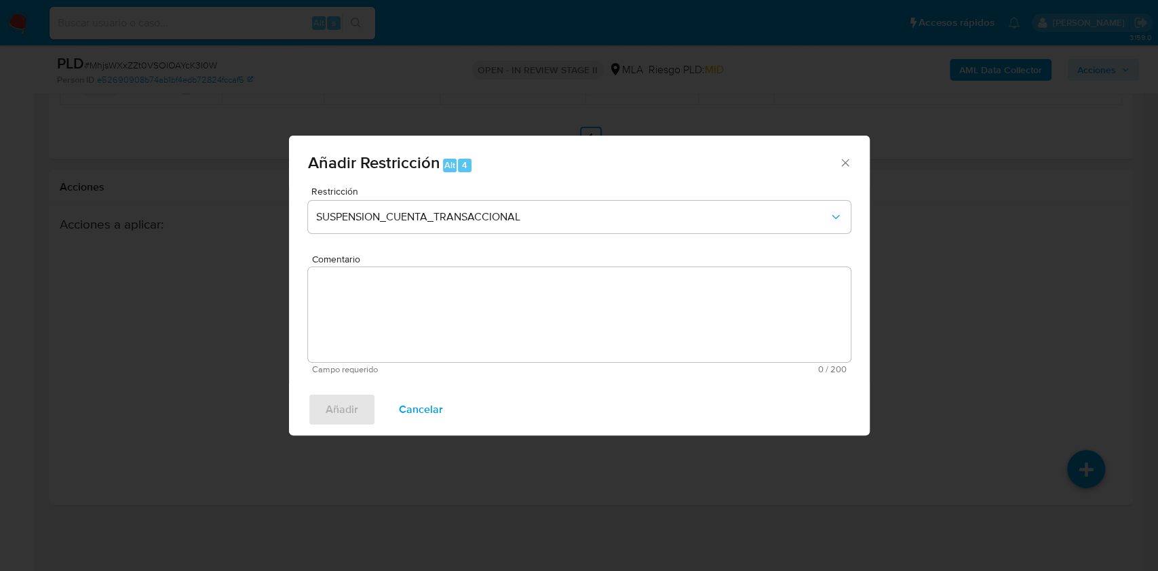
click at [387, 315] on textarea "Comentario" at bounding box center [579, 314] width 543 height 95
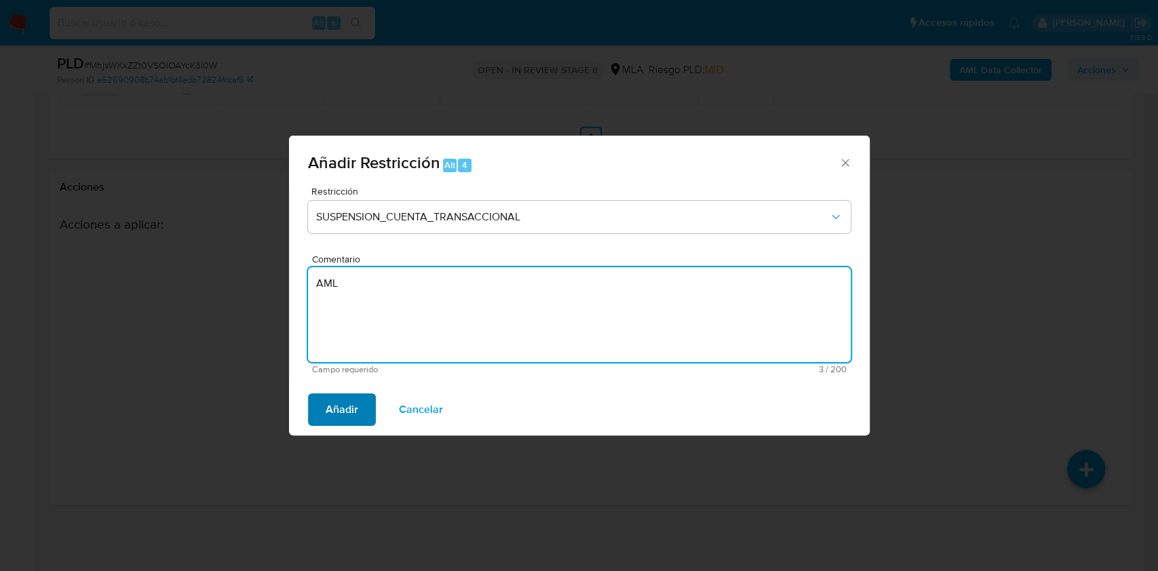
type textarea "AML"
click at [352, 404] on span "Añadir" at bounding box center [342, 410] width 33 height 30
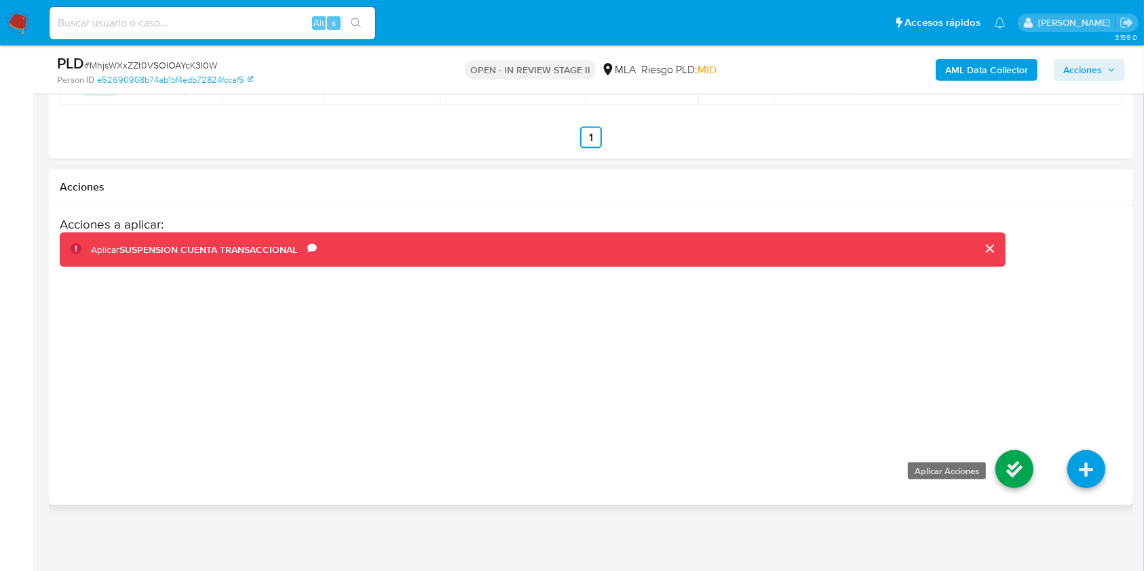
click at [1012, 457] on icon at bounding box center [1014, 469] width 38 height 38
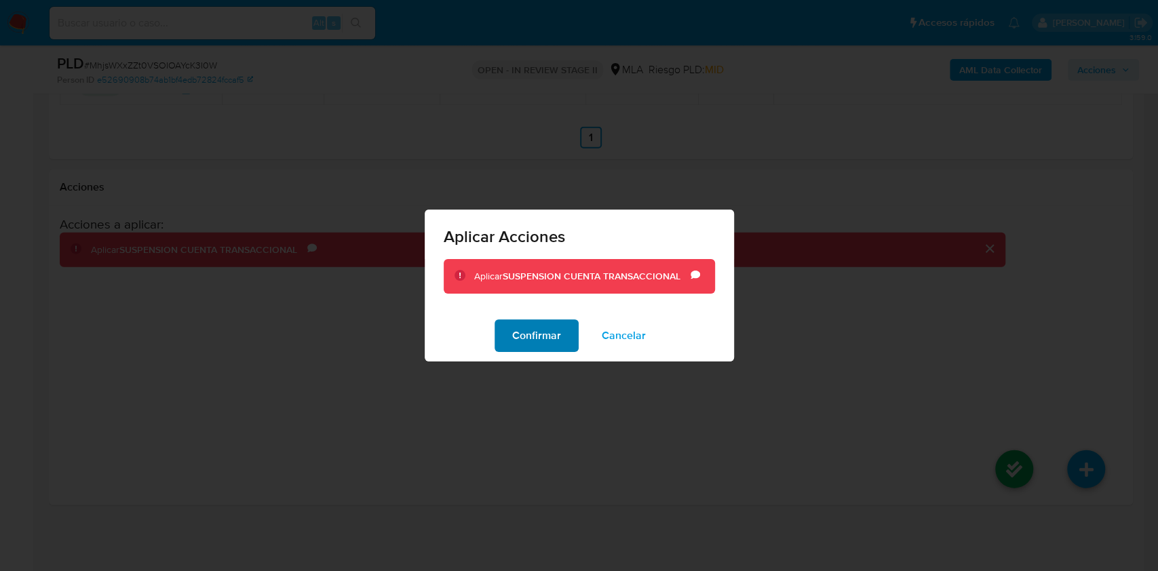
click at [518, 338] on span "Confirmar" at bounding box center [536, 336] width 49 height 30
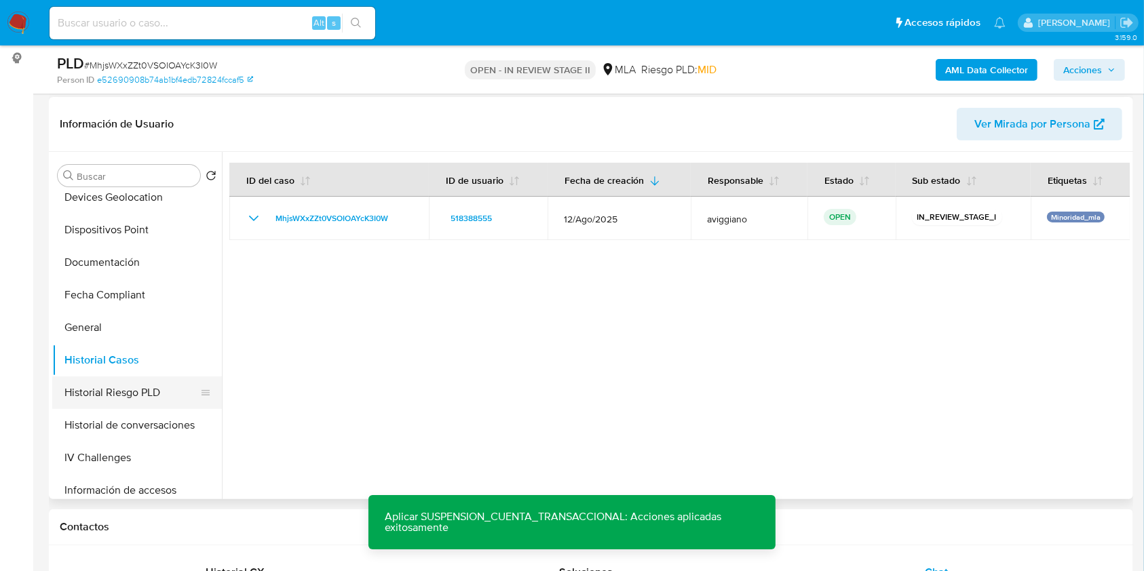
scroll to position [279, 0]
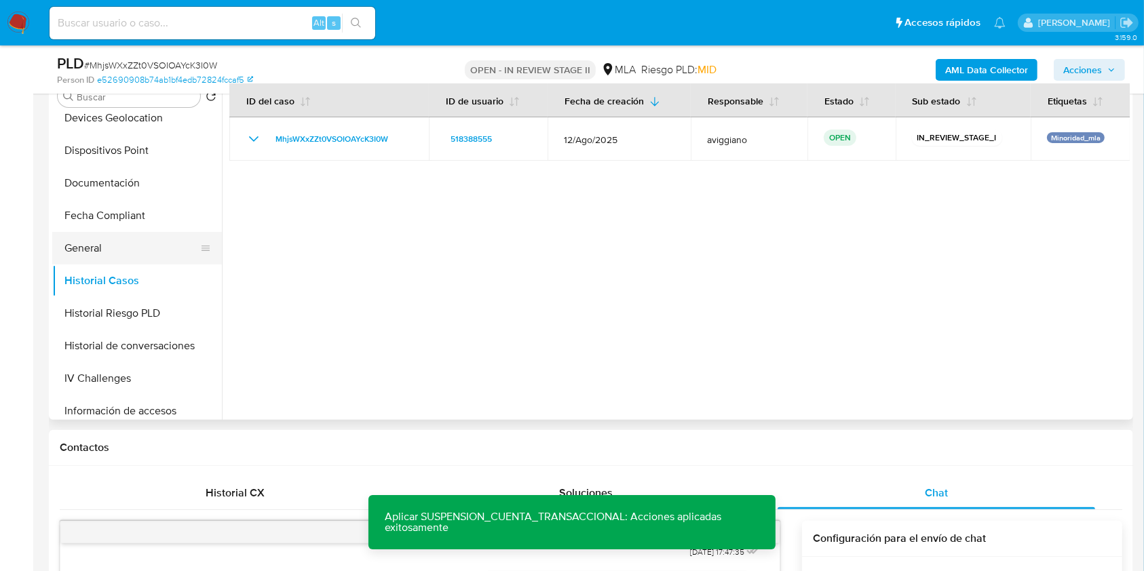
drag, startPoint x: 113, startPoint y: 245, endPoint x: 100, endPoint y: 256, distance: 16.3
click at [113, 245] on button "General" at bounding box center [131, 248] width 159 height 33
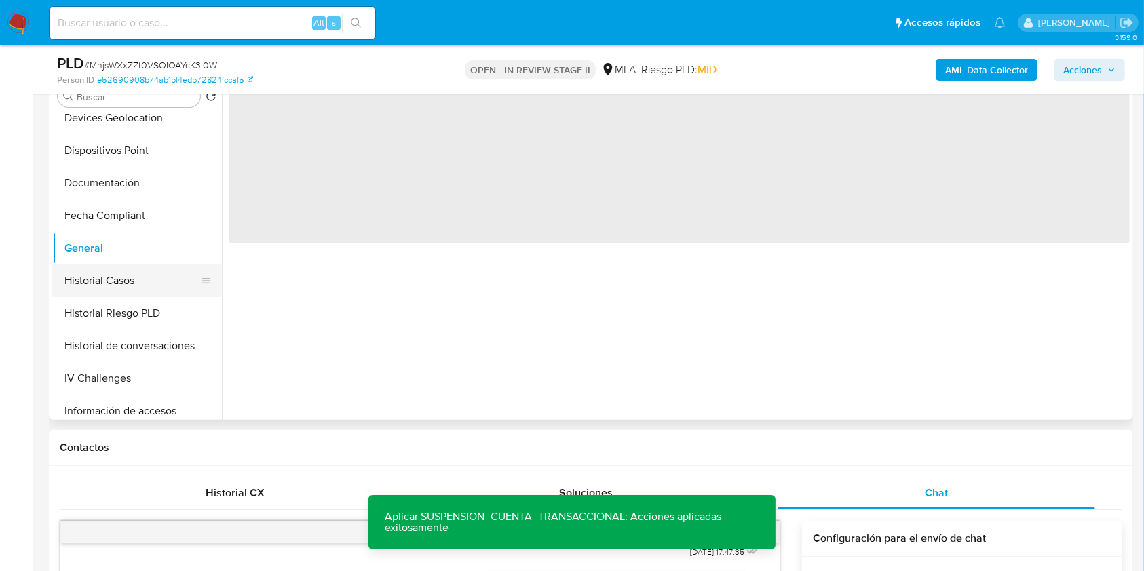
click at [97, 268] on button "Historial Casos" at bounding box center [131, 281] width 159 height 33
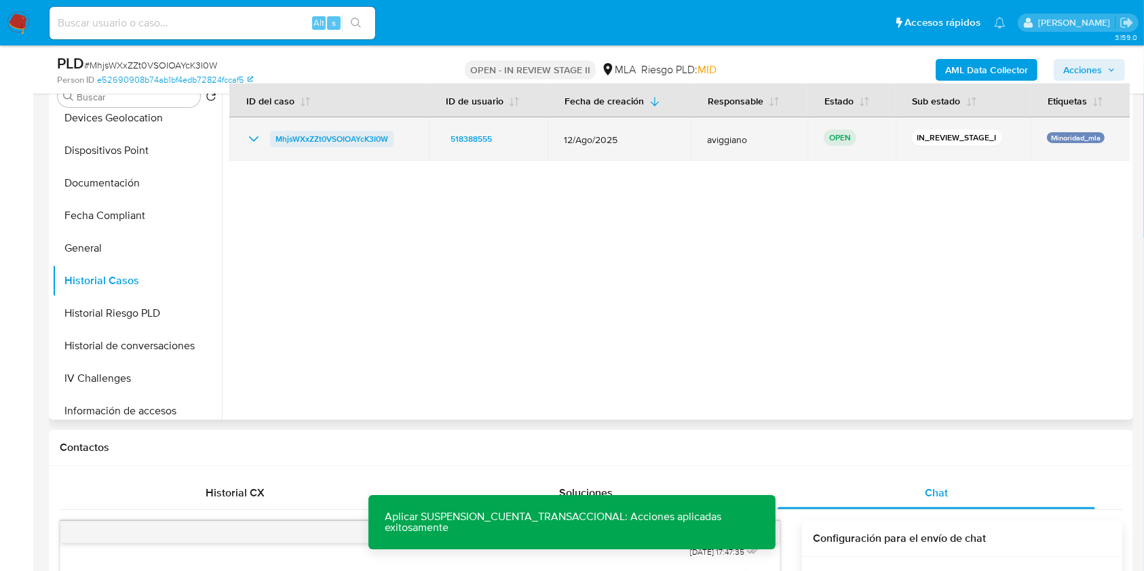
click at [335, 139] on span "MhjsWXxZZt0VSOIOAYcK3I0W" at bounding box center [331, 139] width 113 height 16
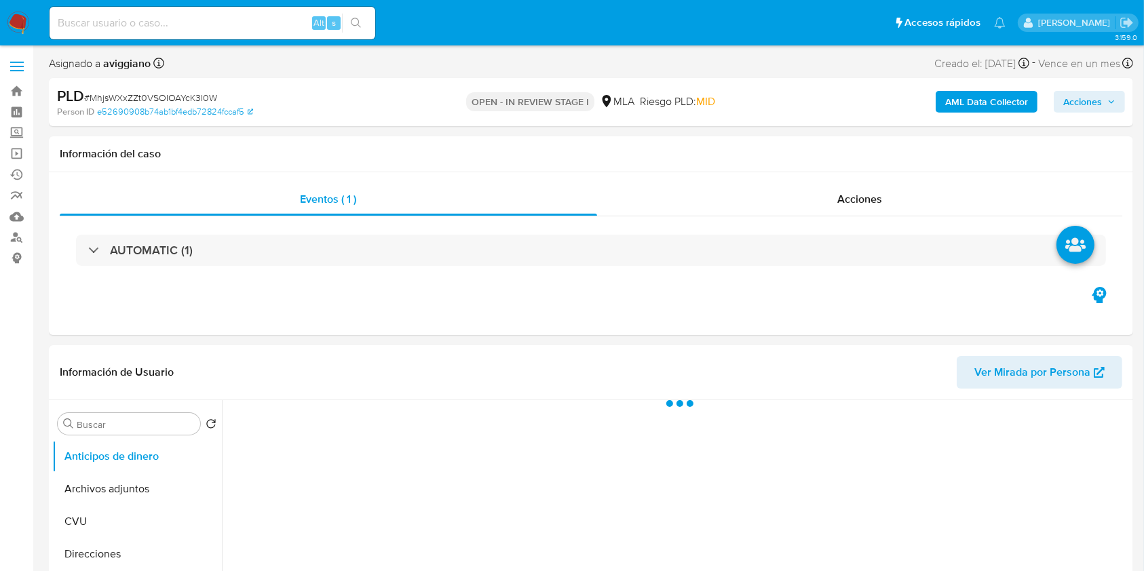
select select "10"
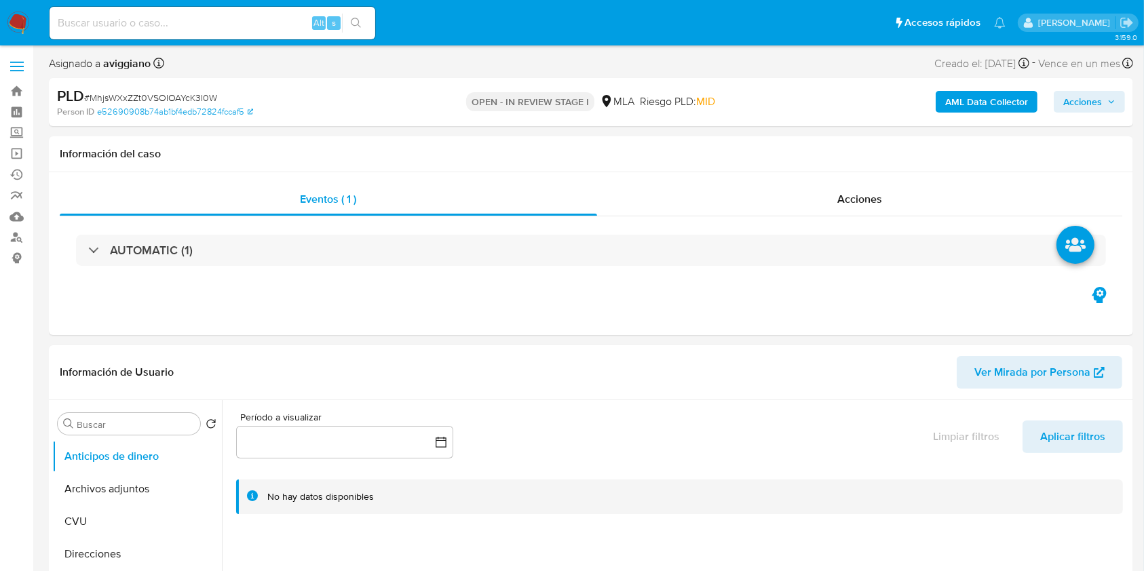
click at [1100, 113] on div "AML Data Collector Acciones" at bounding box center [949, 102] width 352 height 32
click at [1092, 100] on span "Acciones" at bounding box center [1082, 102] width 39 height 22
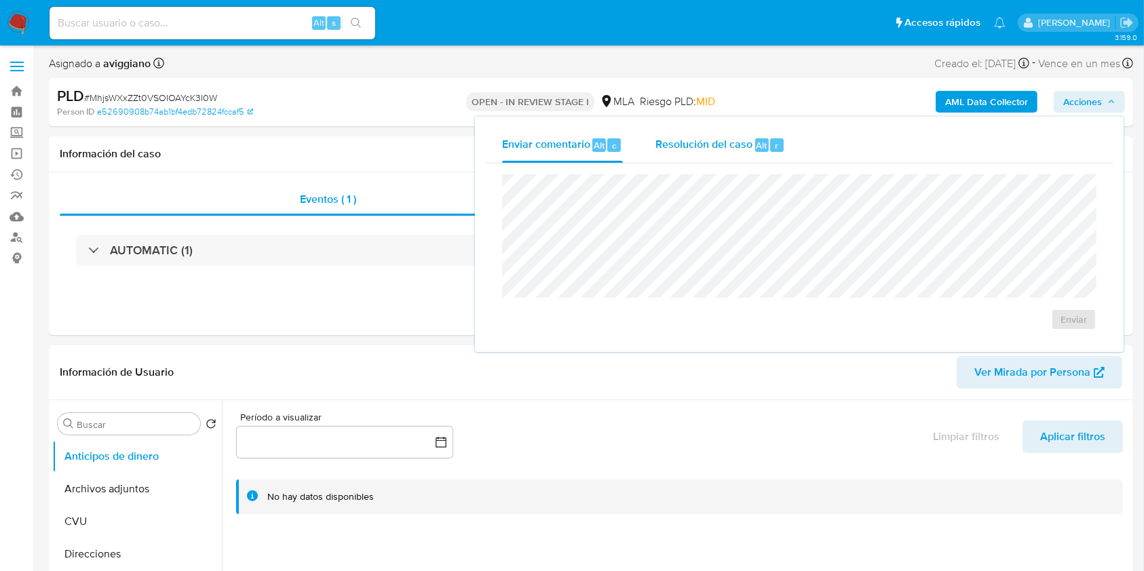
click at [727, 132] on div "Resolución del caso Alt r" at bounding box center [720, 145] width 130 height 35
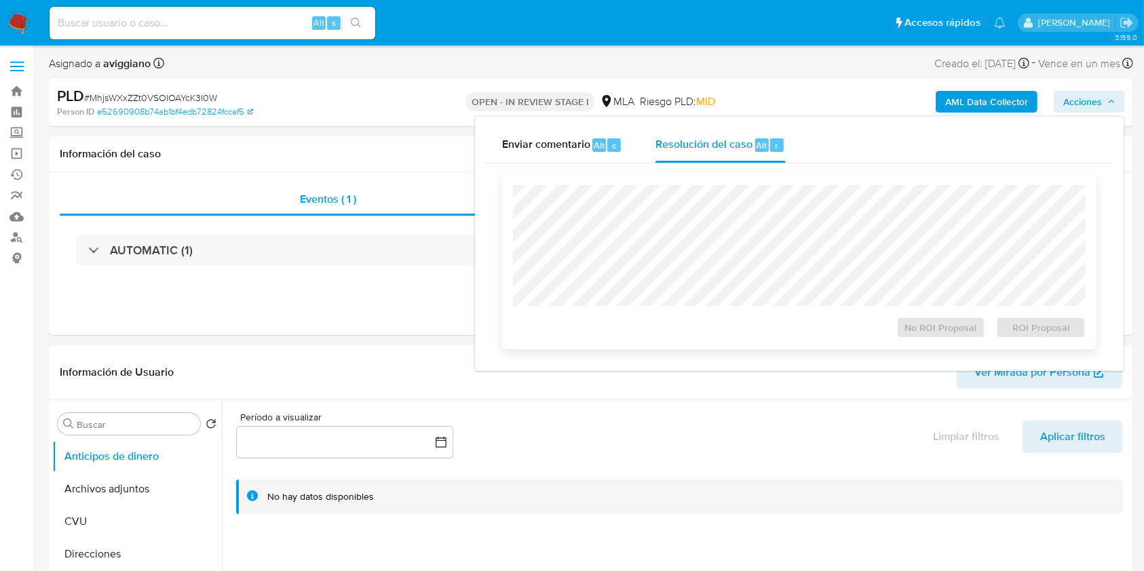
click at [667, 187] on div at bounding box center [799, 245] width 573 height 121
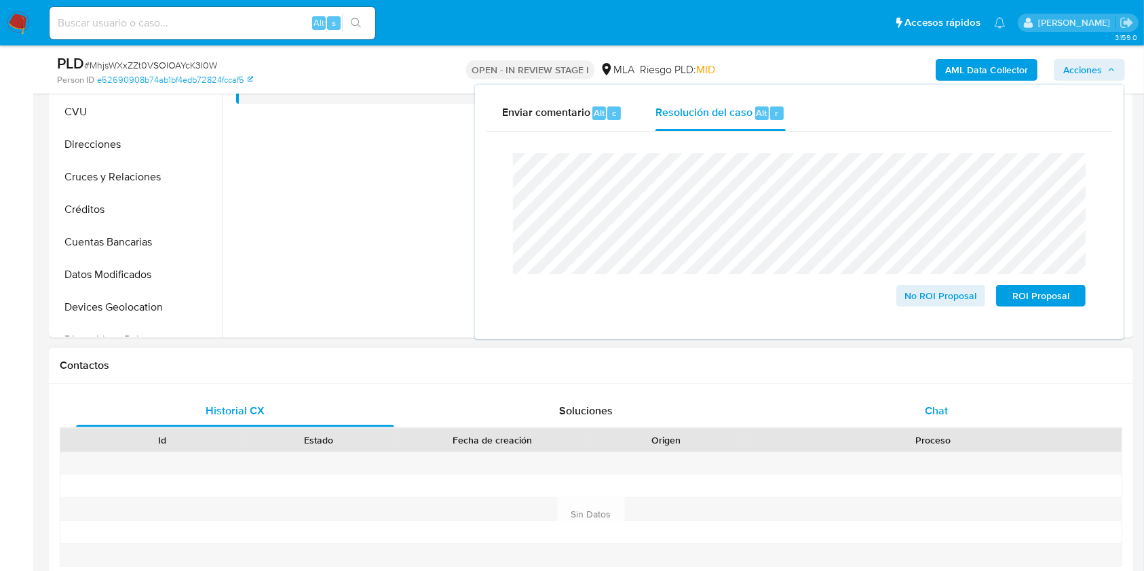
click at [908, 412] on div "Chat" at bounding box center [936, 411] width 318 height 33
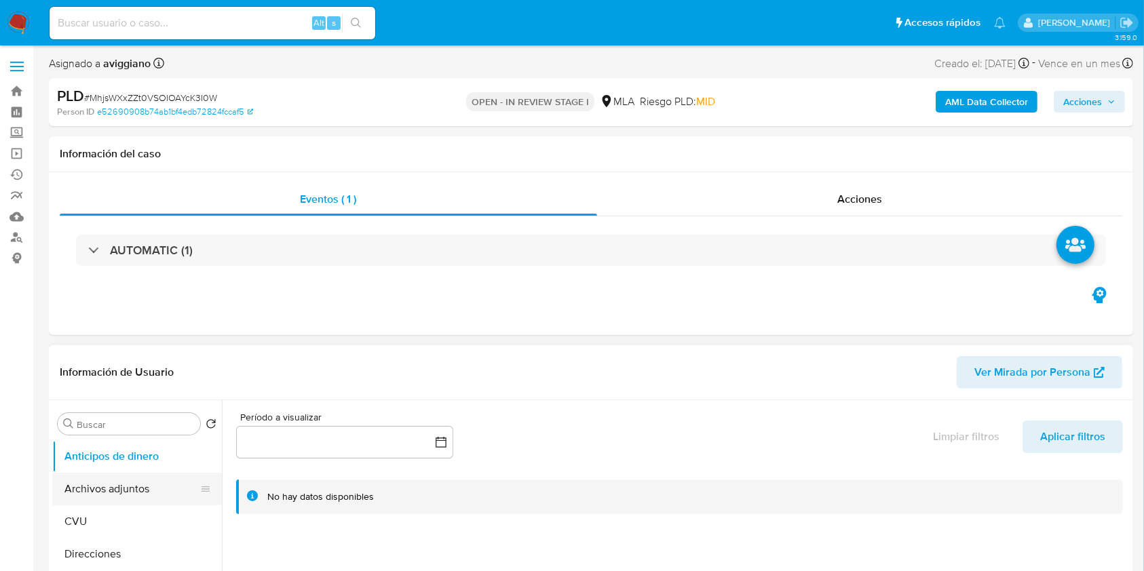
click at [110, 497] on button "Archivos adjuntos" at bounding box center [131, 489] width 159 height 33
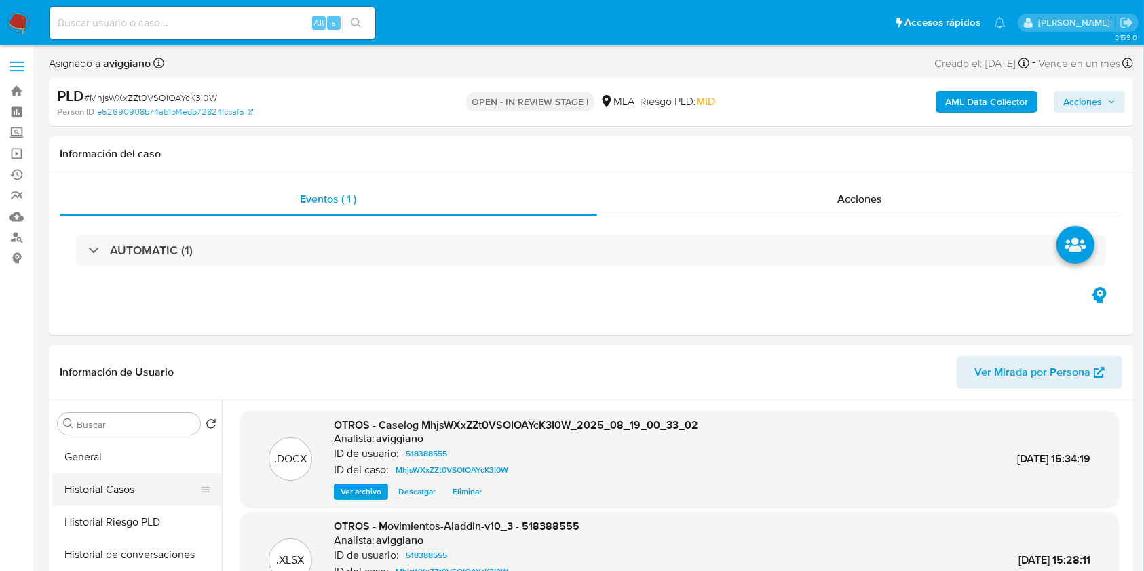
scroll to position [362, 0]
click at [125, 514] on button "Historial Casos" at bounding box center [131, 518] width 159 height 33
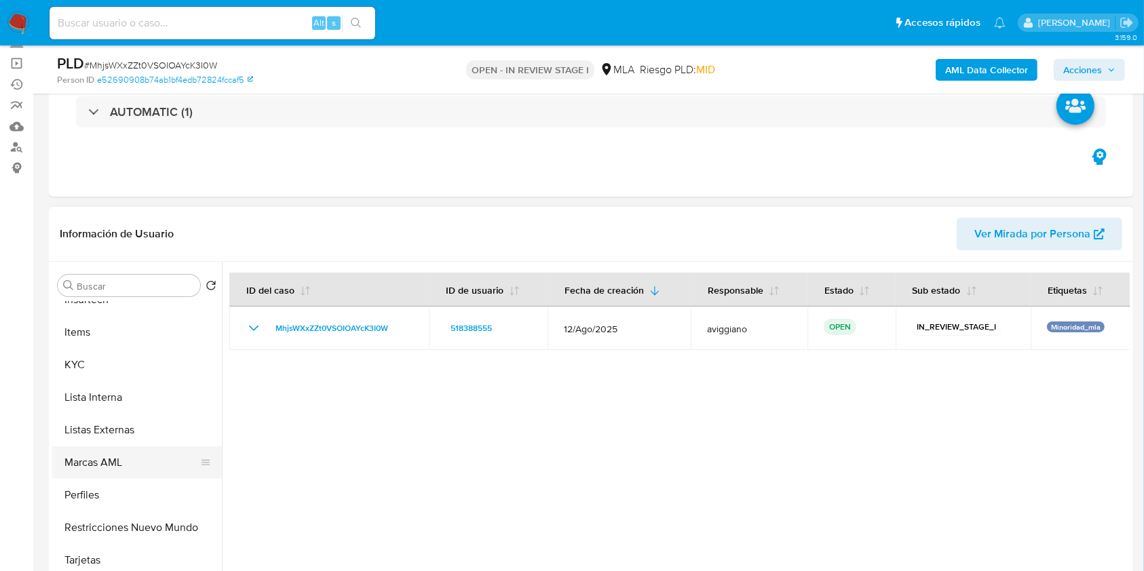
scroll to position [633, 0]
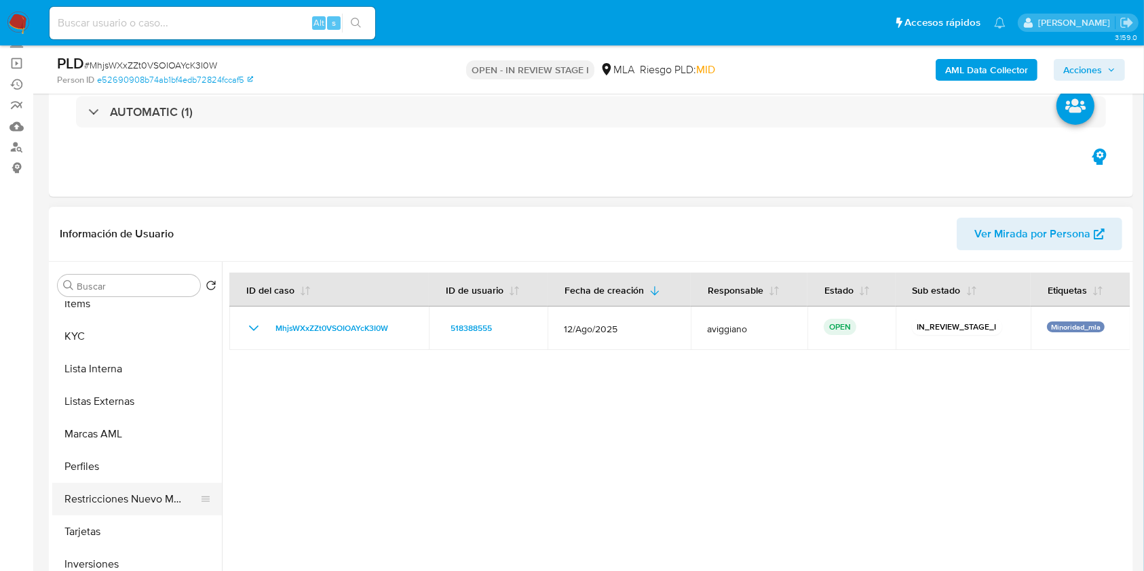
click at [109, 507] on button "Restricciones Nuevo Mundo" at bounding box center [131, 499] width 159 height 33
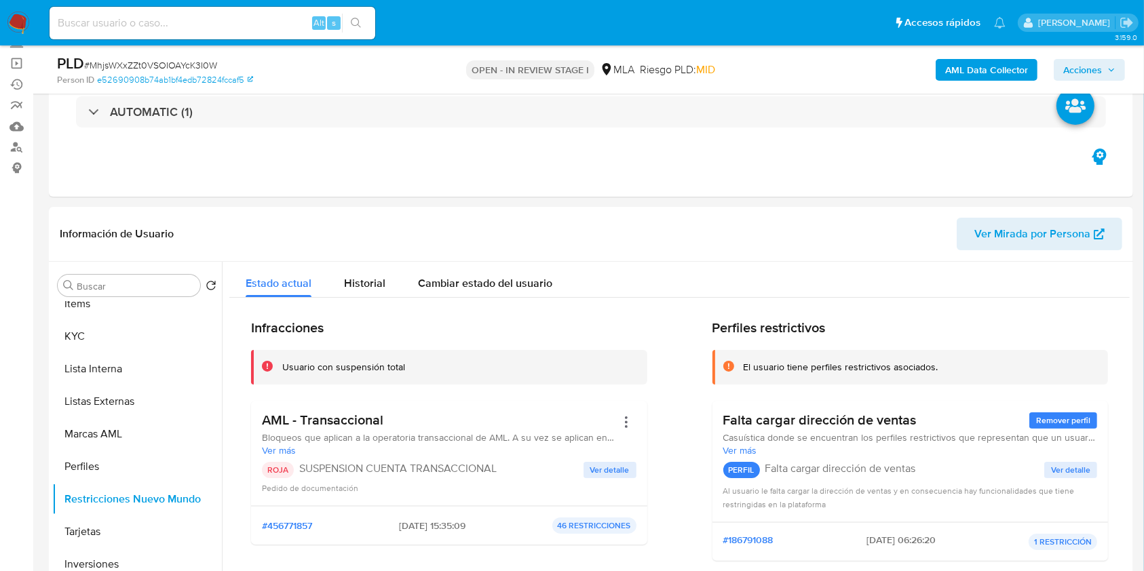
click at [1096, 73] on span "Acciones" at bounding box center [1082, 70] width 39 height 22
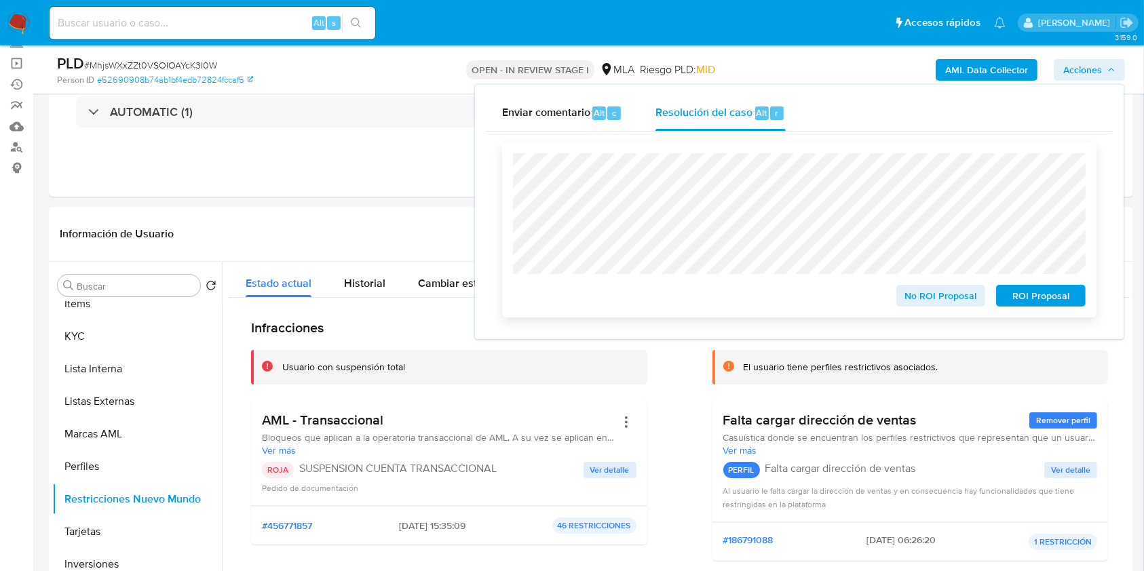
click at [1025, 296] on span "ROI Proposal" at bounding box center [1040, 295] width 71 height 19
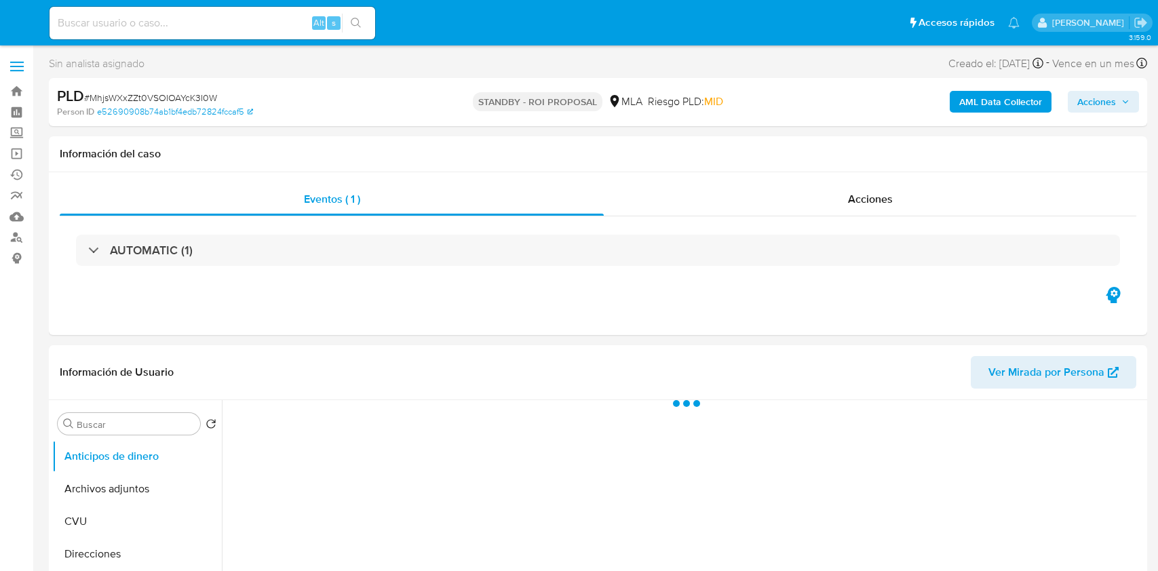
select select "10"
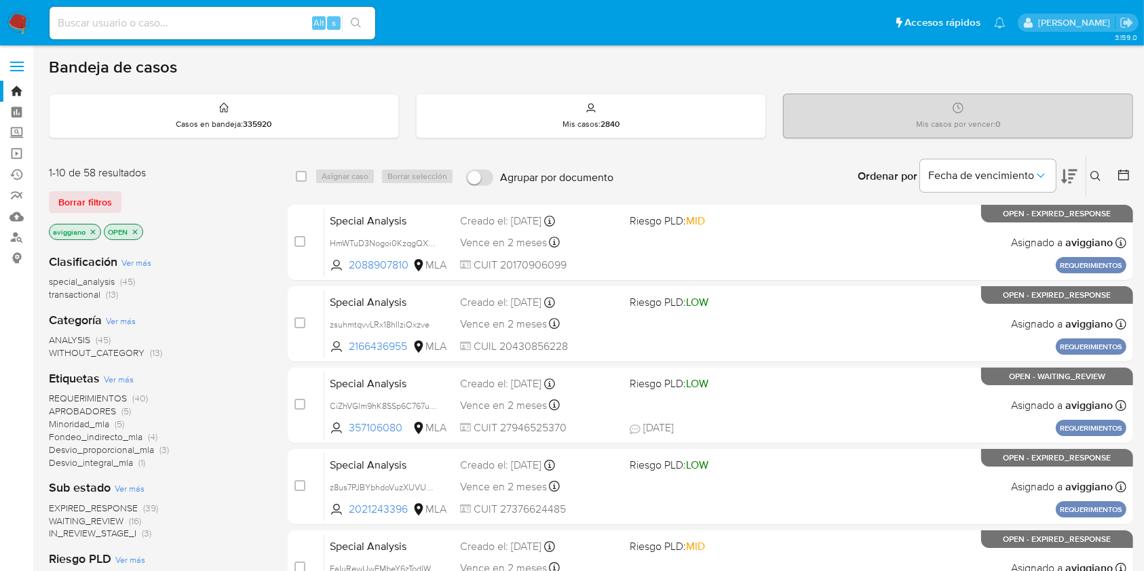
click at [94, 233] on icon "close-filter" at bounding box center [93, 232] width 8 height 8
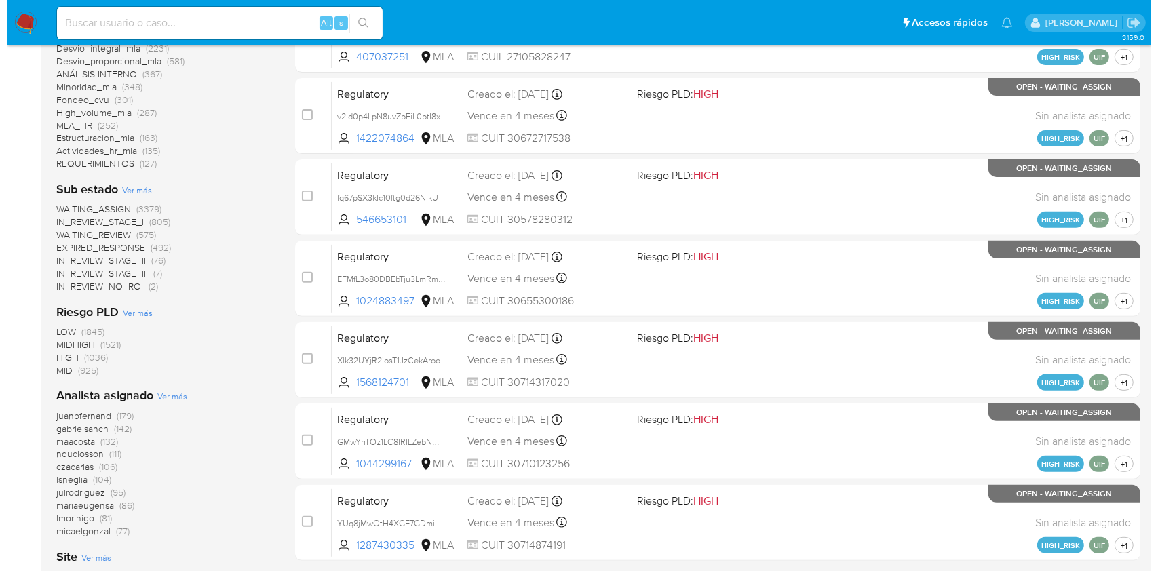
scroll to position [543, 0]
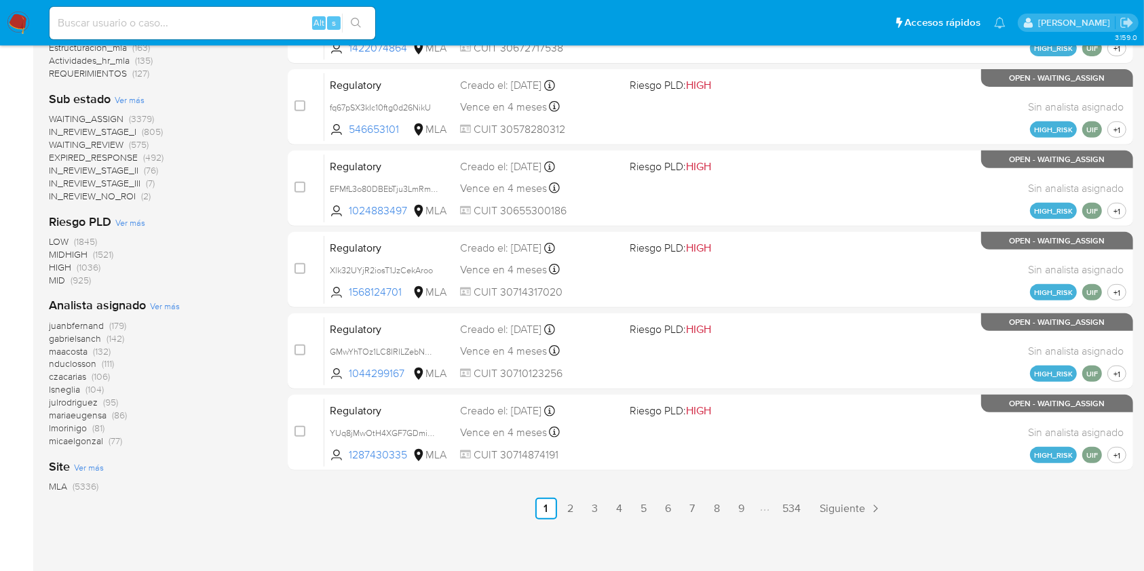
click at [169, 304] on span "Ver más" at bounding box center [165, 306] width 30 height 12
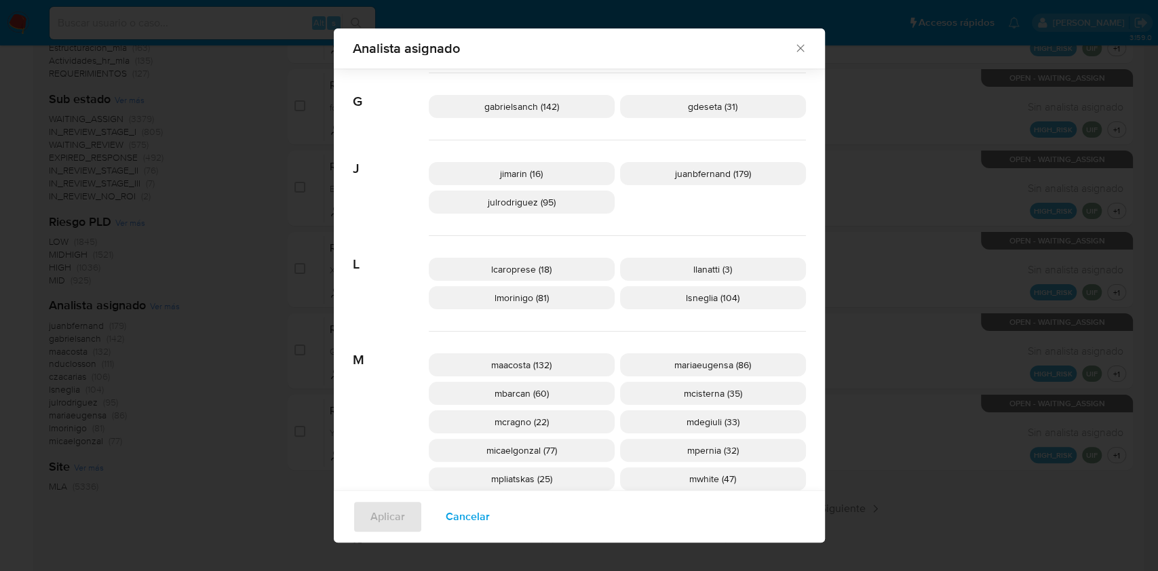
scroll to position [623, 0]
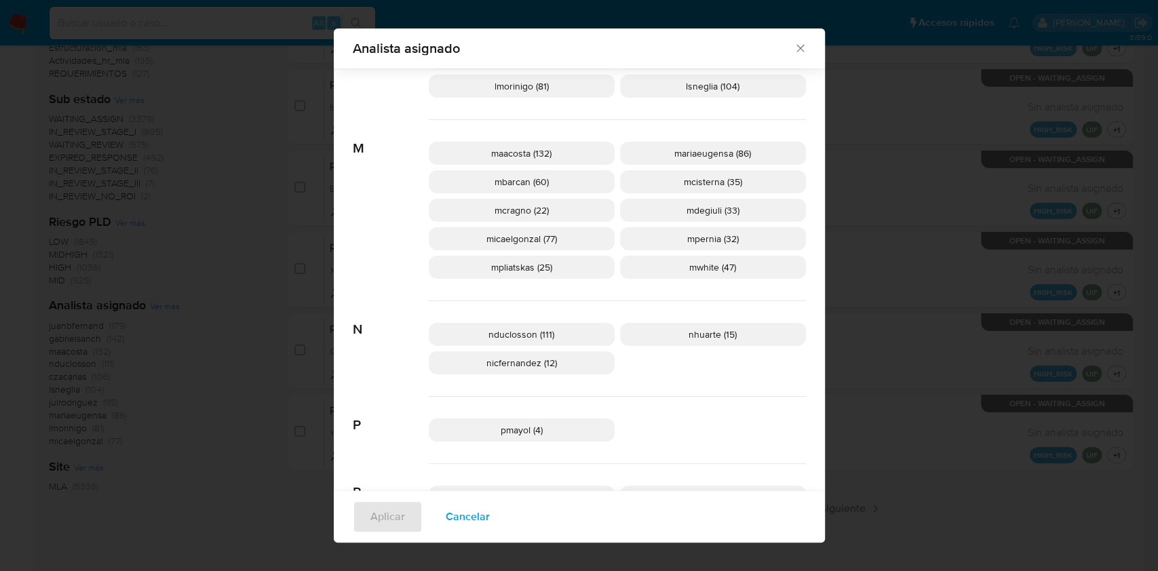
click at [458, 516] on span "Cancelar" at bounding box center [468, 517] width 44 height 30
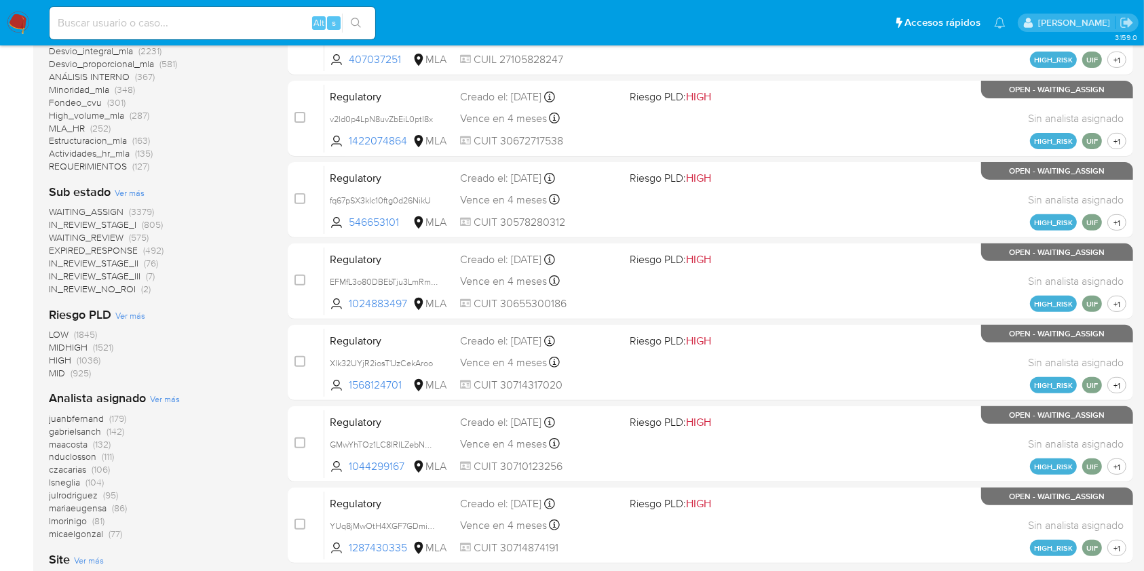
scroll to position [452, 0]
